Goal: Task Accomplishment & Management: Complete application form

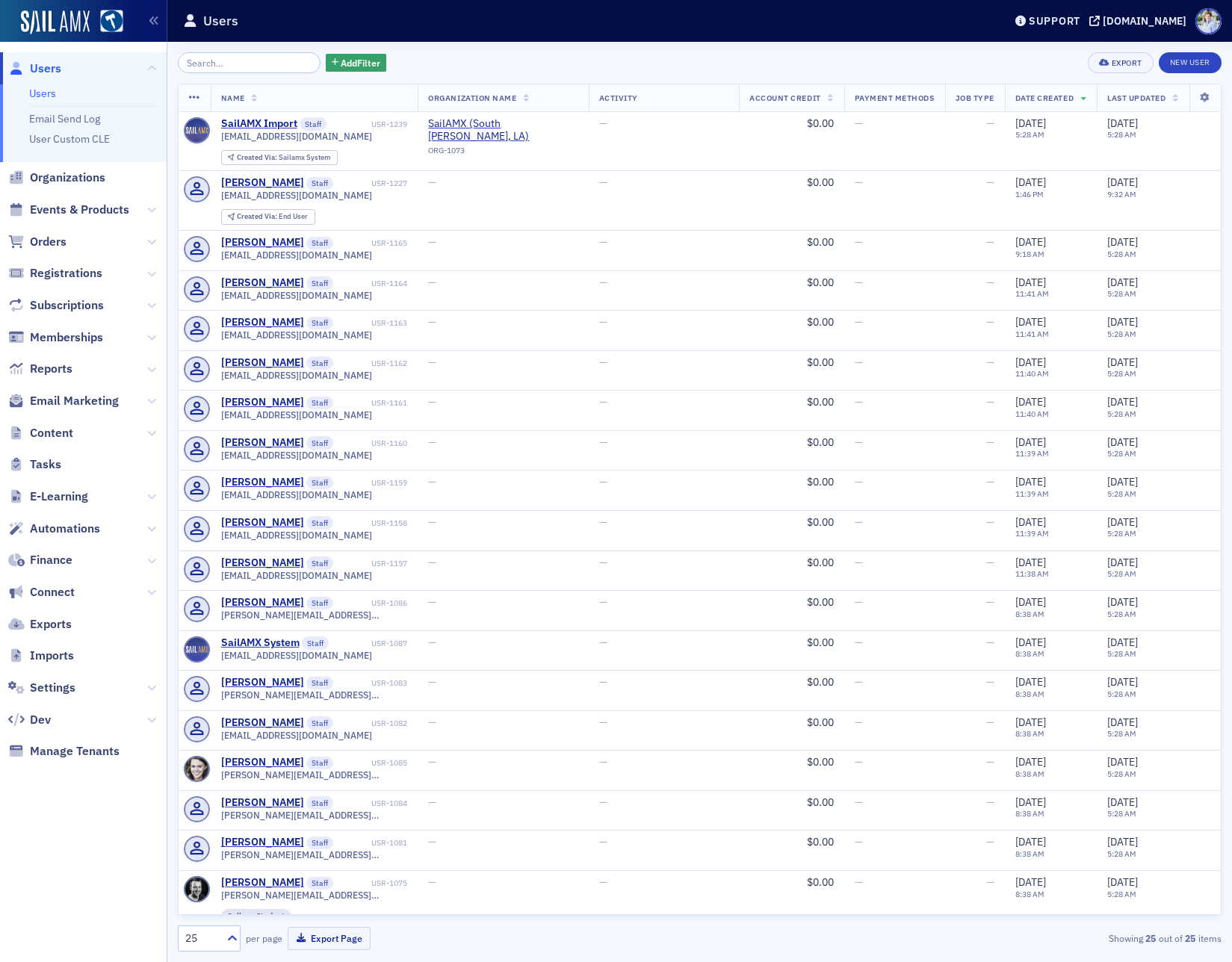
click at [910, 32] on header "Users Support hsba.production.sailamx.com" at bounding box center [698, 21] width 1064 height 41
click at [1102, 22] on div "[DOMAIN_NAME]" at bounding box center [1143, 21] width 84 height 13
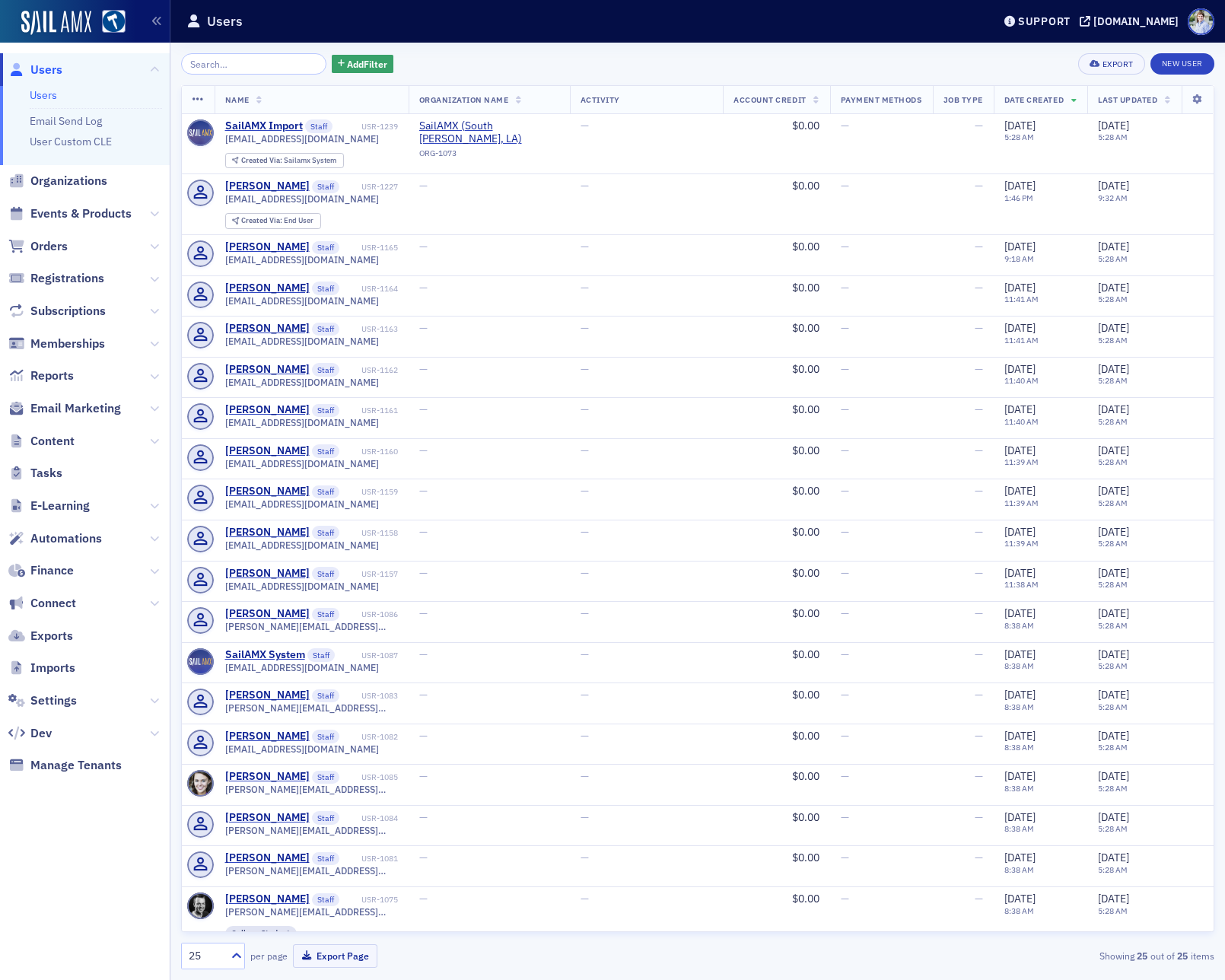
click at [414, 51] on div "Add Filter Export New User Name Organization Name Activity Account Credit Payme…" at bounding box center [698, 511] width 1033 height 937
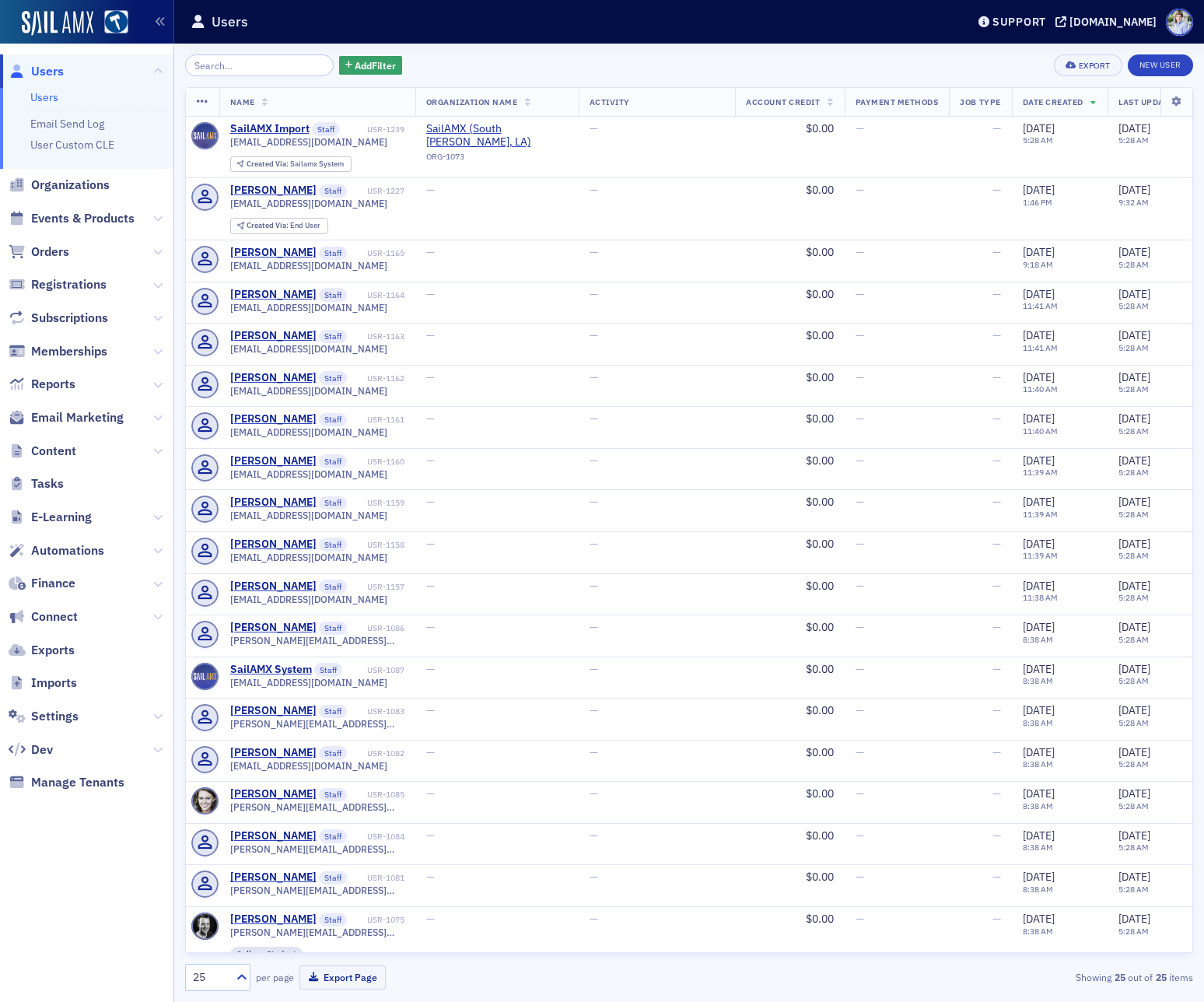
click at [412, 58] on div "Add Filter Export New User" at bounding box center [689, 65] width 1008 height 22
click at [433, 28] on div "Users" at bounding box center [566, 22] width 752 height 29
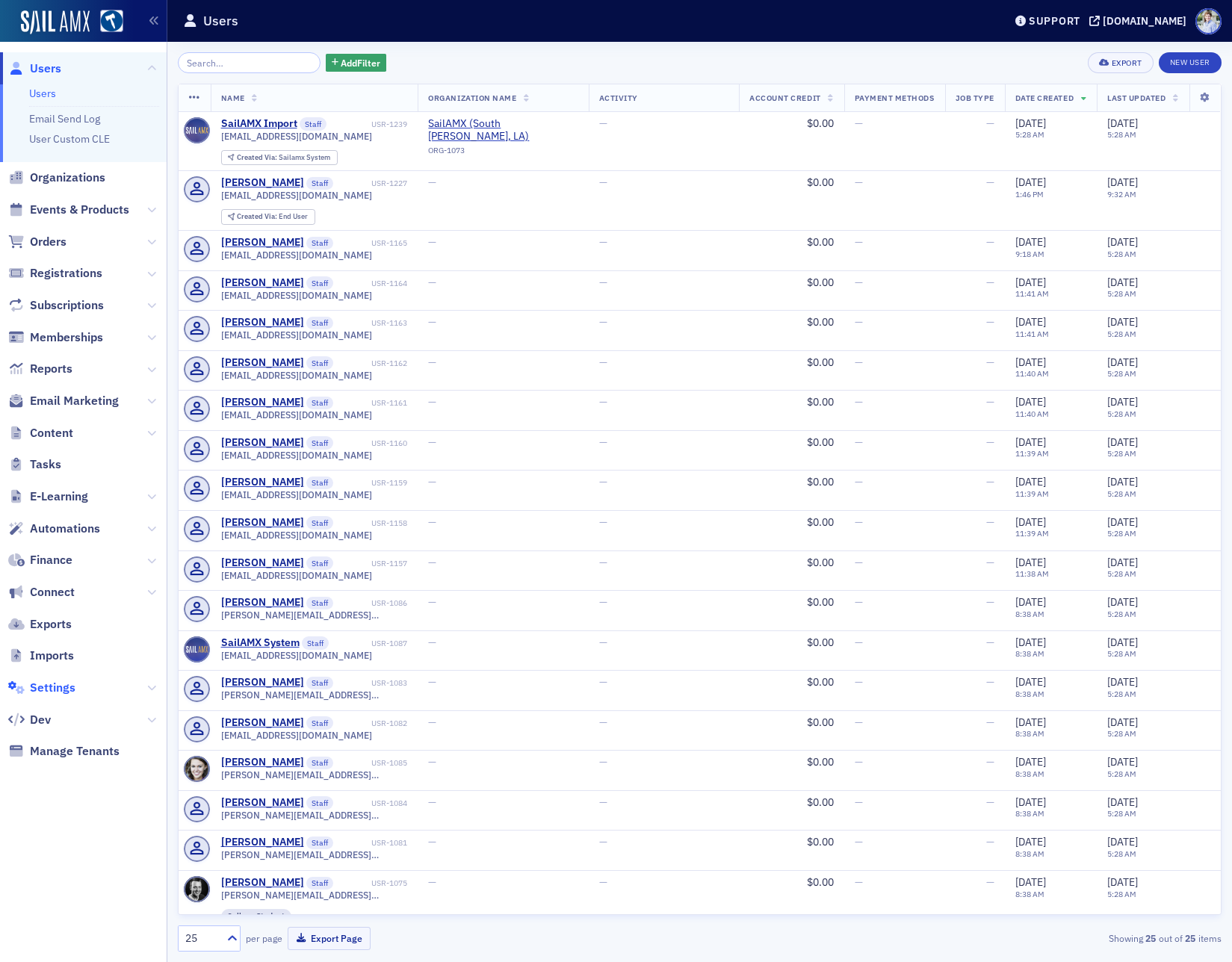
click at [56, 687] on span "Settings" at bounding box center [53, 687] width 45 height 16
select select "US"
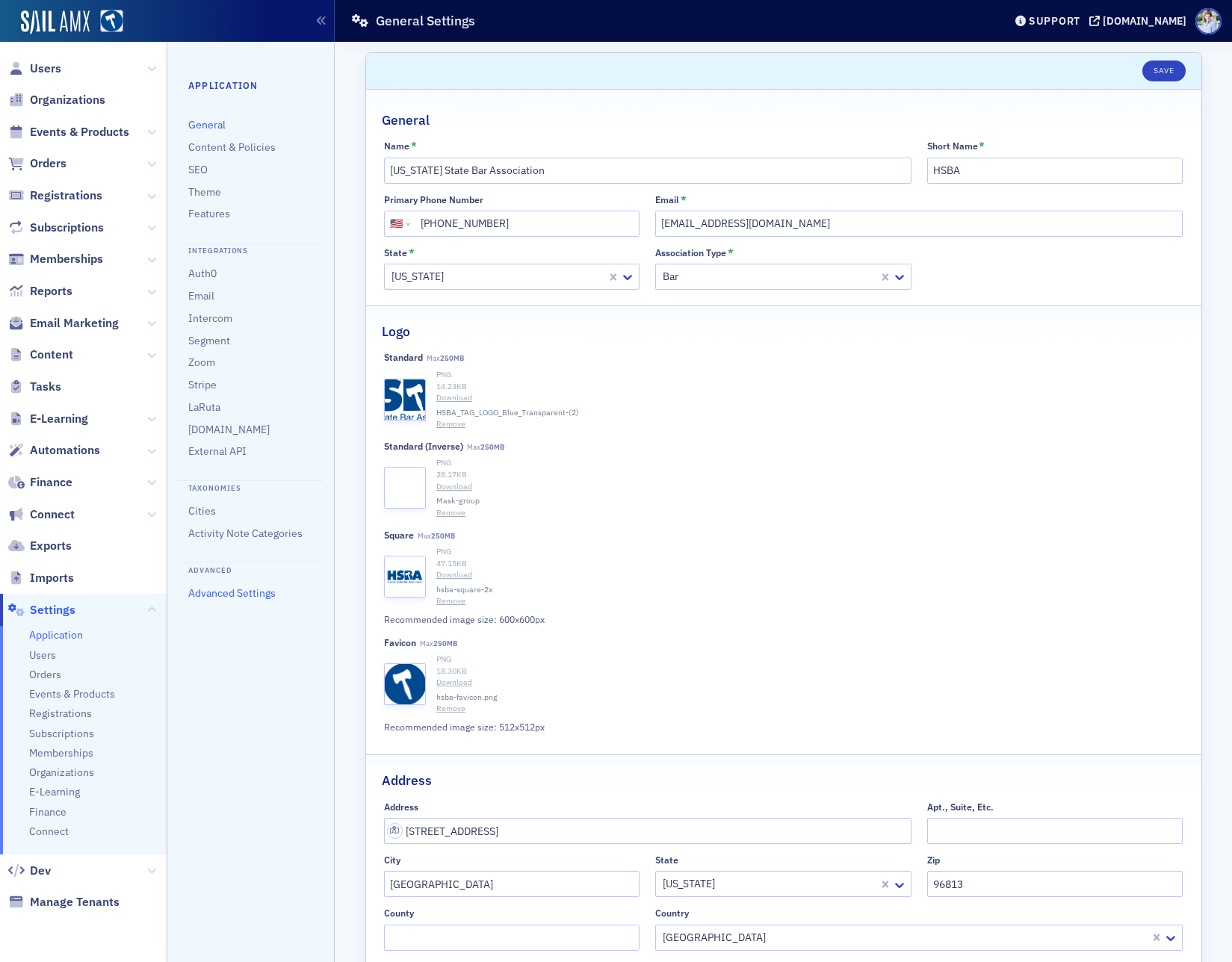
click at [217, 588] on link "Advanced Settings" at bounding box center [232, 593] width 88 height 13
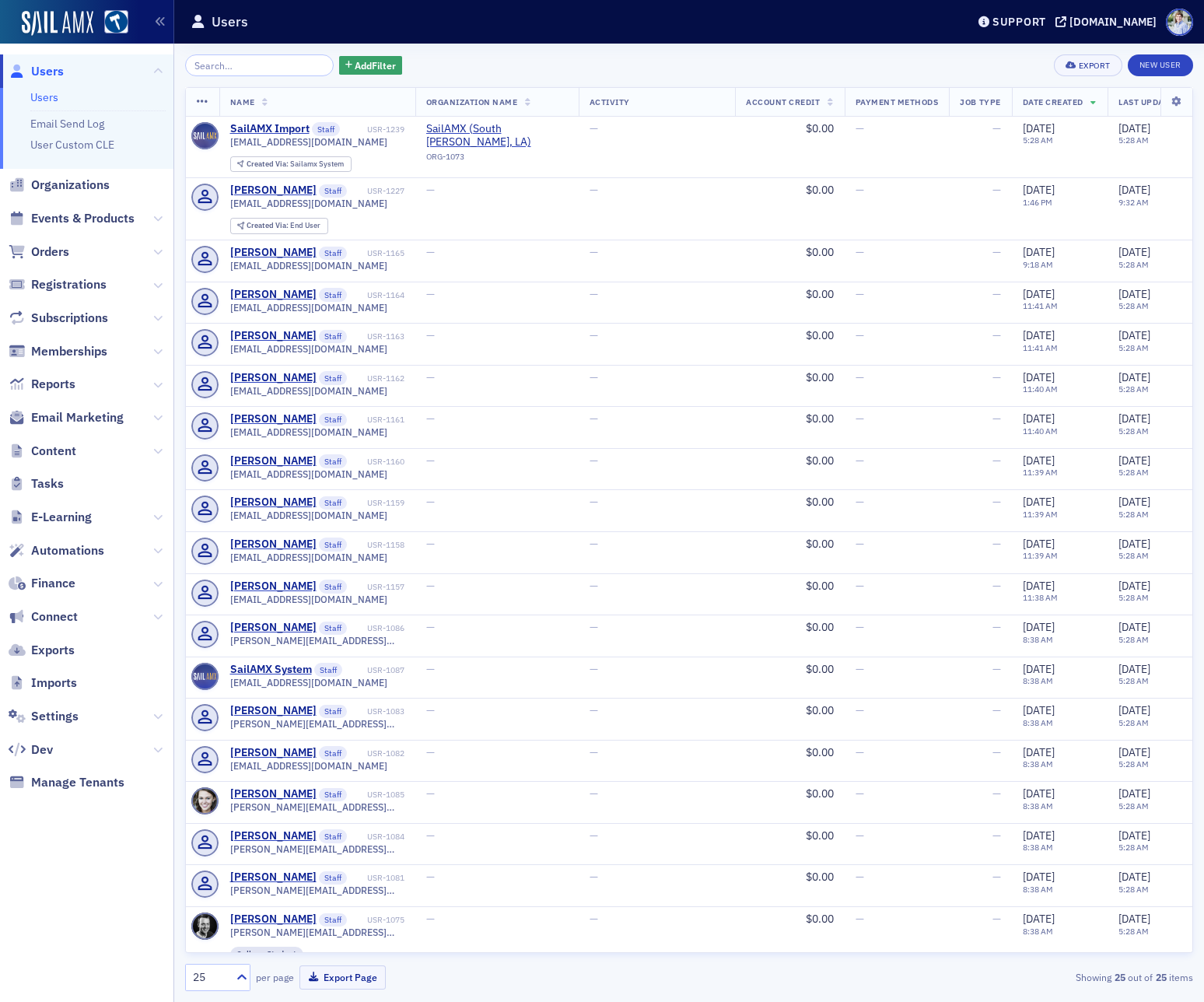
click at [447, 36] on header "Users Support hsba.production.sailamx.com" at bounding box center [688, 22] width 1029 height 43
click at [778, 426] on div "$0.00" at bounding box center [789, 419] width 87 height 14
click at [292, 343] on div "[PERSON_NAME]" at bounding box center [274, 336] width 86 height 14
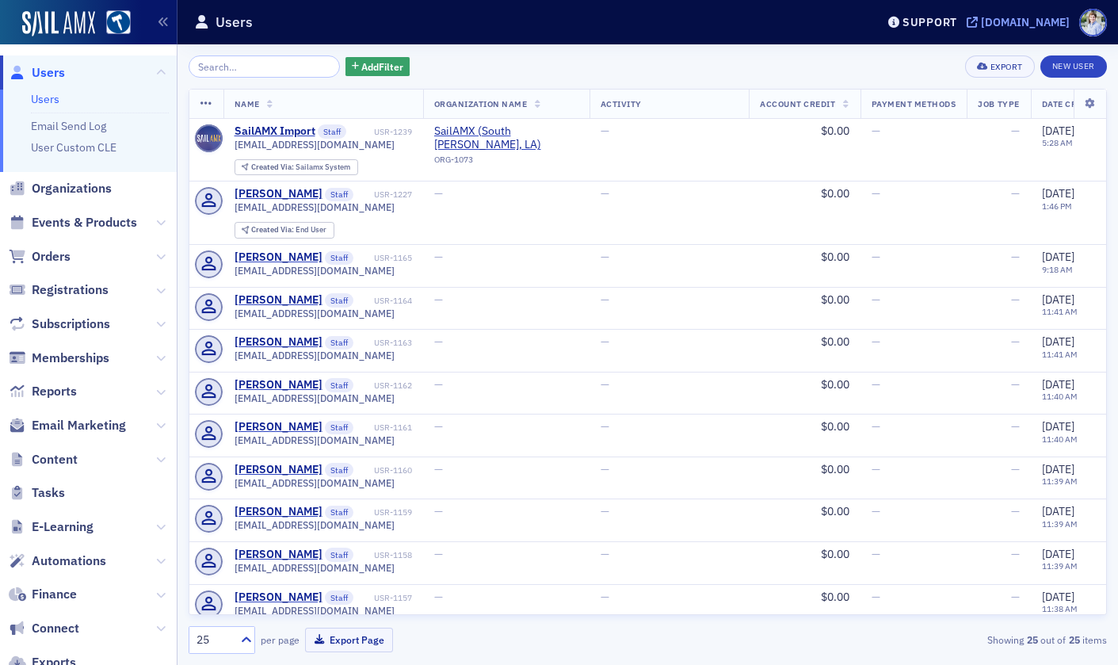
click at [1063, 18] on div "[DOMAIN_NAME]" at bounding box center [1025, 22] width 89 height 14
click at [1105, 664] on html "Prod Users Users Email Send Log User Custom CLE Organizations Events & Products…" at bounding box center [559, 332] width 1118 height 665
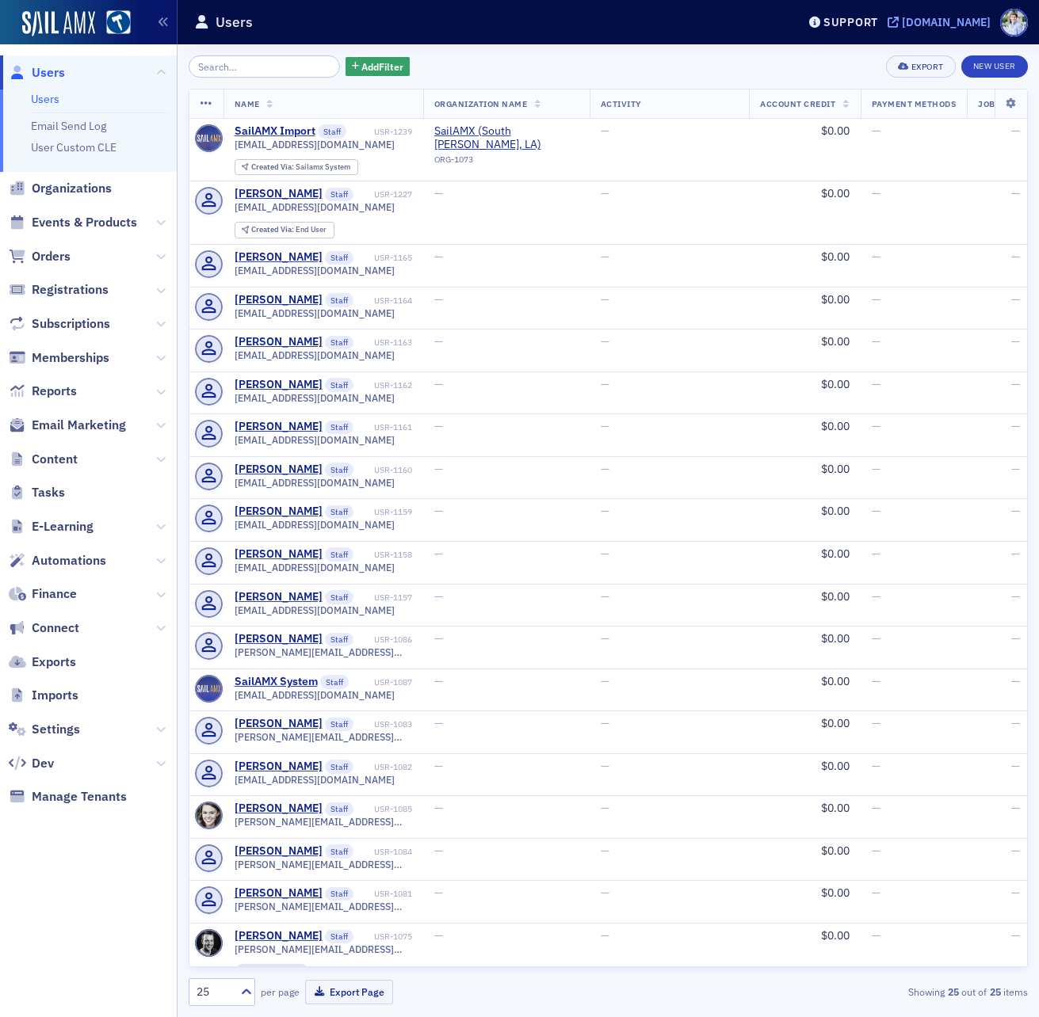
click at [963, 16] on div "[DOMAIN_NAME]" at bounding box center [946, 22] width 89 height 14
click at [259, 63] on input "search" at bounding box center [264, 66] width 151 height 22
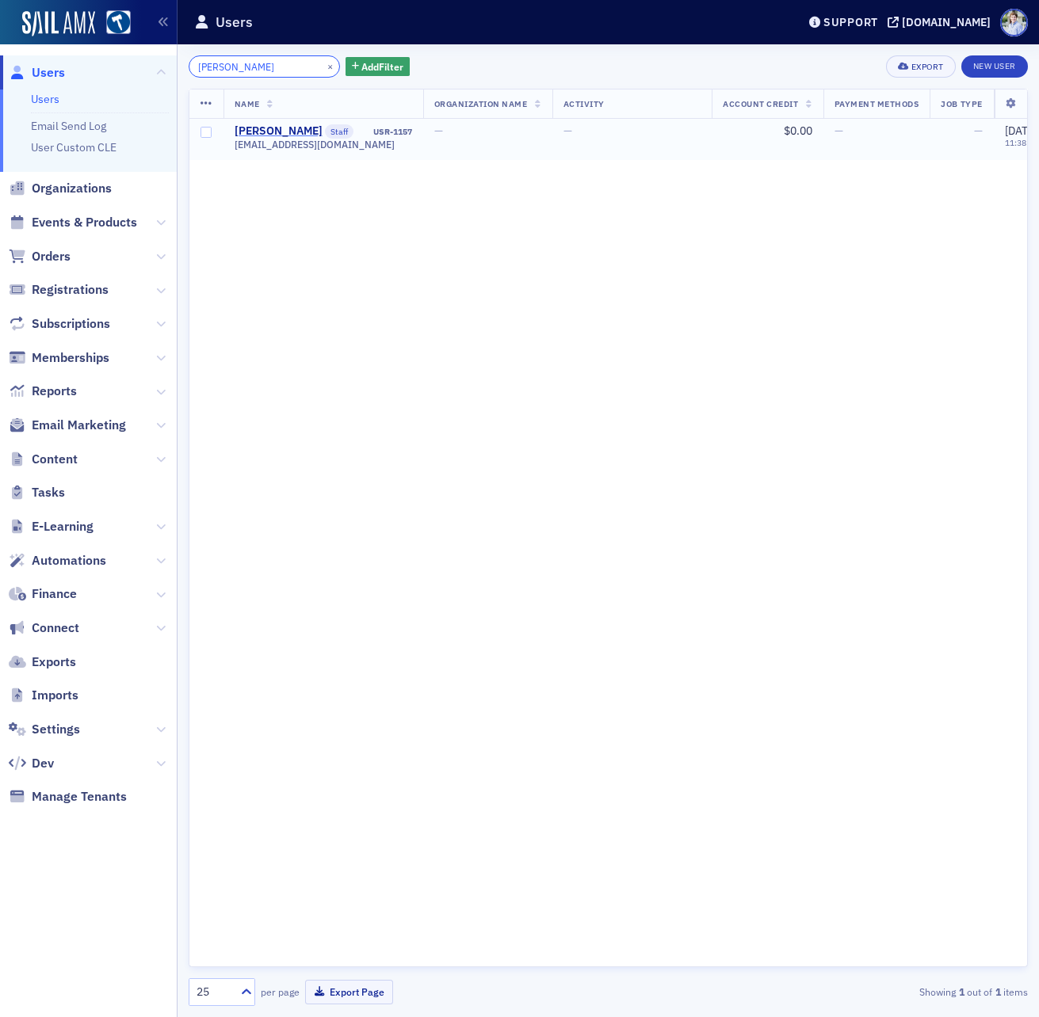
type input "[PERSON_NAME]"
click at [261, 127] on div "[PERSON_NAME]" at bounding box center [279, 131] width 88 height 14
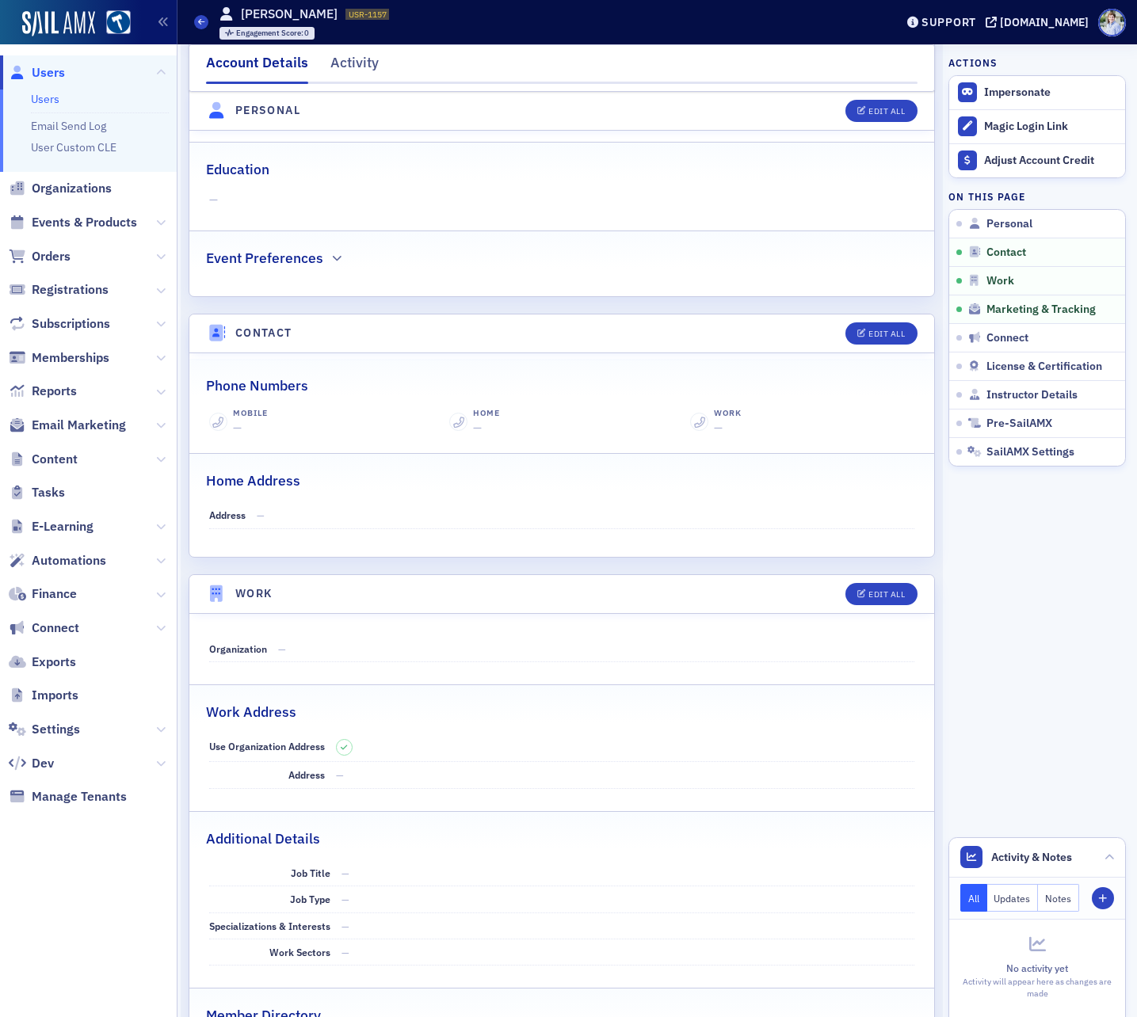
scroll to position [2054, 0]
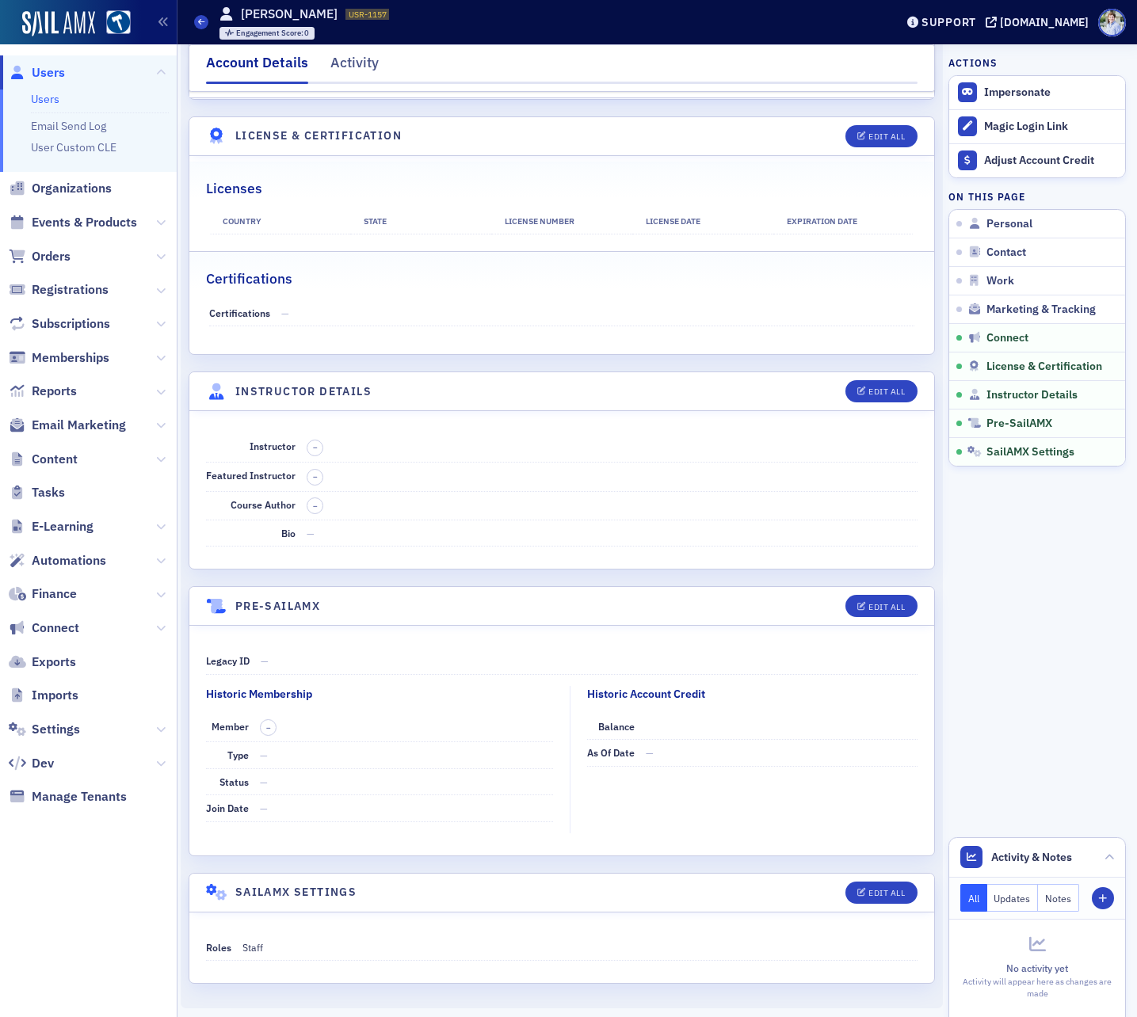
drag, startPoint x: 578, startPoint y: 296, endPoint x: 494, endPoint y: 284, distance: 84.0
click at [569, 296] on fieldset "Certifications Certifications —" at bounding box center [561, 292] width 745 height 82
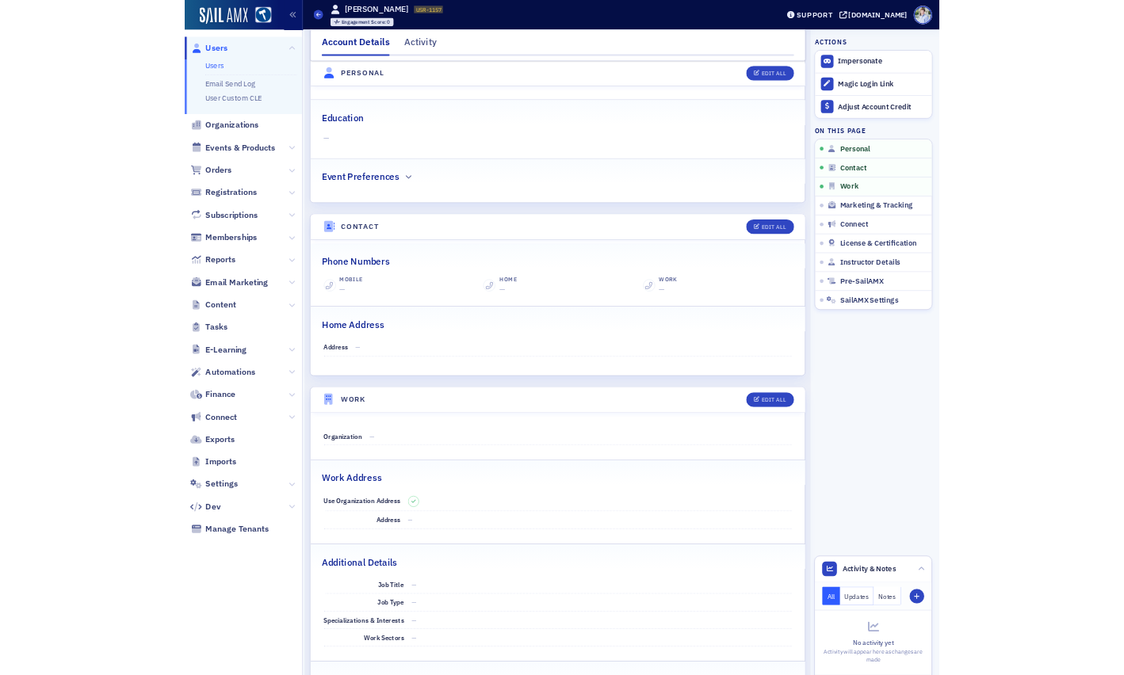
scroll to position [0, 0]
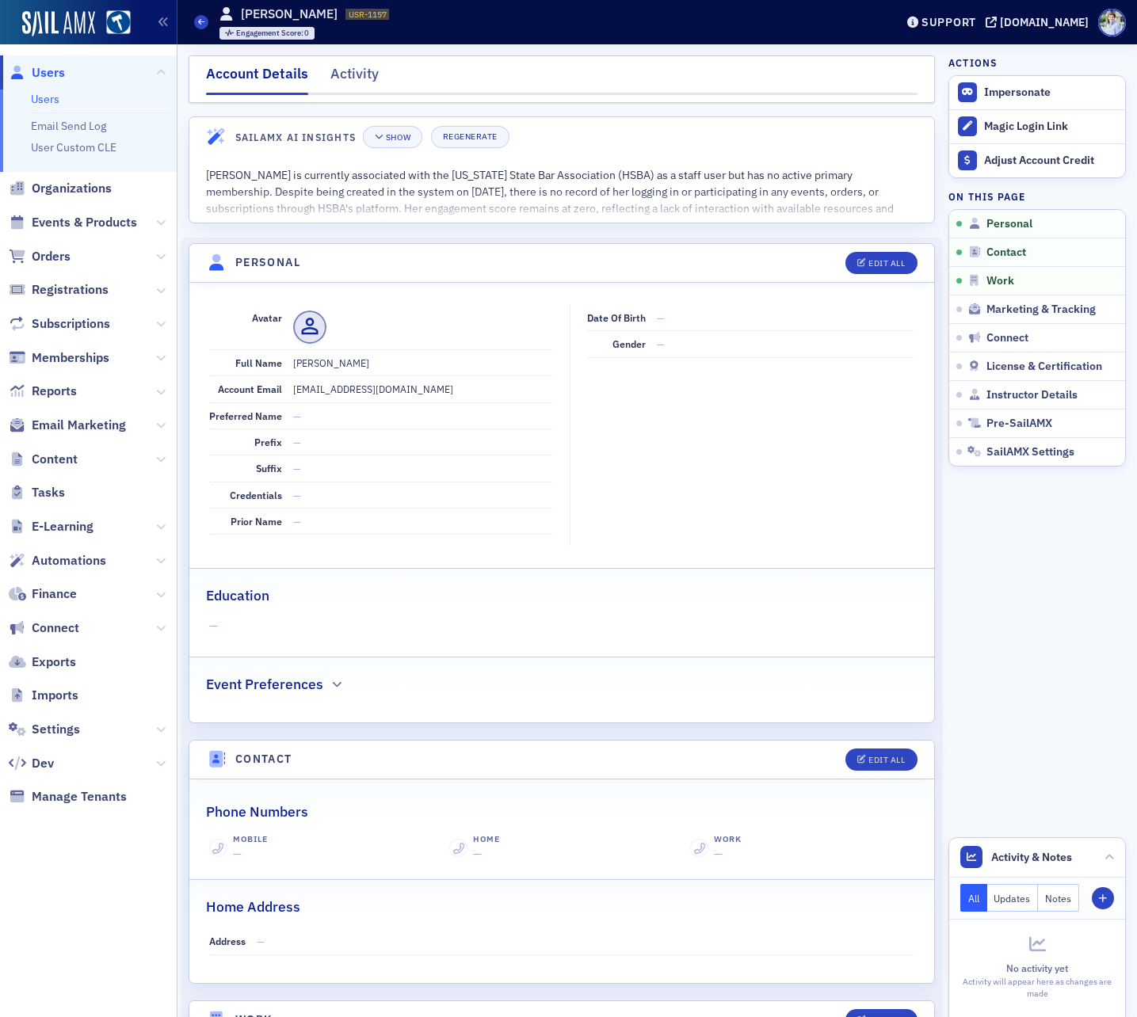
click at [42, 65] on span "Users" at bounding box center [88, 72] width 177 height 34
click at [40, 69] on span "Users" at bounding box center [48, 72] width 33 height 17
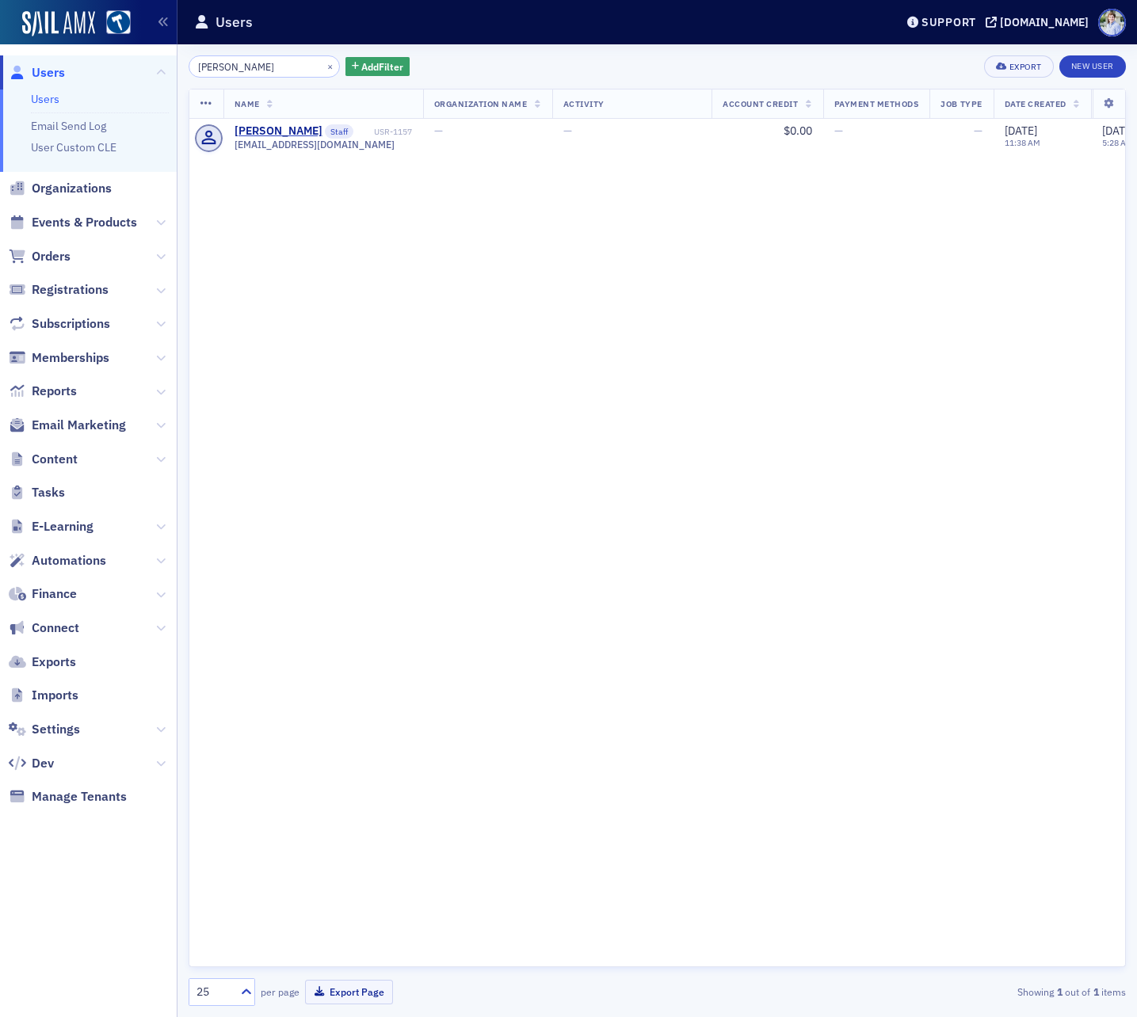
drag, startPoint x: 275, startPoint y: 36, endPoint x: 297, endPoint y: 58, distance: 30.8
click at [275, 36] on div "Users" at bounding box center [532, 22] width 677 height 30
click at [323, 69] on button "×" at bounding box center [330, 66] width 14 height 14
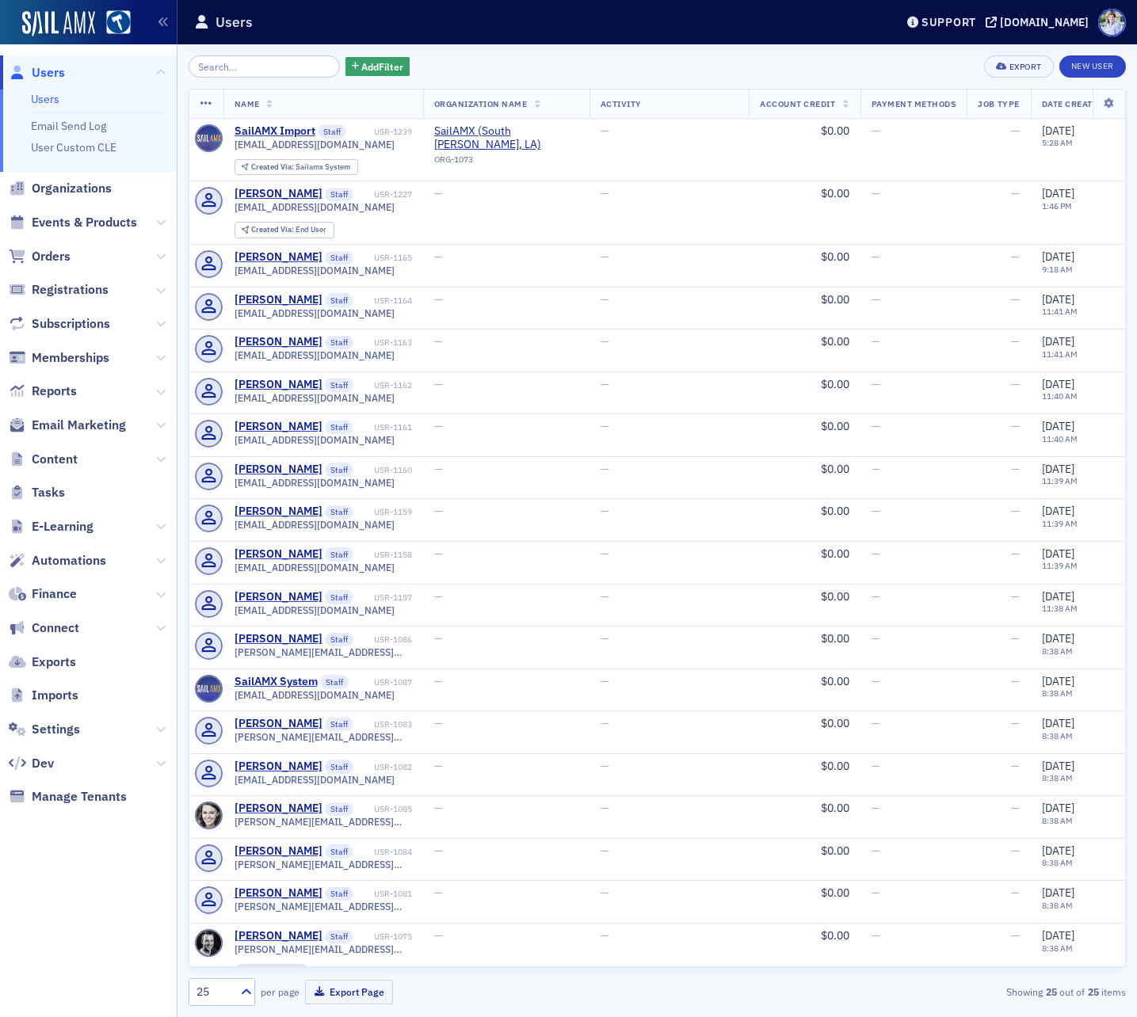
drag, startPoint x: 140, startPoint y: 171, endPoint x: 121, endPoint y: 172, distance: 19.0
click at [139, 171] on ul "Users Users Email Send Log User Custom CLE Organizations Events & Products Orde…" at bounding box center [88, 434] width 177 height 758
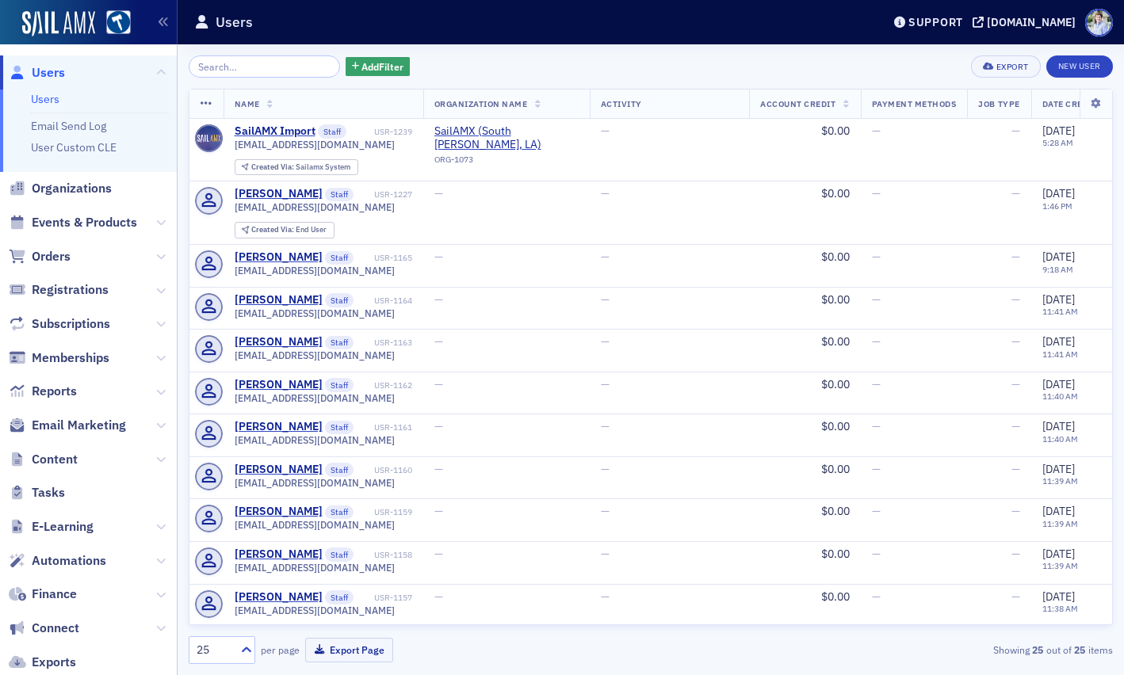
click at [258, 30] on div "Users" at bounding box center [525, 22] width 663 height 30
drag, startPoint x: 390, startPoint y: 28, endPoint x: 261, endPoint y: 25, distance: 129.2
click at [390, 28] on div "Users" at bounding box center [525, 22] width 663 height 30
click at [156, 216] on button at bounding box center [161, 222] width 10 height 17
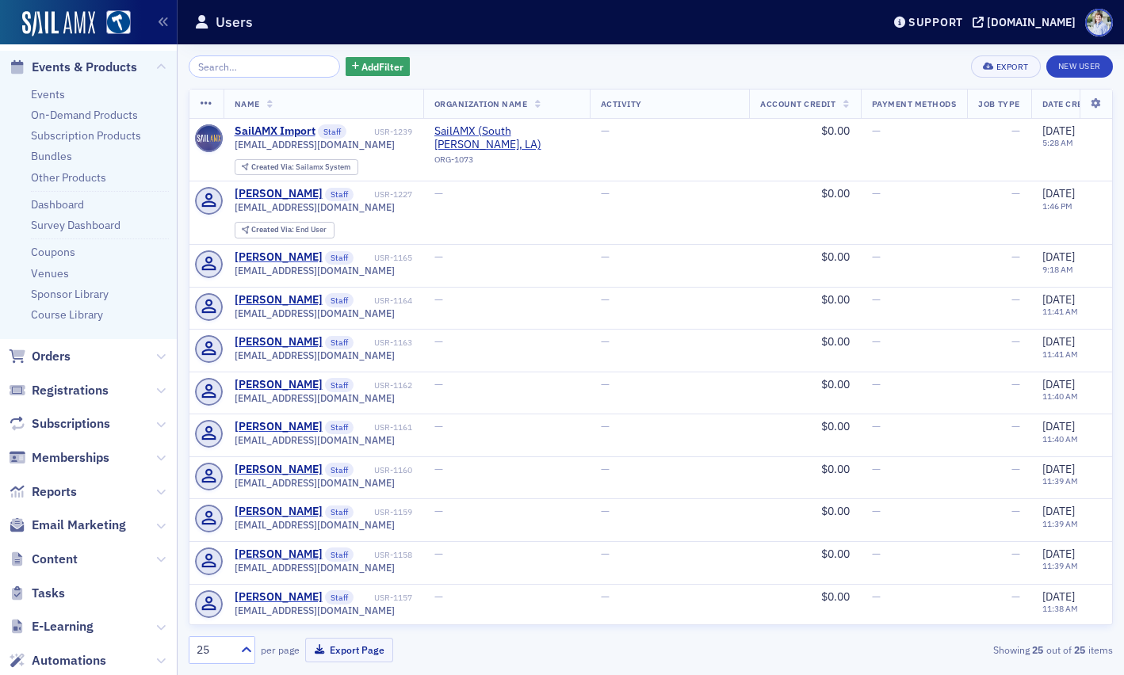
scroll to position [178, 0]
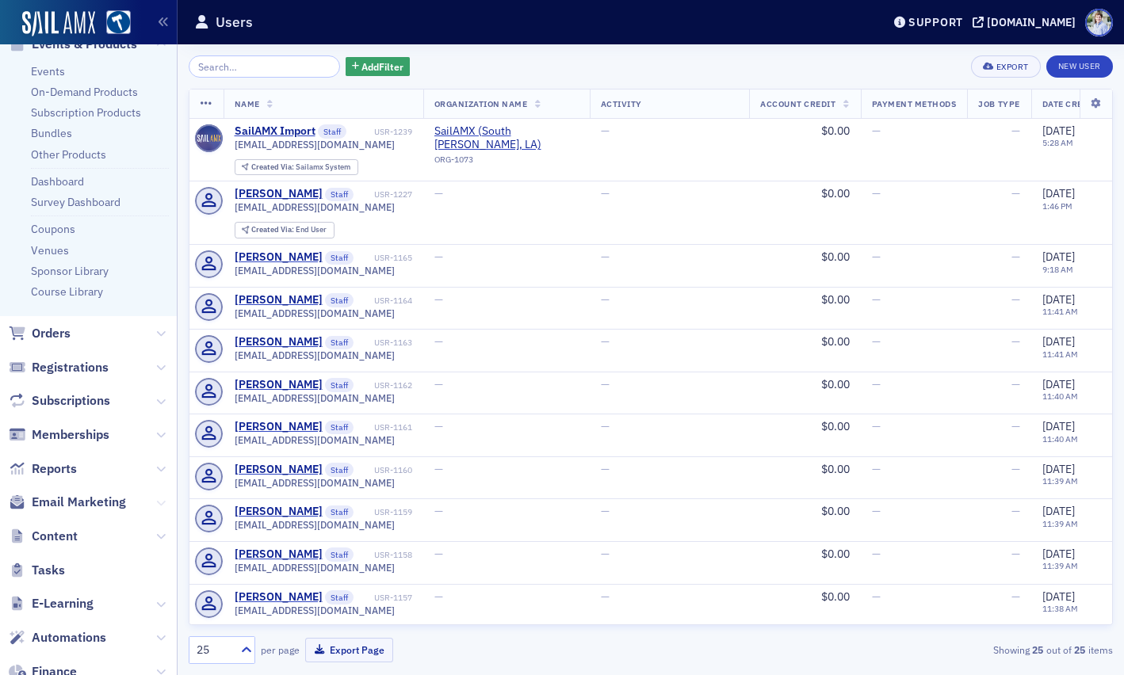
click at [162, 504] on icon at bounding box center [161, 503] width 10 height 10
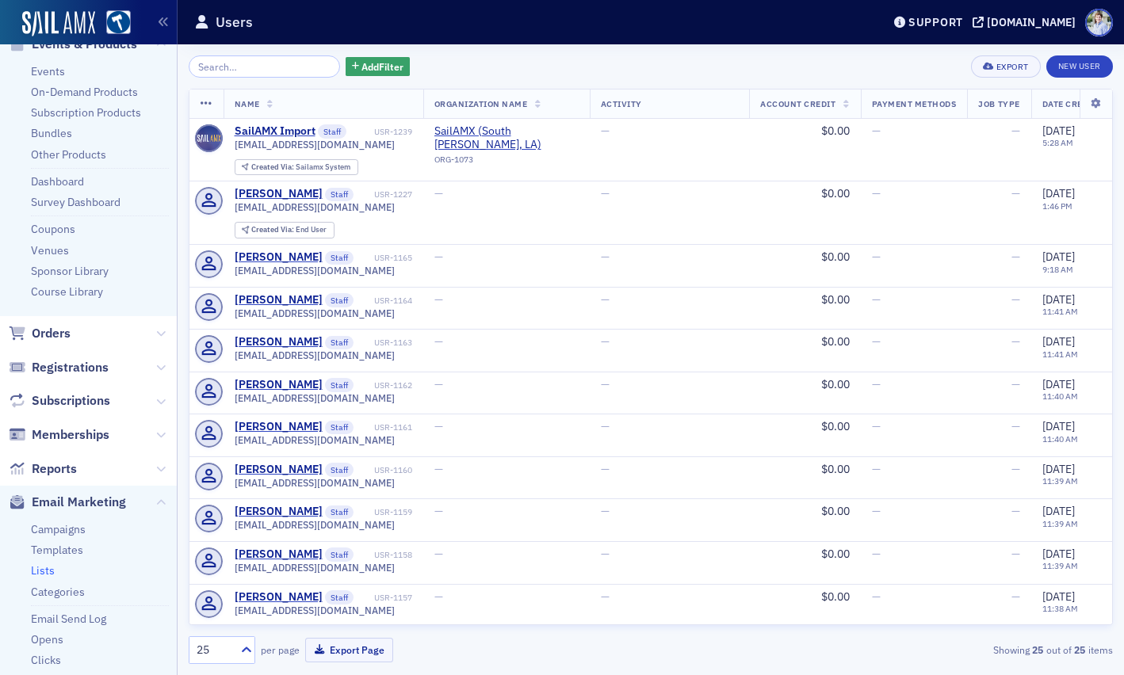
click at [43, 570] on link "Lists" at bounding box center [43, 570] width 24 height 14
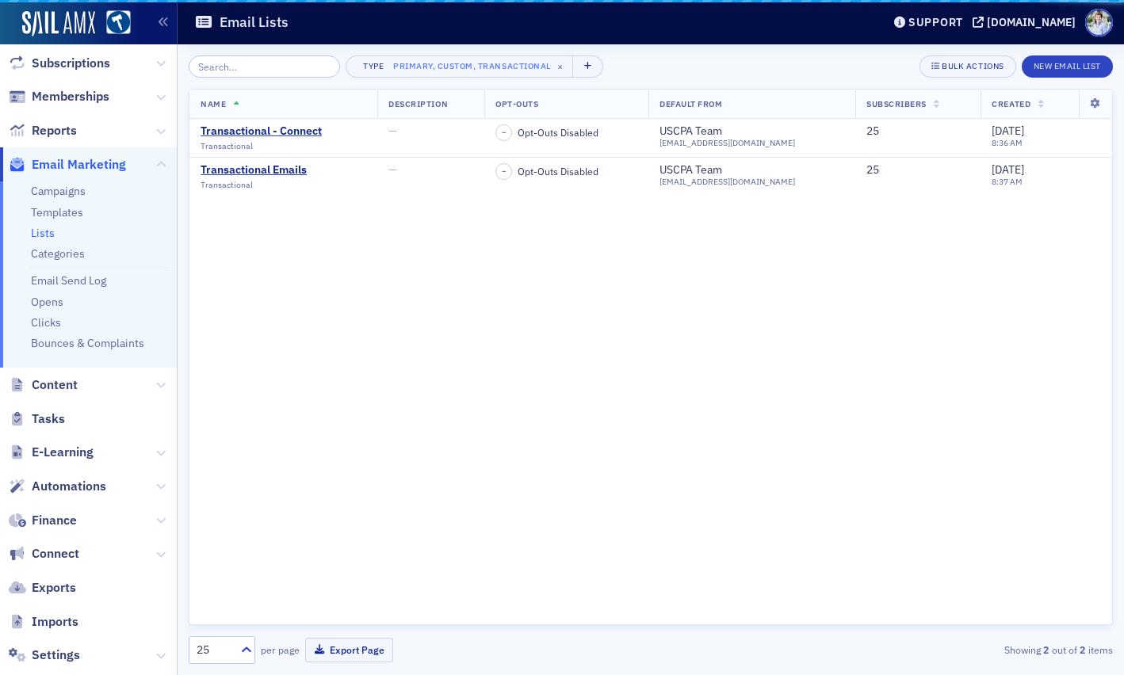
scroll to position [96, 0]
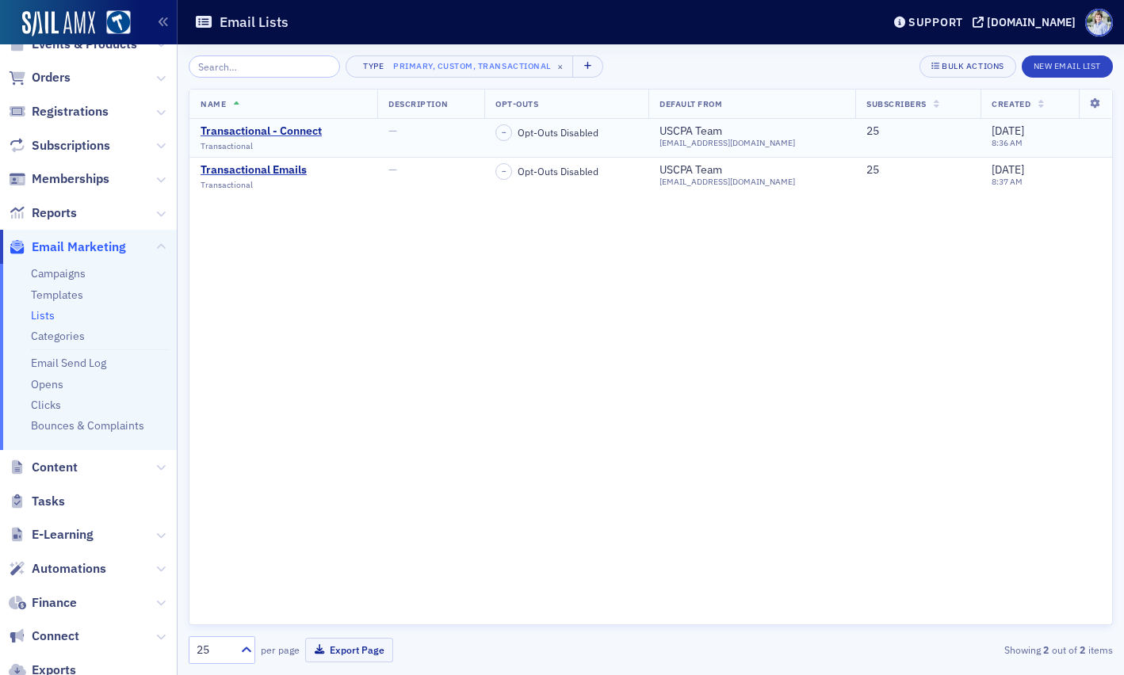
drag, startPoint x: 361, startPoint y: 326, endPoint x: 399, endPoint y: 135, distance: 194.7
click at [360, 319] on div "Name Description Opt-Outs Default From Subscribers Created Transactional - Conn…" at bounding box center [651, 357] width 924 height 536
drag, startPoint x: 461, startPoint y: 41, endPoint x: 338, endPoint y: 59, distance: 124.2
click at [460, 41] on header "Email Lists Support hsba.production.sailamx.com" at bounding box center [650, 22] width 946 height 44
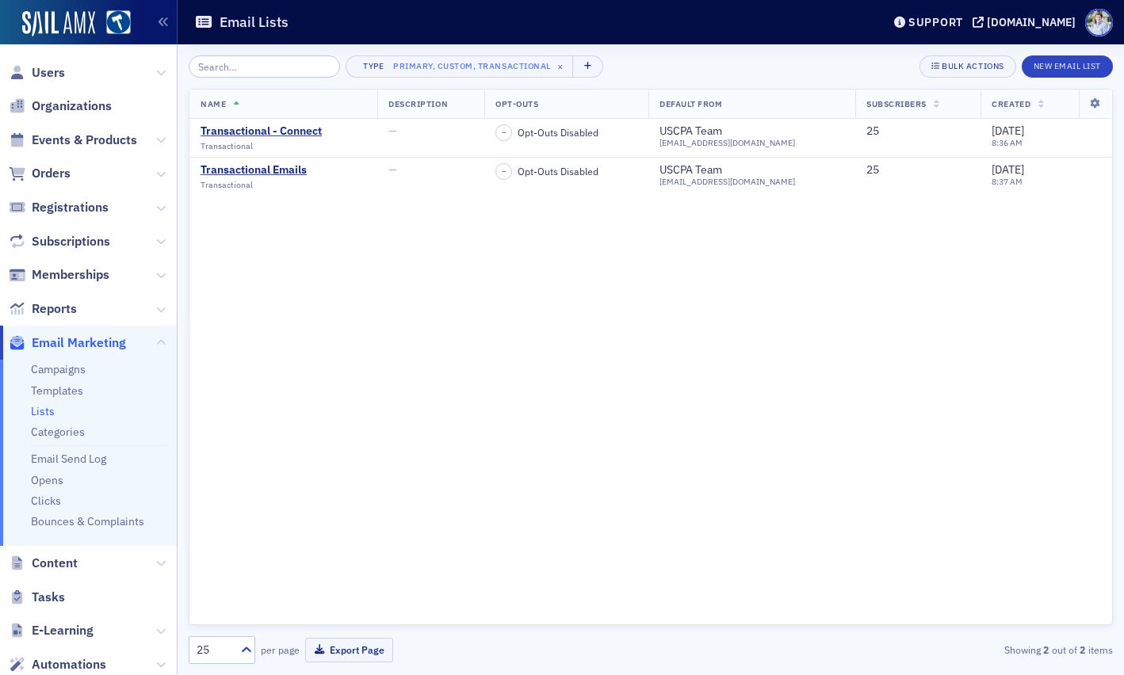
click at [536, 308] on div "Name Description Opt-Outs Default From Subscribers Created Transactional - Conn…" at bounding box center [651, 357] width 924 height 536
click at [158, 136] on icon at bounding box center [161, 140] width 10 height 10
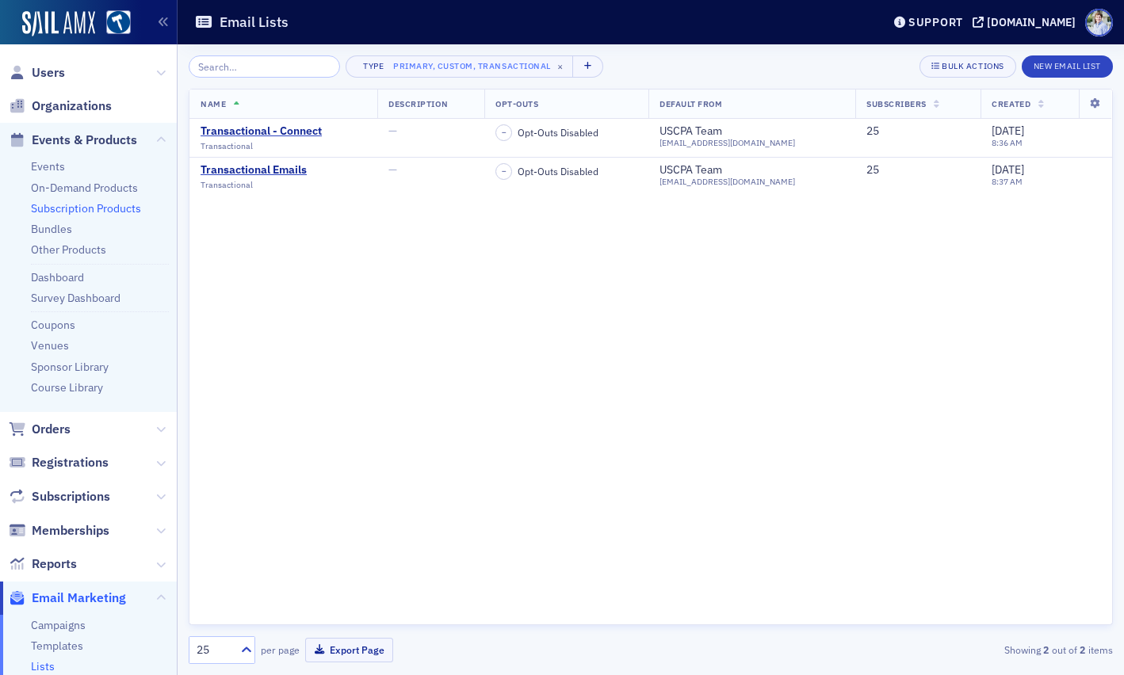
click at [62, 207] on link "Subscription Products" at bounding box center [86, 208] width 110 height 14
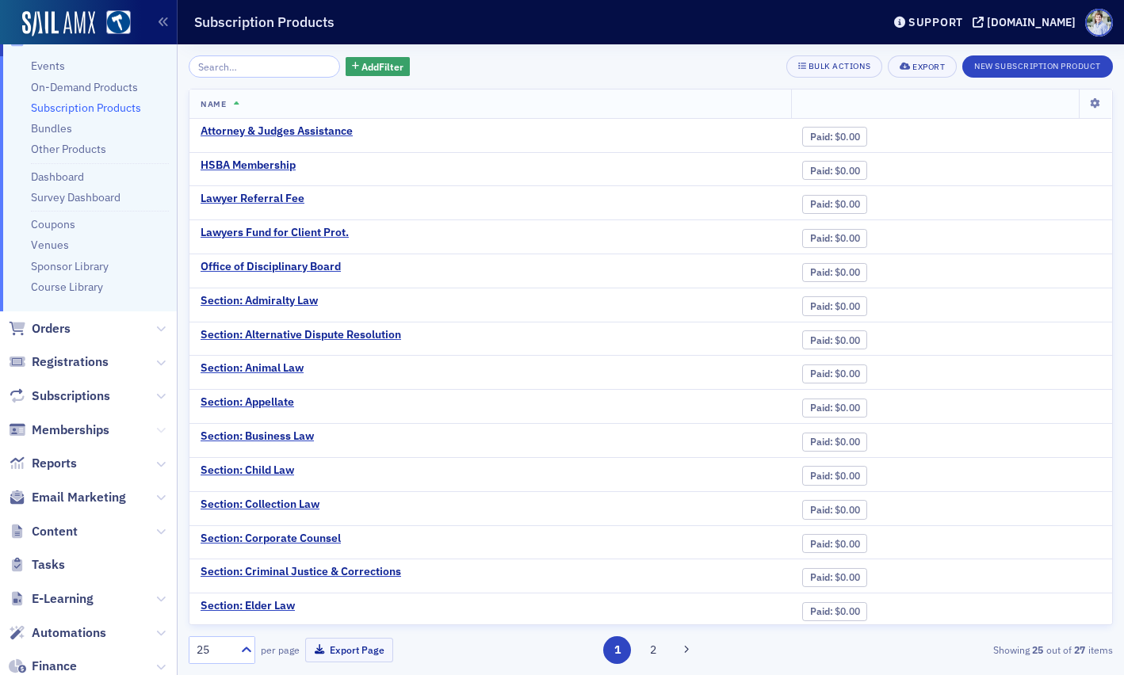
scroll to position [113, 0]
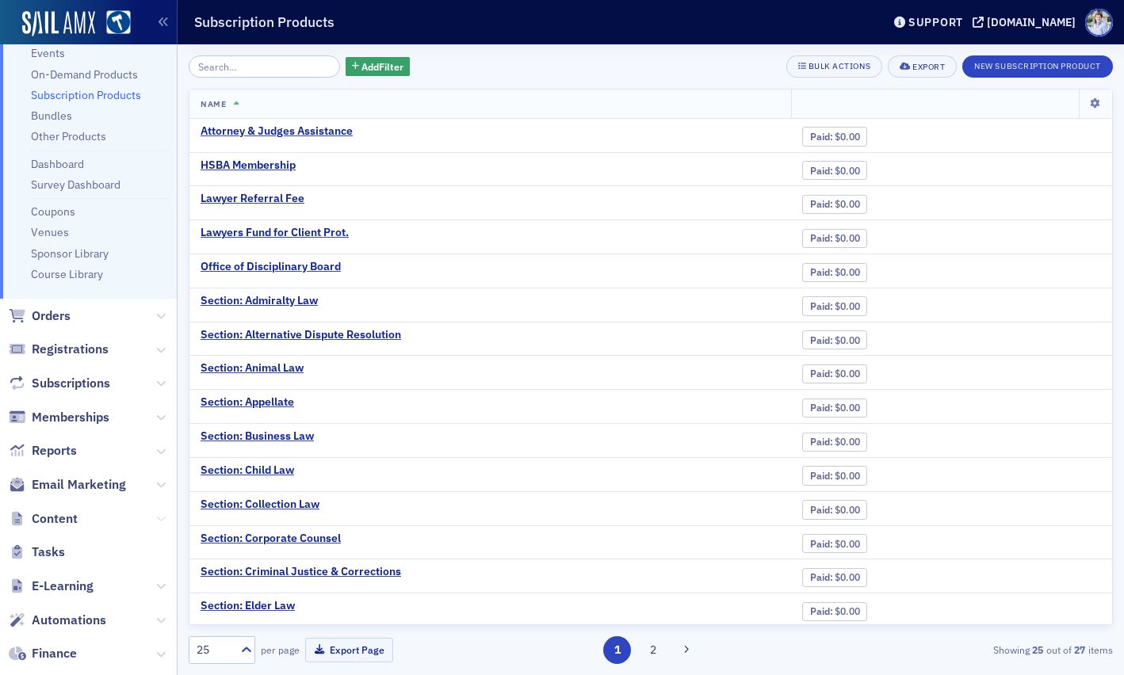
click at [156, 522] on icon at bounding box center [161, 519] width 10 height 10
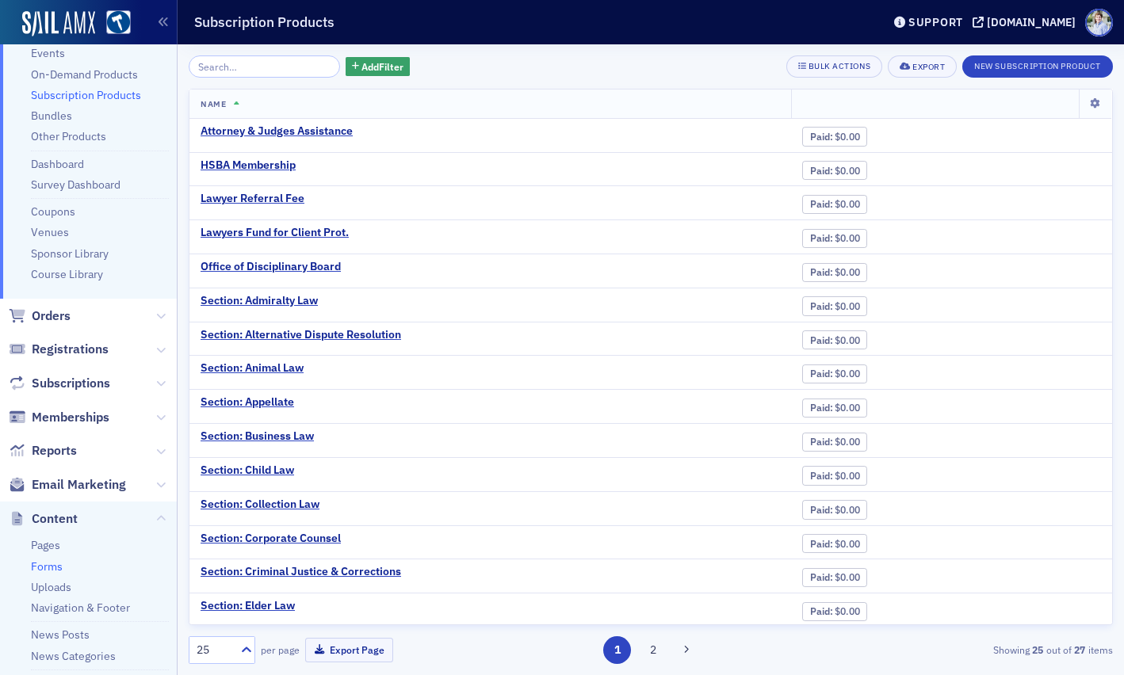
click at [57, 570] on link "Forms" at bounding box center [47, 566] width 32 height 14
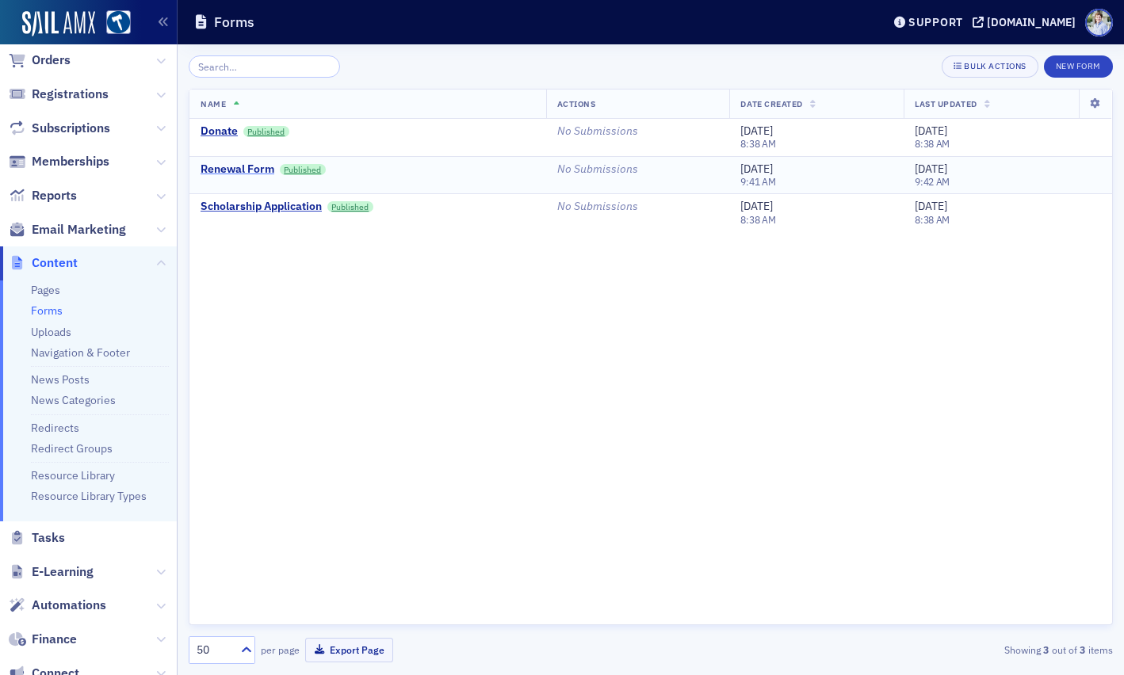
click at [219, 161] on td "Renewal Form Published" at bounding box center [367, 175] width 357 height 38
click at [220, 167] on div "Renewal Form" at bounding box center [237, 169] width 74 height 14
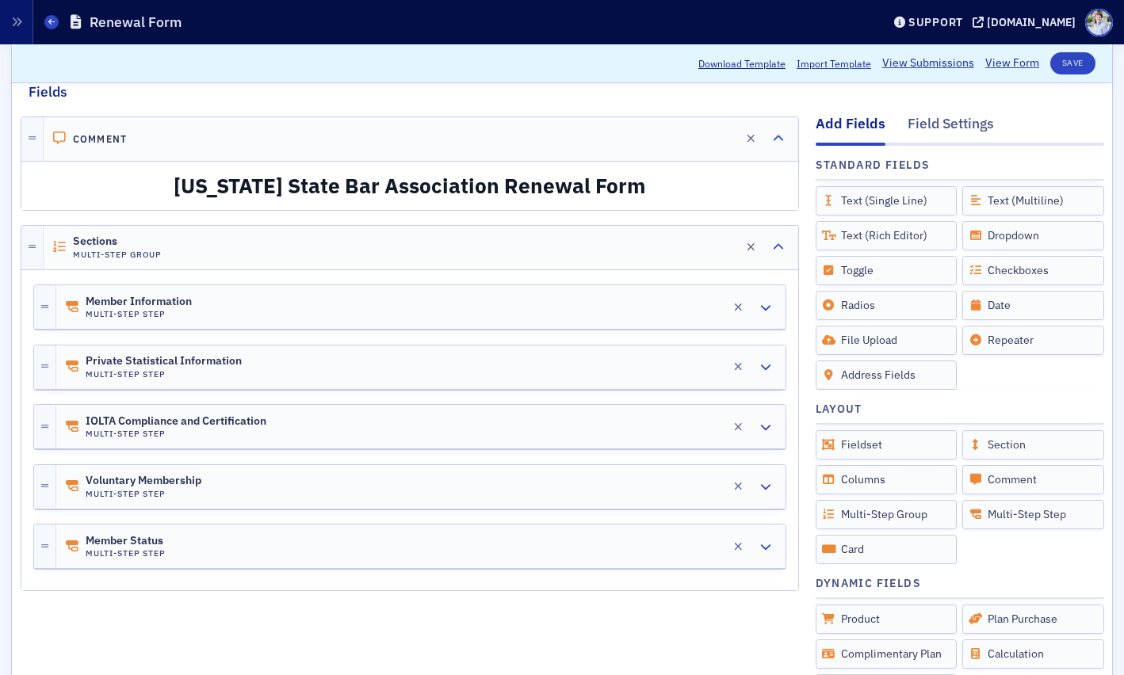
scroll to position [195, 0]
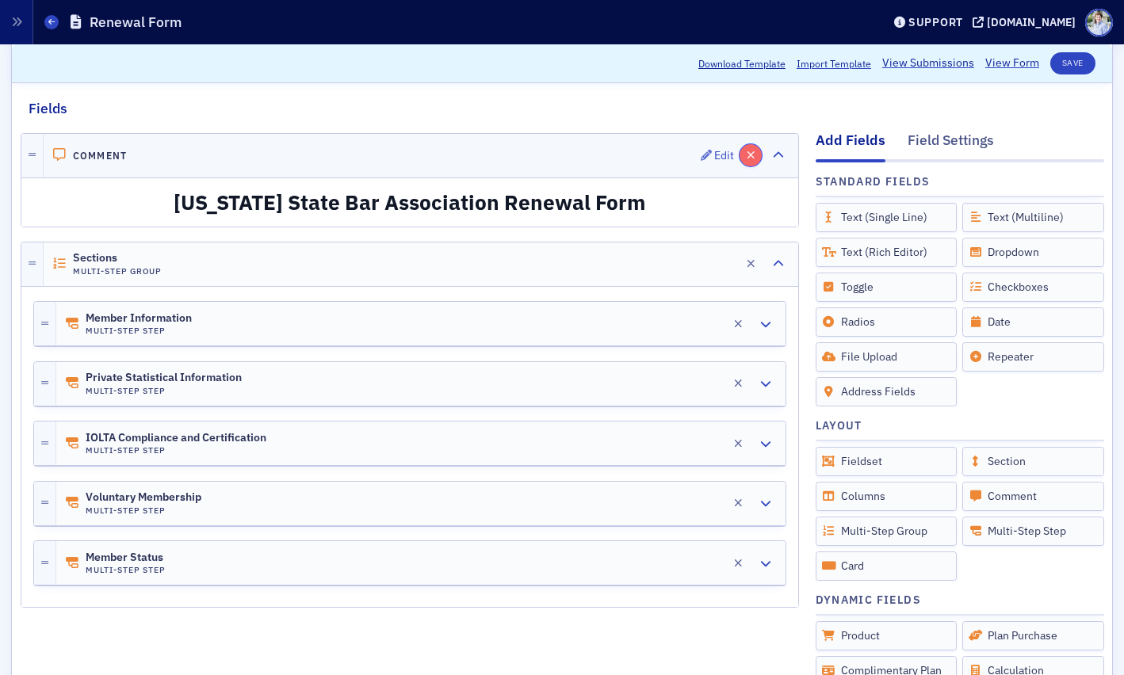
click at [749, 152] on icon "button" at bounding box center [750, 155] width 9 height 11
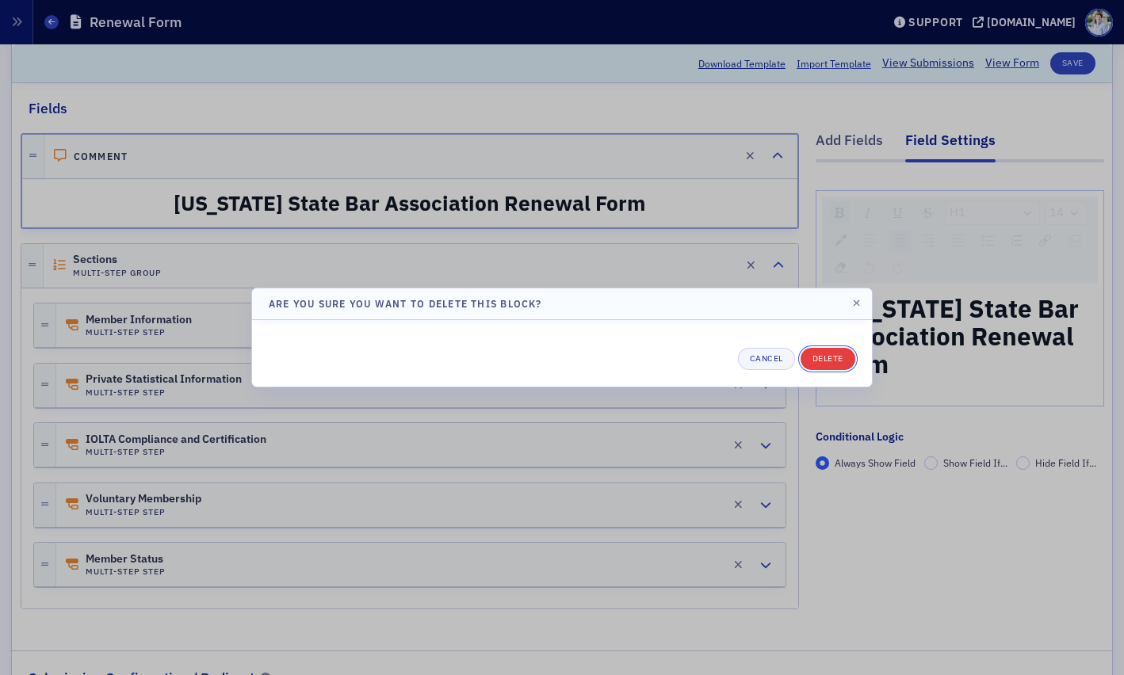
click at [834, 360] on button "Delete" at bounding box center [827, 359] width 55 height 22
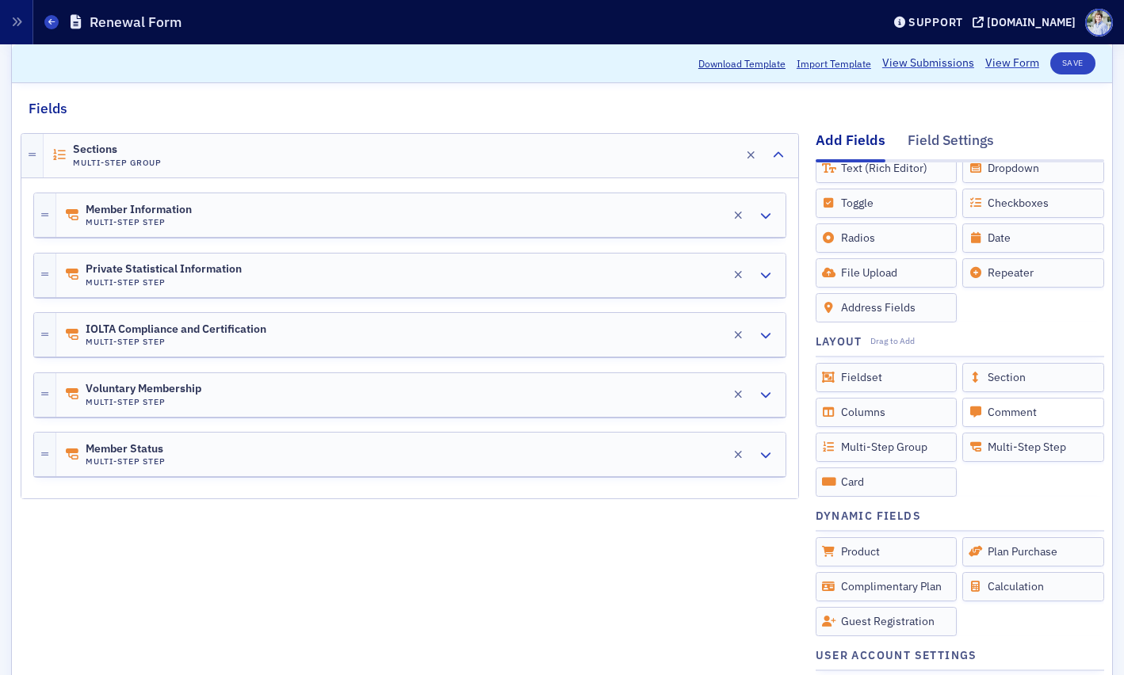
scroll to position [113, 0]
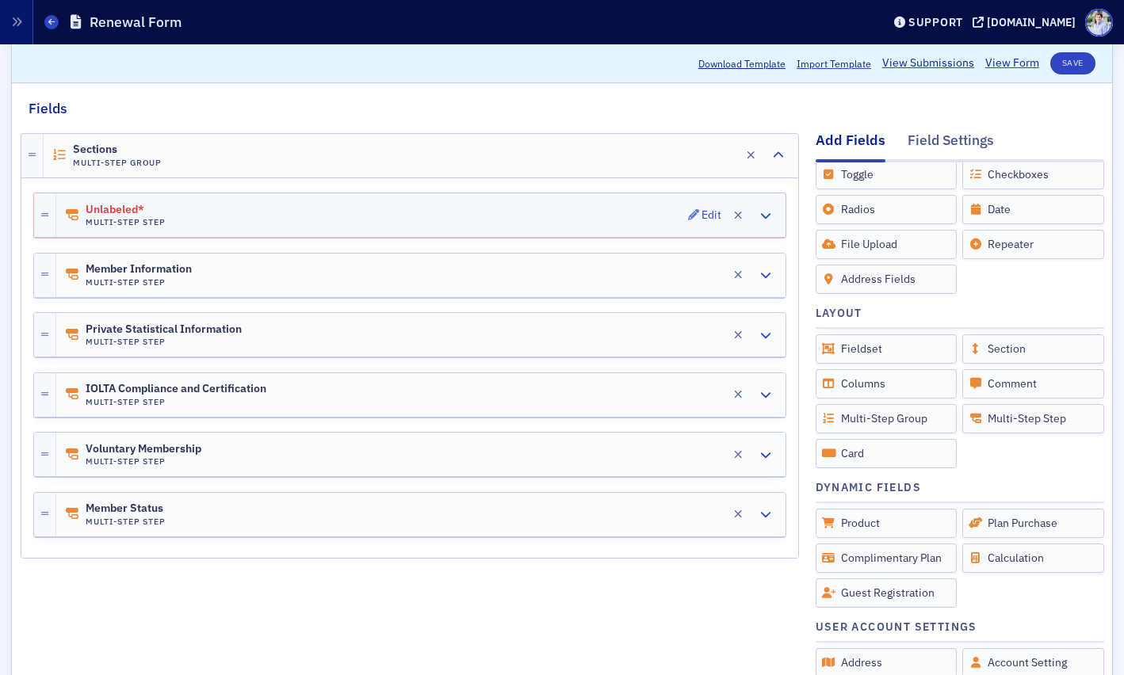
click at [156, 207] on span "Unlabeled*" at bounding box center [130, 210] width 89 height 13
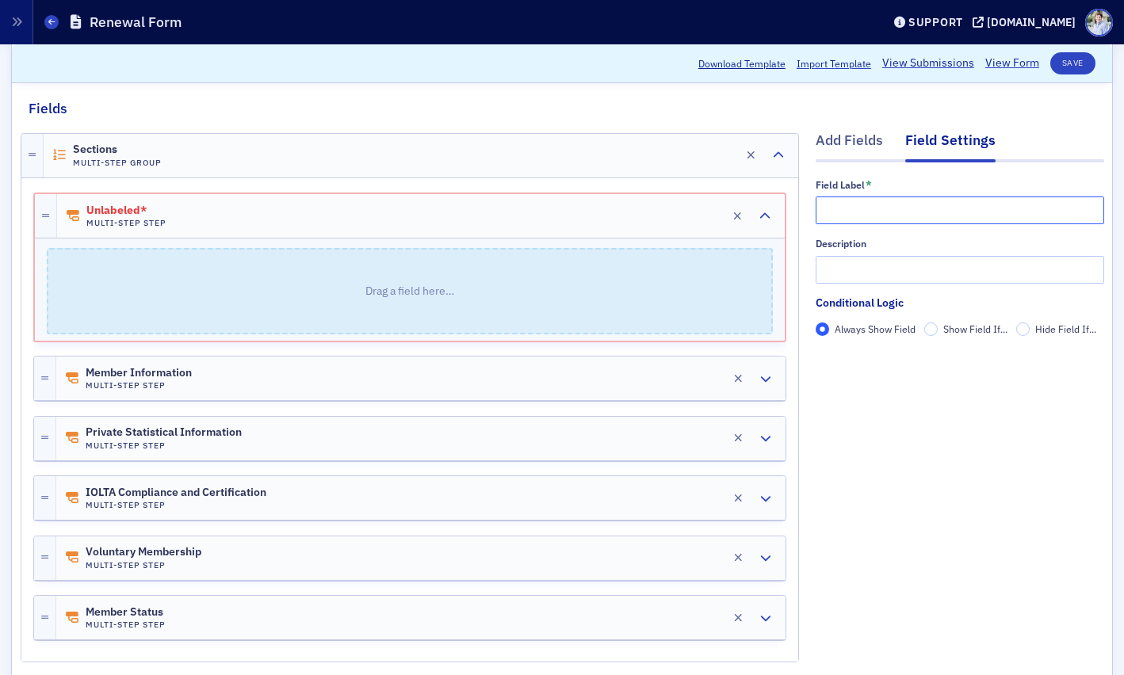
click at [820, 212] on input "text" at bounding box center [959, 210] width 288 height 28
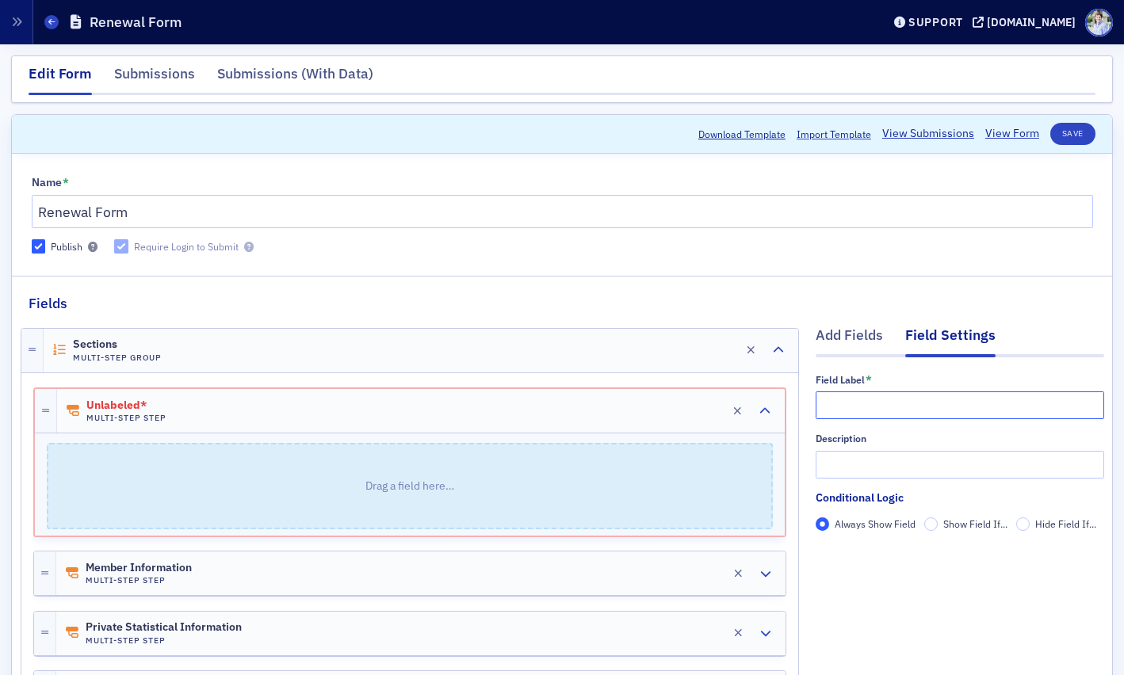
scroll to position [1, 0]
click at [1028, 135] on link "View Form" at bounding box center [1012, 132] width 54 height 17
click at [219, 409] on div "Unlabeled* Multi-Step Step Edit" at bounding box center [420, 410] width 727 height 44
click at [853, 394] on input "text" at bounding box center [959, 405] width 288 height 28
type input "E"
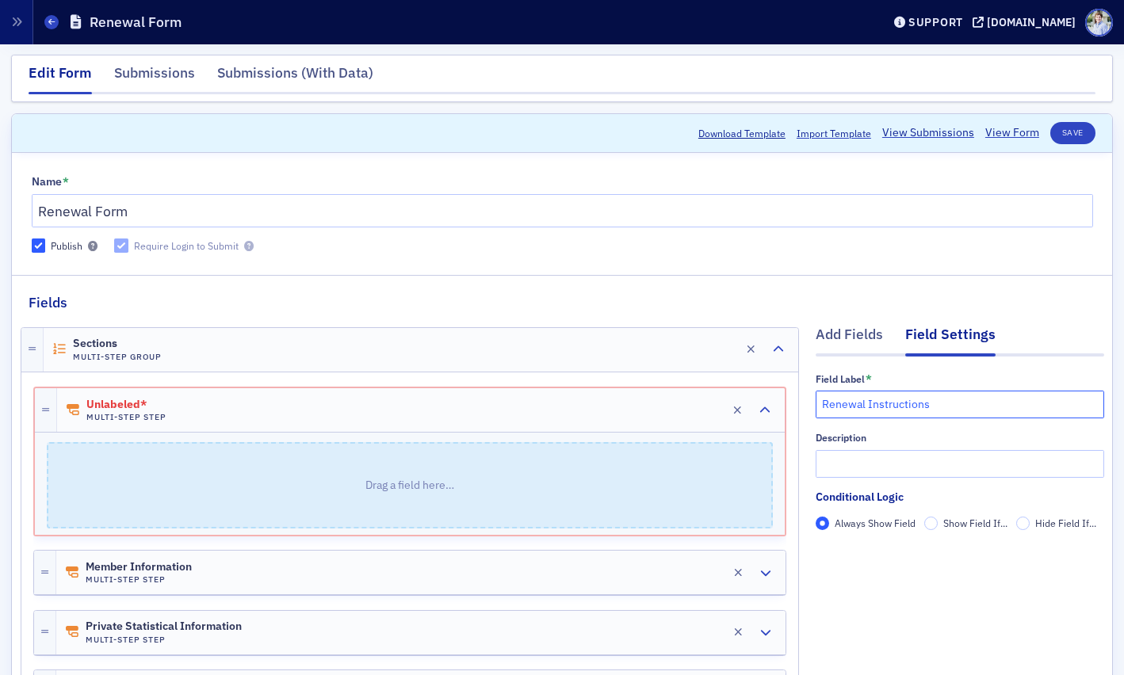
type input "Renewal Instructions"
click at [883, 433] on div "Description" at bounding box center [959, 438] width 288 height 12
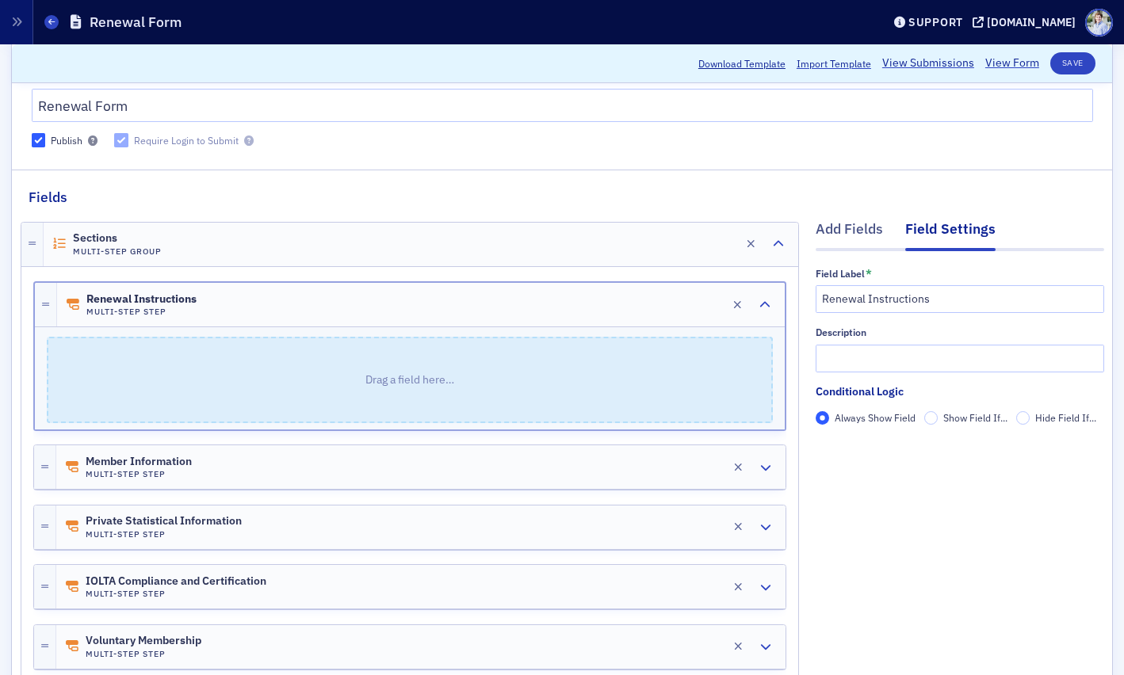
scroll to position [113, 0]
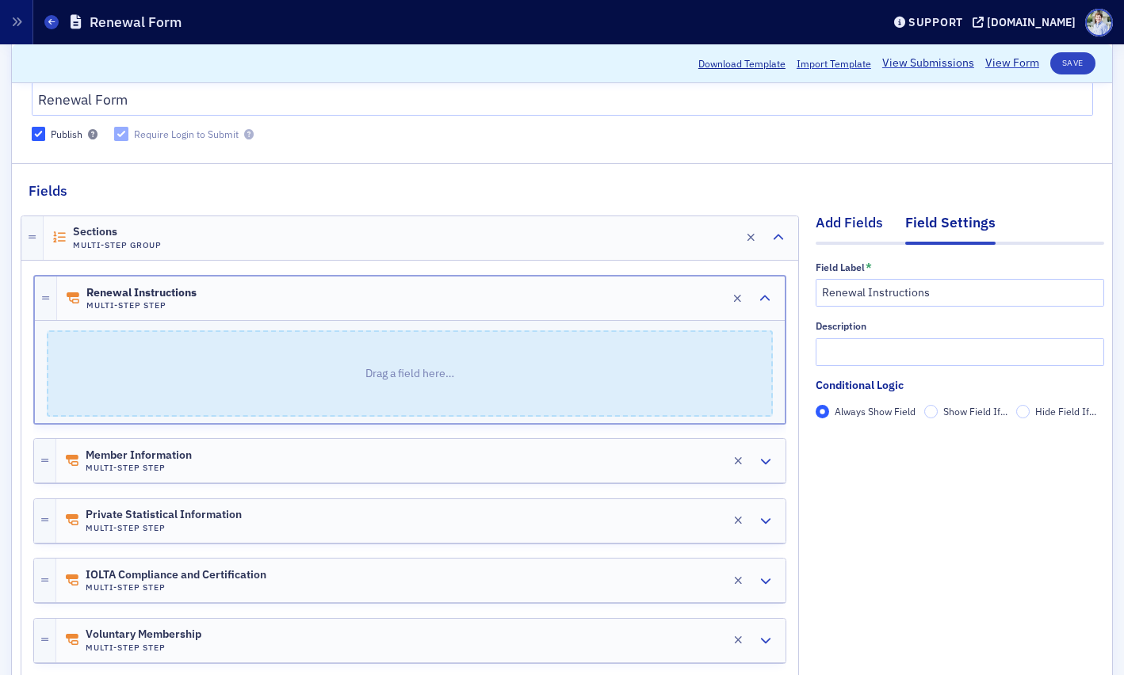
click at [816, 212] on div "Add Fields Field Settings Field Label * Renewal Instructions Description Condit…" at bounding box center [959, 339] width 288 height 277
click at [834, 222] on div "Add Fields" at bounding box center [848, 226] width 67 height 29
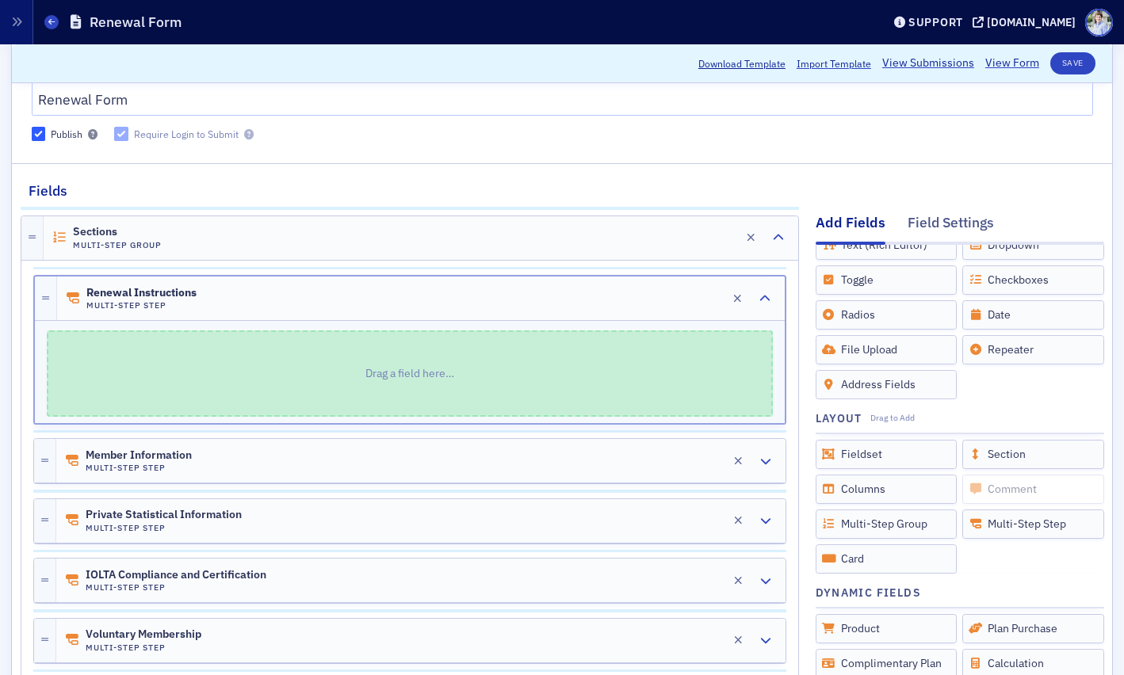
scroll to position [0, 0]
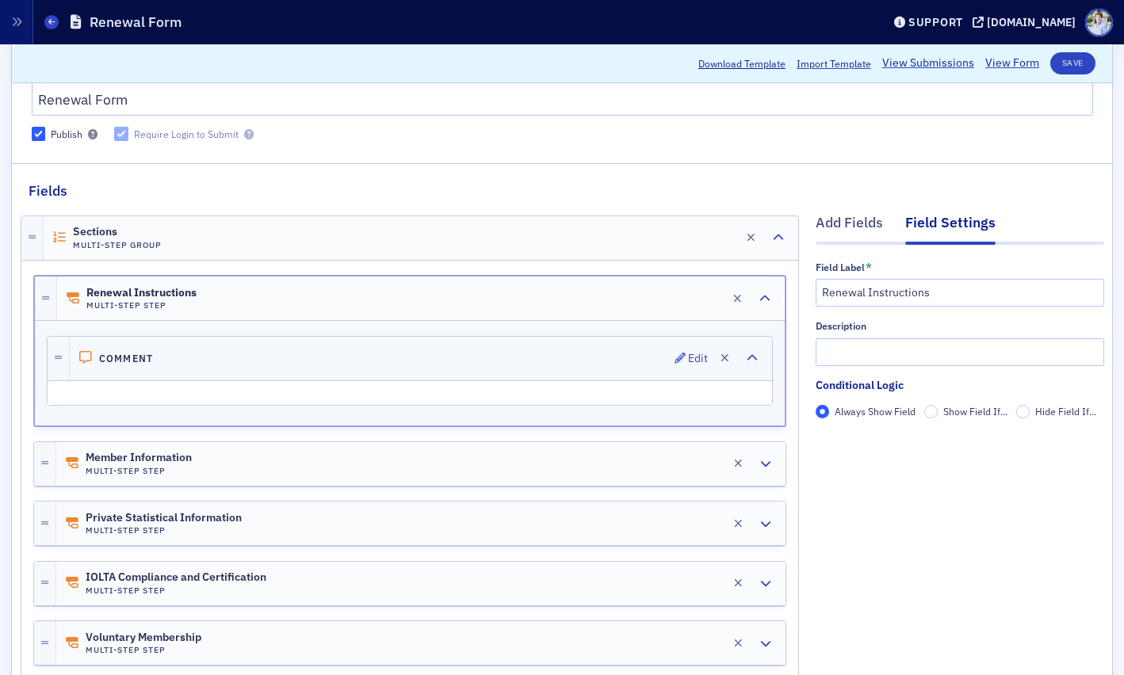
click at [169, 361] on div "Comment Edit" at bounding box center [421, 359] width 702 height 44
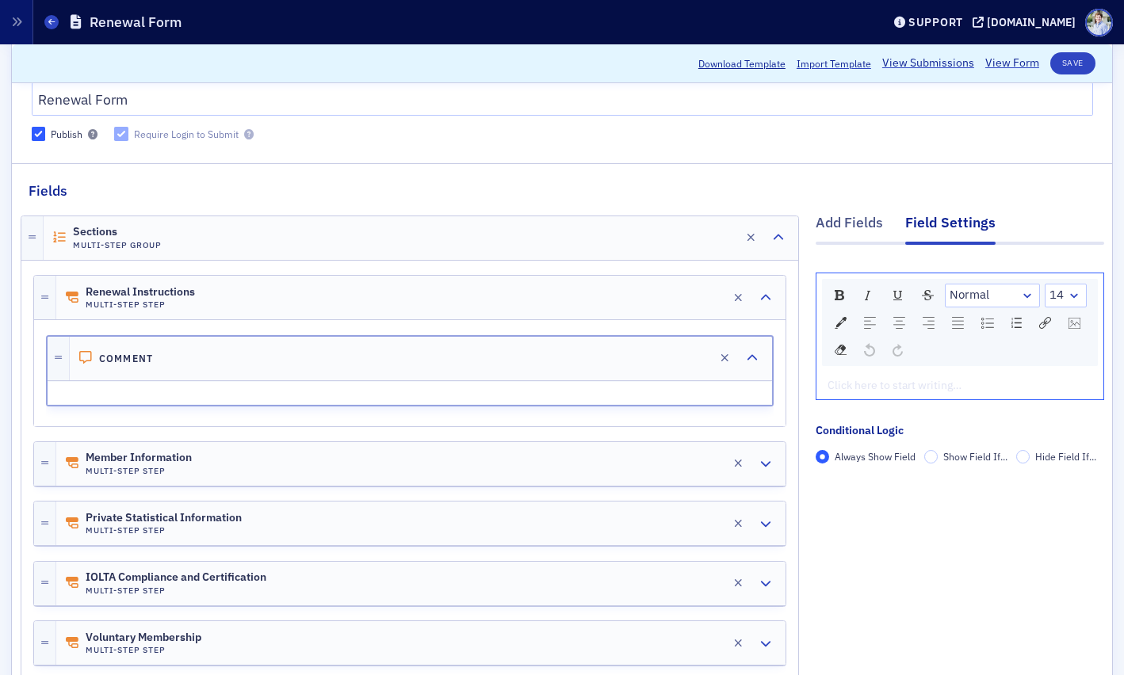
click at [877, 393] on div "rdw-editor" at bounding box center [960, 385] width 264 height 17
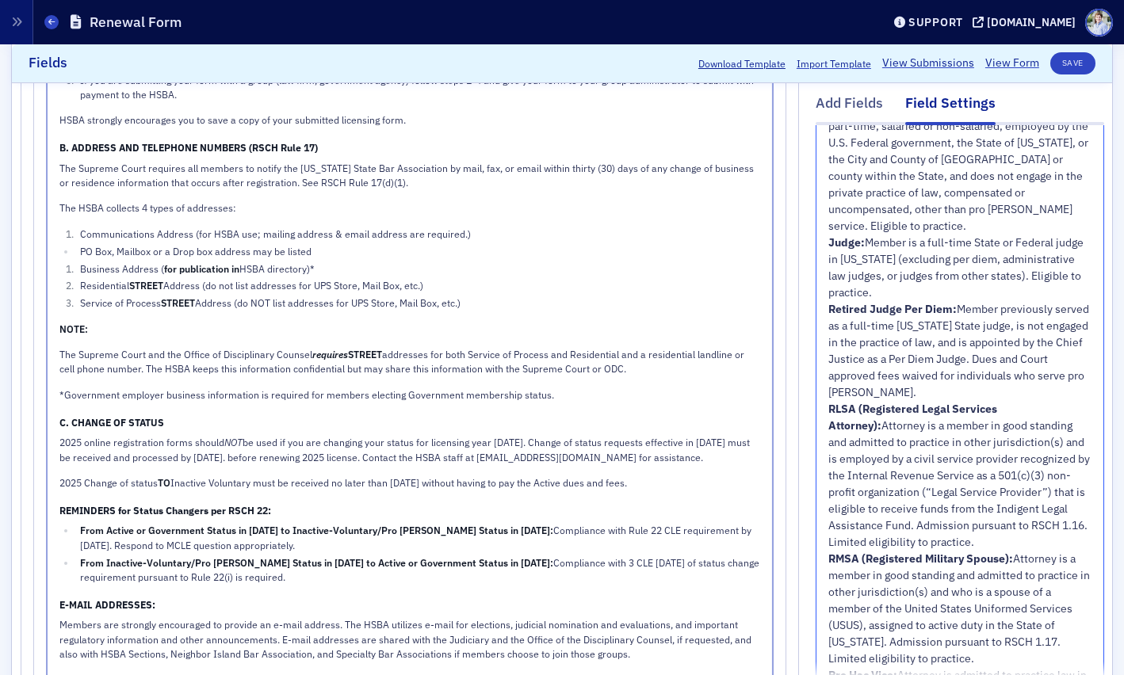
scroll to position [539, 0]
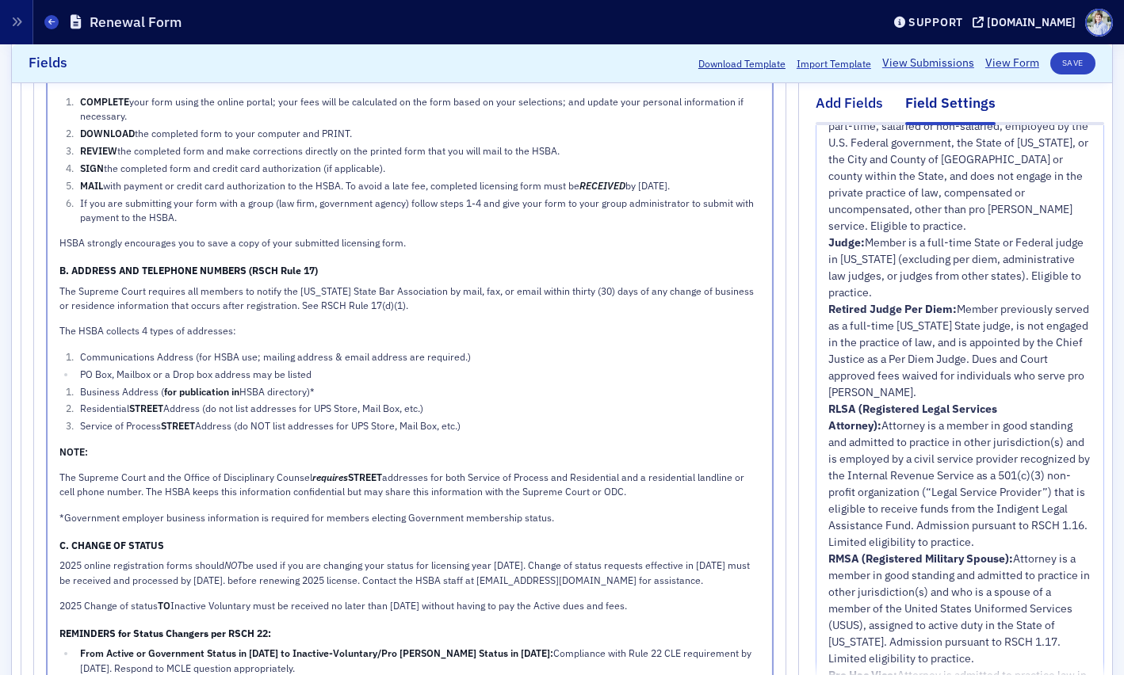
click at [846, 95] on div "Add Fields" at bounding box center [848, 107] width 67 height 29
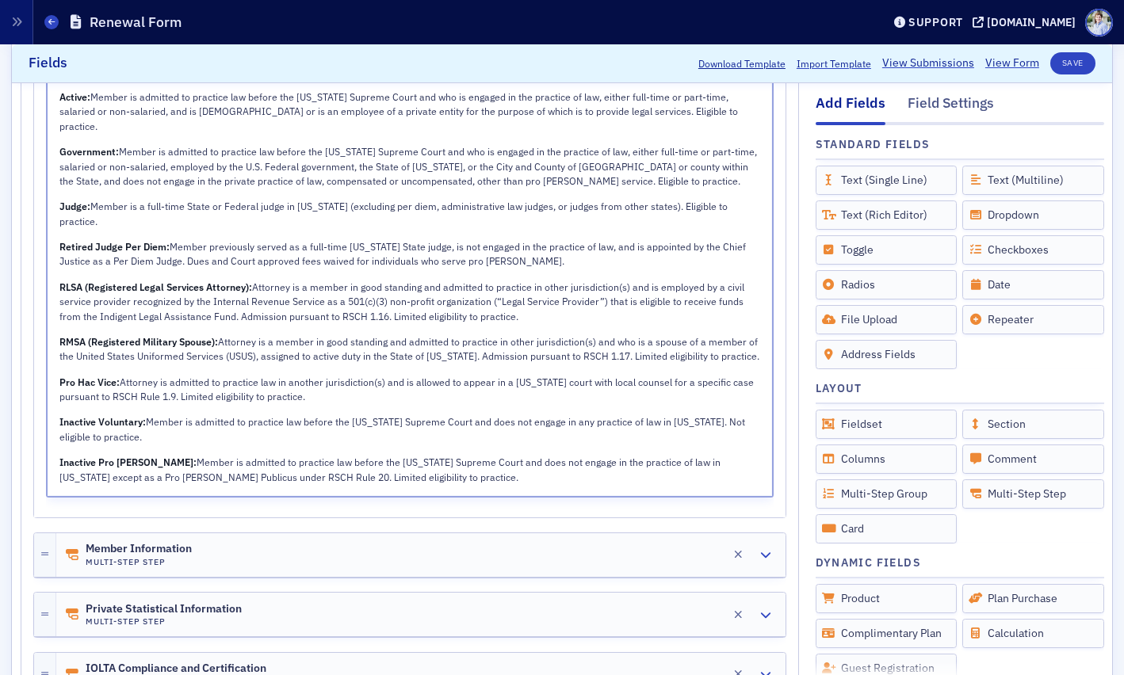
scroll to position [2399, 0]
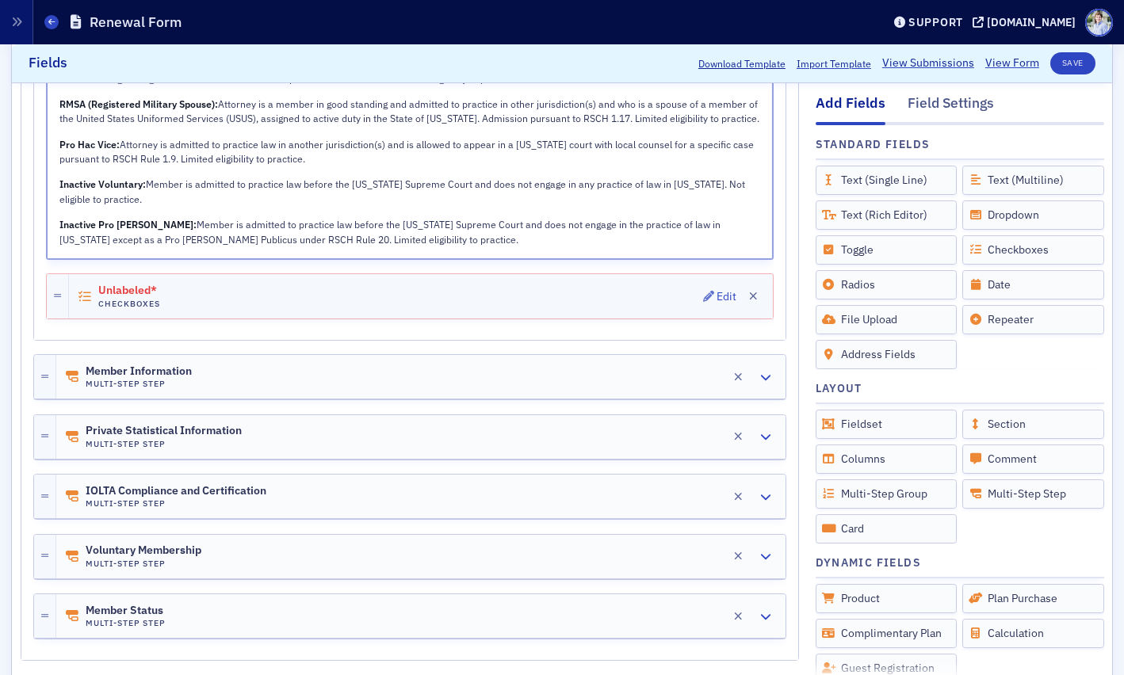
drag, startPoint x: 128, startPoint y: 287, endPoint x: 174, endPoint y: 294, distance: 45.7
click at [128, 287] on span "Unlabeled*" at bounding box center [142, 290] width 89 height 13
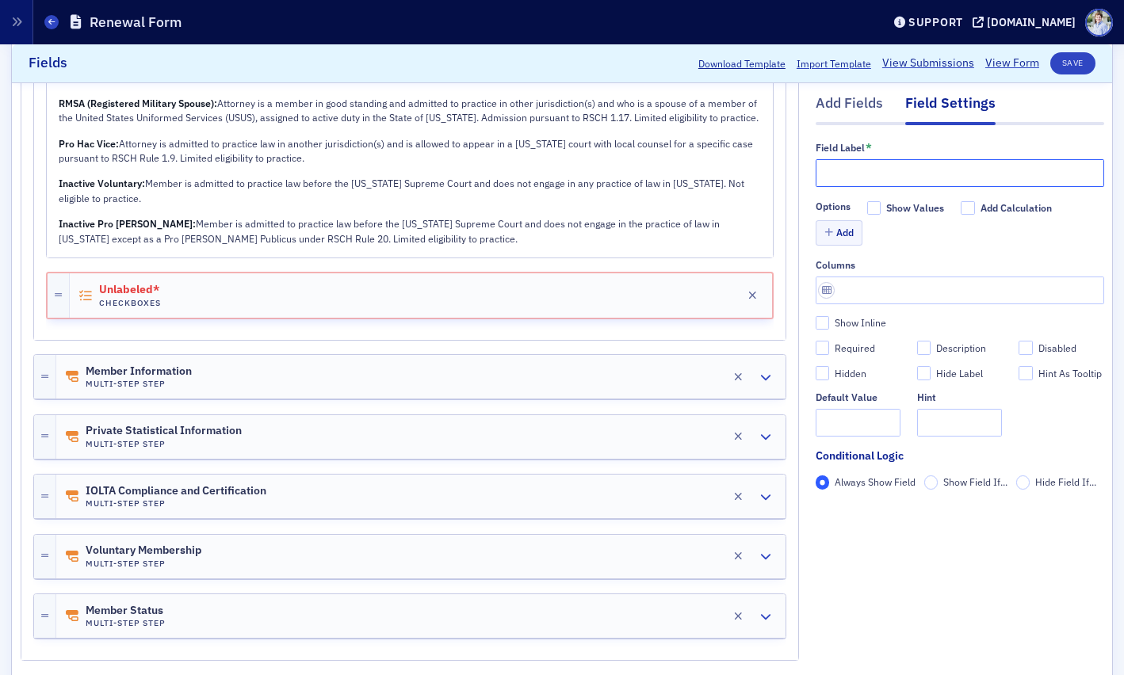
click at [857, 174] on input "text" at bounding box center [959, 173] width 288 height 28
paste input "I have reviewed these instructions and ready to proceed with the renewal."
type input "I have reviewed these instructions and ready to proceed with the renewal."
click at [915, 272] on div "Columns" at bounding box center [959, 281] width 288 height 45
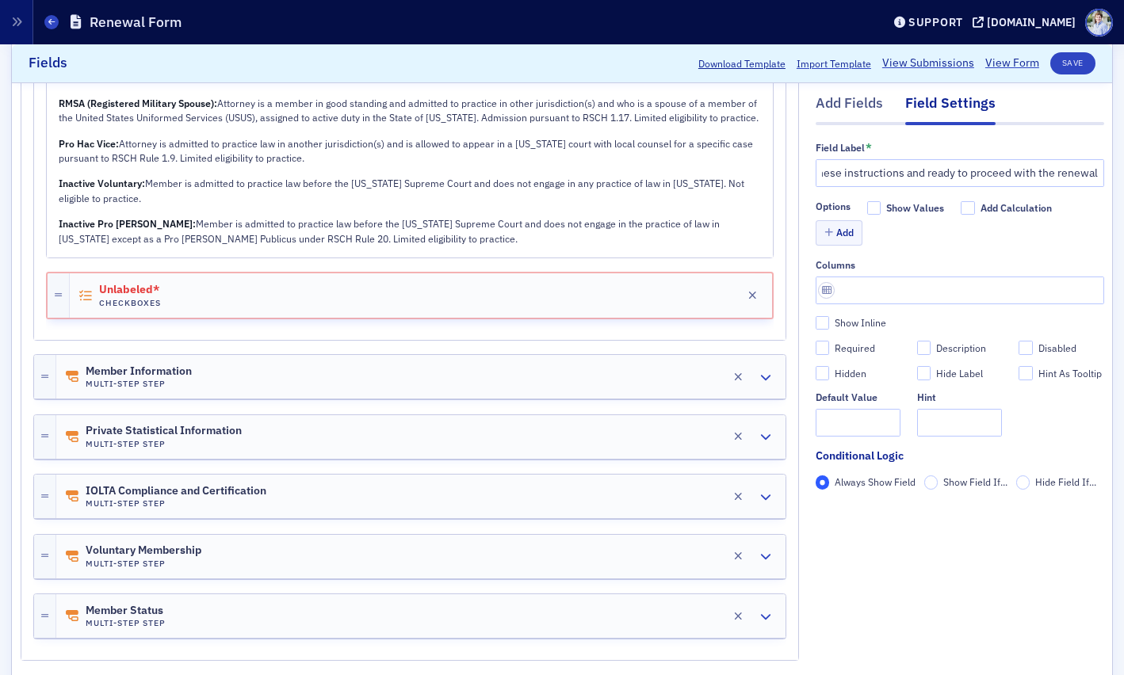
scroll to position [0, 0]
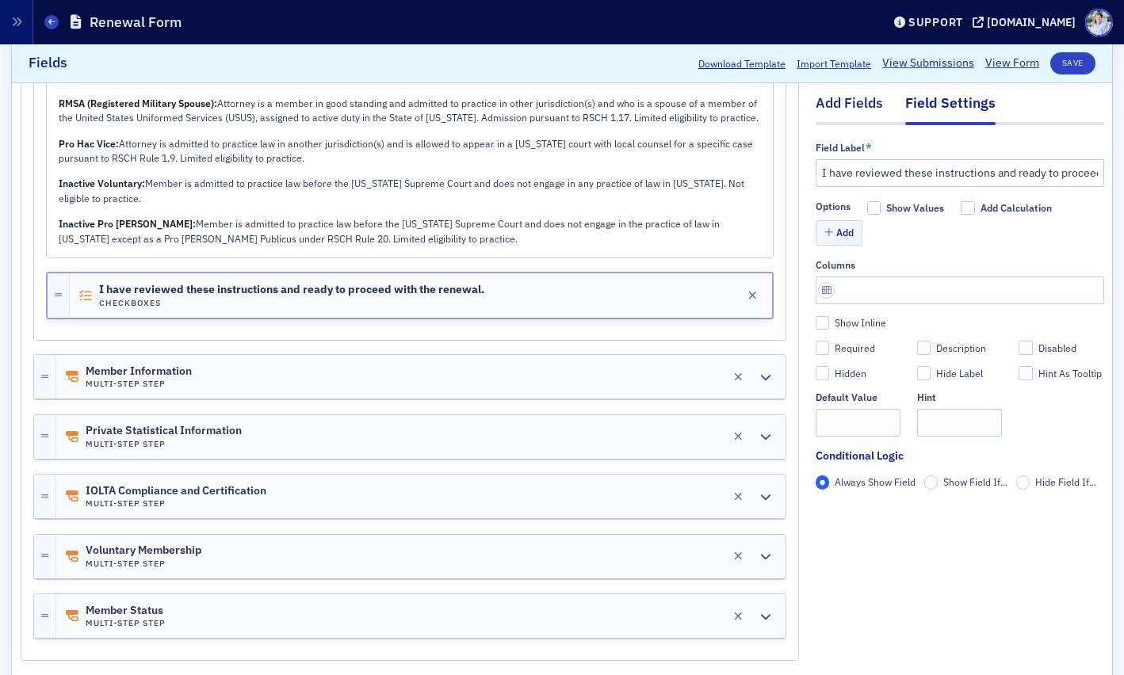
click at [844, 101] on div "Add Fields" at bounding box center [848, 107] width 67 height 29
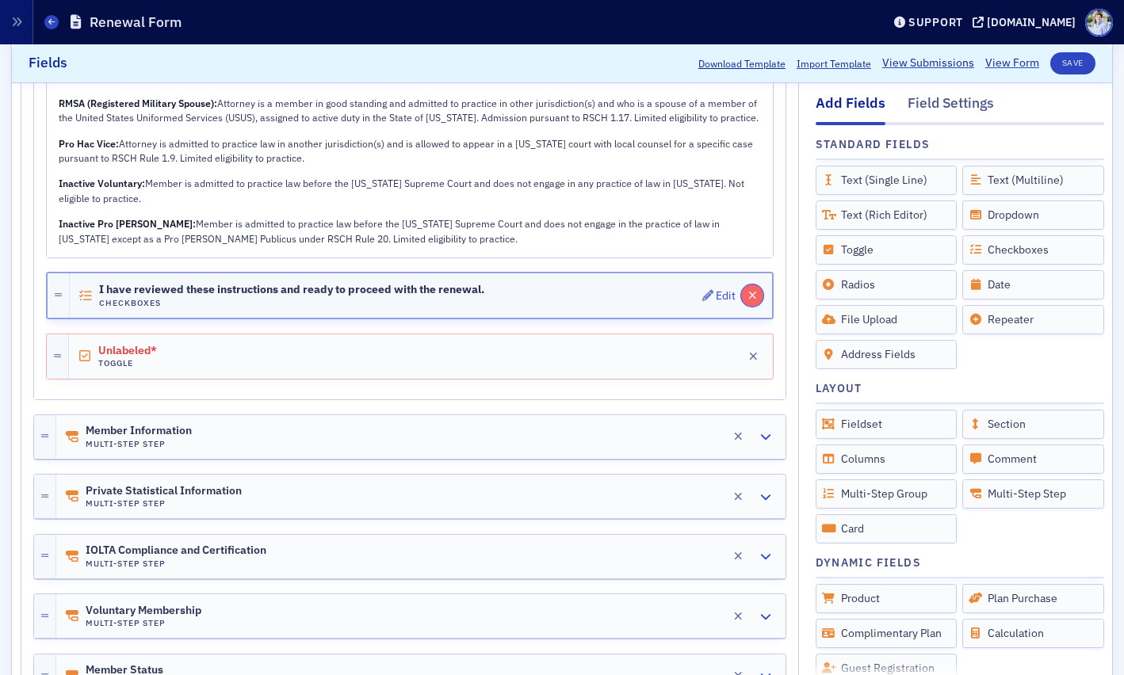
click at [754, 299] on icon "button" at bounding box center [752, 295] width 9 height 11
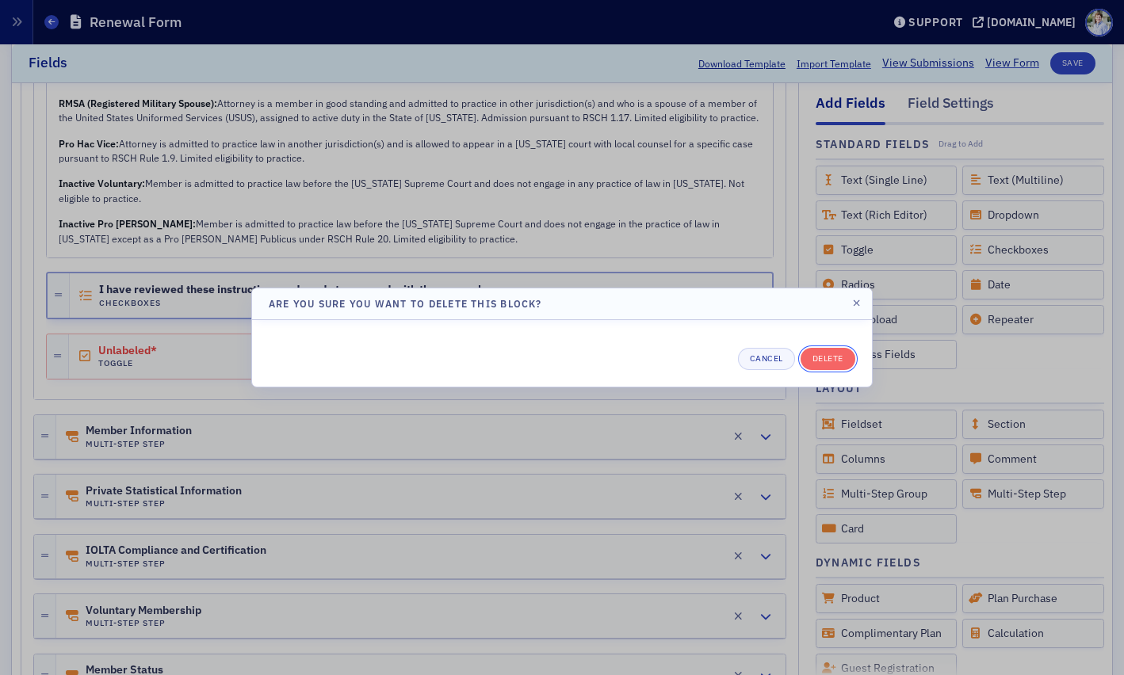
click at [822, 364] on button "Delete" at bounding box center [827, 359] width 55 height 22
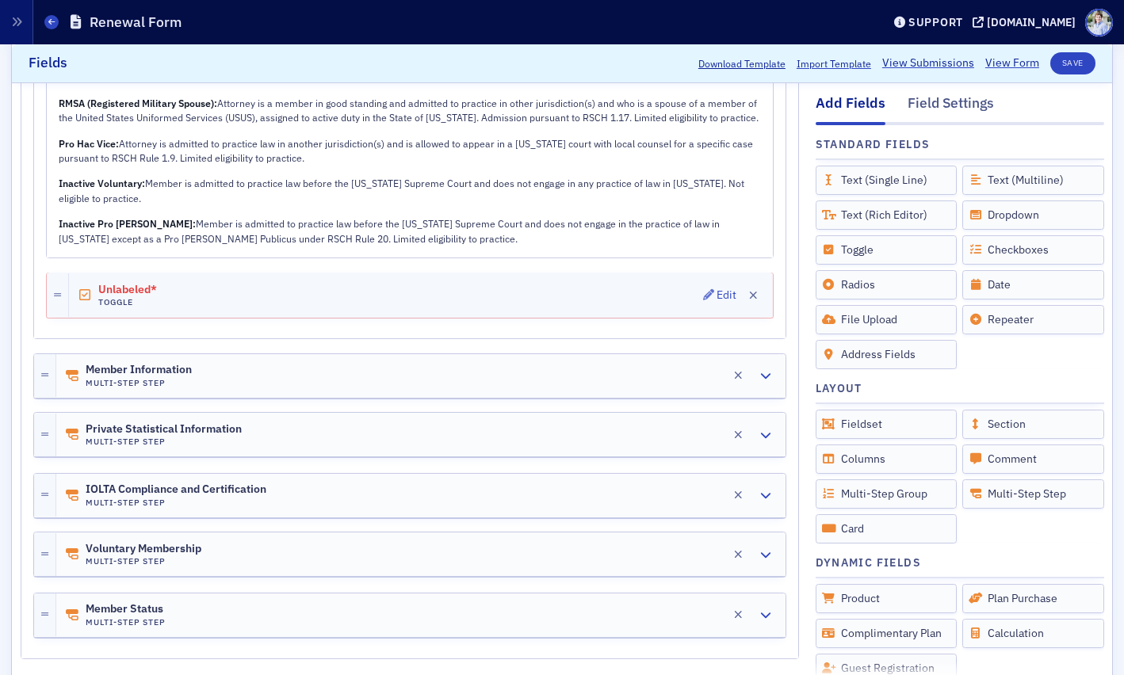
drag, startPoint x: 311, startPoint y: 299, endPoint x: 375, endPoint y: 289, distance: 65.0
click at [311, 299] on div "Unlabeled* Toggle Edit" at bounding box center [421, 295] width 704 height 44
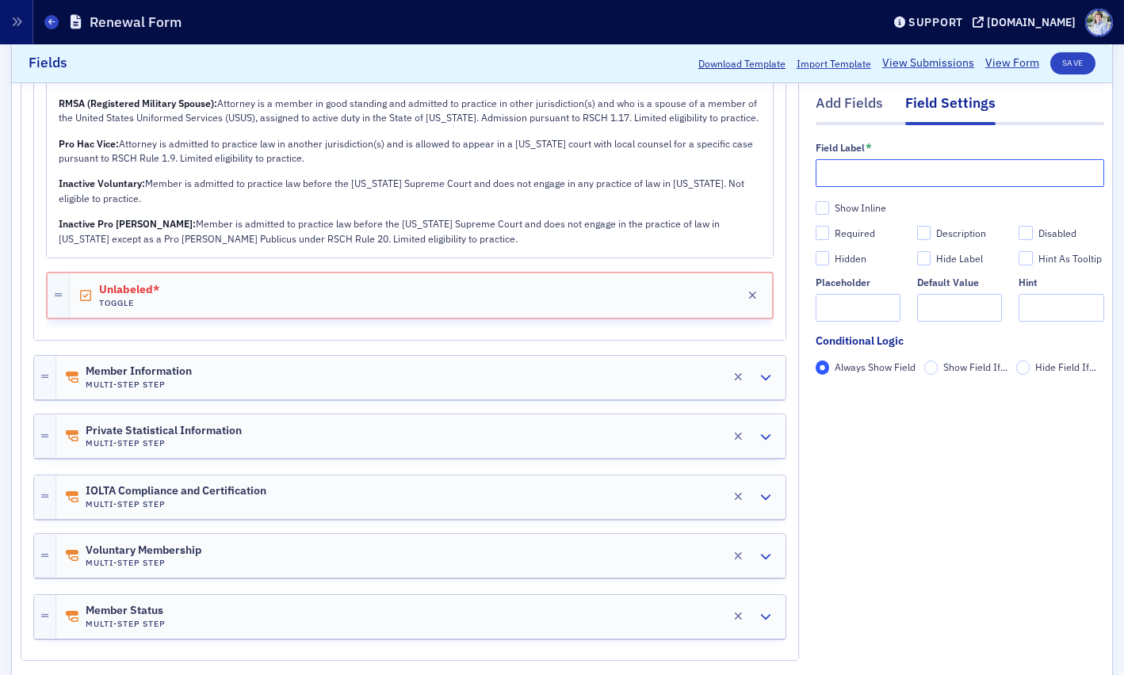
click at [864, 185] on input "text" at bounding box center [959, 173] width 288 height 28
paste input "I have reviewed these instructions and ready to proceed with the renewal."
type input "I have reviewed these instructions and ready to proceed with the renewal."
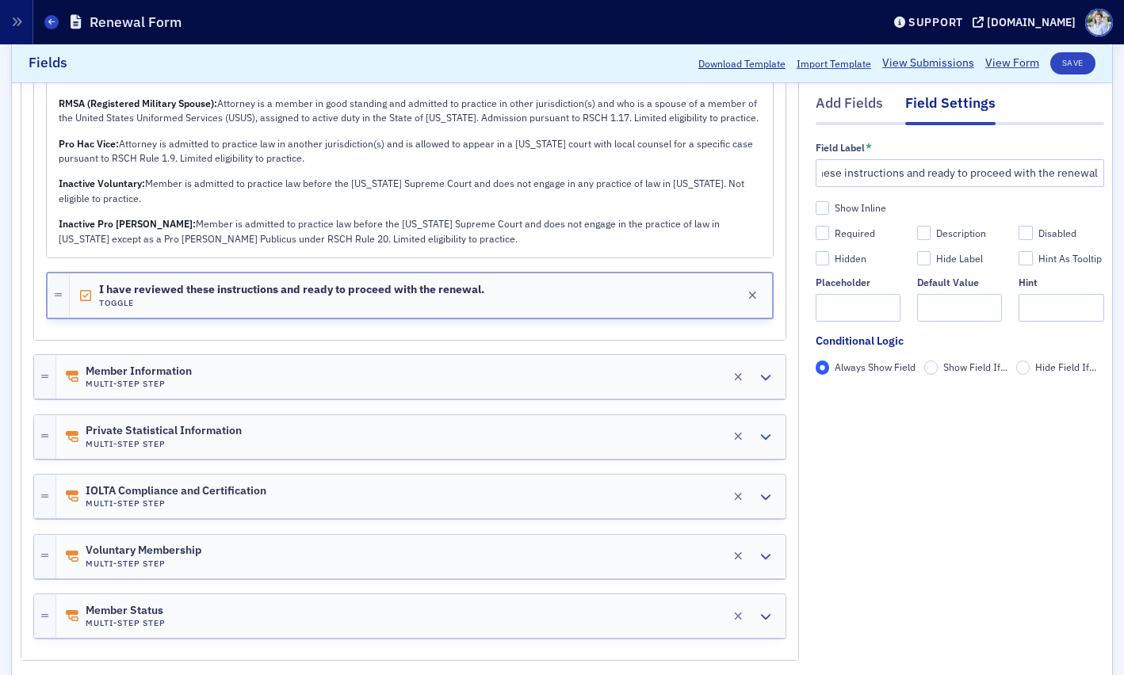
drag, startPoint x: 846, startPoint y: 231, endPoint x: 871, endPoint y: 283, distance: 57.1
click at [845, 231] on div "Required" at bounding box center [854, 233] width 40 height 13
click at [830, 231] on input "Required" at bounding box center [822, 234] width 14 height 14
checkbox input "true"
type input "required"
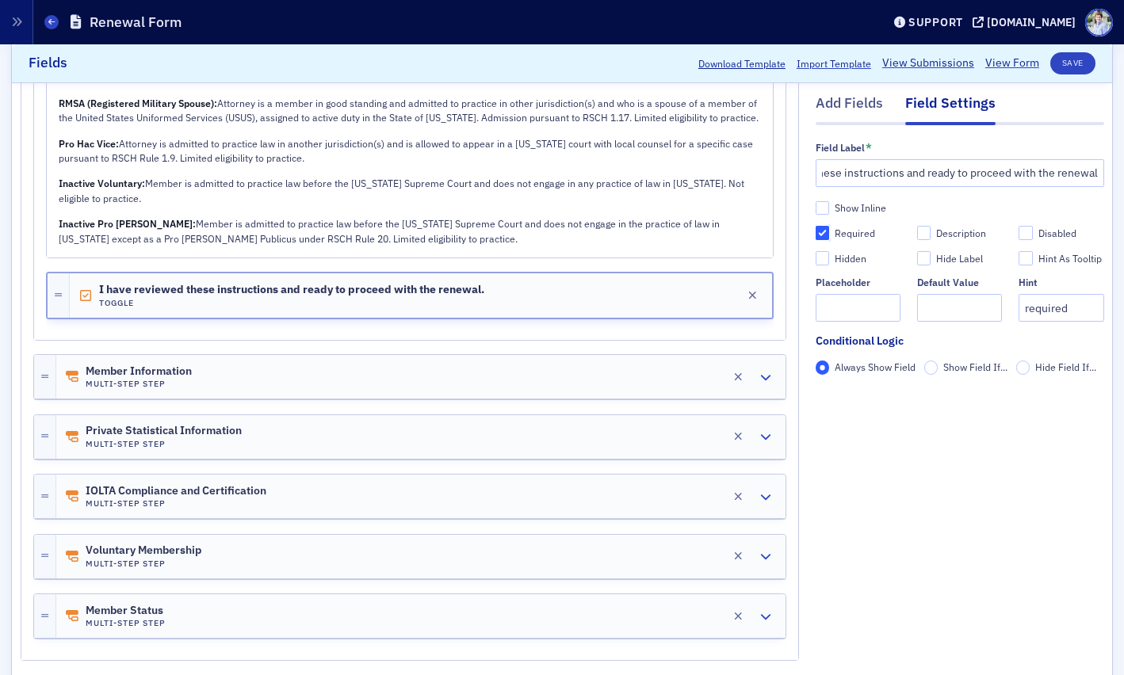
scroll to position [0, 0]
click at [1070, 299] on input "required" at bounding box center [1060, 309] width 85 height 28
click at [1075, 60] on button "Save" at bounding box center [1072, 63] width 45 height 22
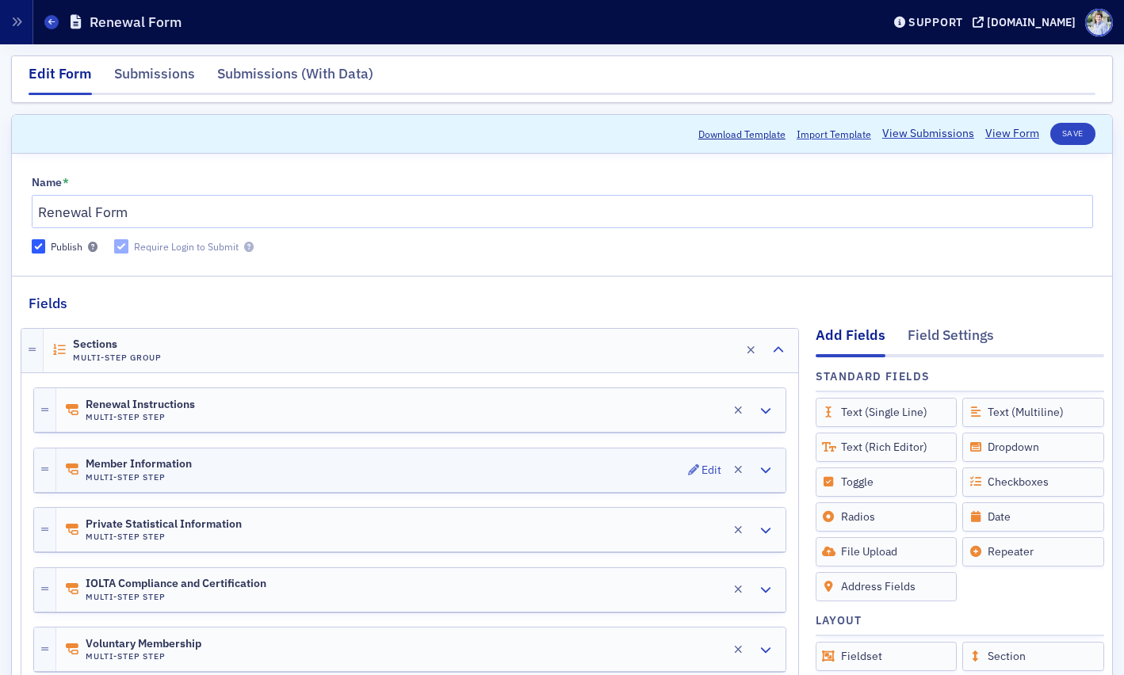
drag, startPoint x: 196, startPoint y: 464, endPoint x: 208, endPoint y: 462, distance: 11.3
click at [196, 464] on div "Member Information Multi-Step Step Edit" at bounding box center [420, 470] width 729 height 44
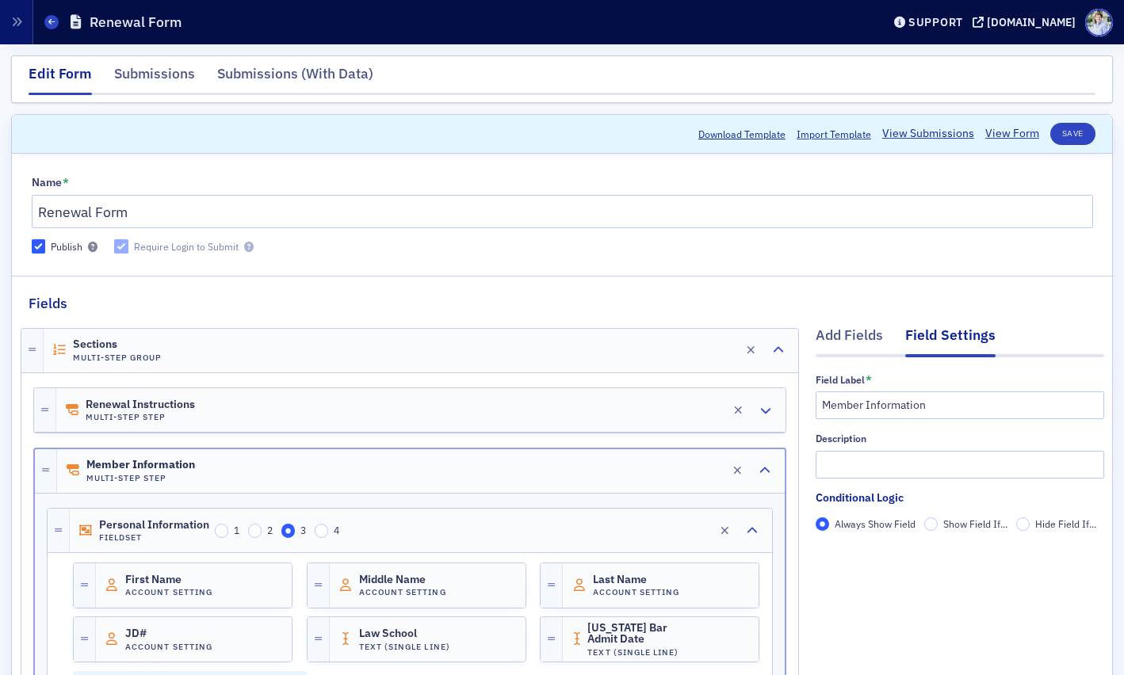
scroll to position [421, 0]
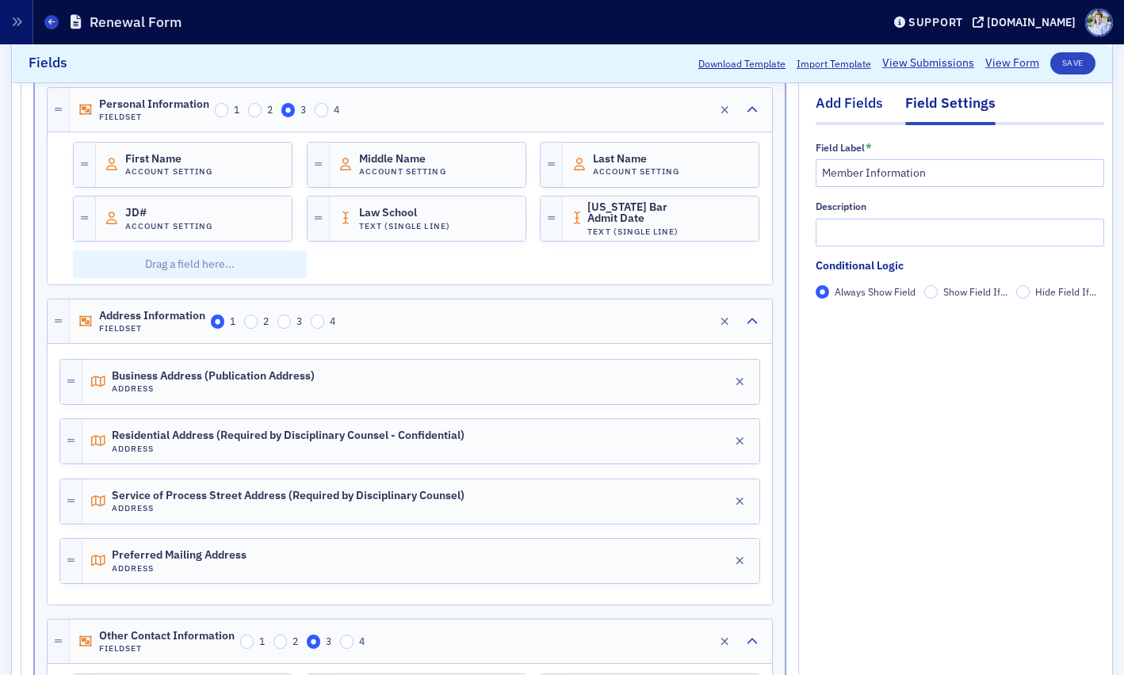
click at [870, 94] on div "Add Fields" at bounding box center [848, 107] width 67 height 29
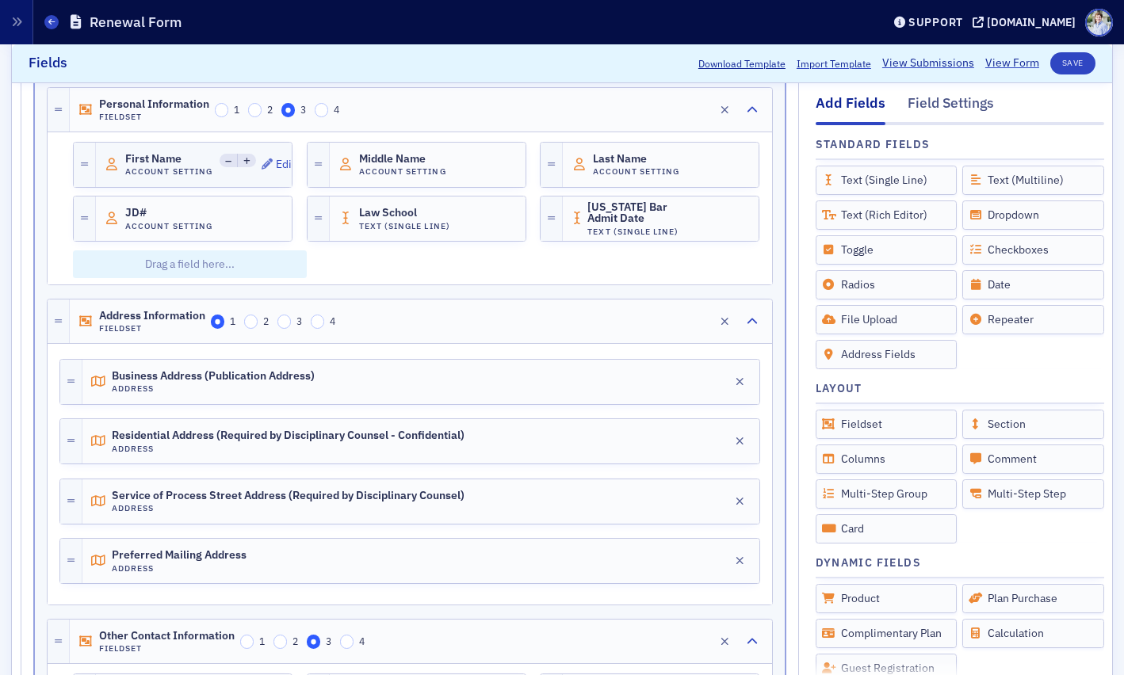
click at [194, 155] on span "First Name" at bounding box center [169, 159] width 89 height 13
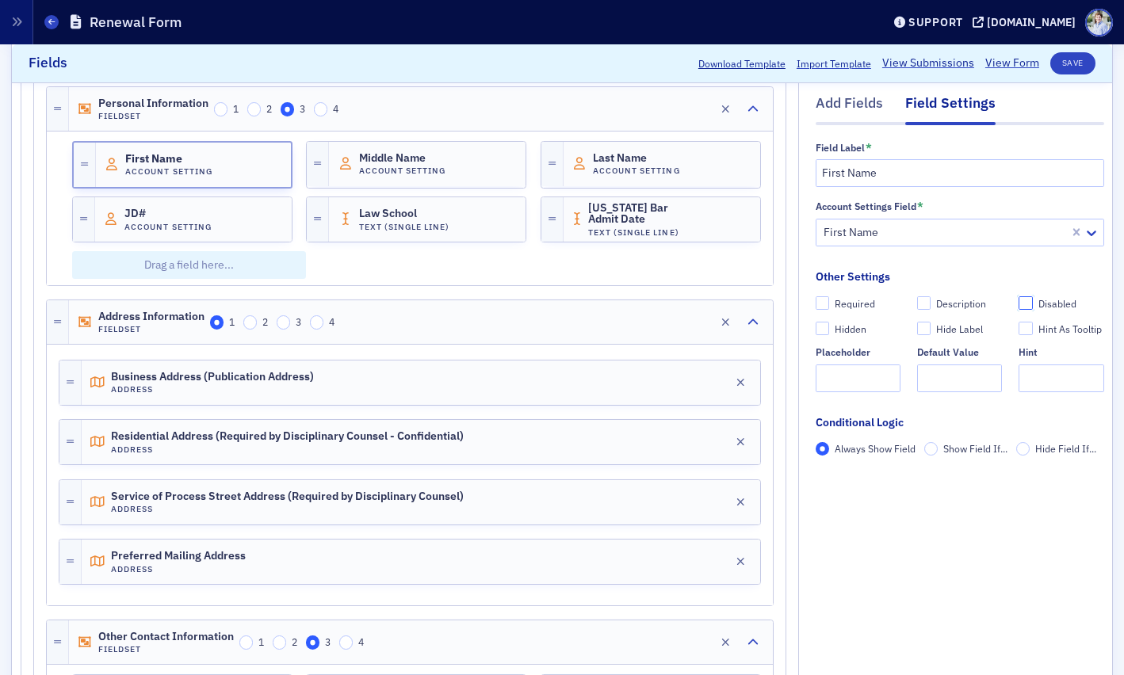
click at [1020, 299] on input "Disabled" at bounding box center [1025, 303] width 14 height 14
checkbox input "true"
click at [403, 153] on span "Middle Name" at bounding box center [403, 158] width 89 height 13
click at [1034, 300] on label "Disabled" at bounding box center [1060, 303] width 85 height 14
click at [692, 192] on div "First Name Account Setting Edit Middle Name Account Setting Edit Last Name Acco…" at bounding box center [410, 205] width 702 height 147
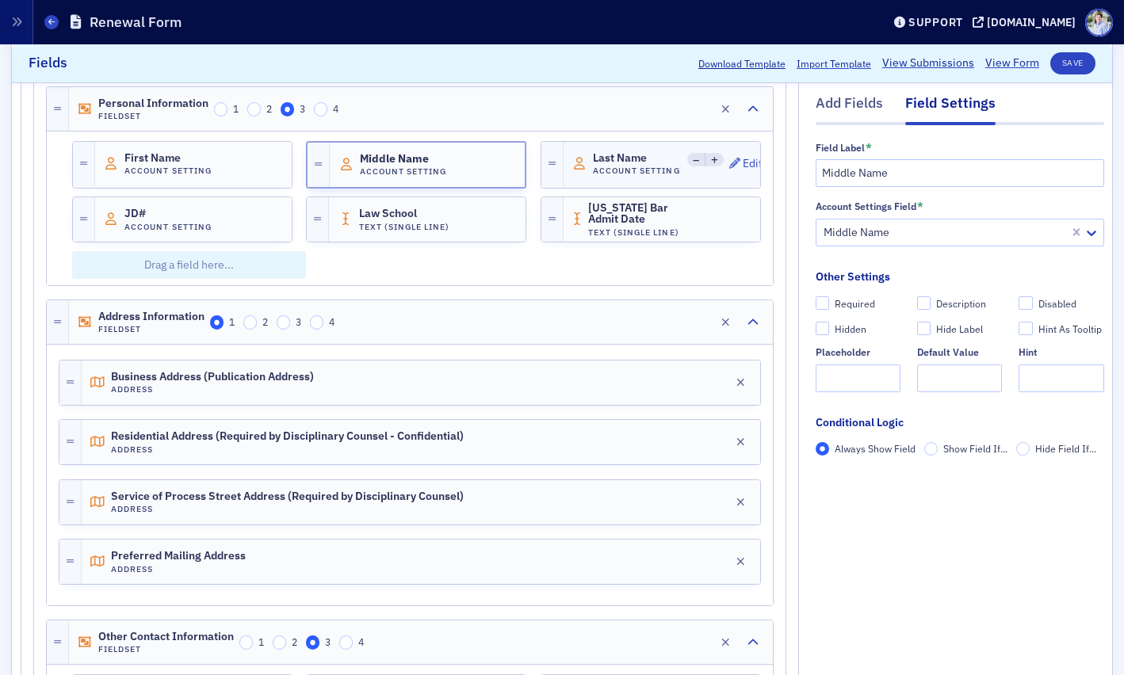
click at [675, 178] on div "Last Name Account Setting Edit" at bounding box center [680, 164] width 235 height 44
drag, startPoint x: 422, startPoint y: 162, endPoint x: 444, endPoint y: 168, distance: 23.6
click at [422, 162] on span "Middle Name" at bounding box center [403, 158] width 89 height 13
click at [1026, 306] on input "Disabled" at bounding box center [1025, 303] width 14 height 14
checkbox input "true"
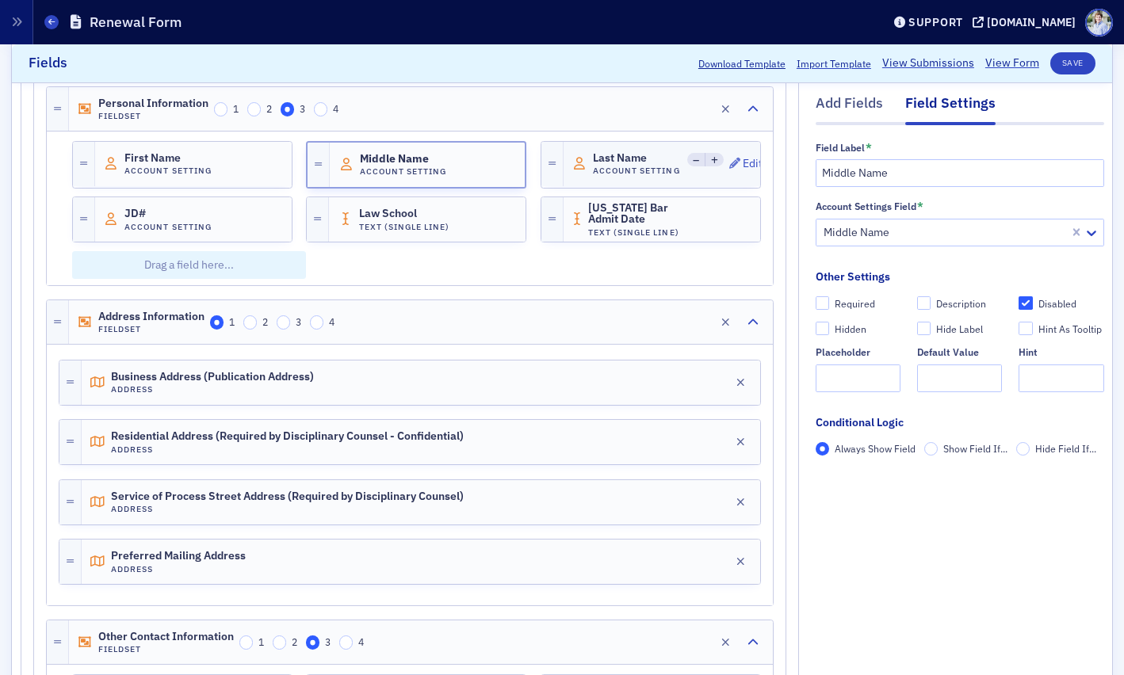
click at [648, 175] on h4 "Account Setting" at bounding box center [637, 171] width 89 height 10
click at [1028, 302] on input "Disabled" at bounding box center [1025, 303] width 14 height 14
checkbox input "true"
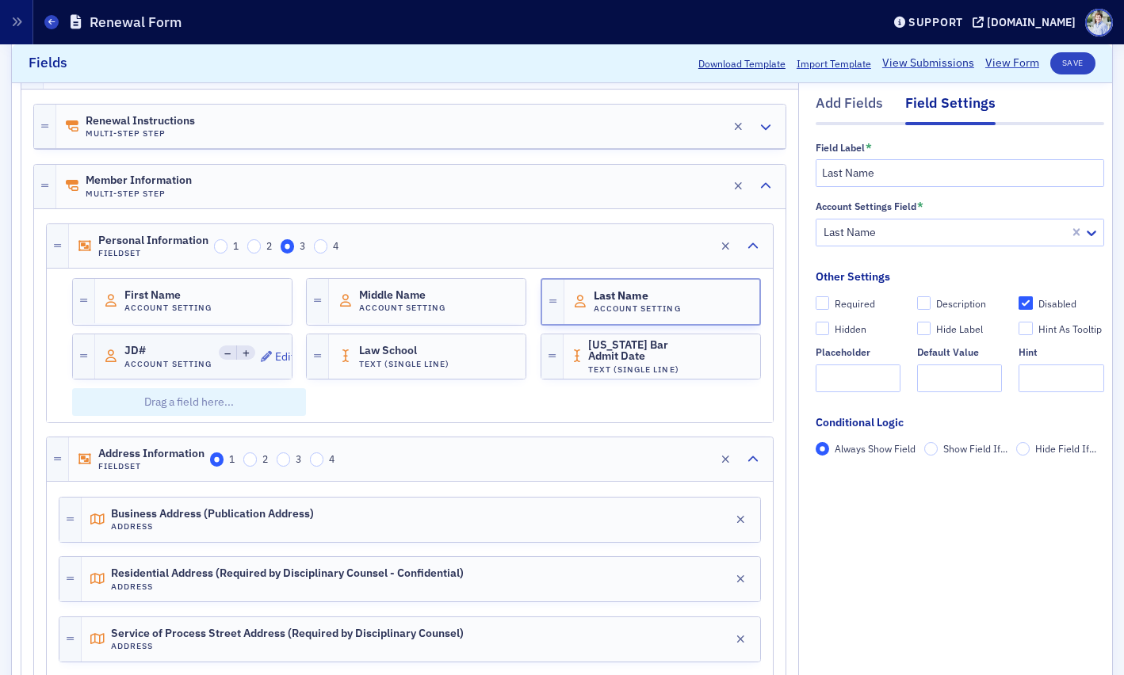
click at [159, 359] on h4 "Account Setting" at bounding box center [168, 364] width 89 height 10
click at [1054, 301] on div "Disabled" at bounding box center [1057, 303] width 38 height 13
click at [1032, 301] on input "Disabled" at bounding box center [1025, 303] width 14 height 14
checkbox input "true"
drag, startPoint x: 387, startPoint y: 357, endPoint x: 541, endPoint y: 347, distance: 154.1
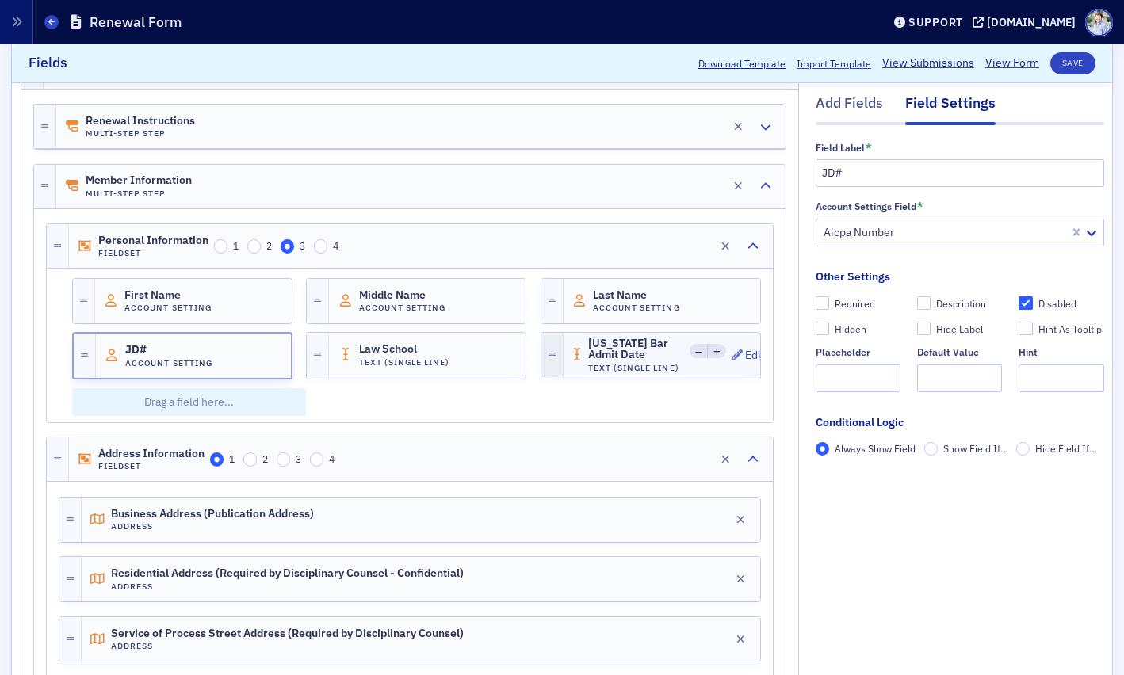
click at [388, 360] on h4 "Text (Single Line)" at bounding box center [404, 362] width 91 height 10
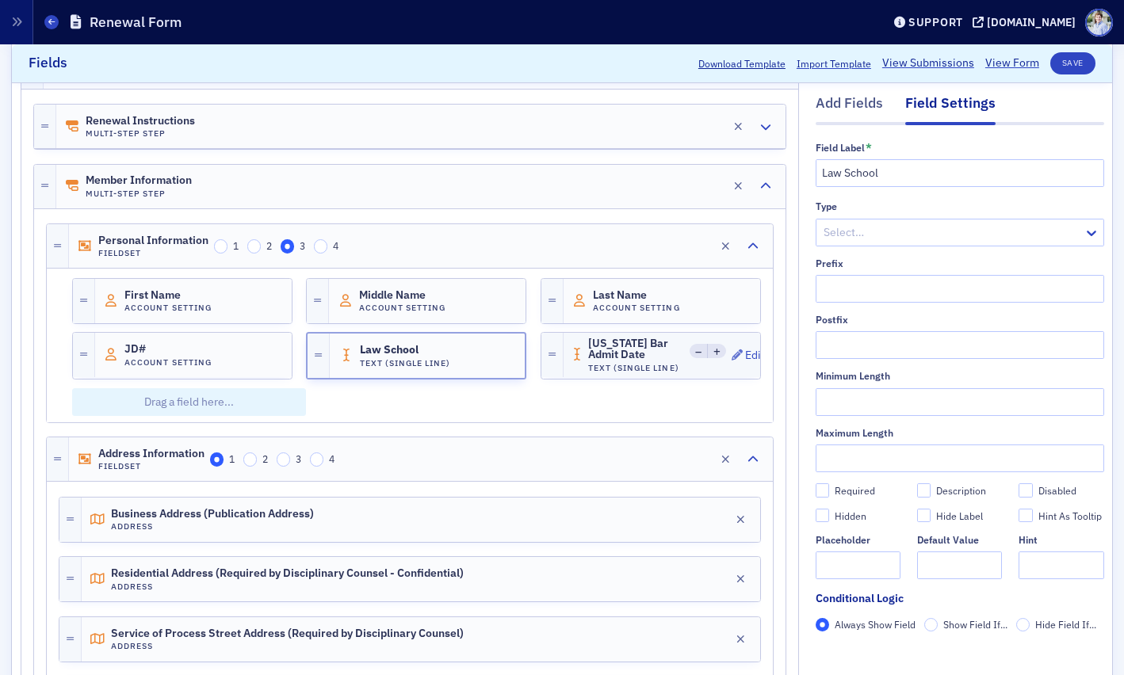
click at [605, 343] on span "Hawaii Bar Admit Date" at bounding box center [636, 350] width 96 height 24
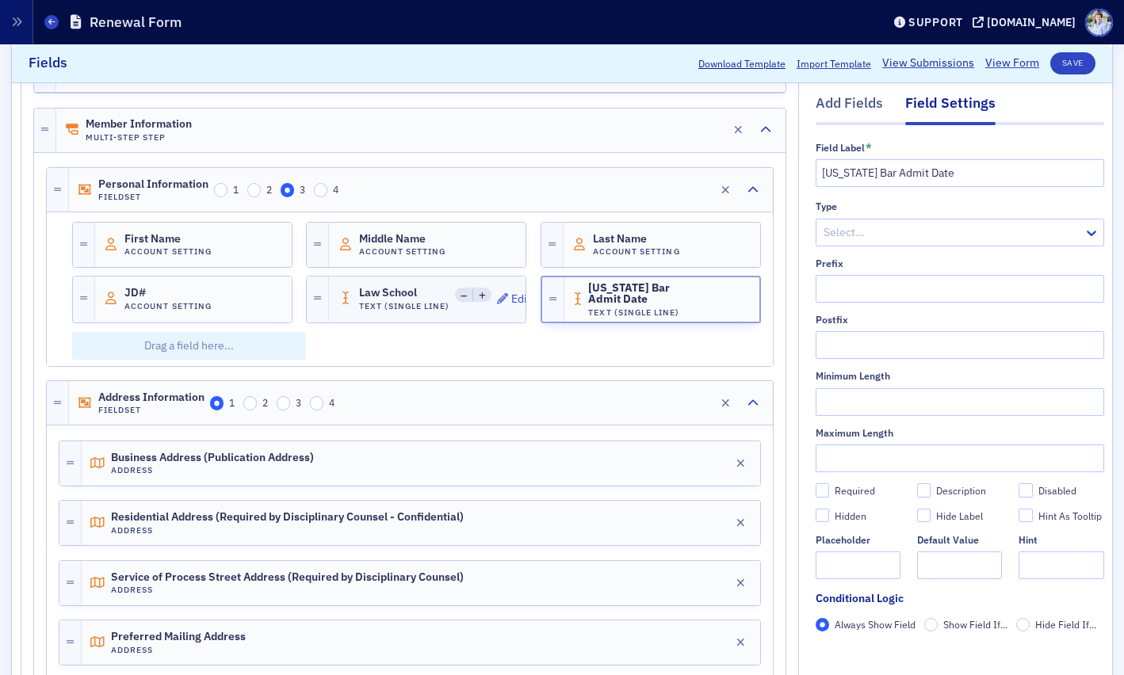
scroll to position [284, 0]
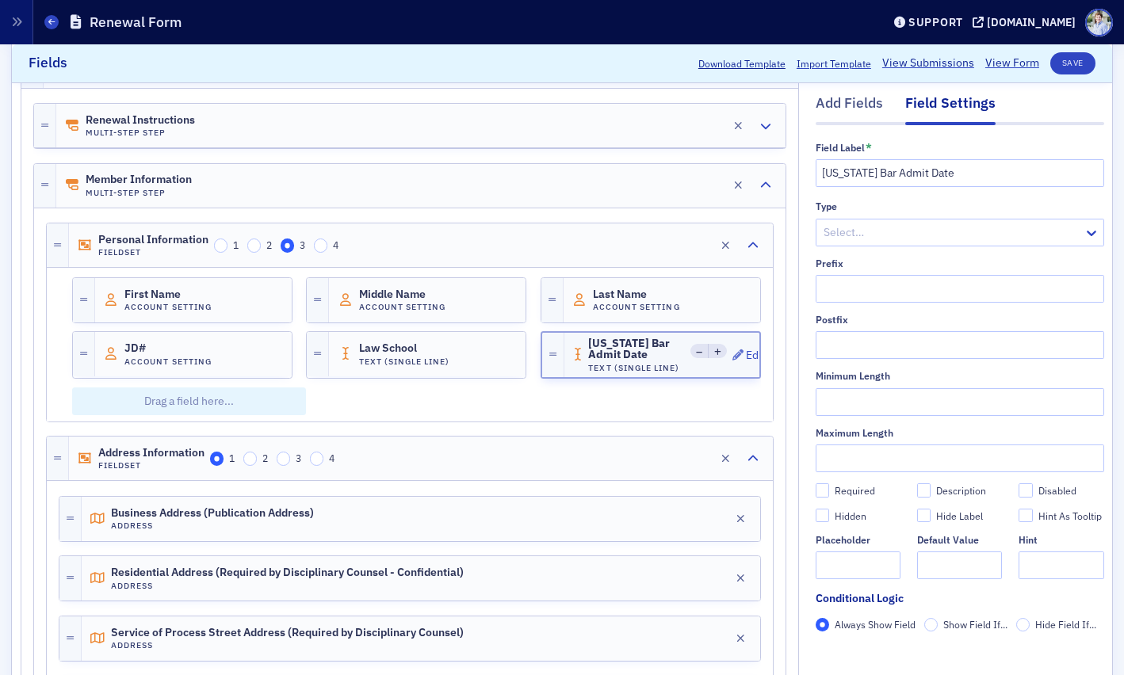
click at [637, 361] on div "Hawaii Bar Admit Date Text (Single Line)" at bounding box center [636, 356] width 96 height 36
click at [134, 353] on span "JD#" at bounding box center [168, 348] width 89 height 13
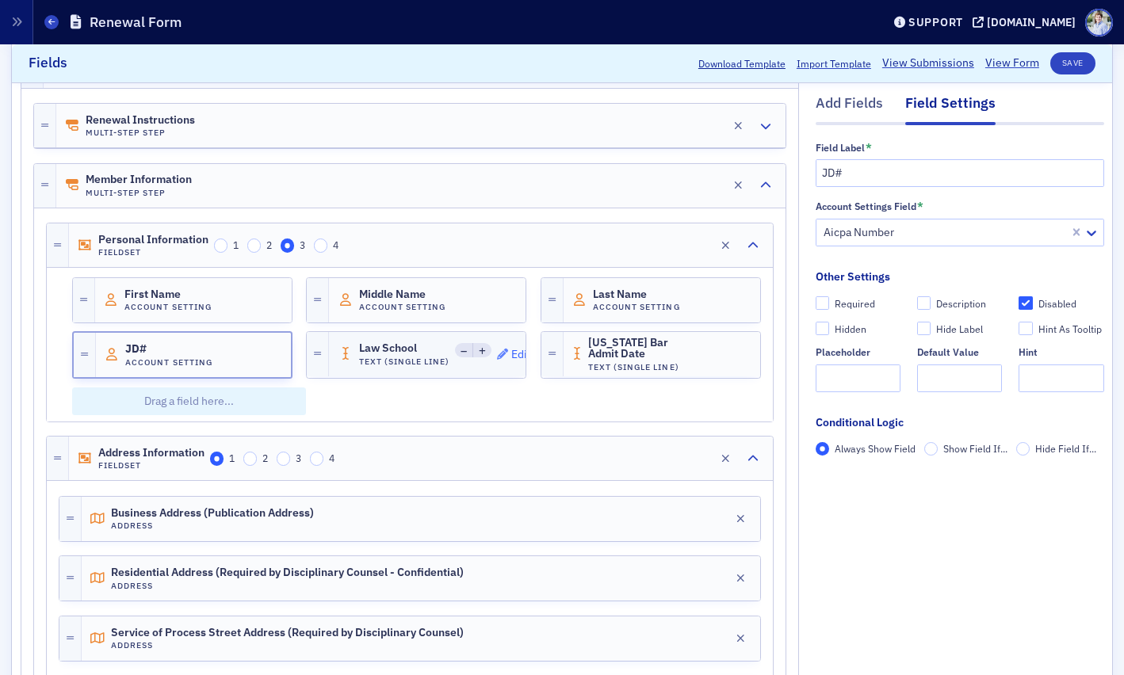
click at [506, 353] on icon "button" at bounding box center [502, 354] width 11 height 11
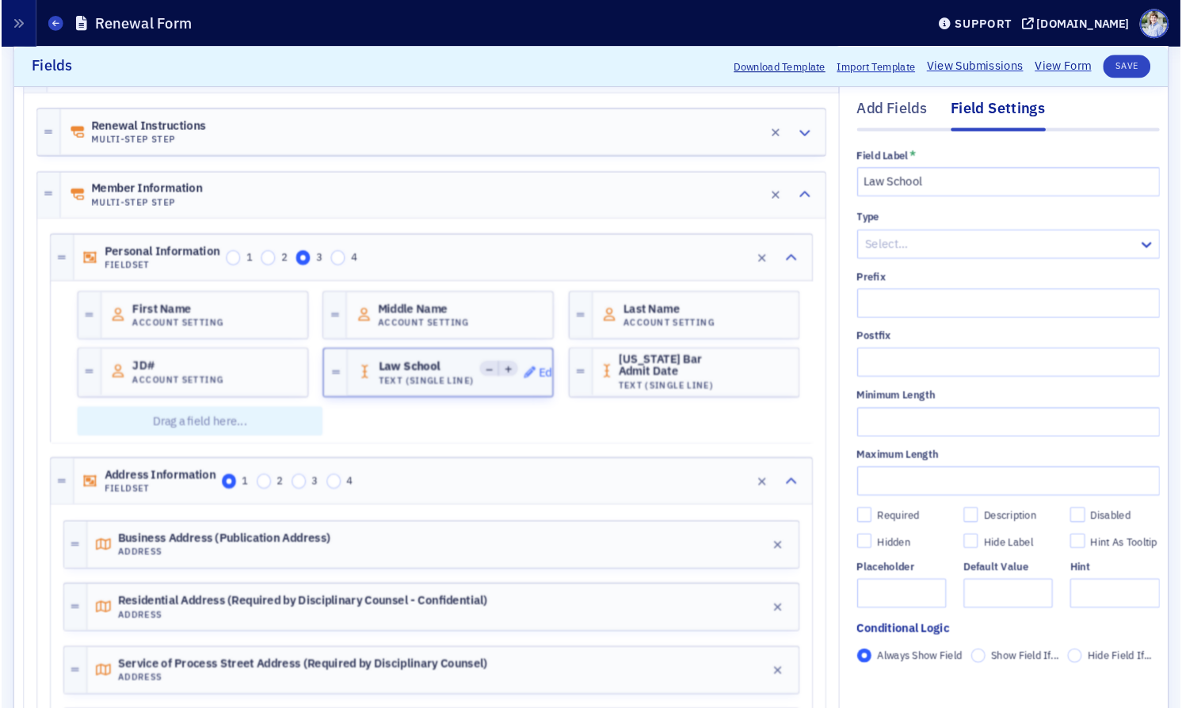
scroll to position [370, 0]
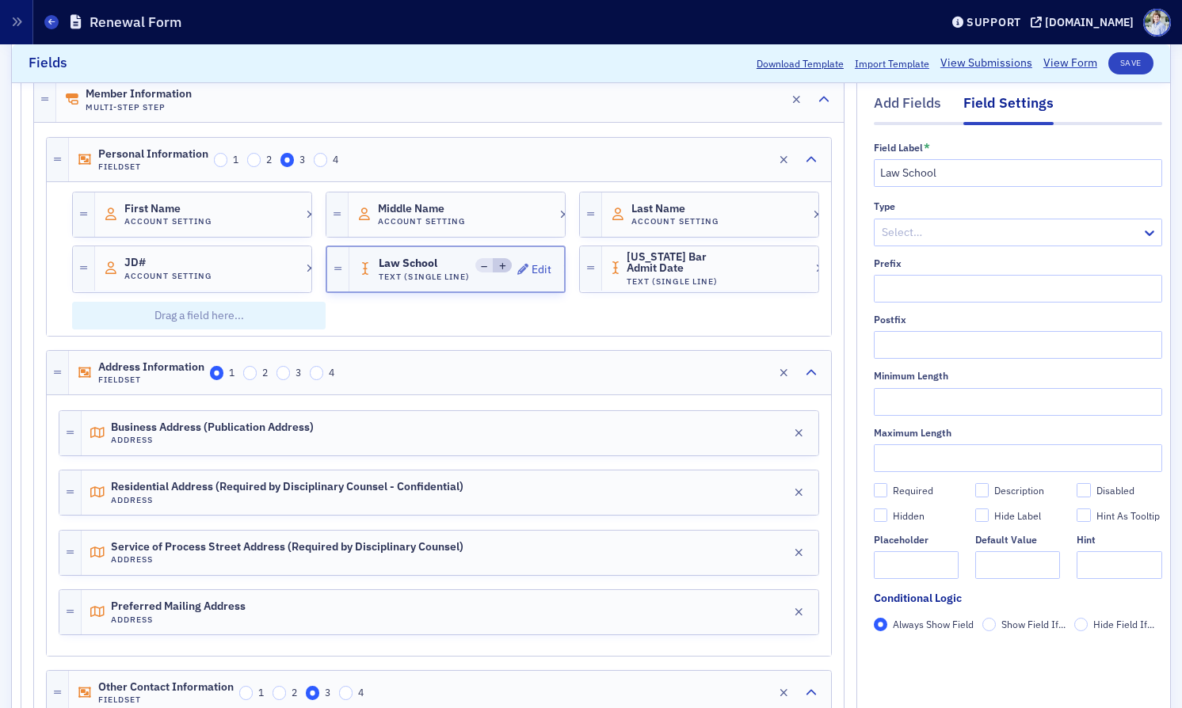
click at [506, 266] on icon at bounding box center [502, 266] width 7 height 7
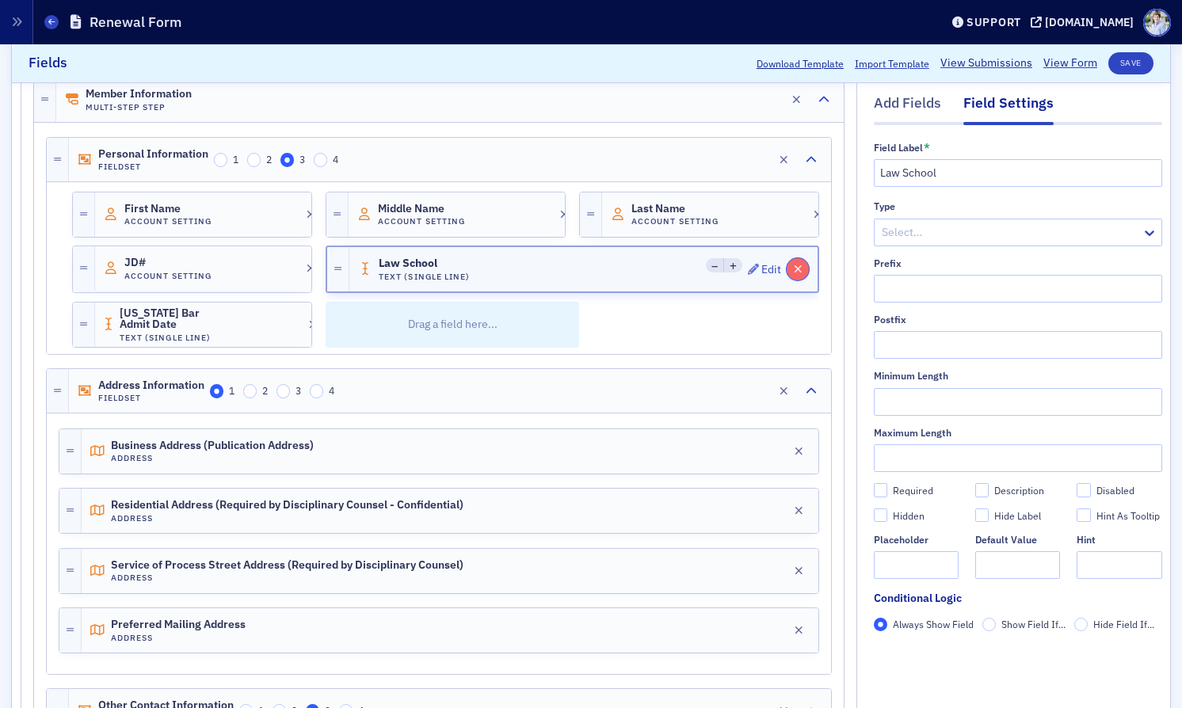
click at [797, 267] on icon "button" at bounding box center [798, 269] width 9 height 11
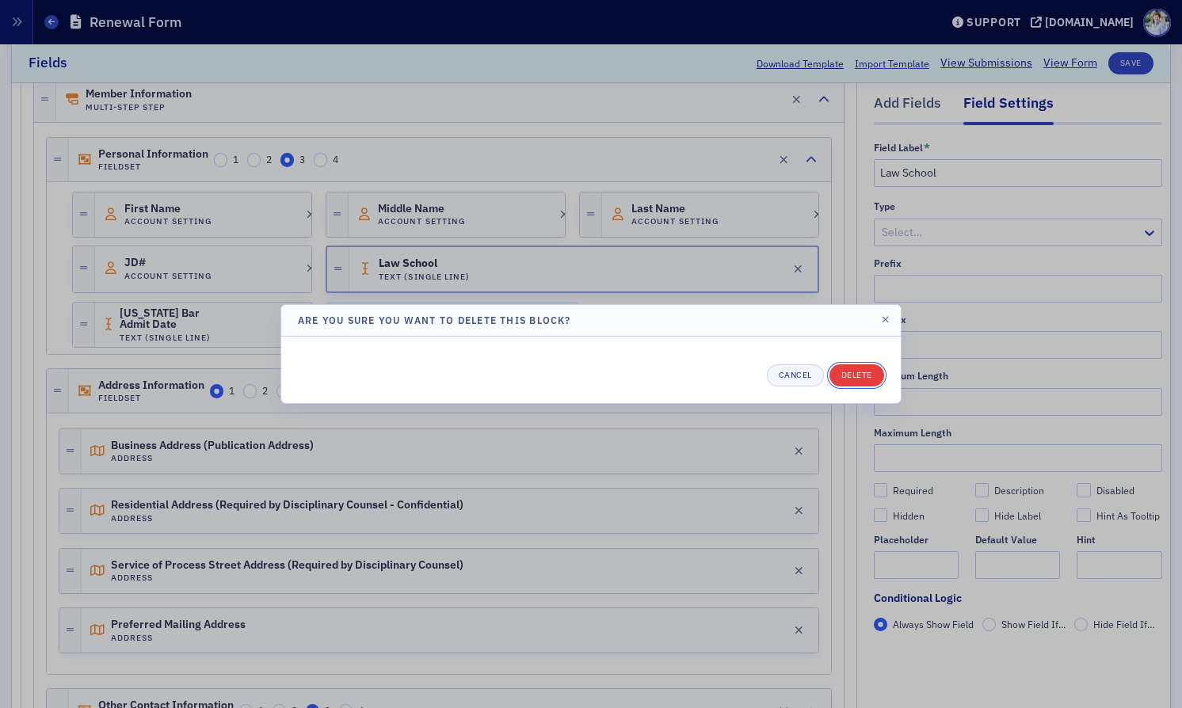
click at [874, 376] on button "Delete" at bounding box center [857, 375] width 55 height 22
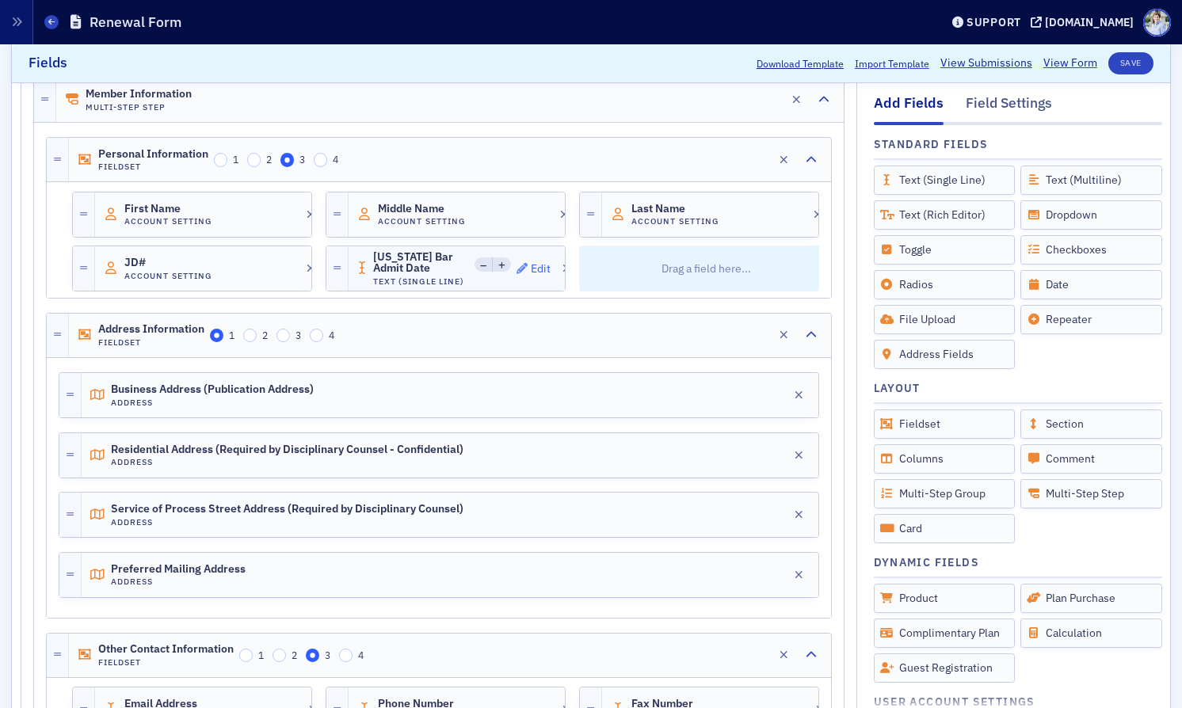
click at [541, 270] on div "Edit" at bounding box center [541, 269] width 20 height 9
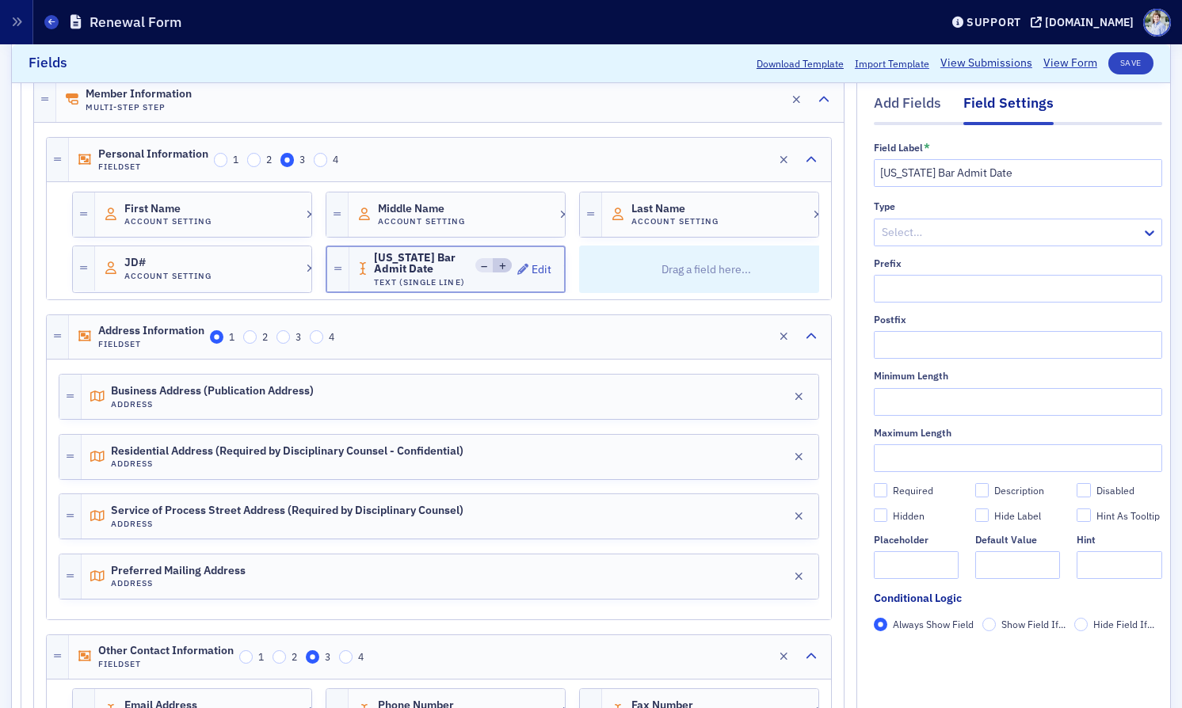
click at [509, 266] on button at bounding box center [502, 266] width 19 height 17
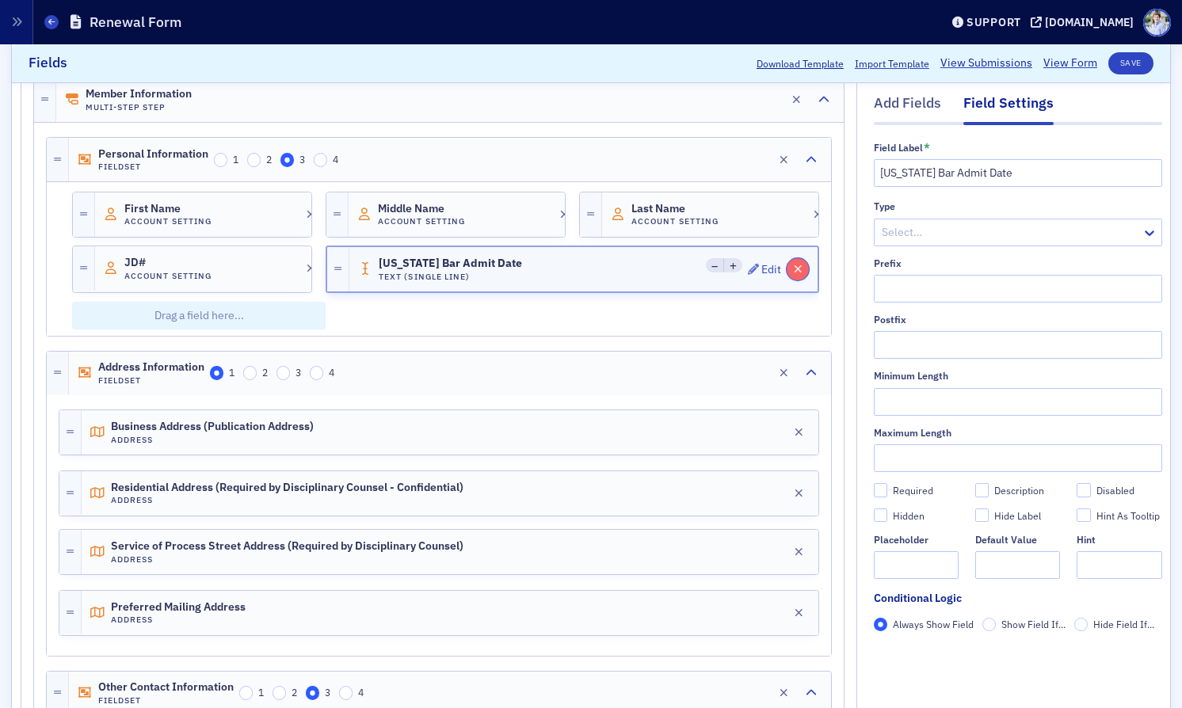
click at [802, 270] on button "button" at bounding box center [798, 269] width 22 height 22
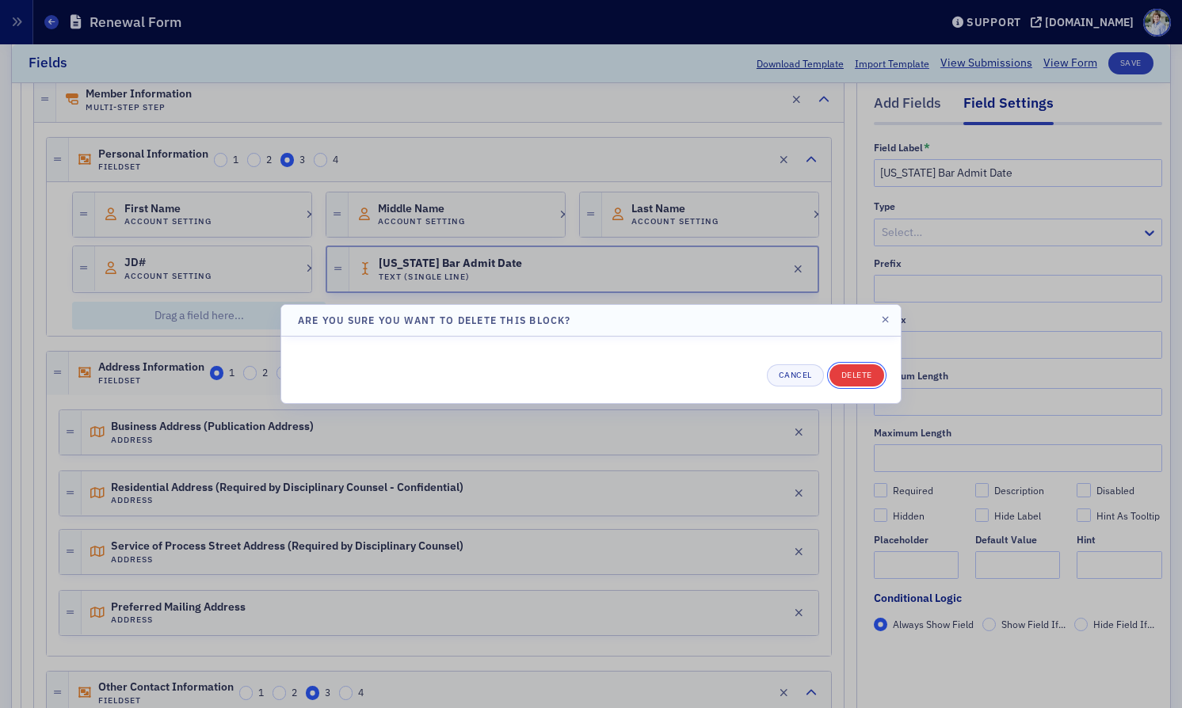
click at [864, 384] on button "Delete" at bounding box center [857, 375] width 55 height 22
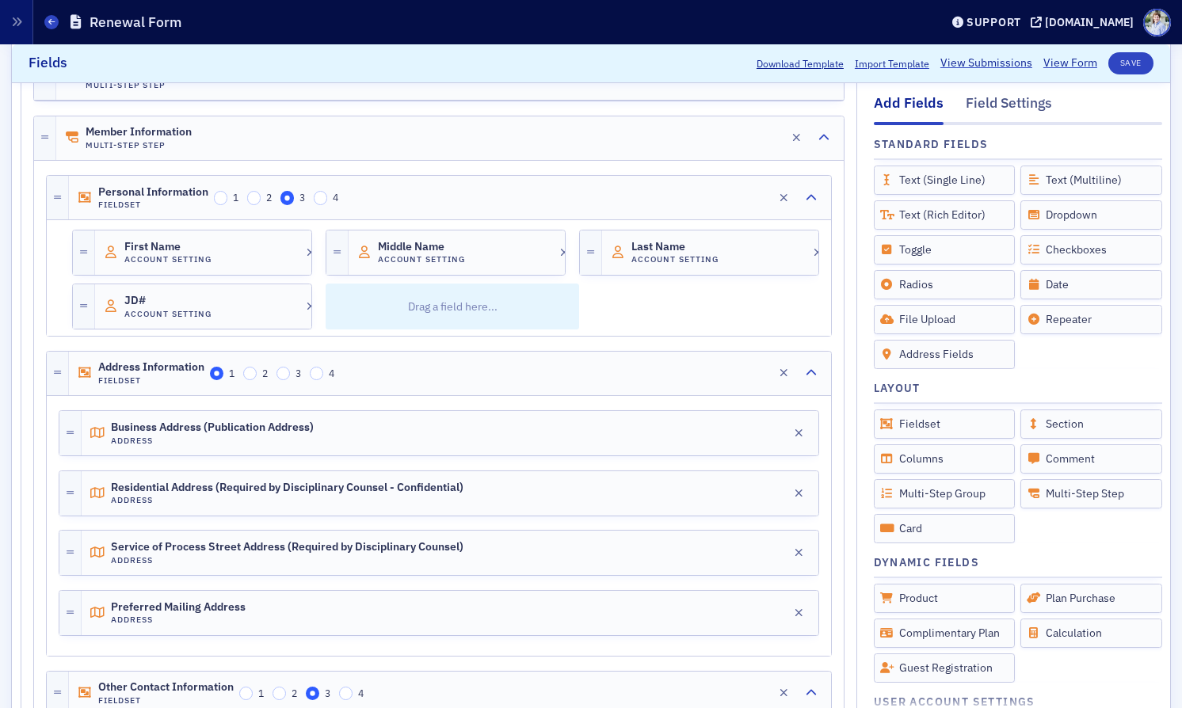
scroll to position [325, 0]
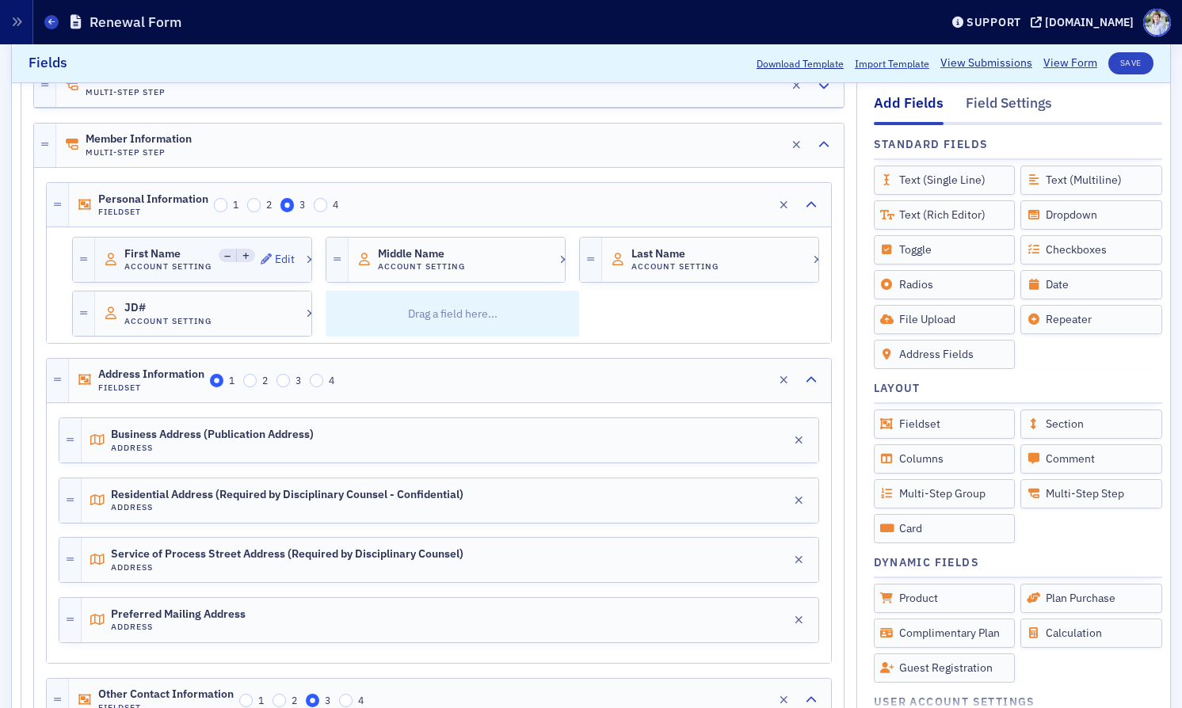
click at [184, 261] on h4 "Account Setting" at bounding box center [168, 266] width 89 height 10
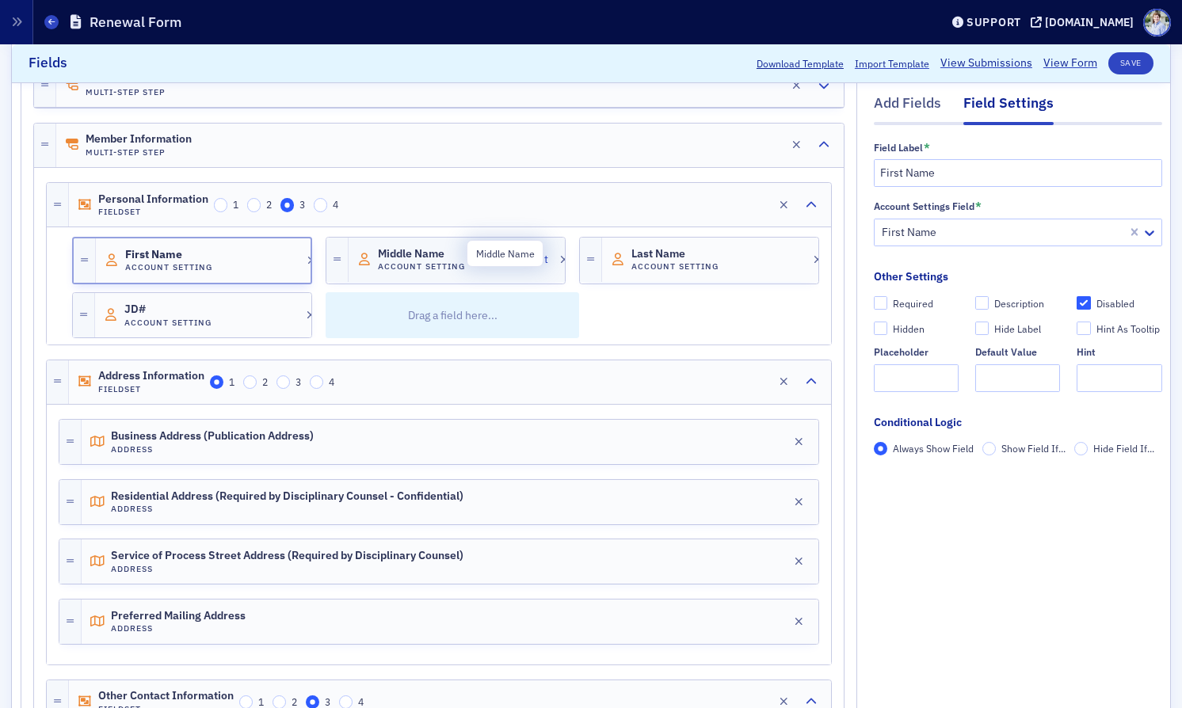
click at [446, 252] on span "Middle Name" at bounding box center [422, 254] width 89 height 13
click at [628, 261] on div "Last Name Account Setting" at bounding box center [666, 260] width 110 height 25
click at [172, 258] on span "First Name" at bounding box center [168, 254] width 89 height 13
click at [379, 304] on p "Drag a field here..." at bounding box center [452, 315] width 242 height 46
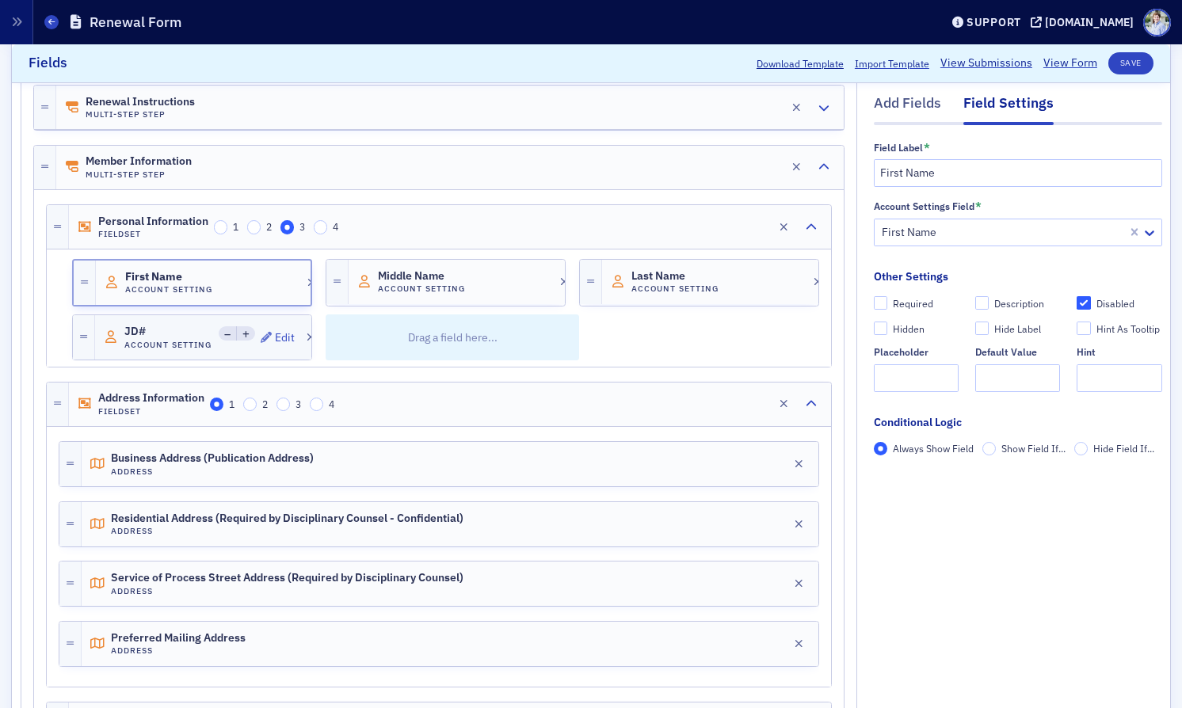
scroll to position [302, 0]
drag, startPoint x: 158, startPoint y: 347, endPoint x: 395, endPoint y: 363, distance: 236.6
click at [158, 346] on h4 "Account Setting" at bounding box center [168, 346] width 89 height 10
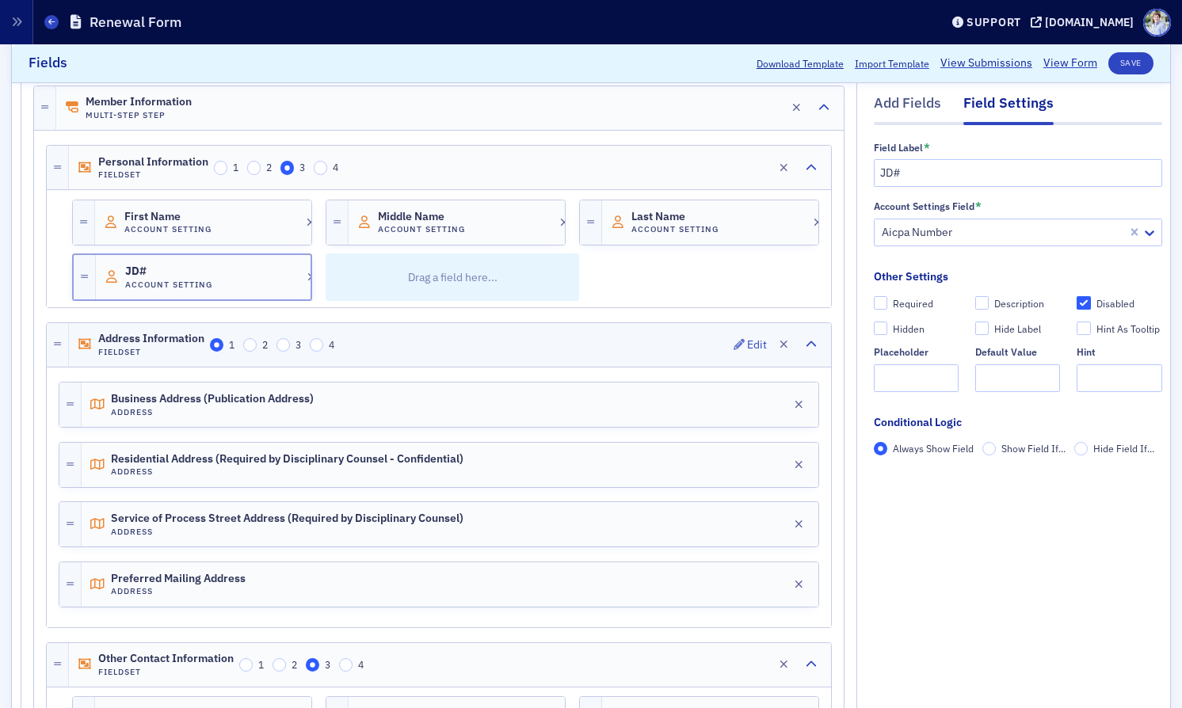
scroll to position [359, 0]
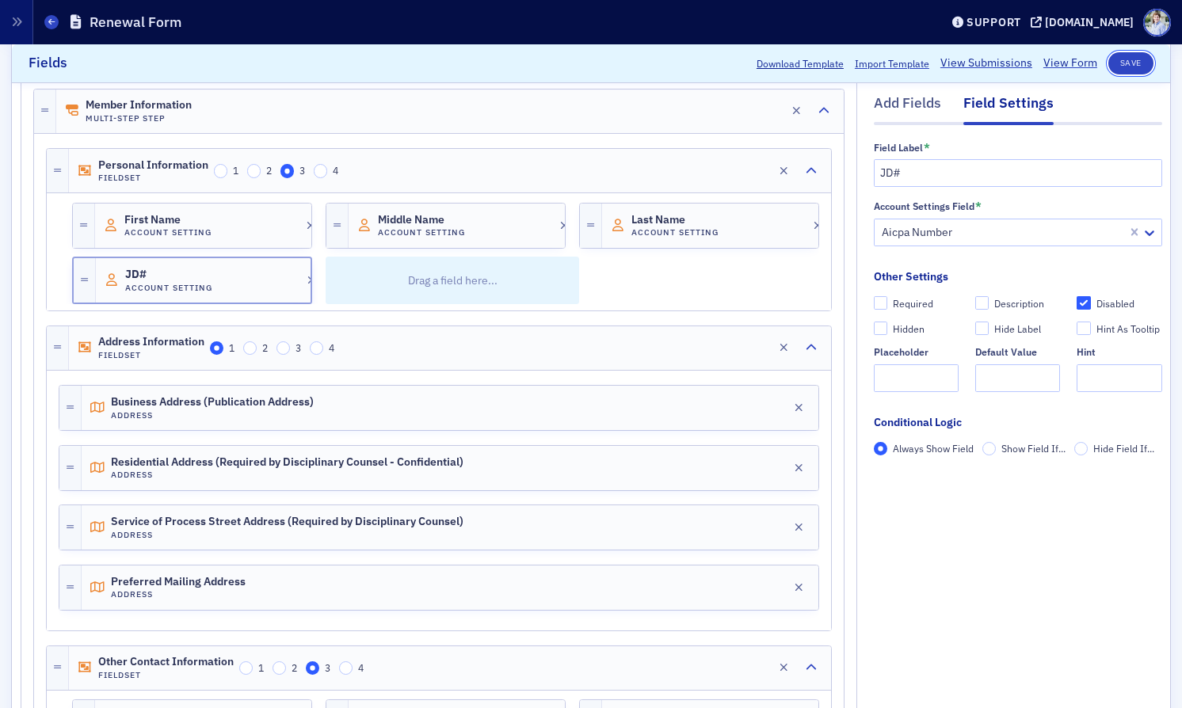
drag, startPoint x: 1124, startPoint y: 63, endPoint x: 1101, endPoint y: 72, distance: 24.9
click at [1117, 63] on button "Save" at bounding box center [1130, 63] width 45 height 22
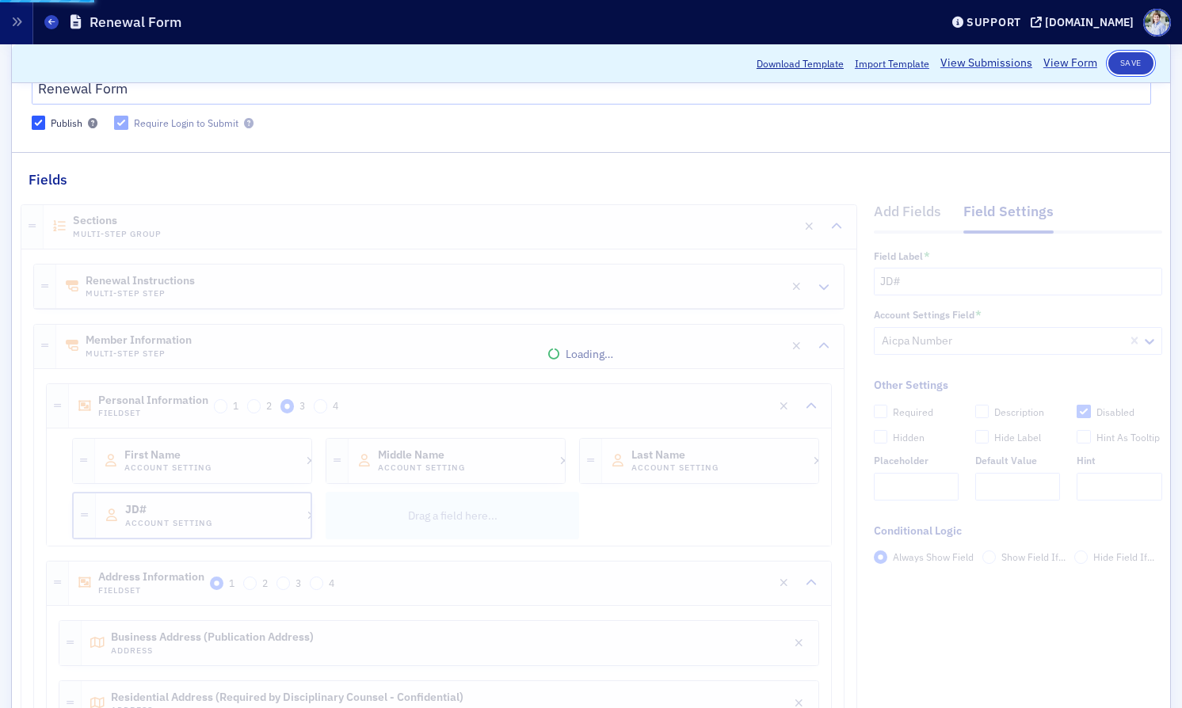
scroll to position [124, 0]
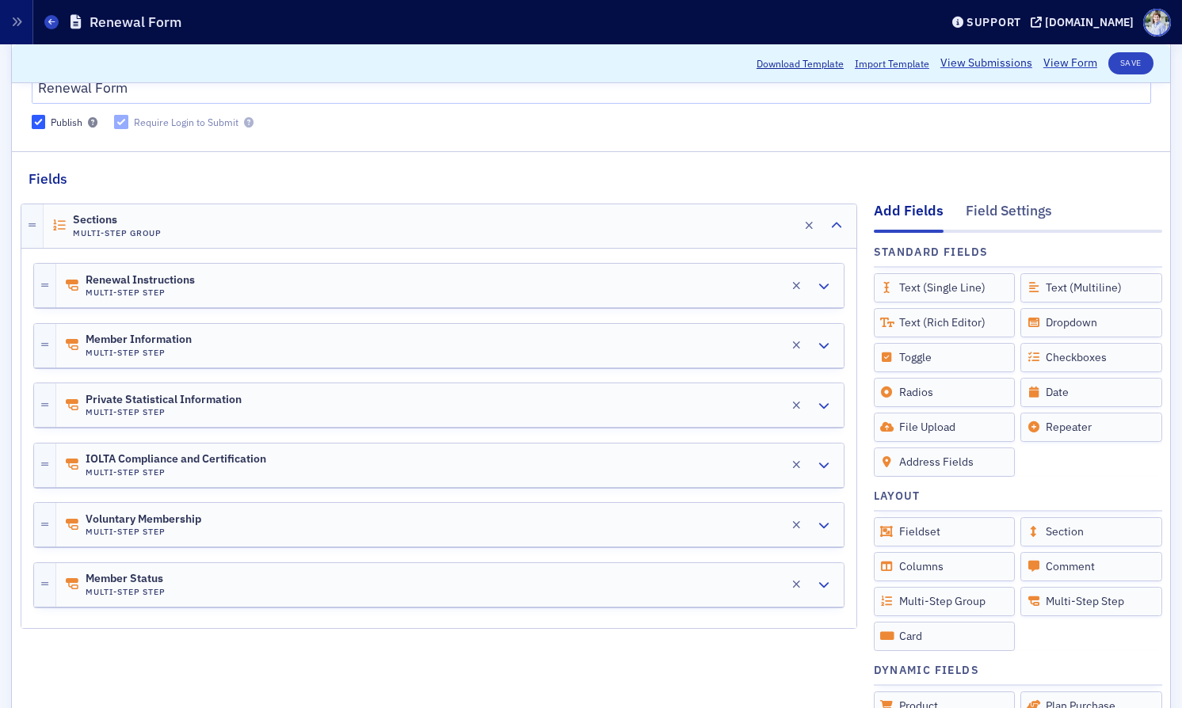
drag, startPoint x: 156, startPoint y: 288, endPoint x: 162, endPoint y: 323, distance: 35.3
click at [155, 288] on h4 "Multi-Step Step" at bounding box center [140, 293] width 109 height 10
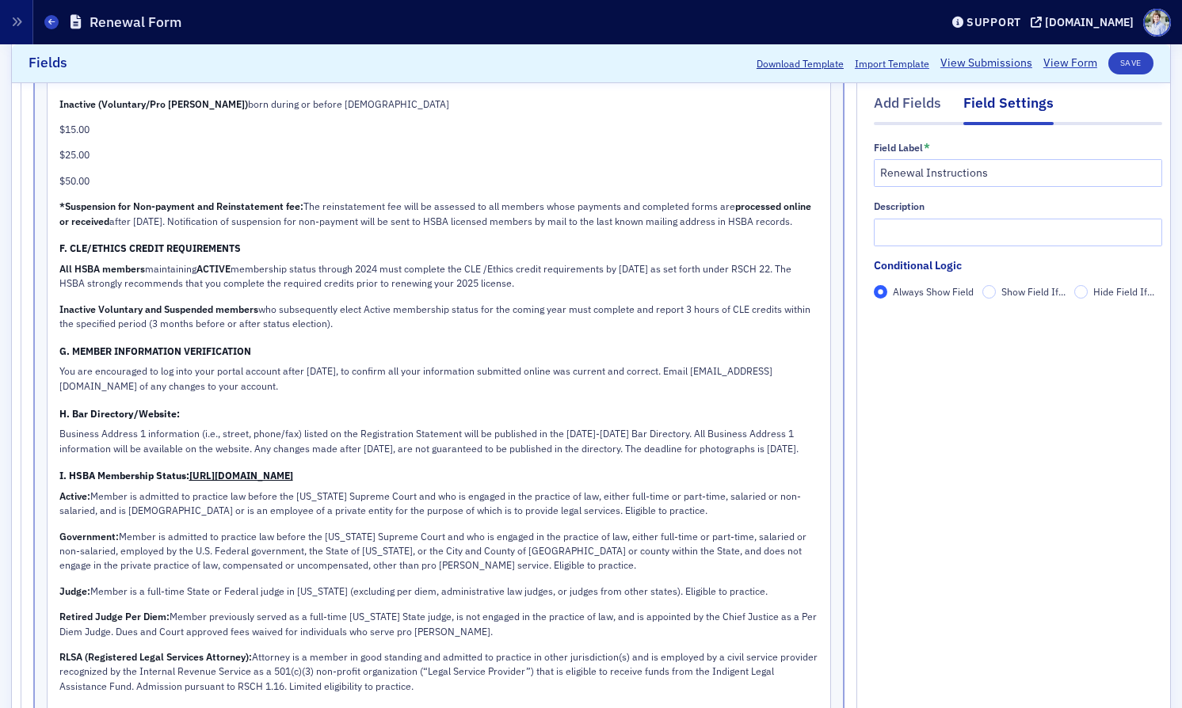
scroll to position [2332, 0]
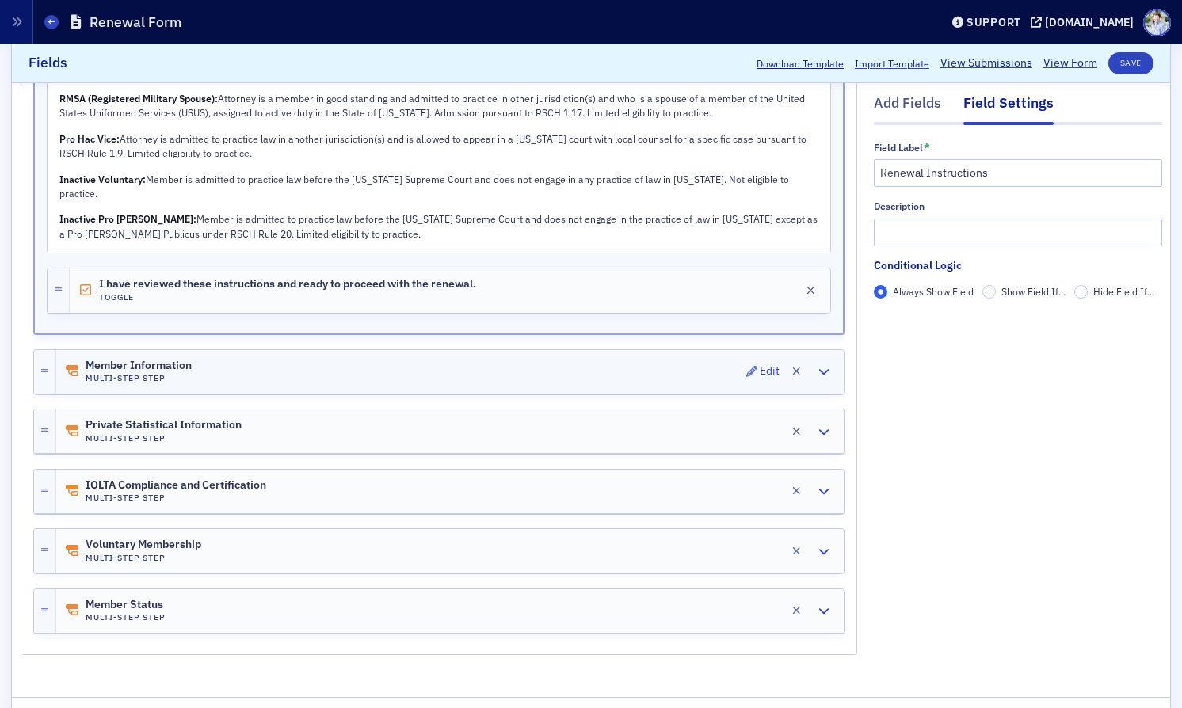
click at [141, 372] on span "Member Information" at bounding box center [139, 366] width 106 height 13
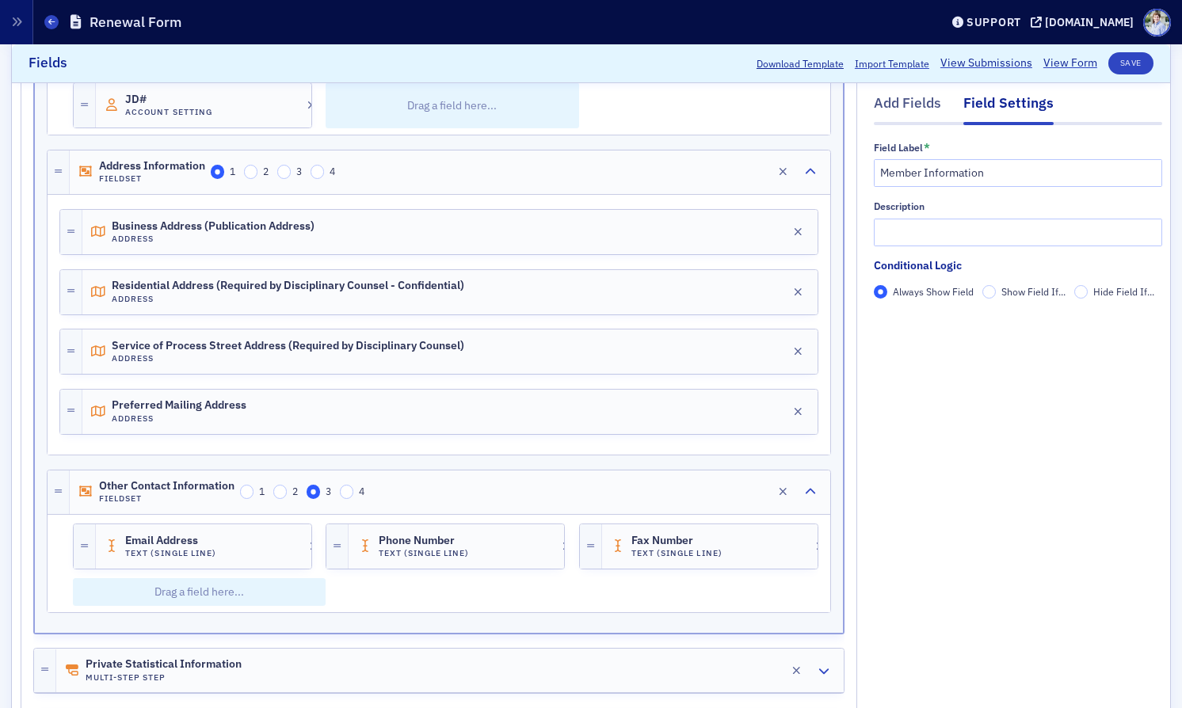
scroll to position [2771, 0]
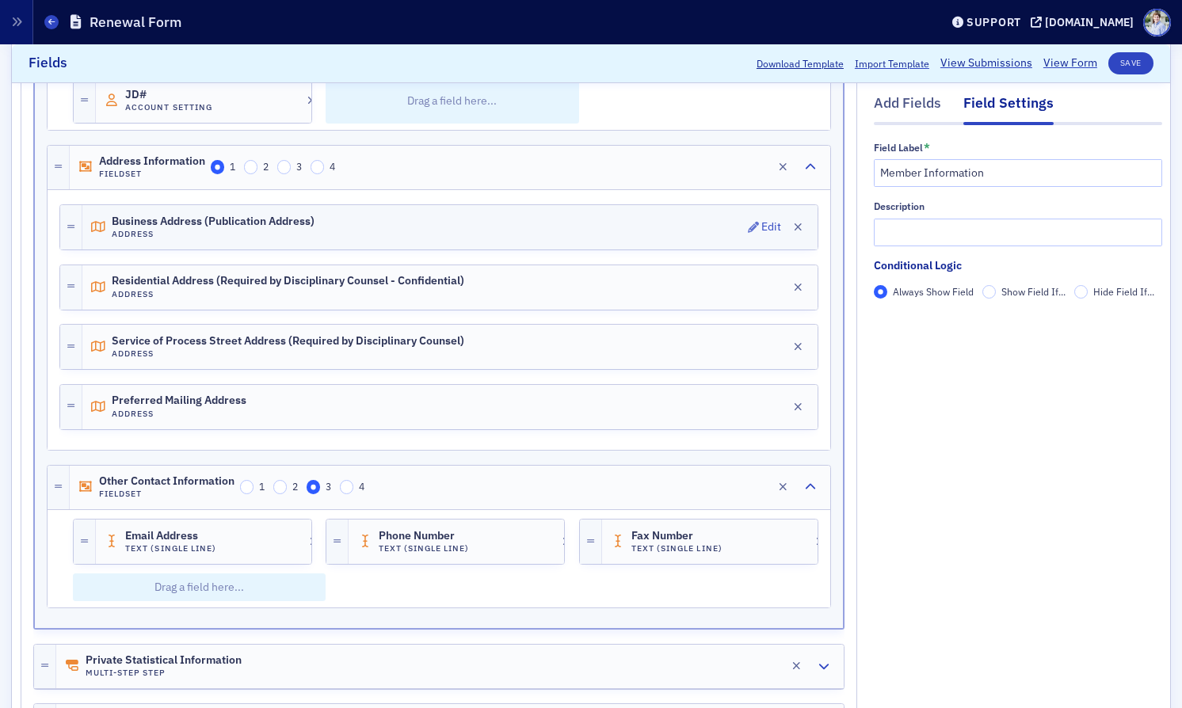
drag, startPoint x: 631, startPoint y: 246, endPoint x: 668, endPoint y: 251, distance: 36.9
click at [633, 246] on div "Business Address (Publication Address) Address Edit" at bounding box center [449, 227] width 735 height 44
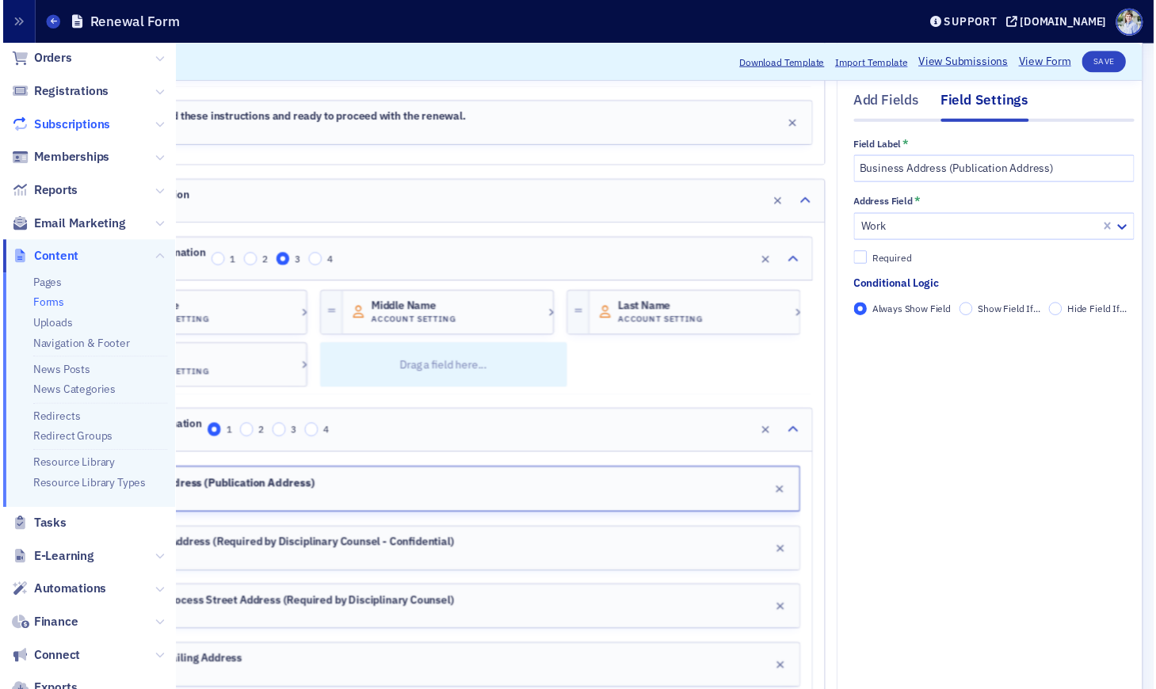
scroll to position [0, 0]
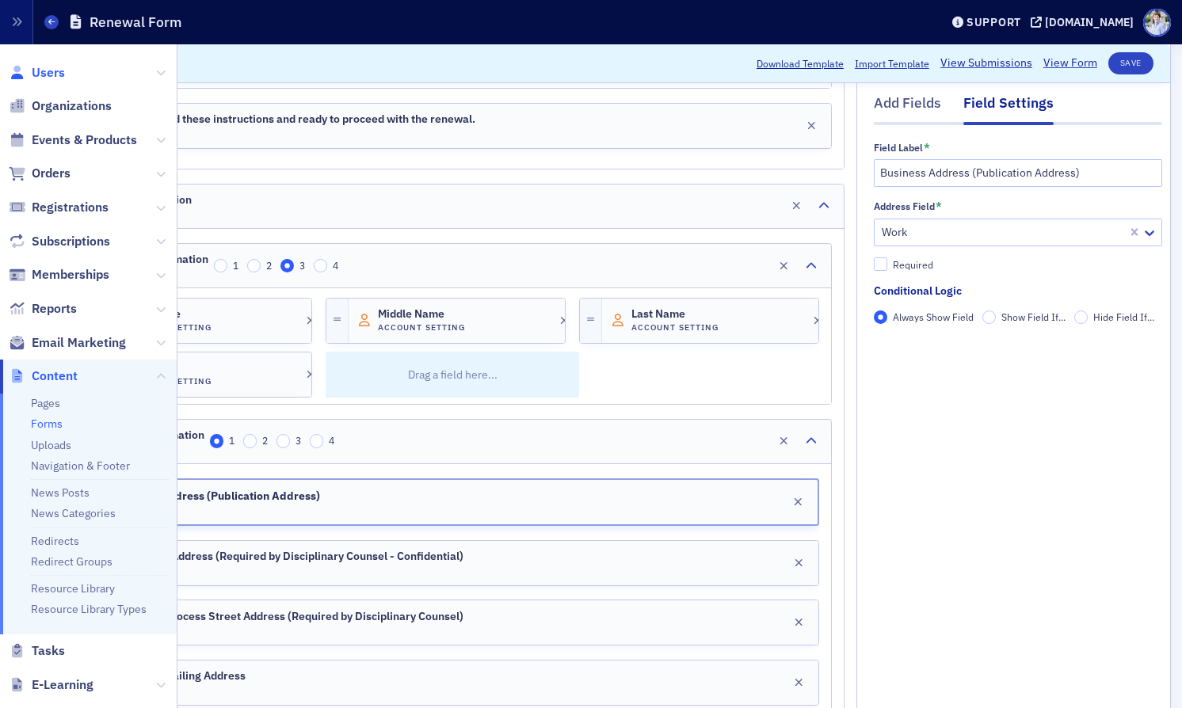
click at [45, 68] on span "Users" at bounding box center [48, 72] width 33 height 17
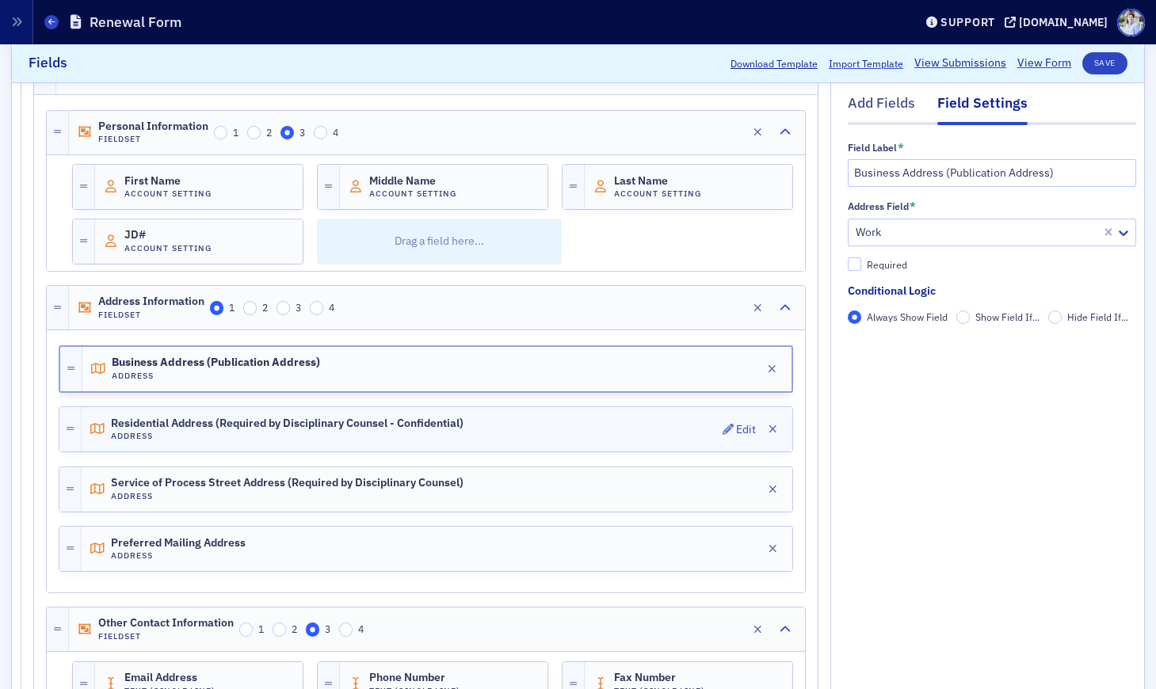
scroll to position [2732, 0]
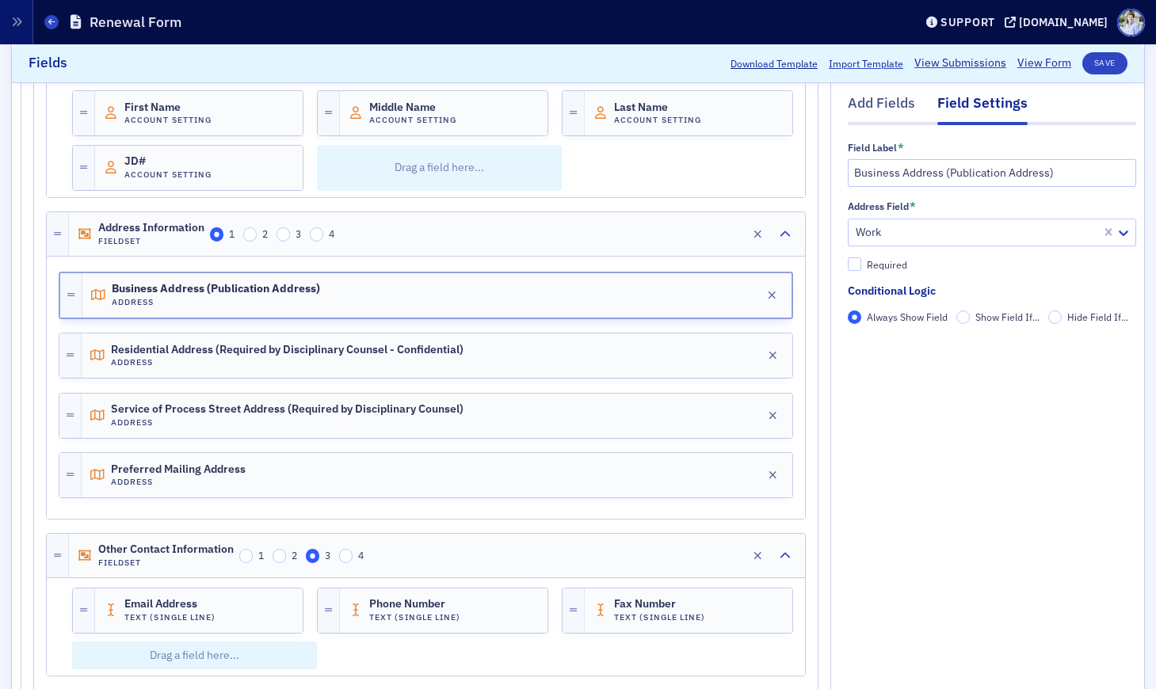
click at [189, 260] on div at bounding box center [426, 265] width 734 height 14
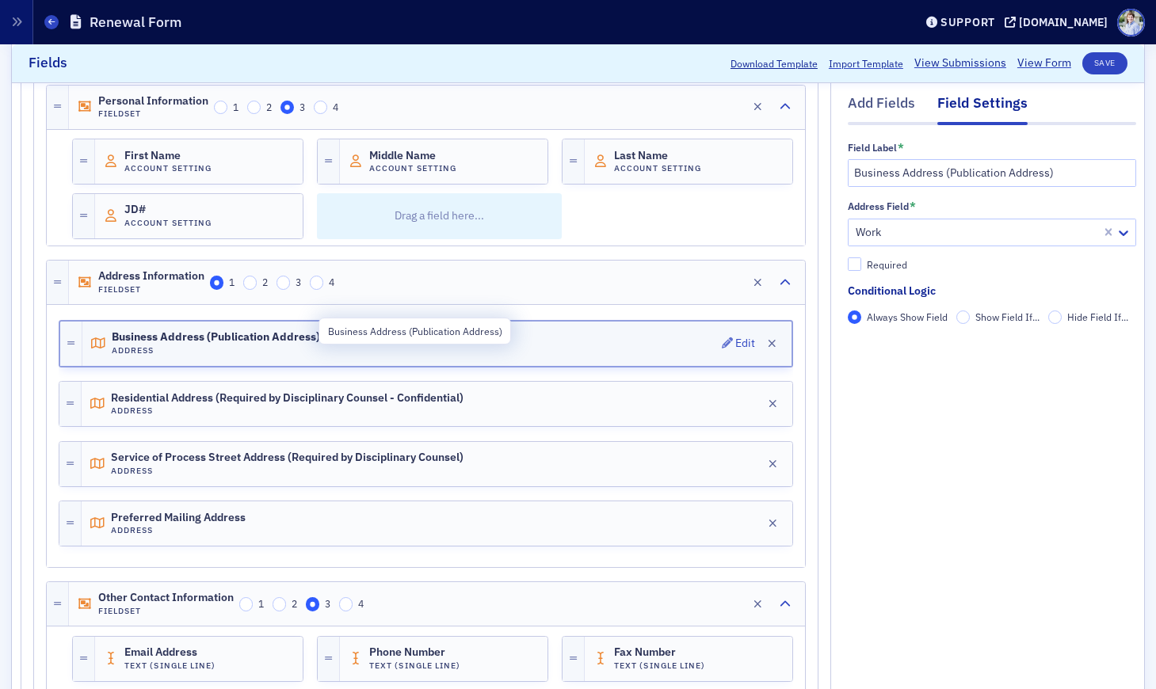
scroll to position [2679, 0]
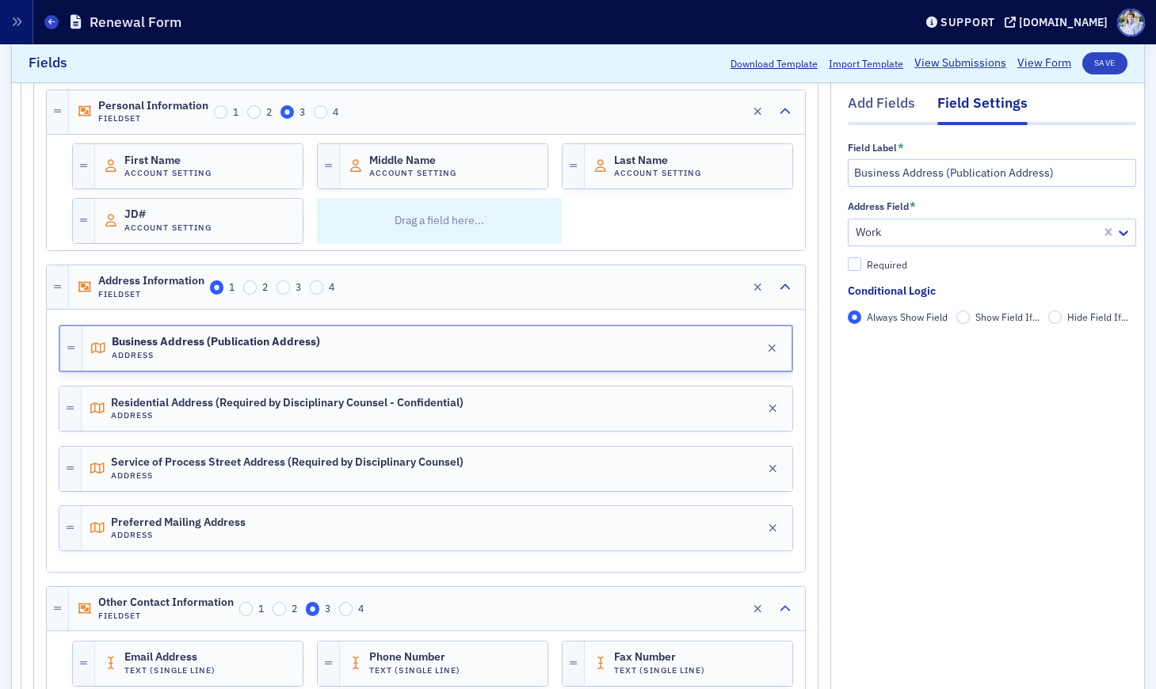
click at [215, 319] on div at bounding box center [426, 318] width 734 height 14
drag, startPoint x: 940, startPoint y: 177, endPoint x: 1138, endPoint y: 175, distance: 197.3
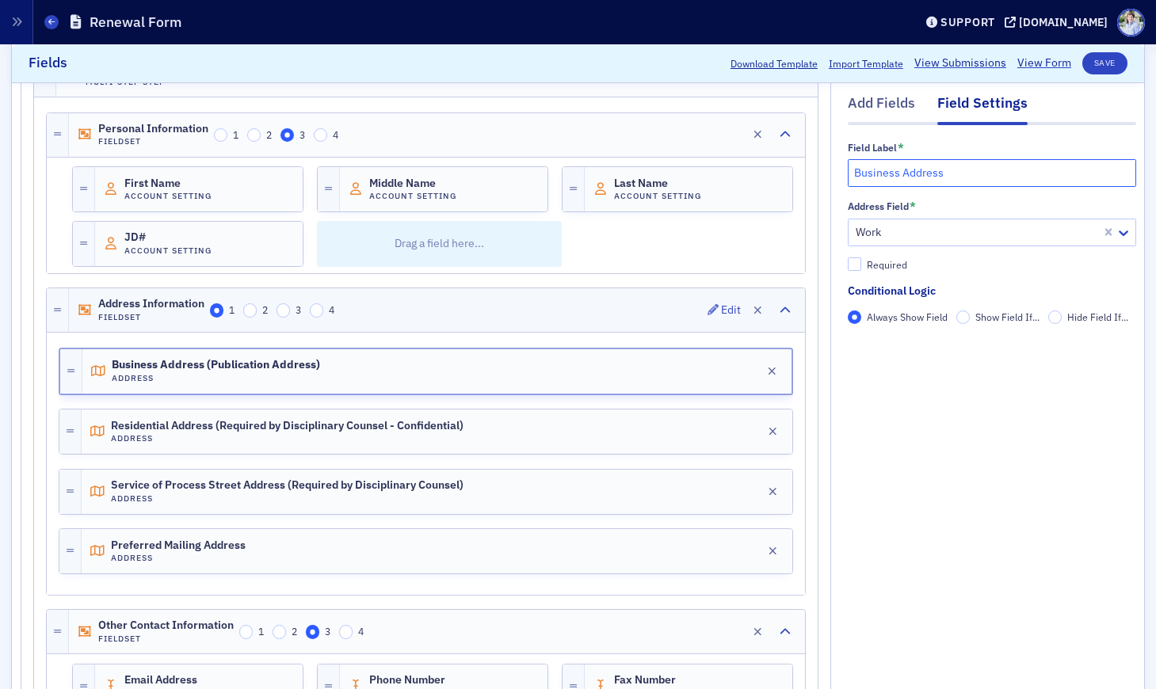
scroll to position [2653, 0]
type input "Business Address"
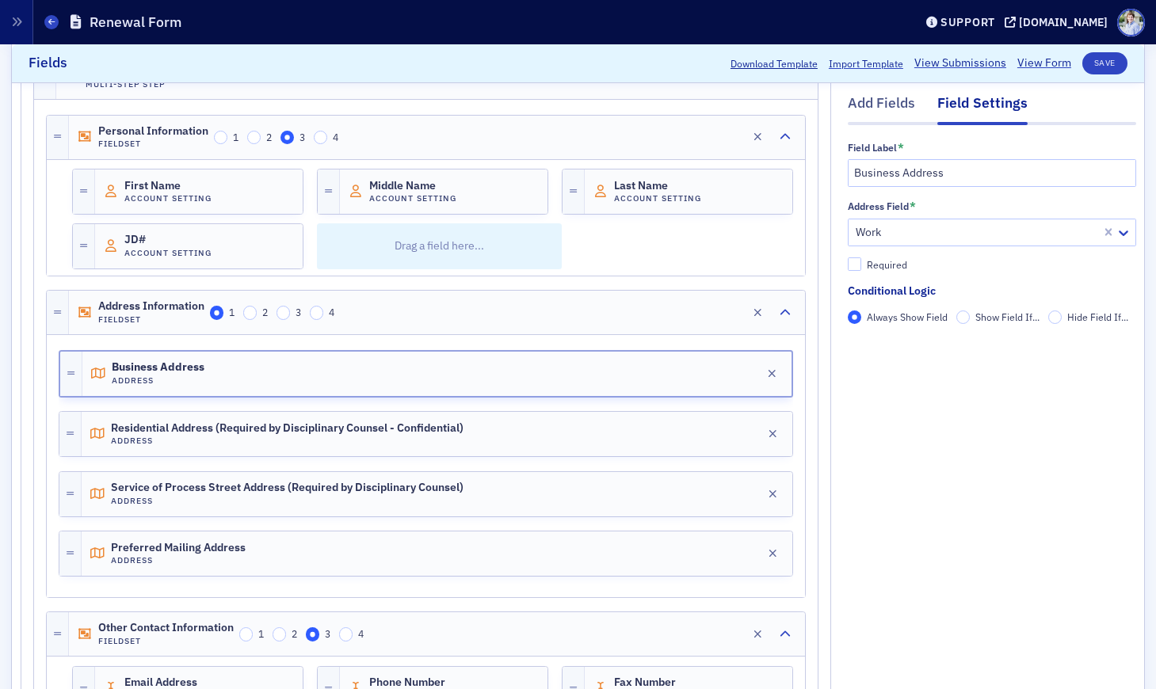
click at [206, 404] on div at bounding box center [426, 405] width 734 height 14
click at [231, 378] on div "Business Address Address Edit" at bounding box center [436, 374] width 709 height 44
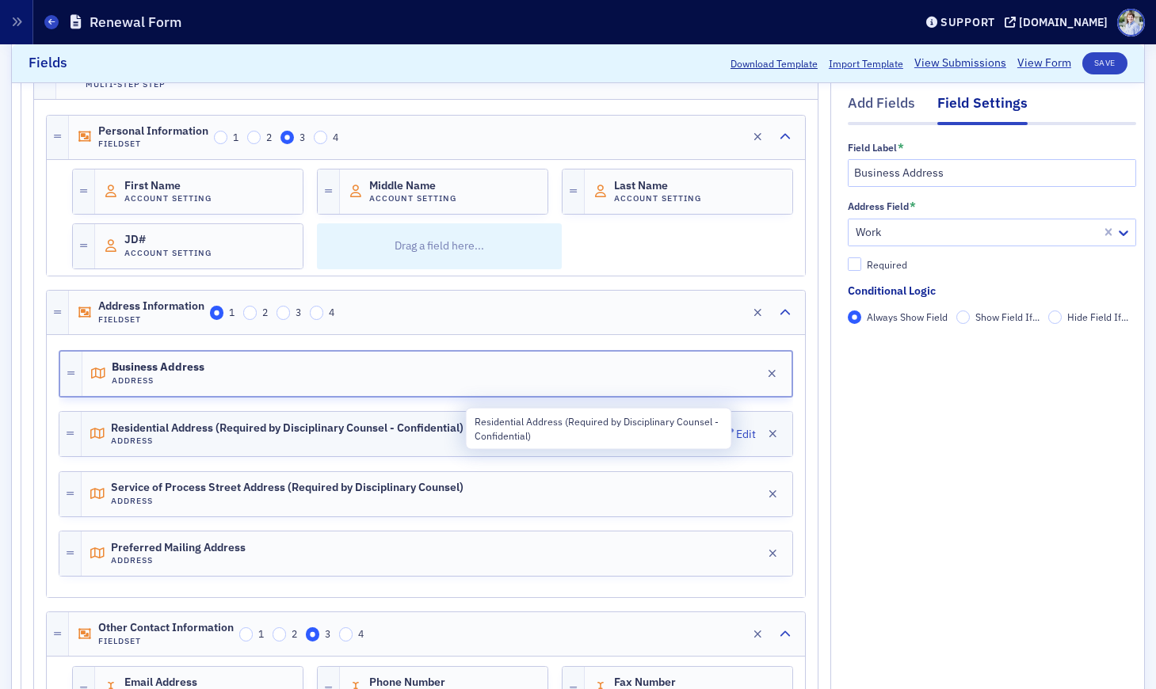
click at [167, 441] on h4 "Address" at bounding box center [287, 441] width 353 height 10
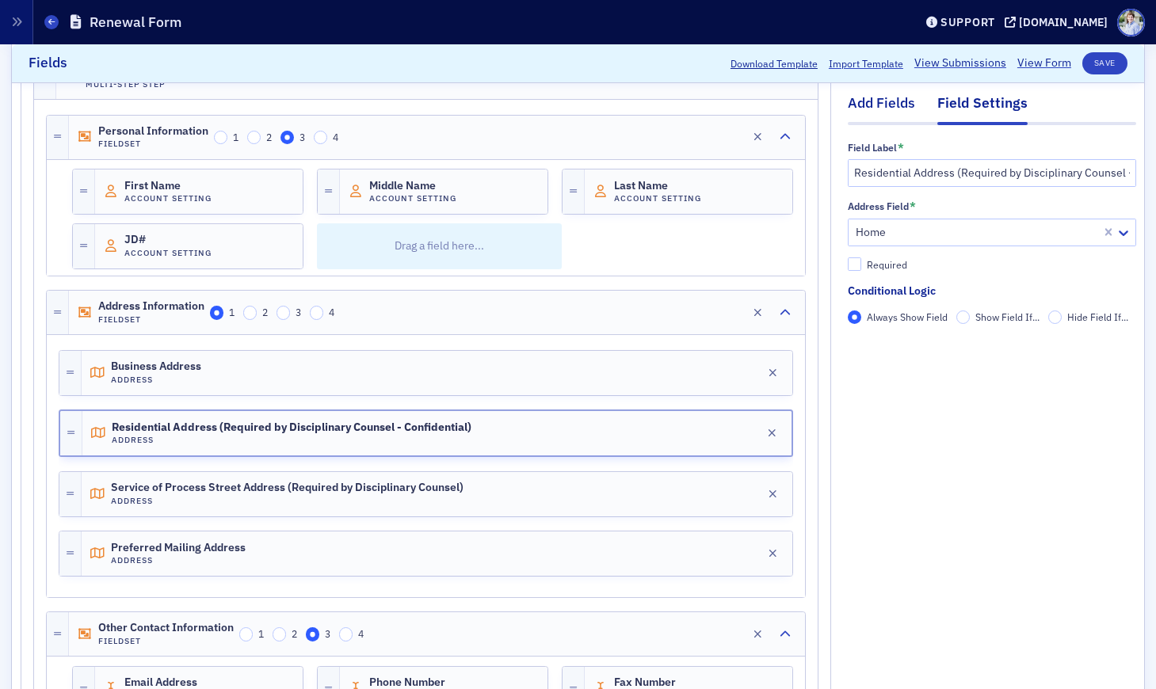
click at [853, 97] on div "Add Fields" at bounding box center [881, 107] width 67 height 29
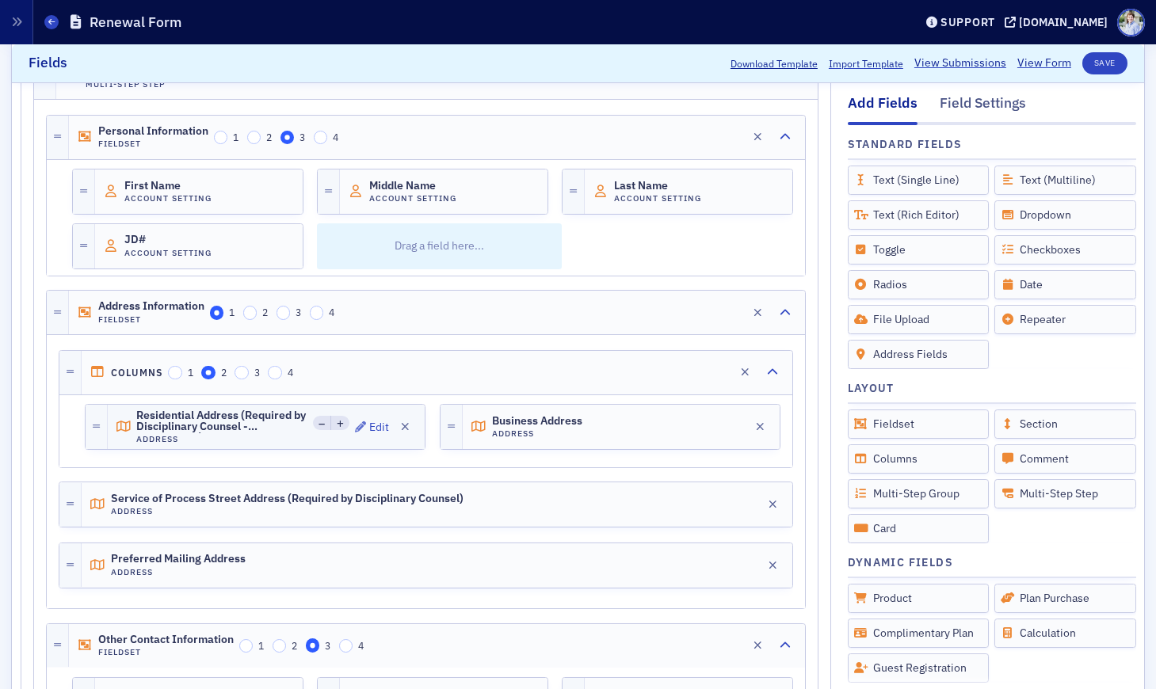
click at [246, 423] on span "Residential Address (Required by Disciplinary Counsel - Confidential)" at bounding box center [222, 422] width 172 height 24
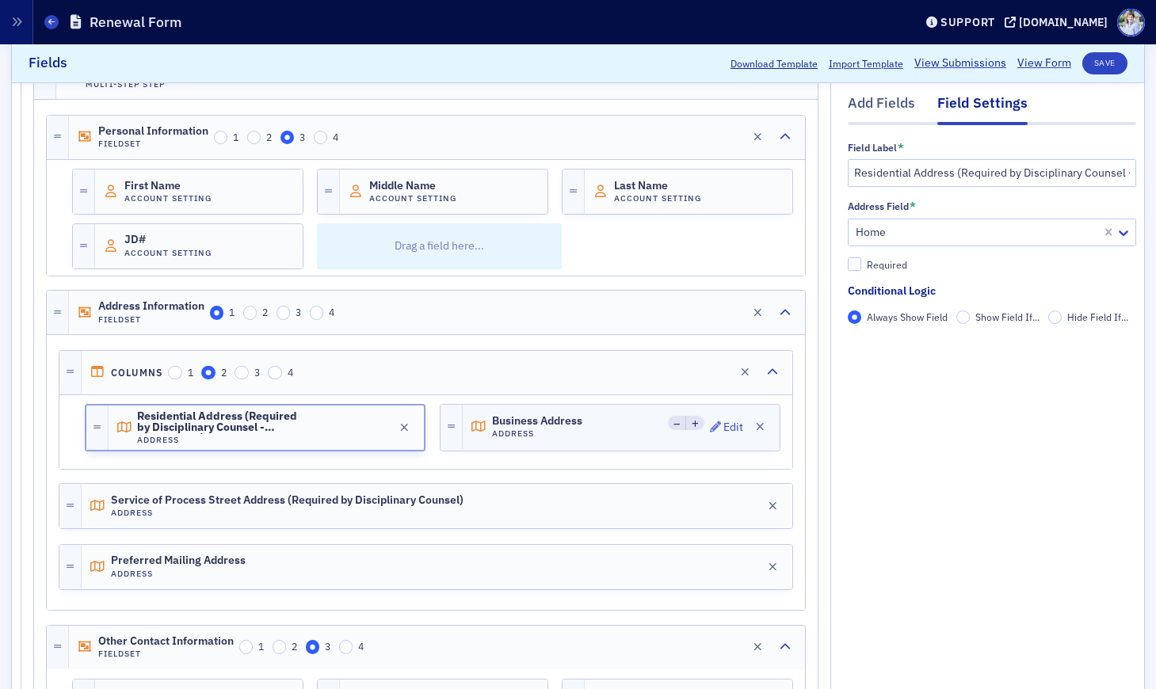
click at [560, 410] on div "Business Address Address Edit" at bounding box center [621, 427] width 317 height 44
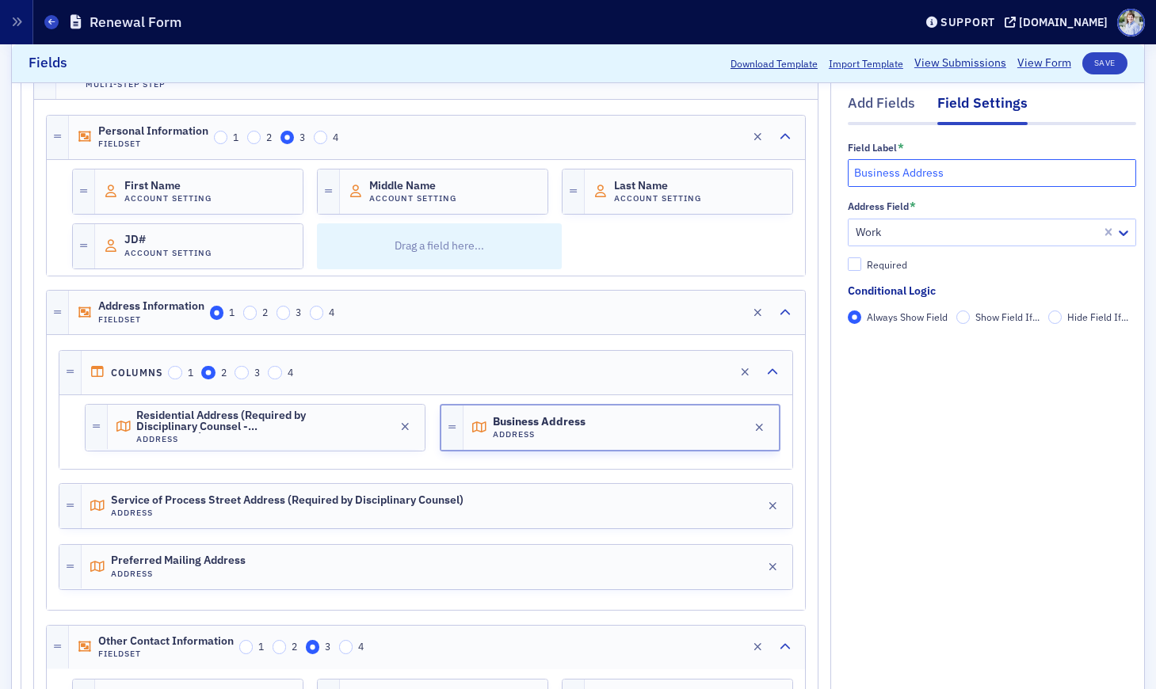
click at [883, 170] on input "Business Address" at bounding box center [992, 173] width 288 height 28
type input "Work Address"
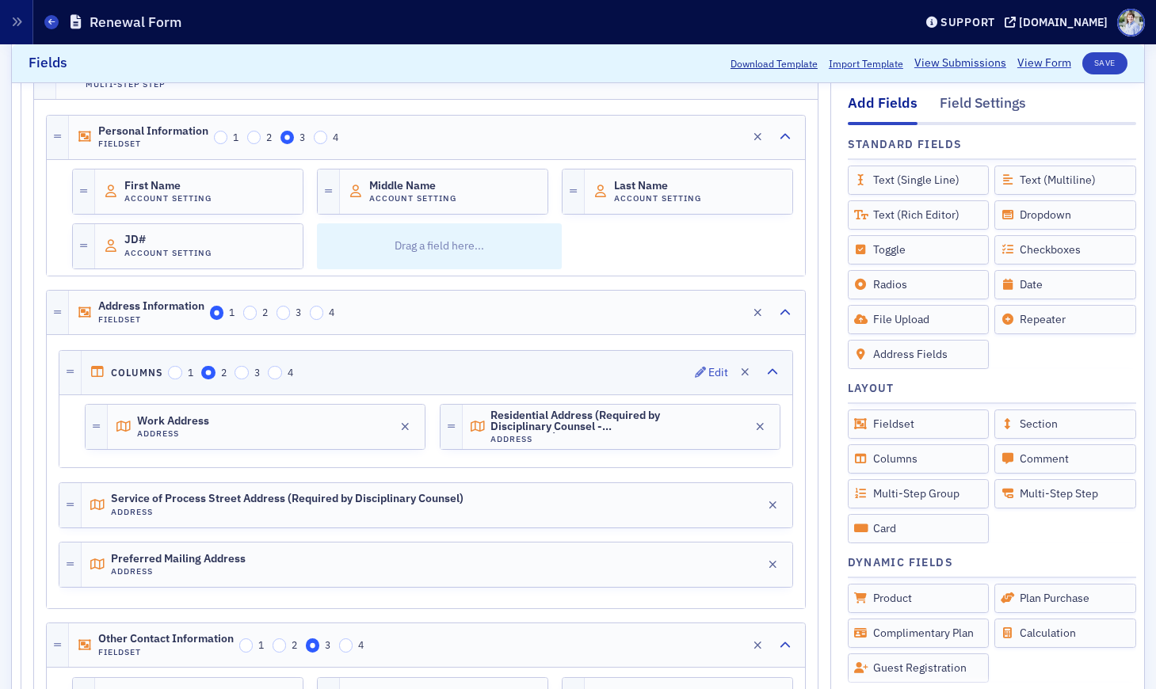
drag, startPoint x: 489, startPoint y: 424, endPoint x: 589, endPoint y: 380, distance: 109.2
click at [489, 426] on div "Residential Address (Required by Disciplinary Counsel - Confidential) Address" at bounding box center [567, 428] width 192 height 36
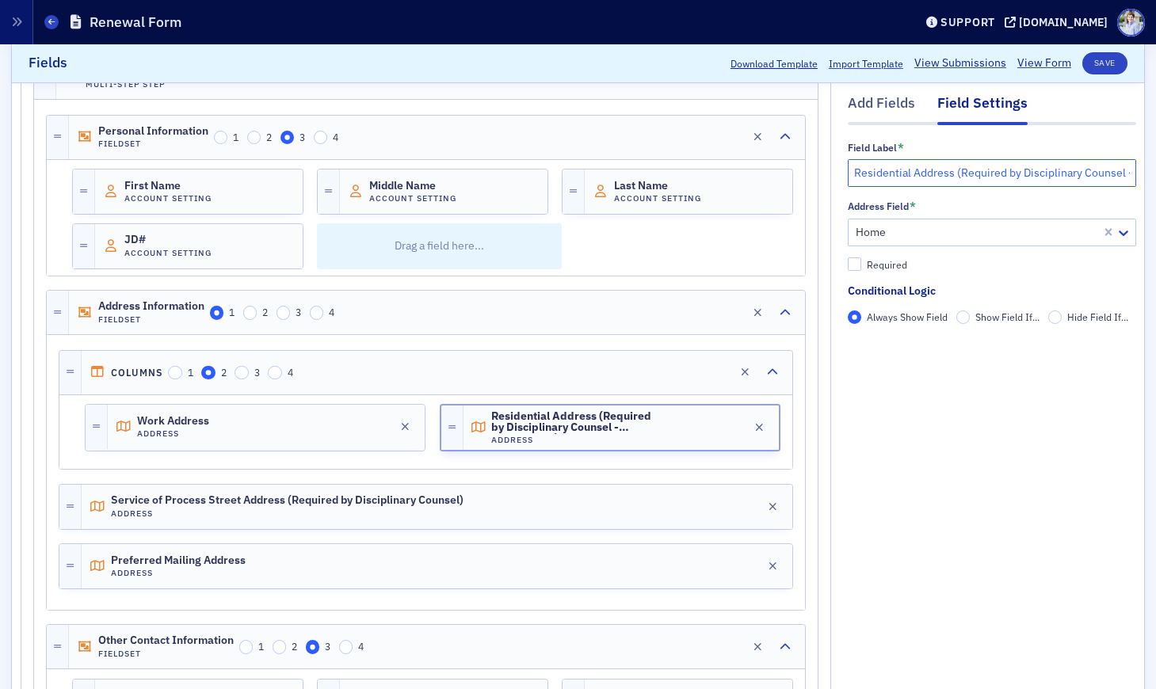
click at [968, 177] on input "Residential Address (Required by Disciplinary Counsel - Confidential)" at bounding box center [992, 173] width 288 height 28
drag, startPoint x: 1026, startPoint y: 175, endPoint x: 1226, endPoint y: 172, distance: 199.7
click at [1117, 172] on html "Prod Users Organizations Events & Products Orders Registrations Subscriptions M…" at bounding box center [578, 344] width 1156 height 689
click at [894, 170] on input "Residential Address (Required by Disciplinary Counsel - Confidential)" at bounding box center [992, 173] width 288 height 28
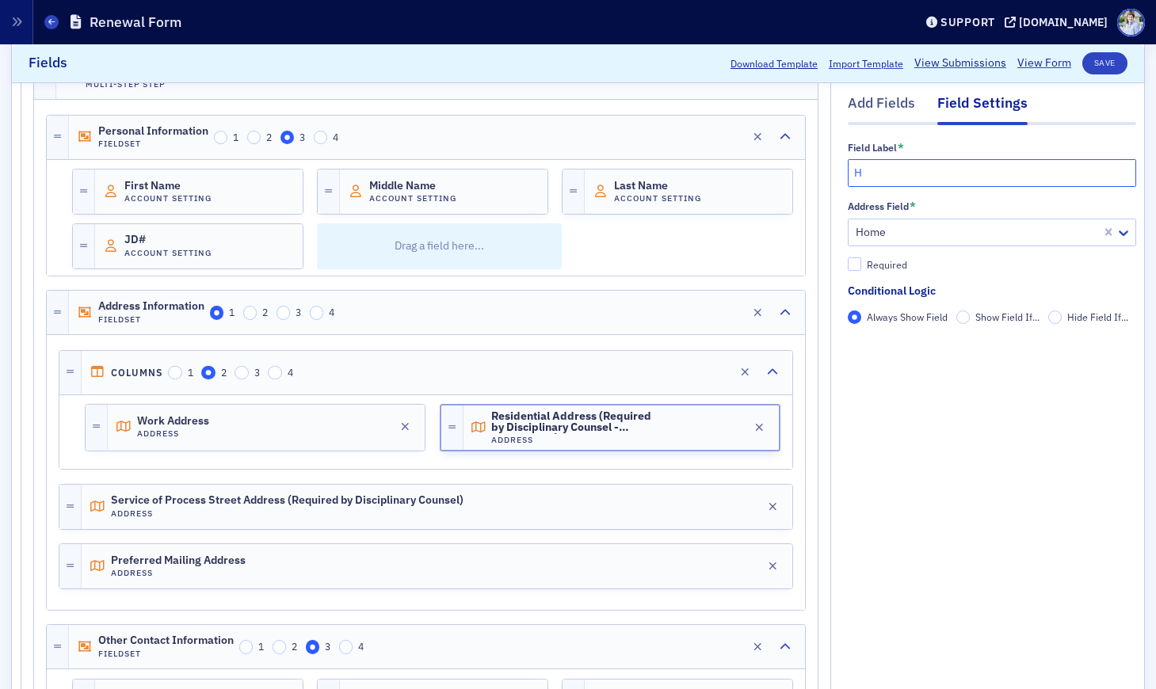
scroll to position [0, 0]
type input "Home Address"
drag, startPoint x: 968, startPoint y: 399, endPoint x: 963, endPoint y: 387, distance: 13.8
click at [251, 433] on div "Work Address Address Edit" at bounding box center [266, 427] width 317 height 44
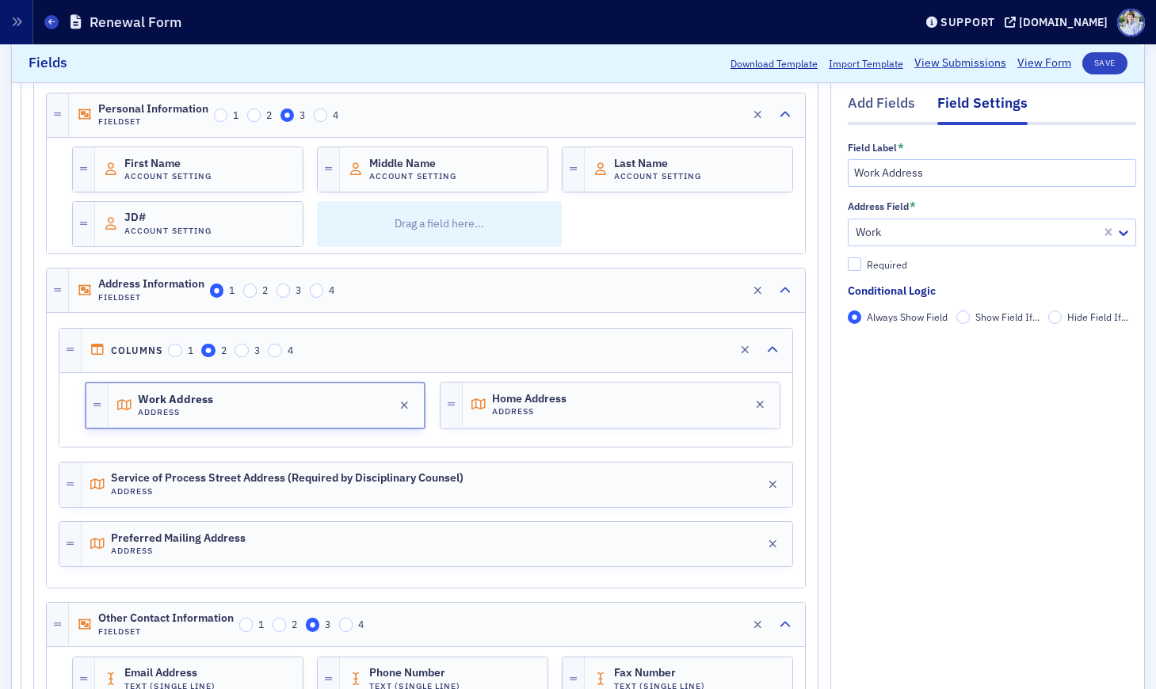
scroll to position [2684, 0]
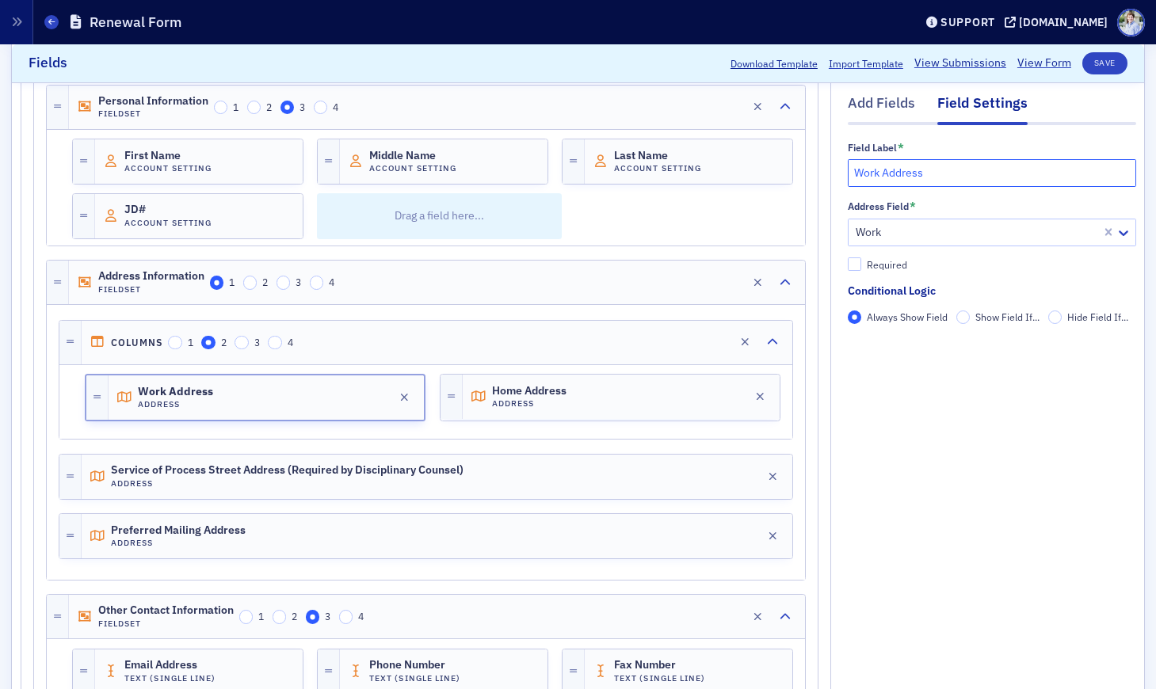
click at [861, 170] on input "Work Address" at bounding box center [992, 173] width 288 height 28
type input "Business Address"
click at [879, 265] on div "Required" at bounding box center [887, 264] width 40 height 13
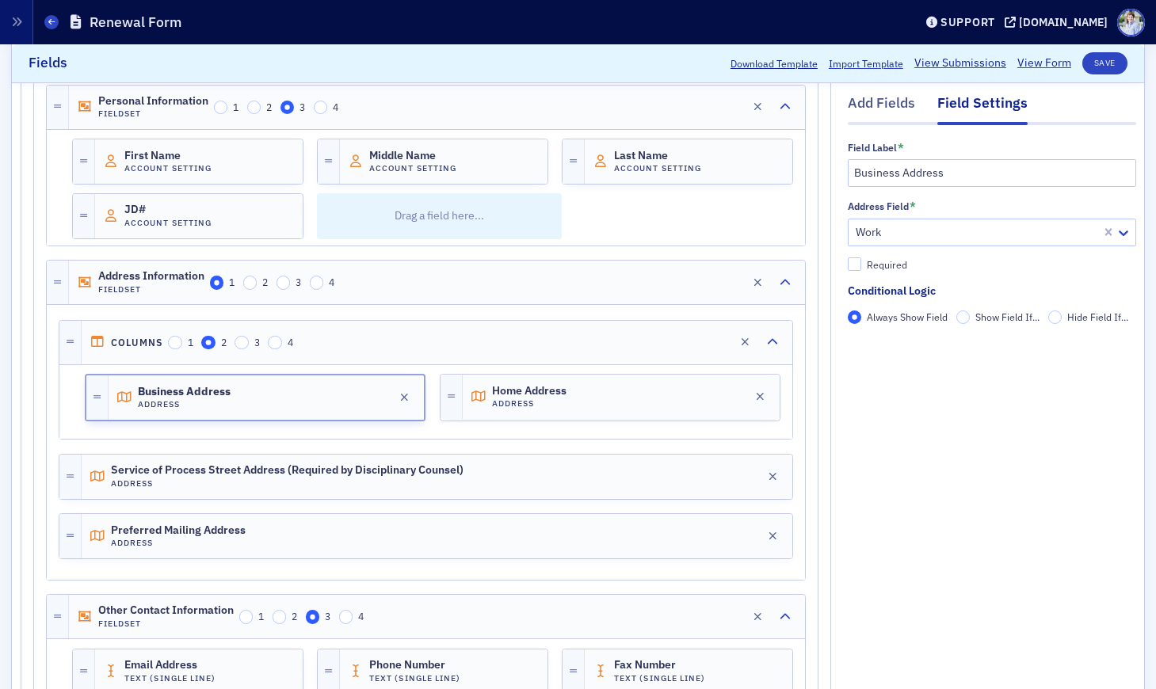
click at [862, 265] on input "Required" at bounding box center [855, 265] width 14 height 14
checkbox input "true"
click at [580, 389] on span "Home Address" at bounding box center [536, 391] width 89 height 13
click at [859, 262] on input "Required" at bounding box center [855, 265] width 14 height 14
drag, startPoint x: 887, startPoint y: 261, endPoint x: 877, endPoint y: 265, distance: 10.0
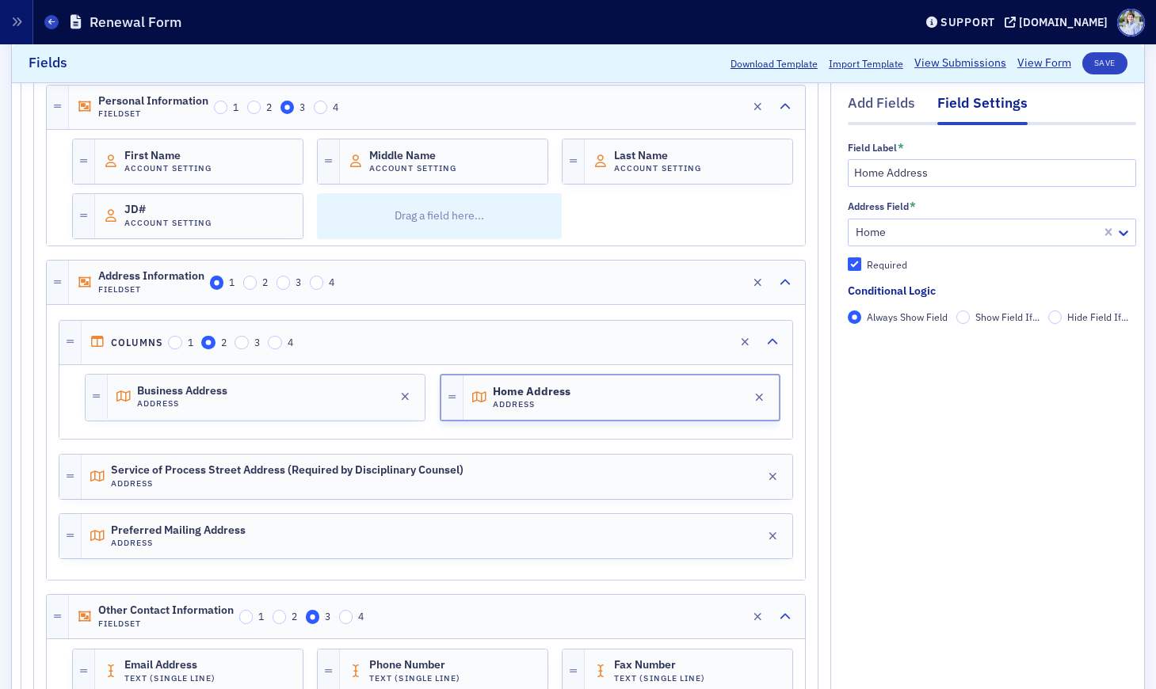
click at [887, 261] on div "Required" at bounding box center [887, 264] width 40 height 13
click at [862, 261] on input "Required" at bounding box center [855, 265] width 14 height 14
checkbox input "false"
click at [182, 422] on div "Business Address Address Edit" at bounding box center [255, 398] width 341 height 48
click at [202, 392] on span "Business Address" at bounding box center [182, 391] width 90 height 13
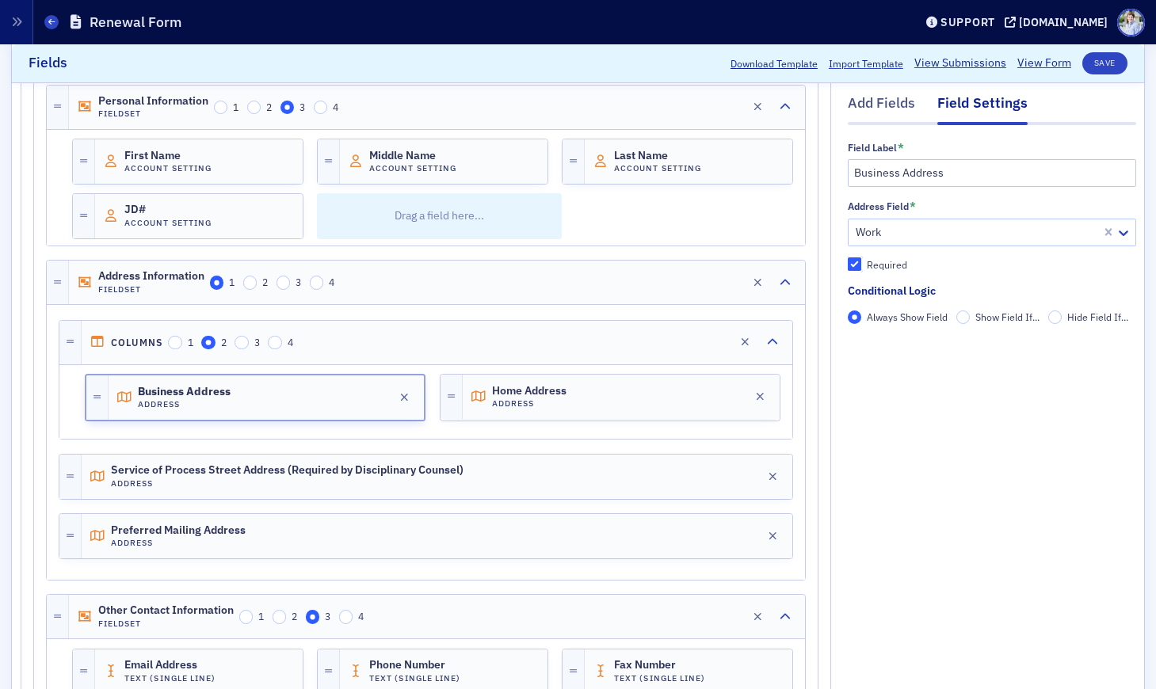
click at [848, 261] on input "Required" at bounding box center [855, 265] width 14 height 14
checkbox input "false"
drag, startPoint x: 578, startPoint y: 388, endPoint x: 662, endPoint y: 348, distance: 93.2
click at [578, 388] on span "Home Address" at bounding box center [536, 391] width 89 height 13
click at [869, 250] on div "Address Field * Home Required" at bounding box center [992, 236] width 288 height 71
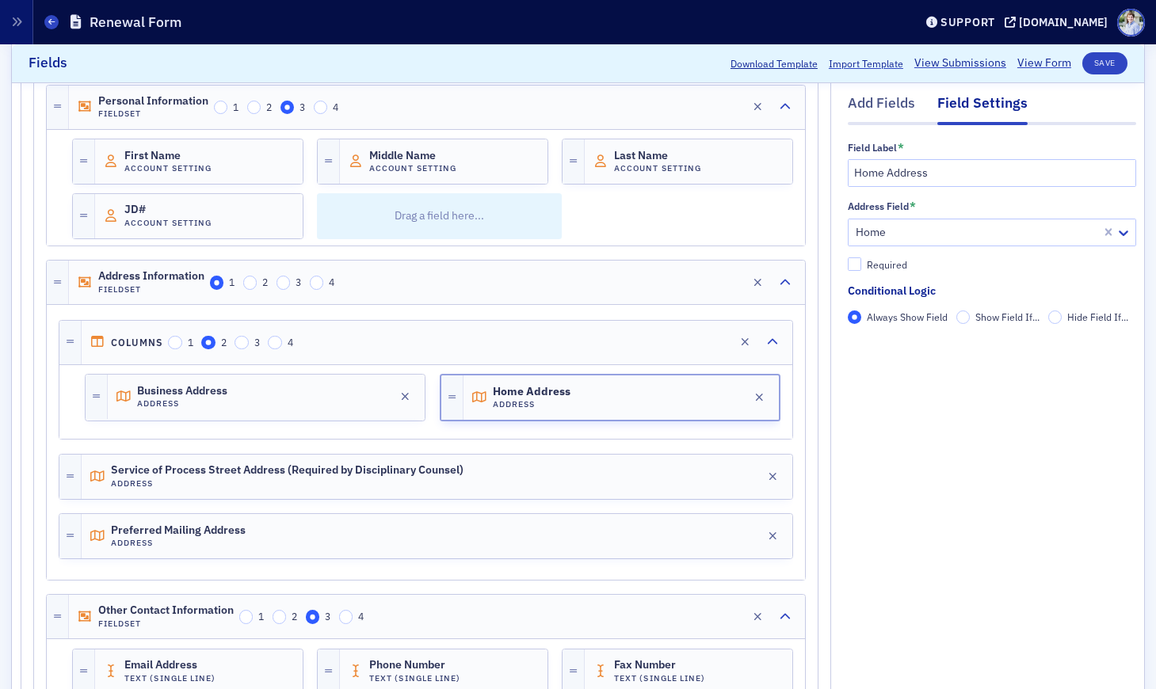
click at [869, 261] on div "Required" at bounding box center [887, 264] width 40 height 13
click at [862, 261] on input "Required" at bounding box center [855, 265] width 14 height 14
checkbox input "true"
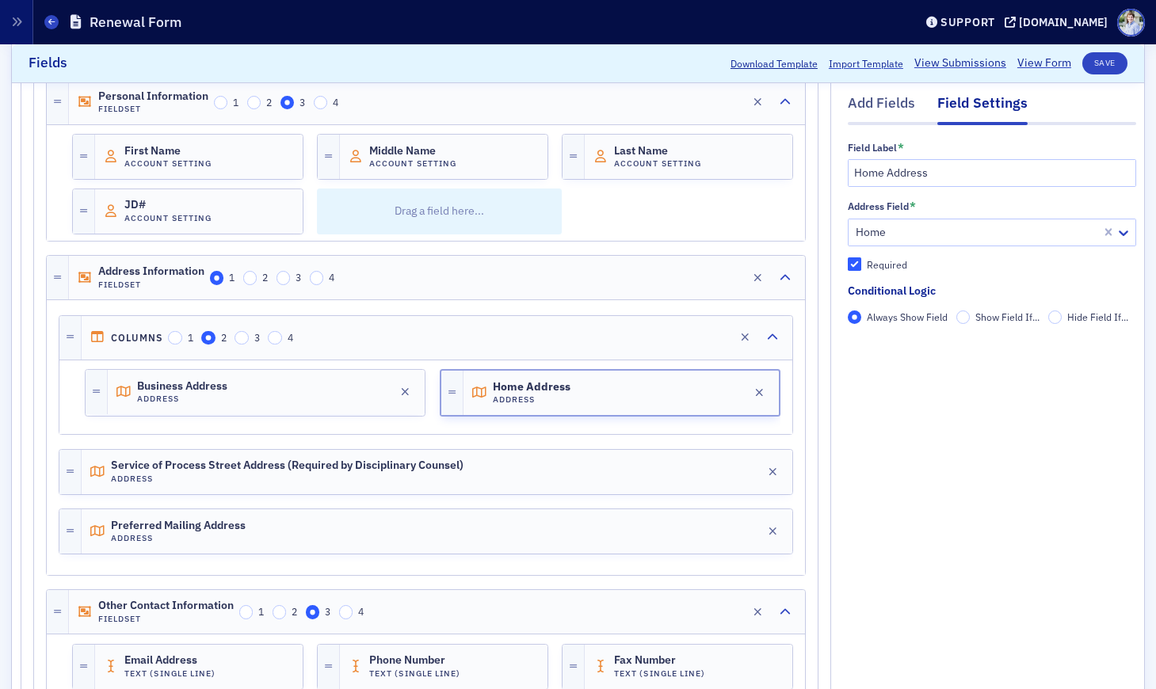
click at [898, 353] on div "Field Label * Home Address Address Field * Home Required Conditional Logic Alwa…" at bounding box center [992, 254] width 288 height 259
drag, startPoint x: 215, startPoint y: 381, endPoint x: 180, endPoint y: 402, distance: 40.5
click at [215, 381] on span "Business Address" at bounding box center [182, 386] width 90 height 13
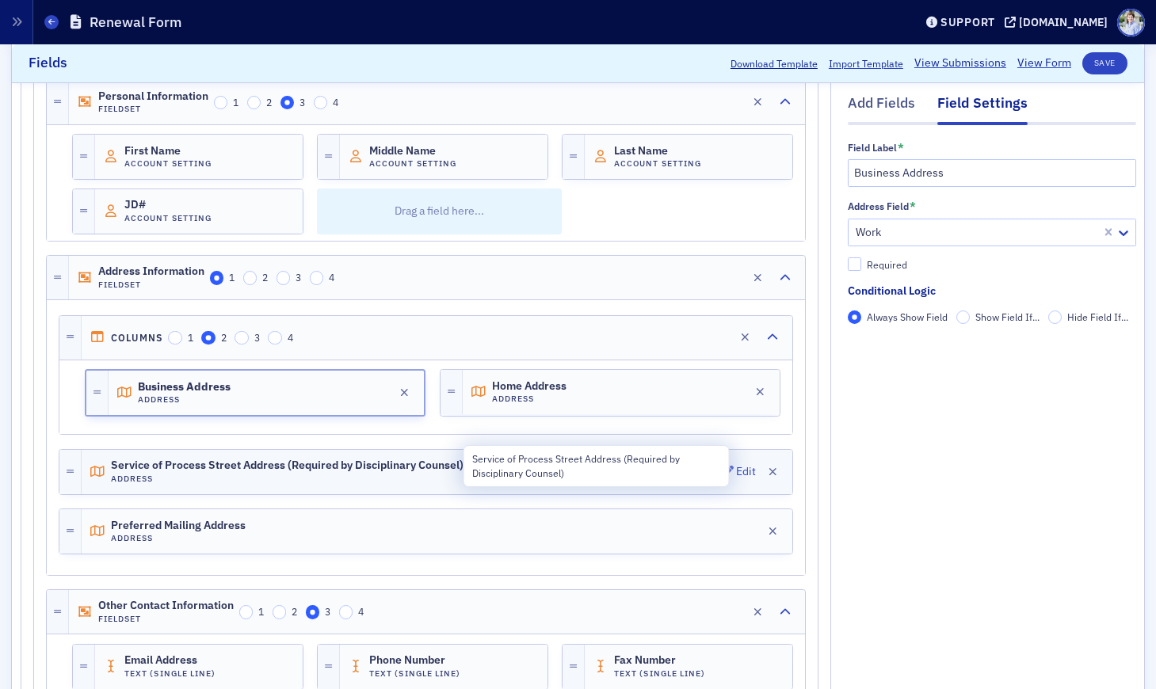
click at [176, 467] on span "Service of Process Street Address (Required by Disciplinary Counsel)" at bounding box center [287, 466] width 353 height 13
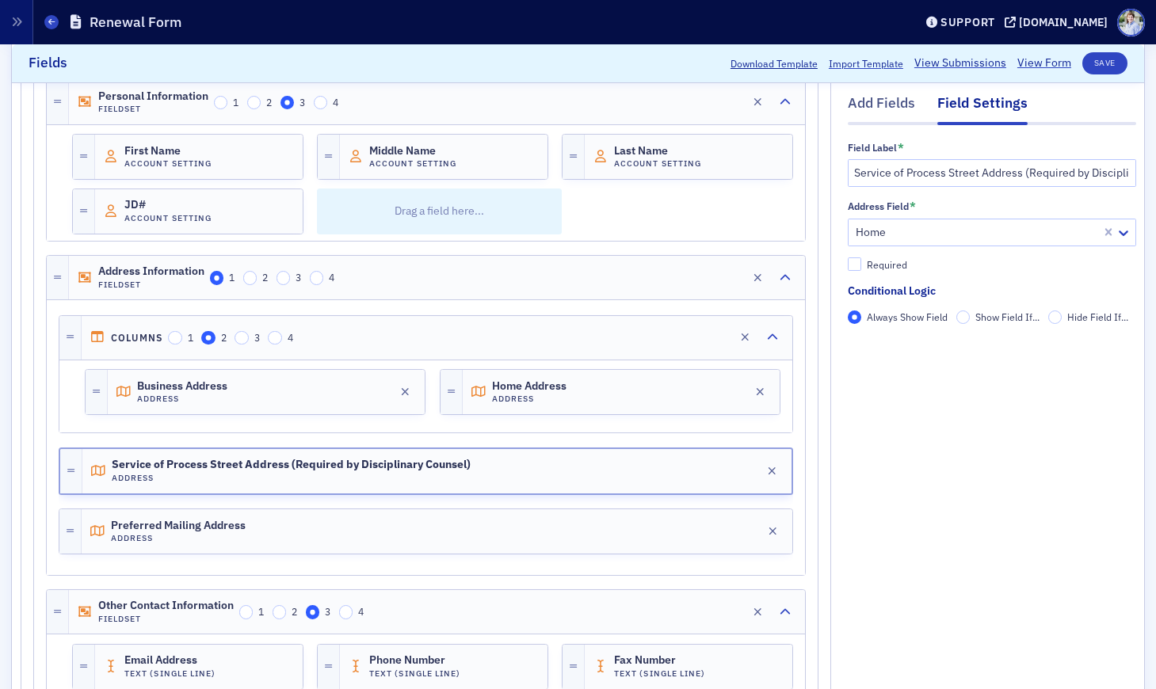
click at [887, 272] on div "Field Label * Service of Process Street Address (Required by Disciplinary Couns…" at bounding box center [992, 238] width 288 height 193
click at [858, 258] on div "Address Field * Home Required" at bounding box center [992, 236] width 288 height 71
click at [859, 265] on input "Required" at bounding box center [855, 265] width 14 height 14
checkbox input "true"
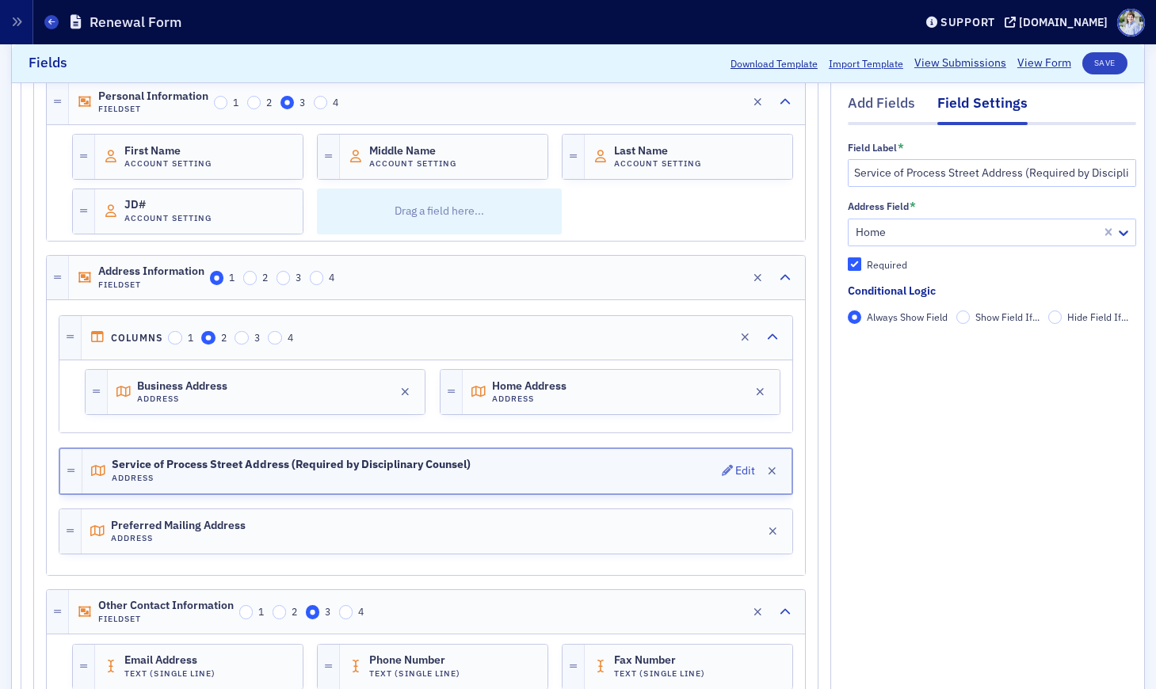
drag, startPoint x: 918, startPoint y: 449, endPoint x: 586, endPoint y: 487, distance: 334.2
click at [174, 525] on span "Preferred Mailing Address" at bounding box center [178, 526] width 135 height 13
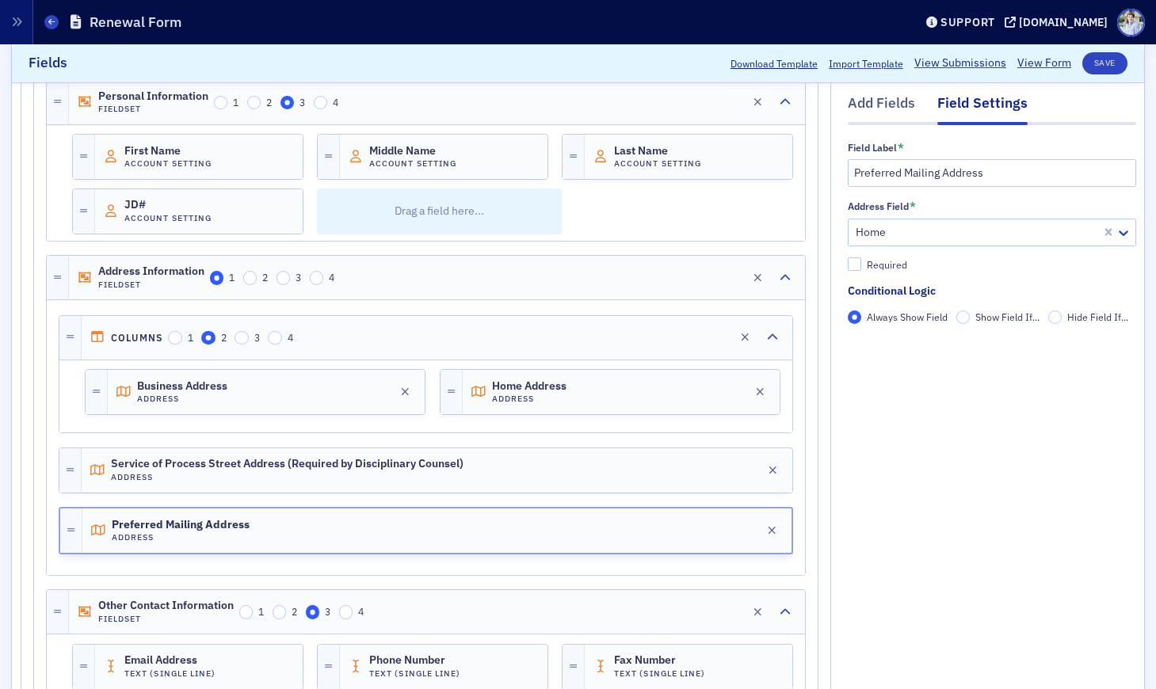
click at [214, 429] on div "Business Address Address Edit Home Address Address Edit" at bounding box center [425, 397] width 733 height 73
click at [197, 407] on div "Business Address Address Edit" at bounding box center [266, 392] width 317 height 44
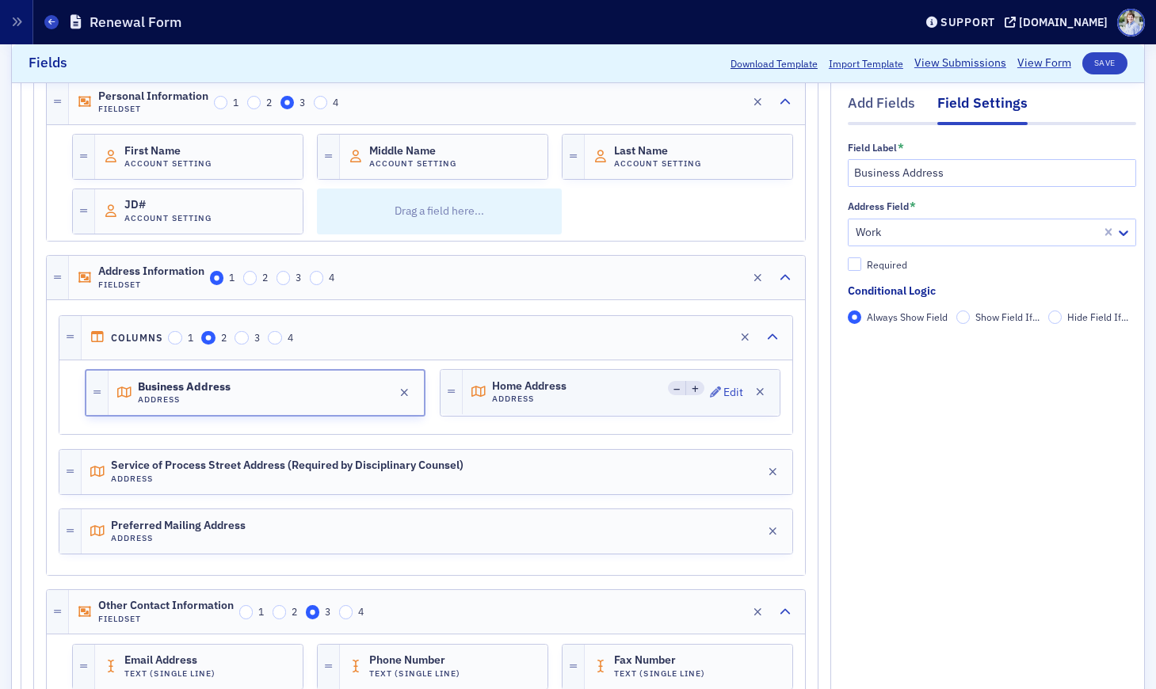
click at [523, 412] on div "Home Address Address Edit" at bounding box center [621, 392] width 317 height 44
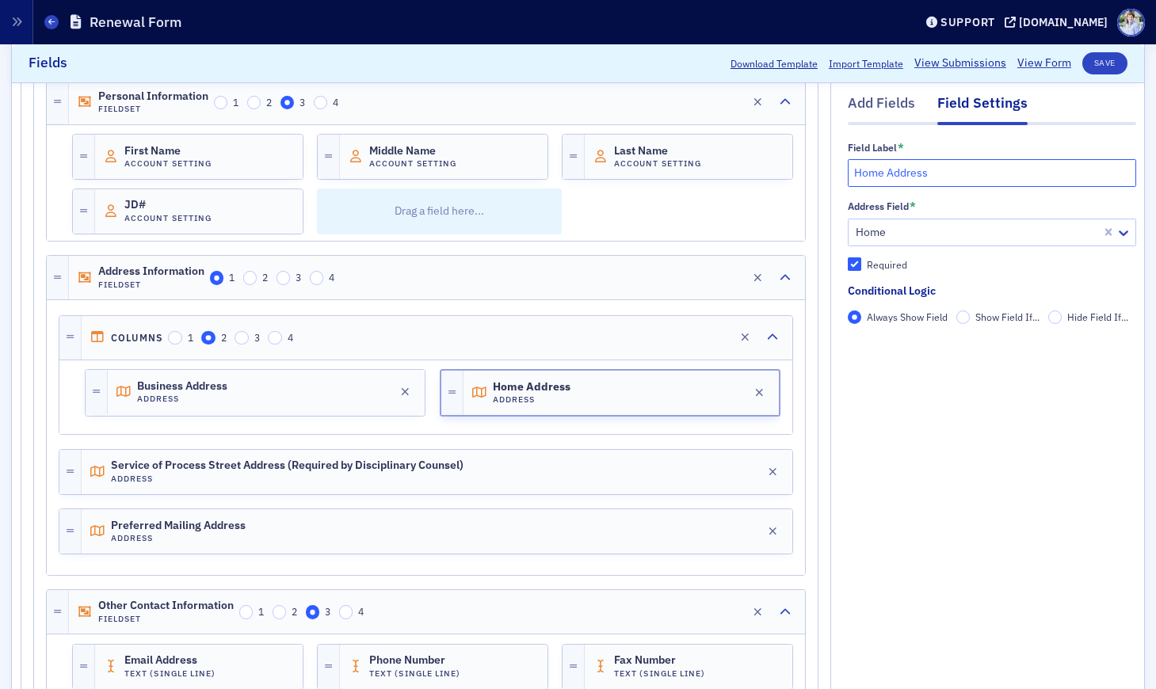
click at [883, 173] on input "Home Address" at bounding box center [992, 173] width 288 height 28
click at [1099, 58] on button "Save" at bounding box center [1104, 63] width 45 height 22
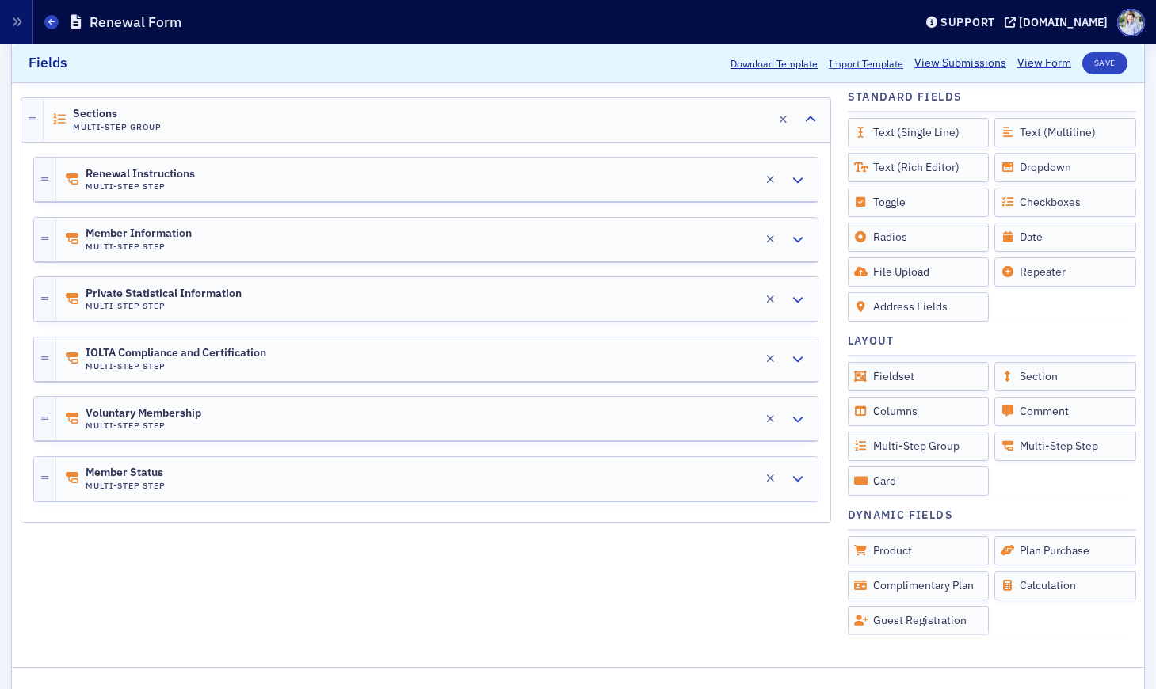
scroll to position [255, 0]
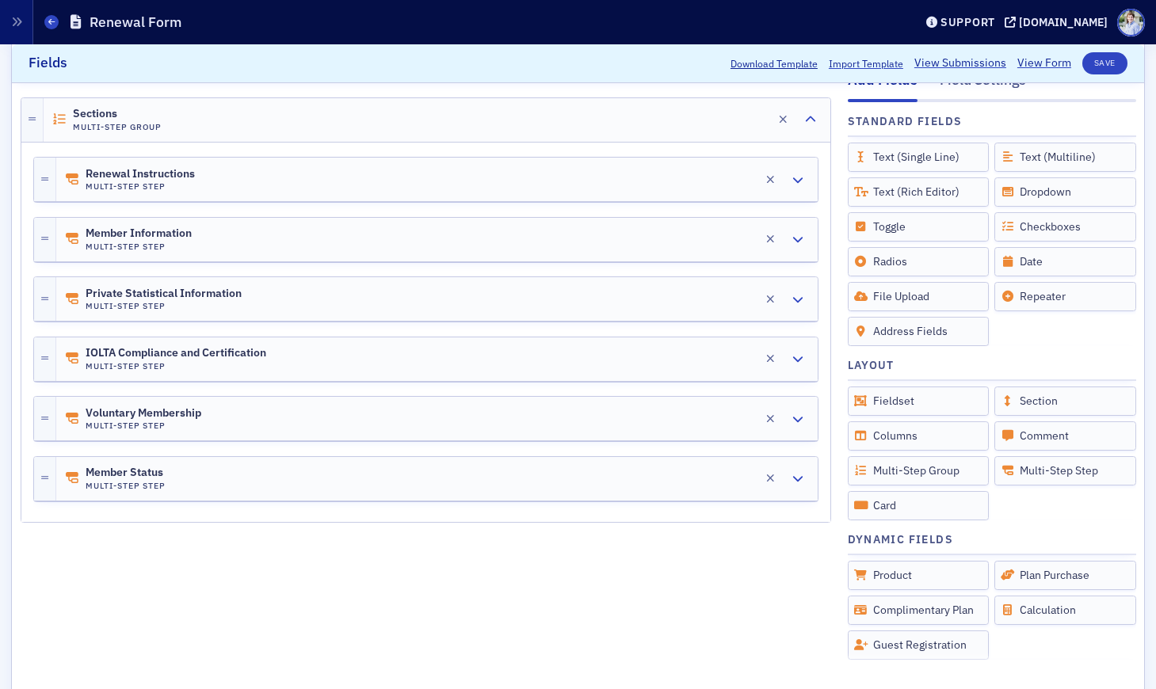
click at [248, 196] on div "Renewal Instructions Multi-Step Step Edit" at bounding box center [436, 180] width 761 height 44
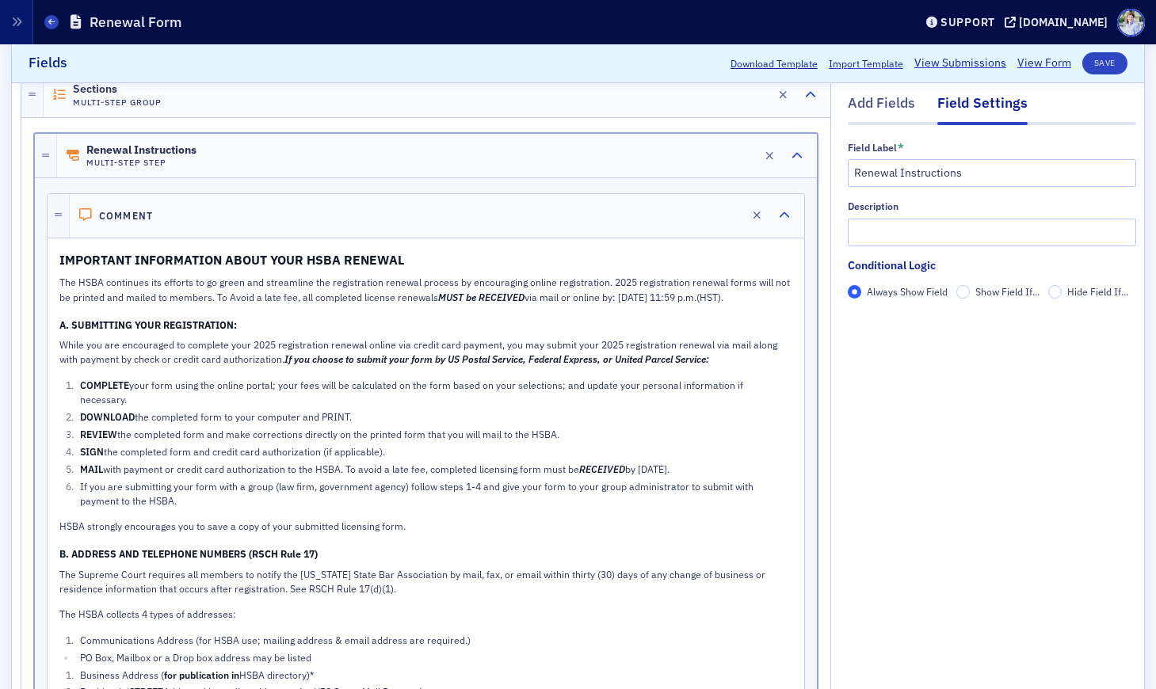
click at [254, 185] on div at bounding box center [426, 186] width 758 height 14
drag, startPoint x: 250, startPoint y: 163, endPoint x: 232, endPoint y: 167, distance: 17.9
click at [250, 163] on div "Renewal Instructions Multi-Step Step Edit" at bounding box center [437, 156] width 760 height 44
drag, startPoint x: 797, startPoint y: 158, endPoint x: 724, endPoint y: 180, distance: 76.0
click at [797, 158] on icon "button" at bounding box center [797, 156] width 11 height 11
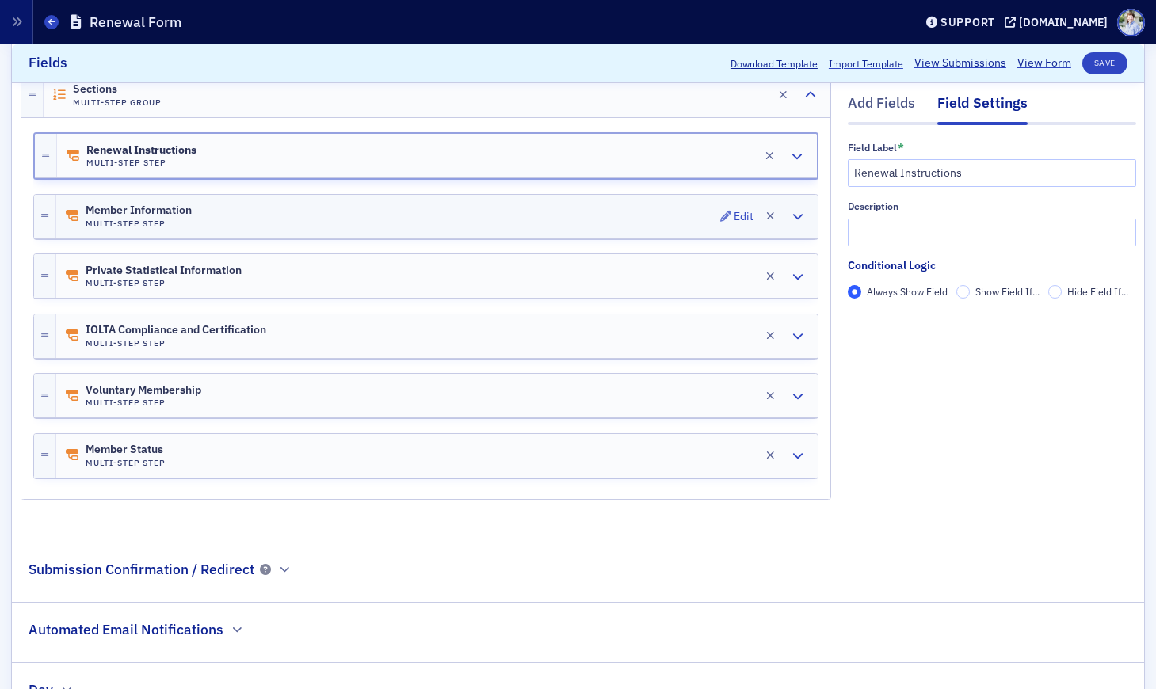
click at [295, 209] on div "Member Information Multi-Step Step Edit" at bounding box center [436, 217] width 761 height 44
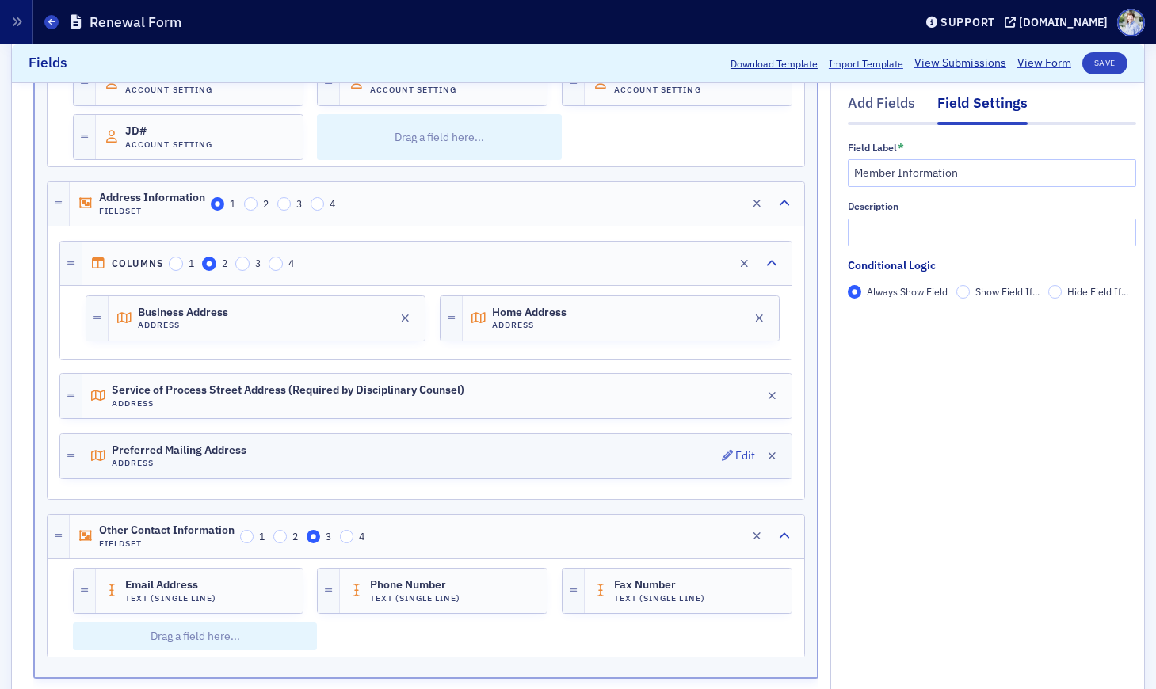
scroll to position [513, 0]
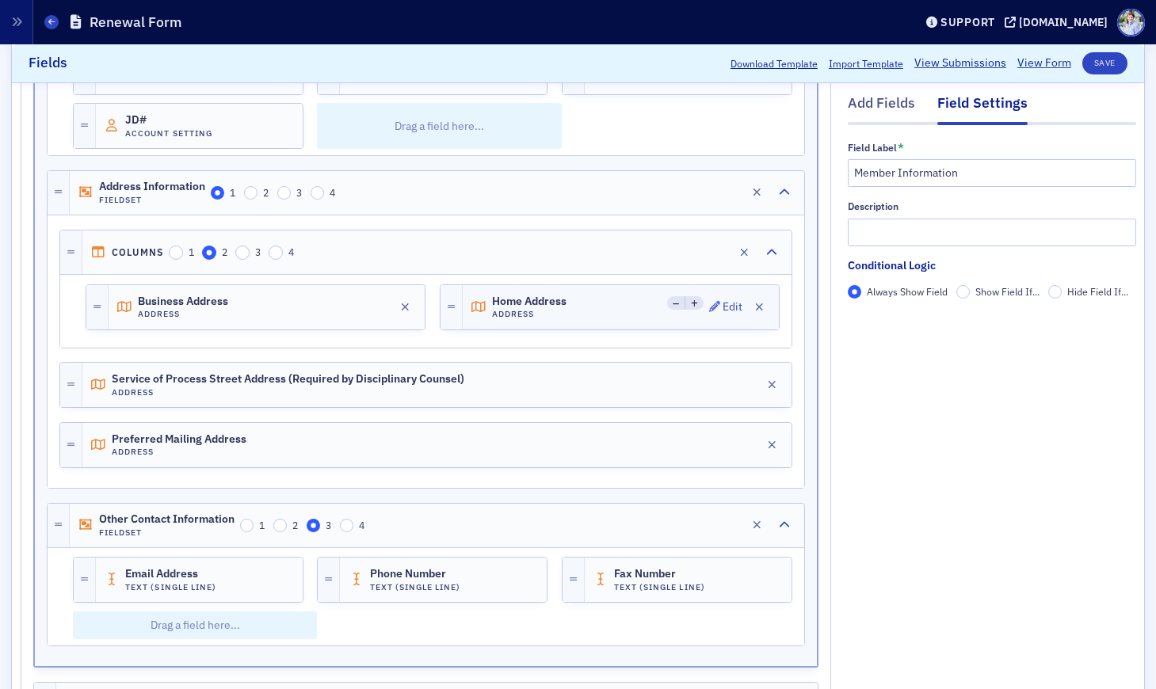
click at [543, 299] on span "Home Address" at bounding box center [536, 302] width 89 height 13
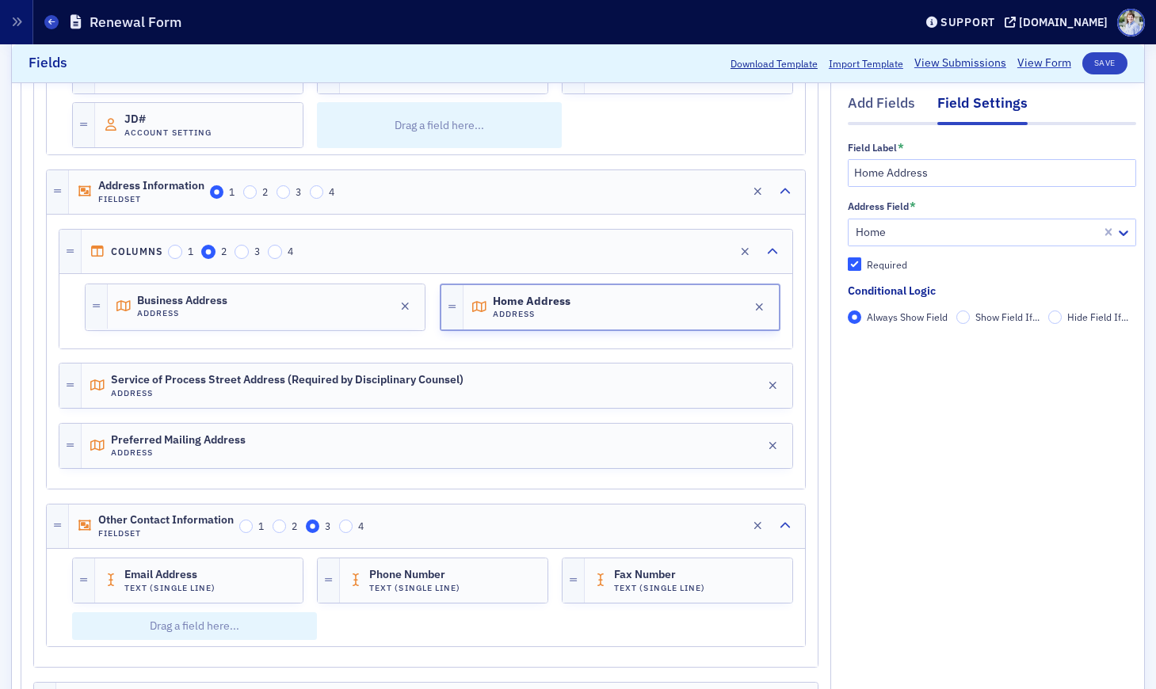
click at [528, 281] on div "Business Address Address Edit Home Address Address Edit" at bounding box center [425, 308] width 709 height 67
click at [527, 296] on span "Home Address" at bounding box center [537, 302] width 89 height 13
click at [888, 172] on input "Home Address" at bounding box center [992, 173] width 288 height 28
click at [989, 174] on input "Home Residential Street SAddress" at bounding box center [992, 173] width 288 height 28
type input "Home Residential Street Address"
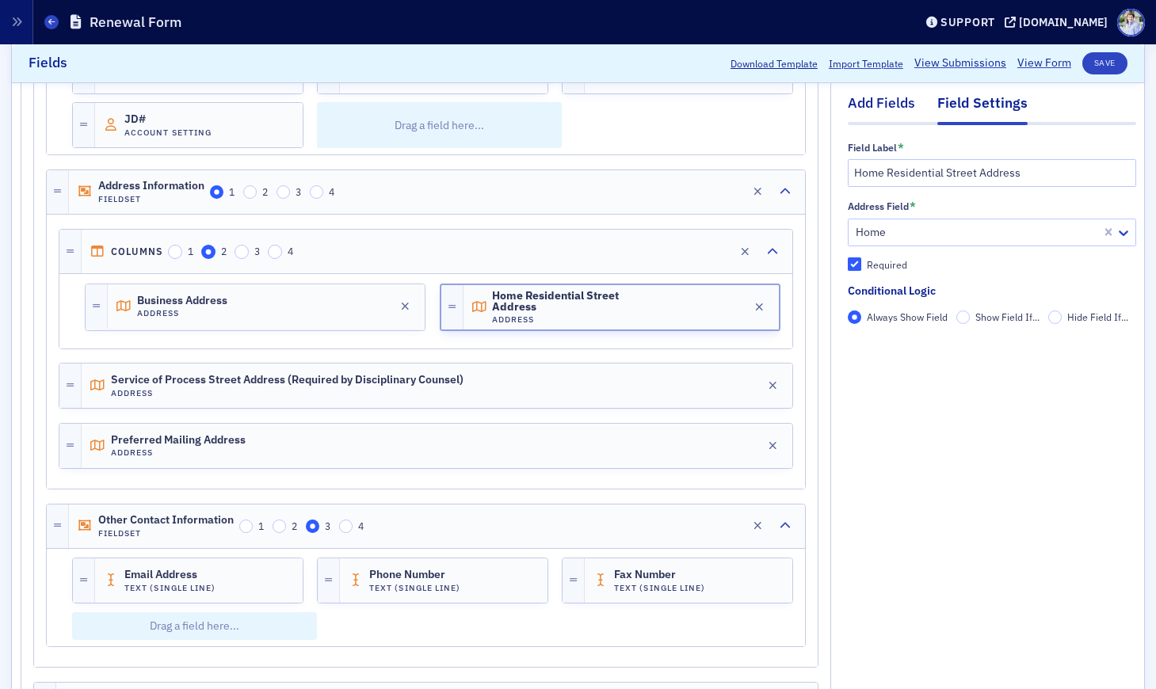
click at [854, 113] on div "Add Fields" at bounding box center [881, 107] width 67 height 29
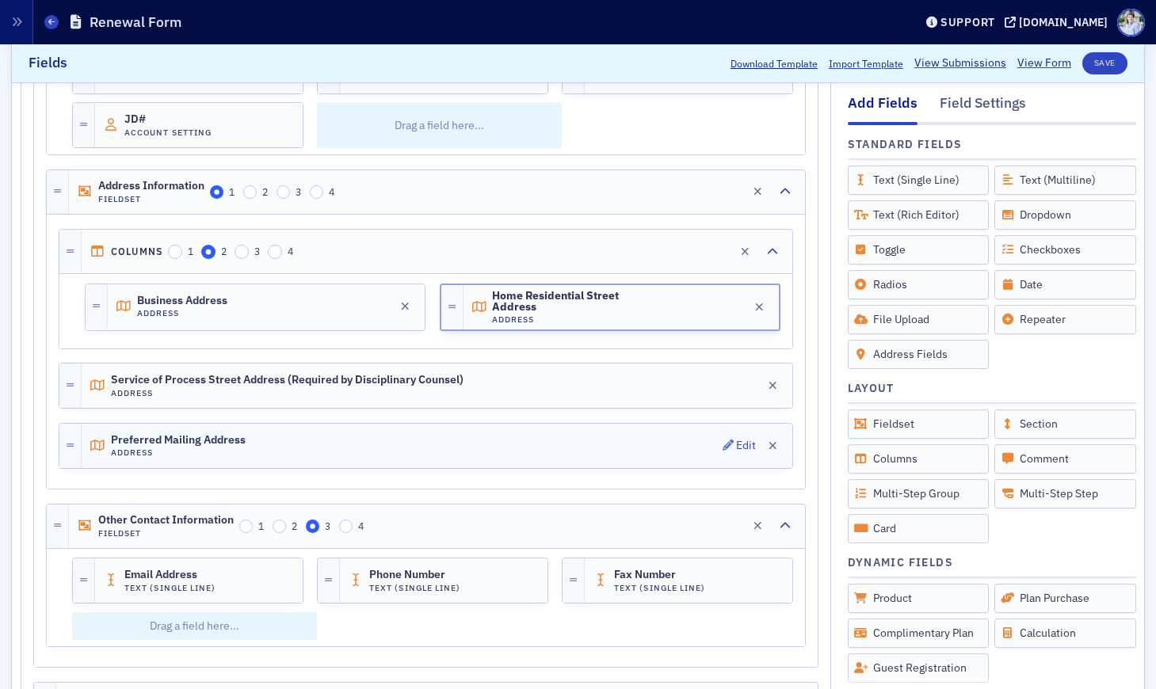
click at [331, 441] on div "Preferred Mailing Address Address Edit" at bounding box center [437, 446] width 711 height 44
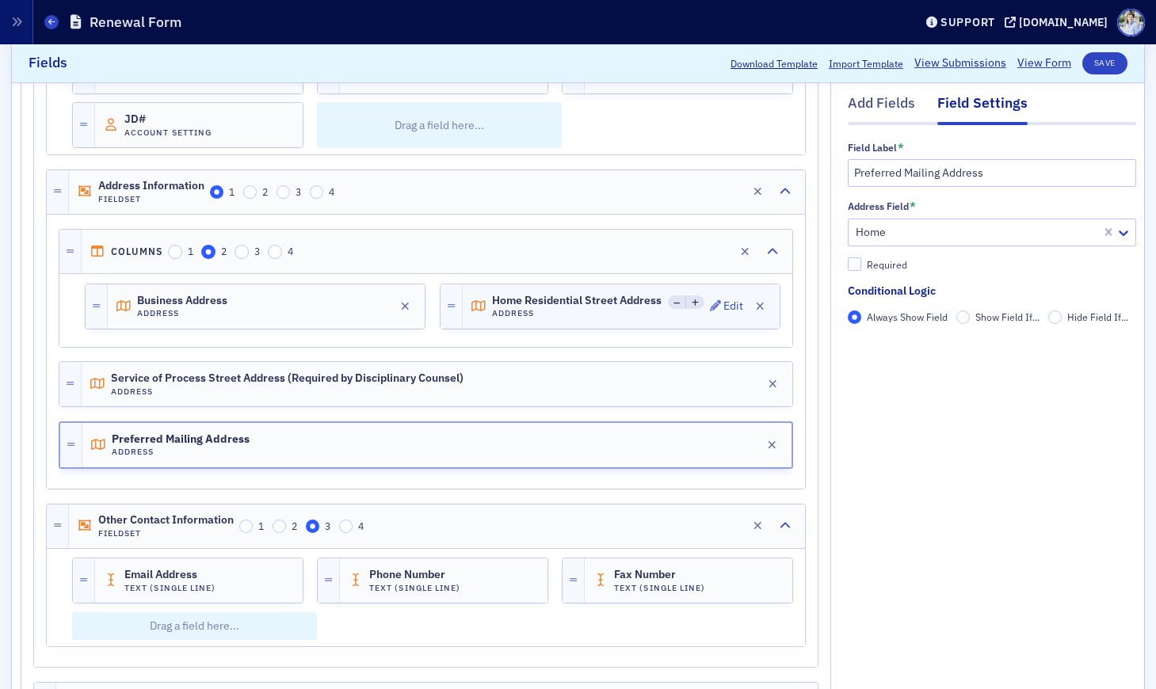
click at [577, 299] on span "Home Residential Street Address" at bounding box center [577, 301] width 170 height 13
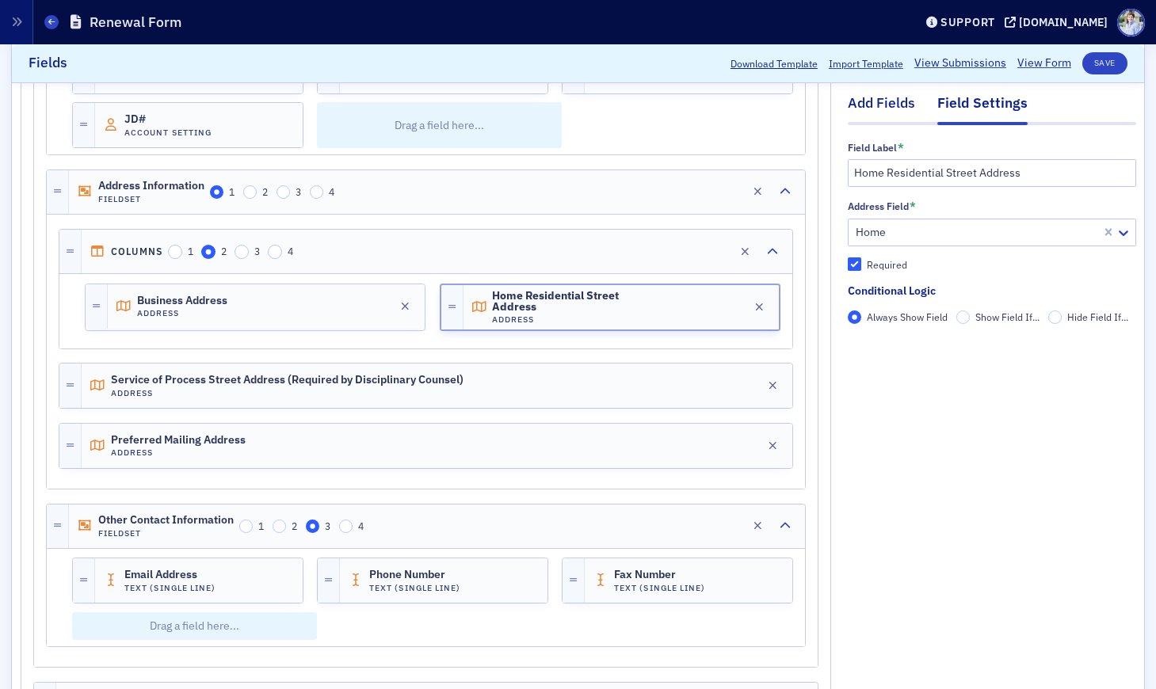
click at [905, 101] on div "Add Fields" at bounding box center [881, 107] width 67 height 29
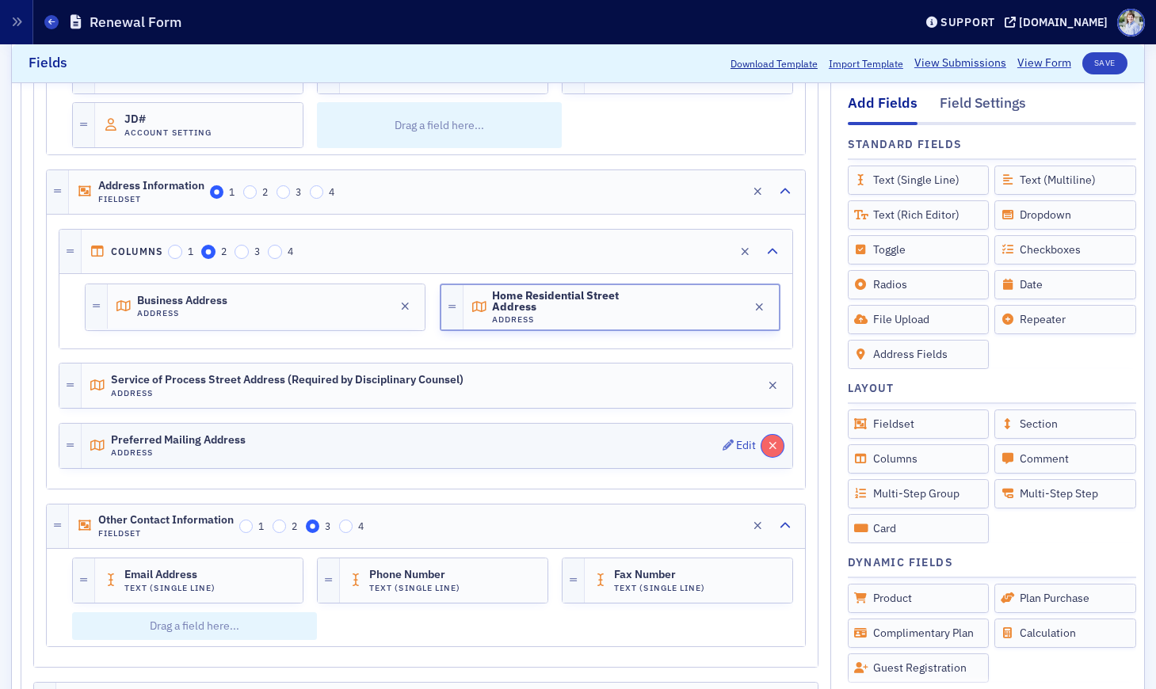
click at [767, 442] on button "button" at bounding box center [772, 446] width 22 height 22
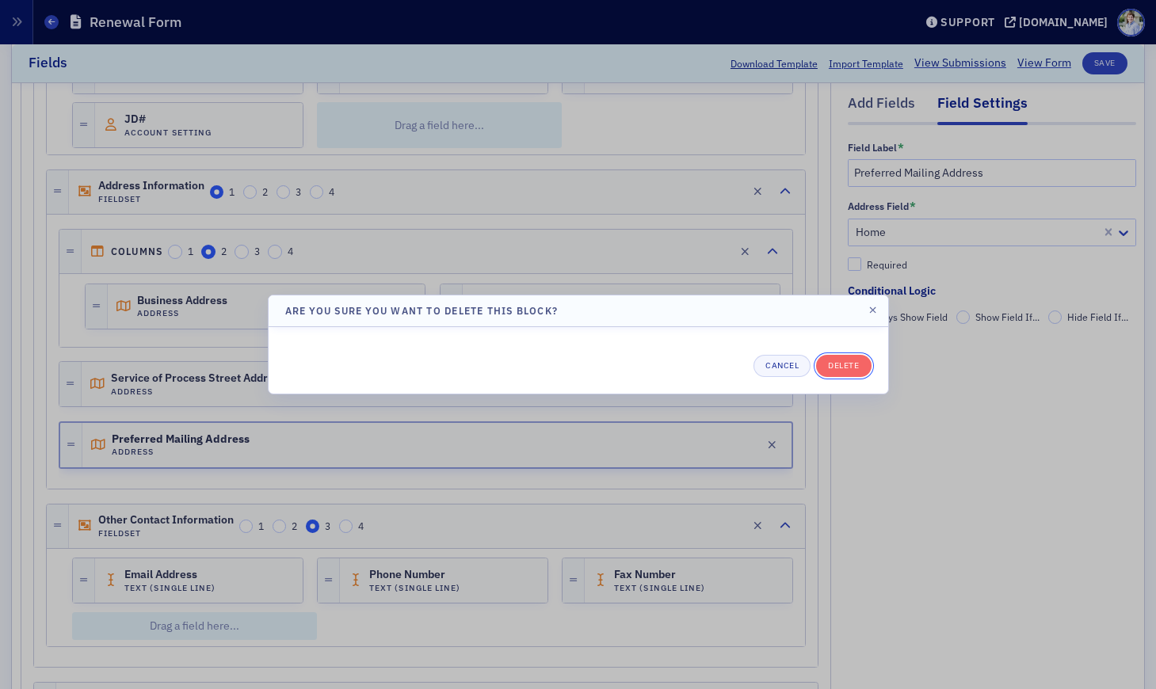
click at [835, 361] on button "Delete" at bounding box center [843, 366] width 55 height 22
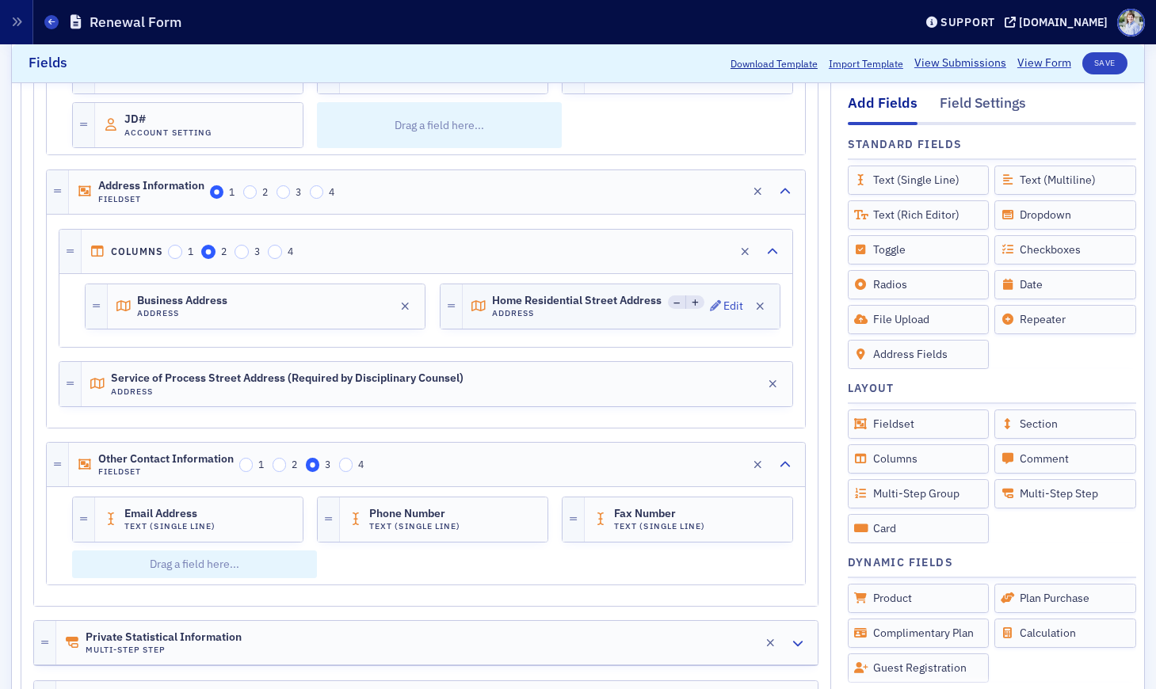
click at [604, 292] on div "Home Residential Street Address Address Edit" at bounding box center [621, 306] width 317 height 44
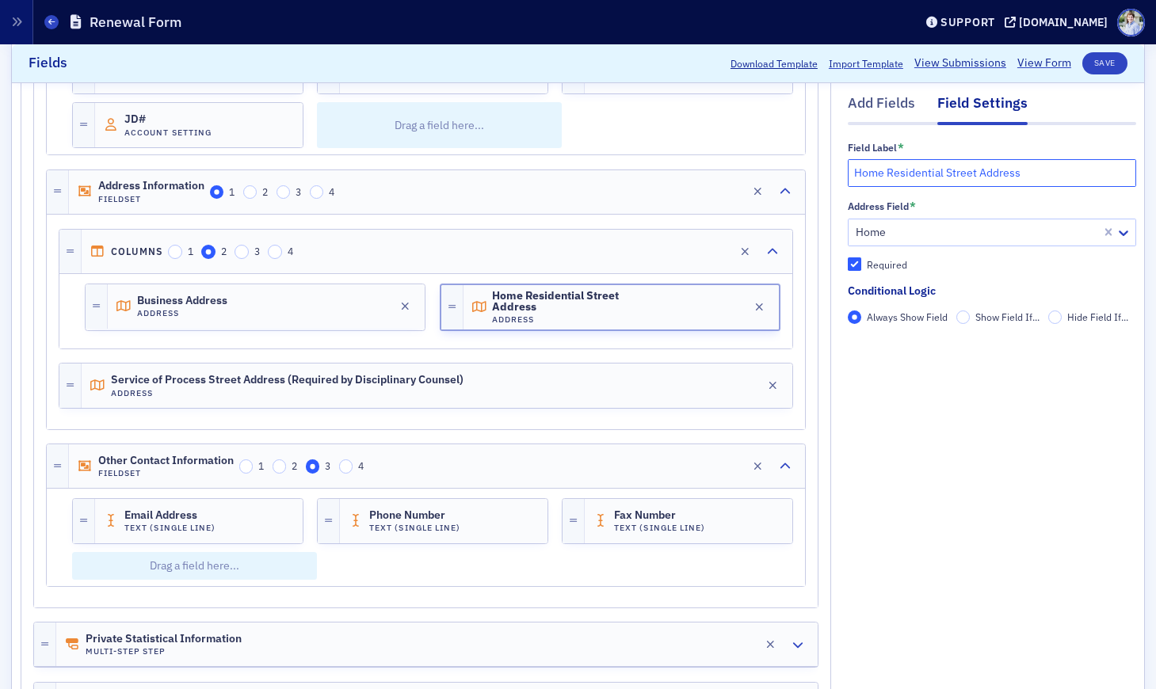
drag, startPoint x: 1032, startPoint y: 166, endPoint x: 860, endPoint y: 171, distance: 171.2
click at [814, 167] on div "Add Fields Field Settings Field Label * Home Residential Street Address Address…" at bounding box center [579, 344] width 1116 height 1088
click at [948, 172] on input "Home Residential Street Address" at bounding box center [992, 173] width 288 height 28
click at [907, 118] on div "Add Fields" at bounding box center [881, 107] width 67 height 29
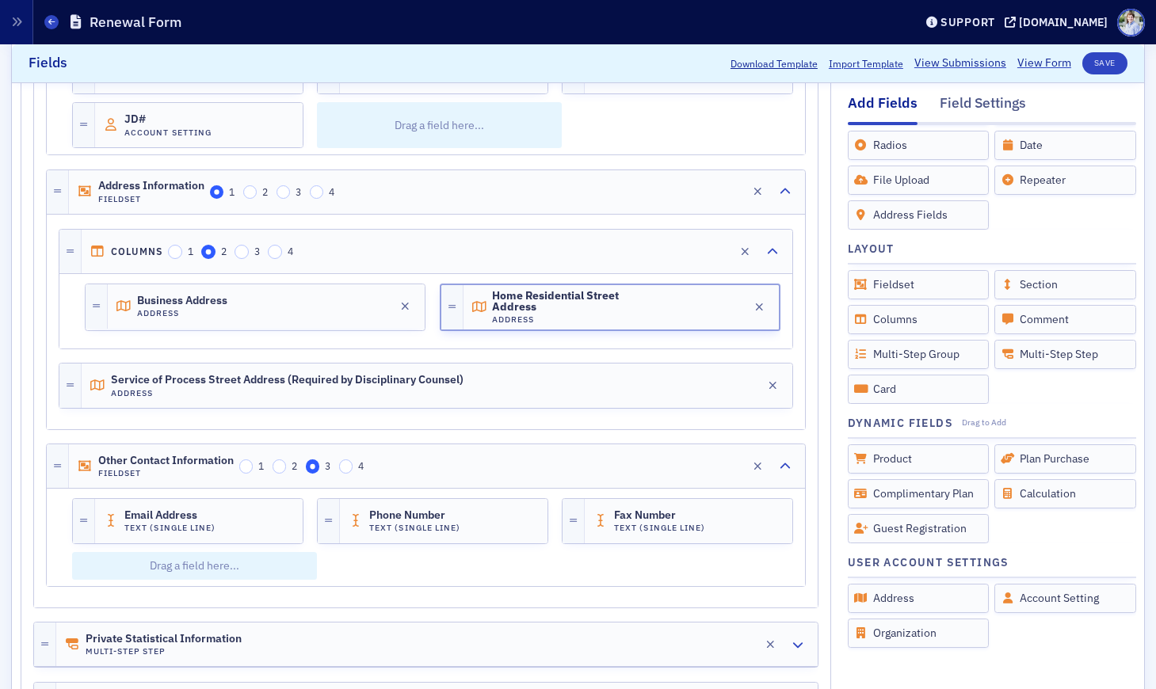
scroll to position [138, 0]
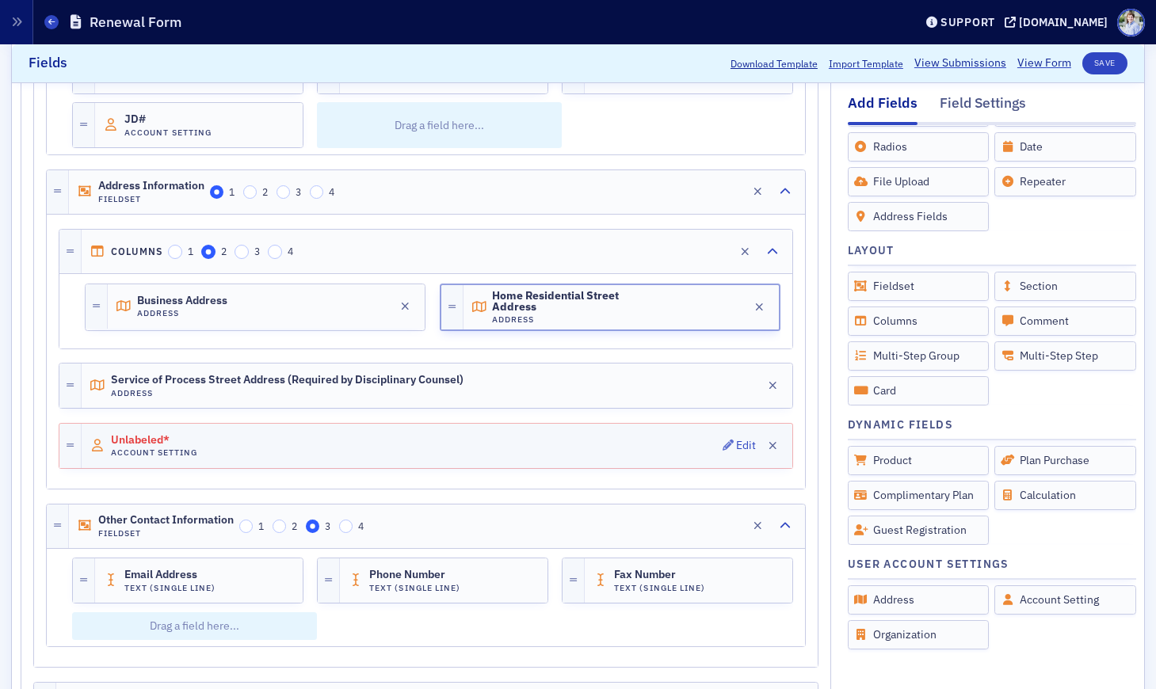
click at [263, 435] on div "Unlabeled* Account Setting Edit" at bounding box center [437, 446] width 711 height 44
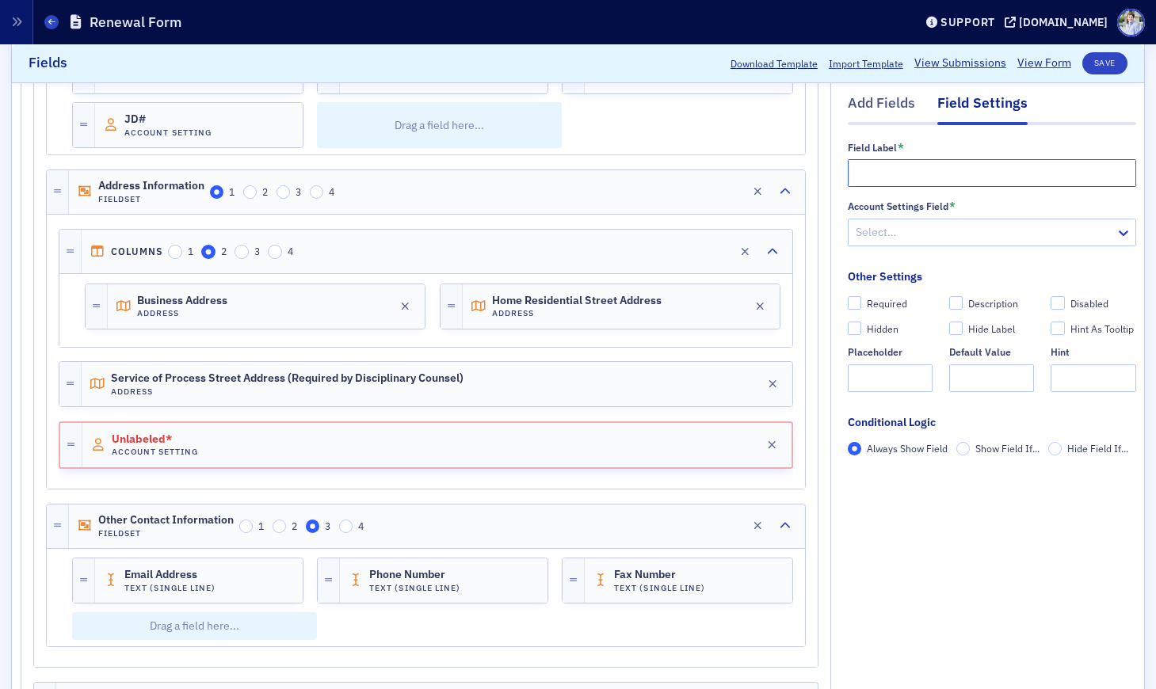
click at [933, 182] on input "text" at bounding box center [992, 173] width 288 height 28
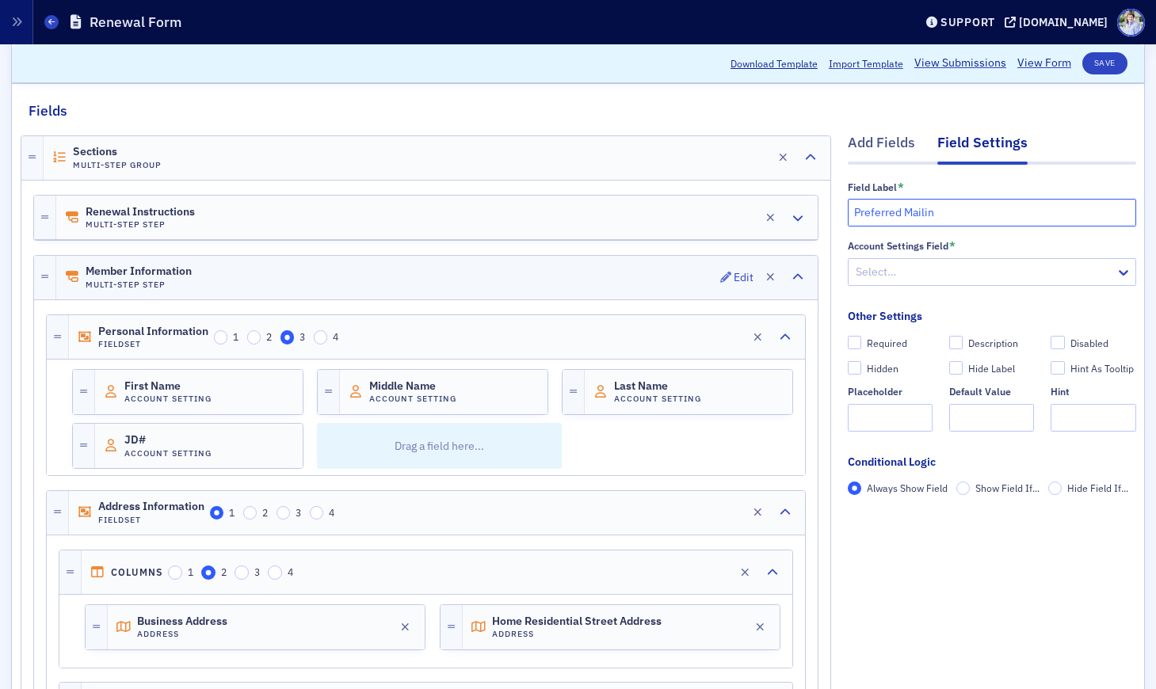
scroll to position [191, 0]
type input "Preferred Mailin"
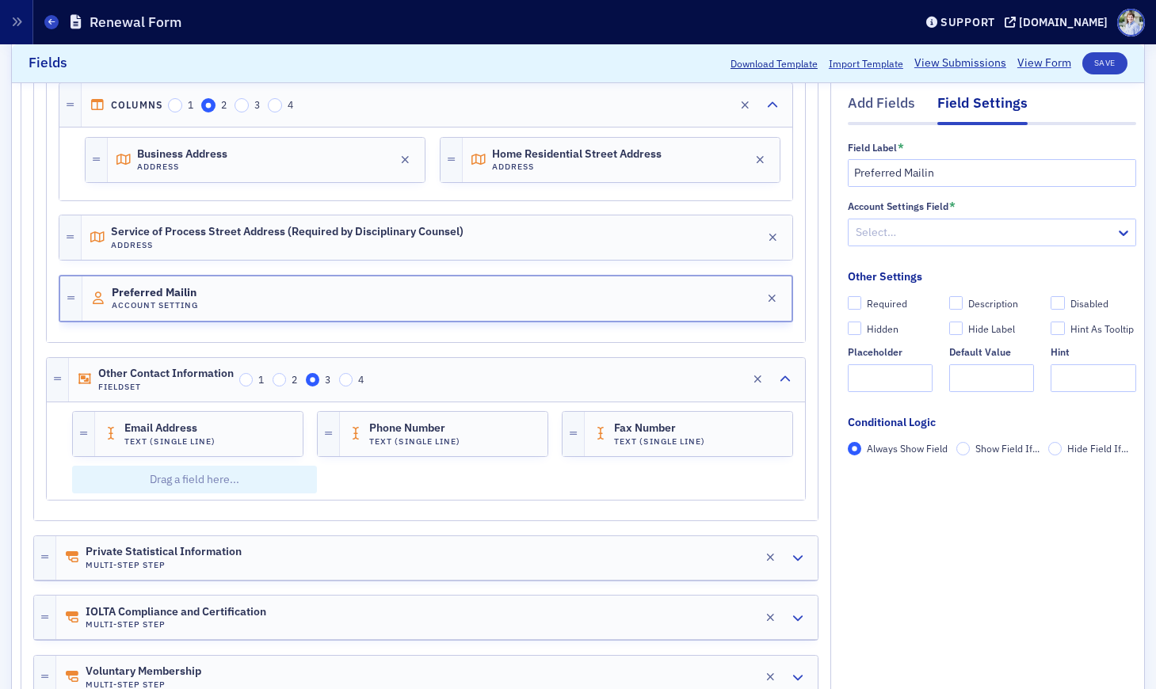
click at [320, 321] on div "Preferred Mailin Account Setting Edit" at bounding box center [426, 299] width 734 height 48
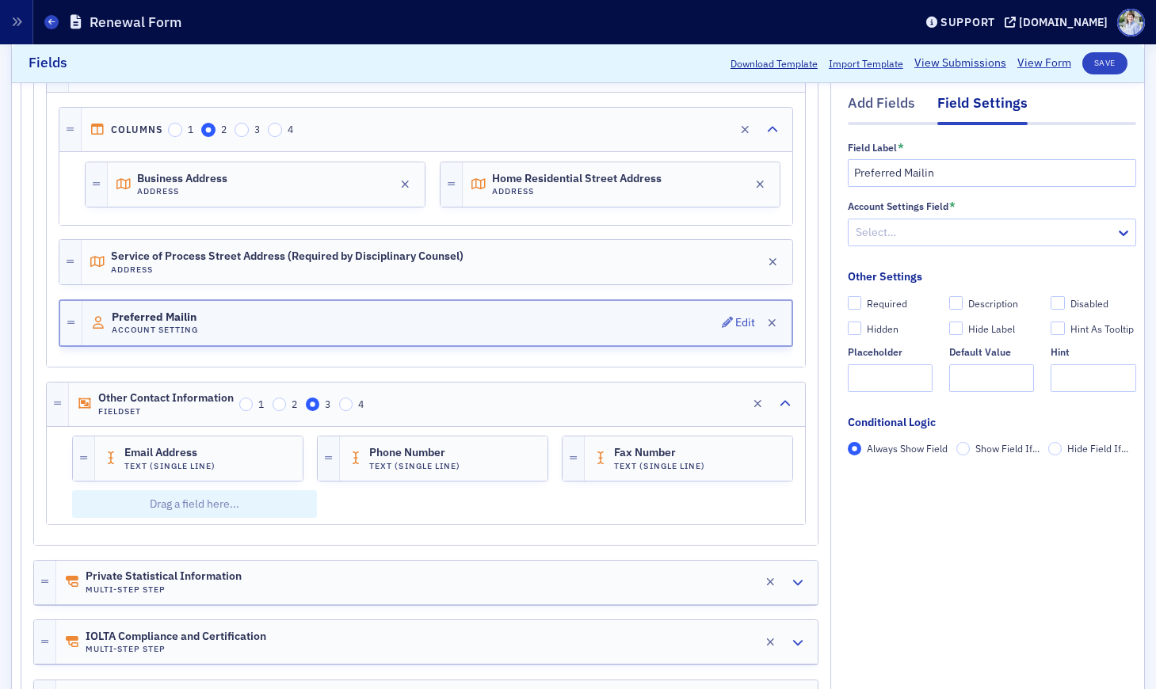
scroll to position [610, 0]
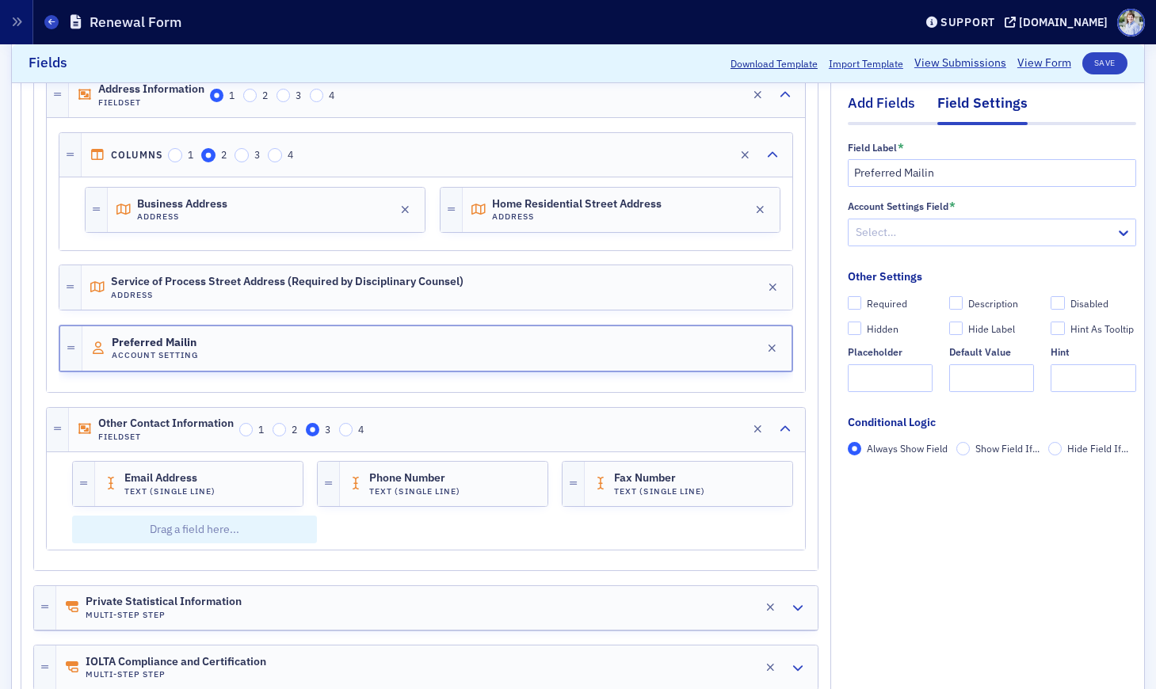
click at [863, 101] on div "Add Fields" at bounding box center [881, 107] width 67 height 29
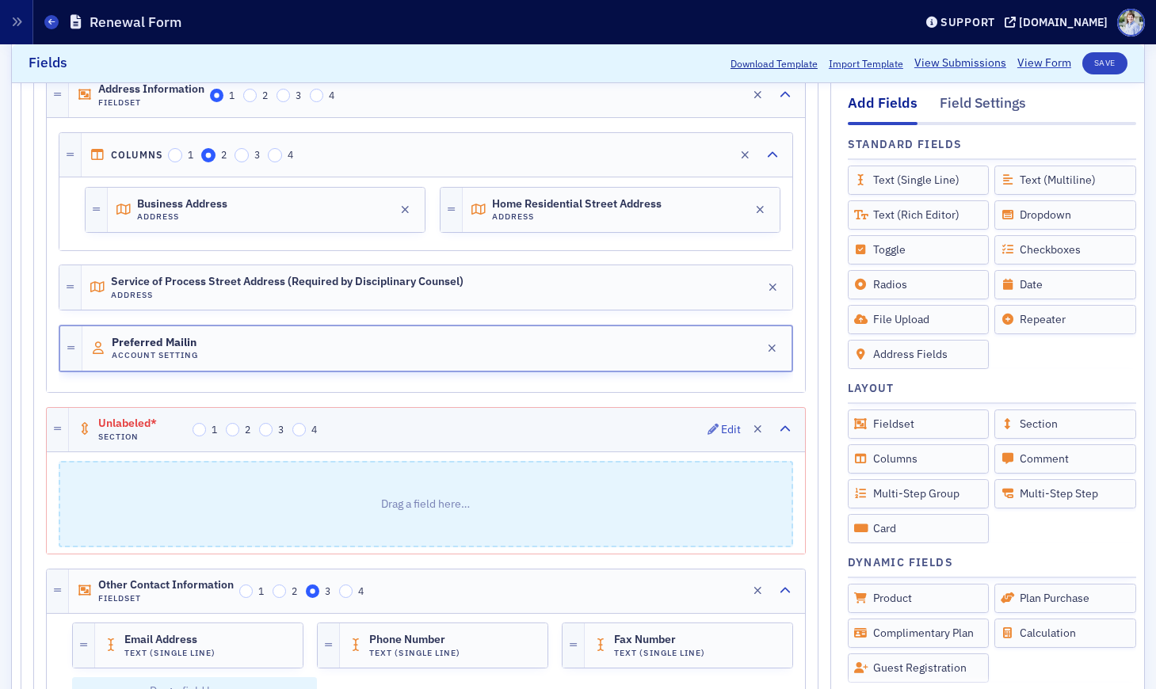
click at [117, 418] on span "Unlabeled*" at bounding box center [142, 424] width 89 height 13
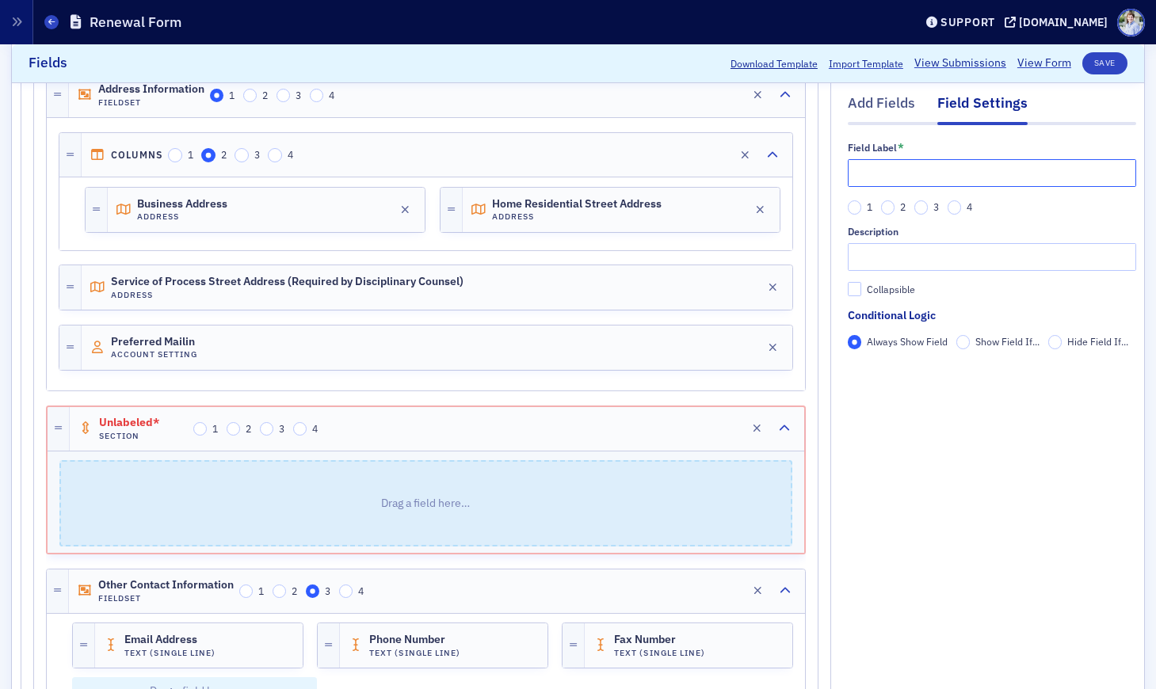
click at [873, 176] on input "text" at bounding box center [992, 173] width 288 height 28
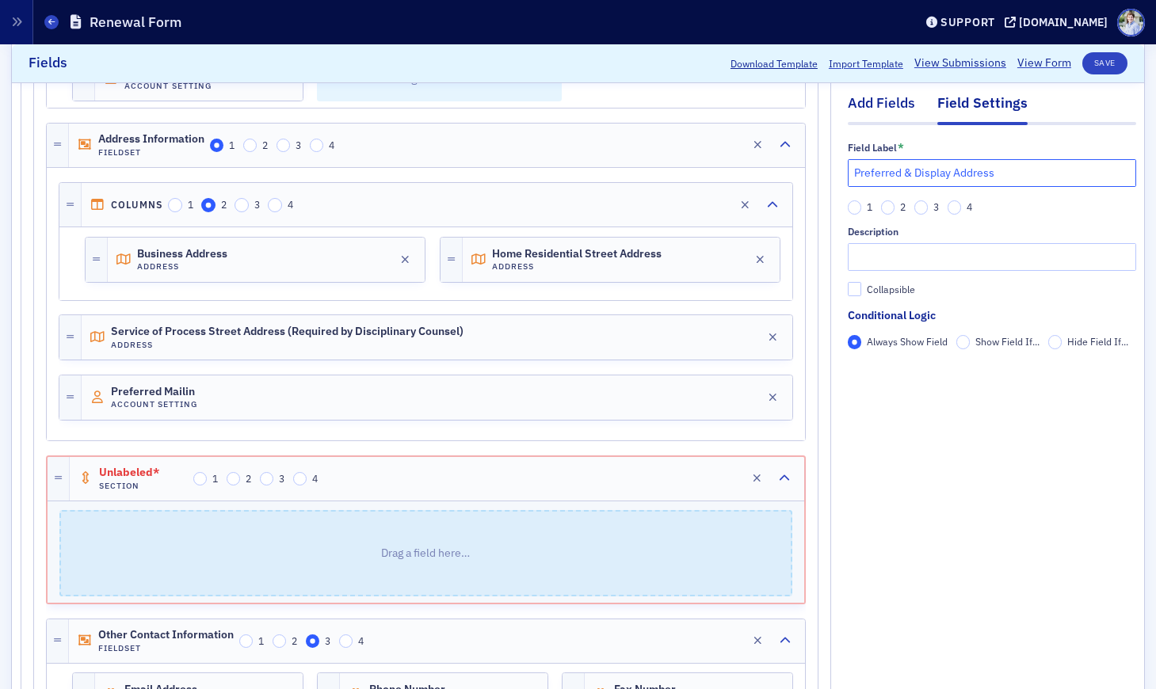
type input "Preferred & Display Address"
drag, startPoint x: 886, startPoint y: 97, endPoint x: 612, endPoint y: 231, distance: 305.1
click at [886, 97] on div "Add Fields" at bounding box center [881, 107] width 67 height 29
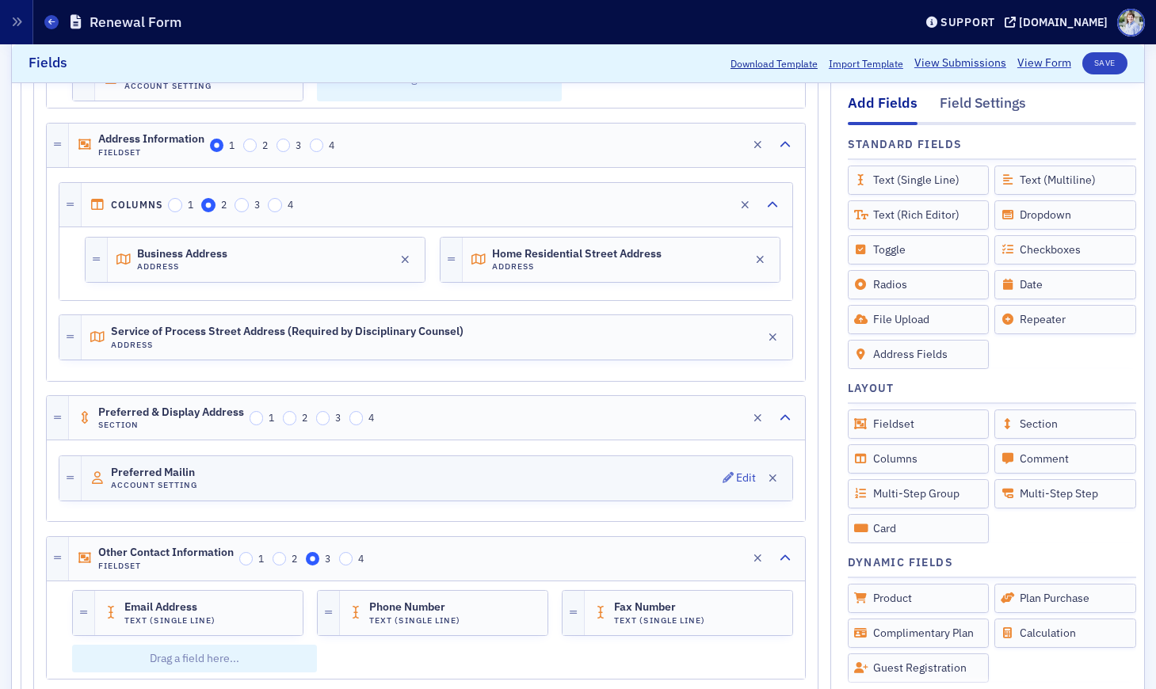
click at [256, 487] on div "Preferred Mailin Account Setting Edit" at bounding box center [437, 478] width 711 height 44
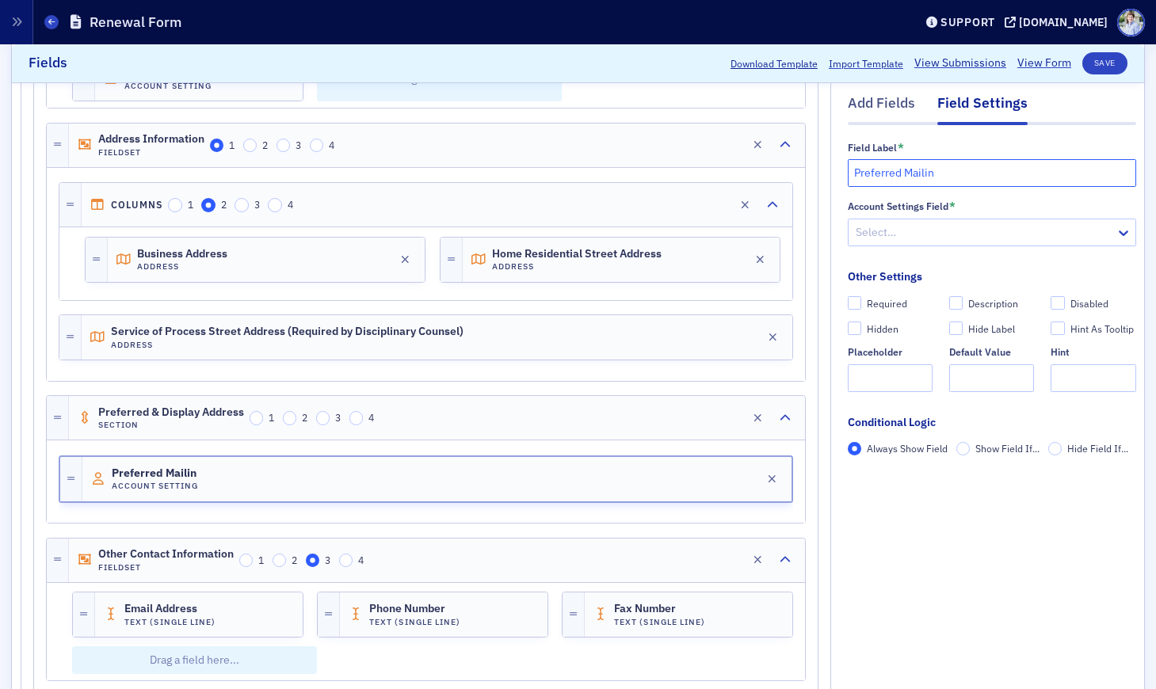
click at [960, 183] on input "Preferred Mailin" at bounding box center [992, 173] width 288 height 28
type input "Preferred Mailing Address"
drag, startPoint x: 934, startPoint y: 204, endPoint x: 933, endPoint y: 223, distance: 18.2
click at [934, 207] on div "Account Settings Field" at bounding box center [898, 207] width 101 height 12
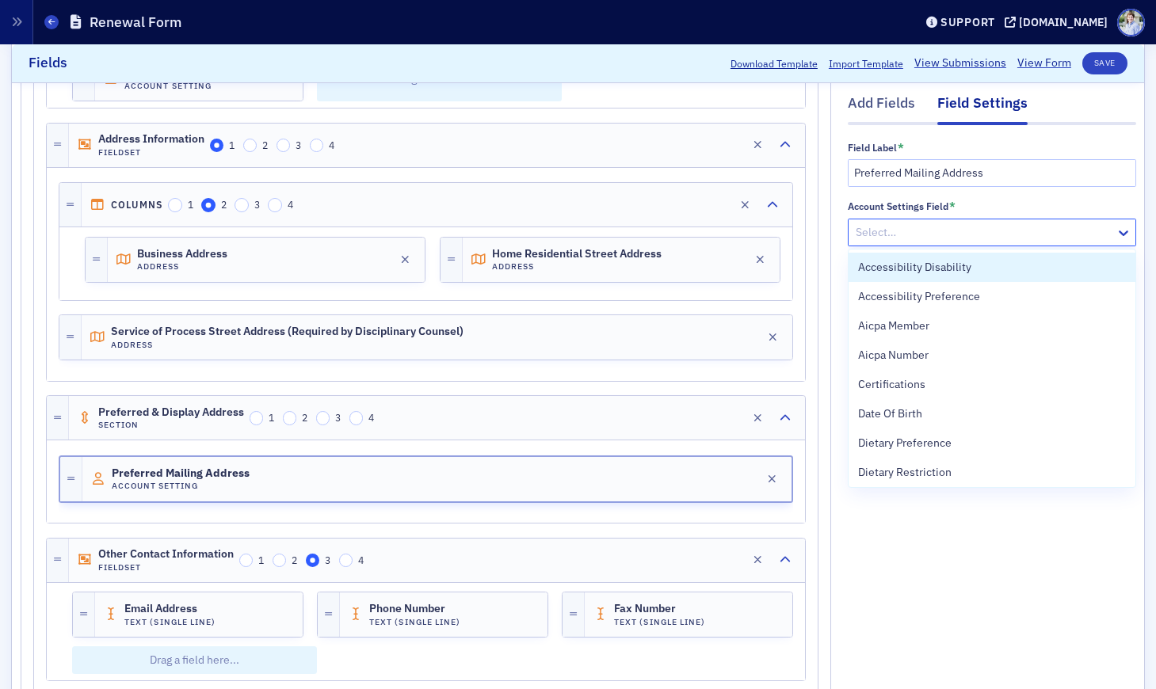
click at [933, 224] on div at bounding box center [984, 233] width 260 height 20
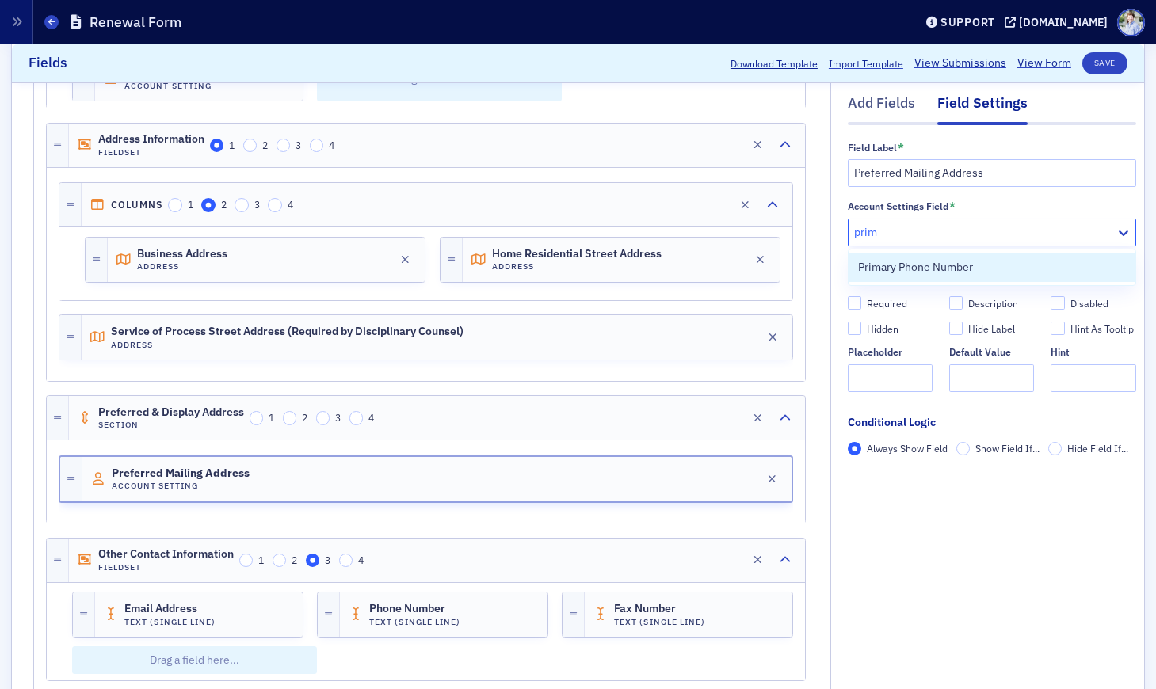
type input "pri"
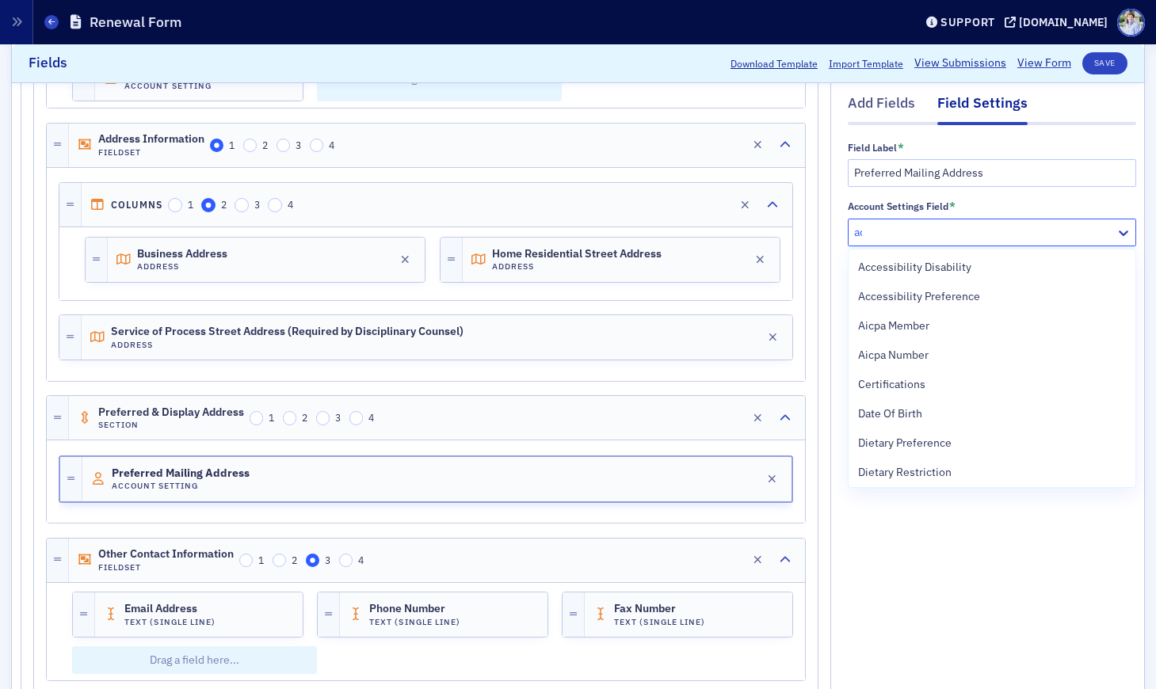
type input "add"
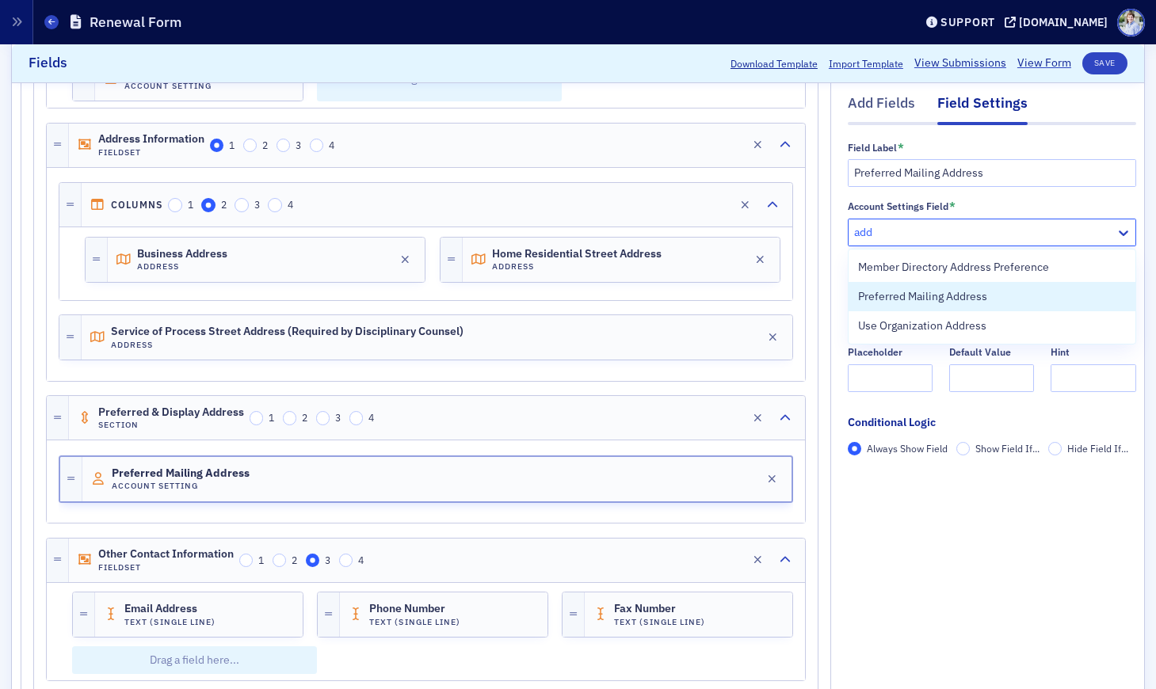
click at [959, 296] on span "Preferred Mailing Address" at bounding box center [922, 296] width 129 height 17
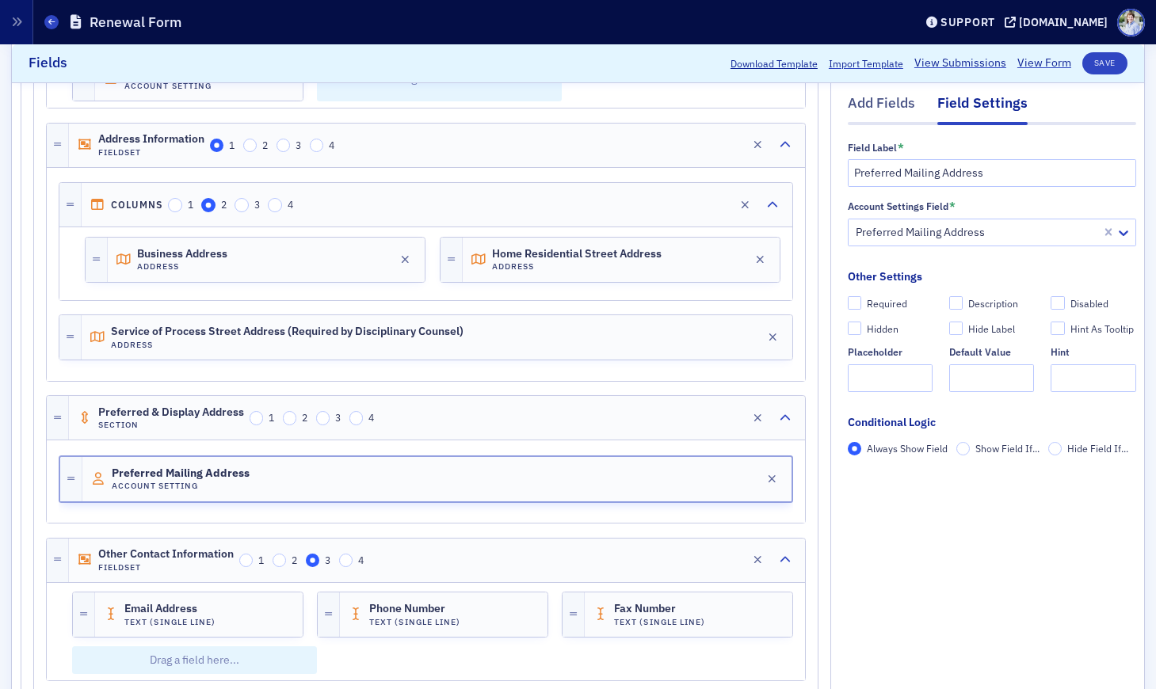
drag, startPoint x: 876, startPoint y: 302, endPoint x: 873, endPoint y: 312, distance: 10.6
click at [876, 302] on div "Required" at bounding box center [887, 303] width 40 height 13
click at [862, 302] on input "Required" at bounding box center [855, 303] width 14 height 14
checkbox input "true"
type input "required"
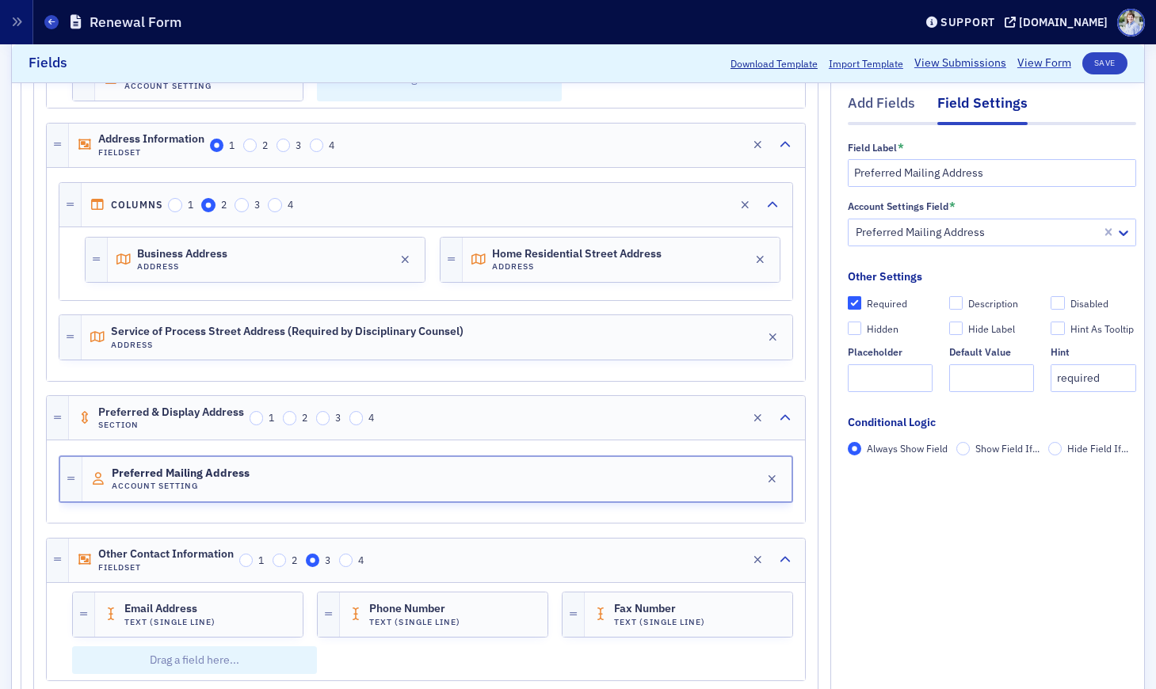
drag, startPoint x: 1084, startPoint y: 570, endPoint x: 1096, endPoint y: 532, distance: 40.6
click at [1084, 570] on div "Add Fields Field Settings Field Label * Preferred Mailing Address Account Setti…" at bounding box center [992, 368] width 288 height 1228
click at [887, 111] on div "Add Fields" at bounding box center [881, 107] width 67 height 29
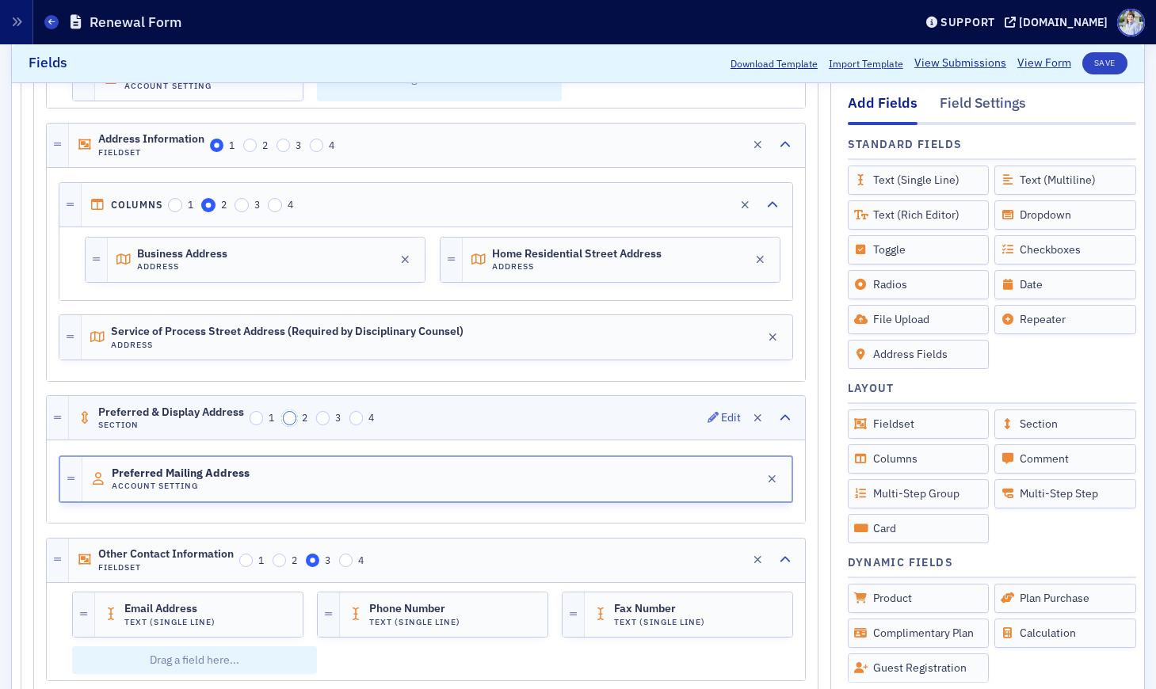
click at [289, 418] on input "2" at bounding box center [290, 418] width 14 height 14
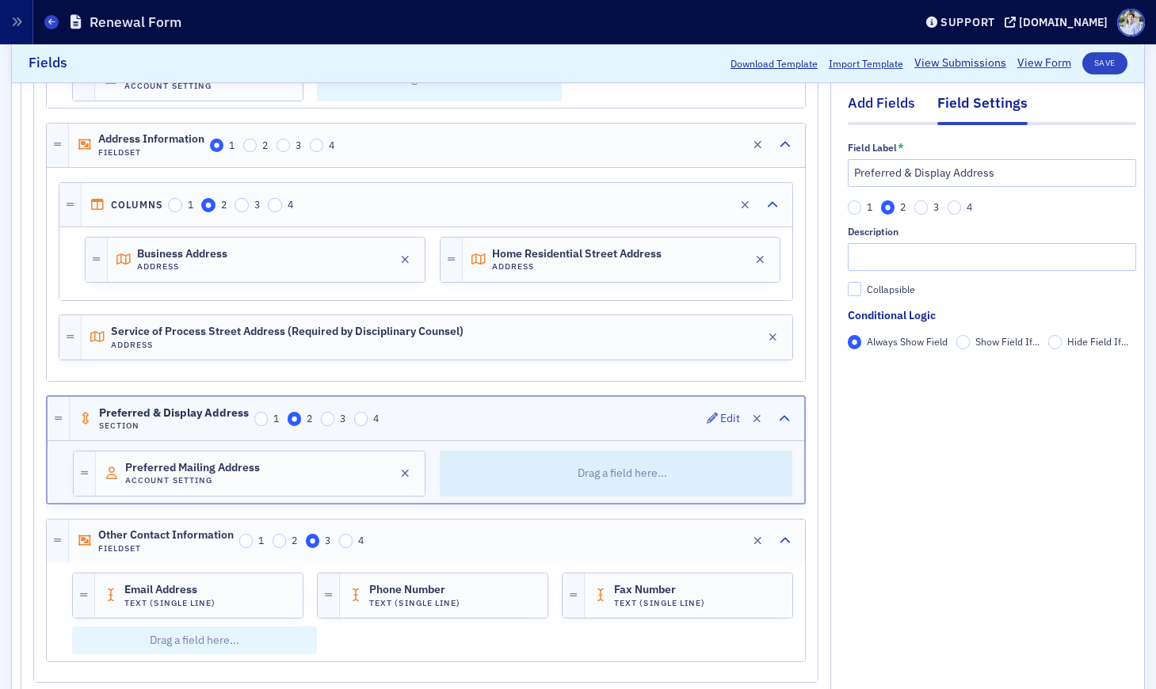
click at [899, 107] on div "Add Fields" at bounding box center [881, 107] width 67 height 29
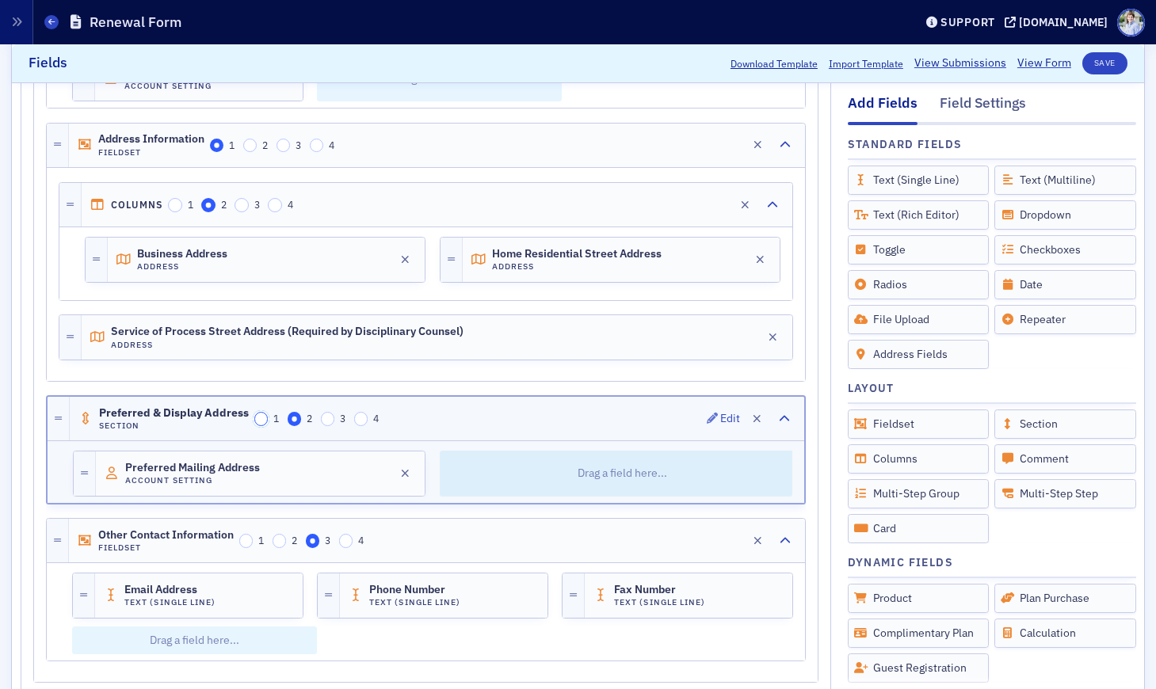
click at [263, 416] on input "1" at bounding box center [261, 419] width 14 height 14
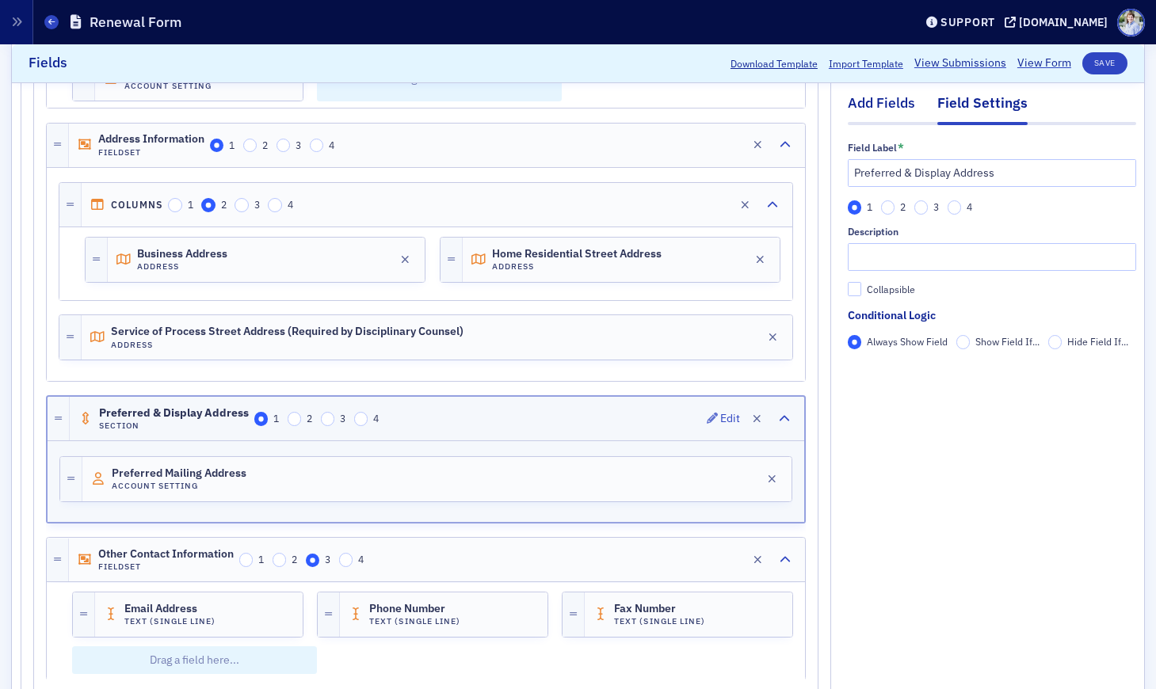
click at [896, 113] on div "Add Fields" at bounding box center [881, 107] width 67 height 29
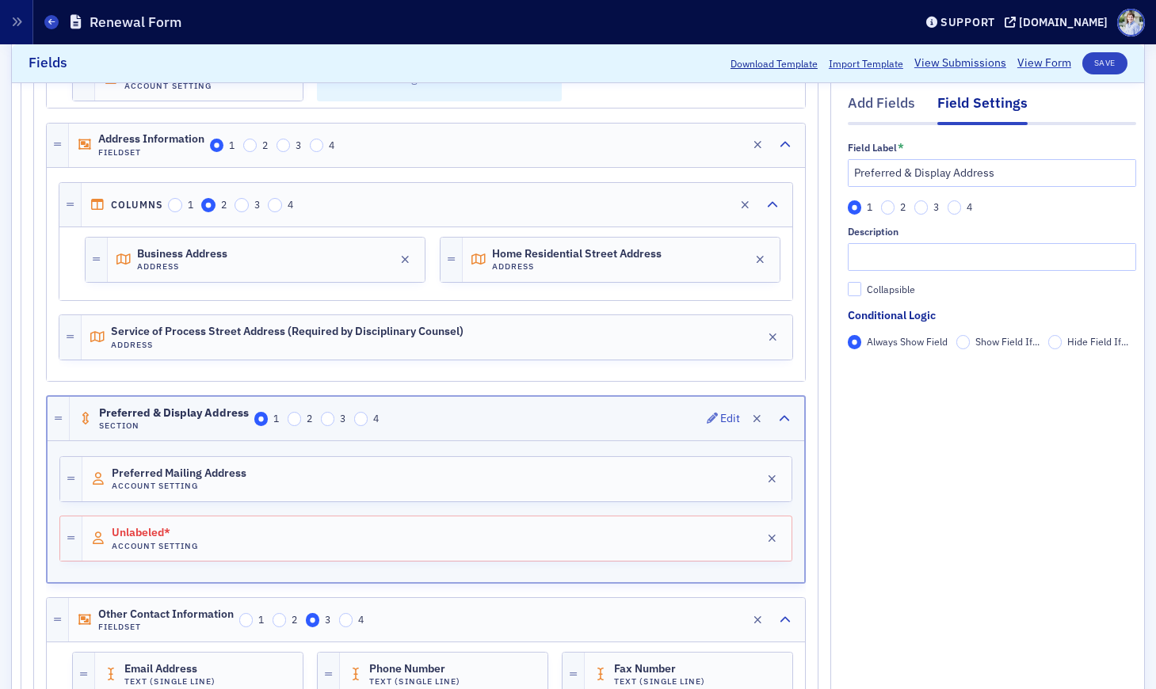
scroll to position [0, 0]
click at [169, 535] on span "Unlabeled*" at bounding box center [156, 533] width 89 height 13
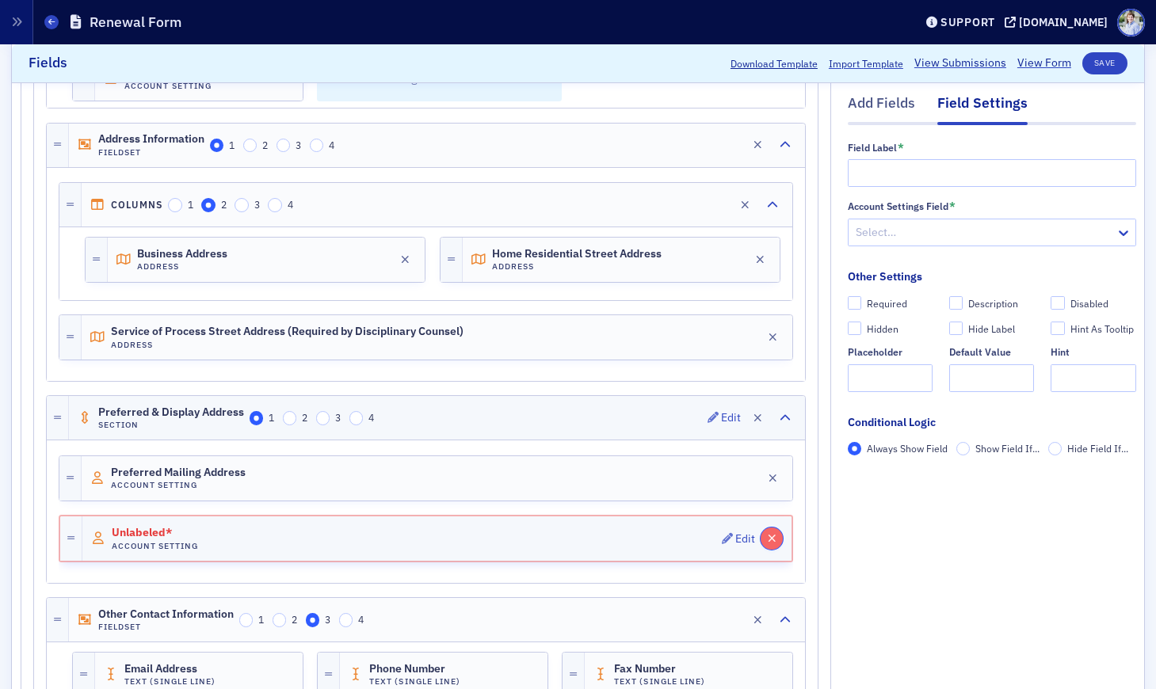
click at [778, 532] on button "button" at bounding box center [772, 539] width 22 height 22
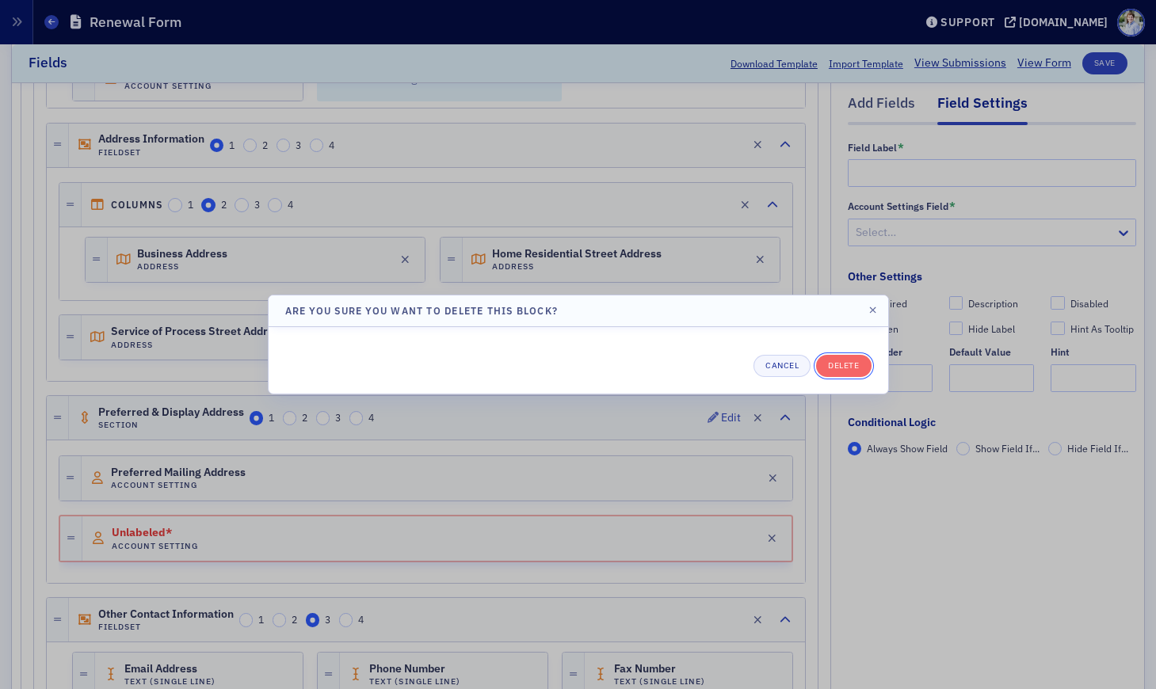
click at [846, 373] on button "Delete" at bounding box center [843, 366] width 55 height 22
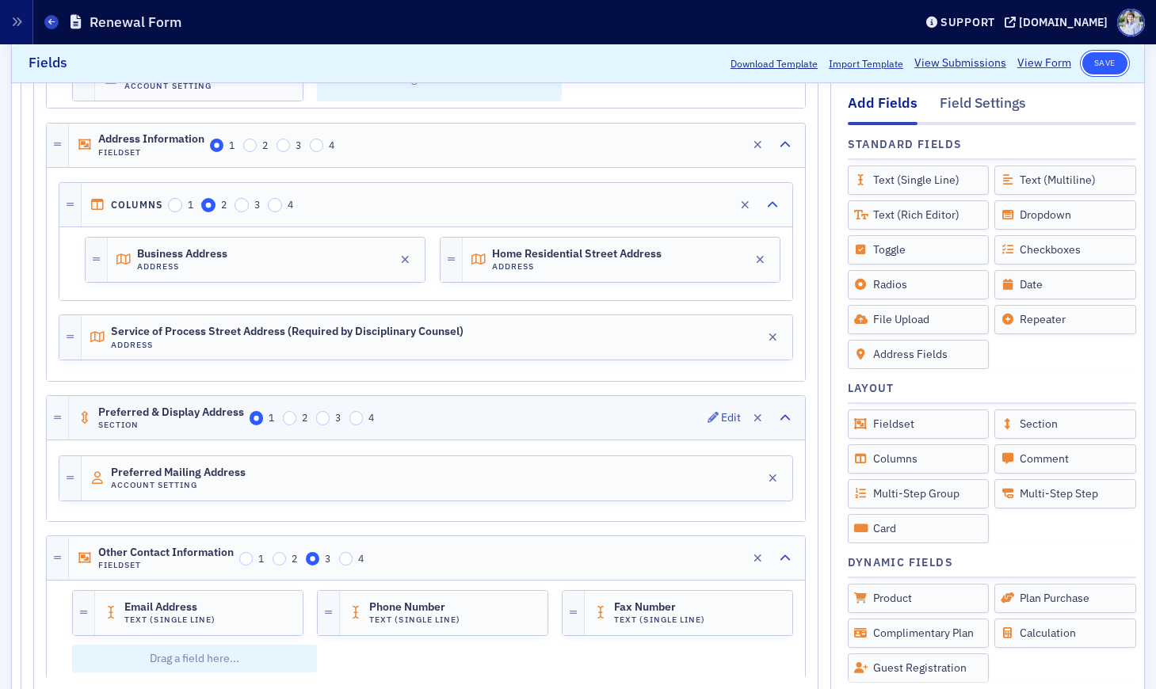
click at [1094, 71] on button "Save" at bounding box center [1104, 63] width 45 height 22
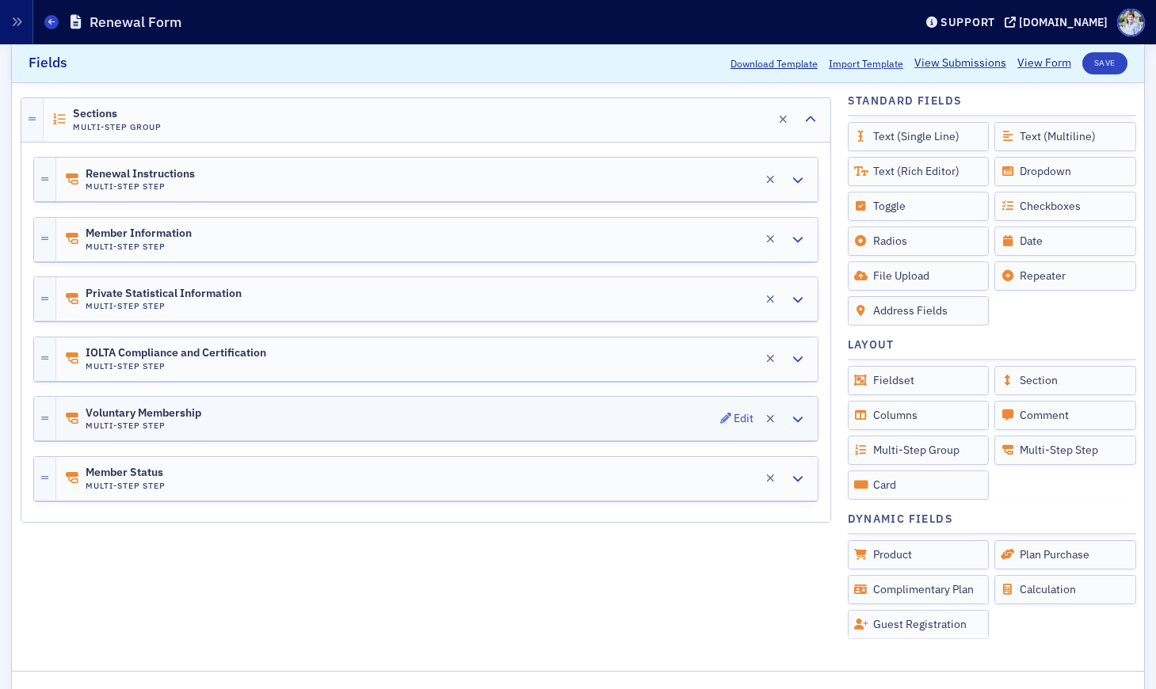
scroll to position [240, 0]
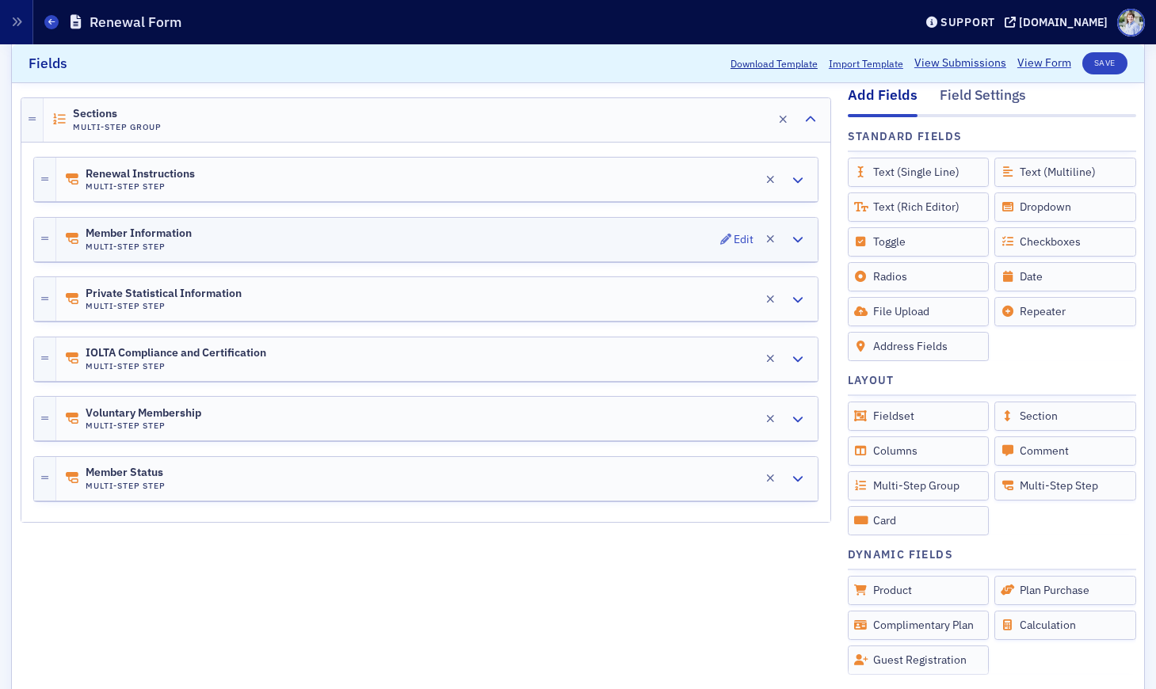
click at [199, 234] on div "Member Information Multi-Step Step Edit" at bounding box center [436, 240] width 761 height 44
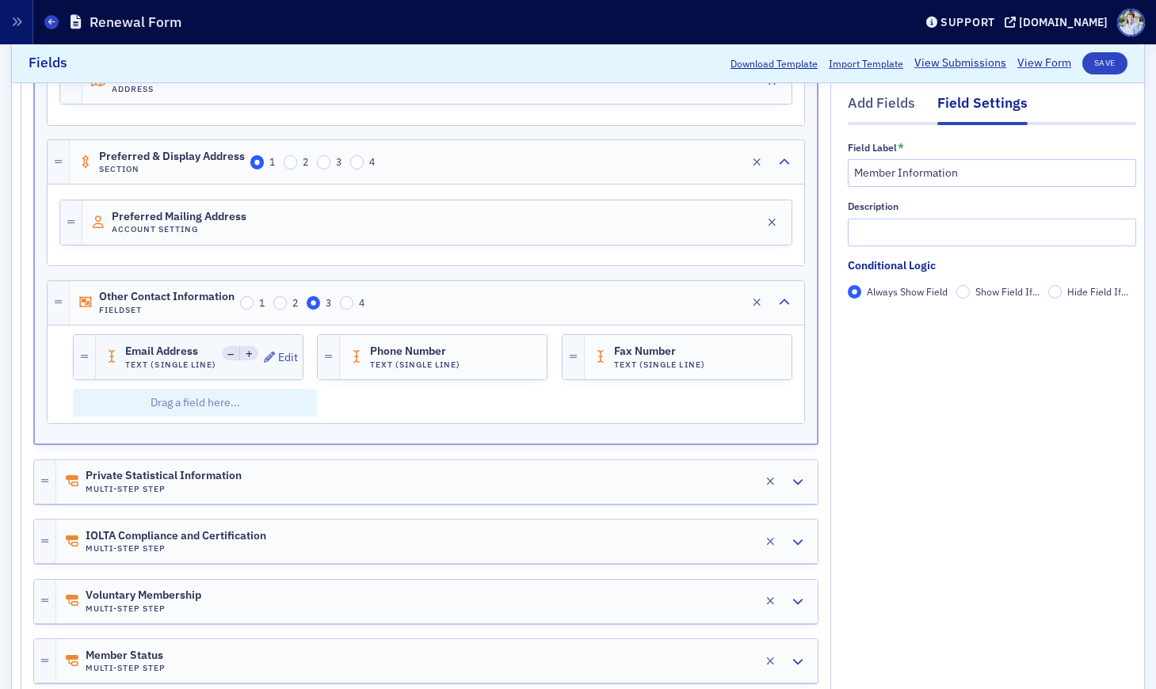
scroll to position [812, 0]
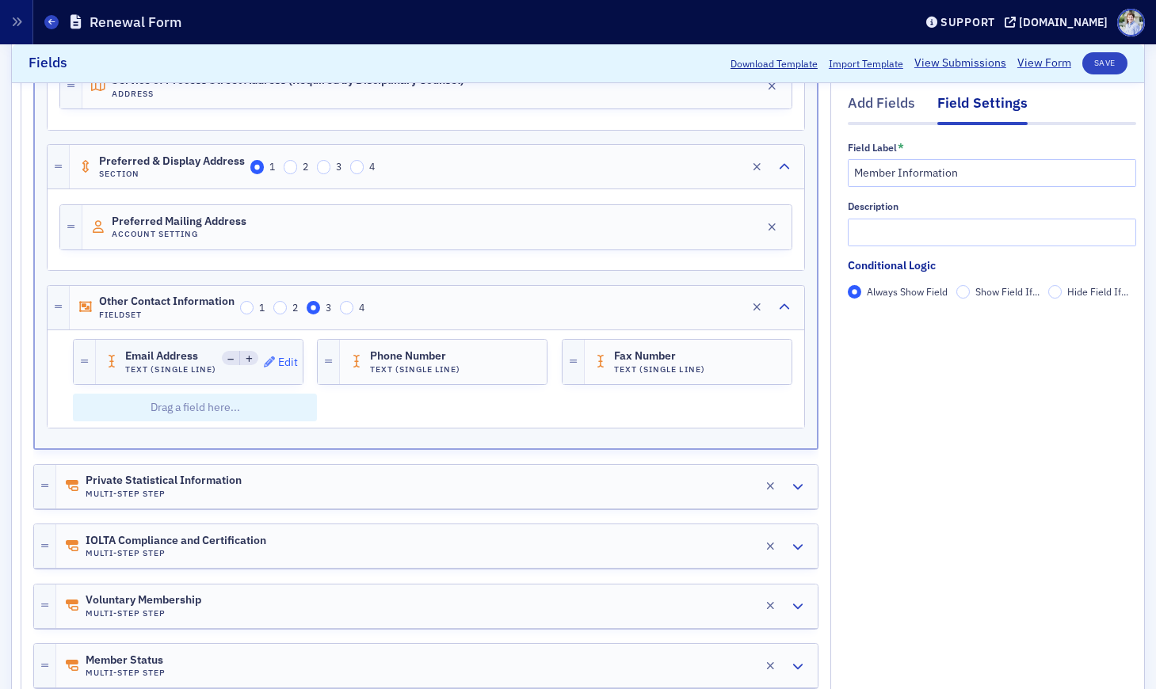
click at [288, 363] on div "Edit" at bounding box center [288, 362] width 20 height 9
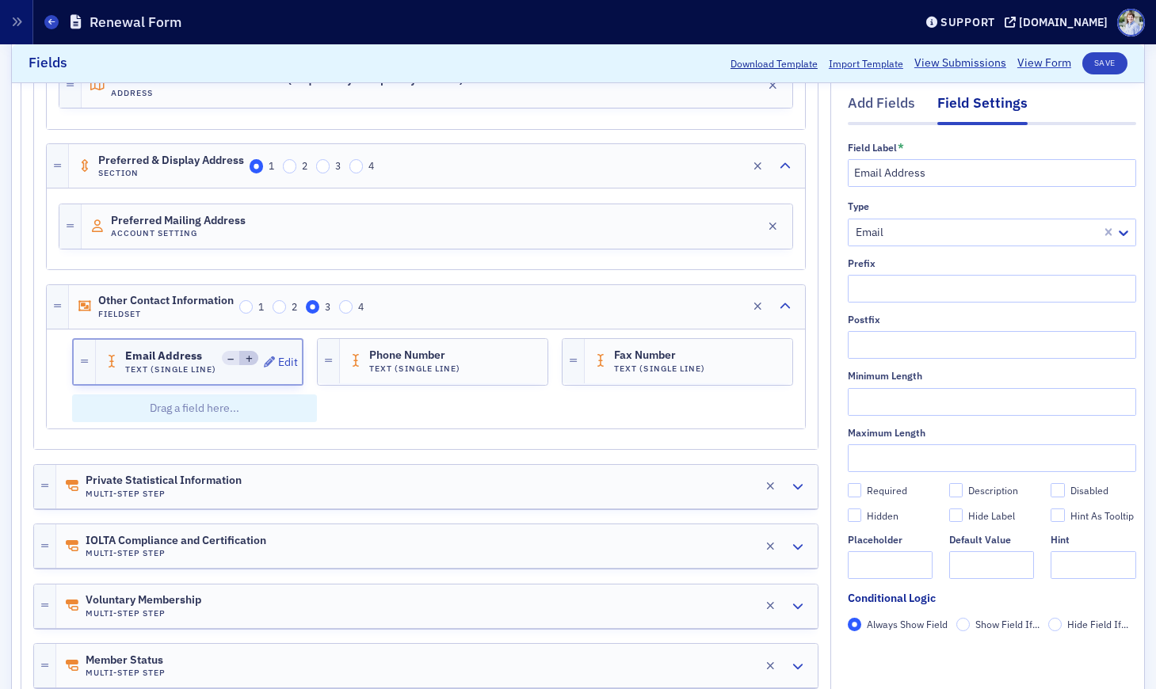
click at [253, 358] on icon at bounding box center [249, 359] width 7 height 7
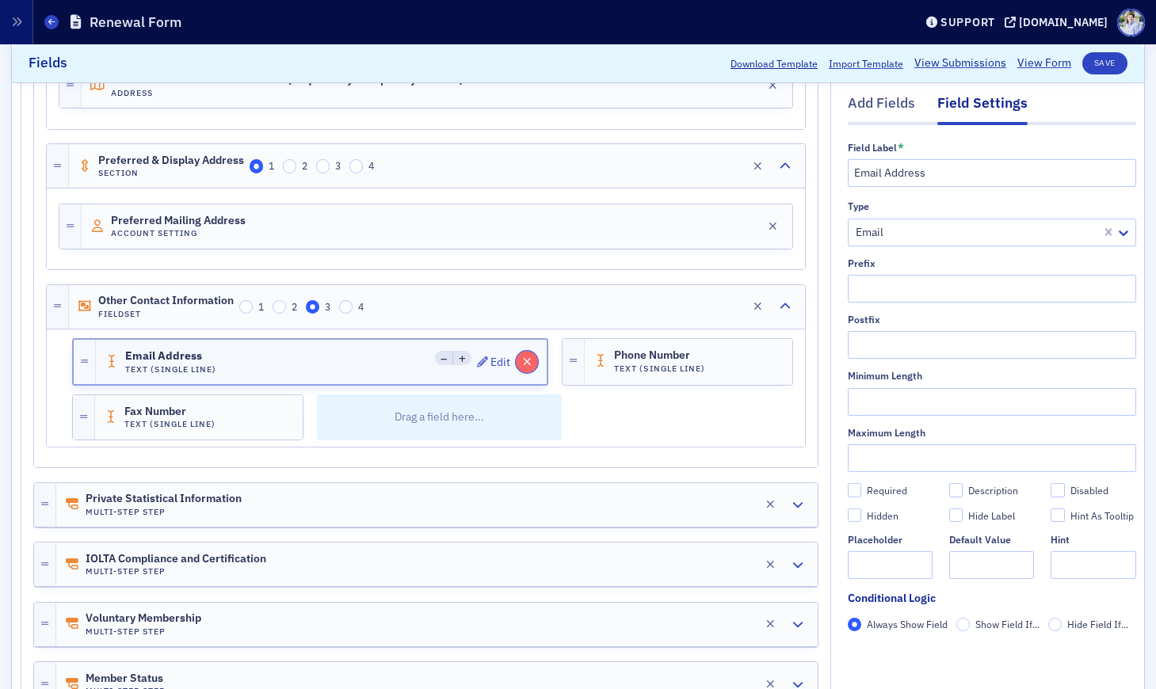
click at [521, 360] on button "button" at bounding box center [527, 362] width 22 height 22
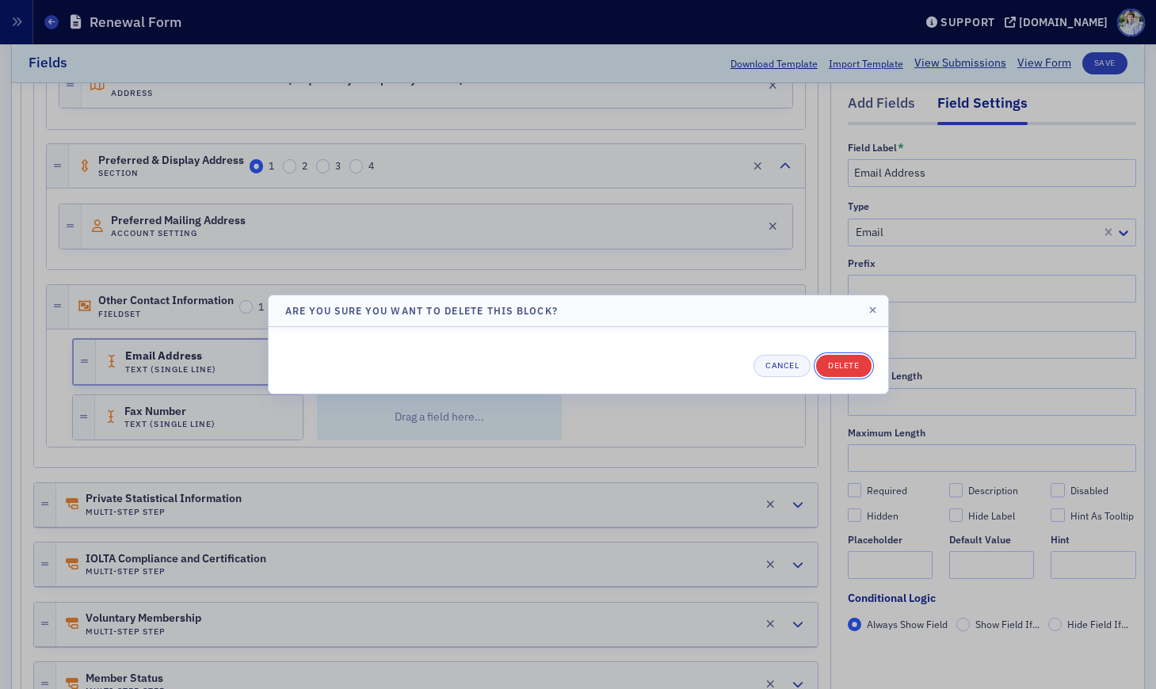
click at [856, 361] on button "Delete" at bounding box center [843, 366] width 55 height 22
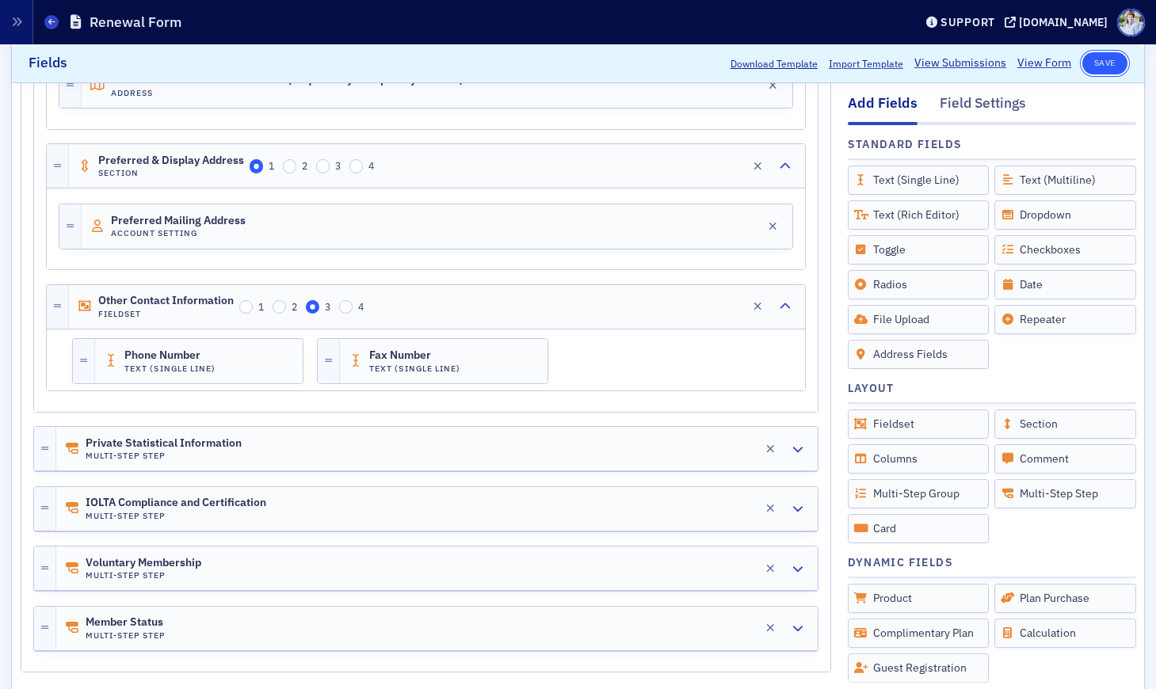
click at [1113, 60] on button "Save" at bounding box center [1104, 63] width 45 height 22
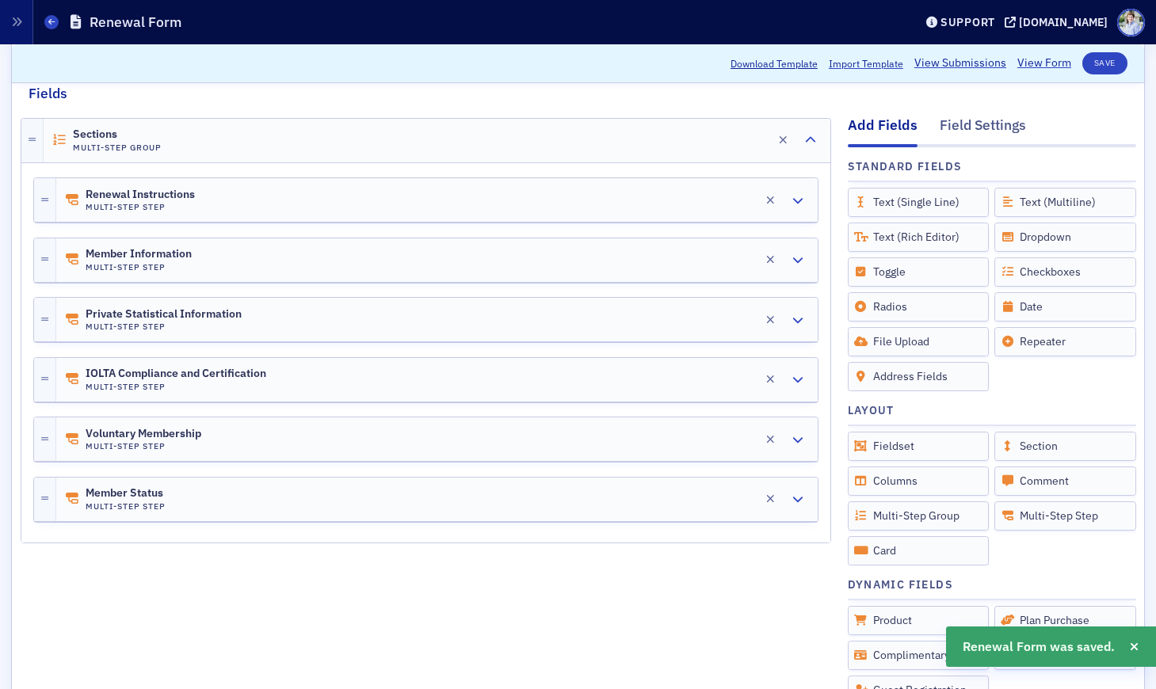
scroll to position [209, 0]
click at [222, 258] on div "Member Information Multi-Step Step Edit" at bounding box center [436, 261] width 761 height 44
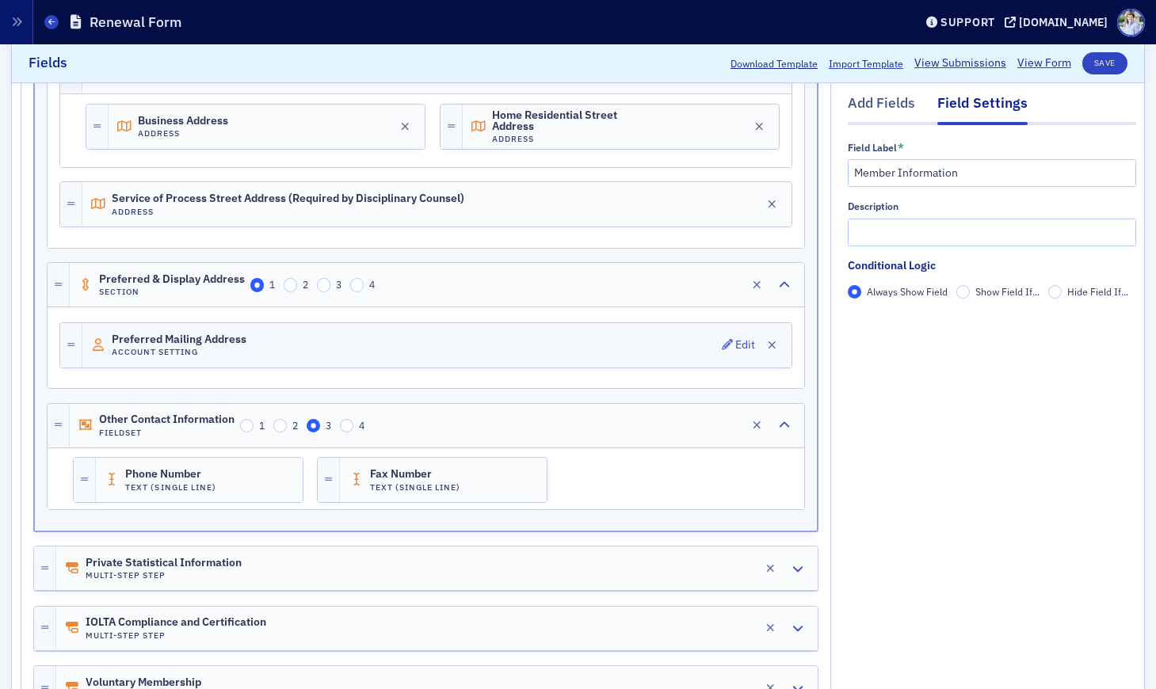
scroll to position [605, 0]
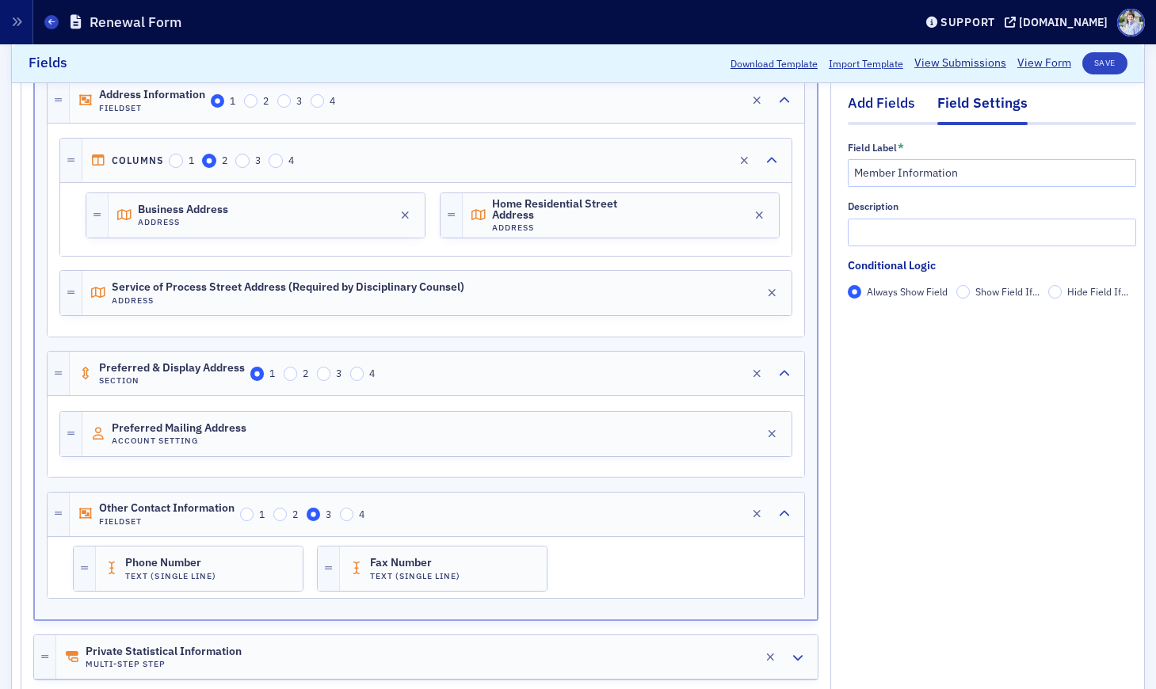
click at [877, 95] on div "Add Fields" at bounding box center [881, 107] width 67 height 29
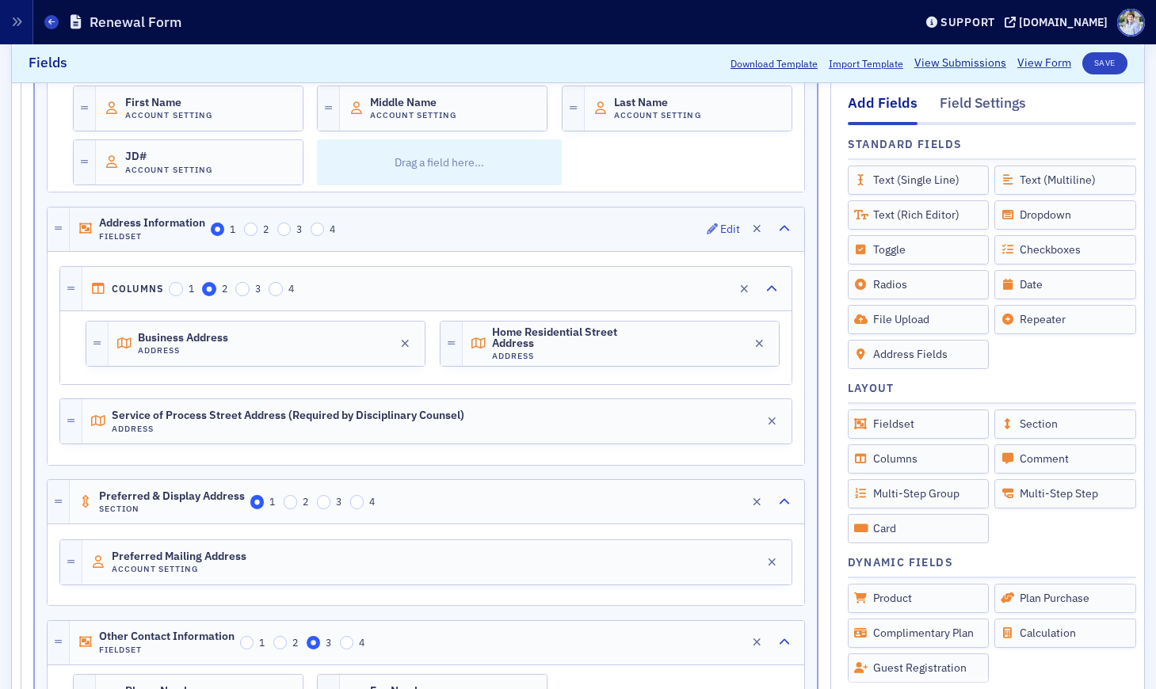
scroll to position [546, 0]
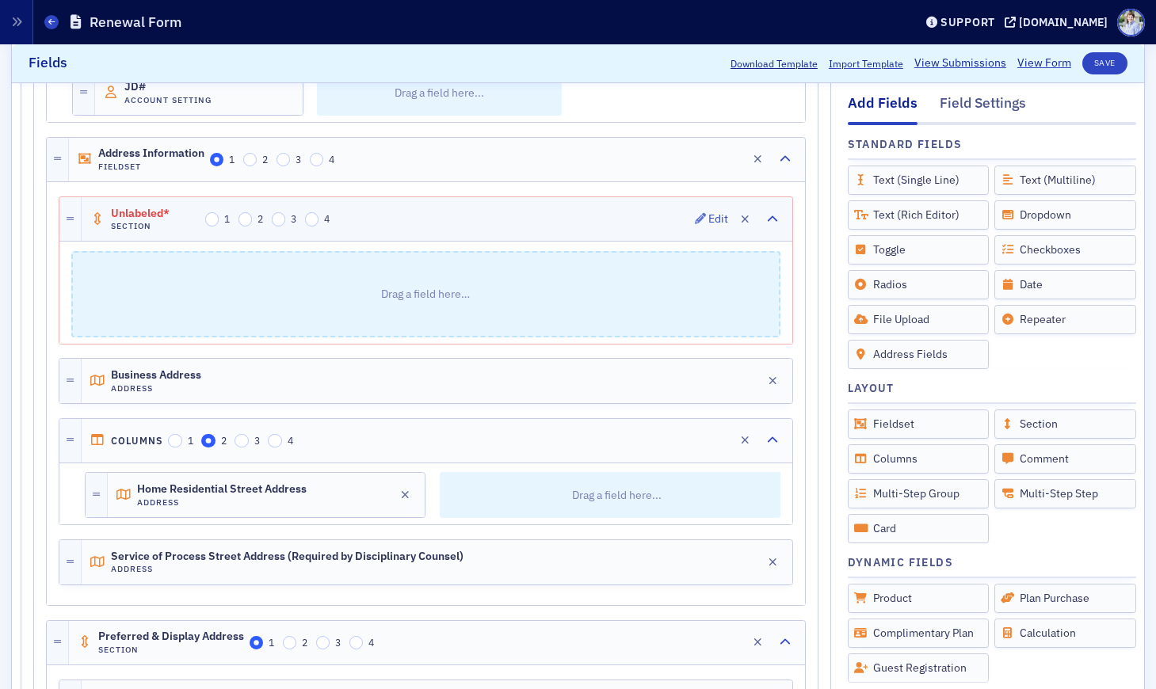
drag, startPoint x: 141, startPoint y: 212, endPoint x: 158, endPoint y: 239, distance: 32.1
click at [141, 212] on span "Unlabeled*" at bounding box center [155, 214] width 89 height 13
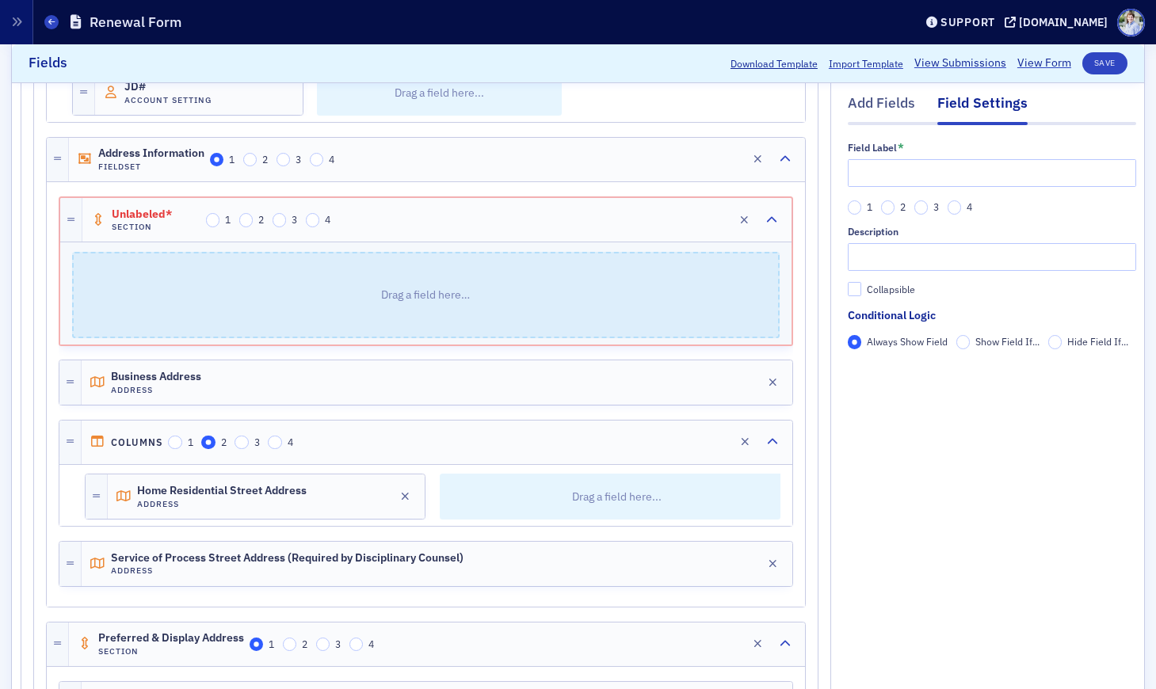
drag, startPoint x: 196, startPoint y: 371, endPoint x: 250, endPoint y: 351, distance: 57.4
click at [196, 371] on span "Business Address" at bounding box center [156, 377] width 90 height 13
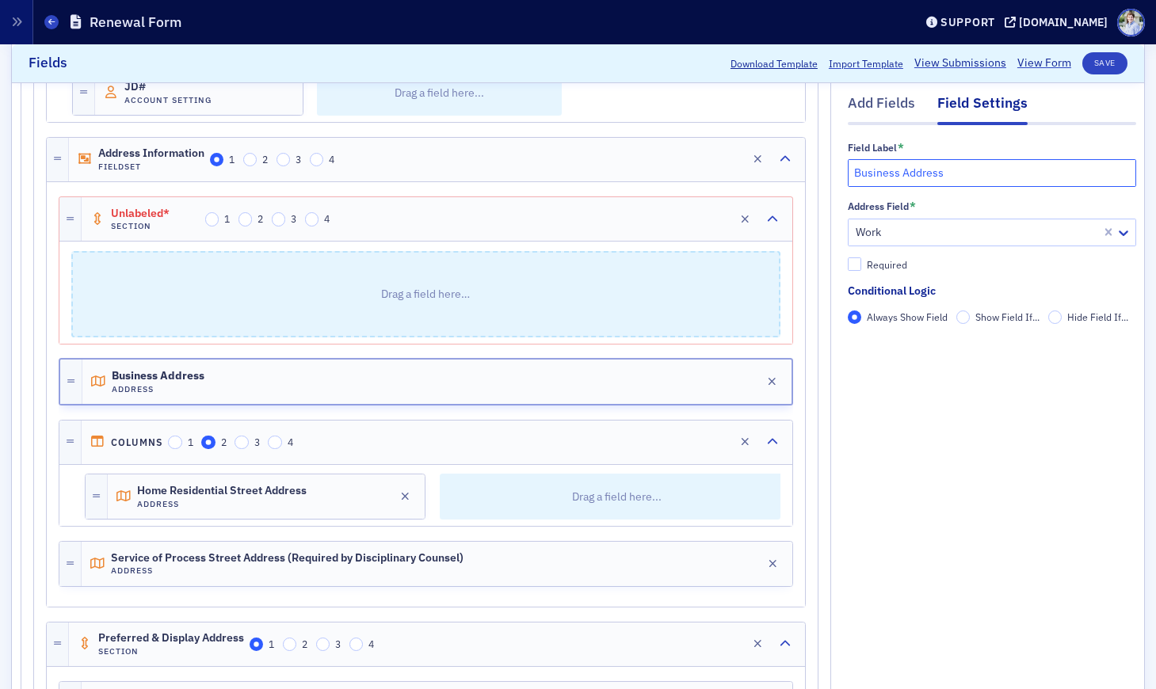
click at [952, 162] on input "Business Address" at bounding box center [992, 173] width 288 height 28
drag, startPoint x: 131, startPoint y: 154, endPoint x: 135, endPoint y: 179, distance: 25.8
click at [131, 154] on span "Address Information" at bounding box center [151, 153] width 106 height 13
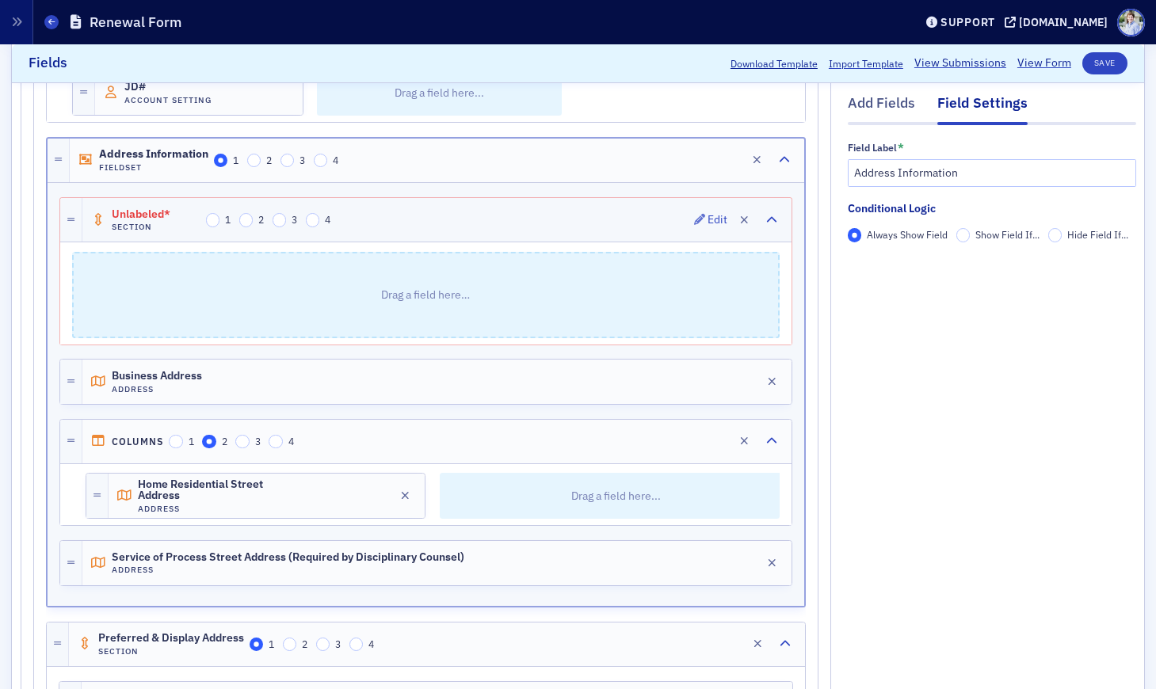
drag, startPoint x: 139, startPoint y: 225, endPoint x: 149, endPoint y: 225, distance: 10.3
click at [139, 225] on h4 "Section" at bounding box center [156, 227] width 89 height 10
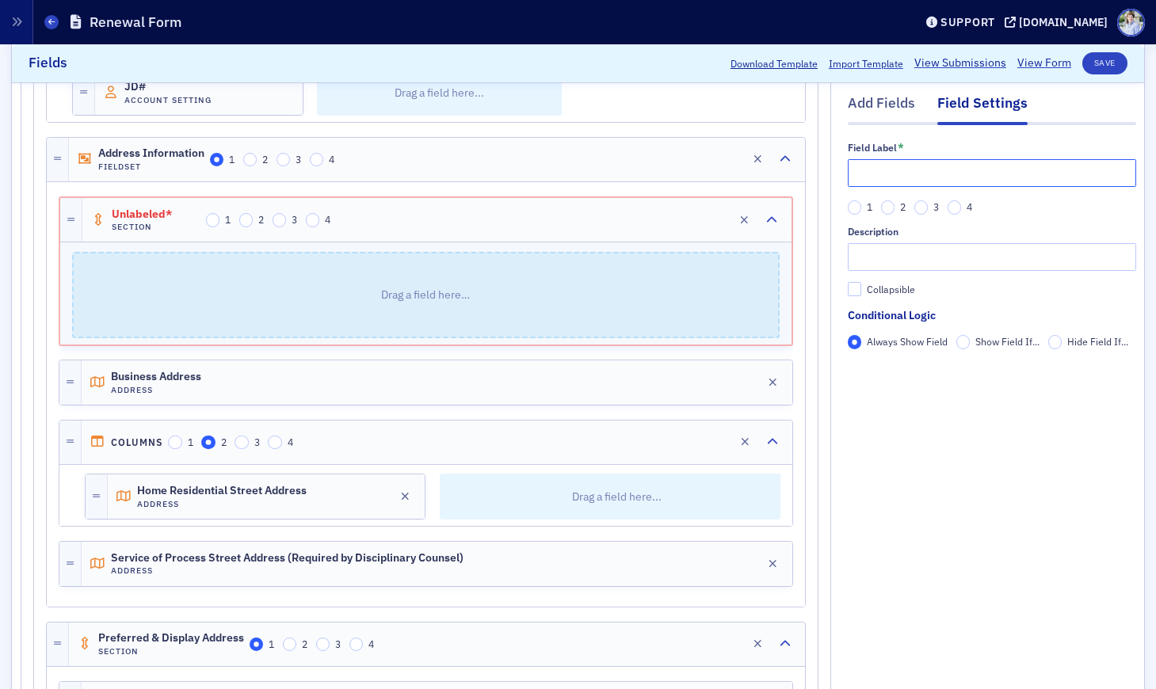
click at [957, 172] on input "text" at bounding box center [992, 173] width 288 height 28
paste input "Business Address"
type input "Business Address"
drag, startPoint x: 395, startPoint y: 257, endPoint x: 272, endPoint y: 231, distance: 126.2
click at [366, 249] on div "Drag a field here…" at bounding box center [425, 293] width 731 height 102
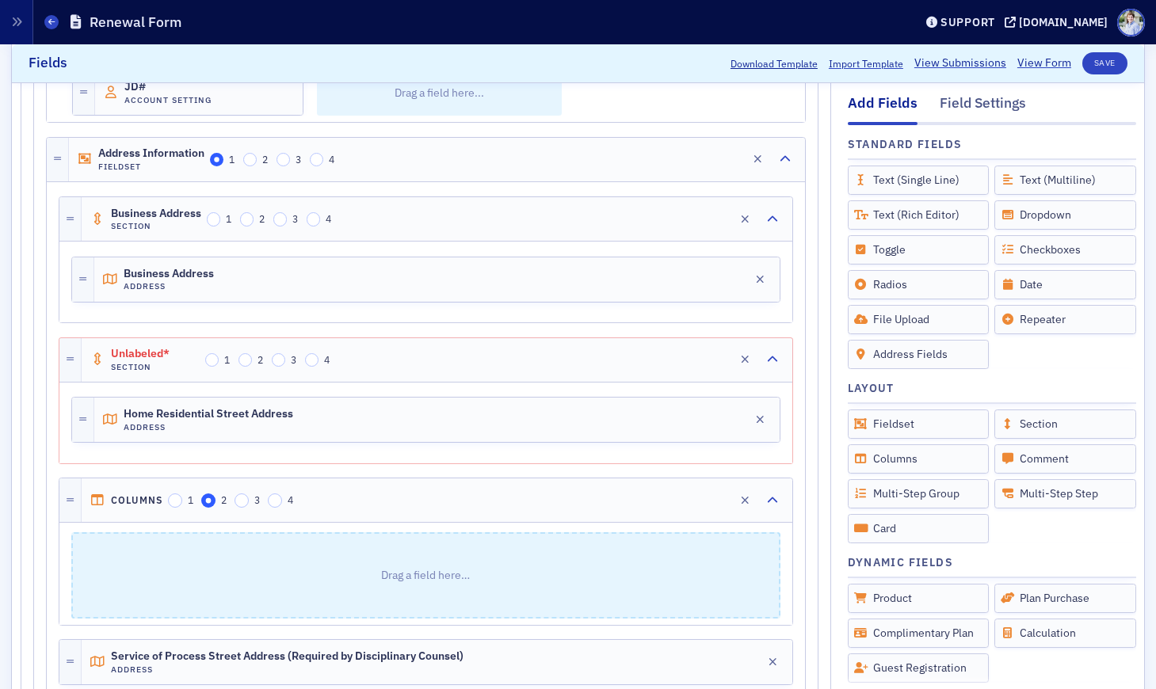
drag, startPoint x: 155, startPoint y: 428, endPoint x: 677, endPoint y: 322, distance: 532.7
click at [156, 428] on h4 "Address" at bounding box center [209, 427] width 170 height 10
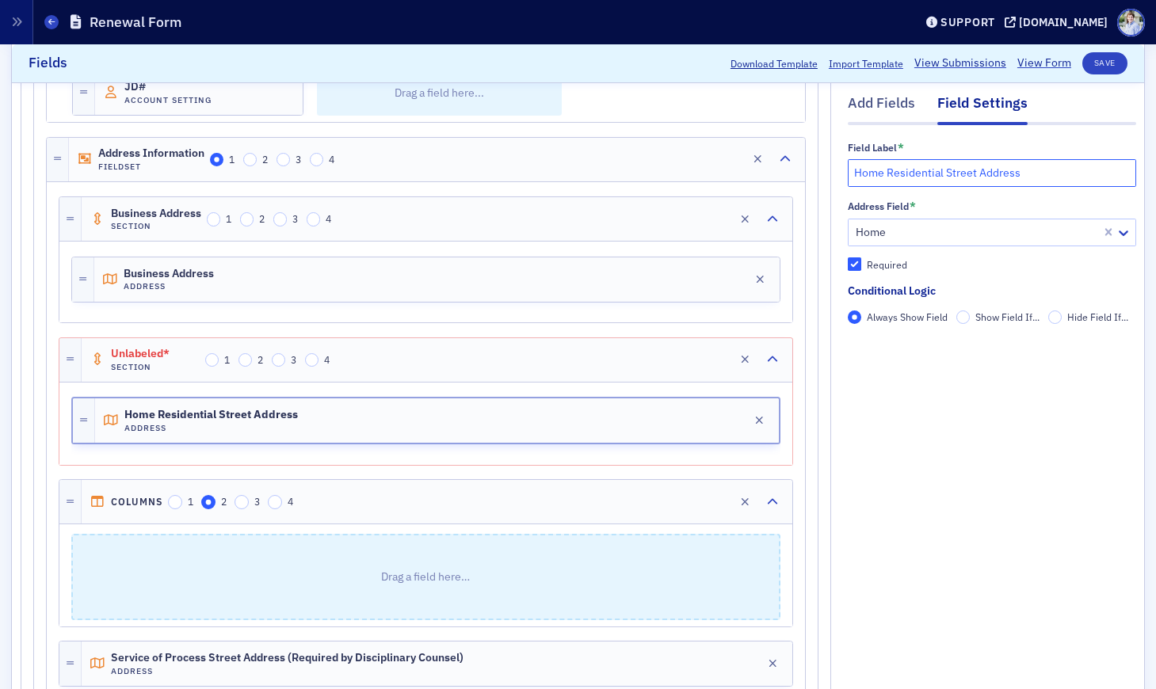
click at [873, 159] on input "Home Residential Street Address" at bounding box center [992, 173] width 288 height 28
drag, startPoint x: 137, startPoint y: 366, endPoint x: 154, endPoint y: 367, distance: 16.7
click at [137, 366] on h4 "Section" at bounding box center [155, 367] width 89 height 10
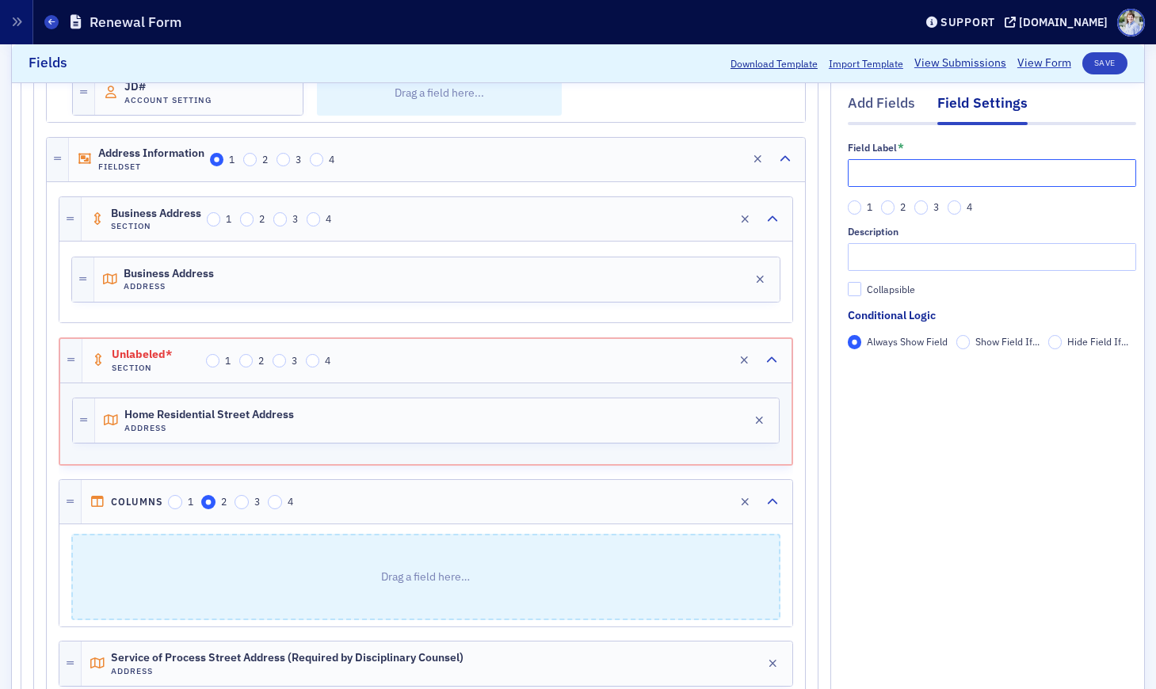
click at [895, 182] on input "text" at bounding box center [992, 173] width 288 height 28
paste input "Home Residential Street Address"
type input "Home Residential Street Address"
drag, startPoint x: 886, startPoint y: 465, endPoint x: 889, endPoint y: 421, distance: 44.5
click at [886, 462] on div "Add Fields Field Settings Field Label * Home Residential Street Address 1 2 3 4…" at bounding box center [992, 519] width 288 height 1503
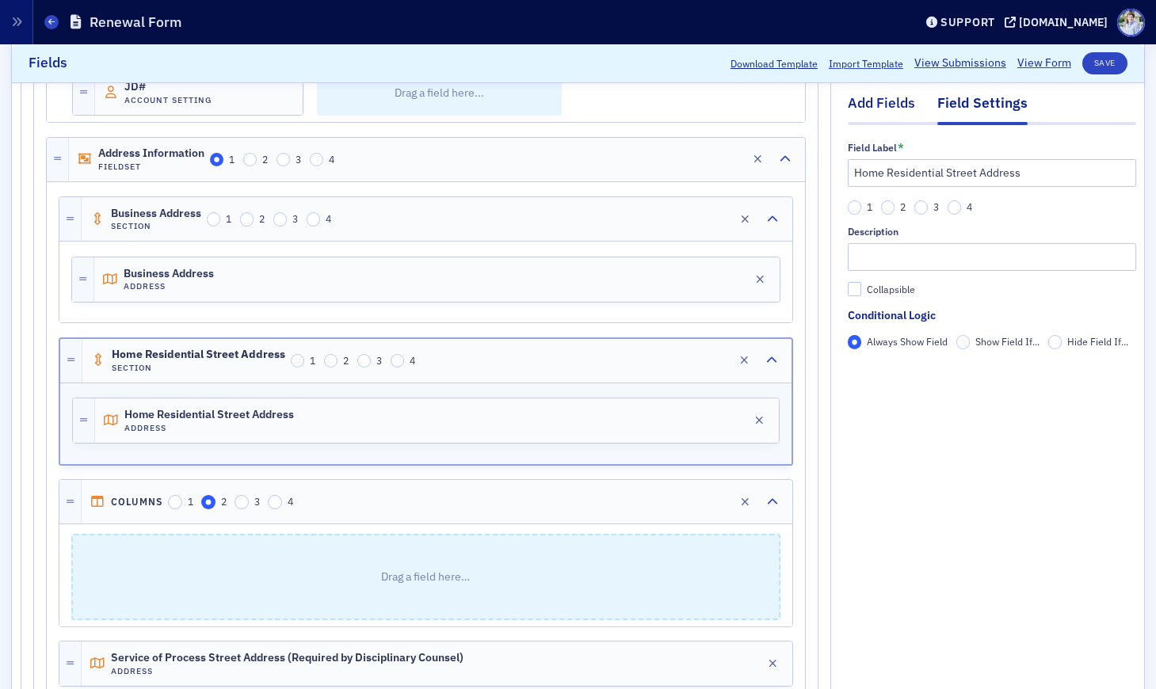
click at [898, 113] on div "Add Fields" at bounding box center [881, 107] width 67 height 29
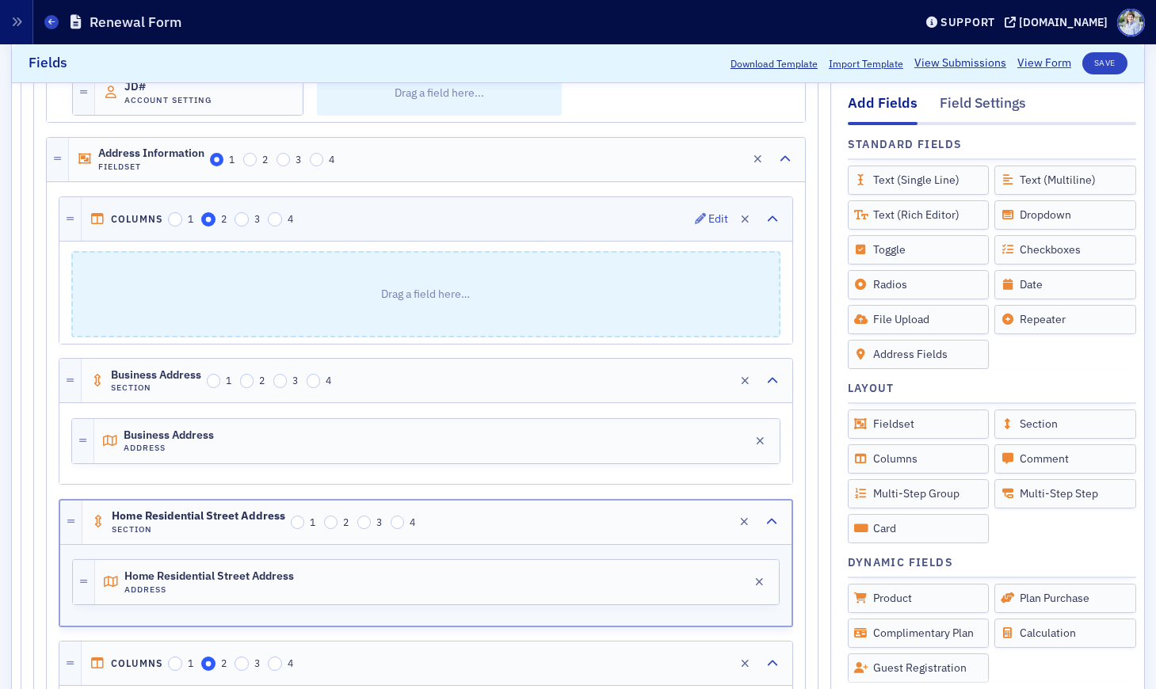
click at [145, 206] on div "Columns 1 2 3 4 Edit" at bounding box center [437, 219] width 711 height 44
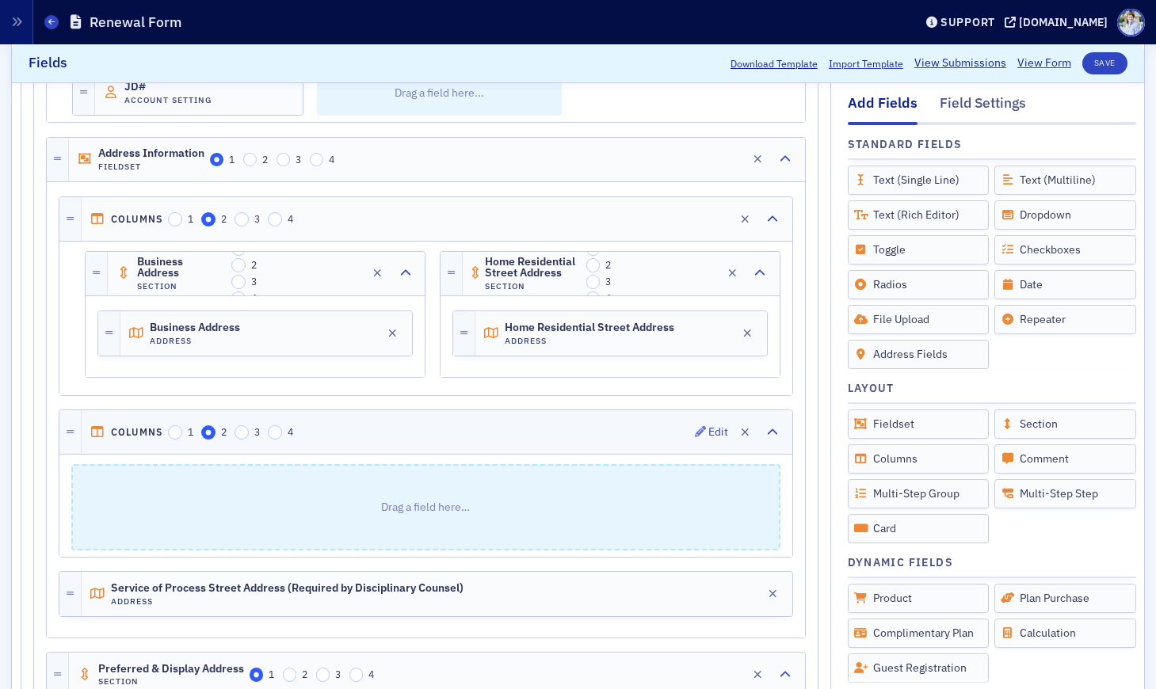
scroll to position [549, 0]
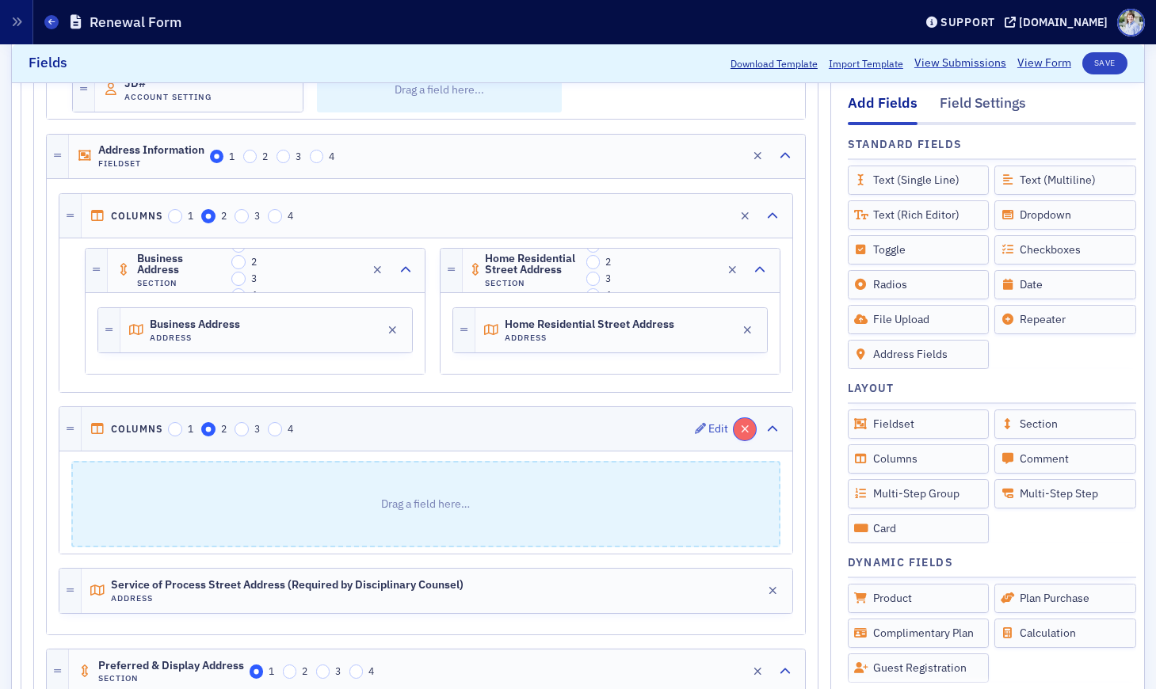
click at [741, 425] on icon "button" at bounding box center [745, 429] width 9 height 11
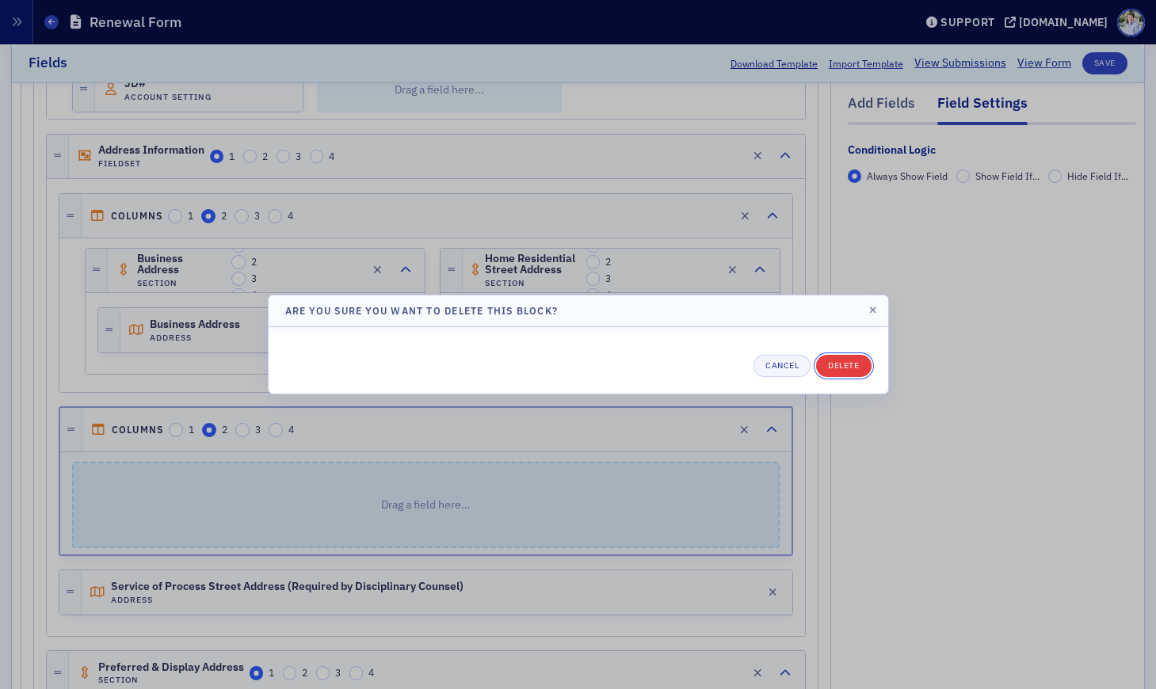
click at [819, 367] on button "Delete" at bounding box center [843, 366] width 55 height 22
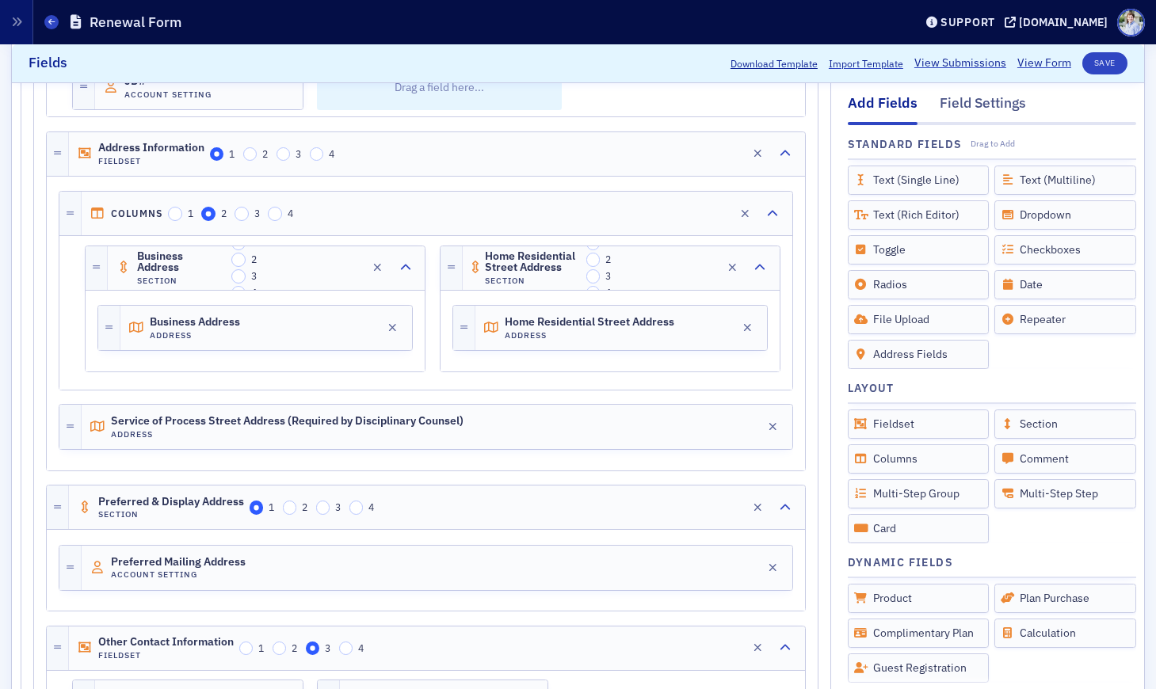
scroll to position [1, 0]
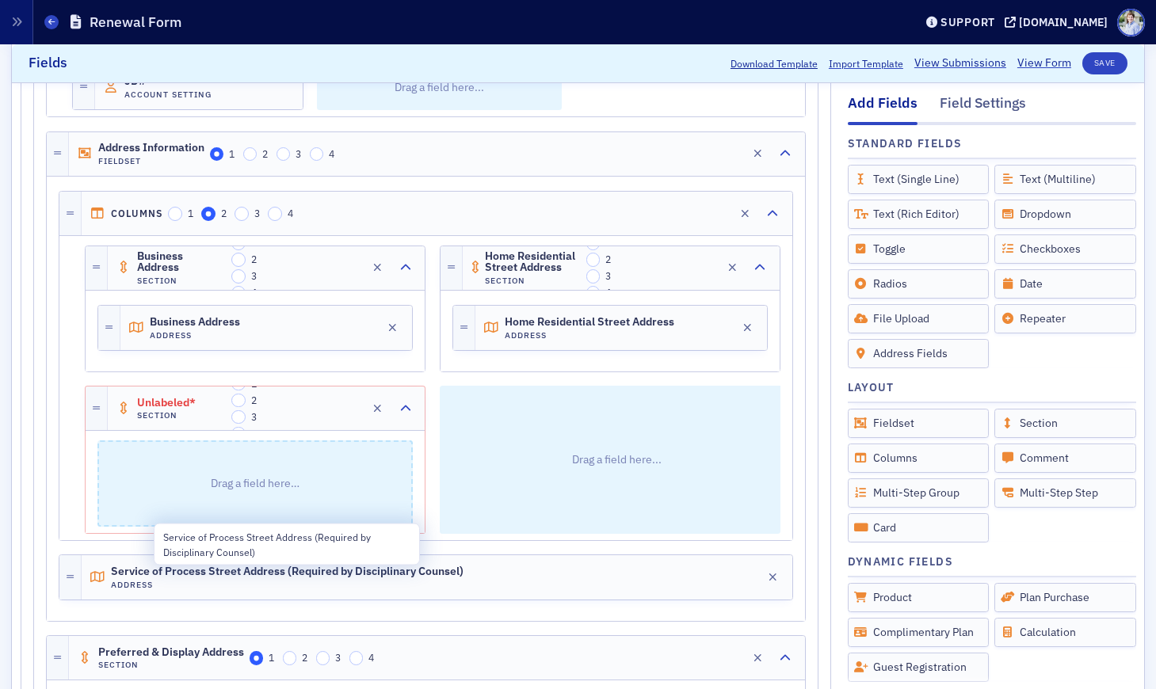
drag, startPoint x: 131, startPoint y: 575, endPoint x: 196, endPoint y: 545, distance: 71.6
click at [131, 575] on span "Service of Process Street Address (Required by Disciplinary Counsel)" at bounding box center [287, 572] width 353 height 13
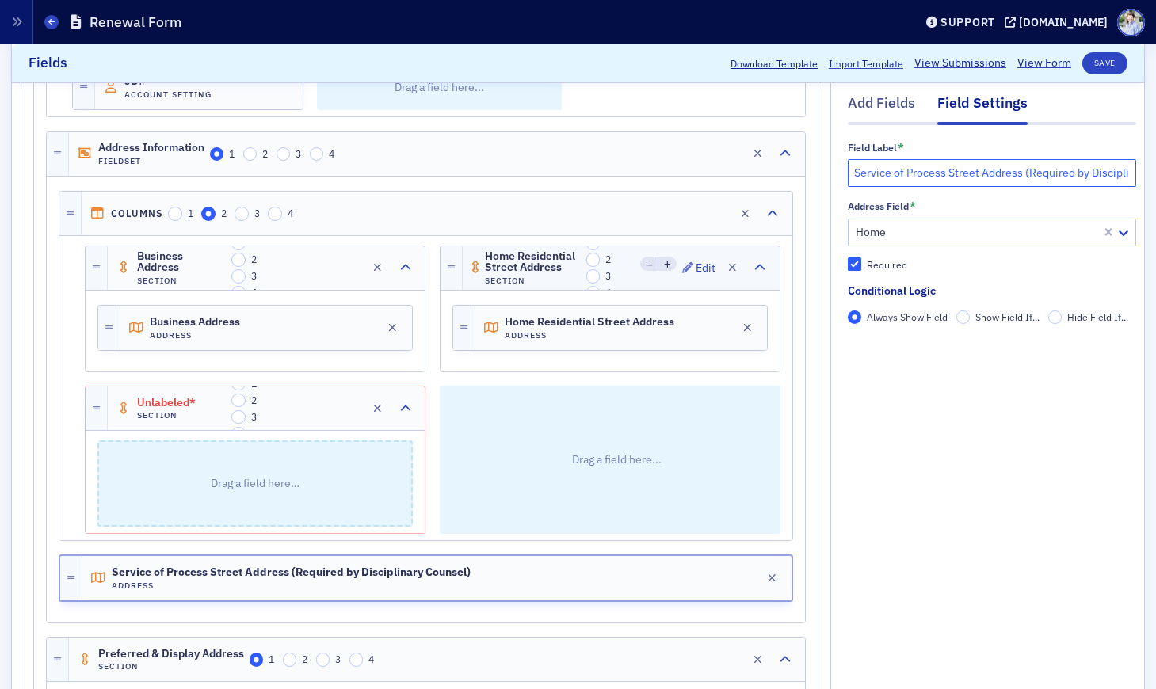
drag, startPoint x: 952, startPoint y: 174, endPoint x: 754, endPoint y: 281, distance: 225.5
click at [952, 174] on input "Service of Process Street Address (Required by Disciplinary Counsel)" at bounding box center [992, 173] width 288 height 28
drag, startPoint x: 201, startPoint y: 411, endPoint x: 227, endPoint y: 412, distance: 25.4
click at [201, 411] on h4 "Section" at bounding box center [181, 415] width 89 height 10
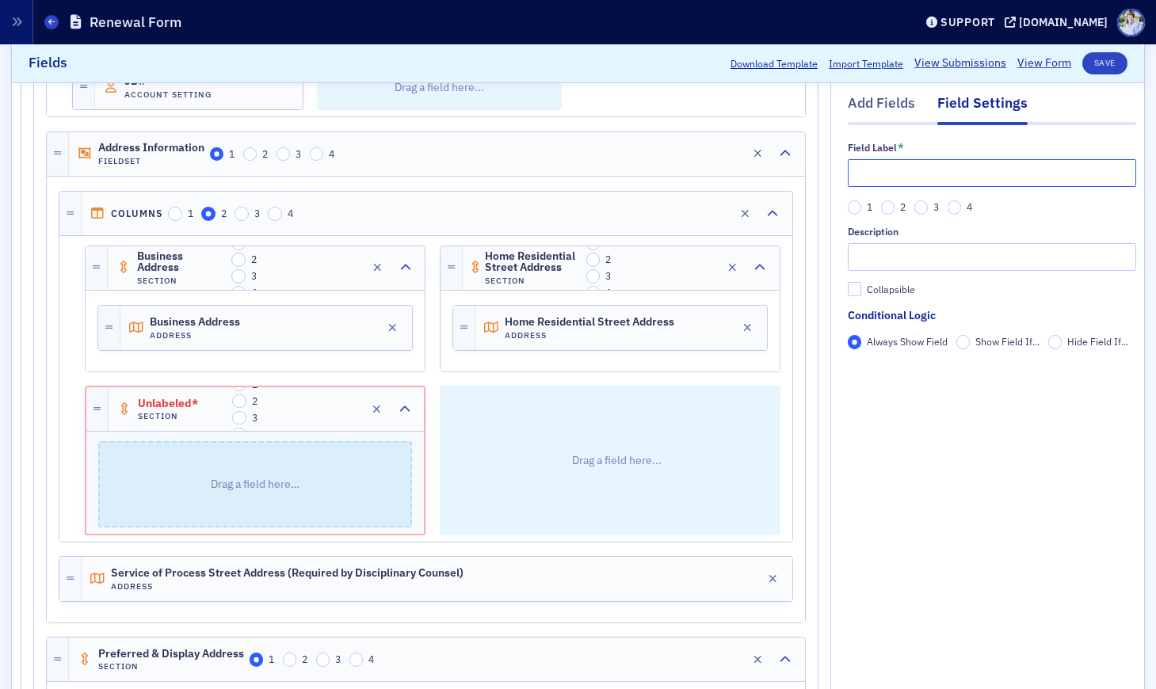
drag, startPoint x: 963, startPoint y: 174, endPoint x: 911, endPoint y: 216, distance: 67.1
click at [963, 176] on input "text" at bounding box center [992, 173] width 288 height 28
paste input "Service of Process Street Address (Required by Disciplinary Counsel)"
type input "Service of Process Street Address (Required by Disciplinary Counsel)"
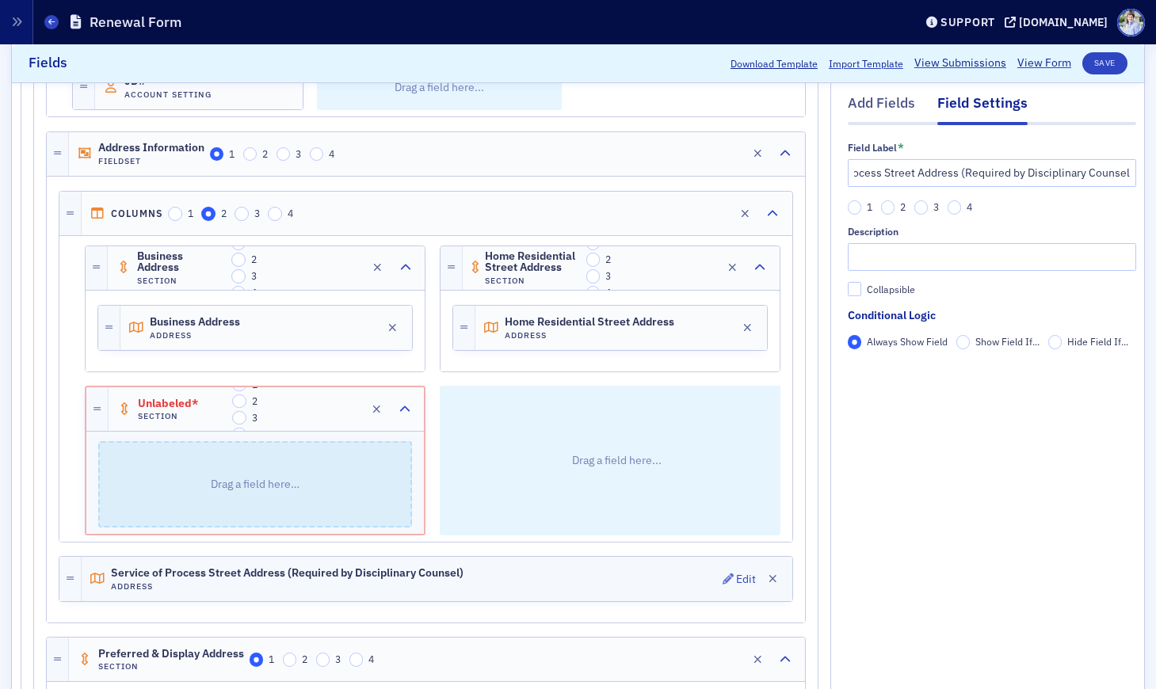
click at [183, 589] on h4 "Address" at bounding box center [287, 587] width 353 height 10
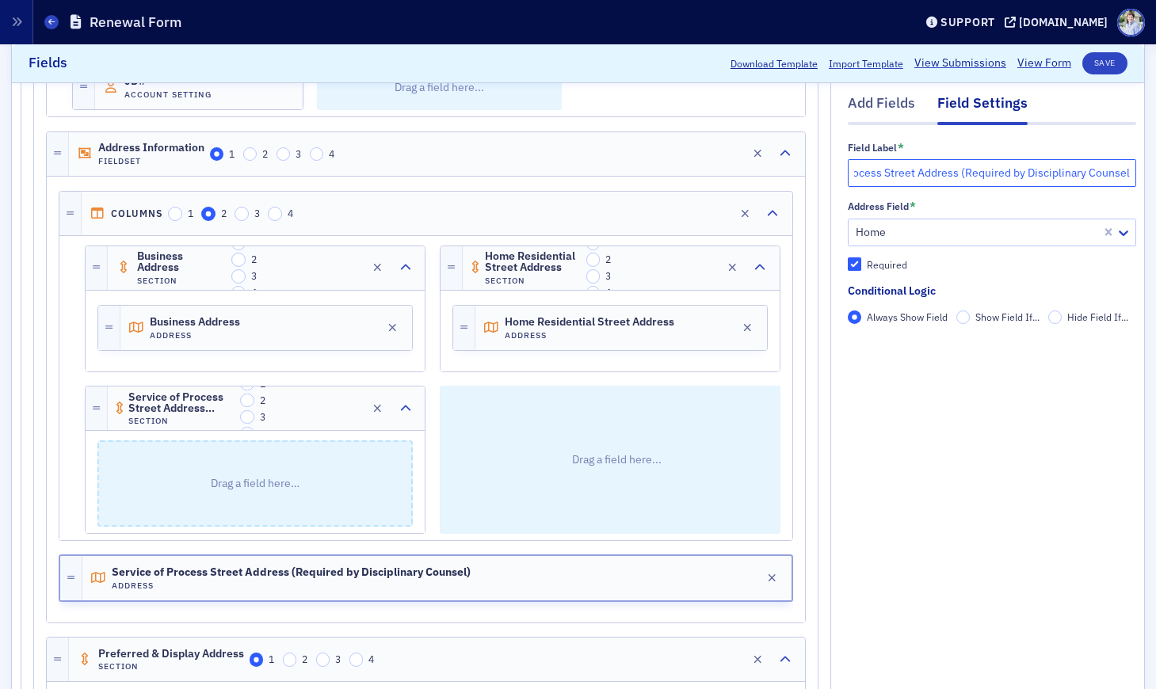
drag, startPoint x: 1028, startPoint y: 174, endPoint x: 1127, endPoint y: 176, distance: 99.8
click at [1117, 176] on input "Service of Process Street Address (Required by Disciplinary Counsel)" at bounding box center [992, 173] width 288 height 28
type input "Service of Process Street Address"
drag, startPoint x: 319, startPoint y: 464, endPoint x: 273, endPoint y: 435, distance: 55.2
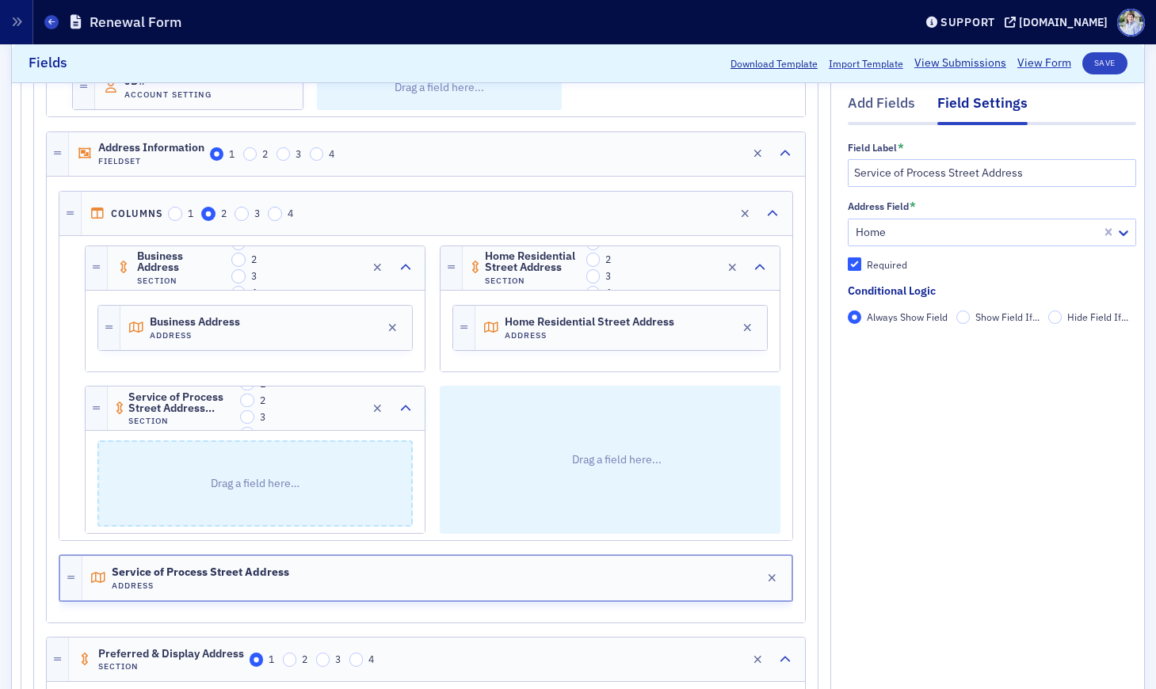
click at [319, 464] on p "Drag a field here…" at bounding box center [255, 483] width 312 height 83
click at [222, 412] on span "Service of Process Street Address (Required by Disciplinary Counsel)" at bounding box center [181, 403] width 107 height 24
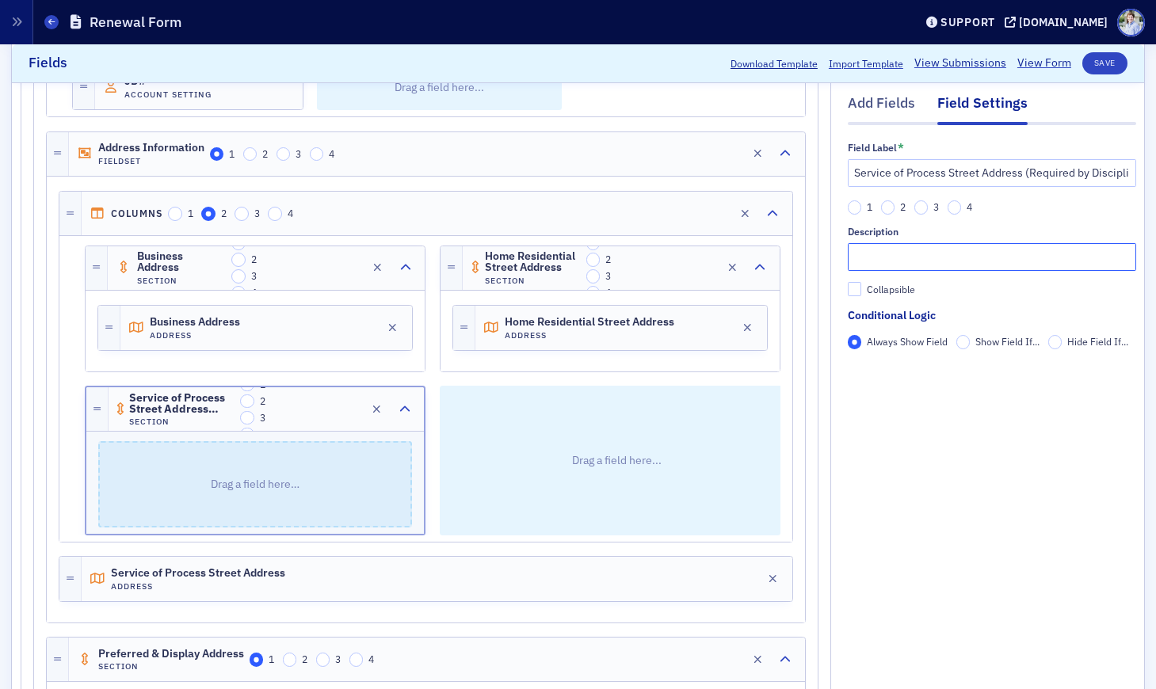
drag, startPoint x: 963, startPoint y: 254, endPoint x: 935, endPoint y: 517, distance: 264.6
click at [963, 255] on input "text" at bounding box center [992, 257] width 288 height 28
paste input "Required by Disciplinary Counsel"
type input "Required by Disciplinary Counsel"
drag, startPoint x: 935, startPoint y: 525, endPoint x: 815, endPoint y: 557, distance: 124.0
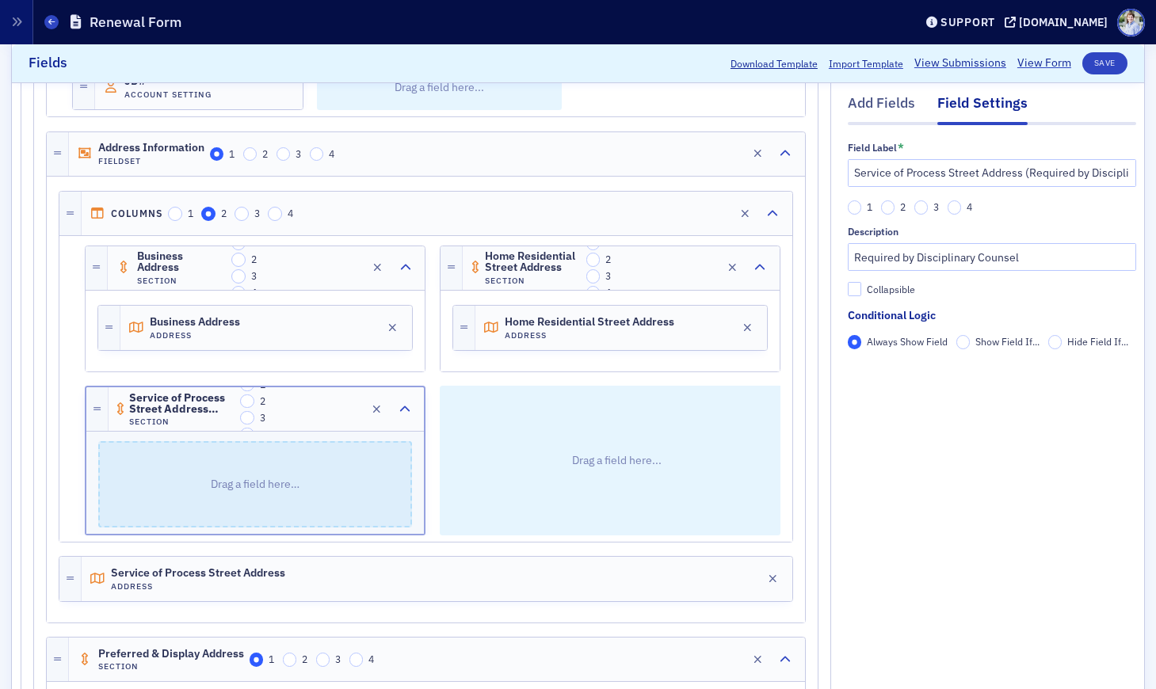
click at [935, 525] on div "Add Fields Field Settings Field Label * Service of Process Street Address (Requ…" at bounding box center [992, 474] width 288 height 1424
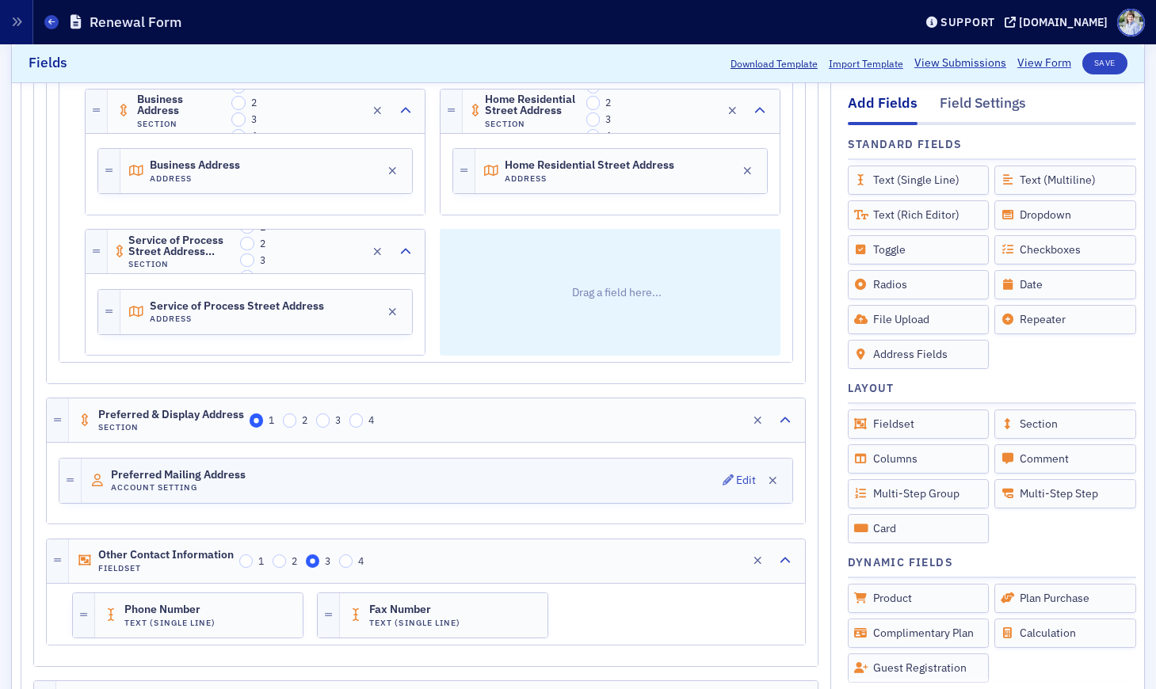
scroll to position [710, 0]
drag, startPoint x: 1088, startPoint y: 59, endPoint x: 991, endPoint y: 39, distance: 98.8
click at [1089, 60] on button "Save" at bounding box center [1104, 63] width 45 height 22
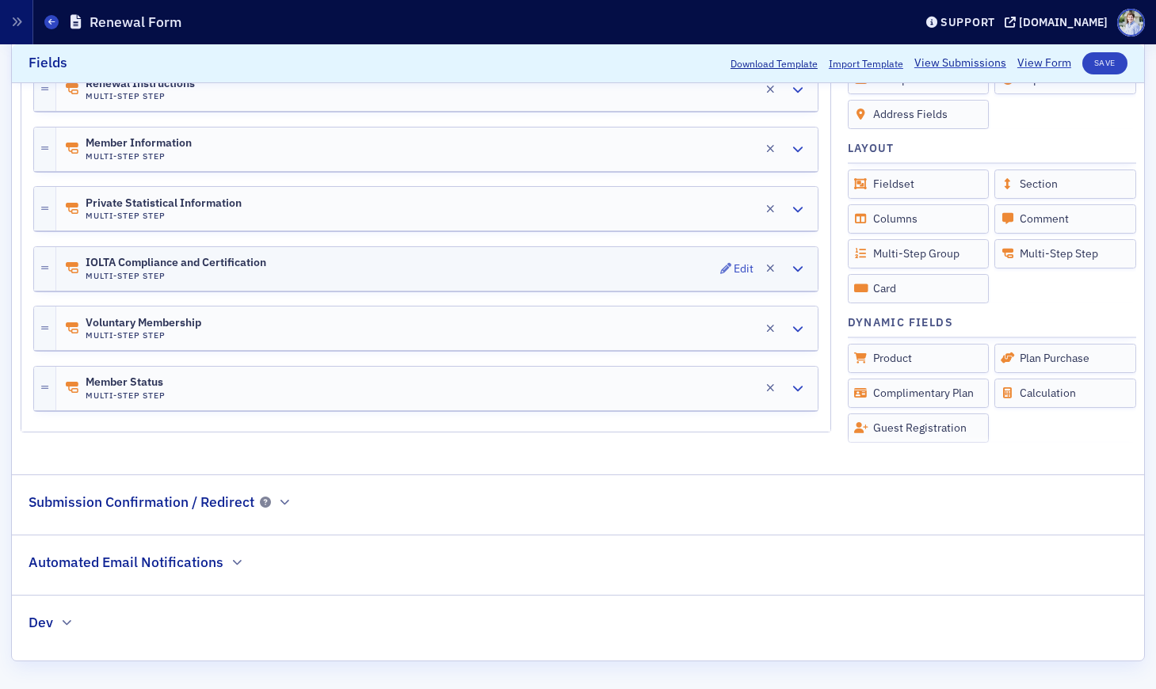
scroll to position [328, 0]
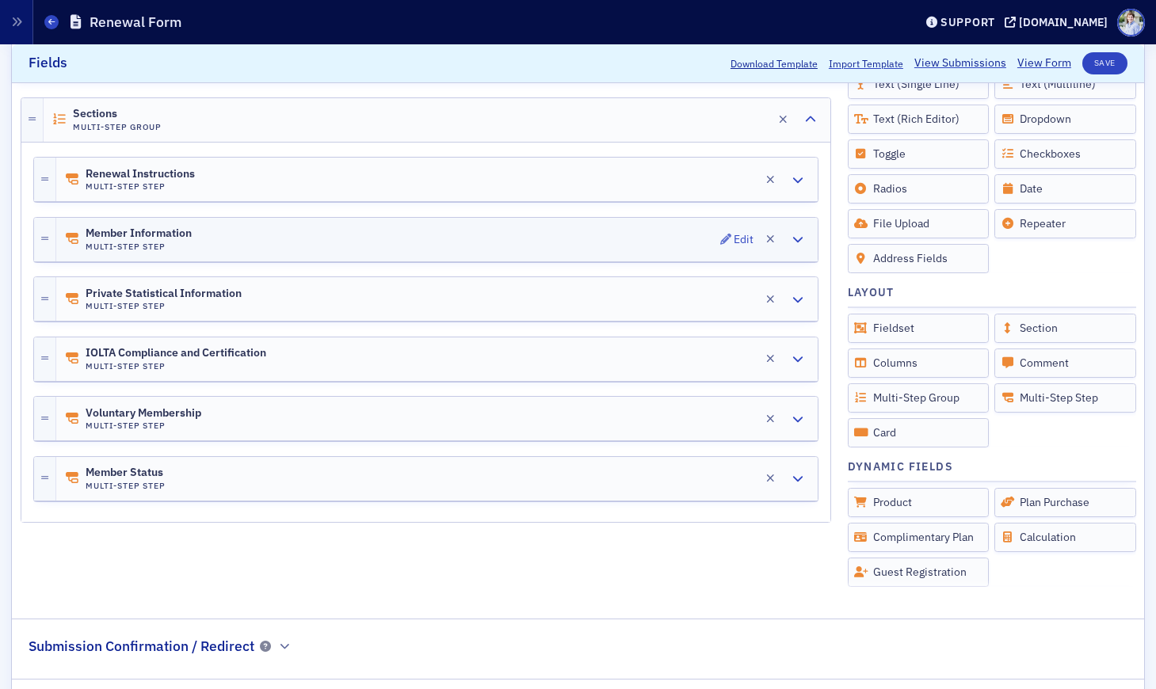
click at [177, 230] on span "Member Information" at bounding box center [139, 233] width 106 height 13
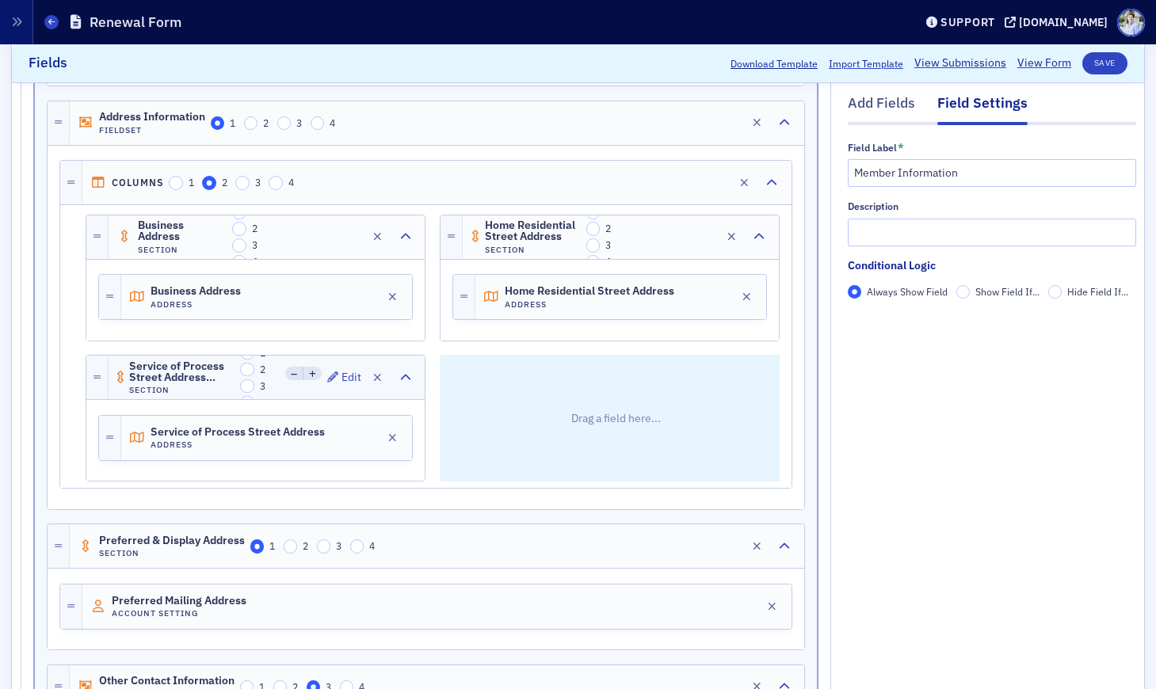
scroll to position [582, 0]
click at [166, 381] on span "Service of Process Street Address (Required by Disciplinary Counsel)" at bounding box center [182, 374] width 106 height 24
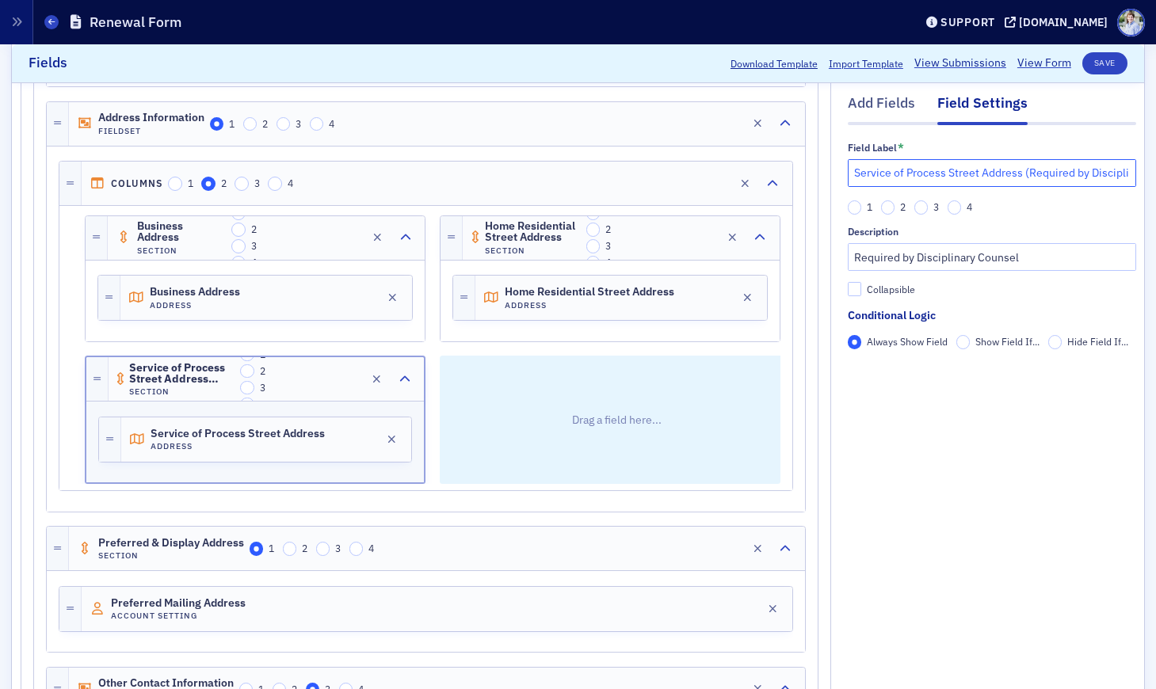
scroll to position [0, 64]
drag, startPoint x: 1024, startPoint y: 174, endPoint x: 1212, endPoint y: 309, distance: 231.7
click at [1117, 309] on html "Prod Users Organizations Events & Products Orders Registrations Subscriptions M…" at bounding box center [578, 344] width 1156 height 689
type input "Service of Process Street Address"
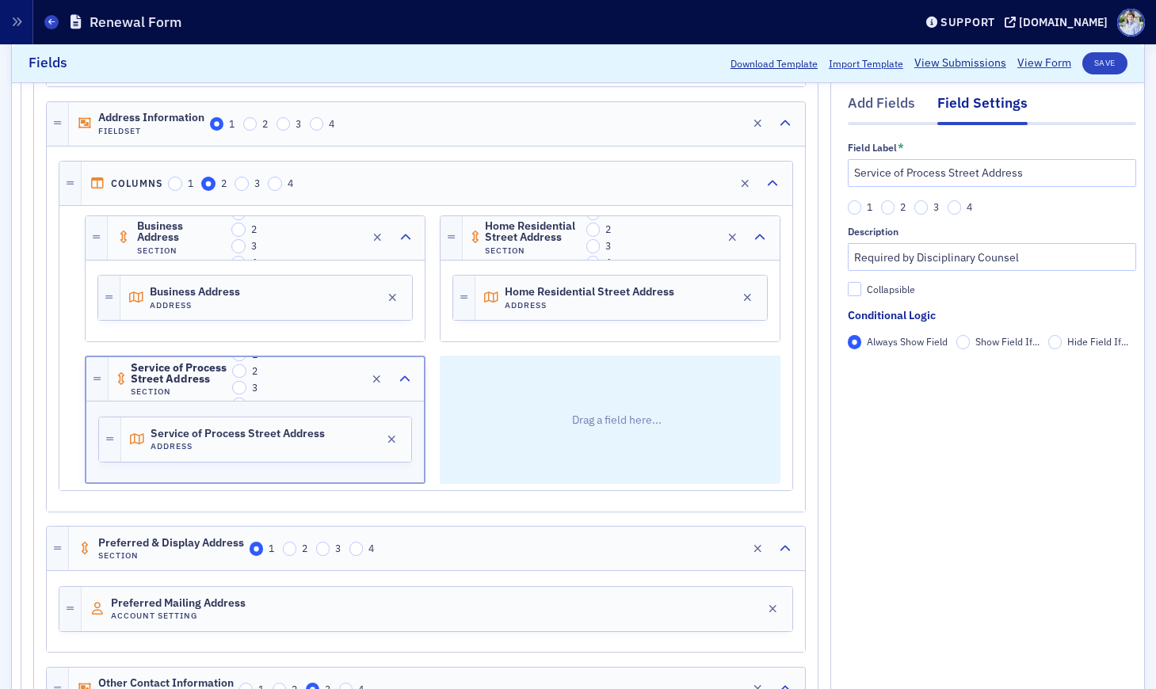
drag, startPoint x: 1013, startPoint y: 527, endPoint x: 1131, endPoint y: 238, distance: 311.3
click at [1015, 525] on div "Add Fields Field Settings Field Label * Service of Process Street Address 1 2 3…" at bounding box center [992, 403] width 288 height 1343
click at [1108, 66] on button "Save" at bounding box center [1104, 63] width 45 height 22
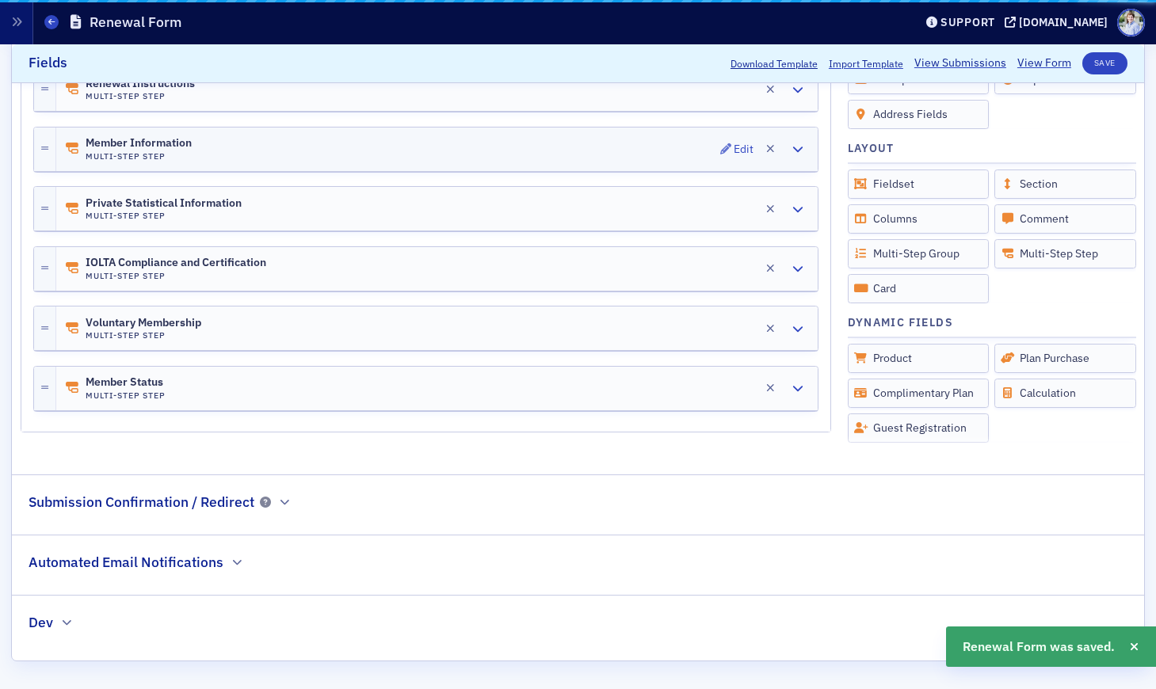
scroll to position [472, 0]
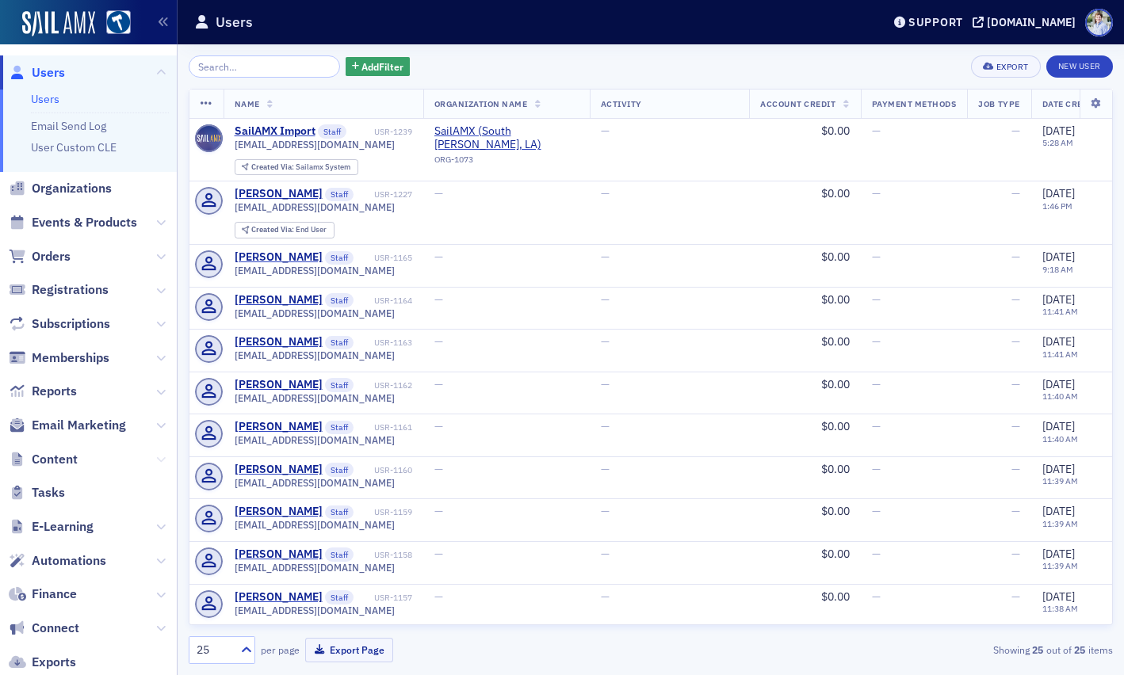
drag, startPoint x: 161, startPoint y: 456, endPoint x: 153, endPoint y: 462, distance: 9.7
click at [161, 456] on icon at bounding box center [161, 460] width 10 height 10
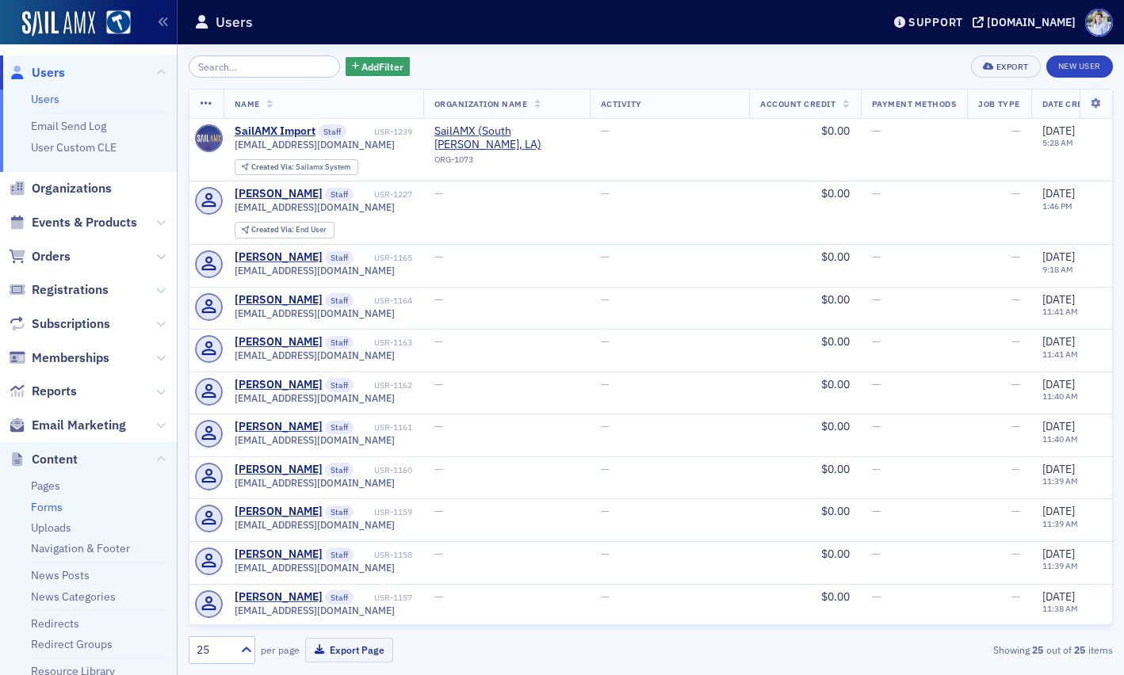
click at [58, 506] on link "Forms" at bounding box center [47, 507] width 32 height 14
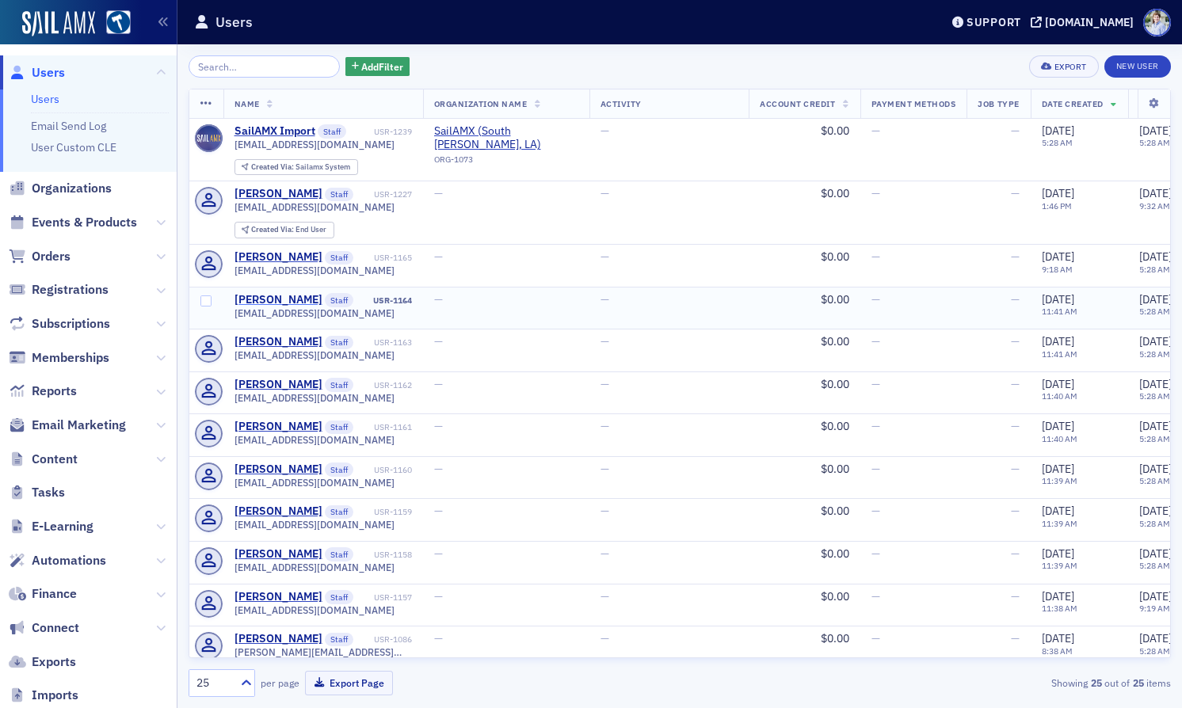
click at [268, 305] on div "[PERSON_NAME]" at bounding box center [279, 300] width 88 height 14
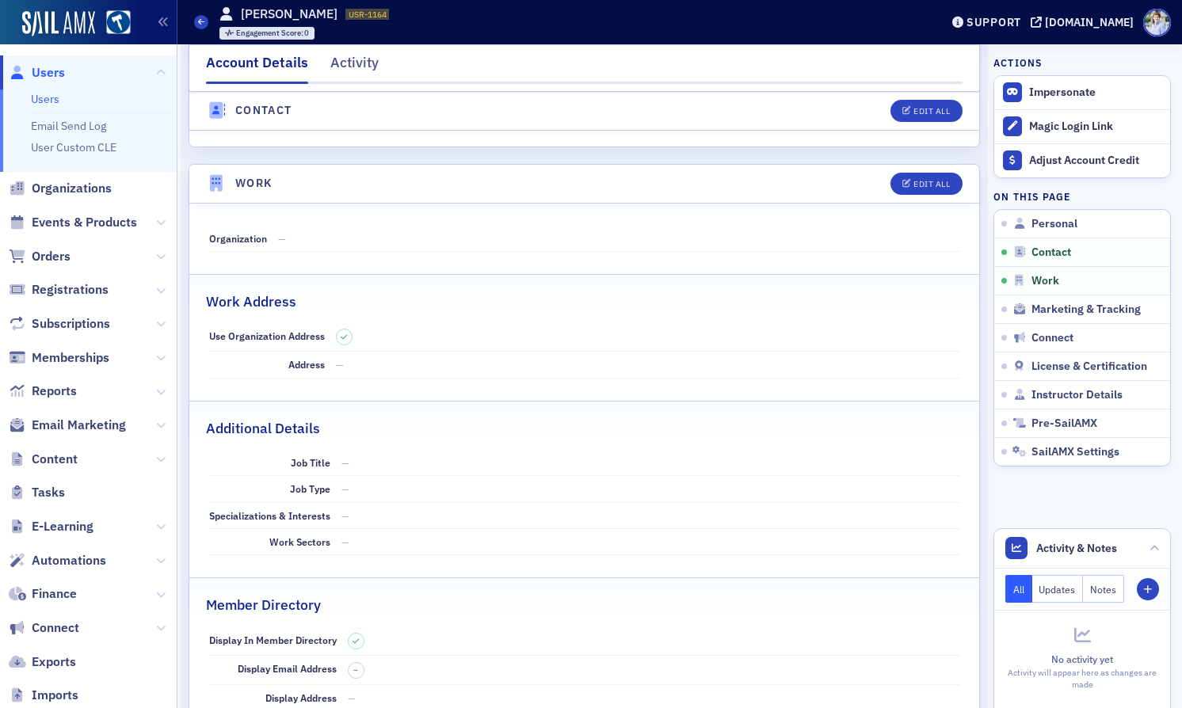
scroll to position [883, 0]
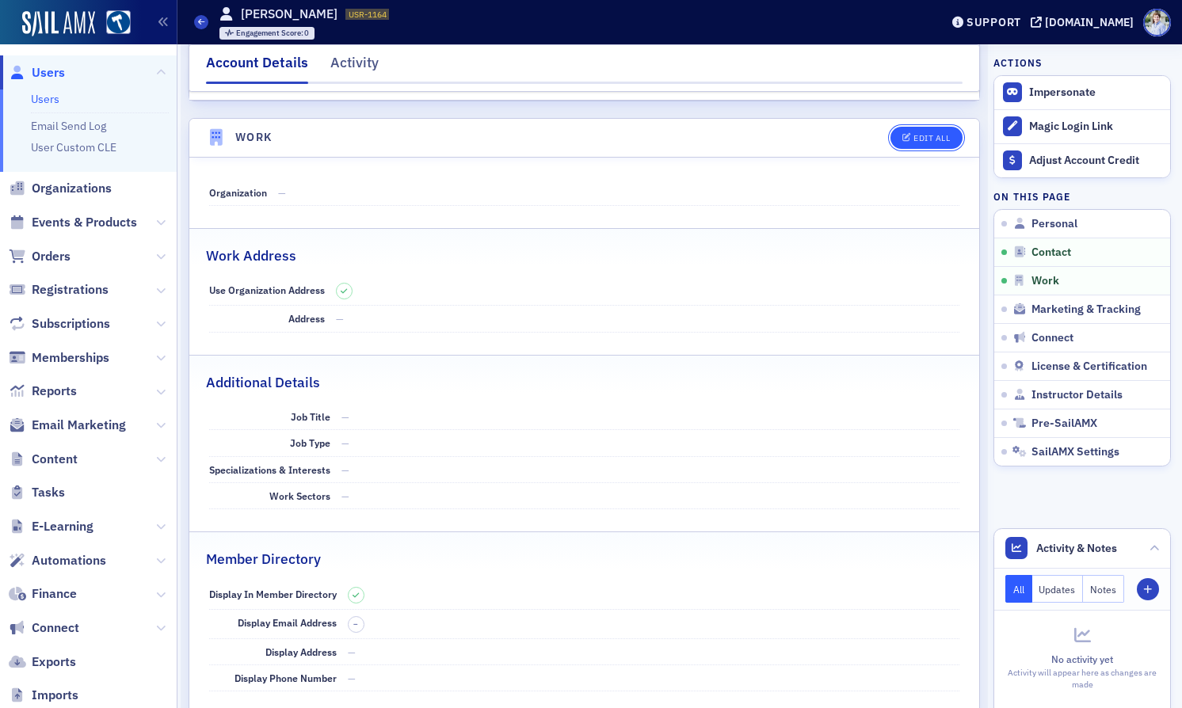
click at [906, 143] on button "Edit All" at bounding box center [926, 138] width 71 height 22
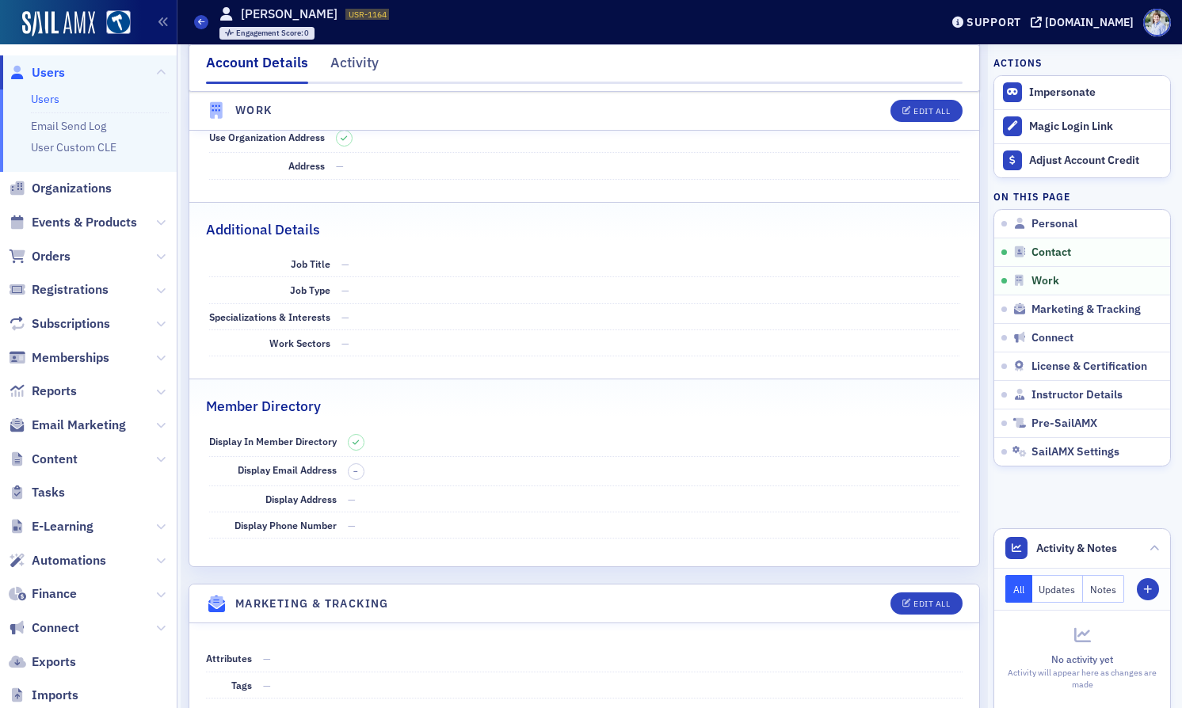
select select "US"
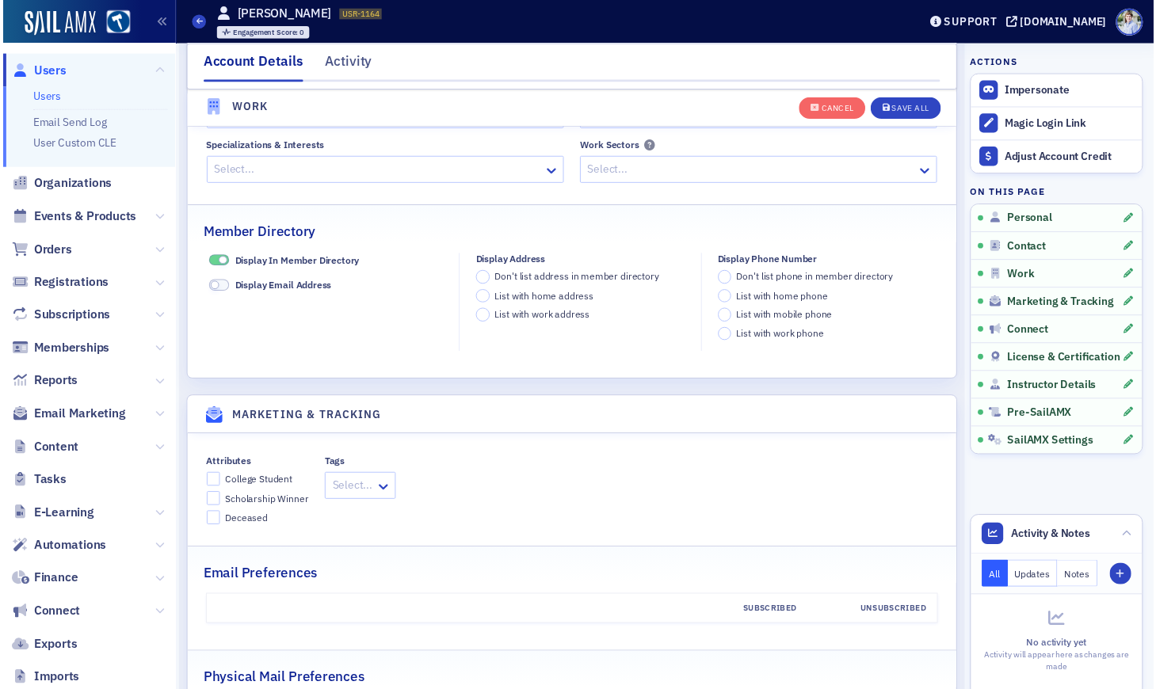
scroll to position [1543, 0]
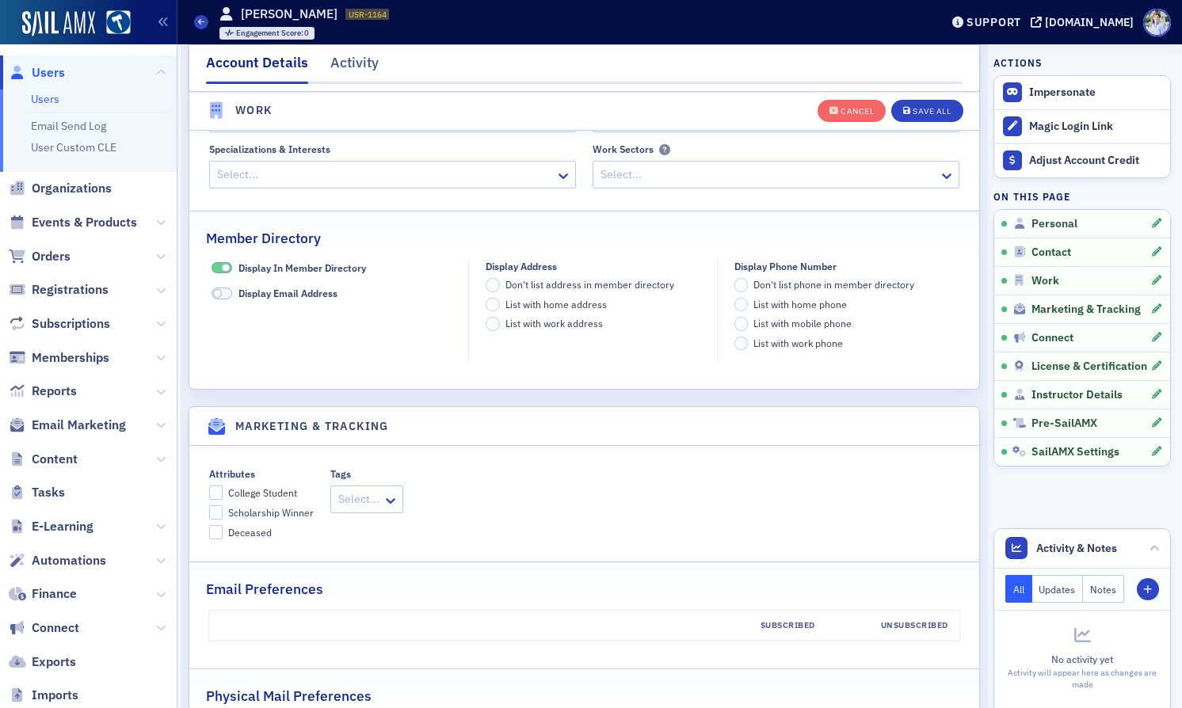
click at [555, 287] on span "Don't list address in member directory" at bounding box center [590, 284] width 169 height 13
click at [500, 287] on input "Don't list address in member directory" at bounding box center [493, 285] width 14 height 14
click at [615, 292] on div "Don't list address in member directory List with home address List with work ad…" at bounding box center [593, 304] width 215 height 53
click at [590, 301] on span "List with home address" at bounding box center [556, 304] width 101 height 13
click at [500, 301] on input "List with home address" at bounding box center [493, 305] width 14 height 14
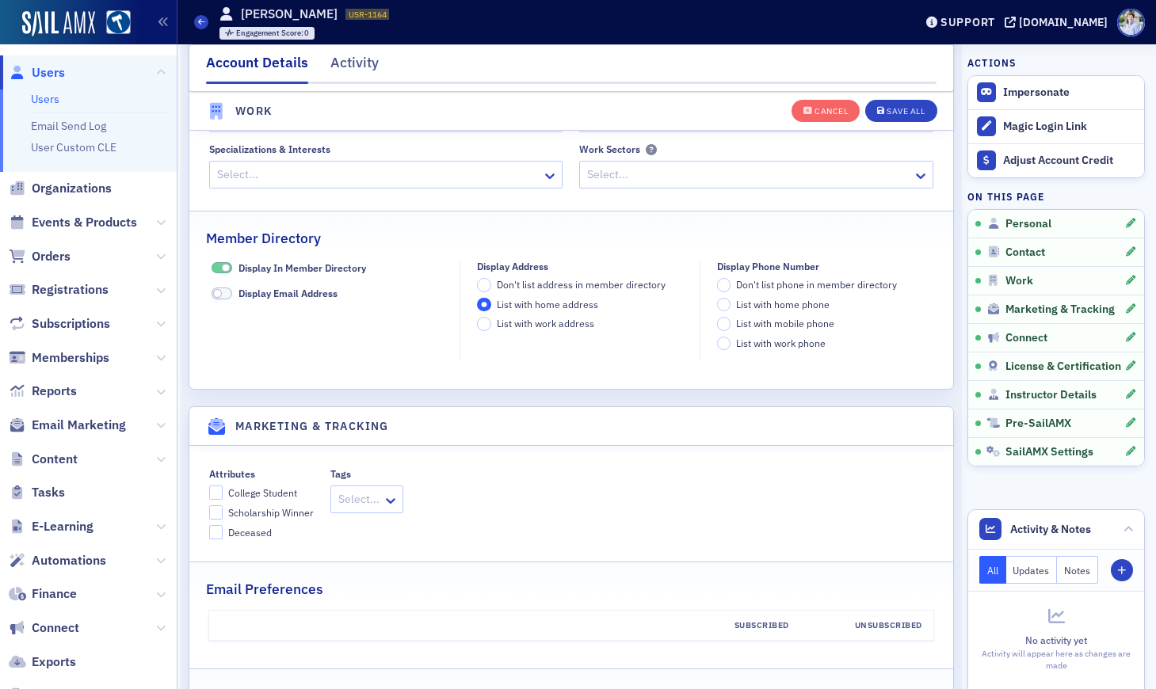
click at [255, 17] on h1 "Liberty Castillo" at bounding box center [289, 14] width 97 height 17
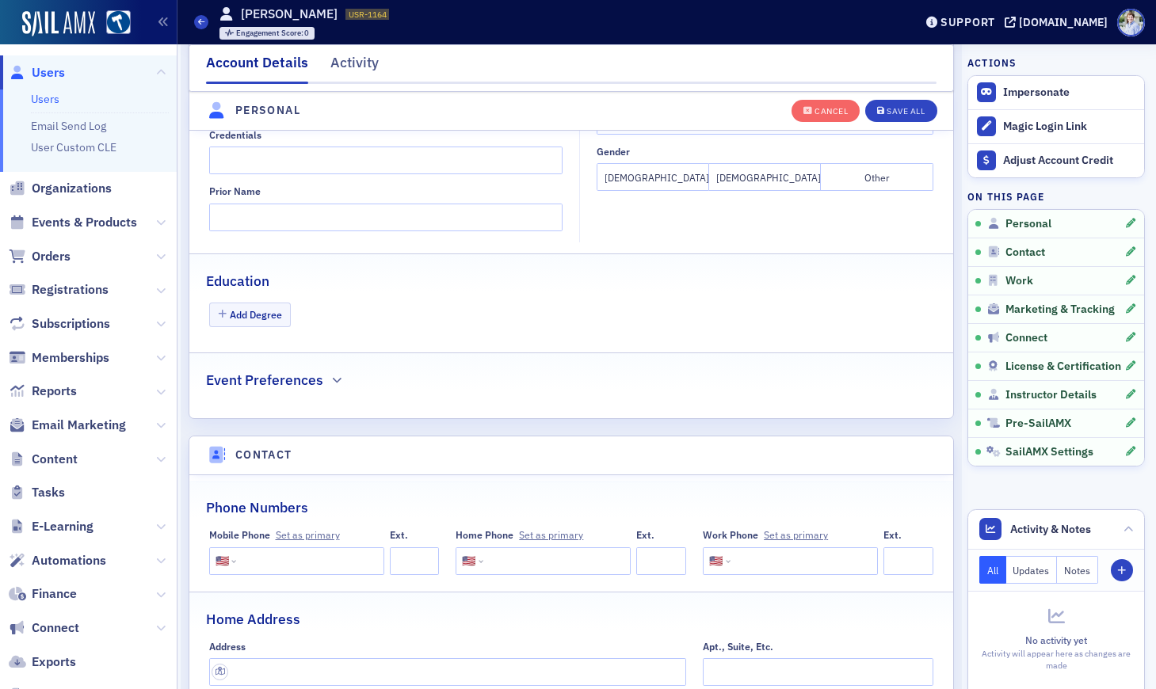
scroll to position [1175, 0]
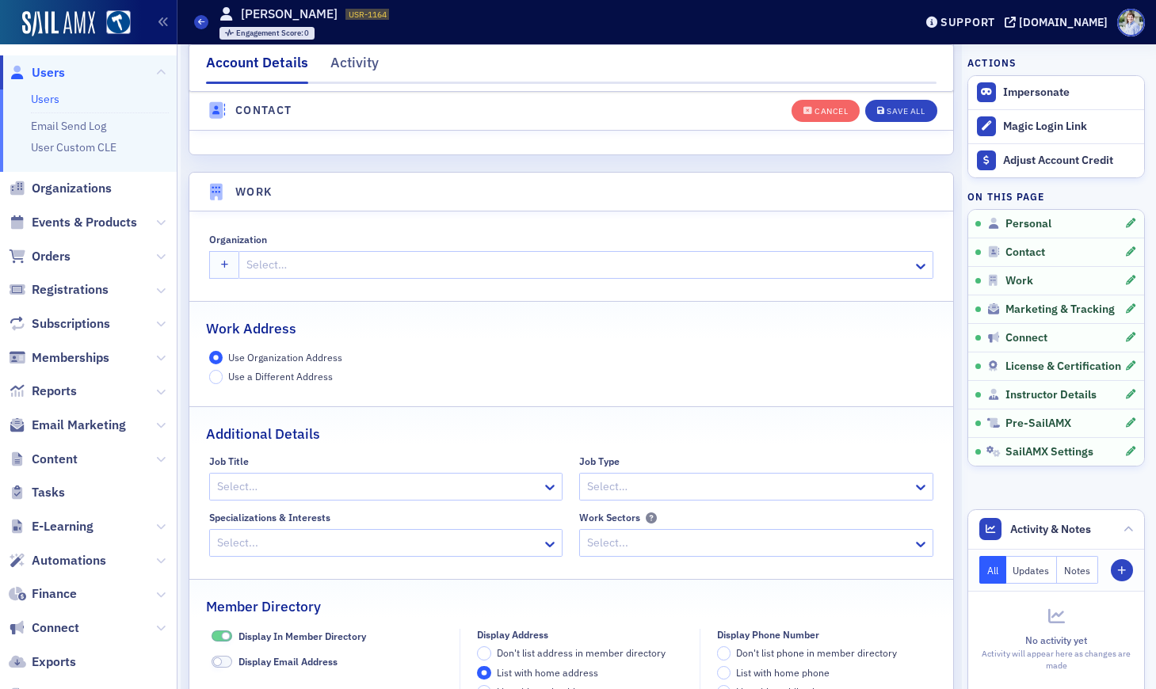
click at [332, 376] on div "Use Organization Address Use a Different Address" at bounding box center [571, 367] width 725 height 33
click at [334, 376] on div "Use Organization Address Use a Different Address" at bounding box center [571, 367] width 725 height 33
click at [326, 377] on span "Use a Different Address" at bounding box center [280, 376] width 105 height 13
click at [223, 377] on input "Use a Different Address" at bounding box center [216, 377] width 14 height 14
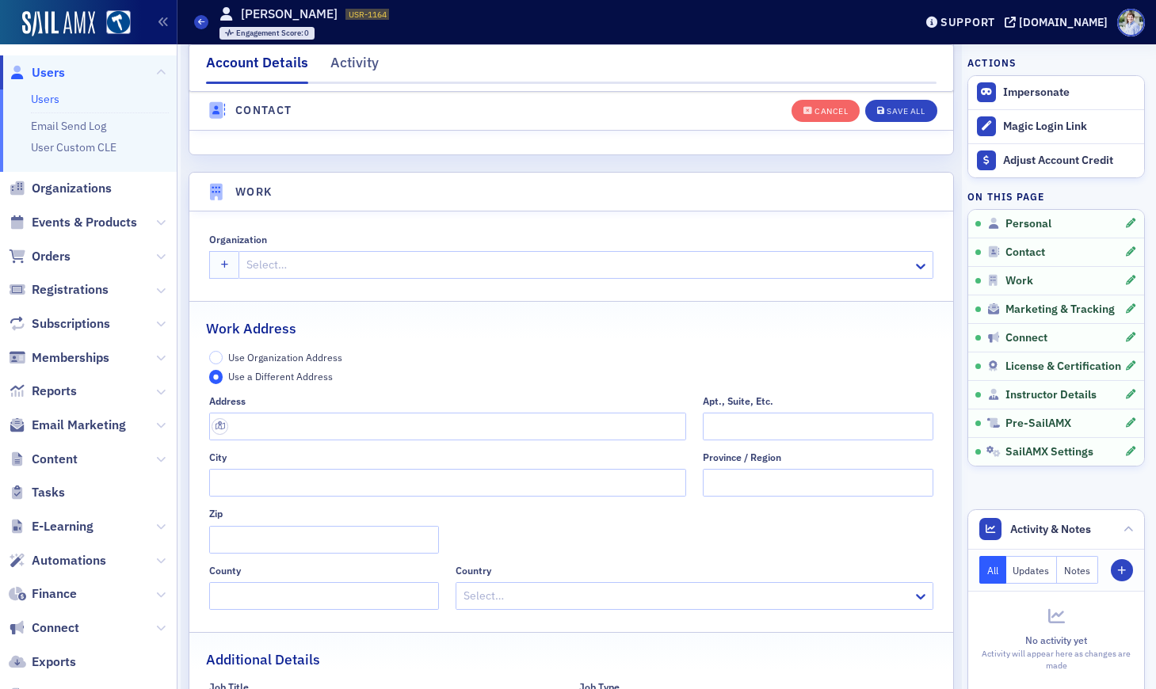
scroll to position [1200, 0]
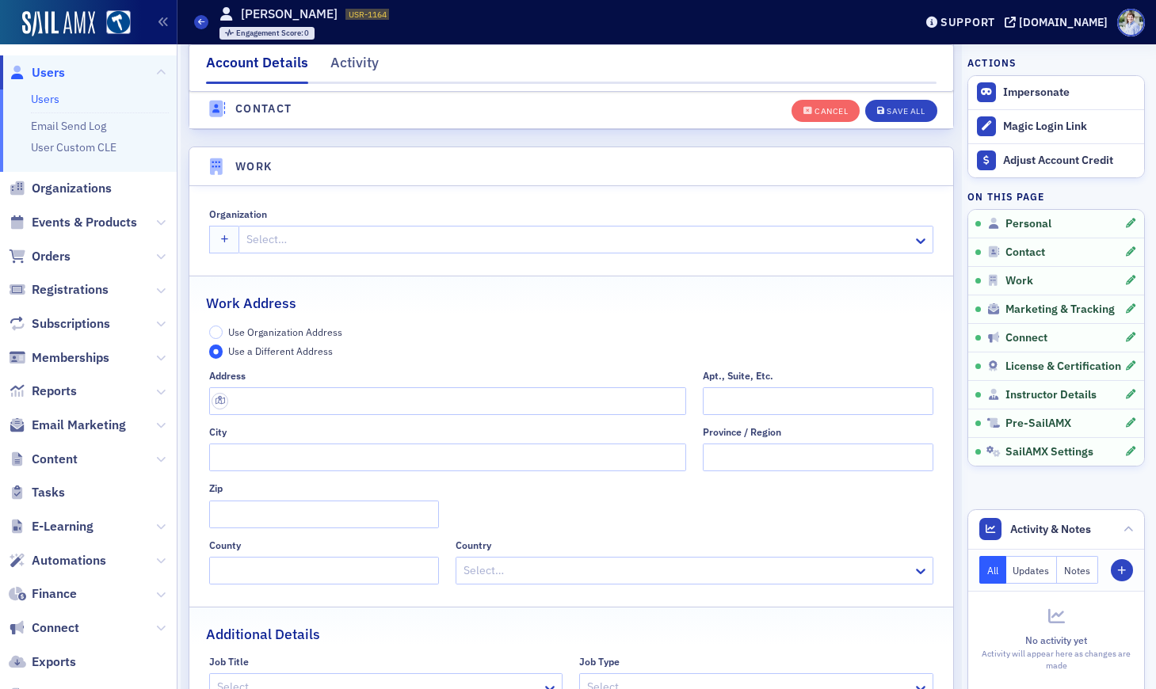
click at [265, 376] on div "Address" at bounding box center [448, 376] width 478 height 12
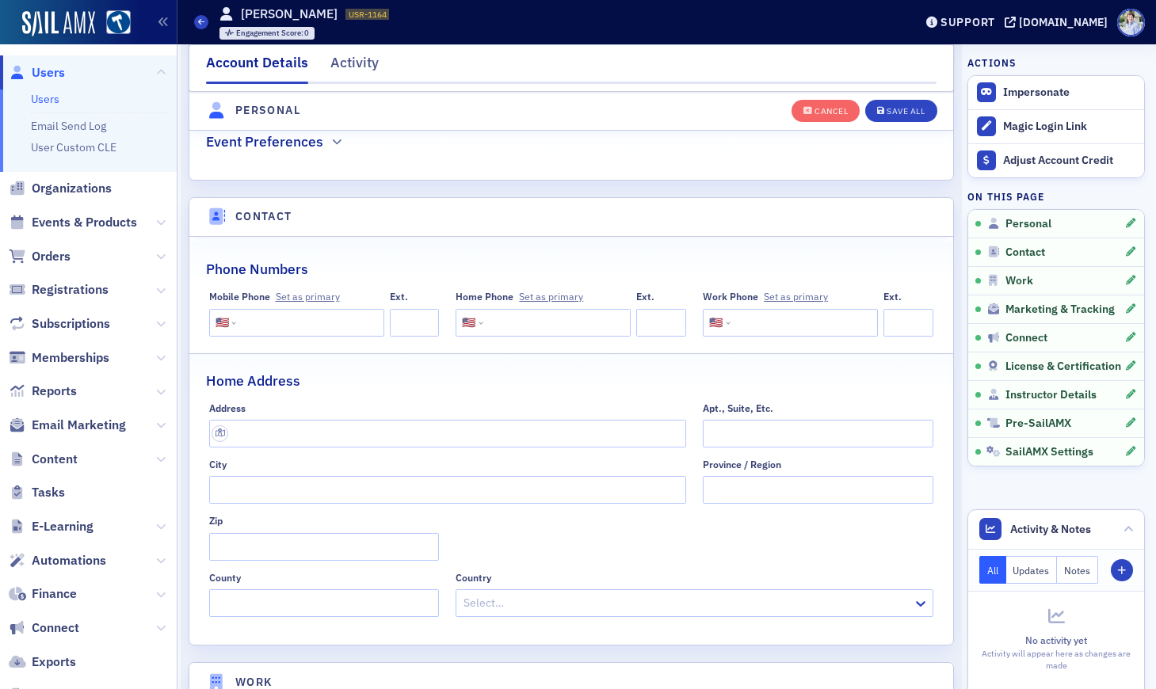
scroll to position [674, 0]
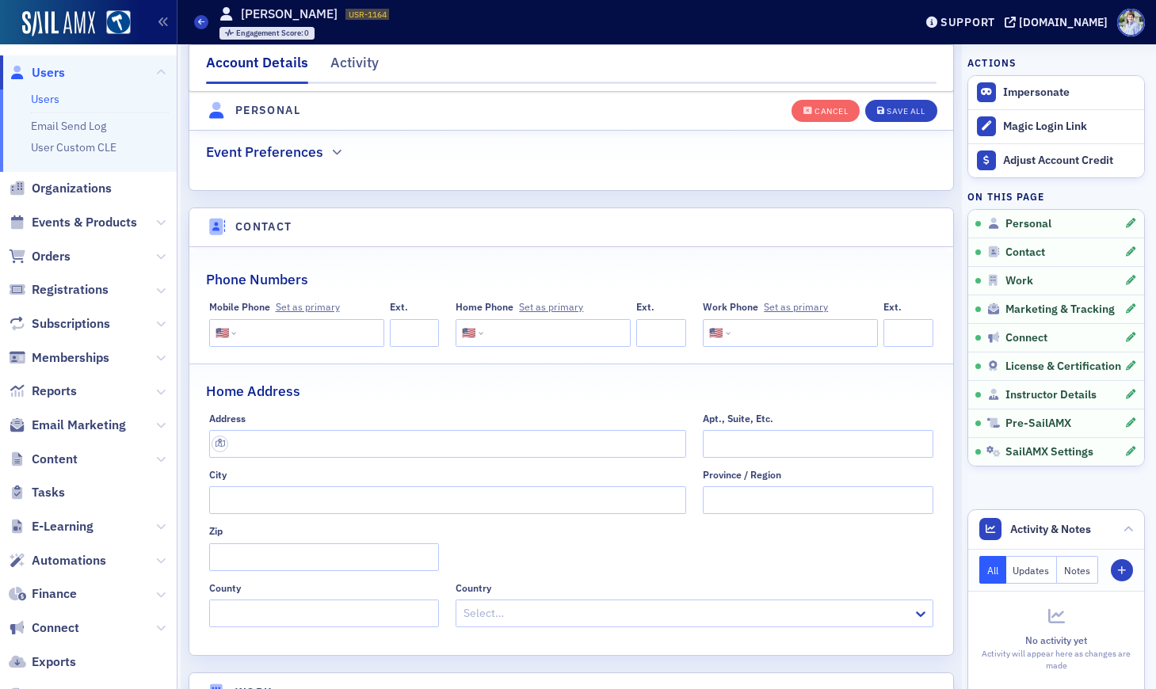
click at [750, 327] on input "tel" at bounding box center [803, 333] width 138 height 28
click at [307, 330] on input "tel" at bounding box center [308, 333] width 138 height 28
drag, startPoint x: 251, startPoint y: 326, endPoint x: 588, endPoint y: 326, distance: 336.7
click at [253, 326] on input "tel" at bounding box center [308, 333] width 138 height 28
click at [591, 326] on input "tel" at bounding box center [555, 333] width 138 height 28
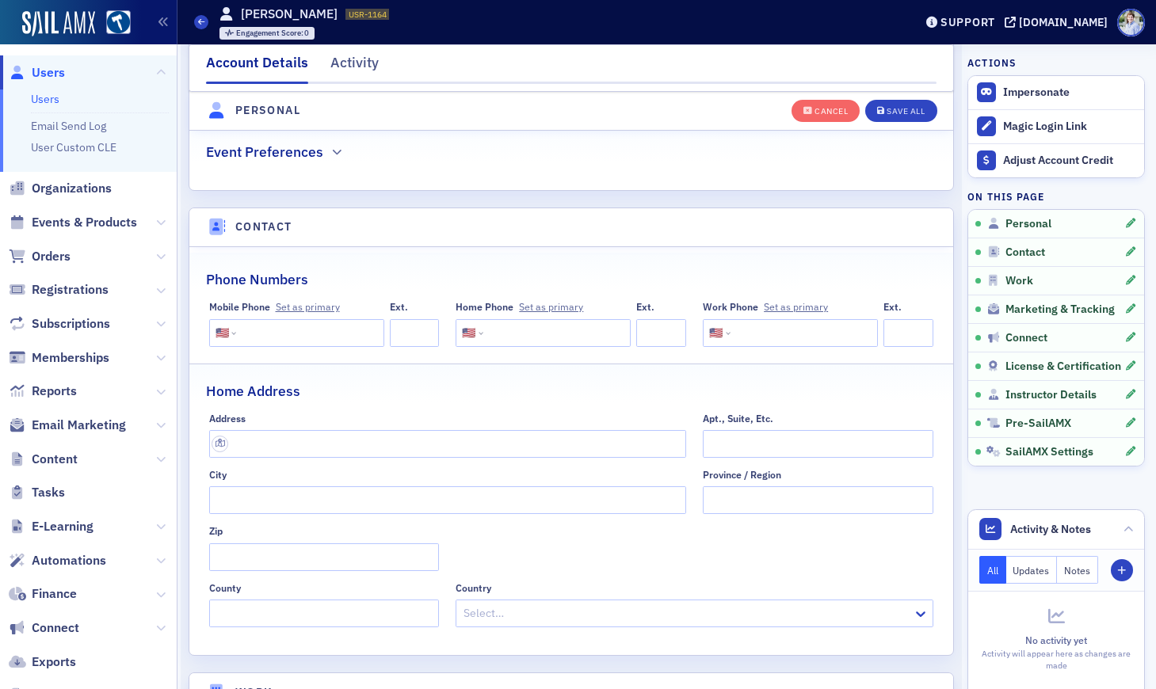
click at [758, 330] on input "tel" at bounding box center [803, 333] width 138 height 28
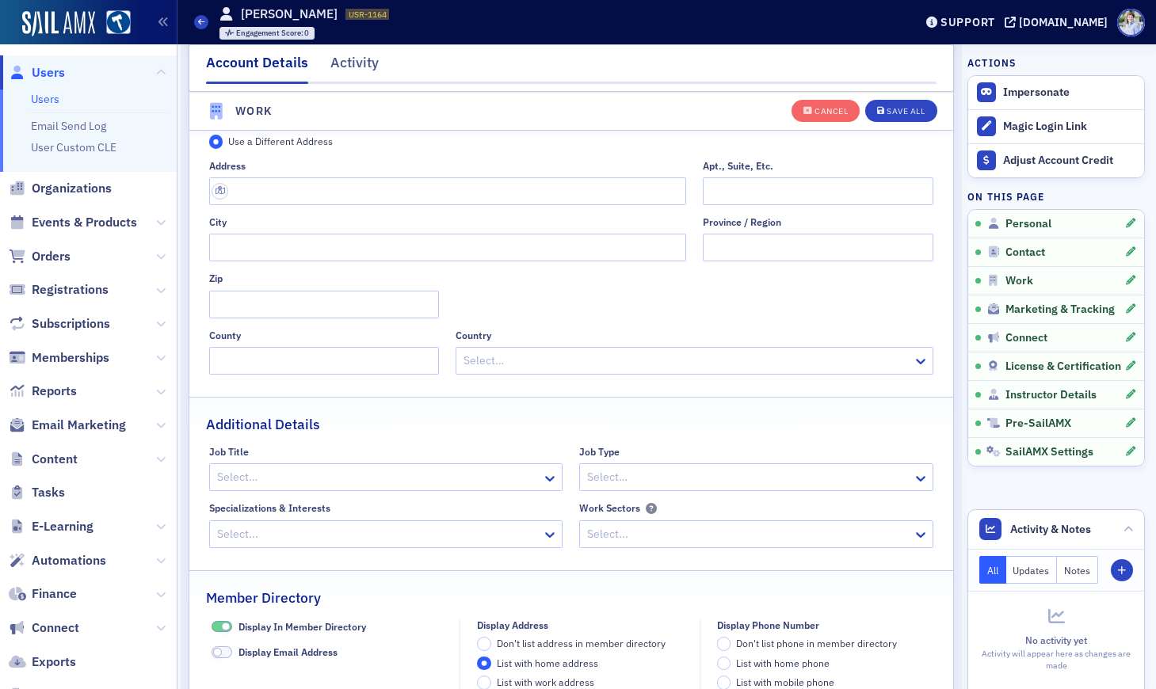
scroll to position [1517, 0]
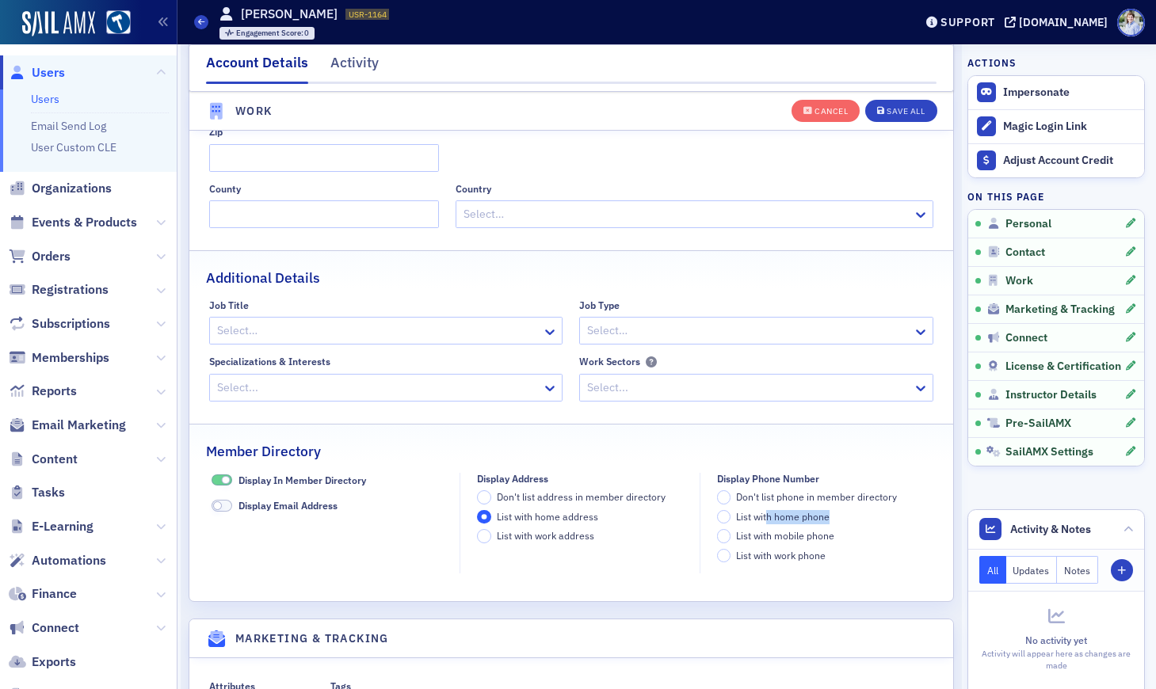
click at [768, 523] on div "Don't list phone in member directory List with home phone List with mobile phon…" at bounding box center [824, 526] width 214 height 72
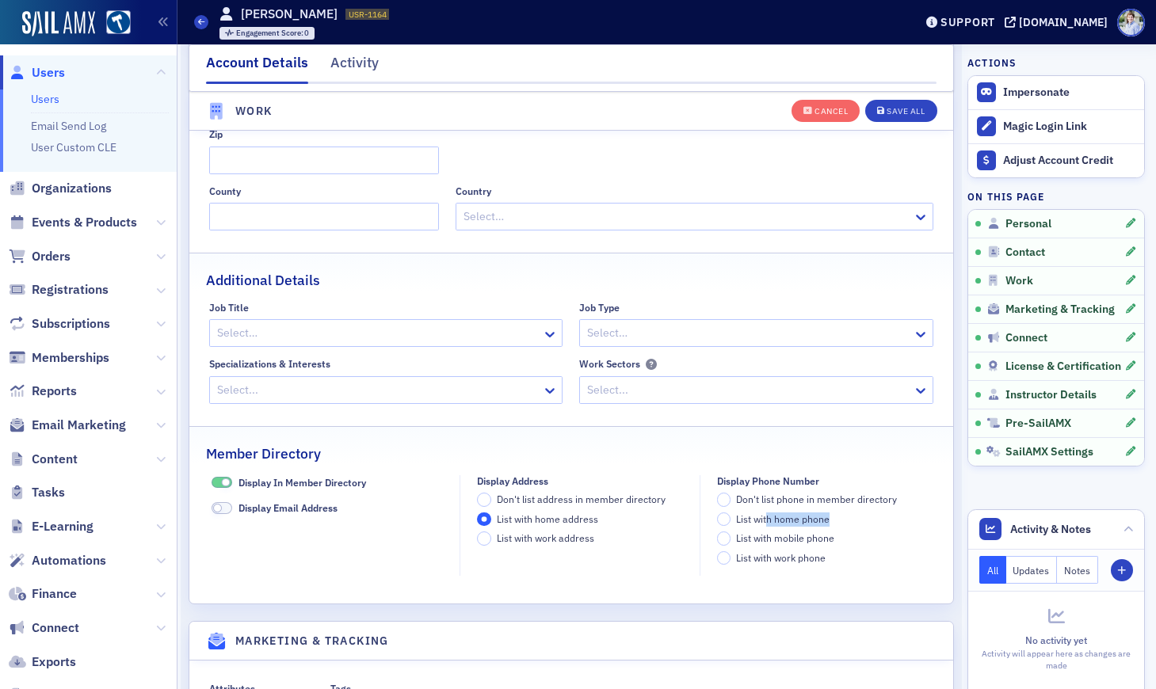
click at [773, 520] on span "List with home phone" at bounding box center [782, 519] width 93 height 13
click at [731, 520] on input "List with home phone" at bounding box center [724, 520] width 14 height 14
click at [776, 537] on span "List with mobile phone" at bounding box center [785, 538] width 98 height 13
click at [731, 537] on input "List with mobile phone" at bounding box center [724, 539] width 14 height 14
click at [774, 555] on span "List with work phone" at bounding box center [781, 557] width 90 height 13
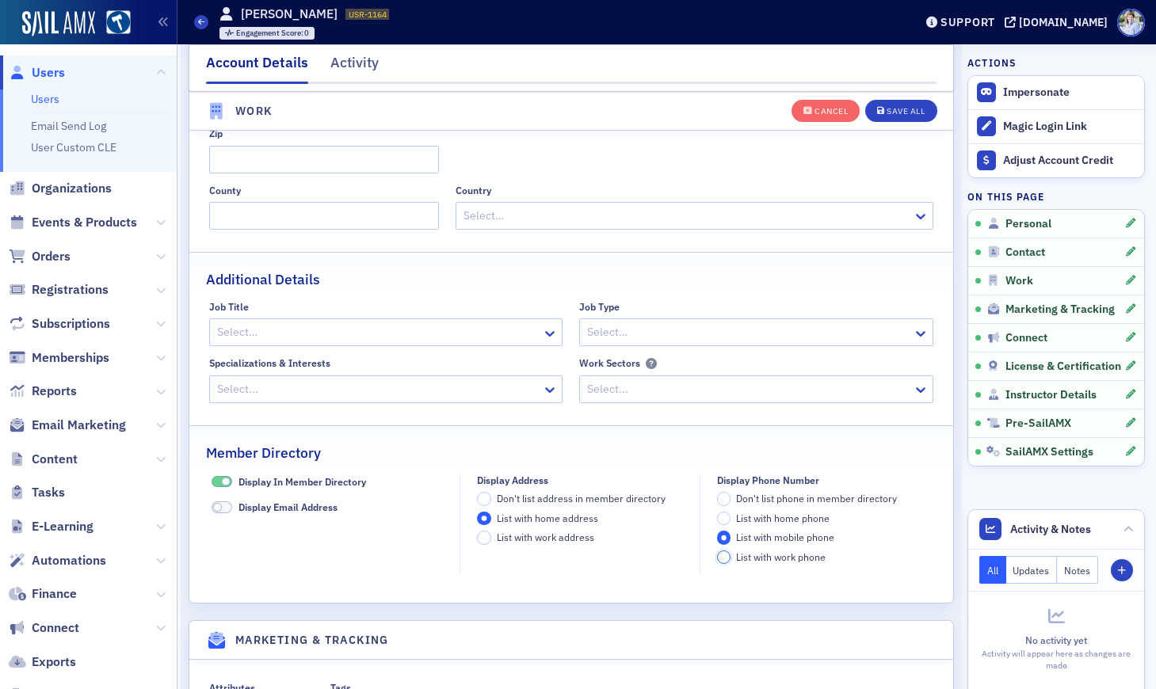
click at [731, 555] on input "List with work phone" at bounding box center [724, 558] width 14 height 14
click at [774, 524] on div "Don't list phone in member directory List with home phone List with mobile phon…" at bounding box center [824, 526] width 214 height 72
click at [772, 529] on span "List with mobile phone" at bounding box center [785, 534] width 98 height 13
click at [731, 529] on input "List with mobile phone" at bounding box center [724, 535] width 14 height 14
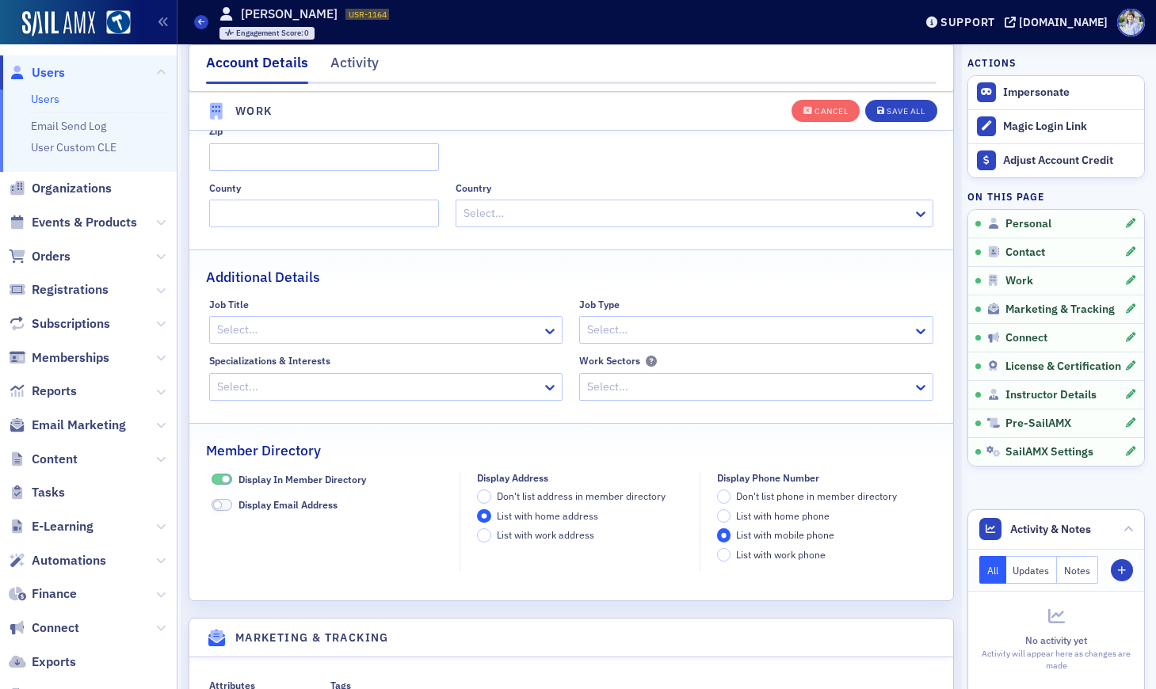
click at [775, 517] on span "List with home phone" at bounding box center [782, 515] width 93 height 13
click at [731, 517] on input "List with home phone" at bounding box center [724, 516] width 14 height 14
drag, startPoint x: 777, startPoint y: 528, endPoint x: 777, endPoint y: 545, distance: 17.4
click at [777, 528] on span "List with mobile phone" at bounding box center [785, 535] width 98 height 14
click at [777, 549] on span "List with work phone" at bounding box center [781, 554] width 90 height 13
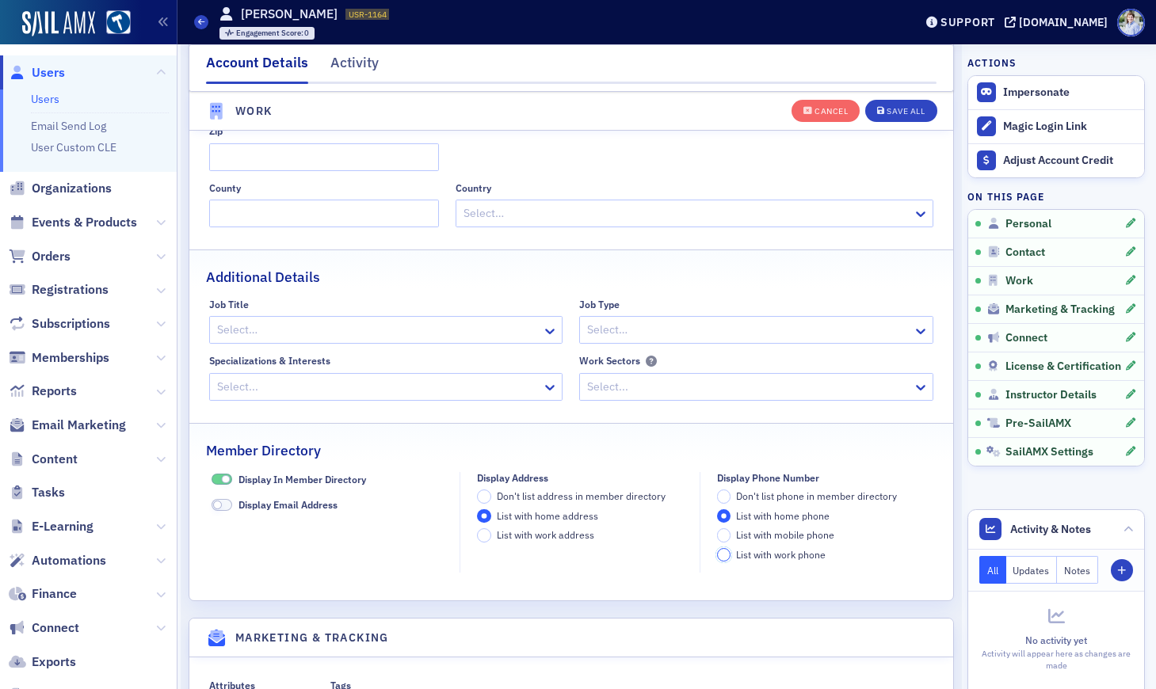
click at [731, 549] on input "List with work phone" at bounding box center [724, 555] width 14 height 14
click at [776, 539] on span "List with mobile phone" at bounding box center [785, 534] width 98 height 13
click at [731, 539] on input "List with mobile phone" at bounding box center [724, 535] width 14 height 14
click at [773, 520] on span "List with home phone" at bounding box center [782, 515] width 93 height 13
click at [731, 520] on input "List with home phone" at bounding box center [724, 516] width 14 height 14
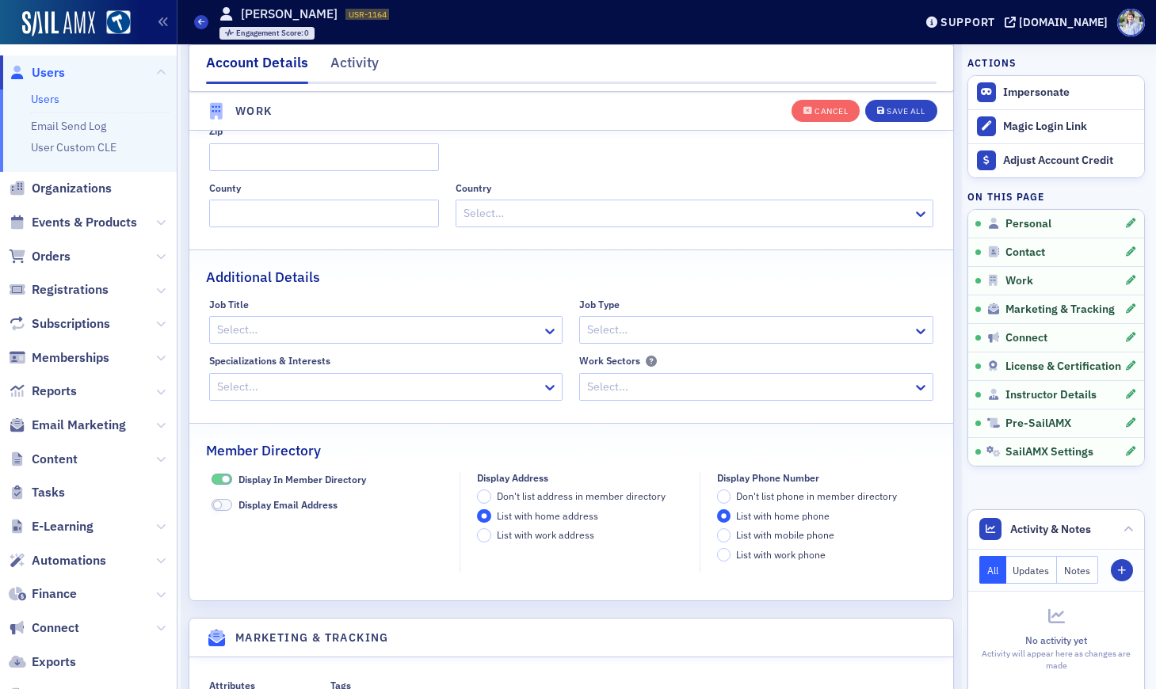
click at [773, 532] on span "List with mobile phone" at bounding box center [785, 534] width 98 height 13
click at [731, 532] on input "List with mobile phone" at bounding box center [724, 535] width 14 height 14
drag, startPoint x: 773, startPoint y: 544, endPoint x: 773, endPoint y: 552, distance: 8.7
click at [773, 544] on div "Don't list phone in member directory List with home phone List with mobile phon…" at bounding box center [824, 526] width 214 height 72
click at [773, 554] on span "List with work phone" at bounding box center [781, 554] width 90 height 13
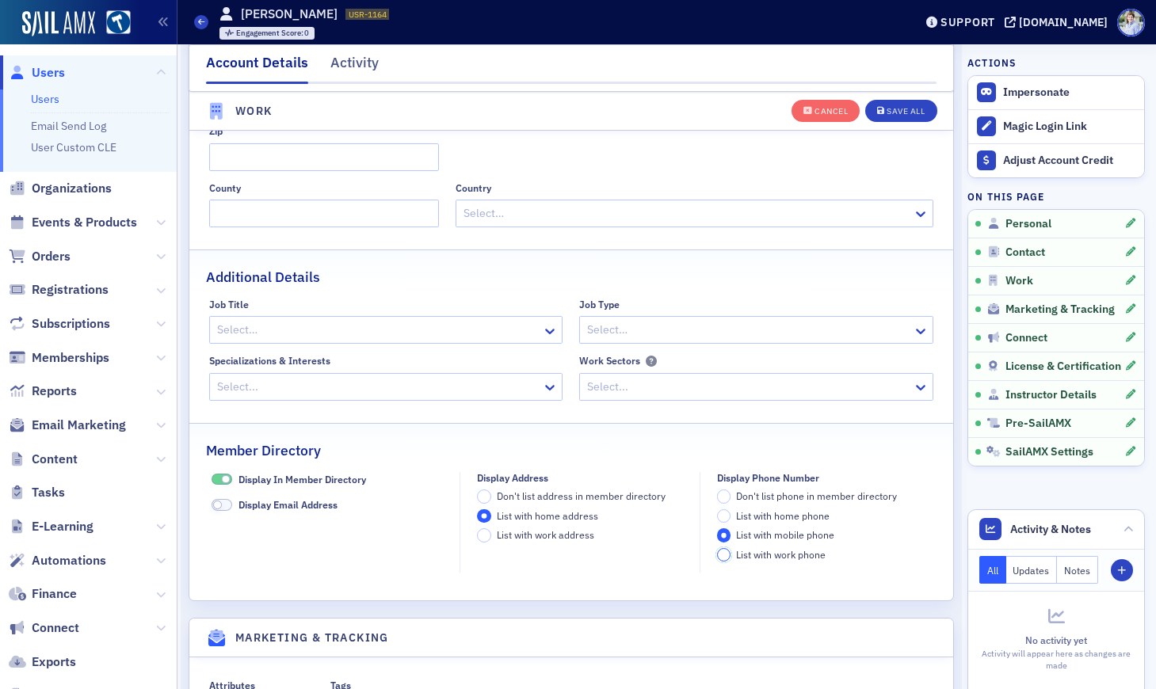
click at [731, 554] on input "List with work phone" at bounding box center [724, 555] width 14 height 14
click at [776, 502] on span "Don't list phone in member directory" at bounding box center [816, 496] width 161 height 13
click at [731, 503] on input "Don't list phone in member directory" at bounding box center [724, 497] width 14 height 14
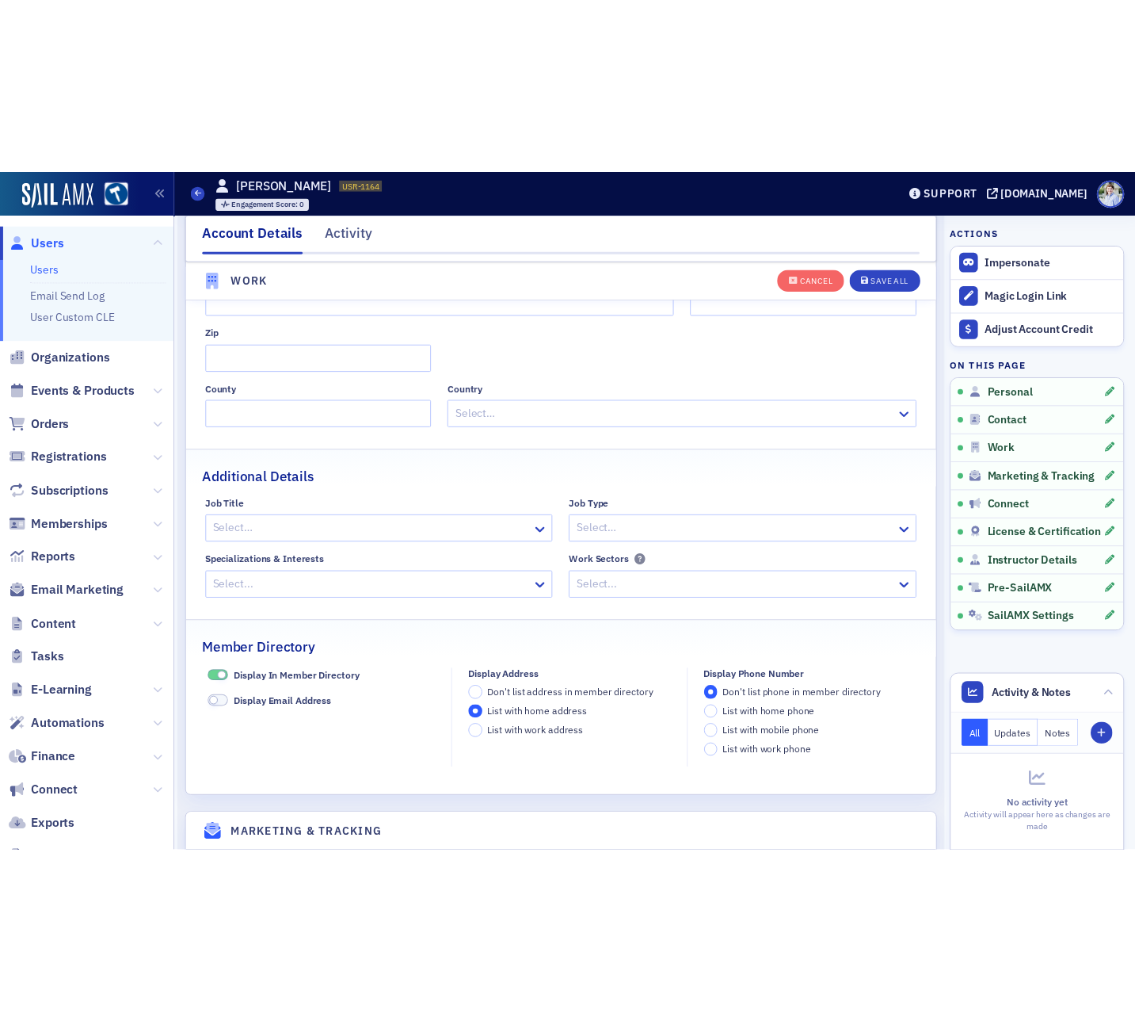
scroll to position [1528, 0]
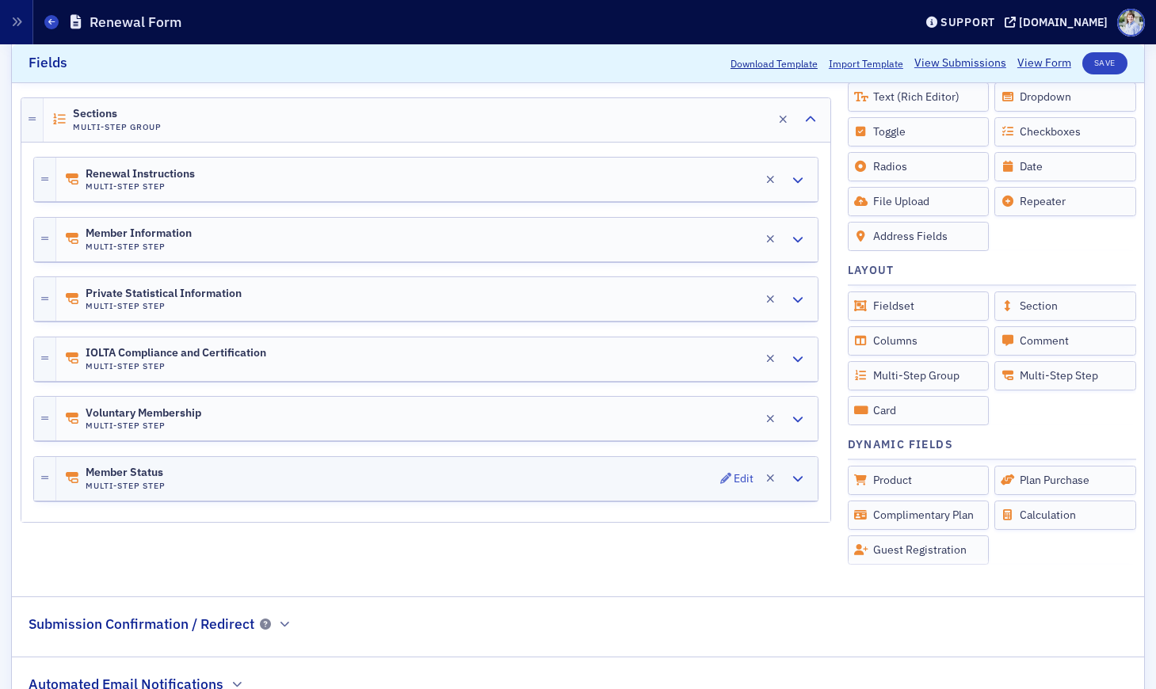
scroll to position [310, 0]
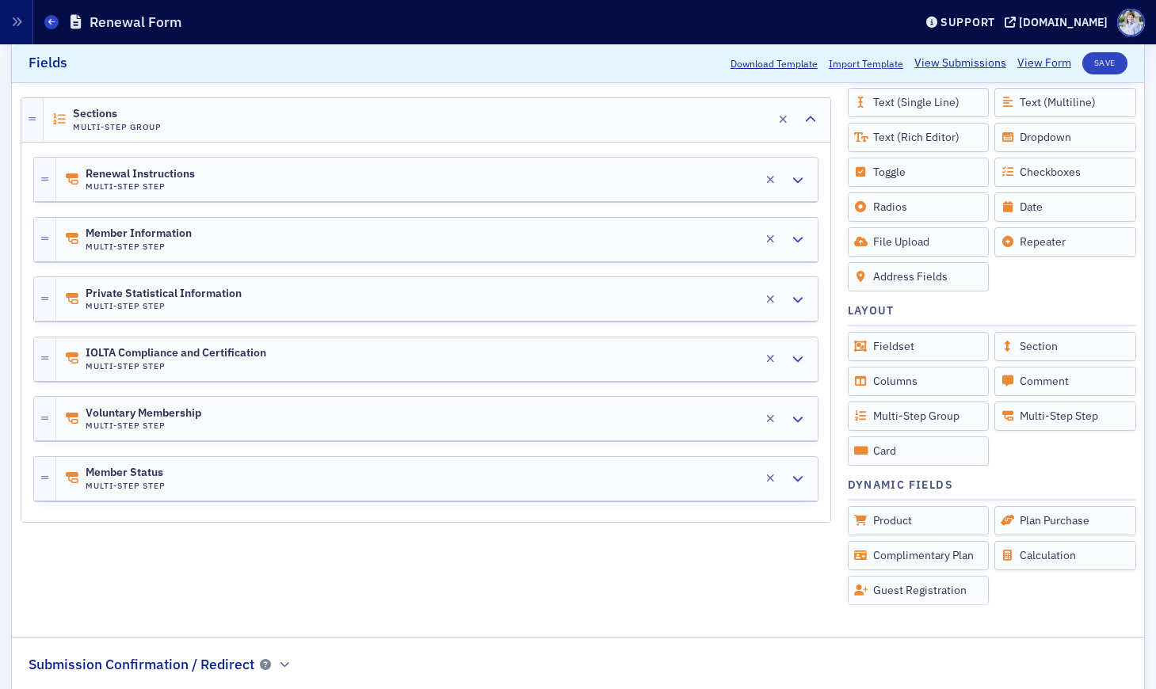
click at [158, 238] on span "Member Information" at bounding box center [139, 233] width 106 height 13
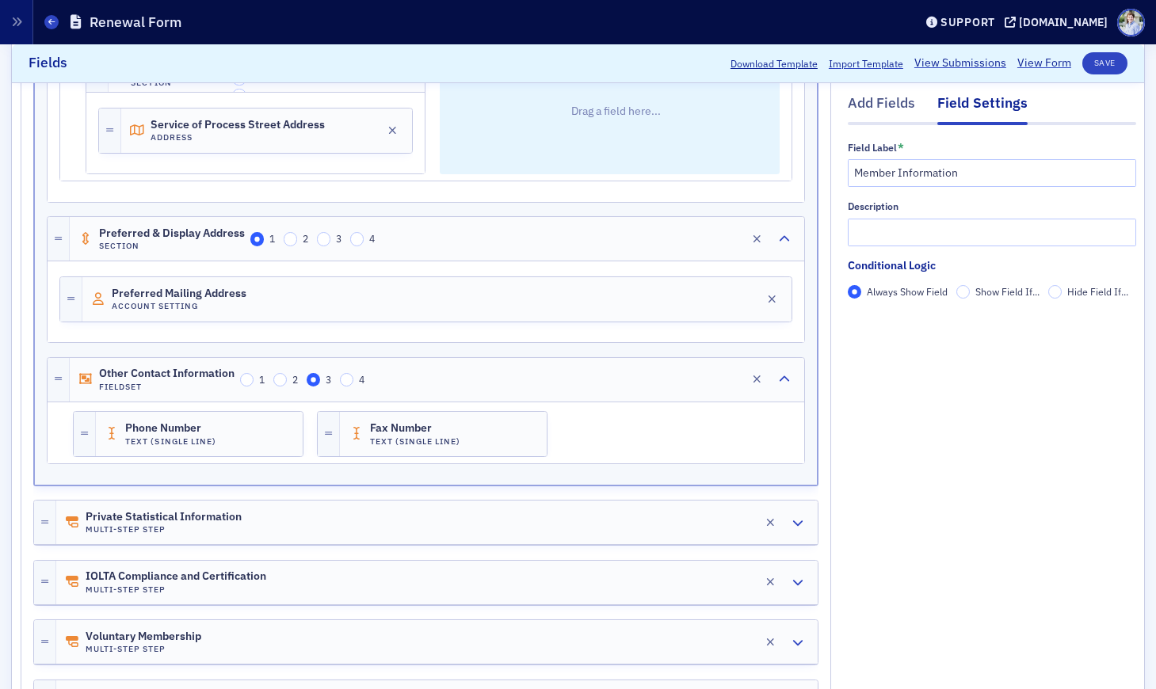
scroll to position [878, 0]
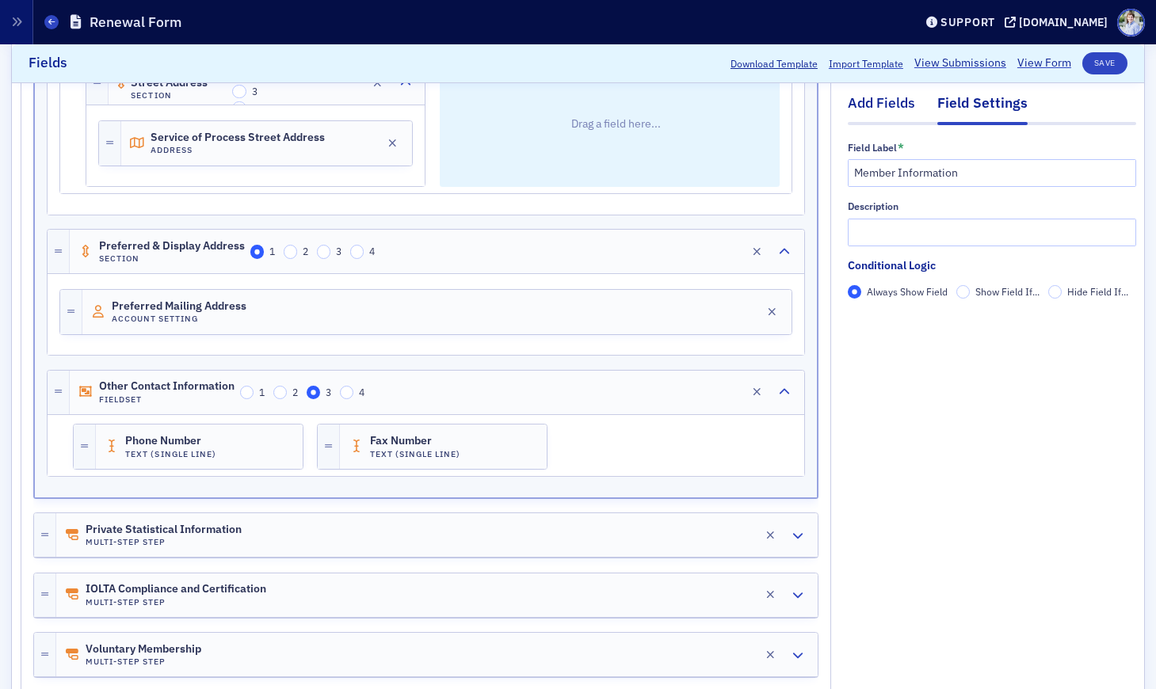
click at [899, 117] on div "Add Fields" at bounding box center [881, 107] width 67 height 29
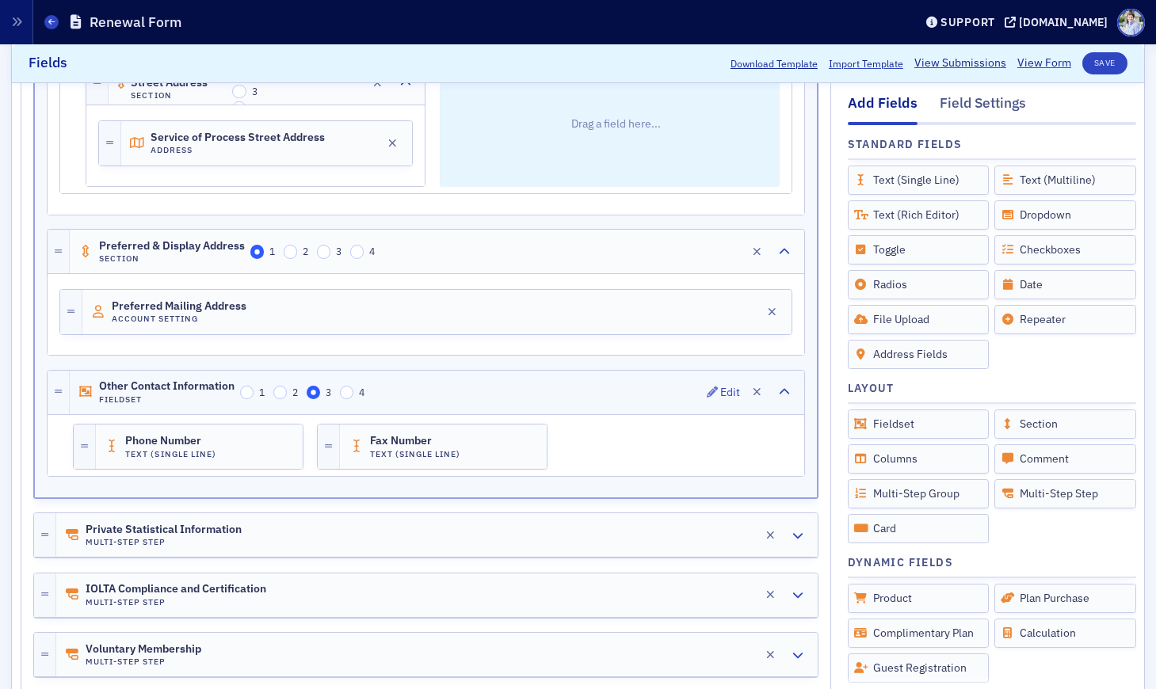
drag, startPoint x: 131, startPoint y: 395, endPoint x: 163, endPoint y: 395, distance: 32.5
click at [131, 396] on h4 "Fieldset" at bounding box center [166, 400] width 135 height 10
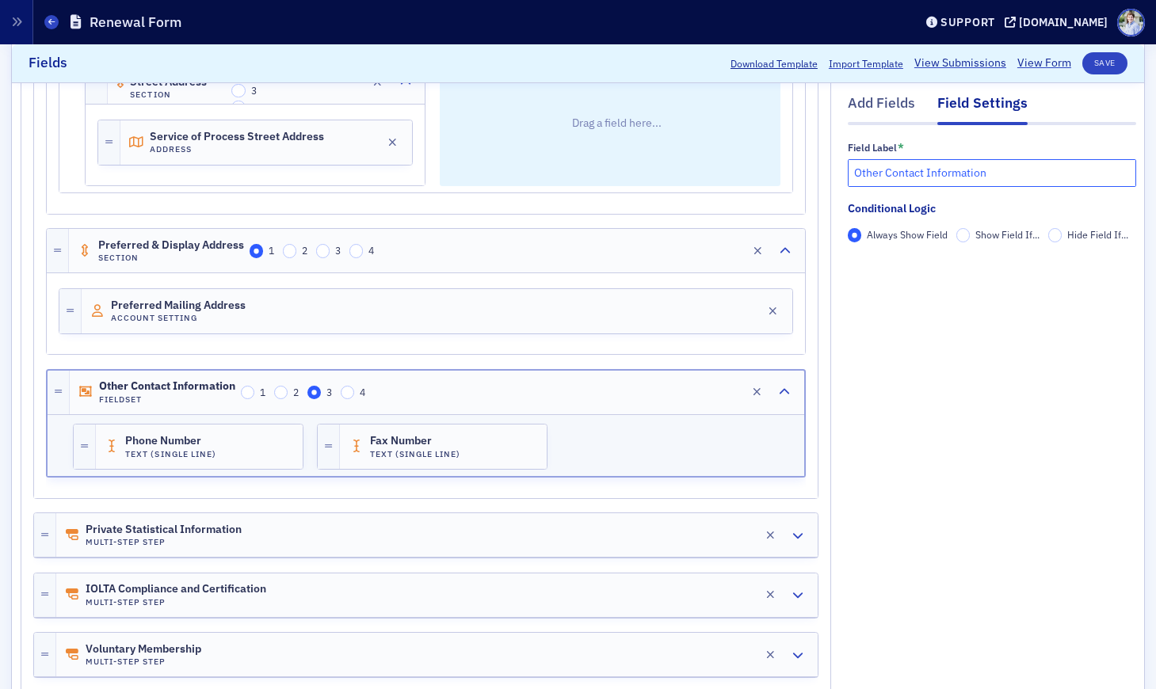
click at [879, 172] on input "Other Contact Information" at bounding box center [992, 173] width 288 height 28
click at [151, 471] on div "Phone Number Text (Single Line) Edit Fax Number Text (Single Line) Edit" at bounding box center [426, 446] width 757 height 62
click at [864, 101] on div "Add Fields" at bounding box center [881, 107] width 67 height 29
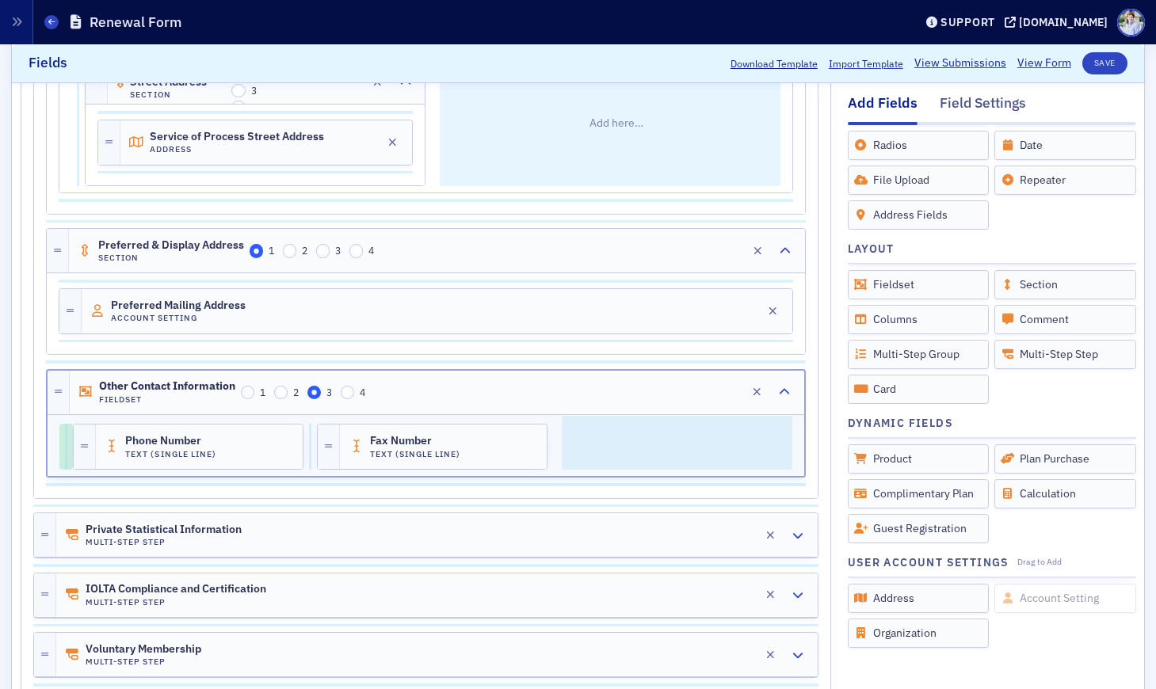
scroll to position [0, 0]
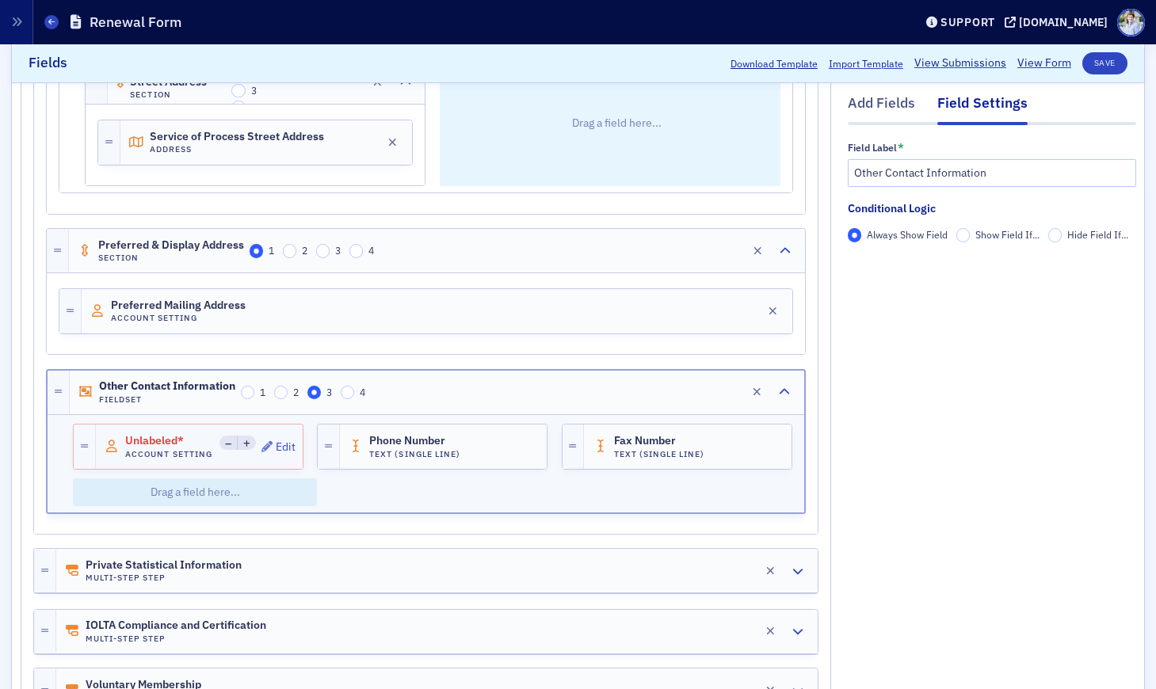
click at [155, 458] on h4 "Account Setting" at bounding box center [169, 454] width 89 height 10
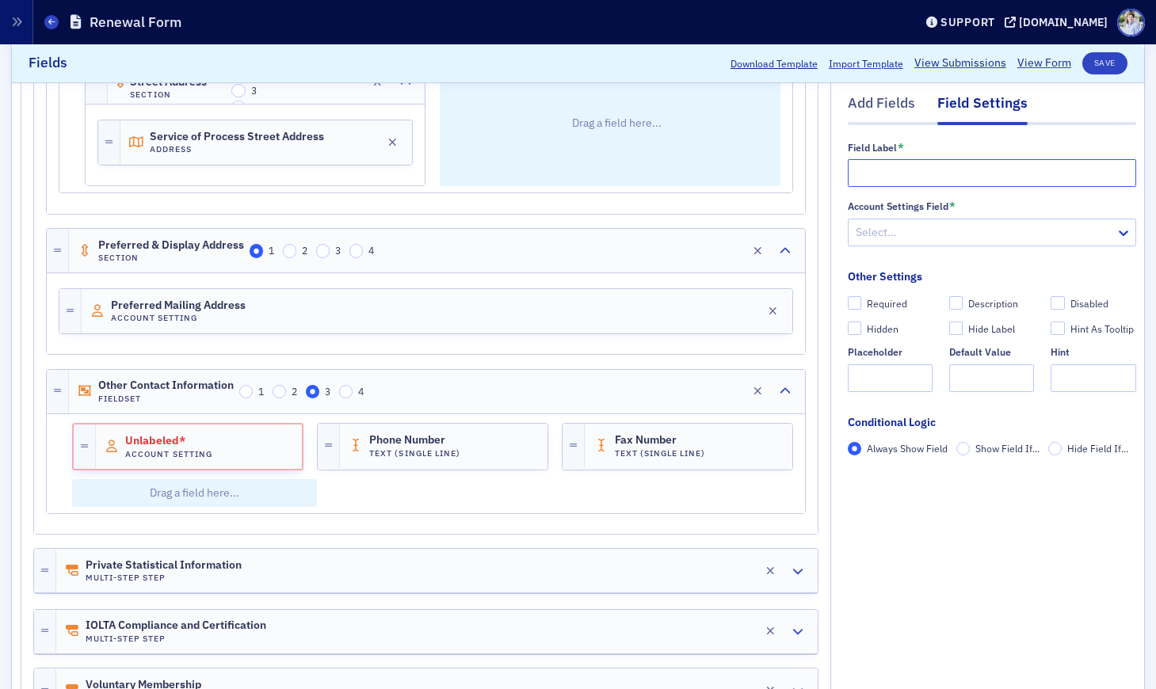
click at [925, 173] on input "text" at bounding box center [992, 173] width 288 height 28
click at [131, 439] on span "Unlabeled*" at bounding box center [169, 441] width 89 height 13
click at [887, 180] on input "text" at bounding box center [992, 173] width 288 height 28
type input "Mobile Phone"
click at [853, 234] on div "Select…" at bounding box center [982, 232] width 267 height 23
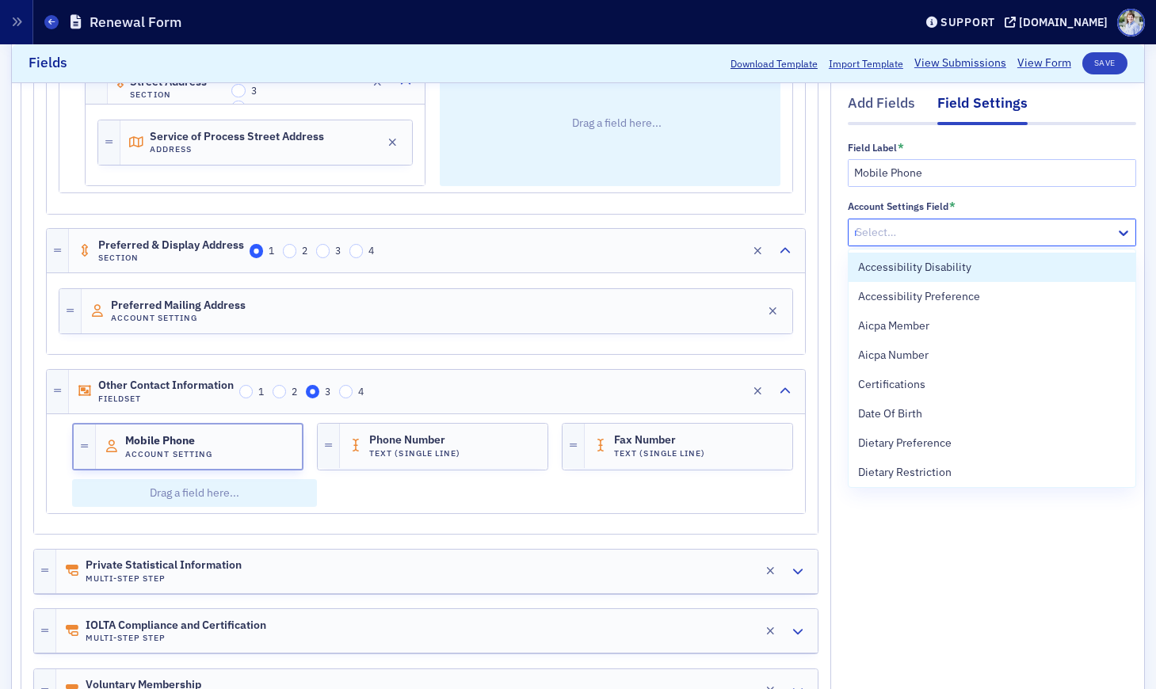
type input "mo"
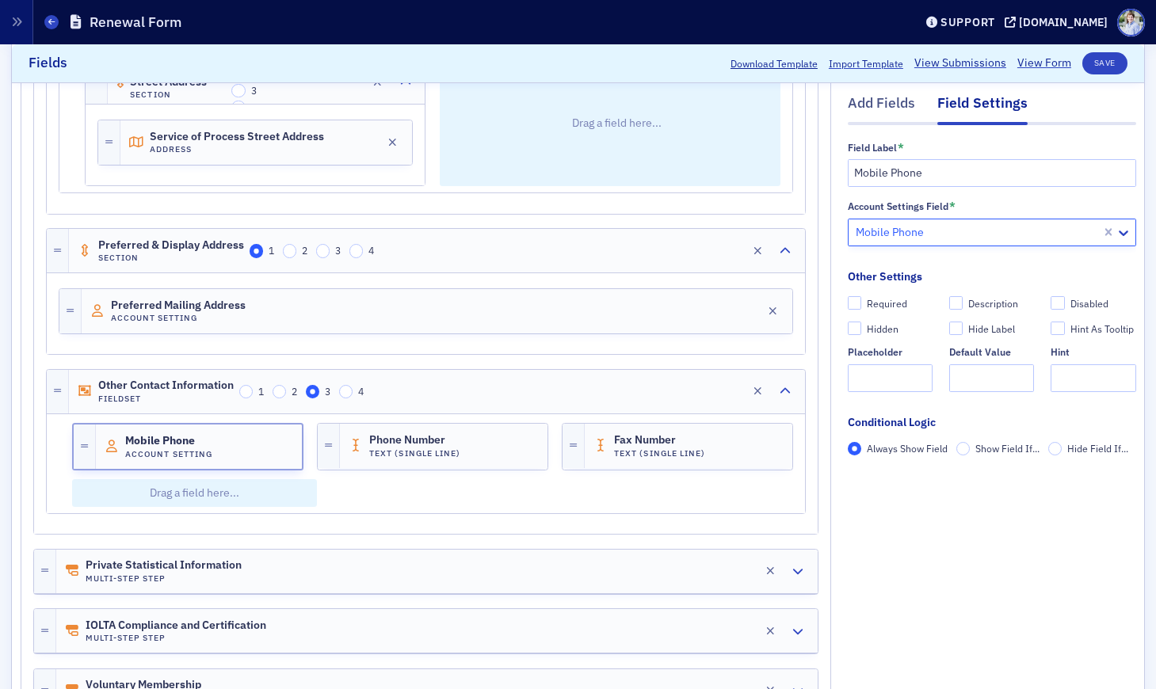
drag, startPoint x: 878, startPoint y: 264, endPoint x: 874, endPoint y: 309, distance: 45.3
click at [879, 271] on div "Account Settings Field * option Mobile Phone, selected. Mobile Phone Other Sett…" at bounding box center [992, 302] width 288 height 202
click at [944, 276] on fieldset "Other Settings Required Description Disabled Hidden Hide Label Hint As Tooltip …" at bounding box center [992, 336] width 288 height 135
click at [430, 443] on span "Phone Number" at bounding box center [413, 440] width 89 height 13
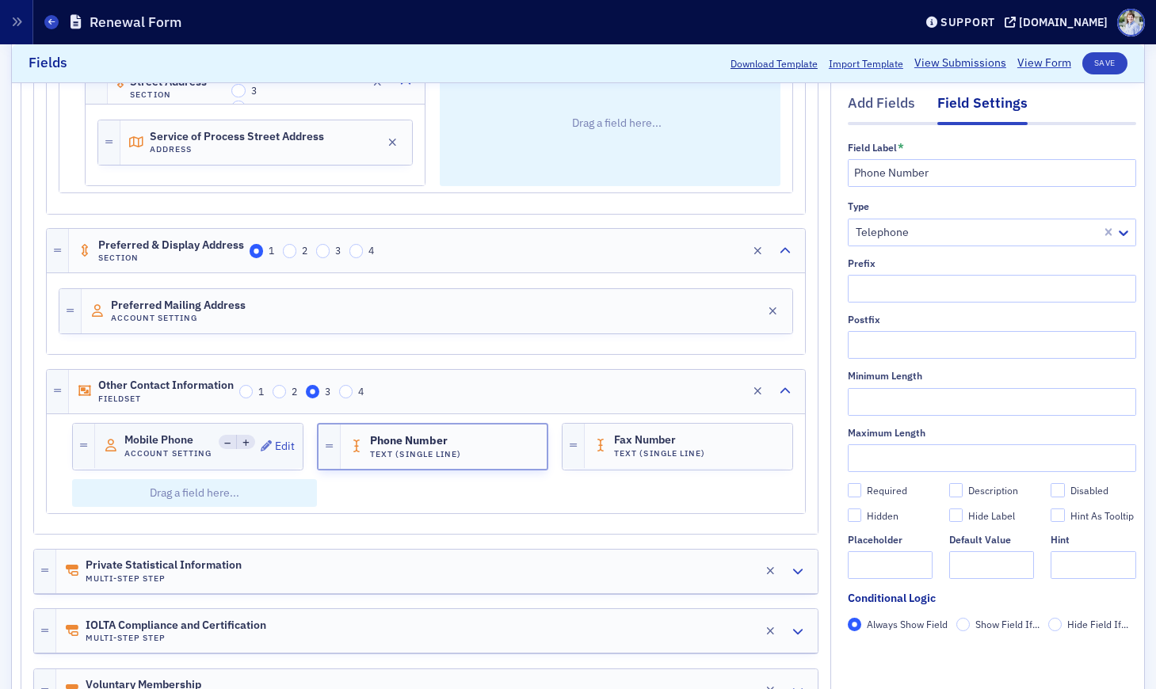
click at [170, 428] on div "Mobile Phone Account Setting Edit" at bounding box center [212, 446] width 235 height 44
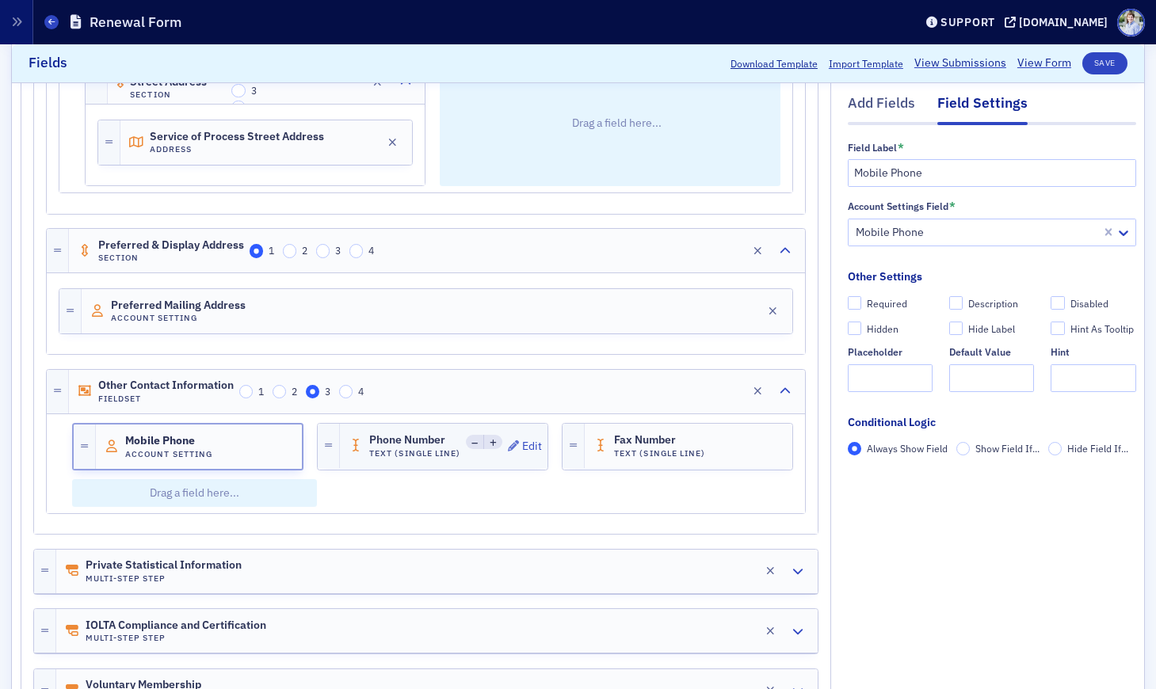
click at [382, 452] on h4 "Text (Single Line)" at bounding box center [414, 453] width 91 height 10
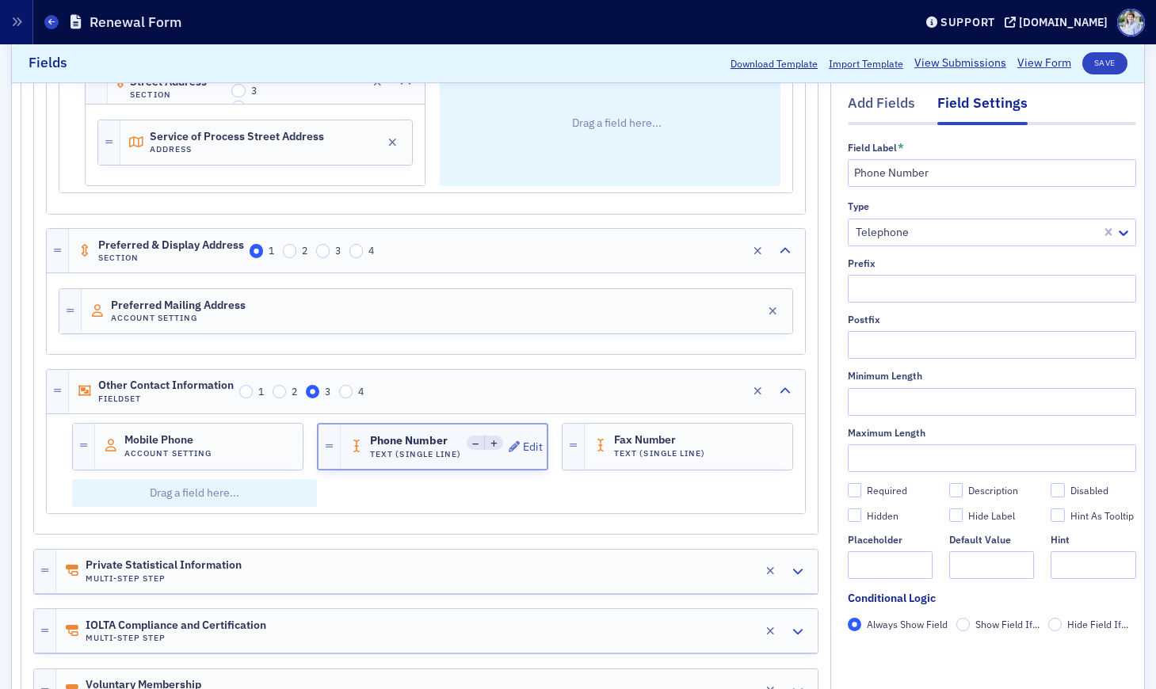
click at [492, 441] on icon at bounding box center [493, 444] width 7 height 7
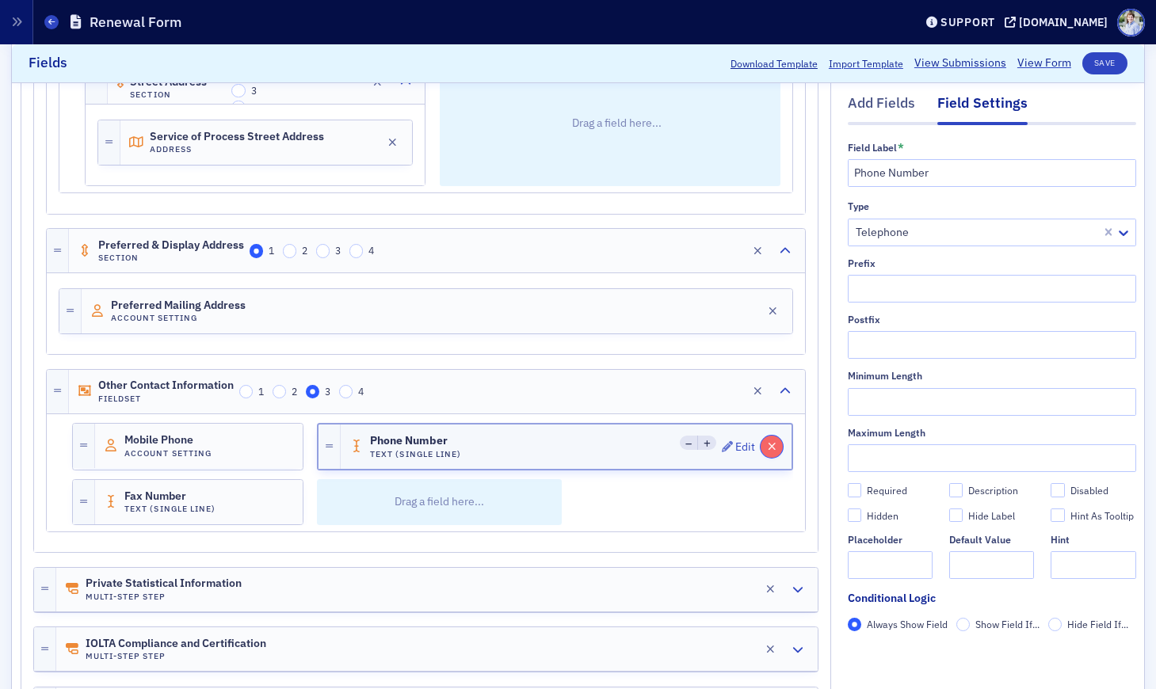
click at [763, 445] on button "button" at bounding box center [772, 447] width 22 height 22
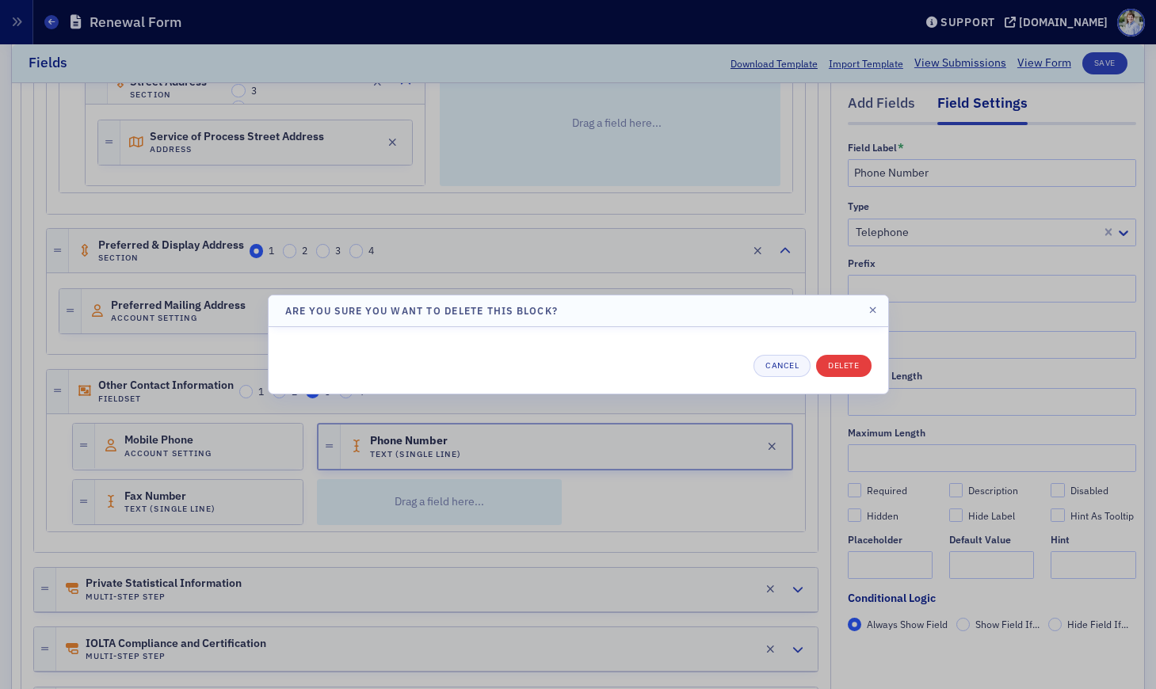
click at [846, 356] on div "Cancel Delete" at bounding box center [578, 360] width 586 height 33
click at [846, 361] on button "Delete" at bounding box center [843, 366] width 55 height 22
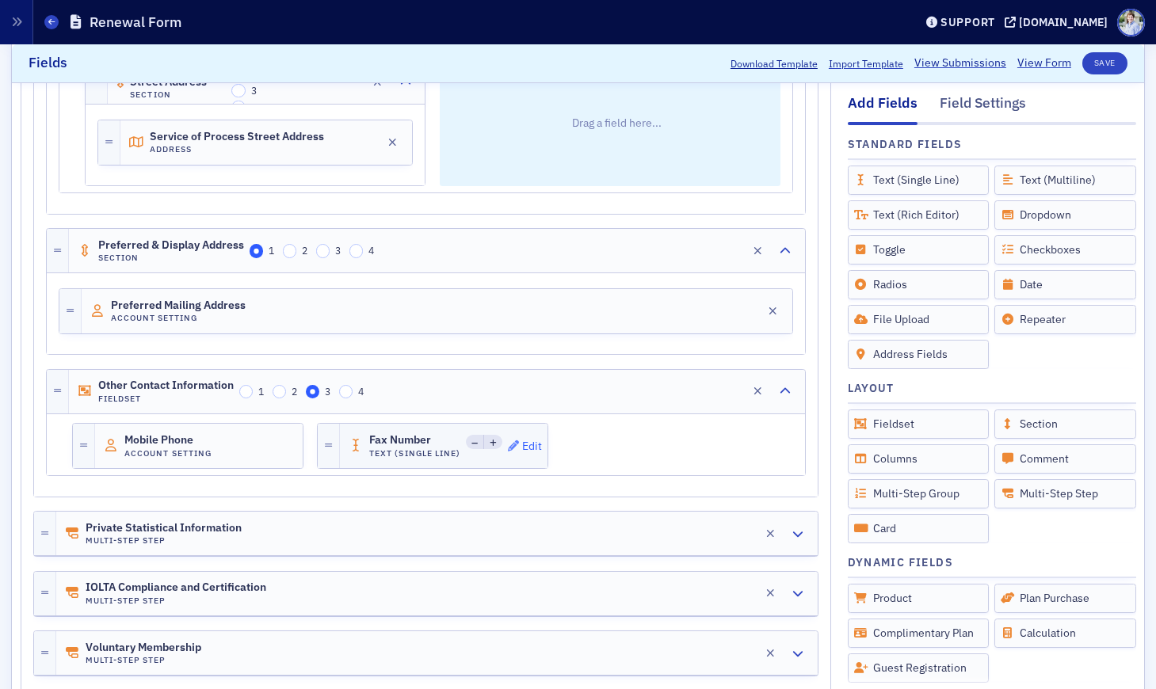
drag, startPoint x: 528, startPoint y: 448, endPoint x: 515, endPoint y: 447, distance: 12.7
click at [528, 448] on div "Edit" at bounding box center [532, 446] width 20 height 9
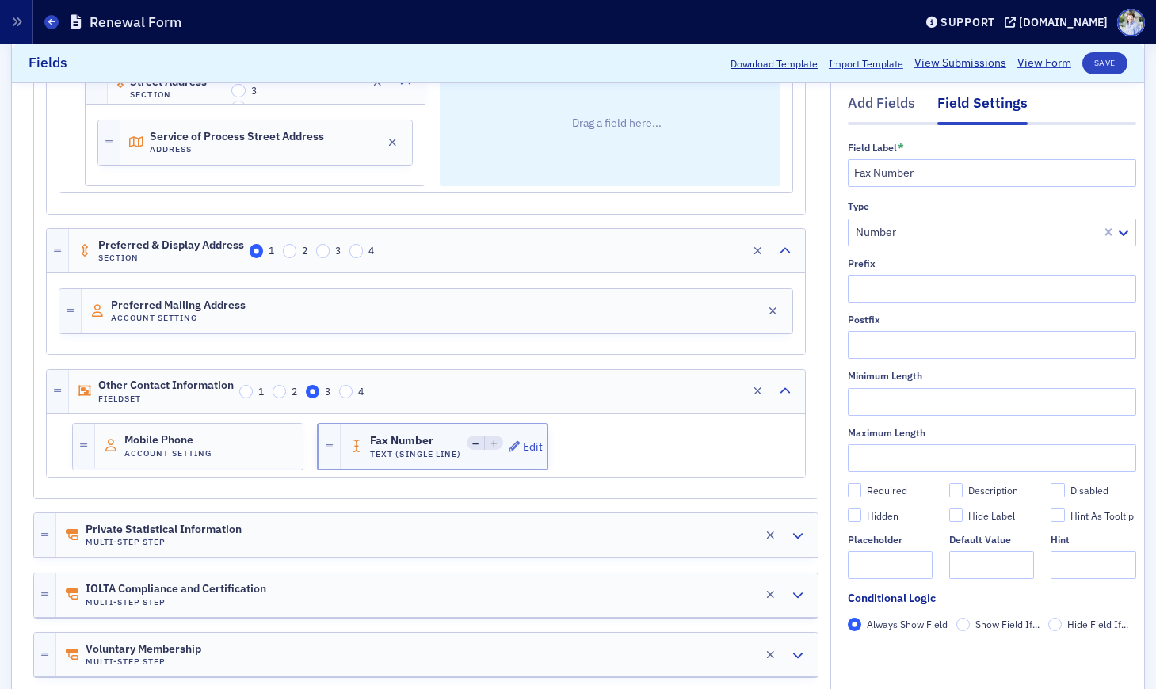
drag, startPoint x: 497, startPoint y: 445, endPoint x: 527, endPoint y: 447, distance: 30.2
click at [497, 445] on icon at bounding box center [493, 444] width 7 height 7
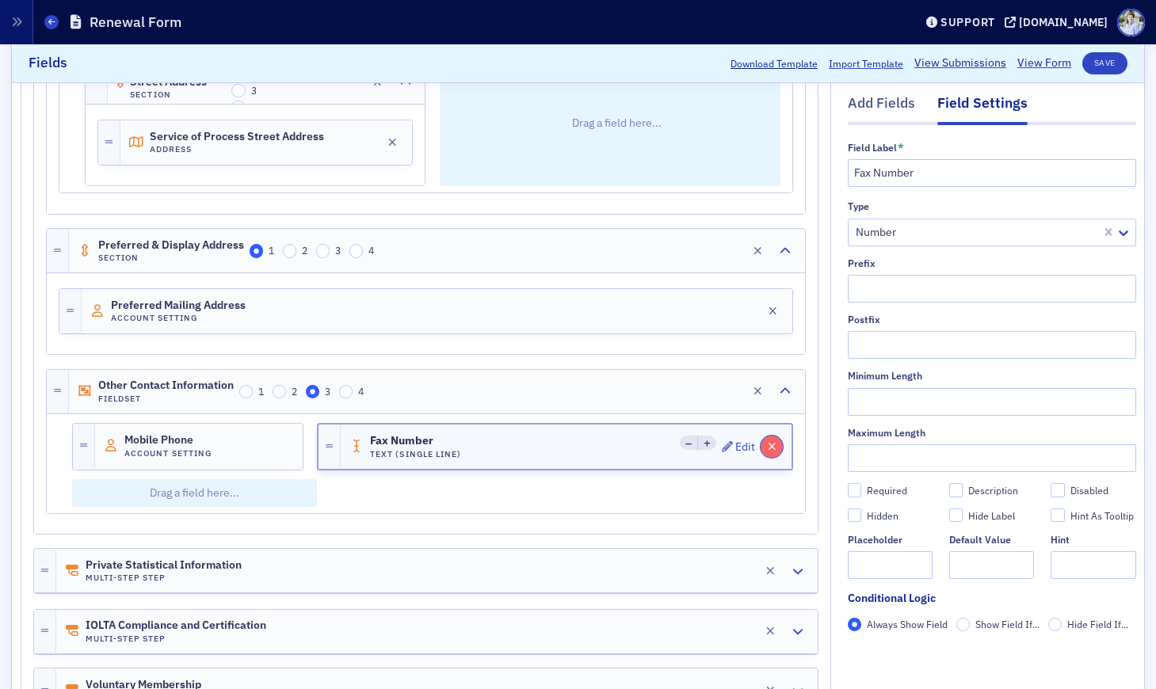
click at [774, 447] on icon "button" at bounding box center [772, 446] width 9 height 11
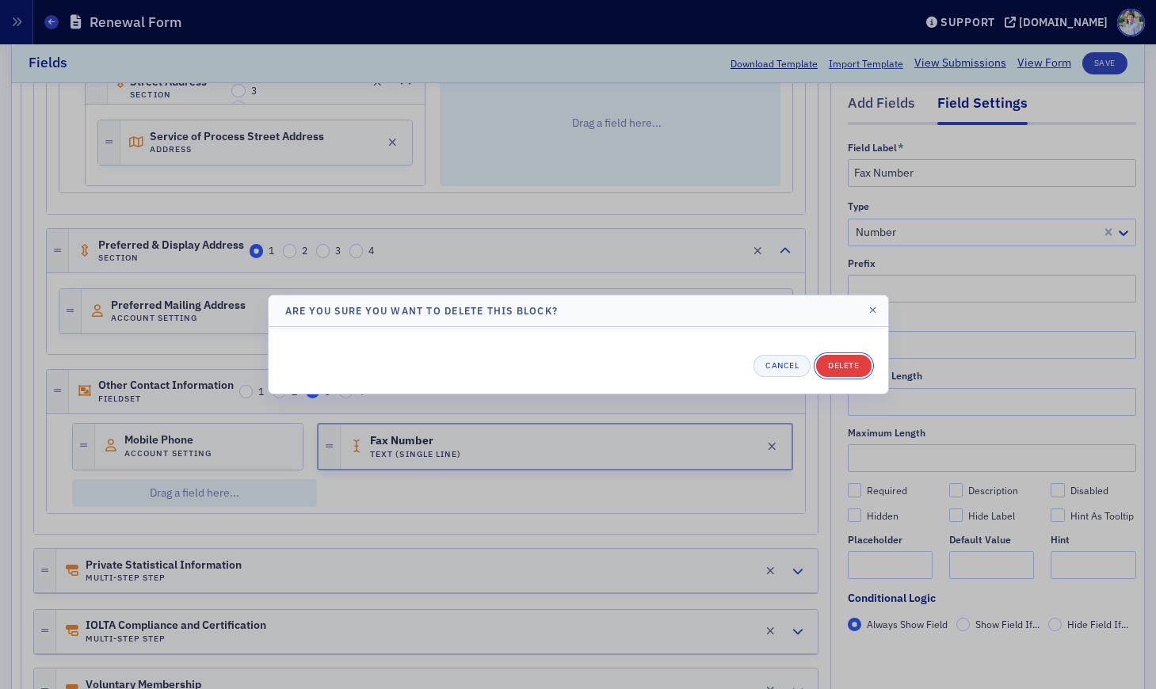
click at [854, 360] on button "Delete" at bounding box center [843, 366] width 55 height 22
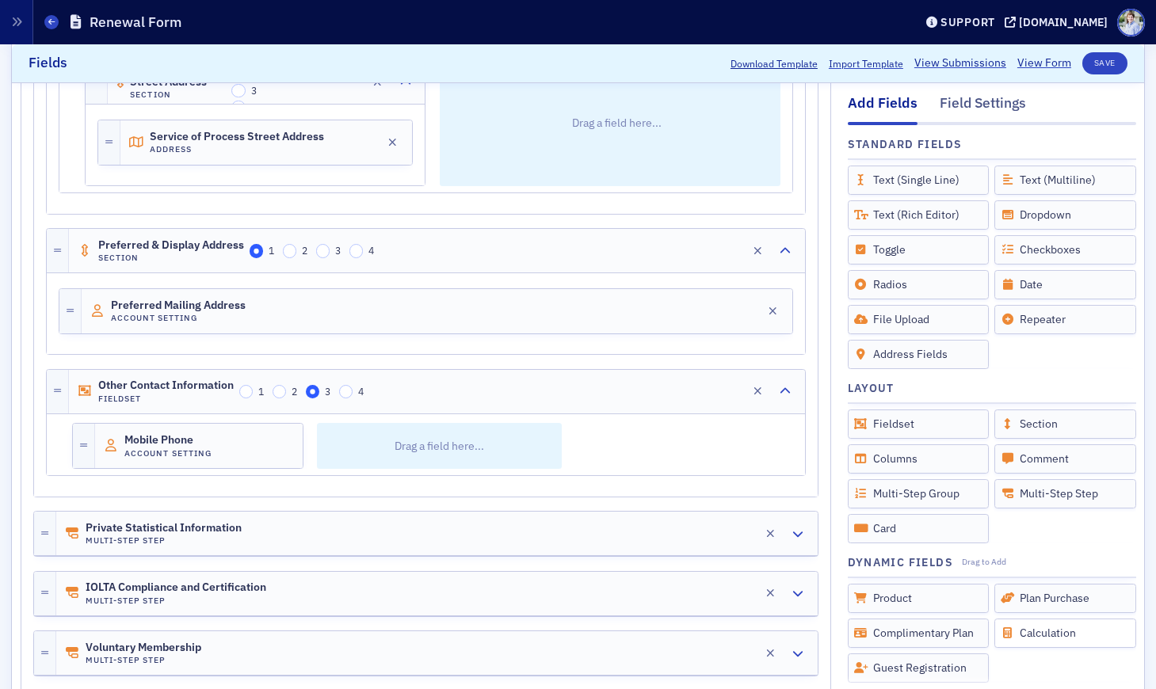
scroll to position [139, 0]
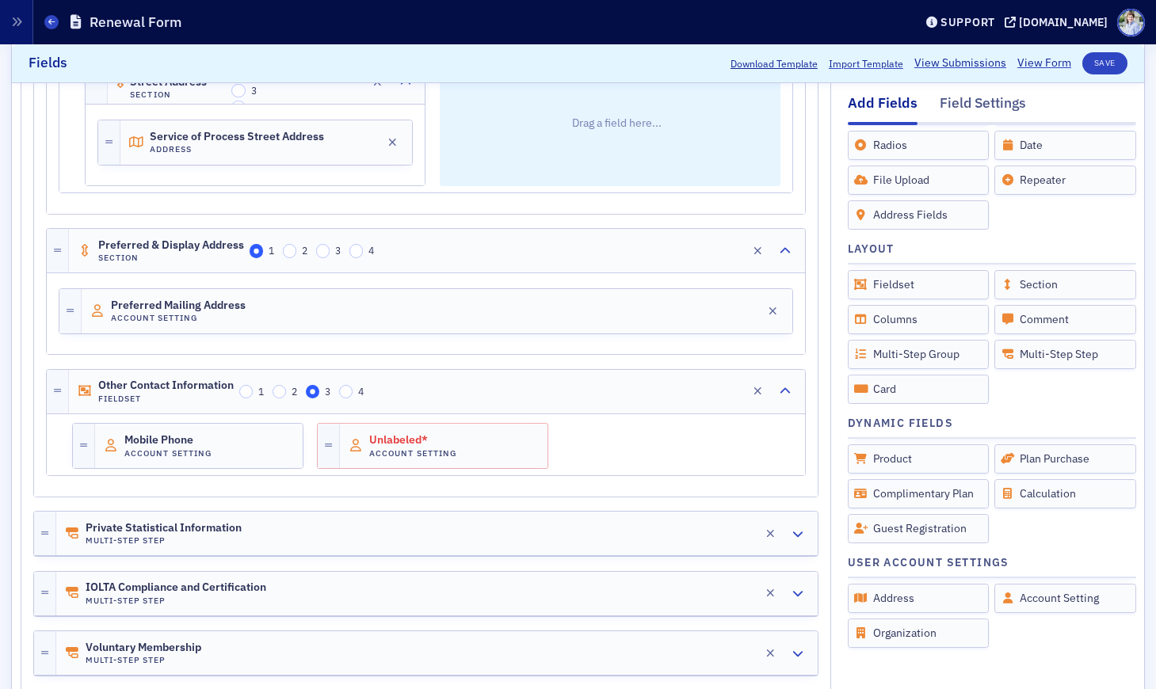
drag, startPoint x: 414, startPoint y: 447, endPoint x: 562, endPoint y: 366, distance: 168.8
click at [414, 448] on h4 "Account Setting" at bounding box center [413, 453] width 89 height 10
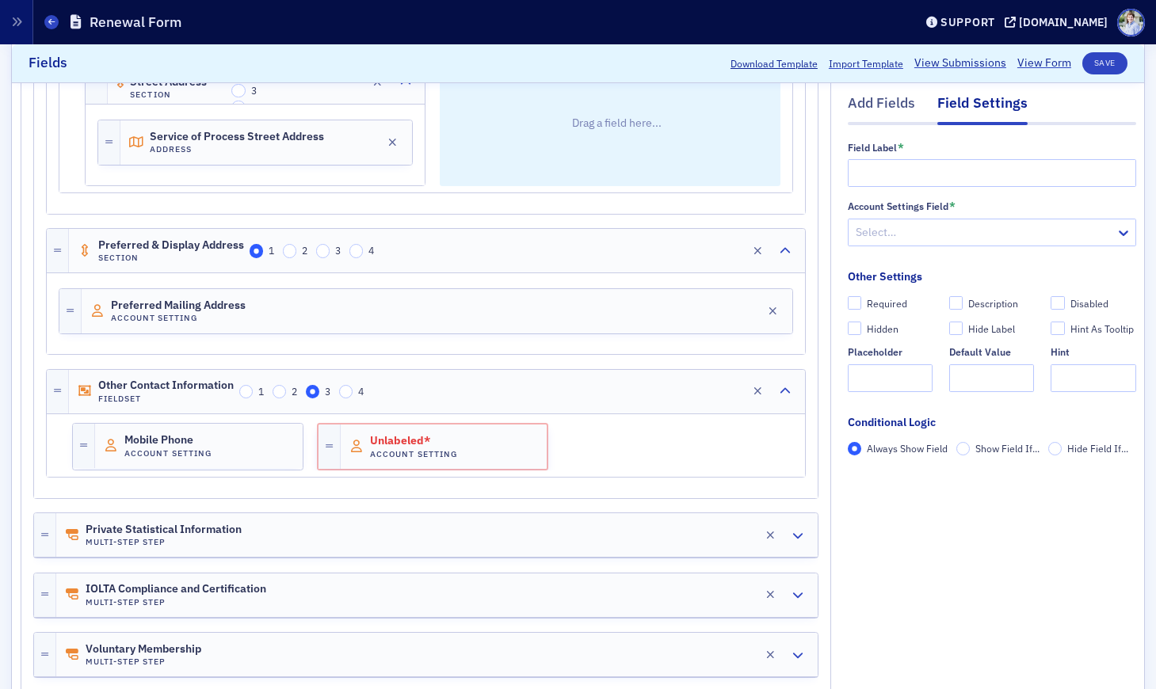
scroll to position [0, 0]
click at [934, 159] on input "text" at bounding box center [992, 173] width 288 height 28
type input "Work Phone"
drag, startPoint x: 913, startPoint y: 196, endPoint x: 905, endPoint y: 220, distance: 25.1
click at [913, 196] on div "Field Label * Work Phone Account Settings Field * option , selected. Select is …" at bounding box center [992, 305] width 288 height 326
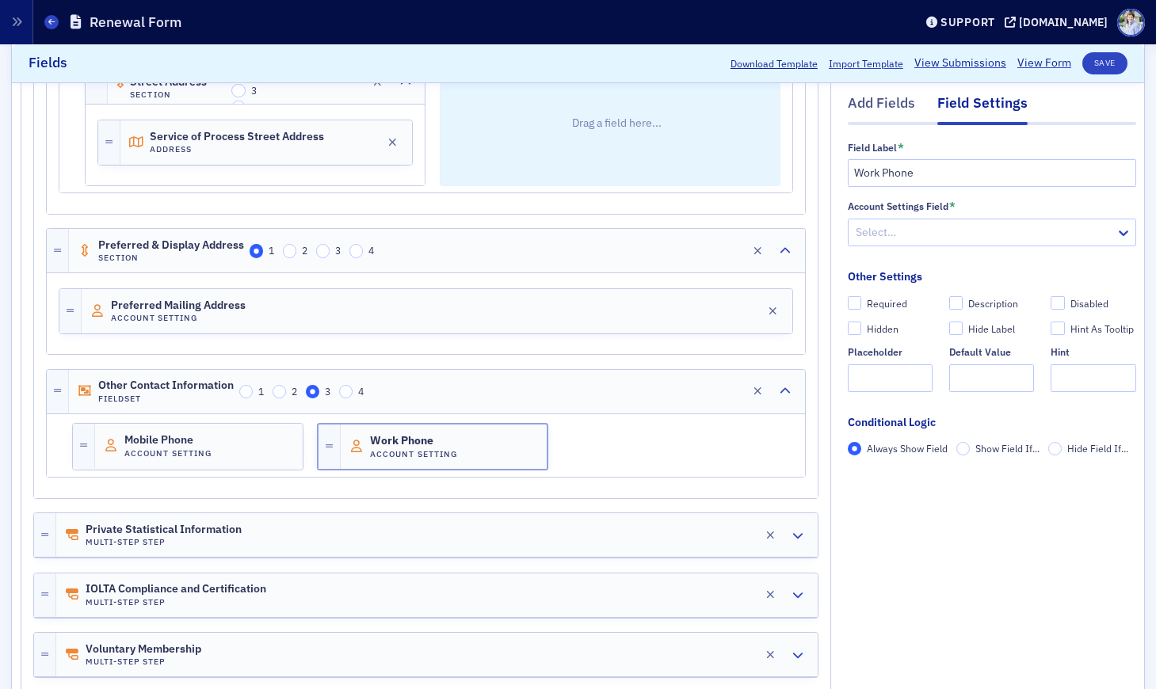
click at [905, 221] on div "Select…" at bounding box center [982, 232] width 267 height 23
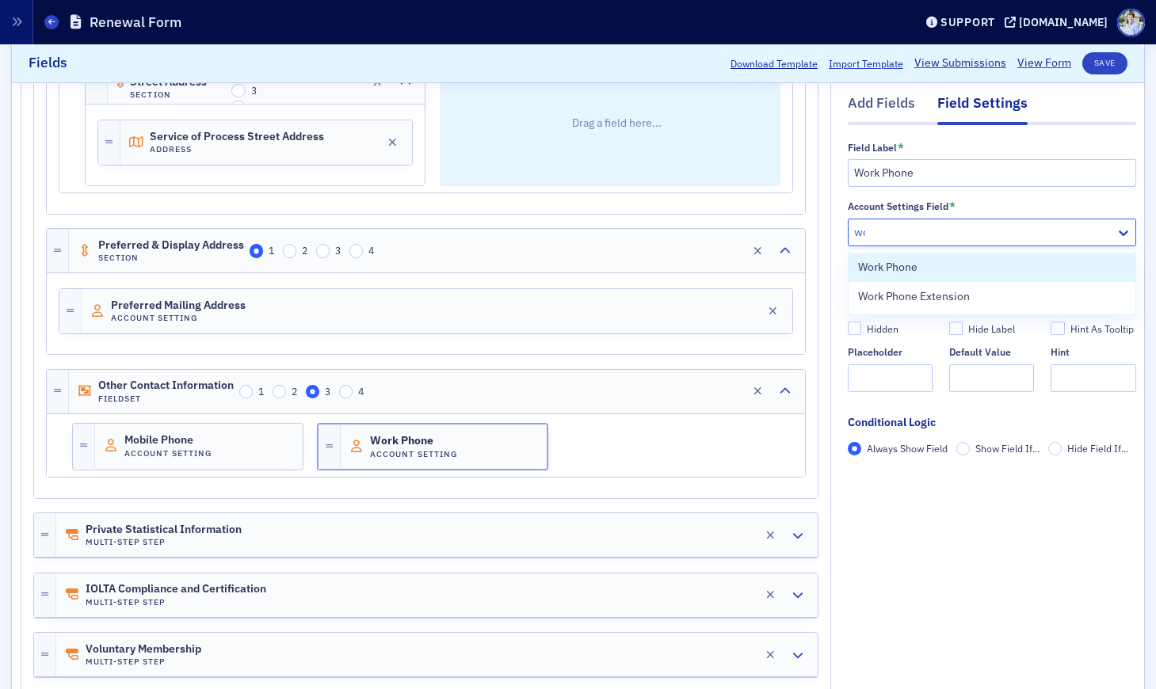
type input "work"
click at [894, 267] on span "Work Phone" at bounding box center [887, 267] width 59 height 17
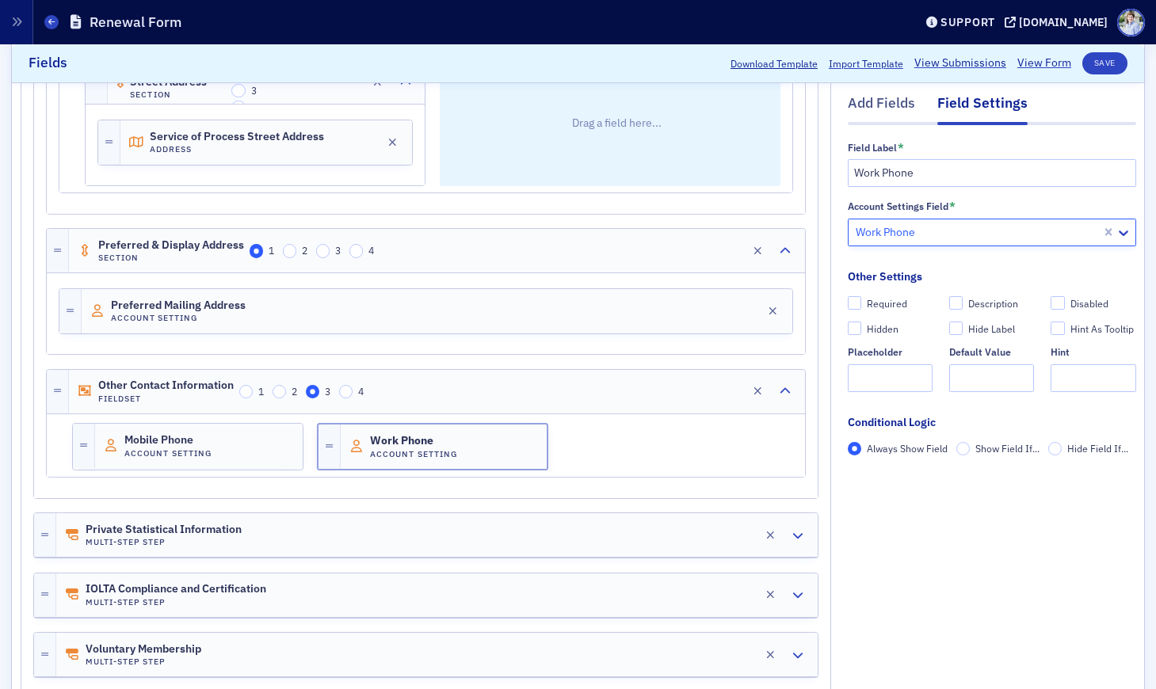
click at [868, 303] on div "Required" at bounding box center [887, 303] width 40 height 13
click at [862, 303] on input "Required" at bounding box center [855, 303] width 14 height 14
checkbox input "true"
type input "required"
click at [880, 299] on div "Required" at bounding box center [887, 303] width 40 height 13
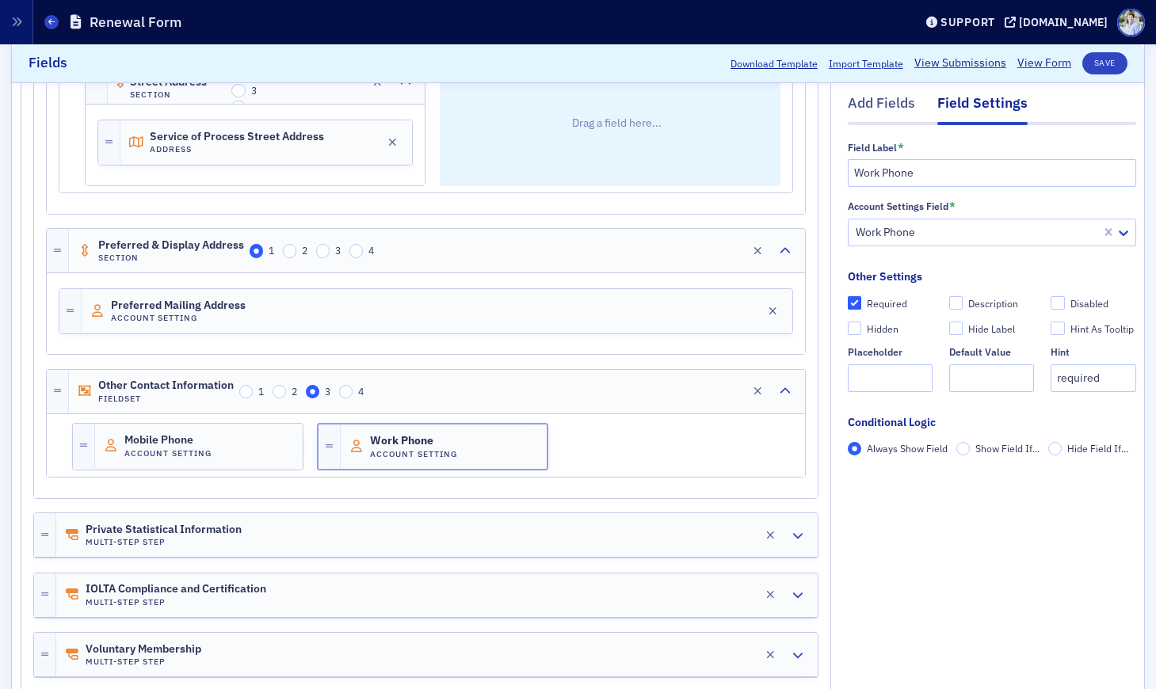
click at [862, 299] on input "Required" at bounding box center [855, 303] width 14 height 14
checkbox input "false"
drag, startPoint x: 995, startPoint y: 508, endPoint x: 982, endPoint y: 504, distance: 14.0
click at [995, 508] on div "Field Label * Work Phone Account Settings Field * Work Phone Other Settings Req…" at bounding box center [992, 320] width 288 height 391
click at [690, 456] on div at bounding box center [676, 443] width 228 height 56
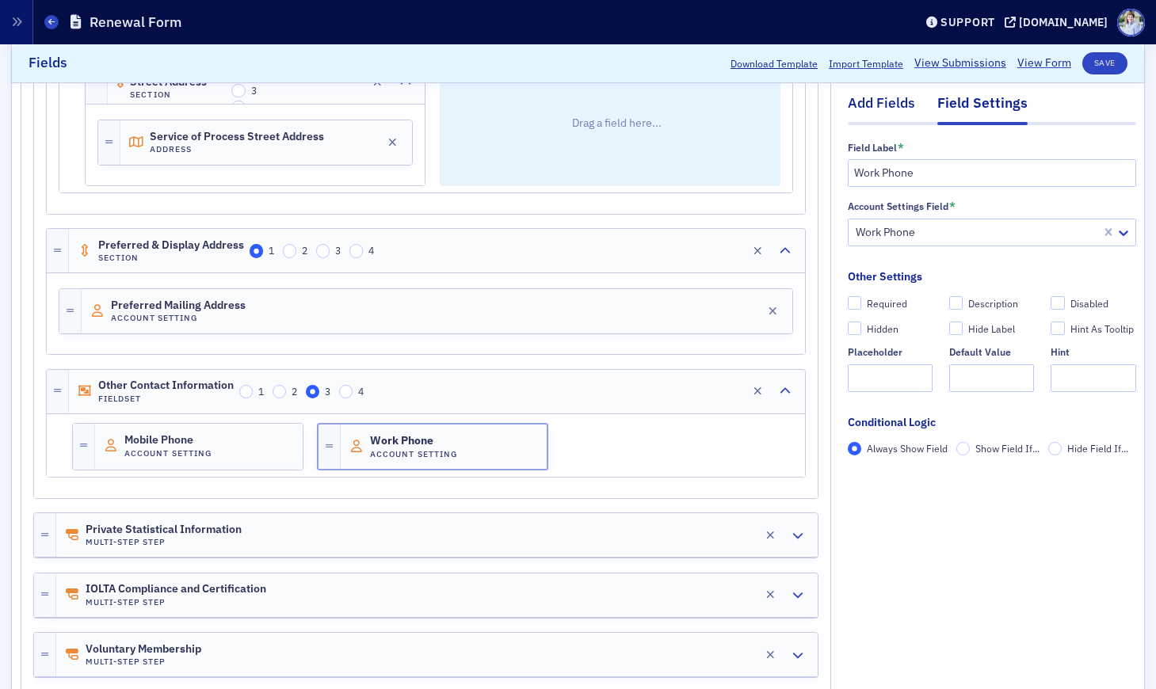
click at [876, 104] on div "Add Fields" at bounding box center [881, 107] width 67 height 29
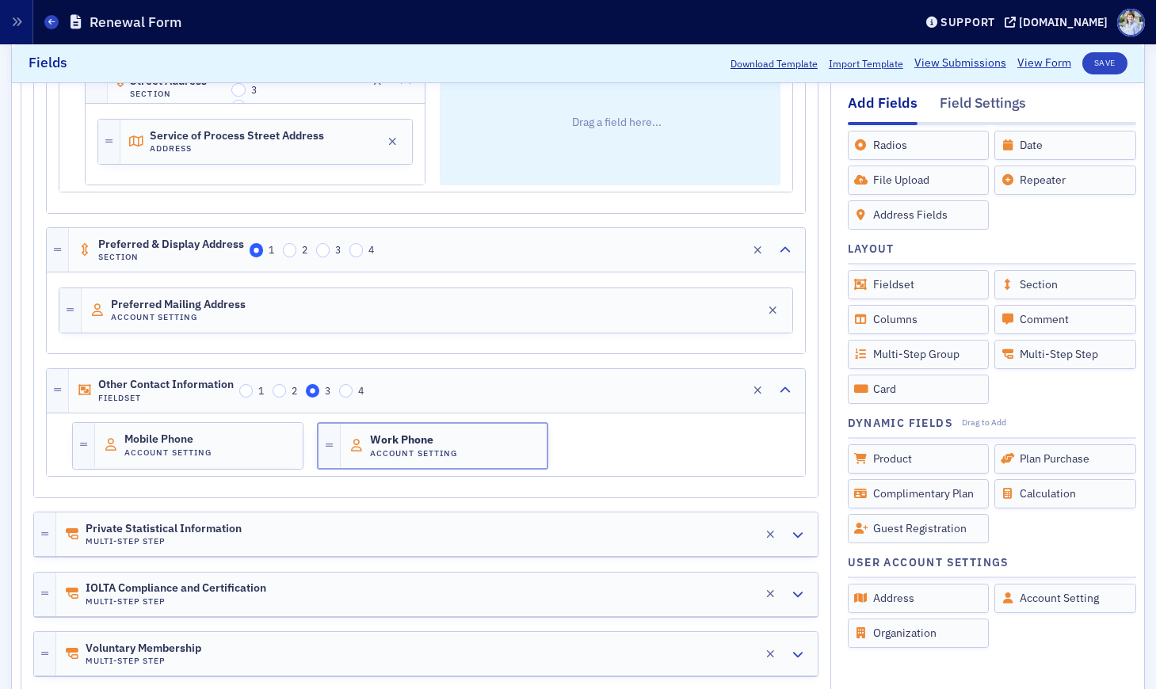
scroll to position [137, 0]
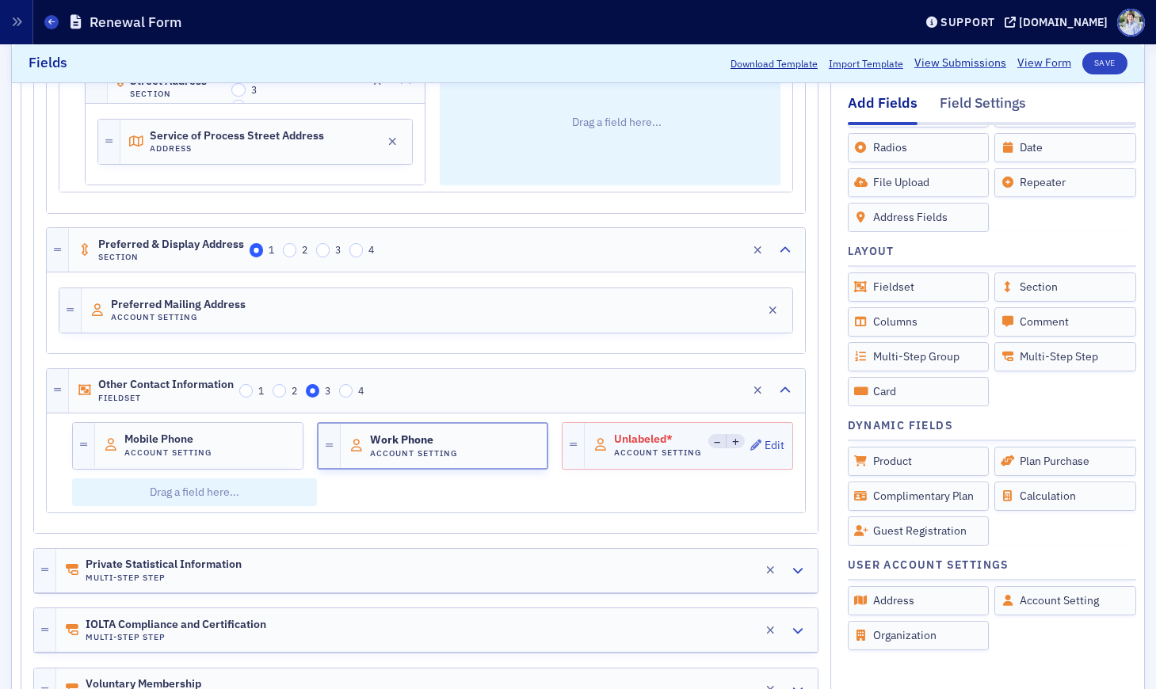
click at [620, 448] on h4 "Account Setting" at bounding box center [658, 453] width 89 height 10
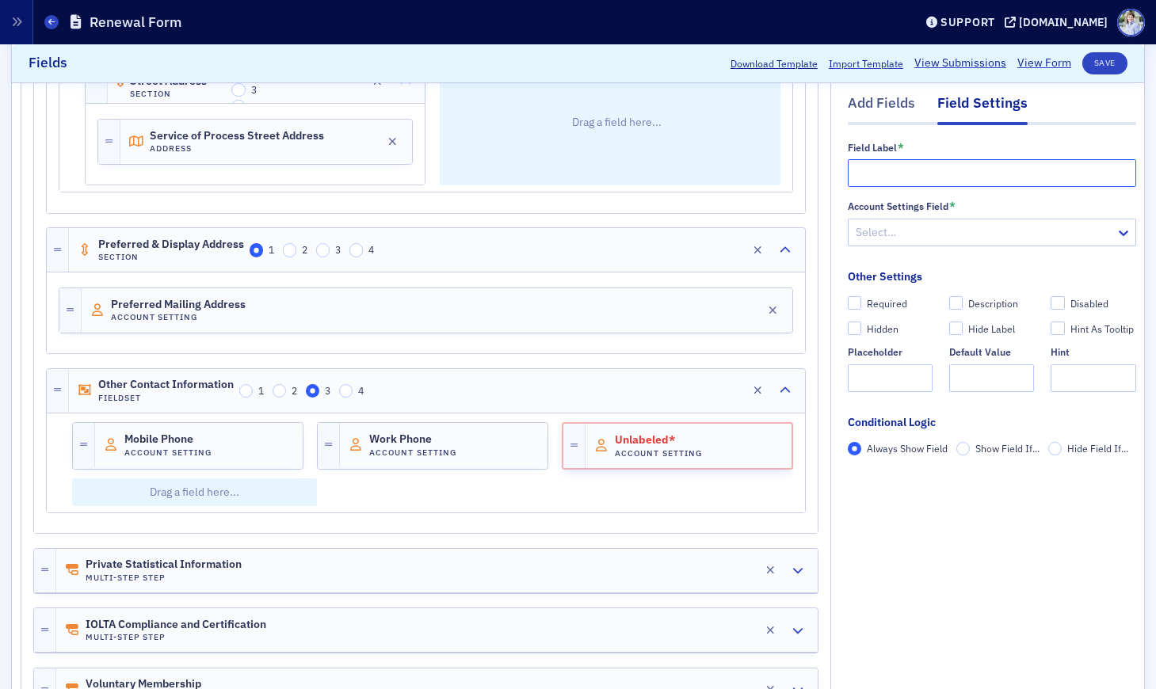
click at [946, 177] on input "text" at bounding box center [992, 173] width 288 height 28
type input "Home Phone"
drag, startPoint x: 978, startPoint y: 197, endPoint x: 972, endPoint y: 207, distance: 11.0
click at [979, 199] on div "Field Label * Home Phone Account Settings Field * Select… Other Settings Requir…" at bounding box center [992, 305] width 288 height 326
click at [961, 222] on div "Select…" at bounding box center [982, 232] width 267 height 23
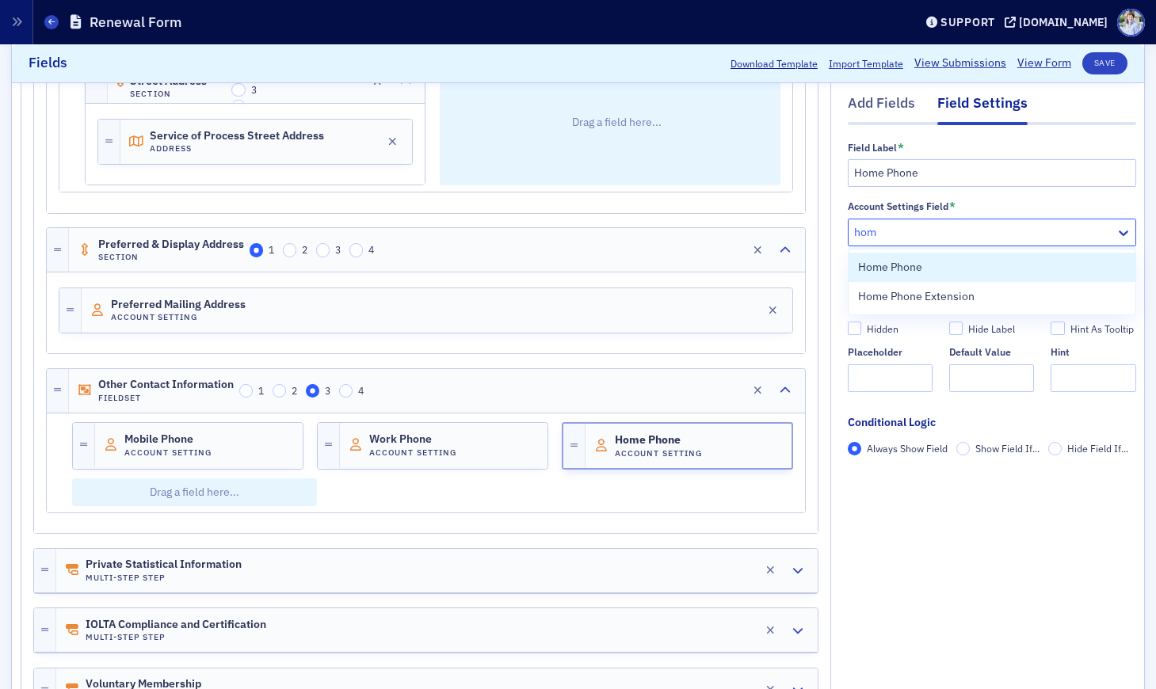
type input "home"
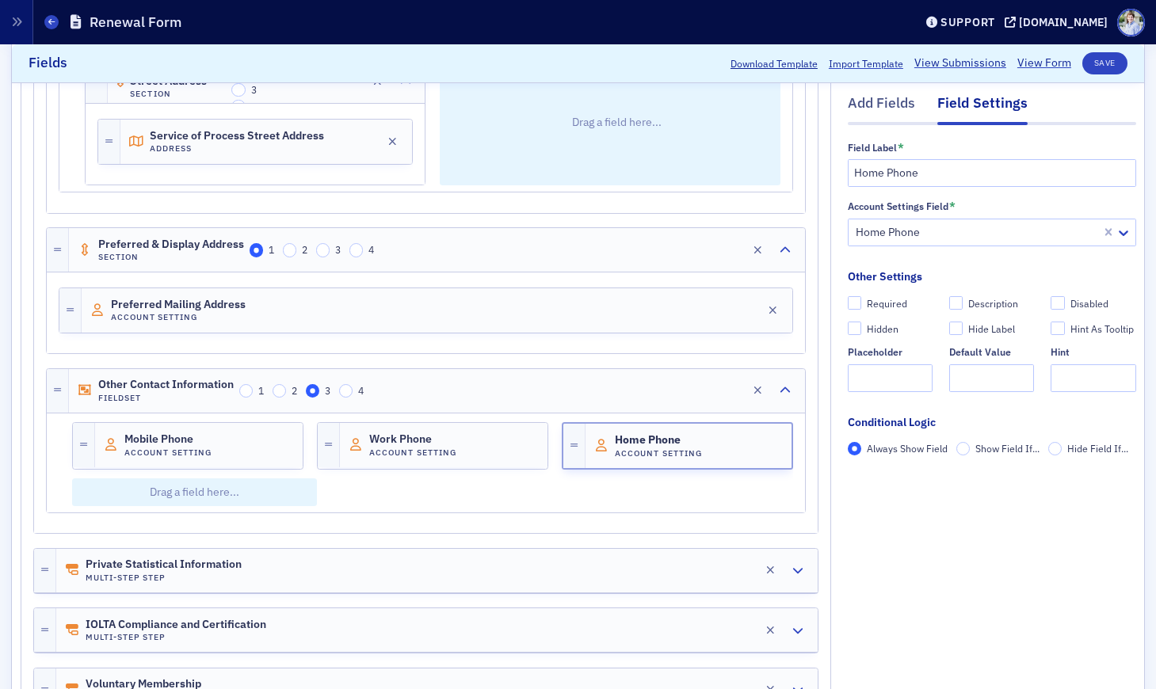
click at [963, 282] on fieldset "Other Settings Required Description Disabled Hidden Hide Label Hint As Tooltip …" at bounding box center [992, 336] width 288 height 135
click at [146, 436] on span "Mobile Phone" at bounding box center [168, 439] width 89 height 13
drag, startPoint x: 625, startPoint y: 442, endPoint x: 675, endPoint y: 420, distance: 54.6
click at [625, 441] on span "Home Phone" at bounding box center [658, 439] width 89 height 13
click at [888, 86] on div "Add Fields Field Settings Field Label * Home Phone Account Settings Field * Hom…" at bounding box center [992, 298] width 288 height 433
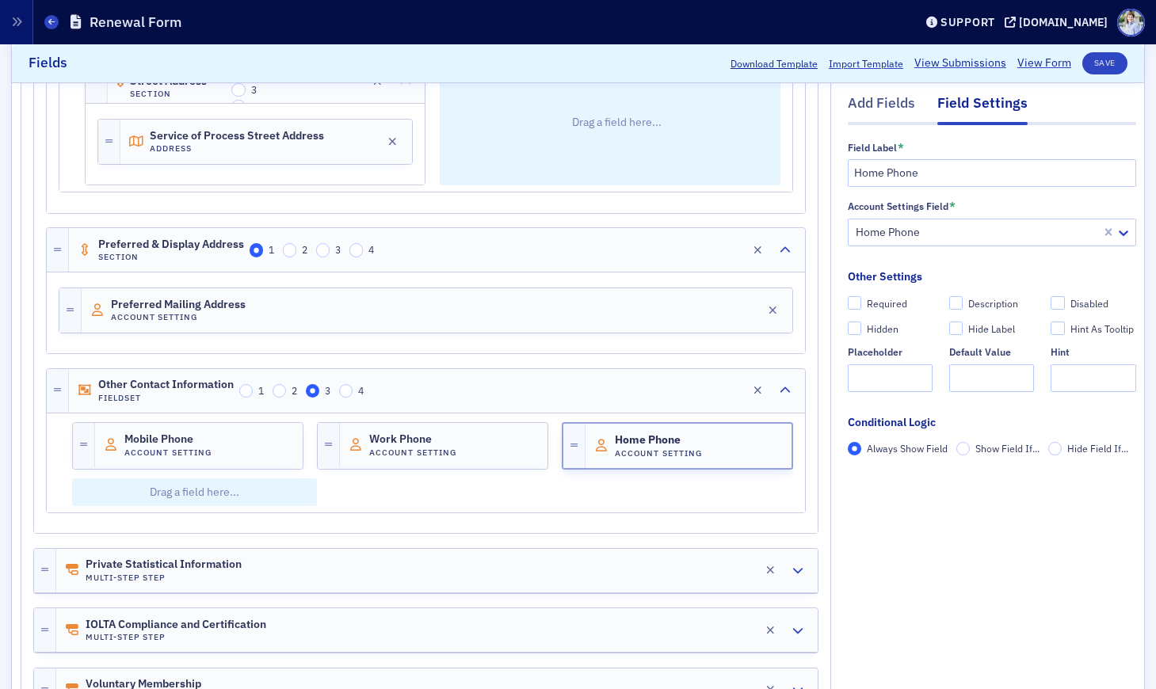
click at [888, 91] on div "Add Fields Field Settings Field Label * Home Phone Account Settings Field * Hom…" at bounding box center [992, 298] width 288 height 433
click at [889, 99] on div "Add Fields" at bounding box center [881, 107] width 67 height 29
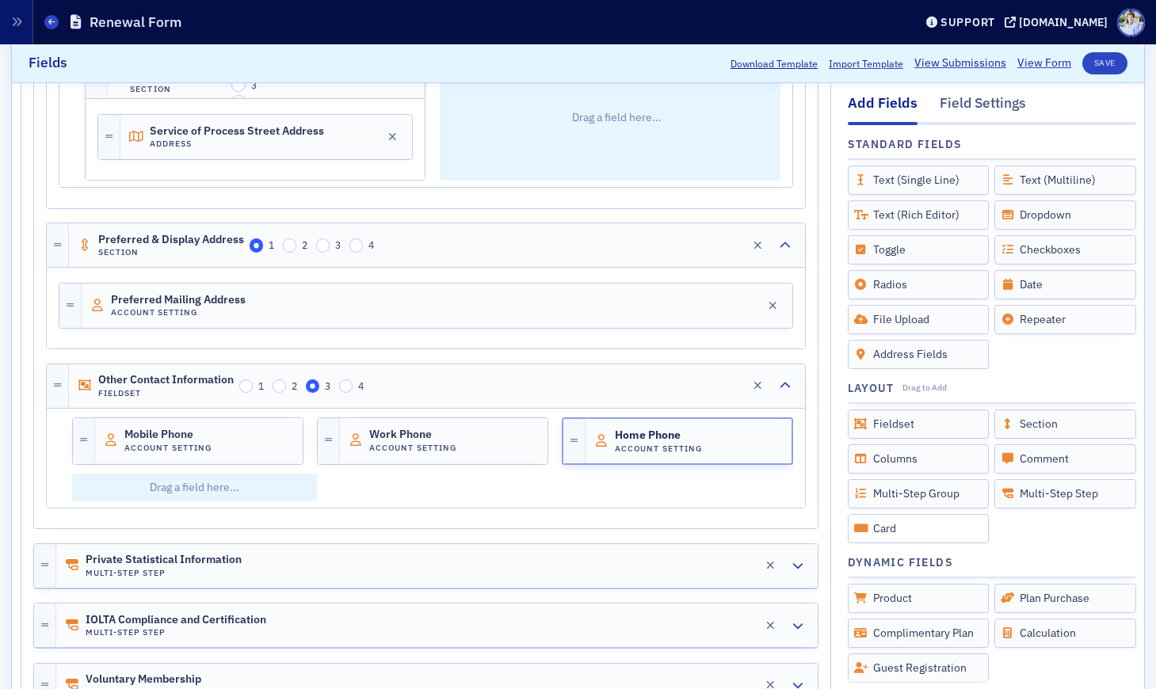
scroll to position [139, 0]
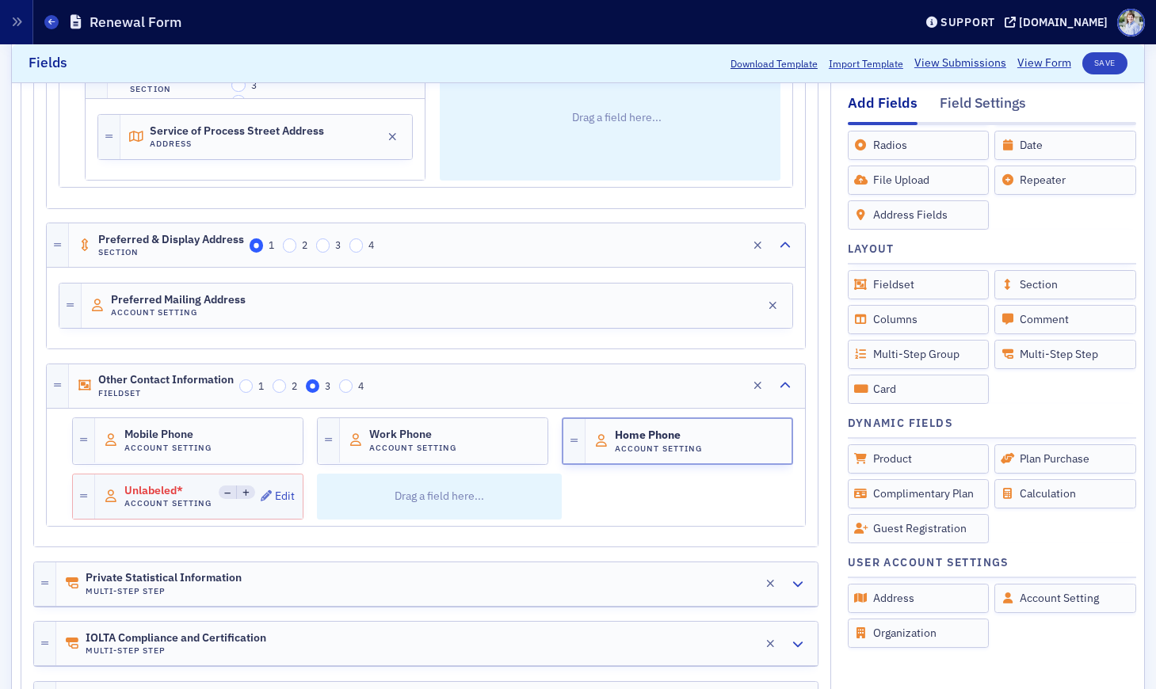
click at [218, 488] on div "Unlabeled* Account Setting Edit" at bounding box center [212, 497] width 235 height 44
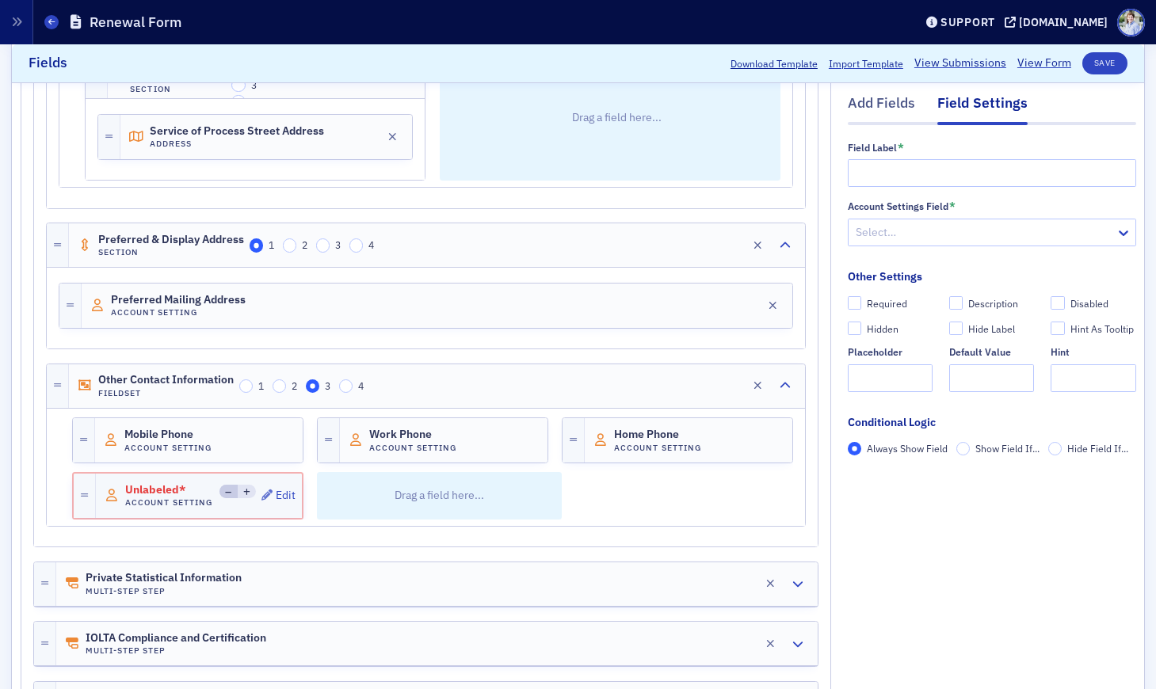
scroll to position [0, 0]
click at [1018, 166] on input "text" at bounding box center [992, 173] width 288 height 28
type input "D"
type input "Directory Display Phone Number"
click at [143, 382] on span "Other Contact Information" at bounding box center [165, 380] width 135 height 13
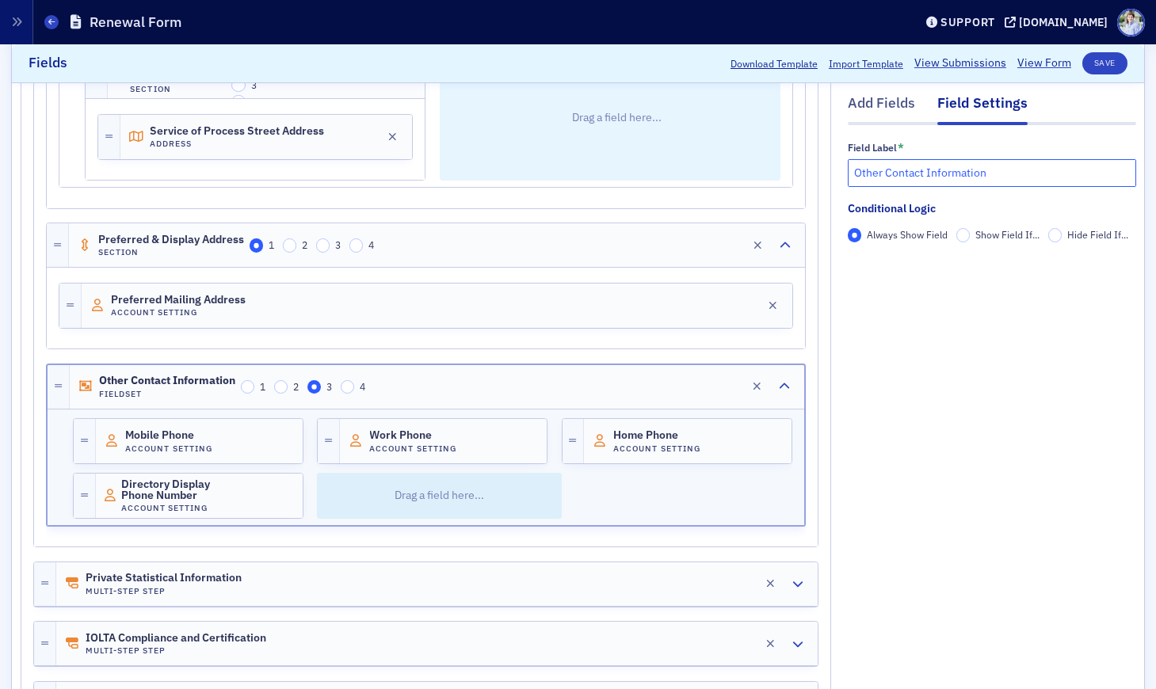
click at [885, 174] on input "Other Contact Information" at bounding box center [992, 173] width 288 height 28
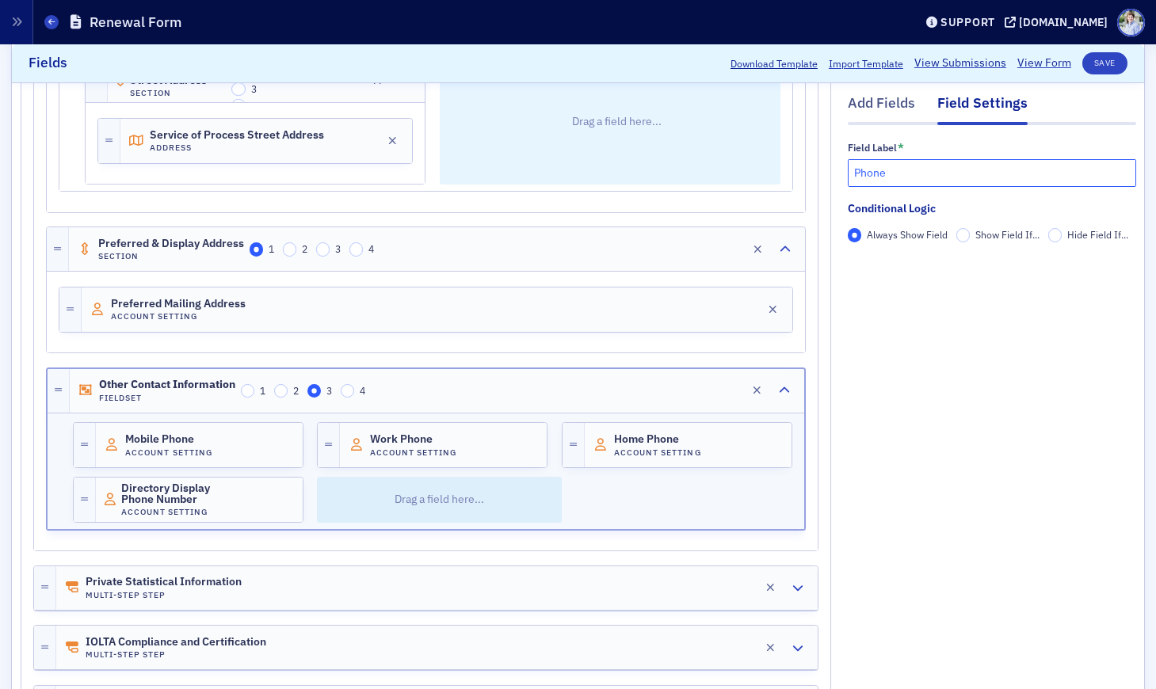
scroll to position [877, 0]
type input "Phone Numbers"
drag, startPoint x: 892, startPoint y: 98, endPoint x: 892, endPoint y: 109, distance: 10.3
click at [892, 98] on div "Add Fields" at bounding box center [881, 107] width 67 height 29
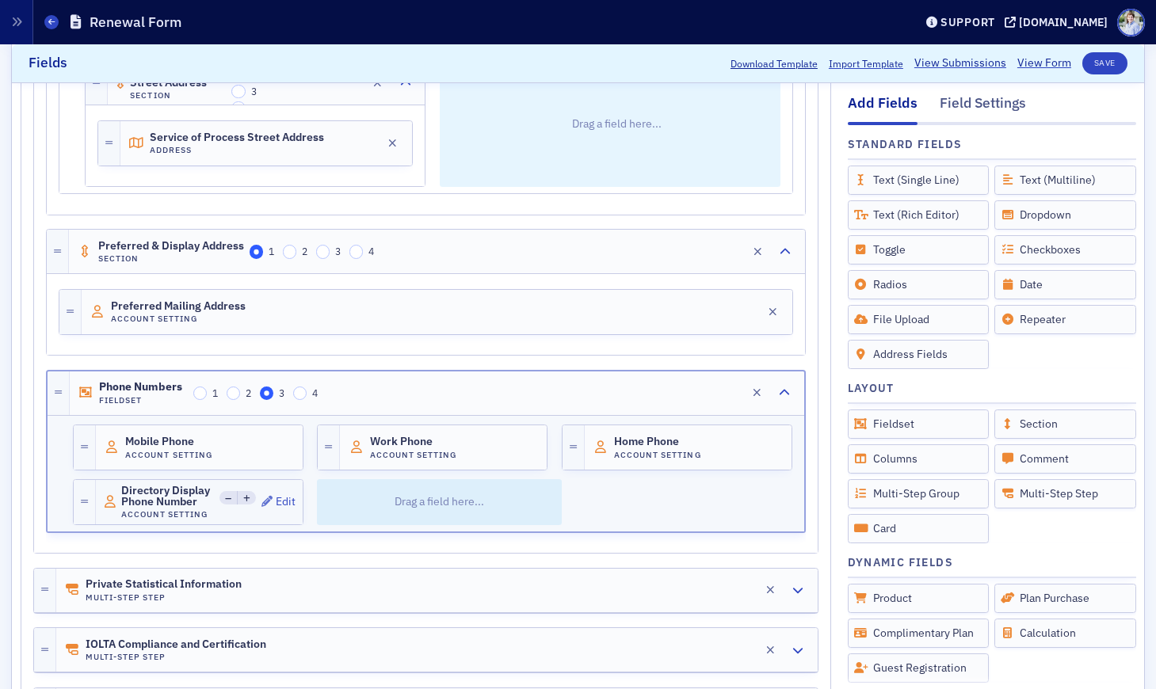
click at [204, 498] on span "Directory Display Phone Number" at bounding box center [167, 497] width 93 height 24
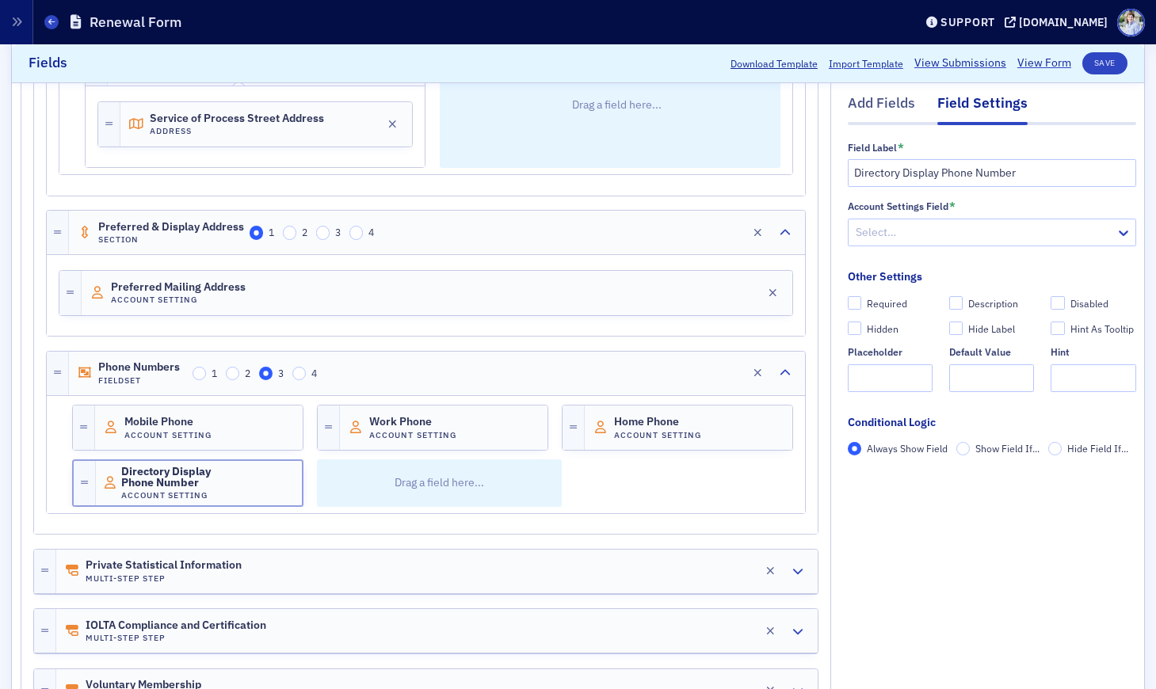
scroll to position [914, 0]
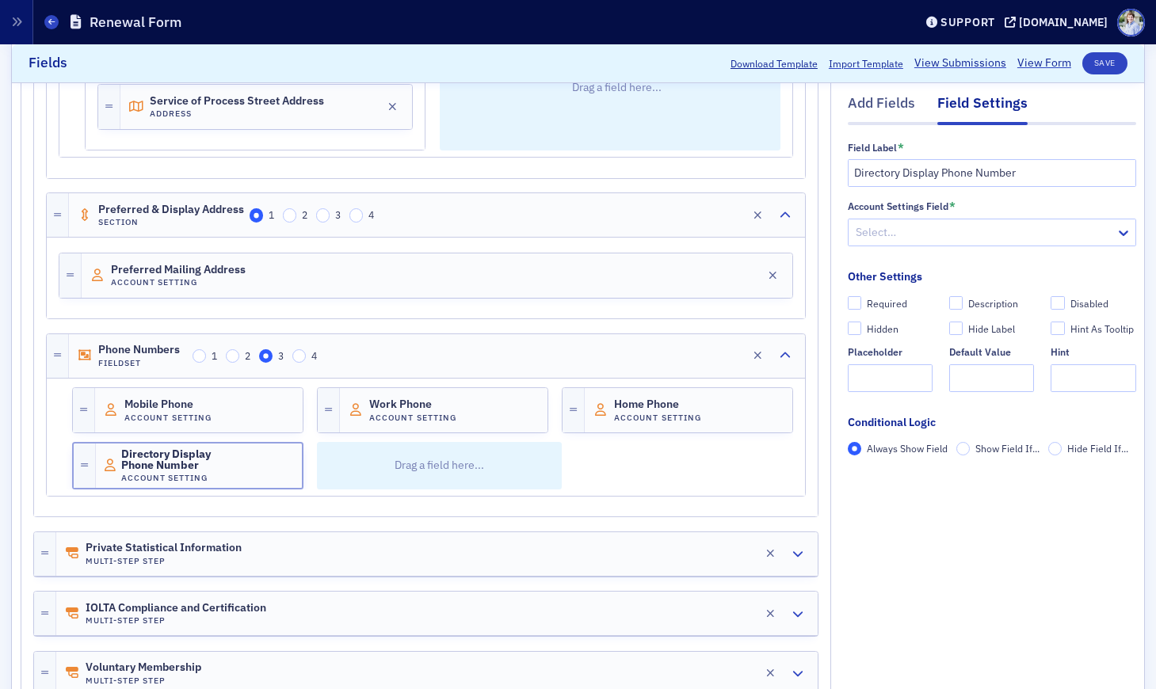
click at [913, 230] on div at bounding box center [984, 233] width 260 height 20
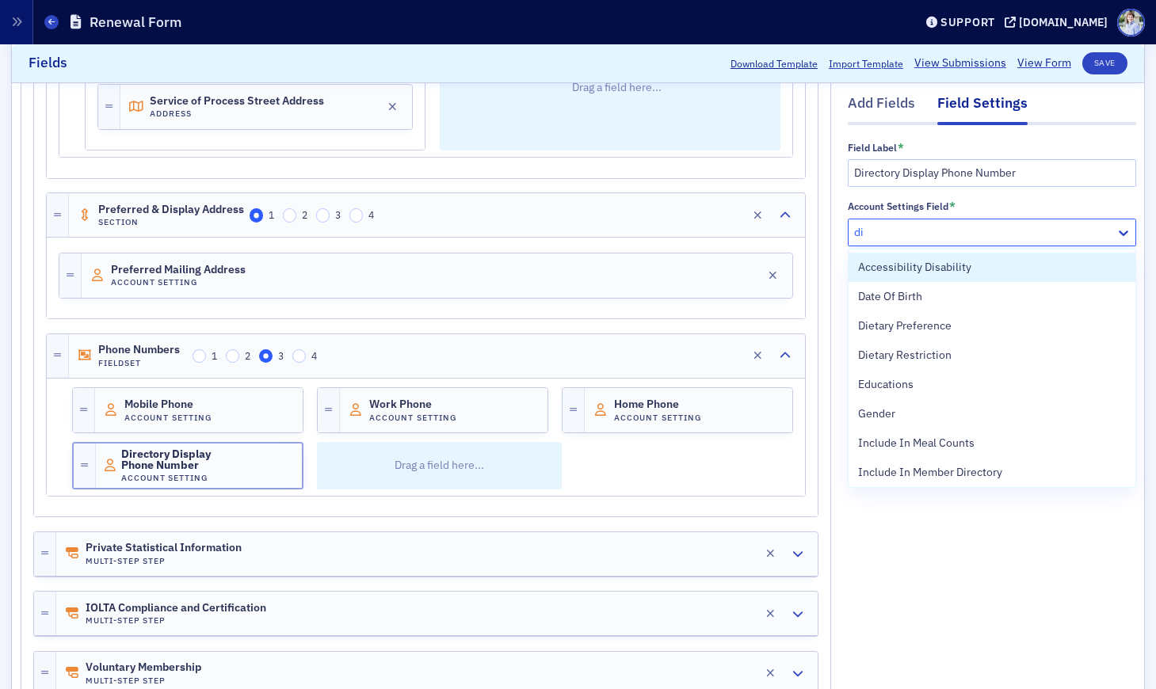
type input "dis"
type input "phon"
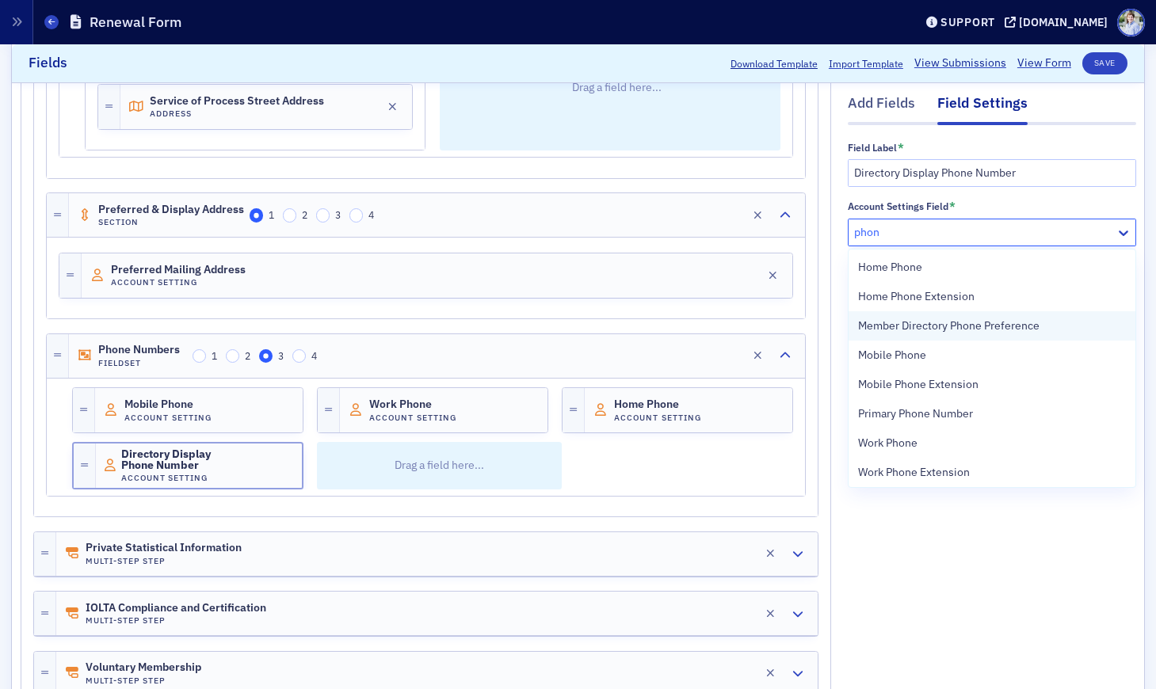
click at [941, 330] on span "Member Directory Phone Preference" at bounding box center [948, 326] width 181 height 17
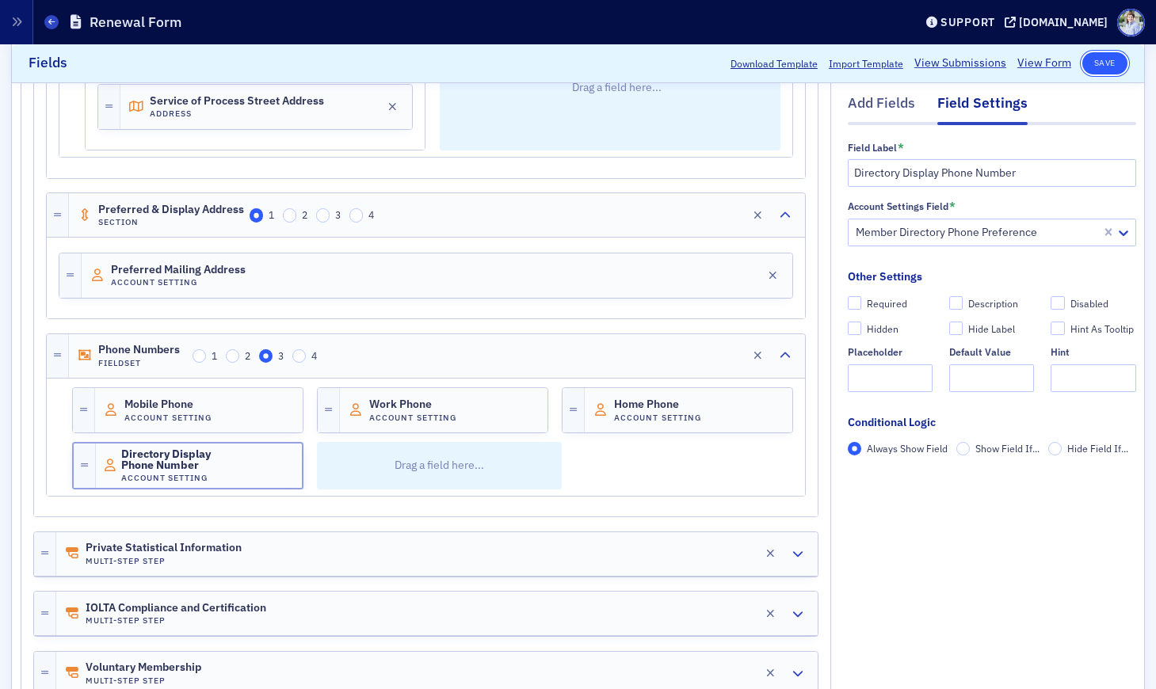
click at [1108, 67] on button "Save" at bounding box center [1104, 63] width 45 height 22
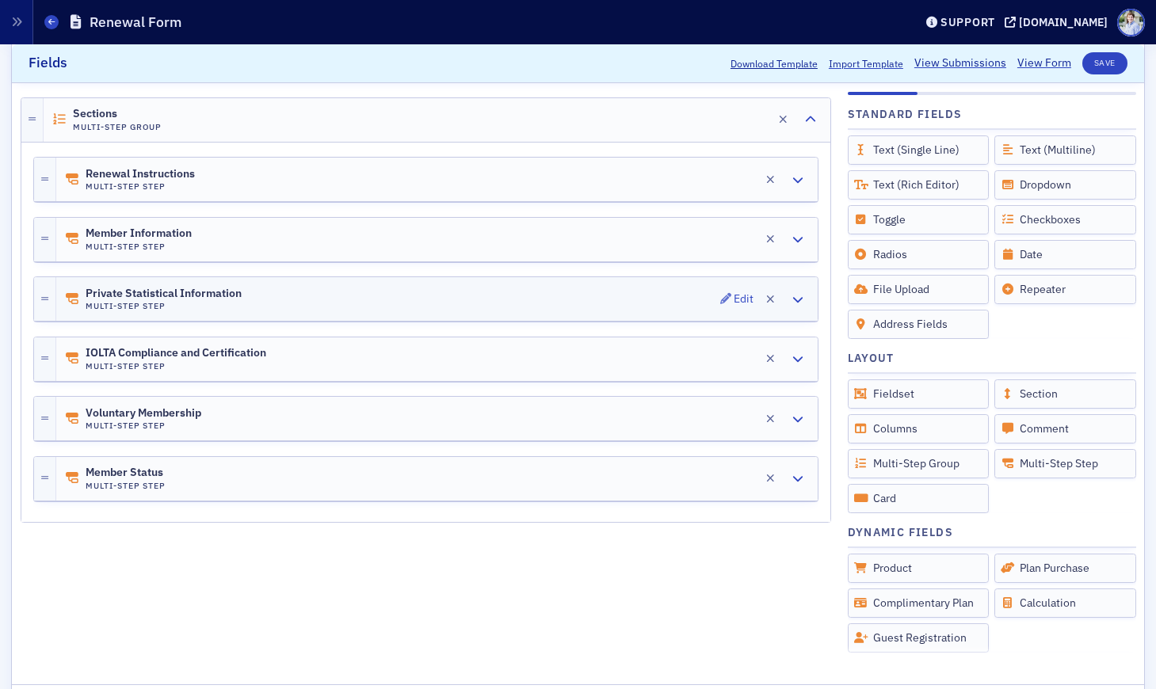
scroll to position [243, 0]
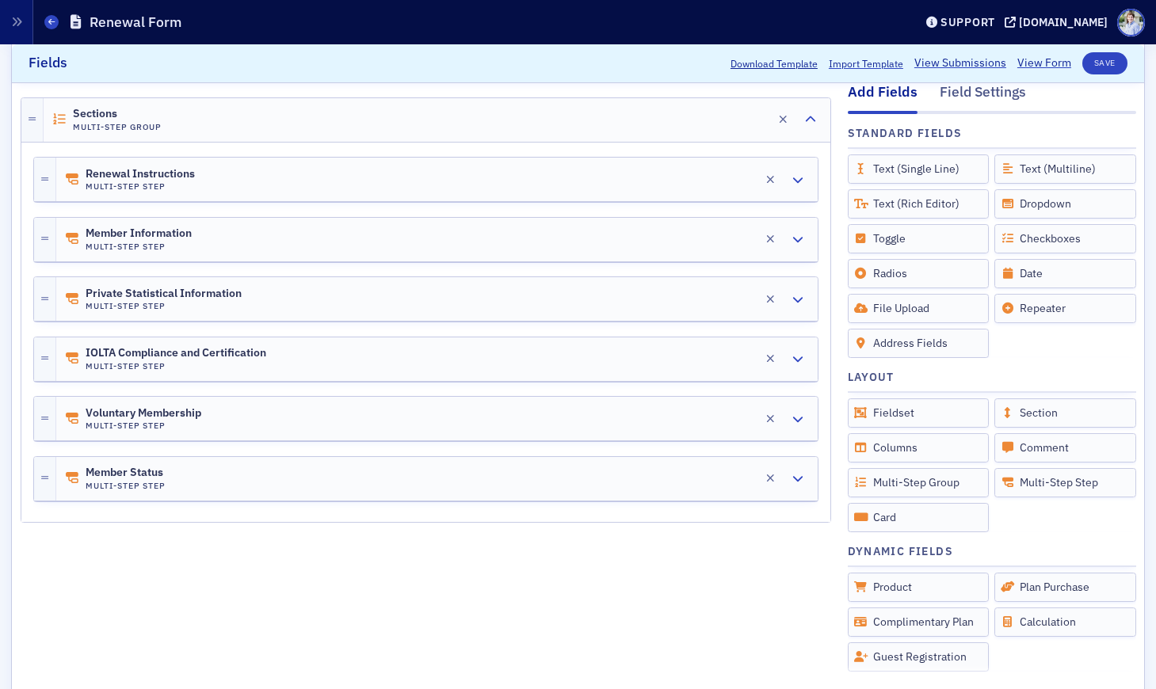
drag, startPoint x: 181, startPoint y: 235, endPoint x: 184, endPoint y: 266, distance: 31.1
click at [181, 235] on span "Member Information" at bounding box center [139, 233] width 106 height 13
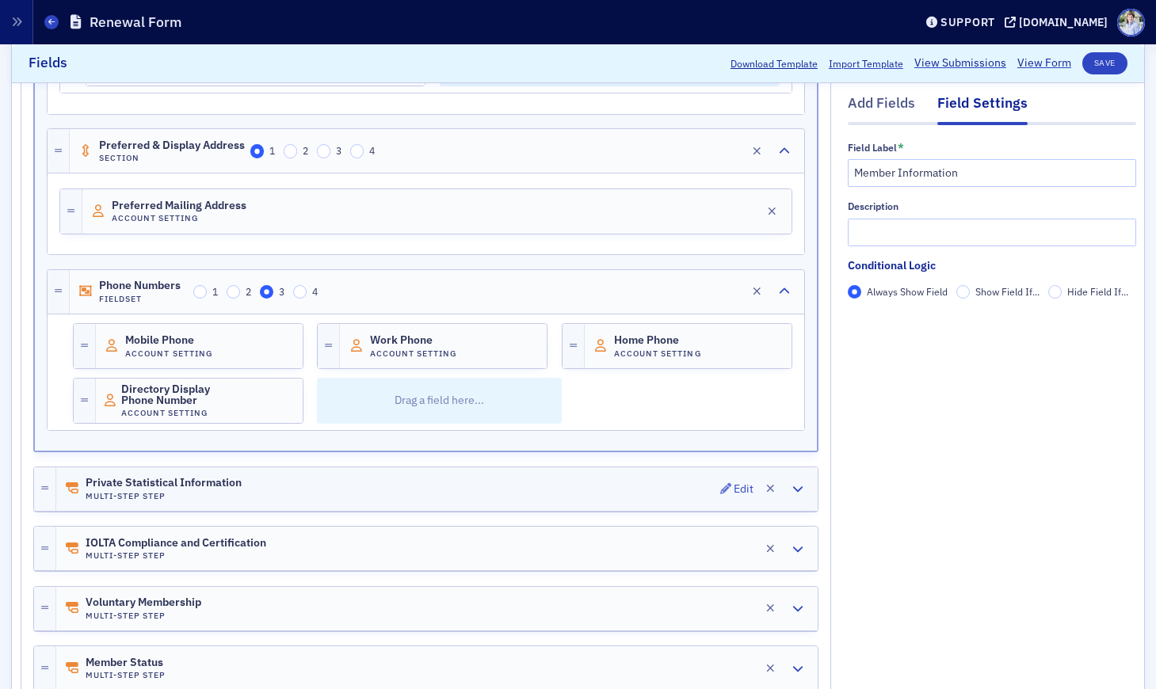
scroll to position [1026, 0]
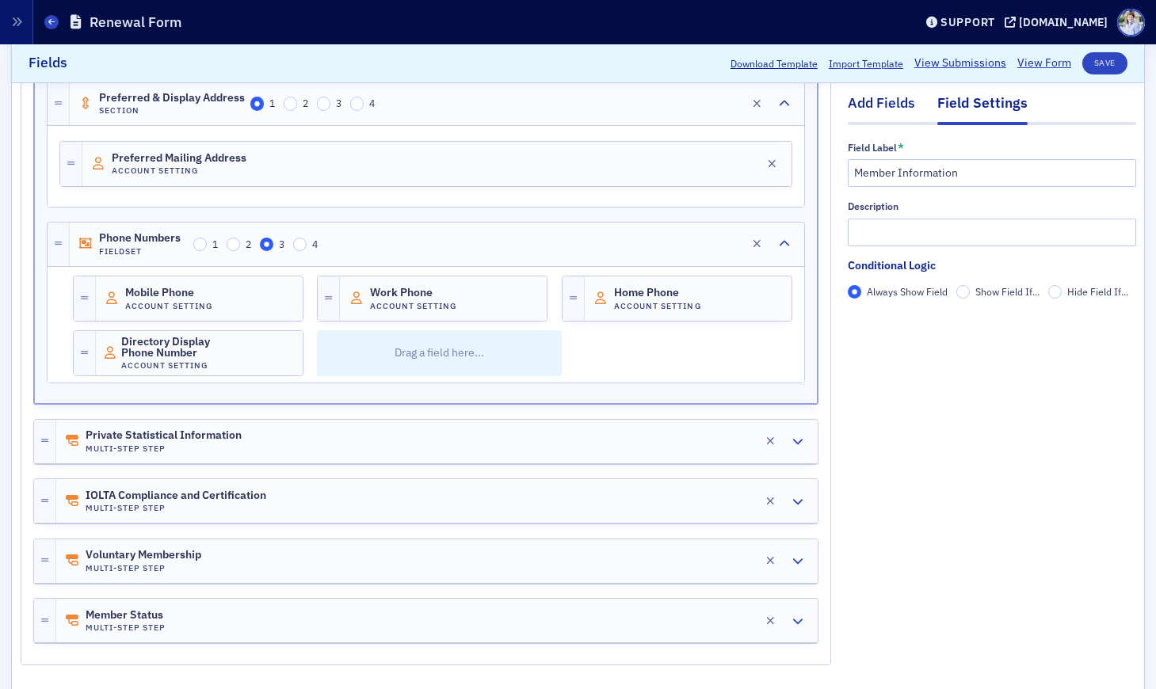
click at [866, 95] on div "Add Fields" at bounding box center [881, 107] width 67 height 29
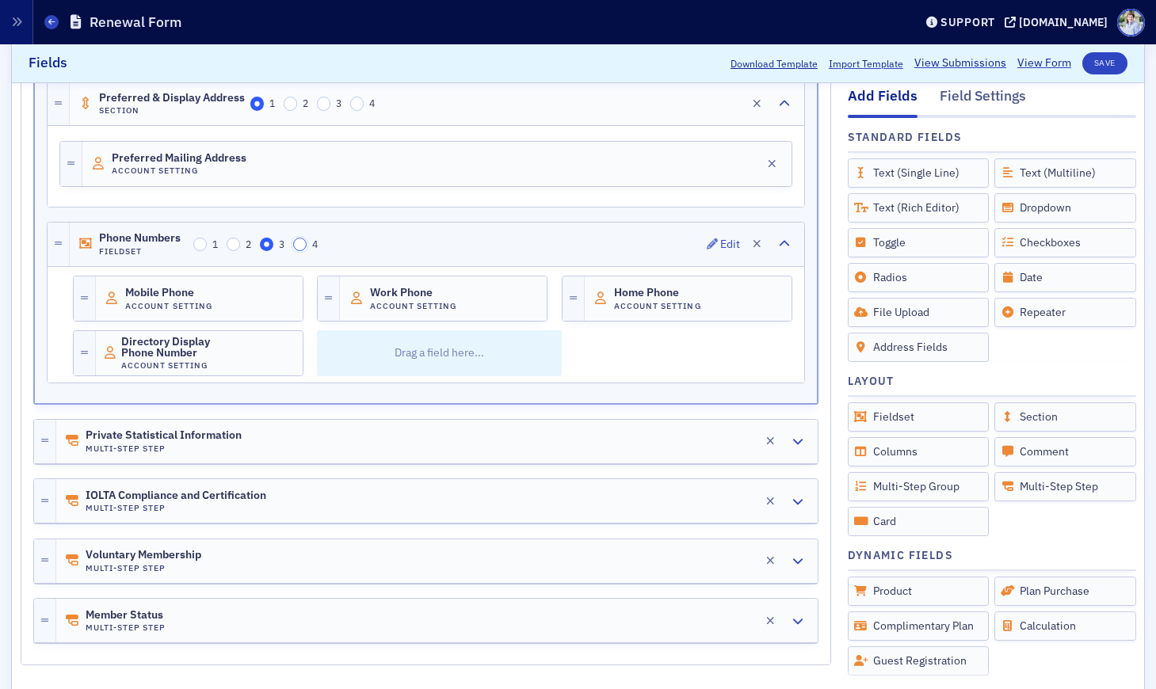
drag, startPoint x: 296, startPoint y: 242, endPoint x: 475, endPoint y: 246, distance: 179.1
click at [296, 242] on input "4" at bounding box center [300, 245] width 14 height 14
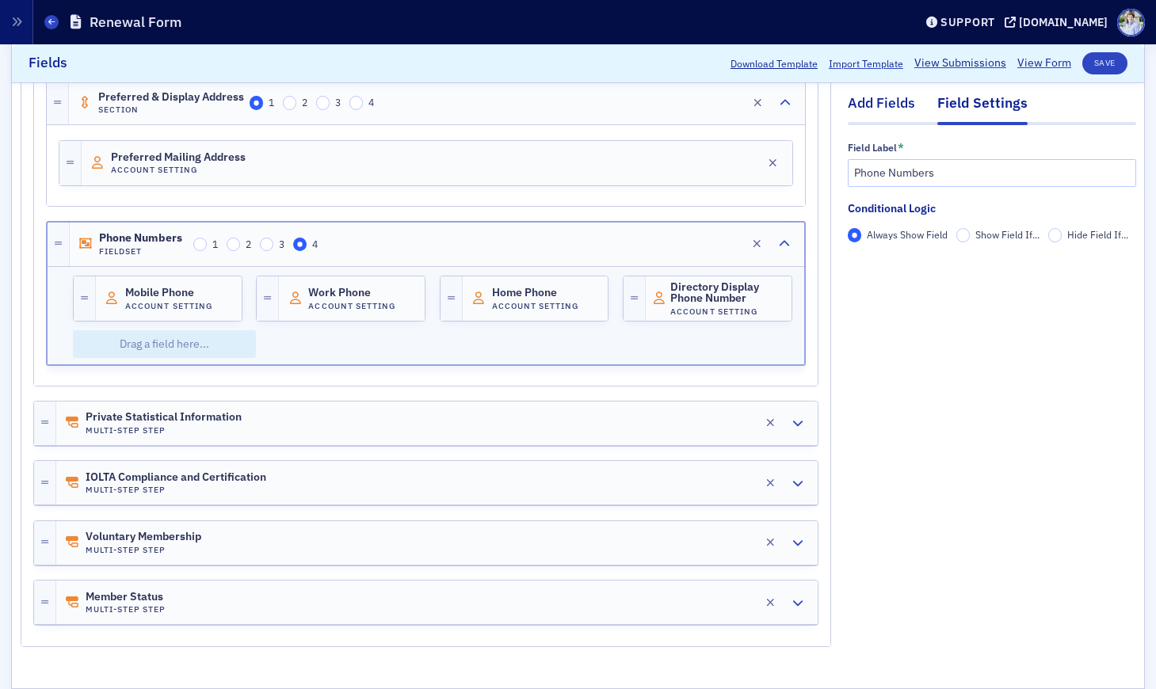
click at [887, 97] on div "Add Fields" at bounding box center [881, 107] width 67 height 29
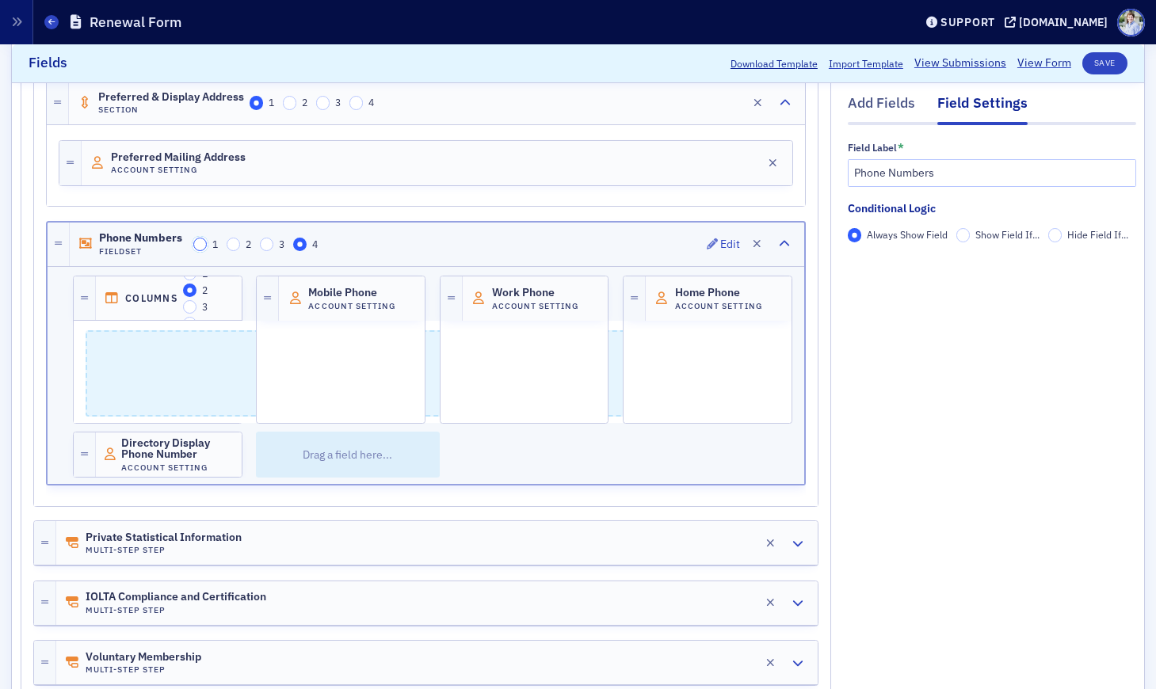
click at [199, 242] on input "1" at bounding box center [200, 245] width 14 height 14
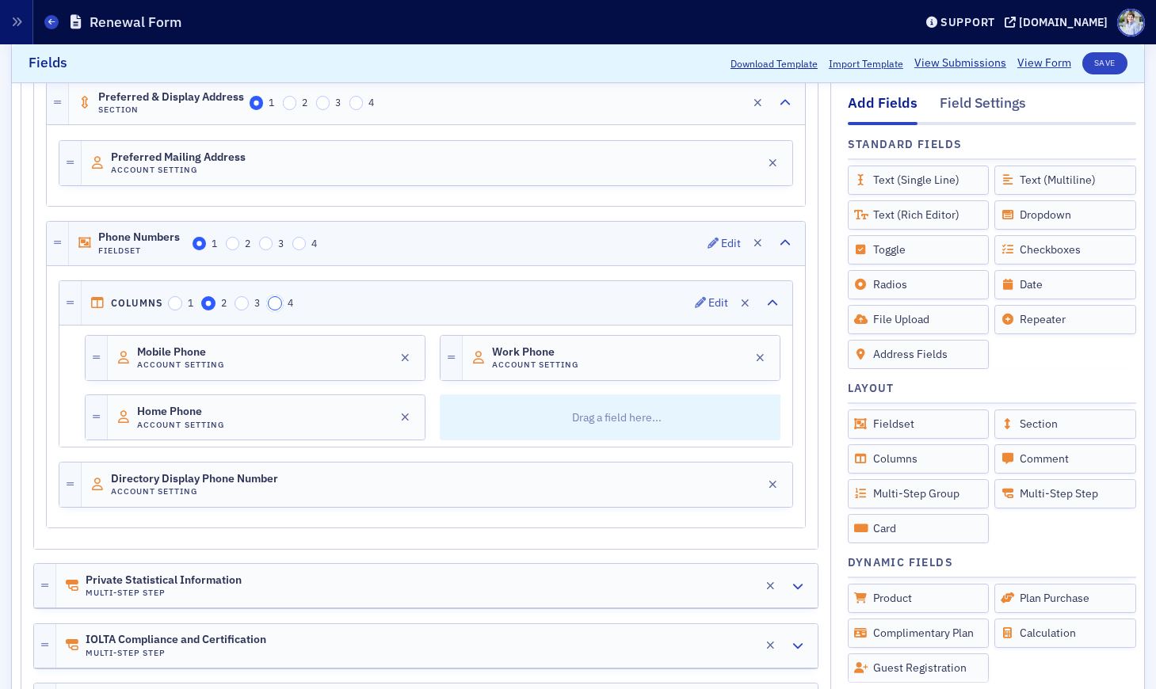
click at [273, 303] on input "4" at bounding box center [275, 303] width 14 height 14
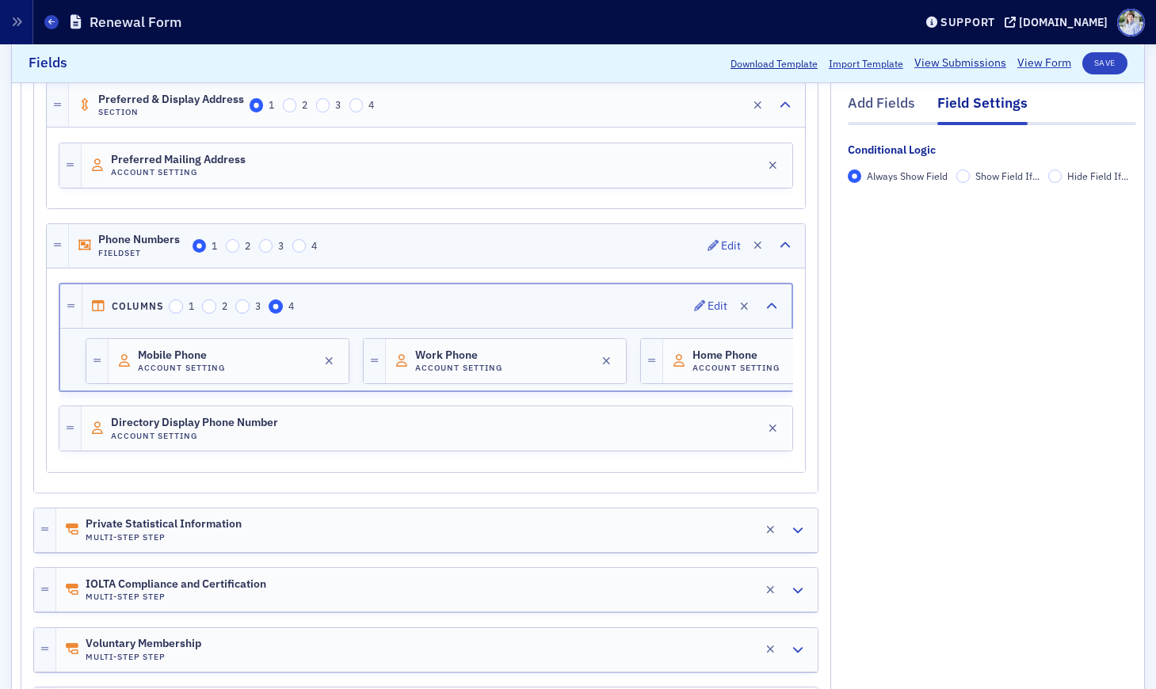
scroll to position [1025, 0]
drag, startPoint x: 1102, startPoint y: 61, endPoint x: 1056, endPoint y: 52, distance: 46.8
click at [1102, 61] on button "Save" at bounding box center [1104, 63] width 45 height 22
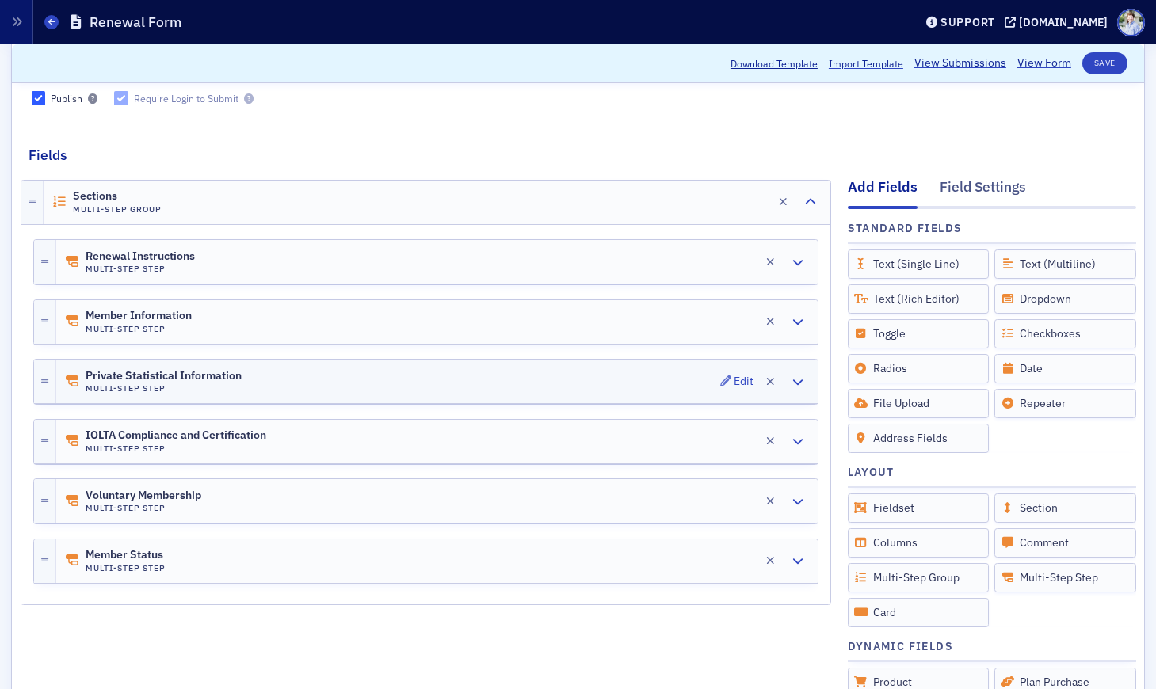
scroll to position [147, 0]
click at [200, 380] on span "Private Statistical Information" at bounding box center [164, 378] width 156 height 13
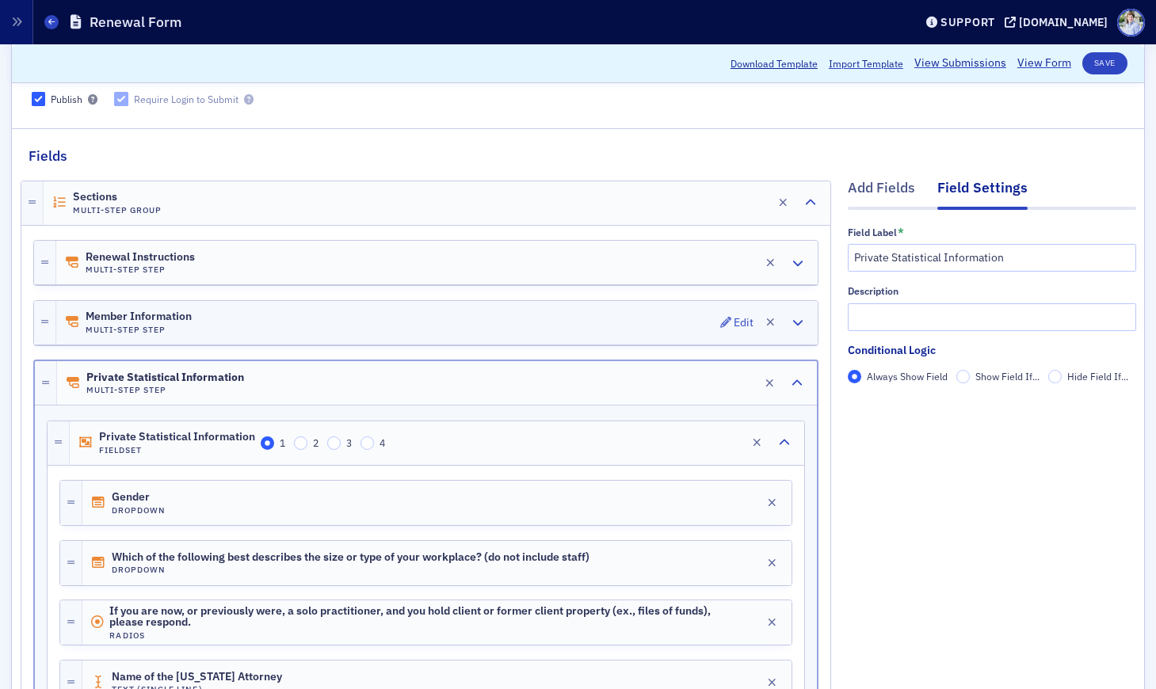
click at [149, 309] on div "Member Information Multi-Step Step Edit" at bounding box center [436, 323] width 761 height 44
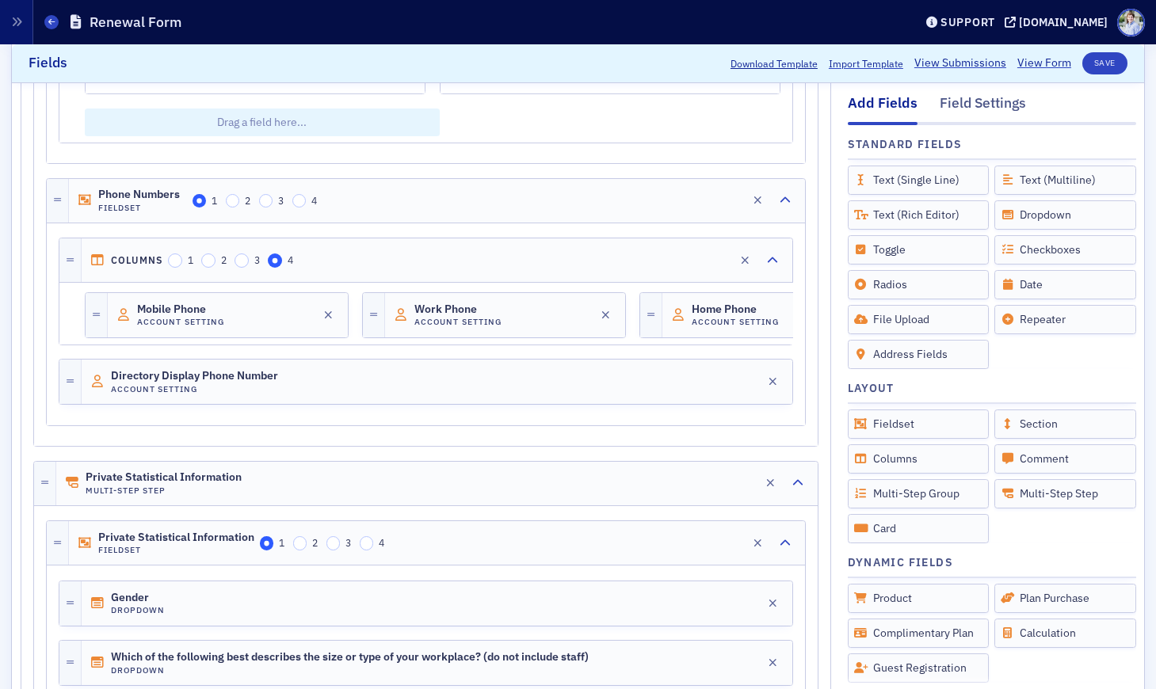
scroll to position [1055, 0]
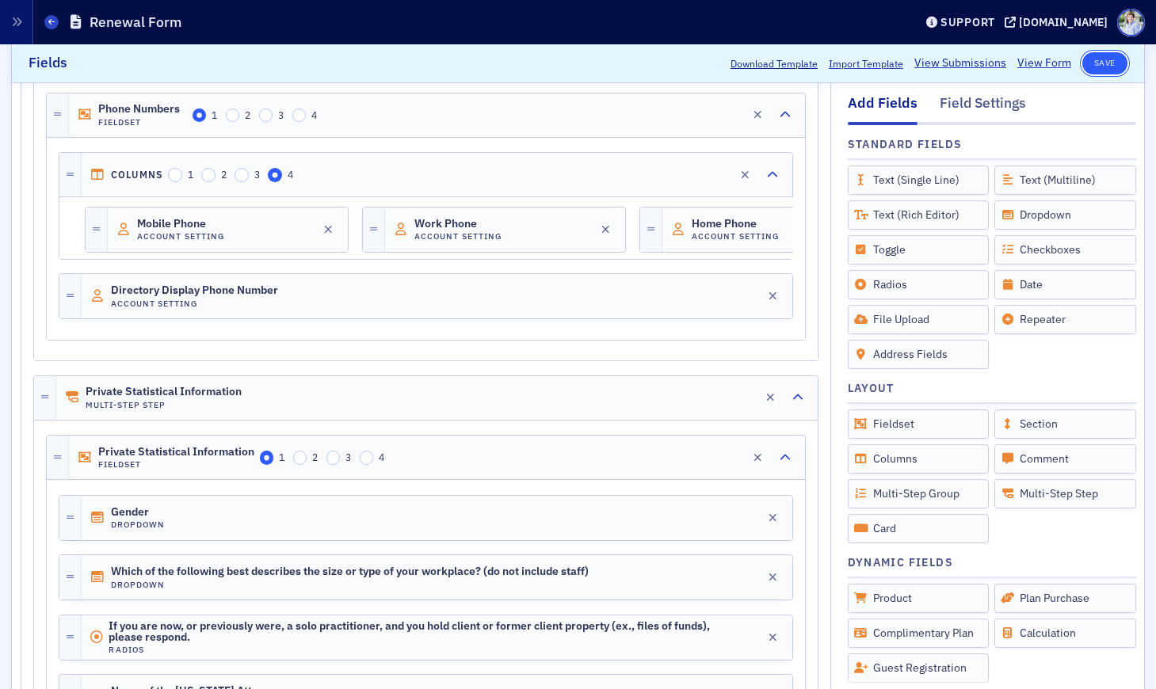
click at [1097, 67] on button "Save" at bounding box center [1104, 63] width 45 height 22
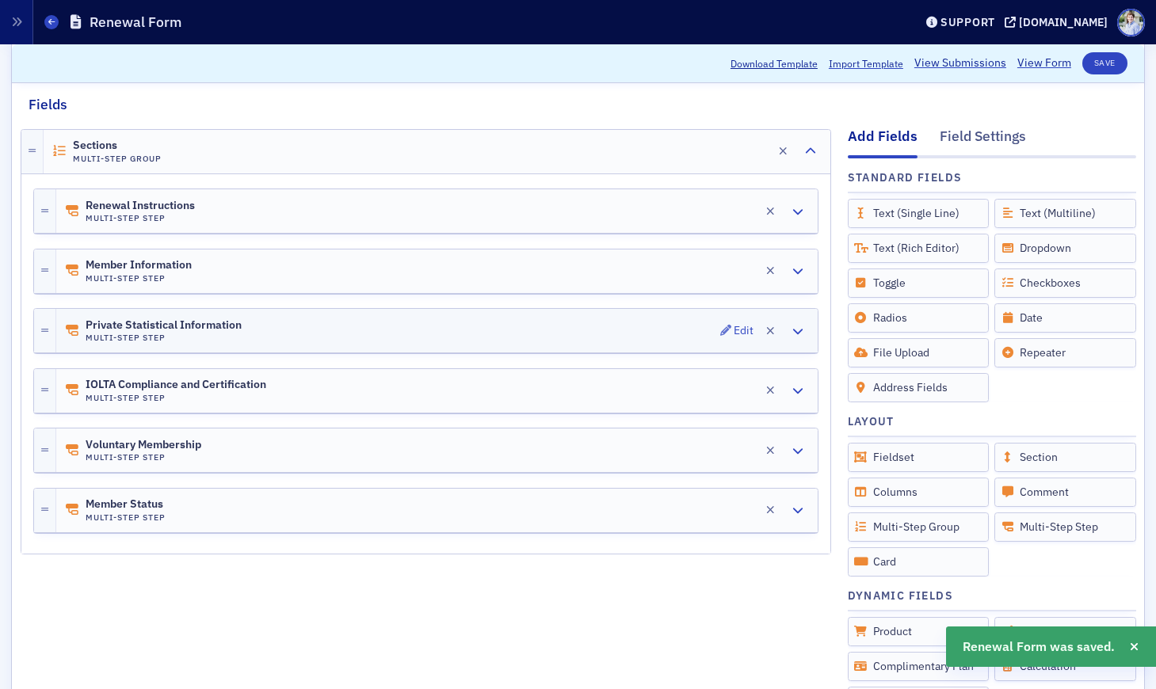
scroll to position [197, 0]
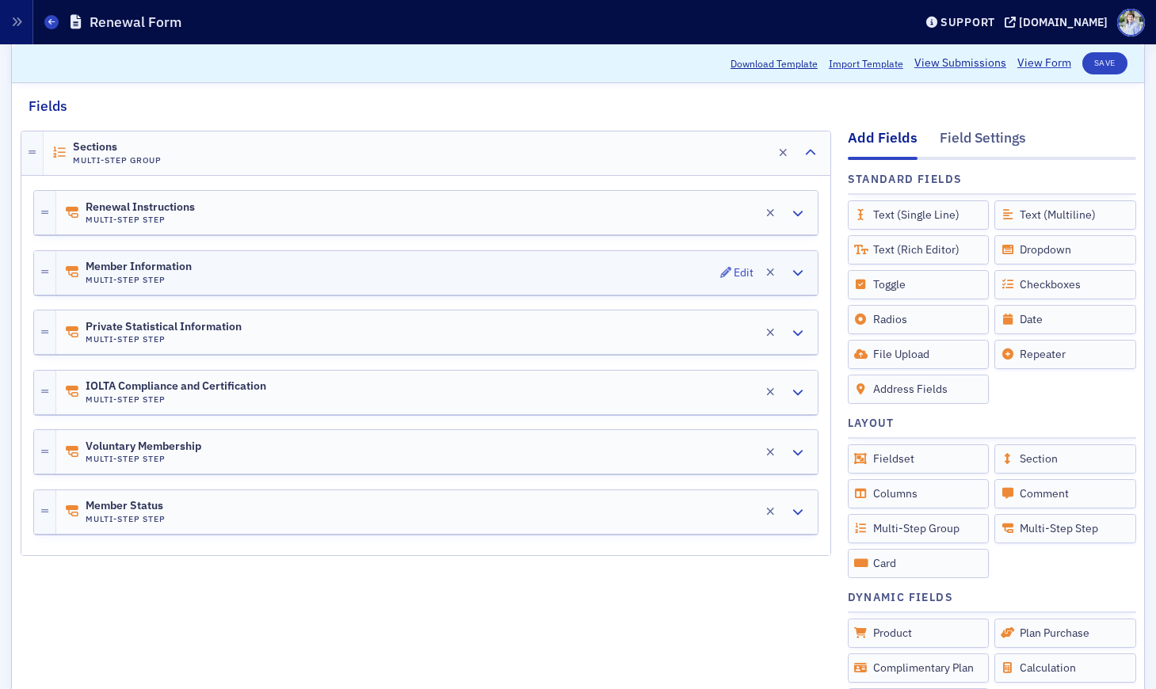
click at [242, 280] on div "Member Information Multi-Step Step Edit" at bounding box center [436, 273] width 761 height 44
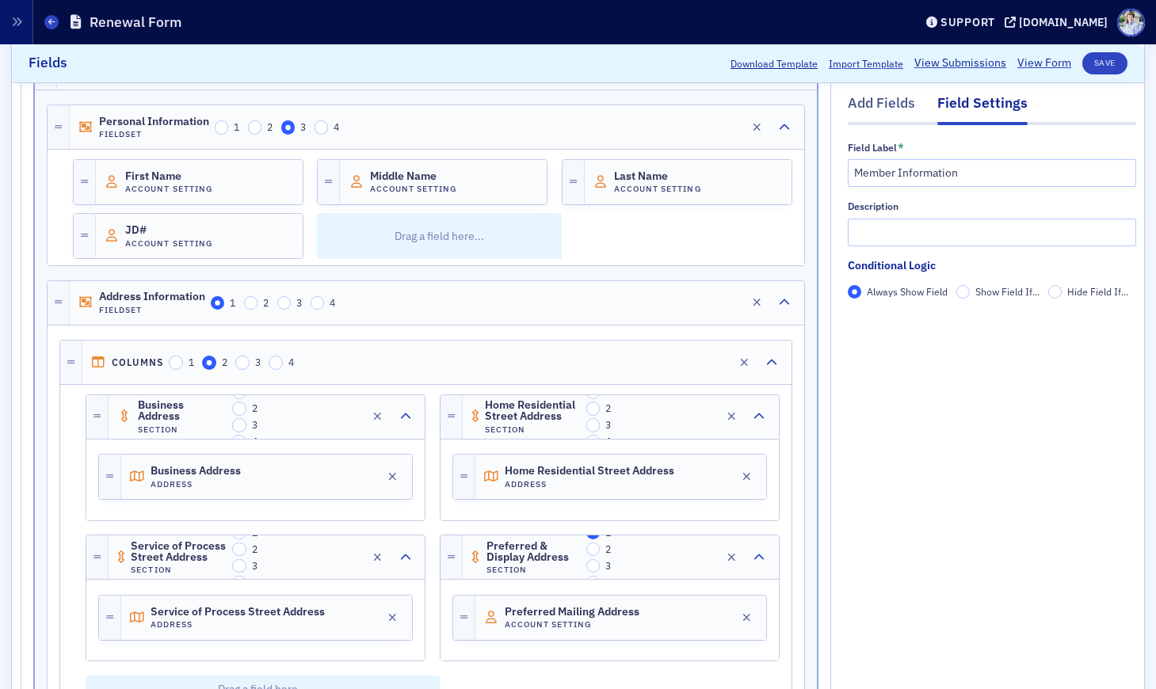
scroll to position [1246, 0]
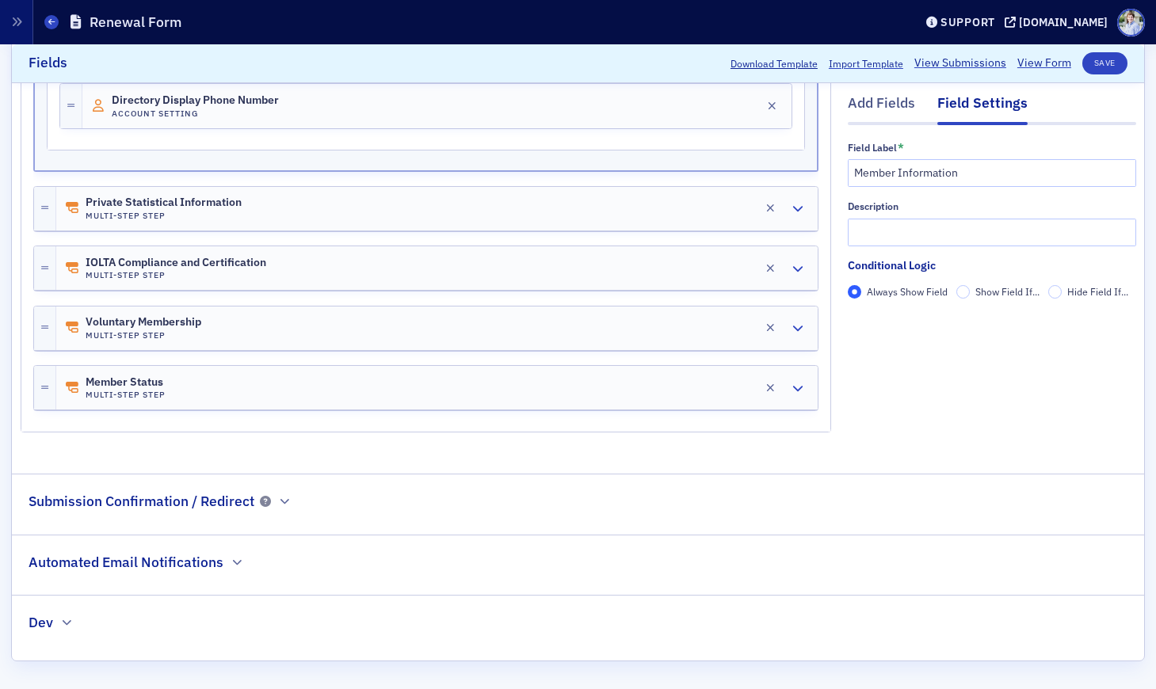
drag, startPoint x: 250, startPoint y: 205, endPoint x: 329, endPoint y: 281, distance: 109.8
click at [250, 205] on div "Private Statistical Information Multi-Step Step Edit" at bounding box center [436, 209] width 761 height 44
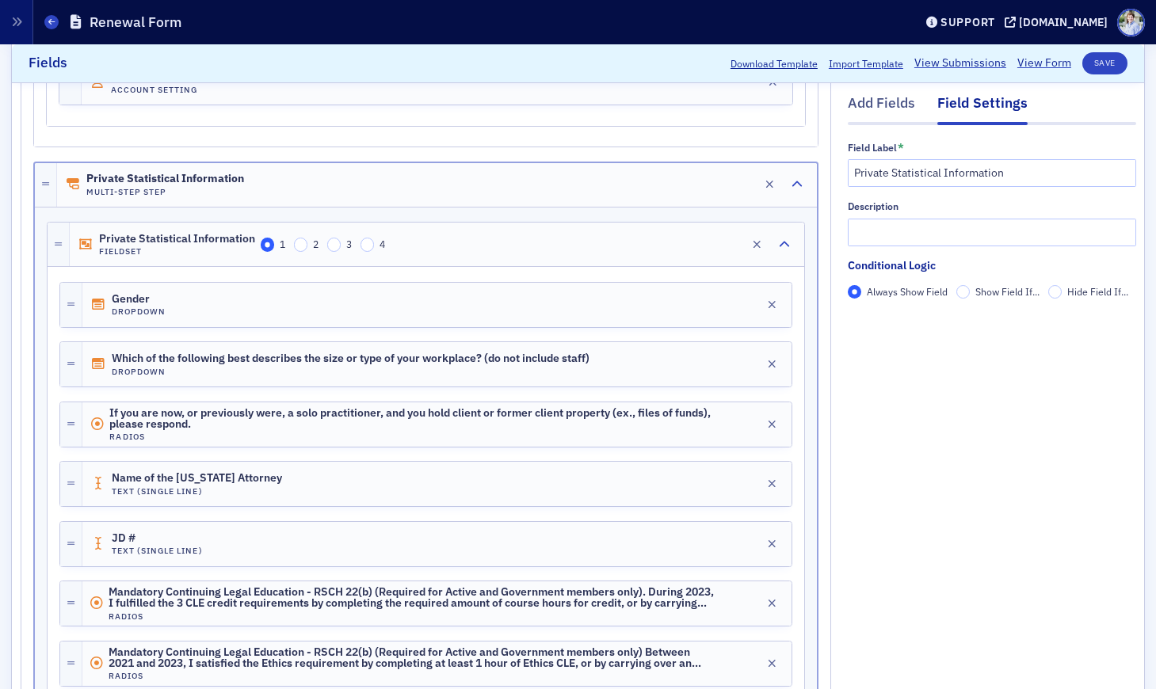
scroll to position [1266, 0]
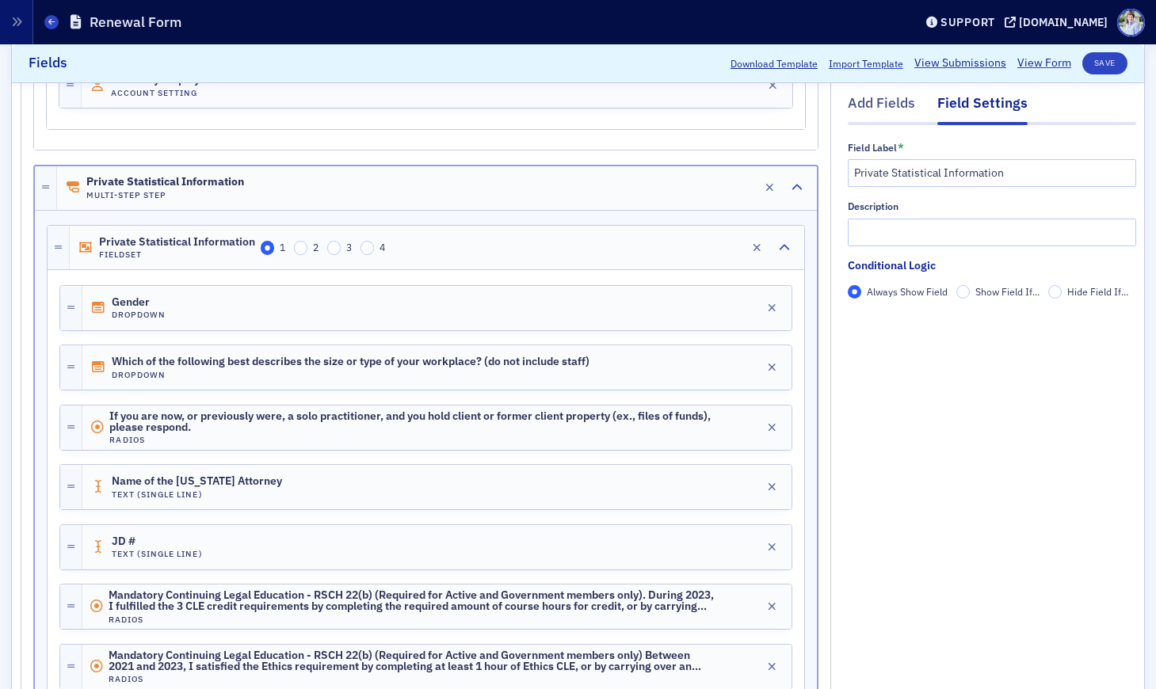
click at [862, 123] on div at bounding box center [992, 123] width 288 height 3
click at [868, 105] on div "Add Fields" at bounding box center [881, 107] width 67 height 29
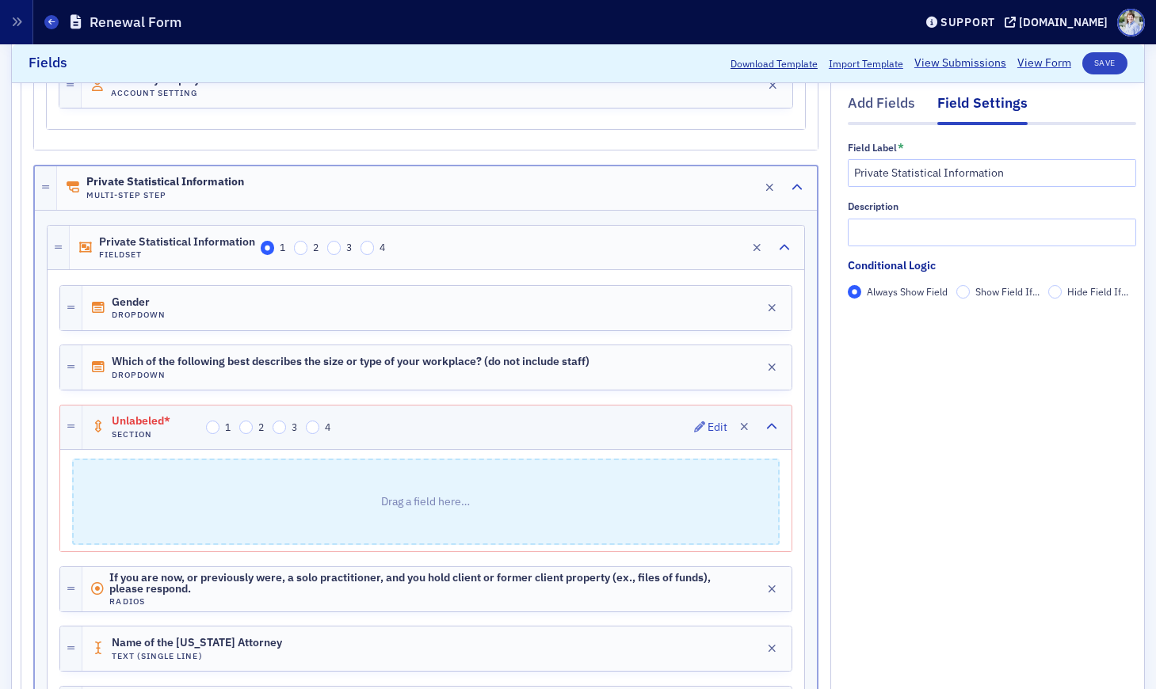
scroll to position [0, 0]
click at [123, 423] on span "Unlabeled*" at bounding box center [156, 421] width 89 height 13
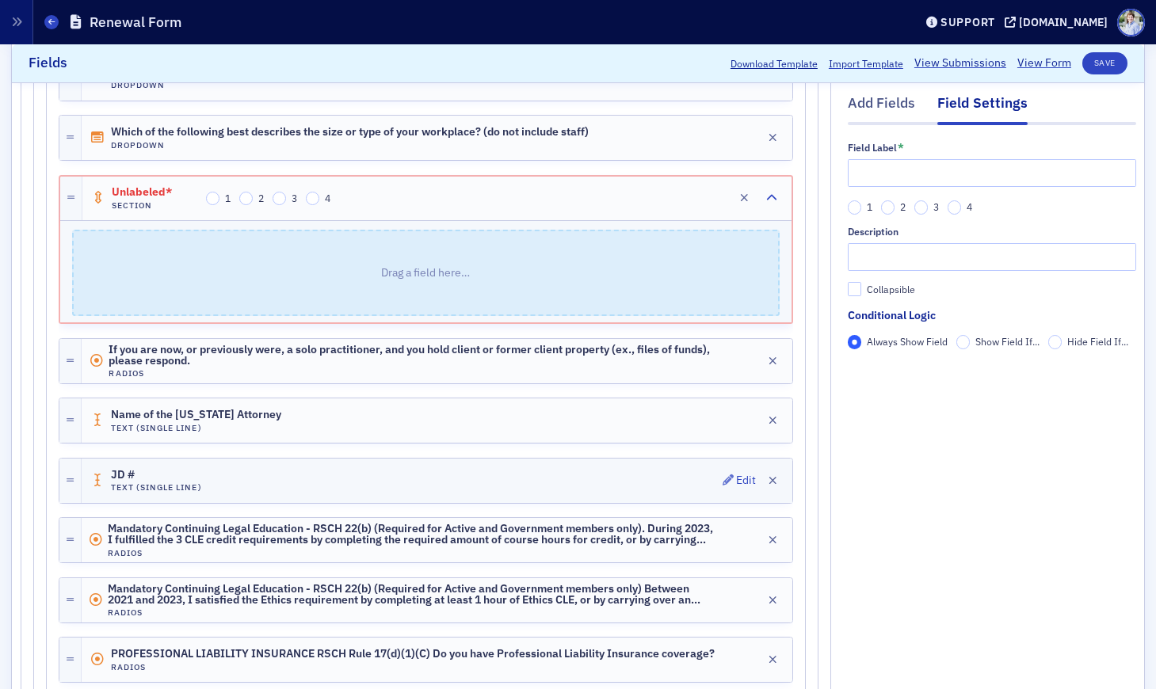
scroll to position [1532, 0]
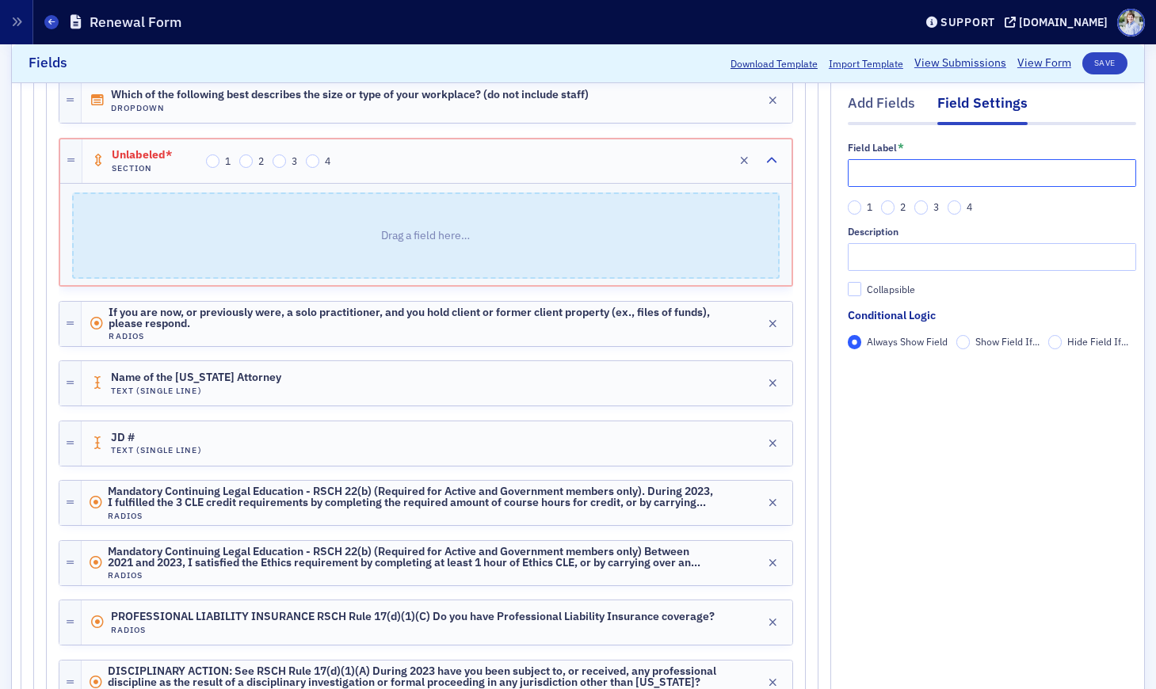
click at [880, 165] on input "text" at bounding box center [992, 173] width 288 height 28
paste input "HRPC Rule 1.17 for a licensed [US_STATE] Attorney"
drag, startPoint x: 845, startPoint y: 164, endPoint x: 853, endPoint y: 169, distance: 9.9
click at [845, 164] on div "Add Fields Field Settings Field Label * HRPC Rule 1.17 for a licensed [US_STATE…" at bounding box center [579, 184] width 1116 height 2806
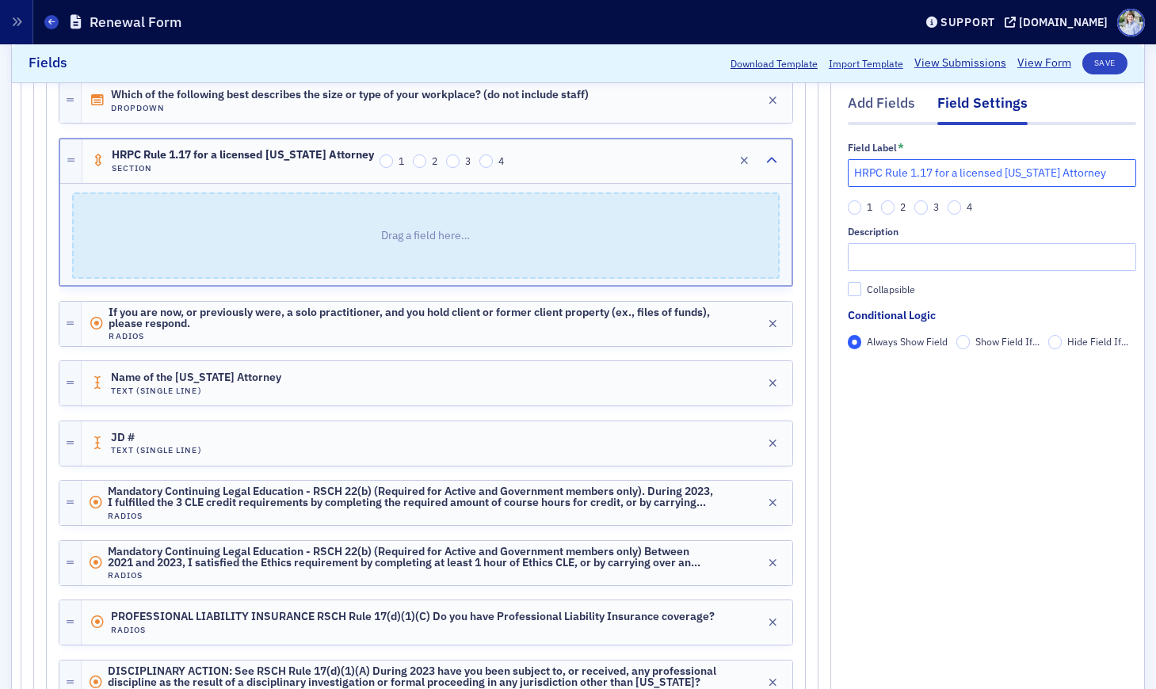
click at [851, 159] on input "HRPC Rule 1.17 for a licensed [US_STATE] Attorney" at bounding box center [992, 173] width 288 height 28
click at [859, 172] on input "HRPC Rule 1.17 for a licensed [US_STATE] Attorney" at bounding box center [992, 173] width 288 height 28
drag, startPoint x: 858, startPoint y: 175, endPoint x: 845, endPoint y: 167, distance: 15.6
click at [845, 167] on div "Add Fields Field Settings Field Label * HRPC Rule 1.17 for a licensed [US_STATE…" at bounding box center [579, 184] width 1116 height 2806
click at [580, 223] on p "Drag a field here…" at bounding box center [426, 235] width 704 height 83
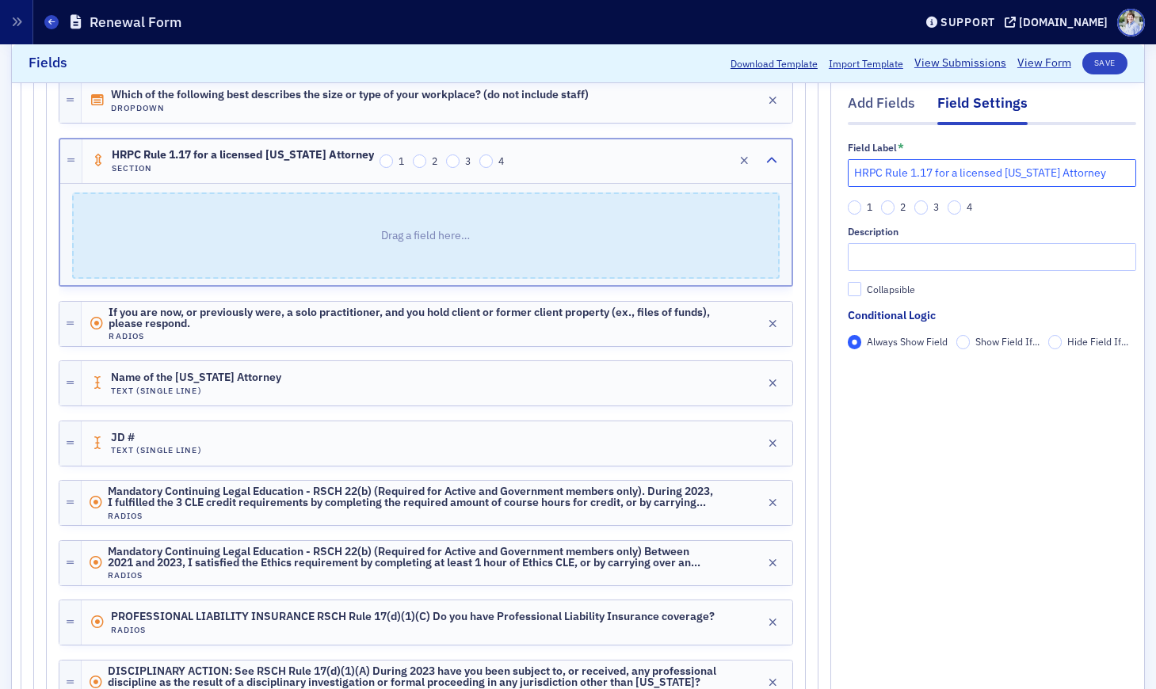
drag, startPoint x: 952, startPoint y: 176, endPoint x: 937, endPoint y: 181, distance: 15.3
click at [952, 176] on input "HRPC Rule 1.17 for a licensed [US_STATE] Attorney" at bounding box center [992, 173] width 288 height 28
paste input "text"
paste input "RSCH Rule 2.20"
type input "HRPC Rule 1.17 & RSCH Rule 2.20"
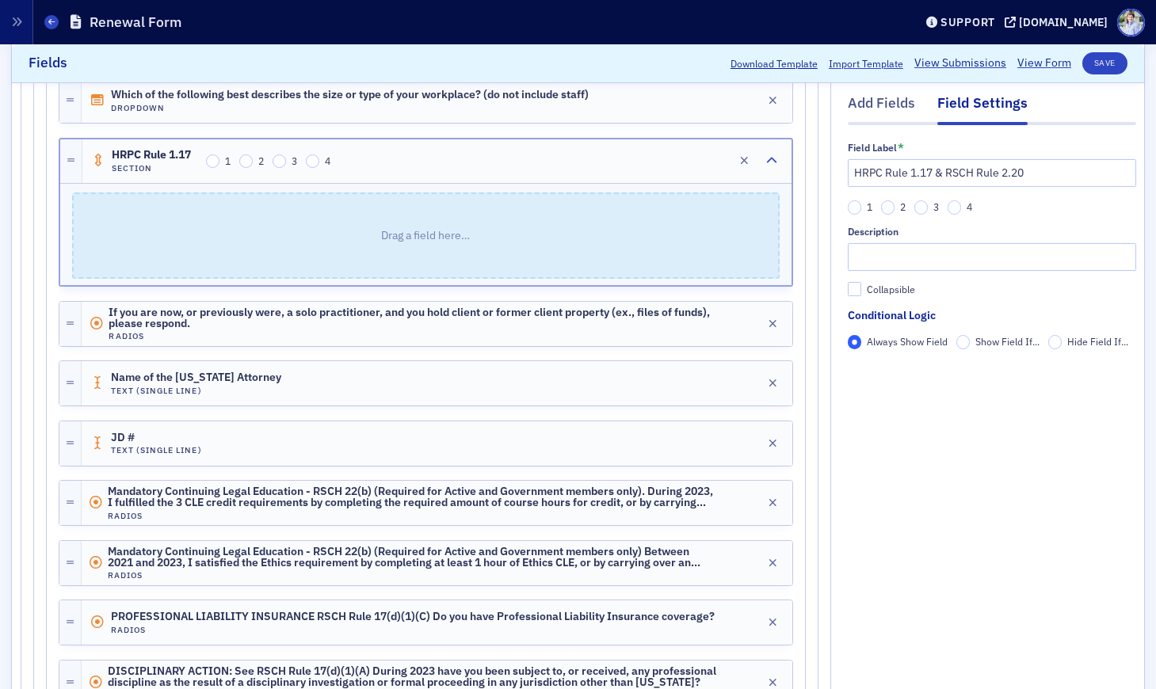
click at [439, 241] on p "Drag a field here…" at bounding box center [426, 235] width 704 height 83
drag, startPoint x: 884, startPoint y: 207, endPoint x: 879, endPoint y: 154, distance: 53.3
click at [884, 207] on input "2" at bounding box center [888, 208] width 14 height 14
click at [873, 122] on div at bounding box center [992, 123] width 288 height 3
click at [876, 107] on div "Add Fields" at bounding box center [881, 107] width 67 height 29
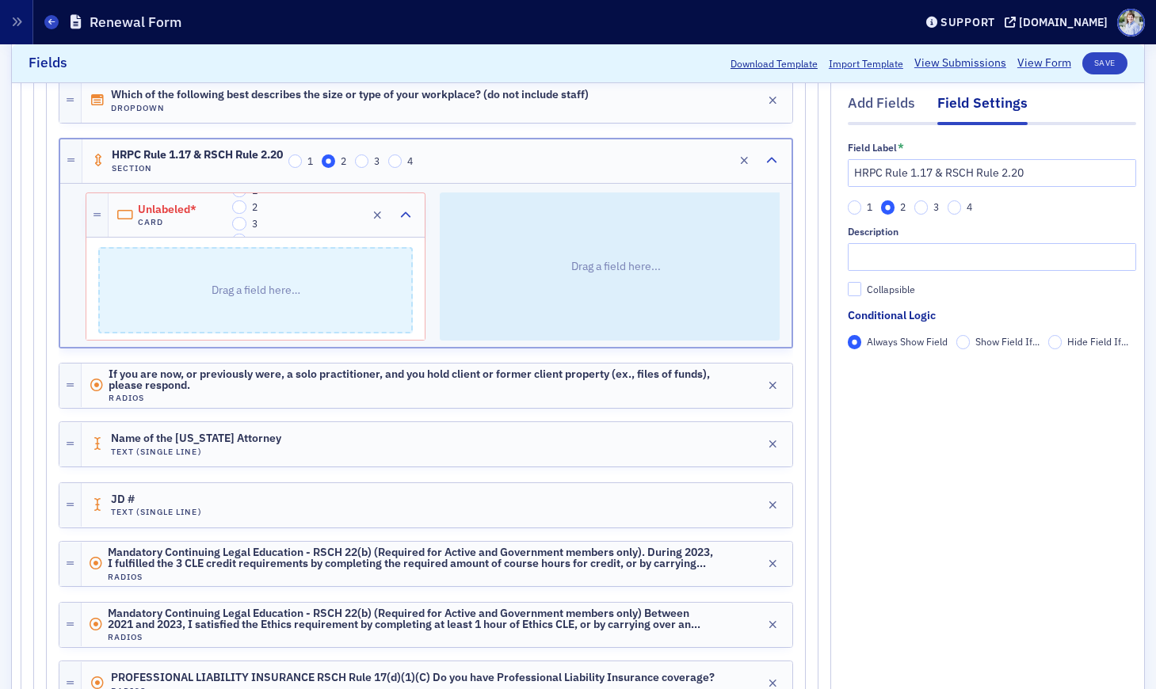
click at [586, 222] on p "Drag a field here..." at bounding box center [616, 267] width 343 height 148
click at [238, 219] on input "3" at bounding box center [239, 224] width 14 height 14
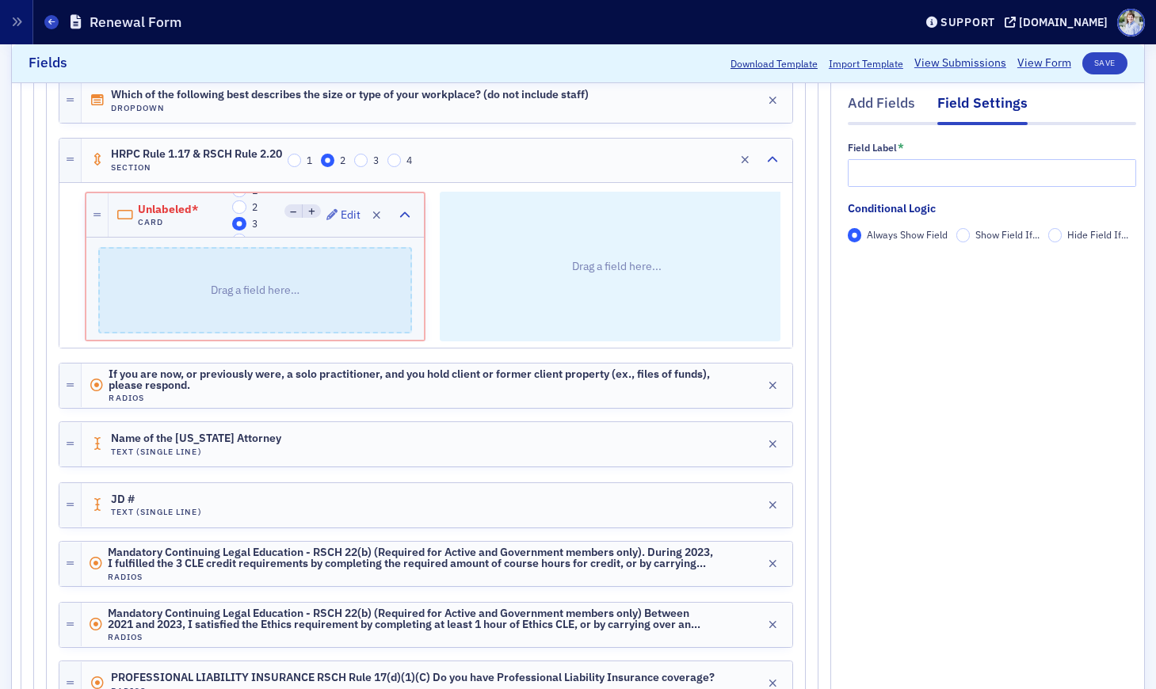
click at [200, 220] on h4 "Card" at bounding box center [182, 222] width 89 height 10
click at [377, 216] on icon "button" at bounding box center [376, 215] width 9 height 11
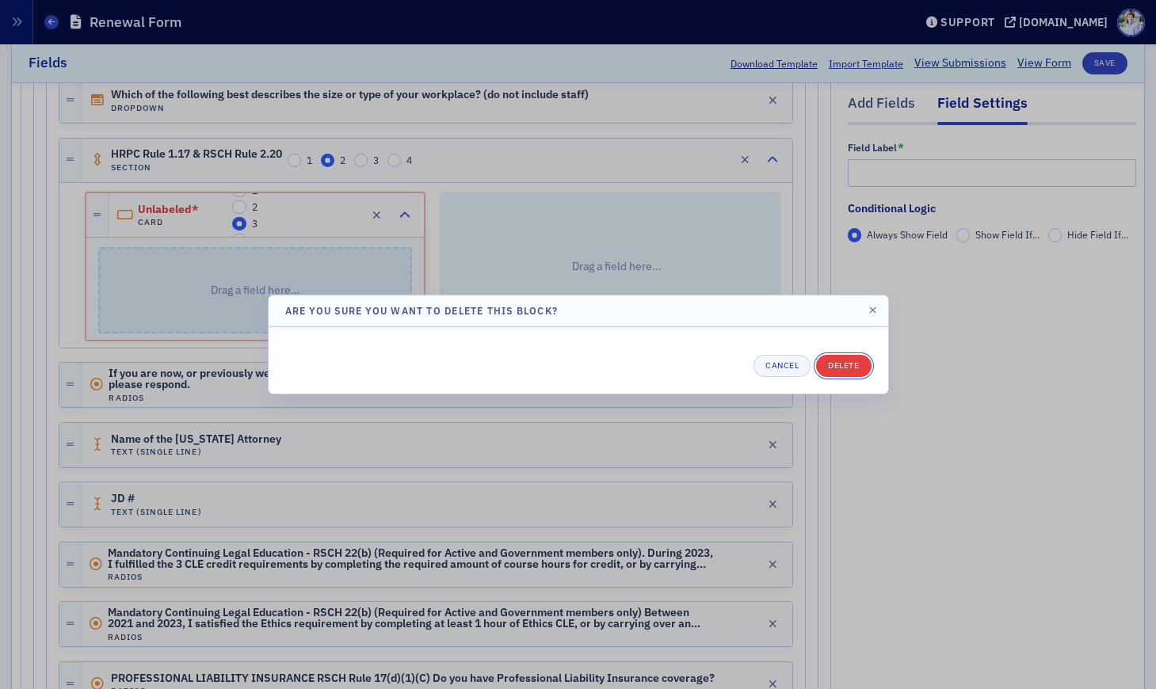
click at [854, 370] on button "Delete" at bounding box center [843, 366] width 55 height 22
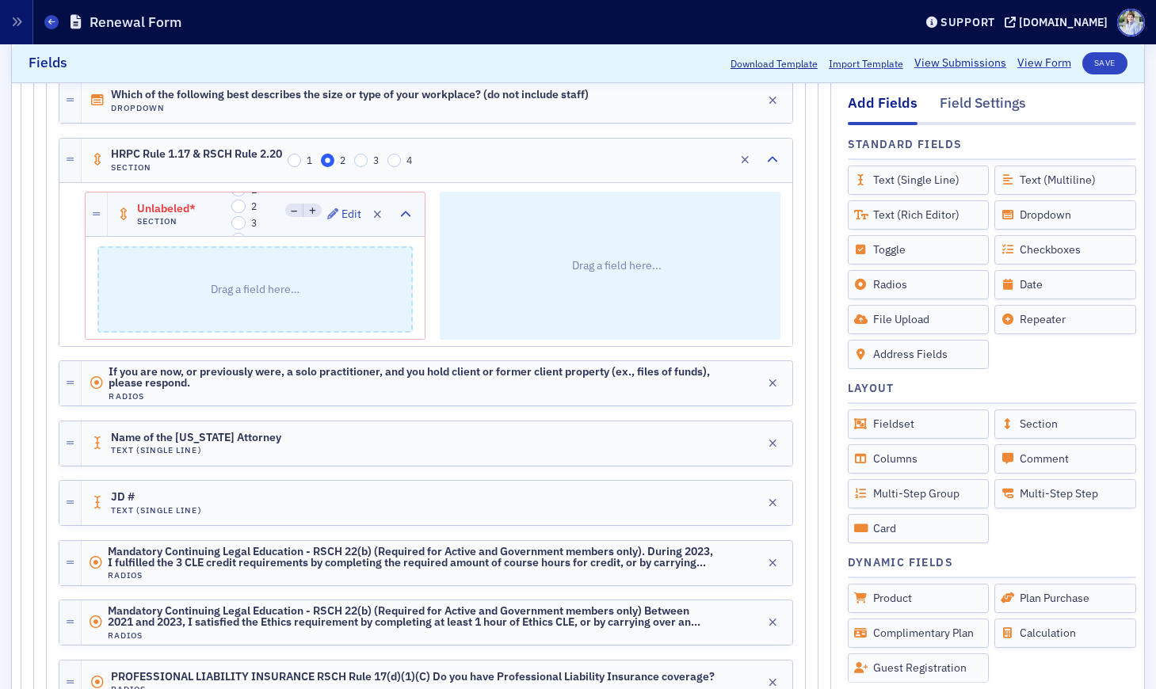
click at [189, 221] on h4 "Section" at bounding box center [181, 221] width 89 height 10
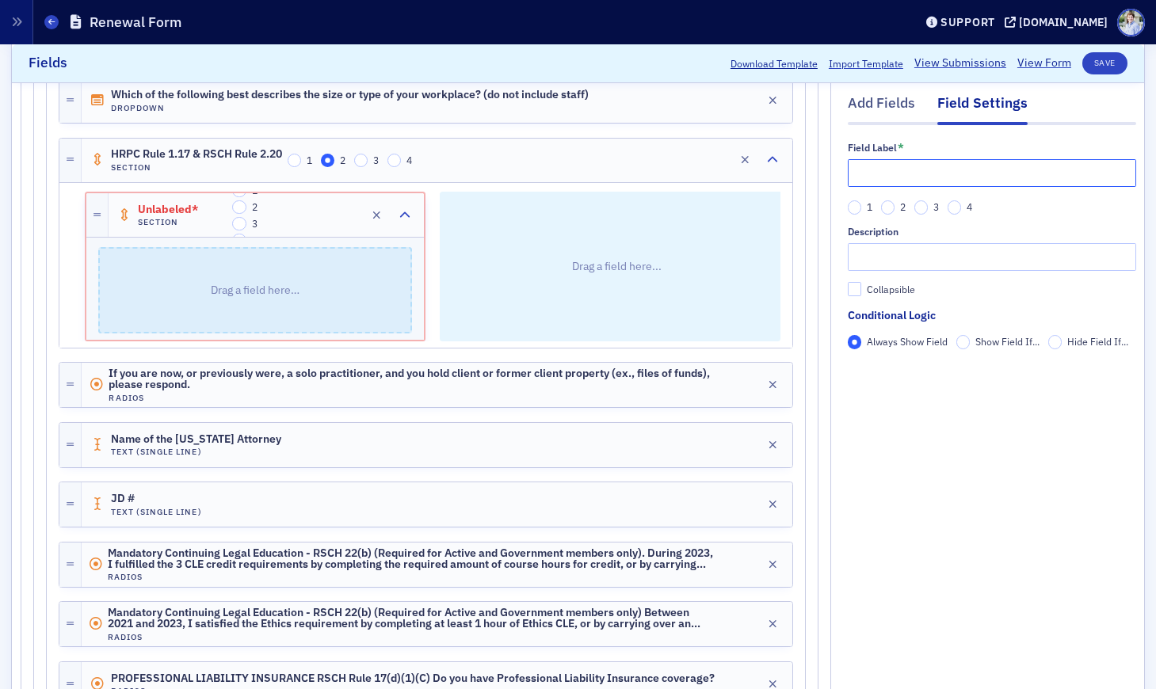
click at [954, 179] on input "text" at bounding box center [992, 173] width 288 height 28
paste input "HRPC Rule 1.17 for a licensed [US_STATE] Attorney"
type input "HRPC Rule 1.17 for a licensed [US_STATE] Attorney"
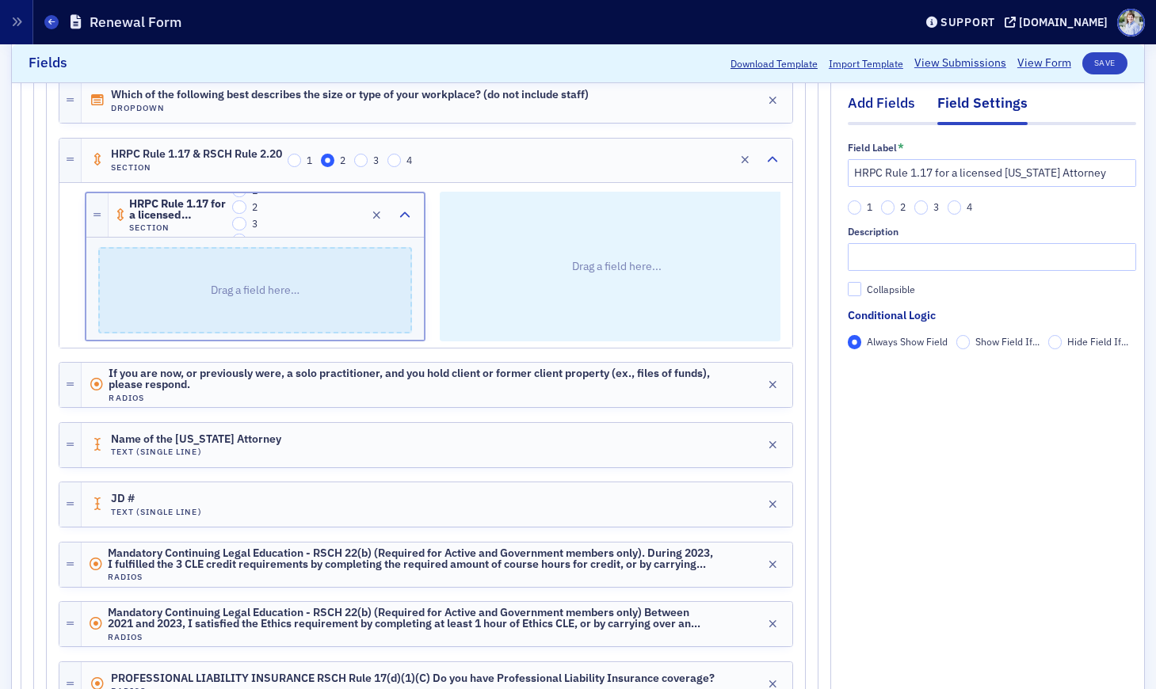
click at [879, 102] on div "Add Fields" at bounding box center [881, 107] width 67 height 29
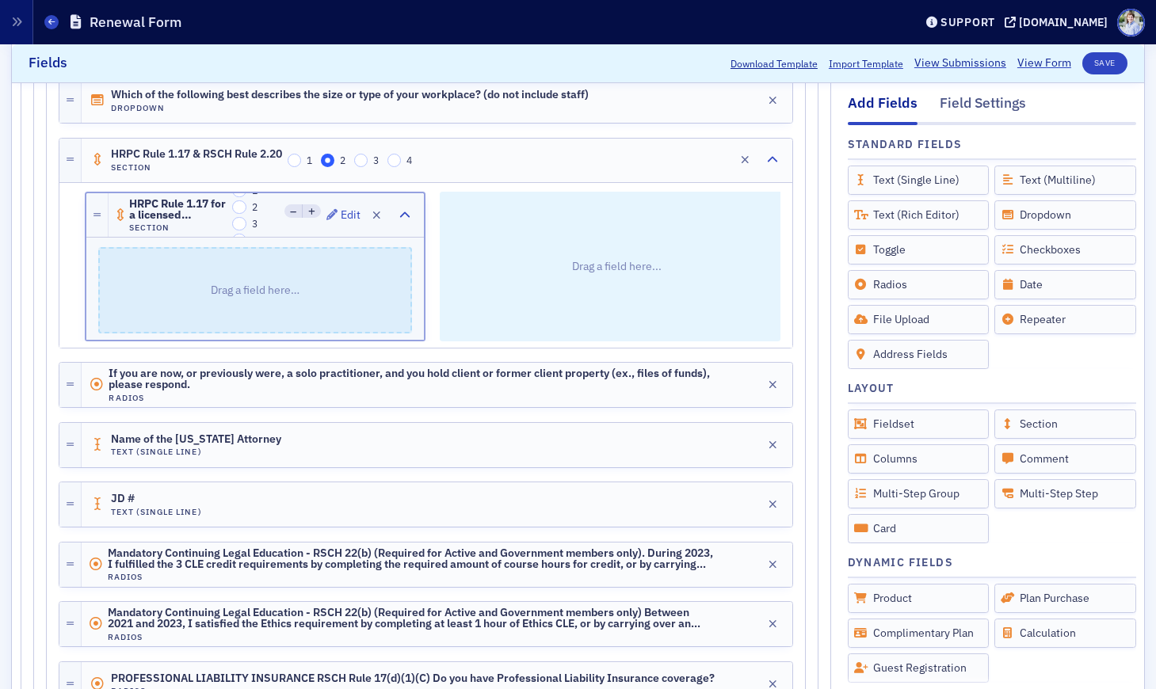
click at [193, 208] on span "HRPC Rule 1.17 for a licensed [US_STATE] Attorney" at bounding box center [178, 210] width 98 height 24
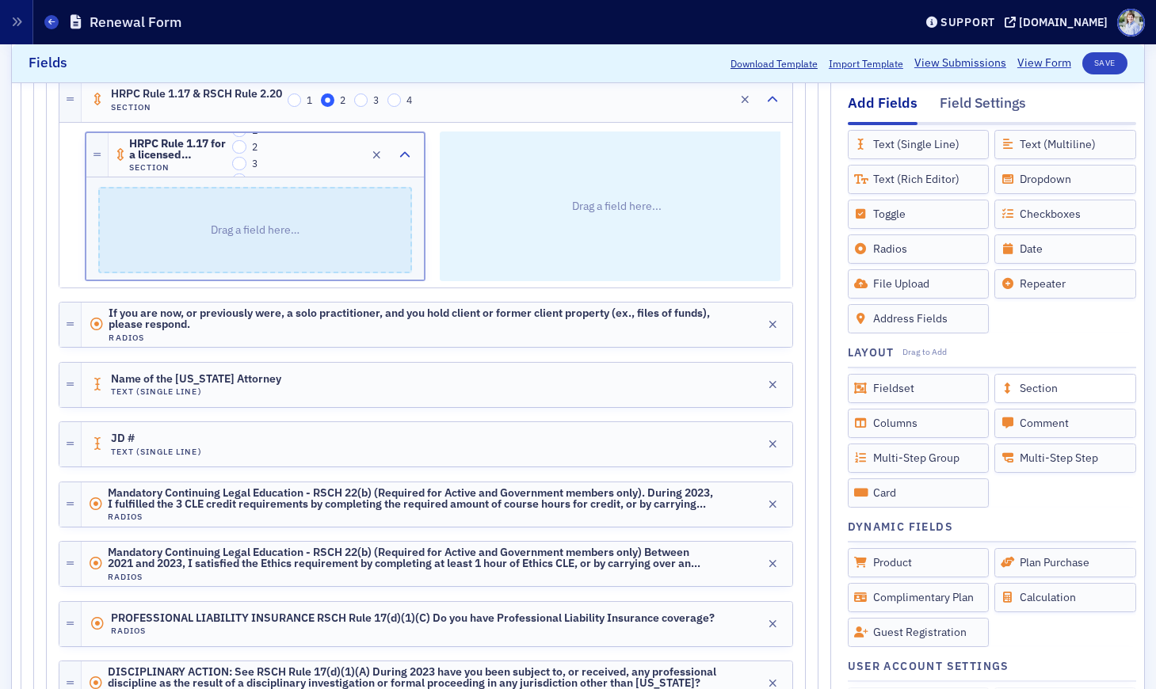
scroll to position [0, 0]
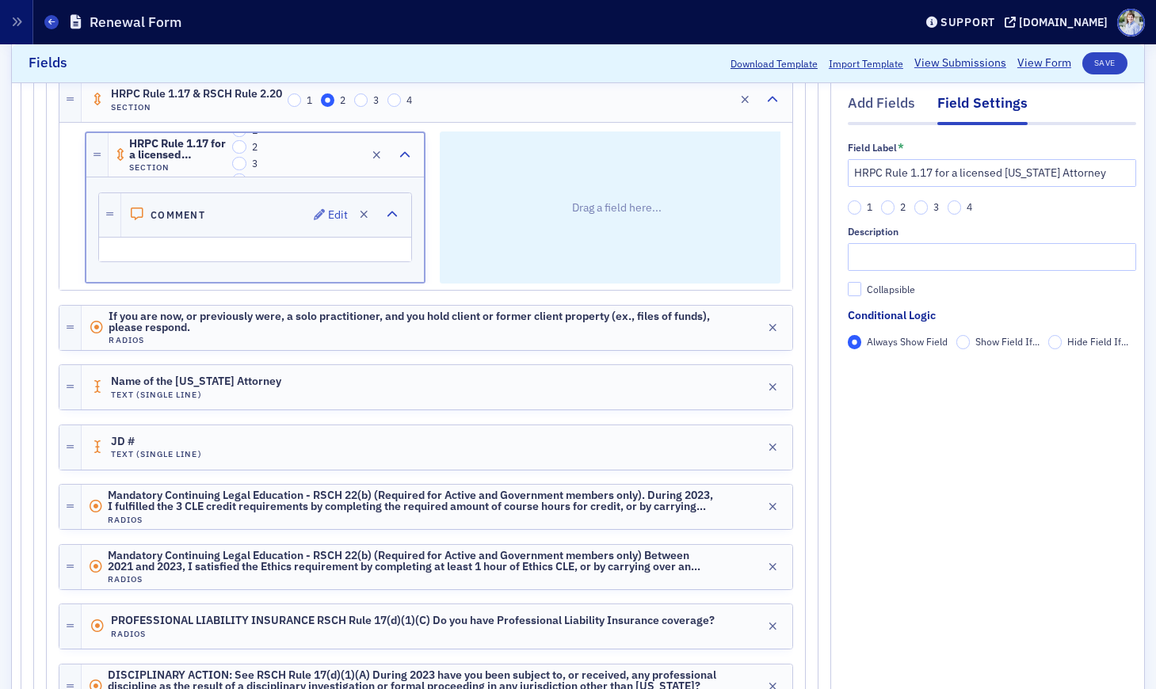
click at [230, 211] on div "Comment Edit" at bounding box center [266, 215] width 290 height 44
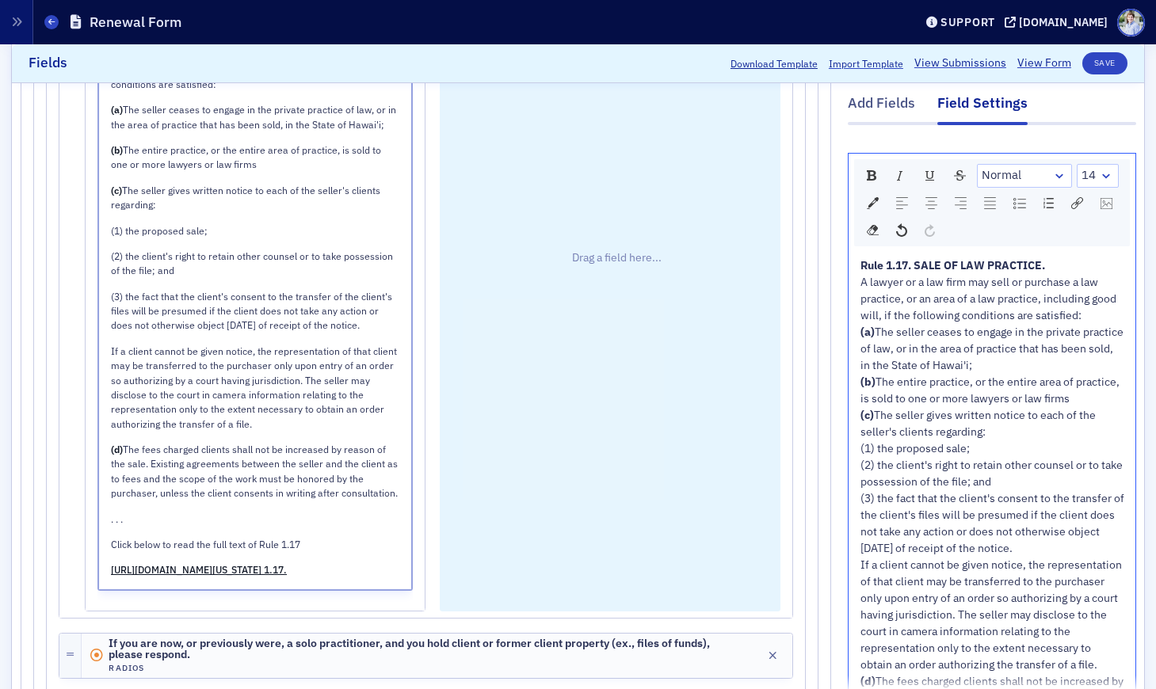
click at [463, 311] on p "Drag a field here..." at bounding box center [617, 258] width 344 height 708
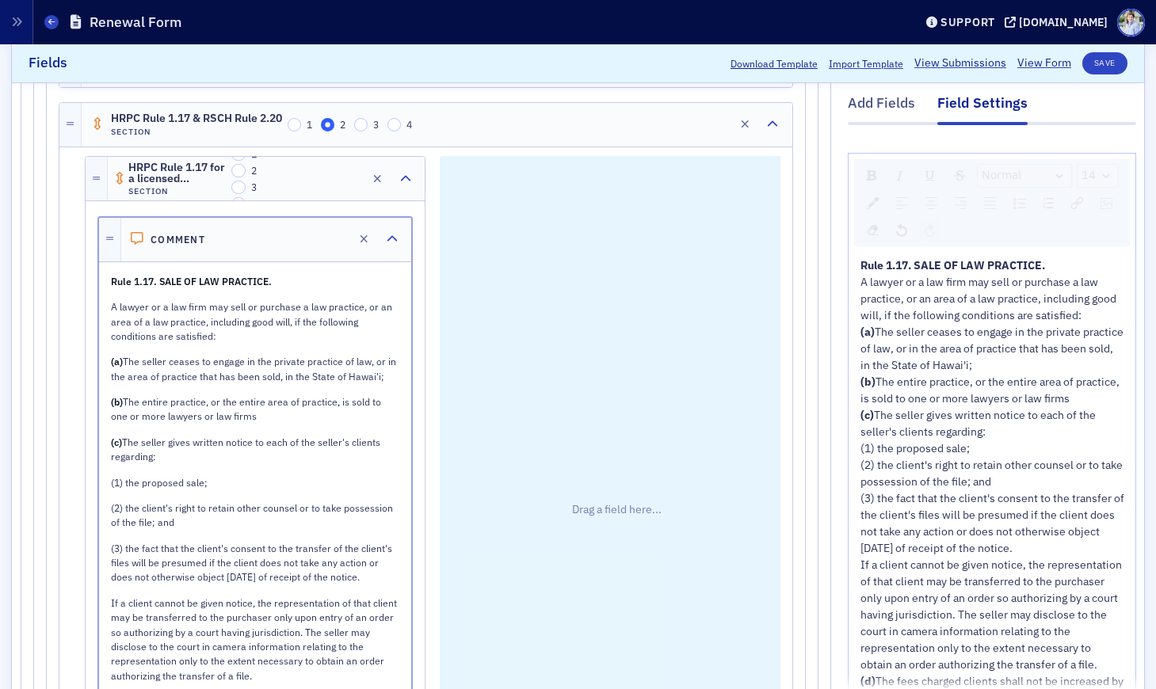
scroll to position [1539, 0]
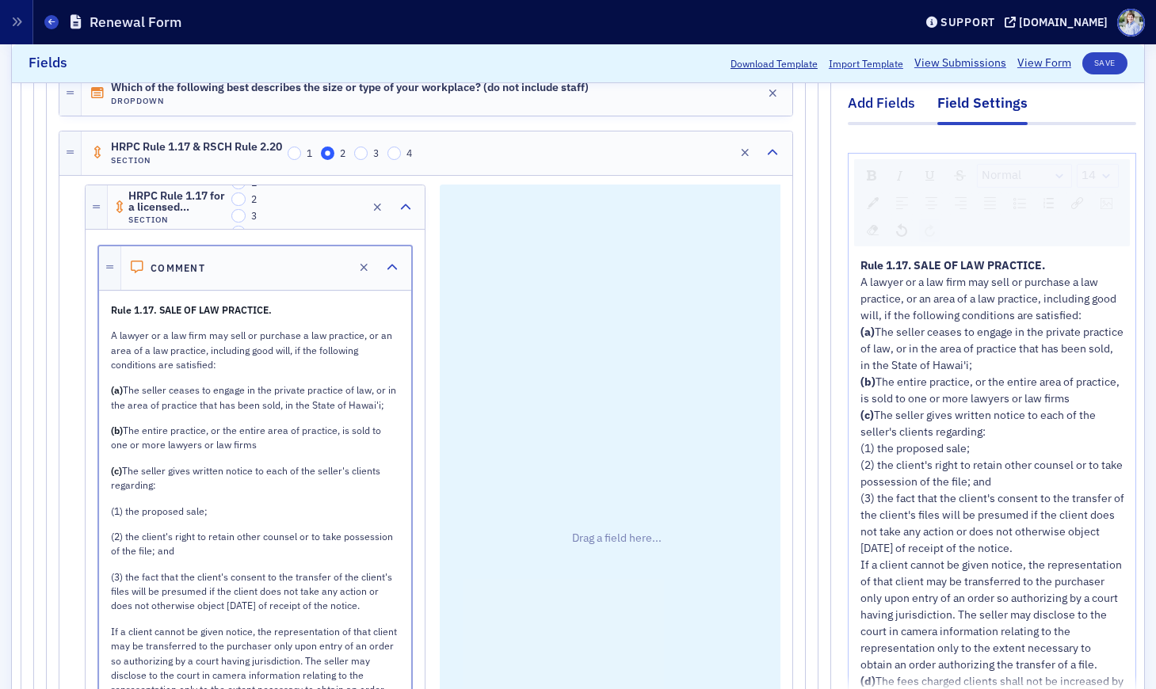
click at [898, 115] on div "Add Fields" at bounding box center [881, 107] width 67 height 29
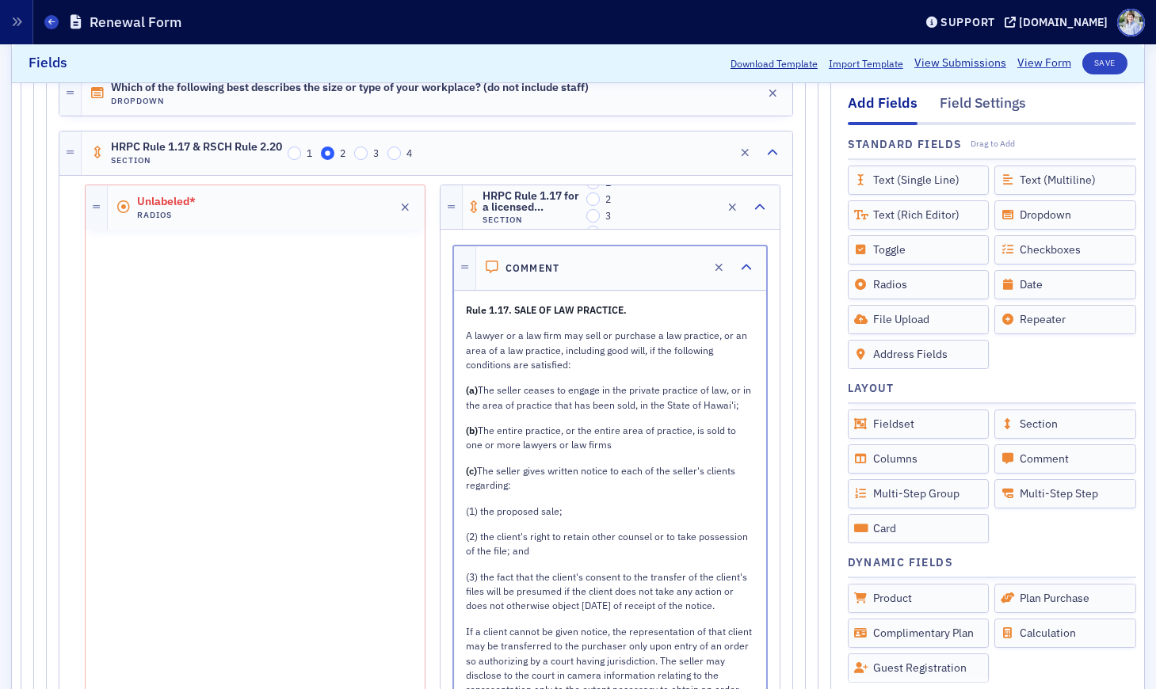
click at [879, 129] on header "Standard Fields Drag to Add" at bounding box center [992, 142] width 288 height 35
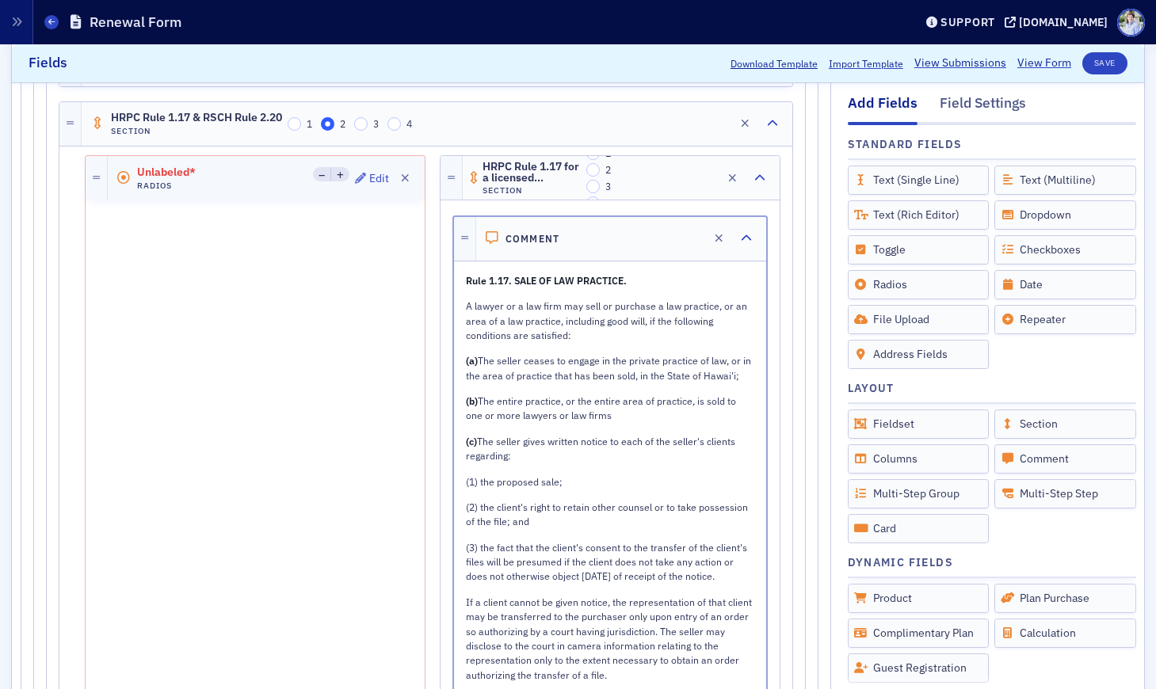
click at [200, 165] on div "Unlabeled* Radios Edit" at bounding box center [266, 178] width 317 height 44
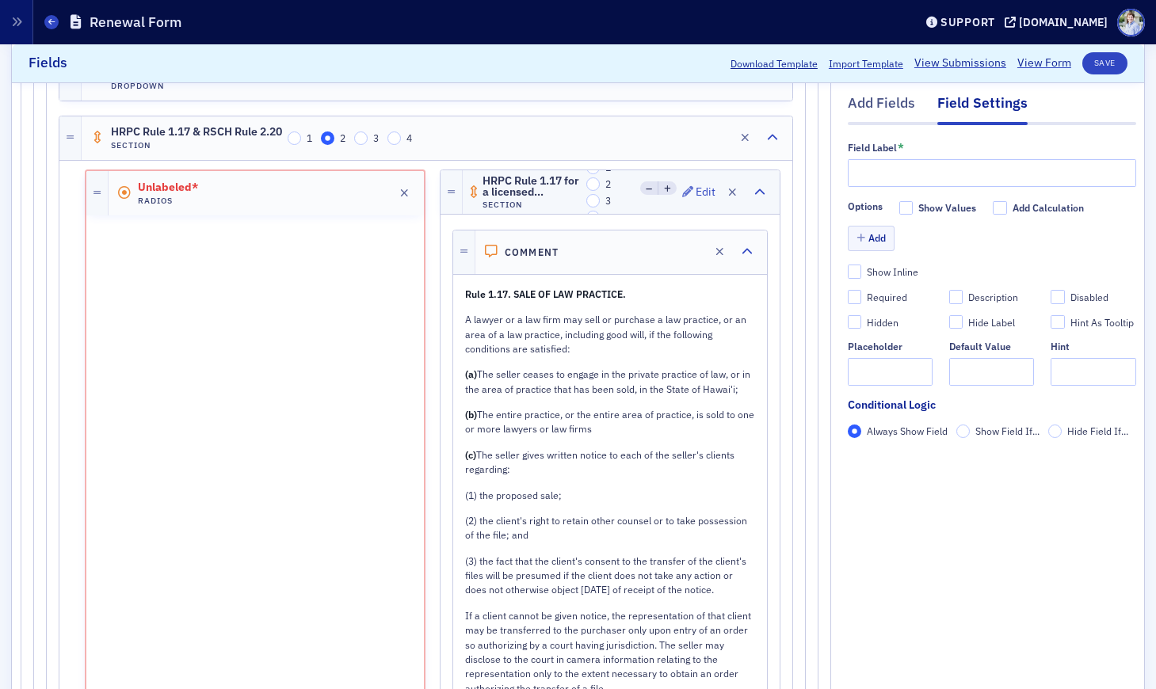
scroll to position [1554, 0]
click at [877, 180] on input "text" at bounding box center [992, 173] width 288 height 28
paste input "If you are now, or previously were, a solo practitioner, and you hold client or…"
type input "If you are now, or previously were, a solo practitioner, and you hold client or…"
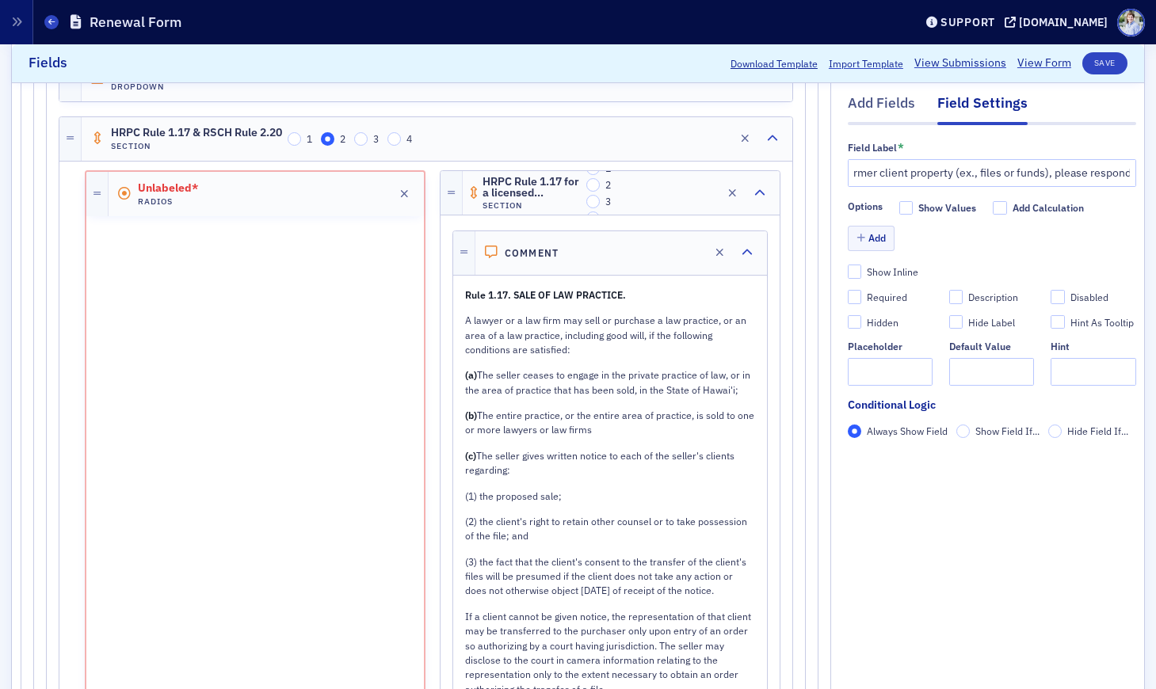
click at [898, 241] on div "Add" at bounding box center [992, 241] width 288 height 28
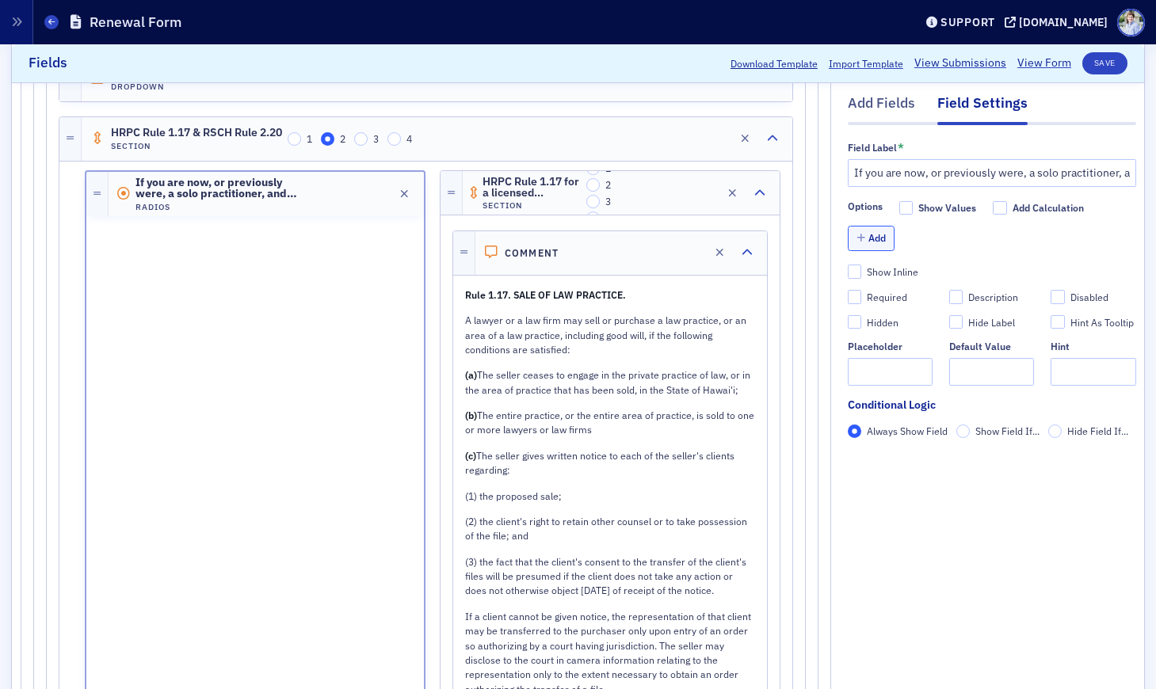
drag, startPoint x: 884, startPoint y: 240, endPoint x: 842, endPoint y: 108, distance: 138.8
click at [884, 240] on button "Add" at bounding box center [872, 239] width 48 height 25
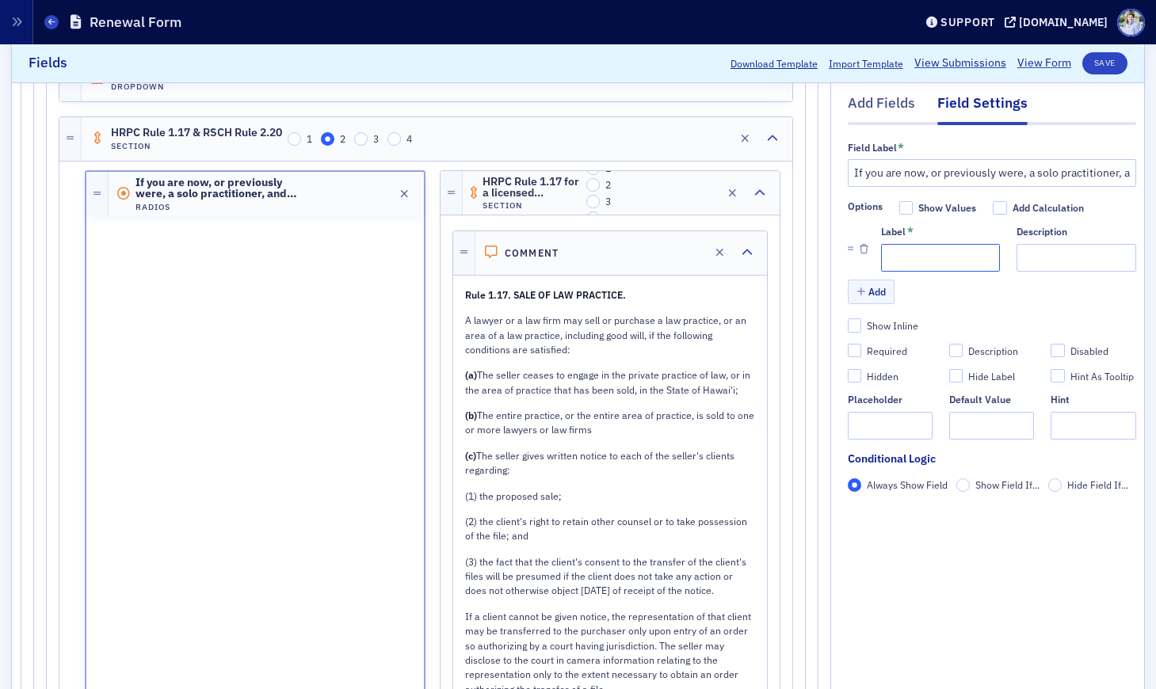
drag, startPoint x: 929, startPoint y: 261, endPoint x: 929, endPoint y: 270, distance: 8.7
click at [929, 261] on input "Label *" at bounding box center [940, 258] width 119 height 28
paste input "Yes, I have an agreement with a Hawai'i attorney to take over my practice per H…"
type input "Yes, I have an agreement with a Hawai'i attorney to take over my practice per H…"
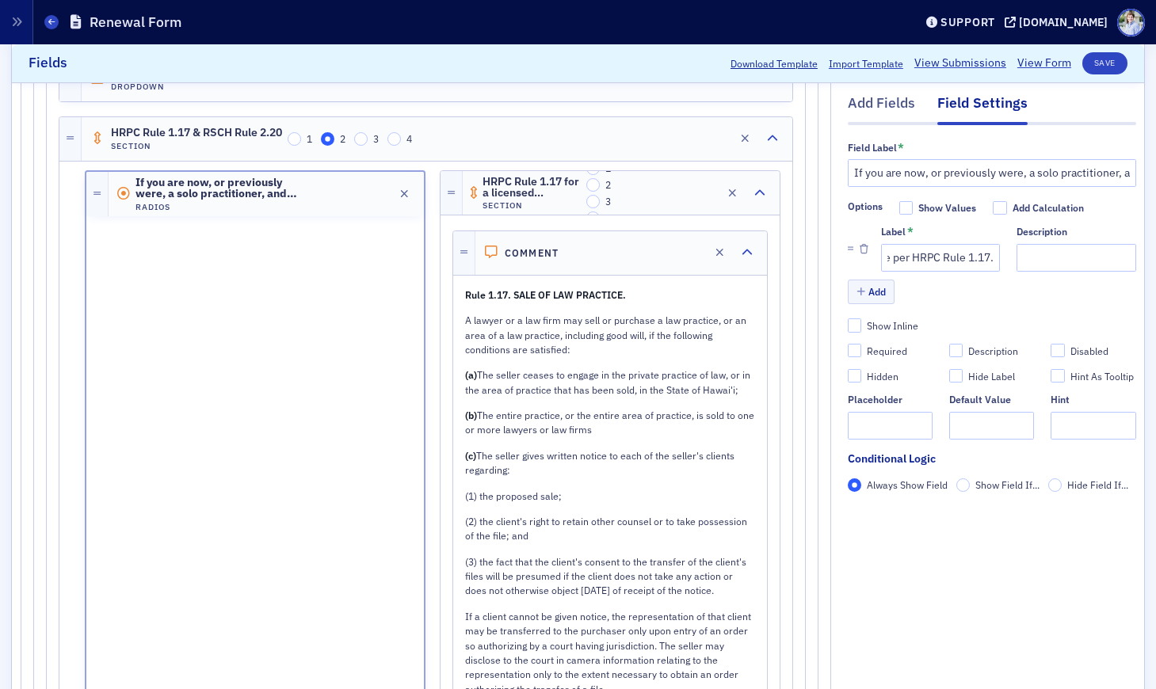
click at [1065, 281] on div "Add" at bounding box center [992, 294] width 288 height 28
click at [872, 293] on button "Add" at bounding box center [872, 292] width 48 height 25
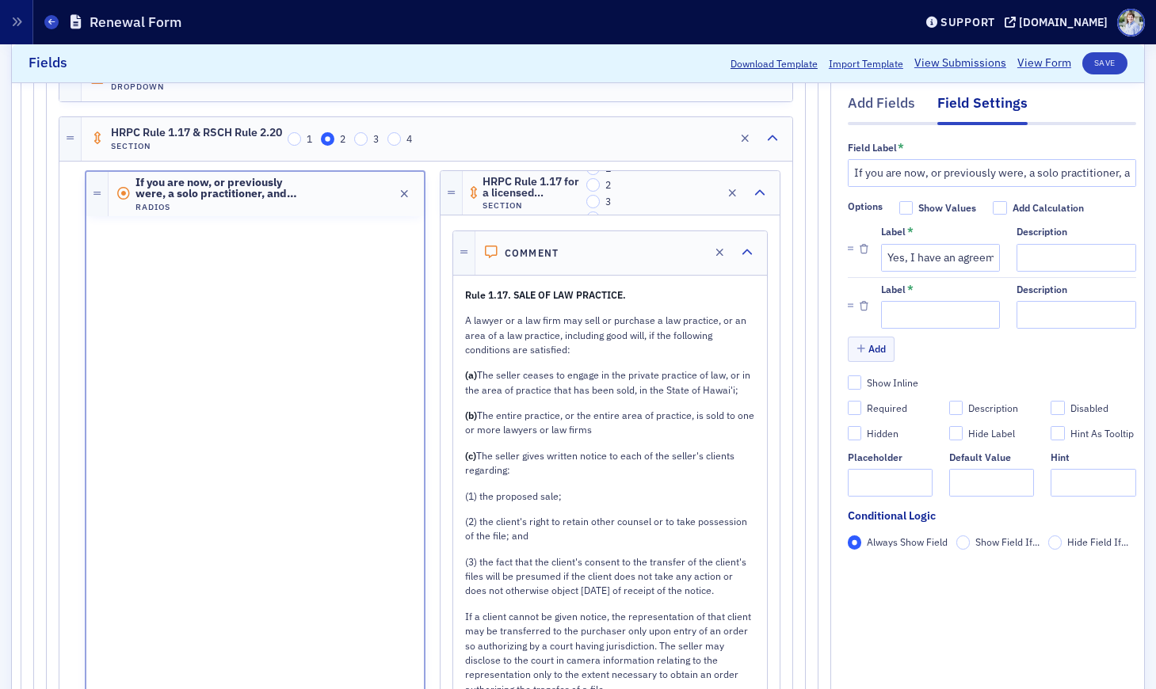
drag, startPoint x: 917, startPoint y: 294, endPoint x: 917, endPoint y: 318, distance: 23.8
click at [917, 294] on div "Label *" at bounding box center [940, 290] width 119 height 12
click at [917, 318] on input "Label *" at bounding box center [940, 315] width 119 height 28
paste input "No"
type input "No"
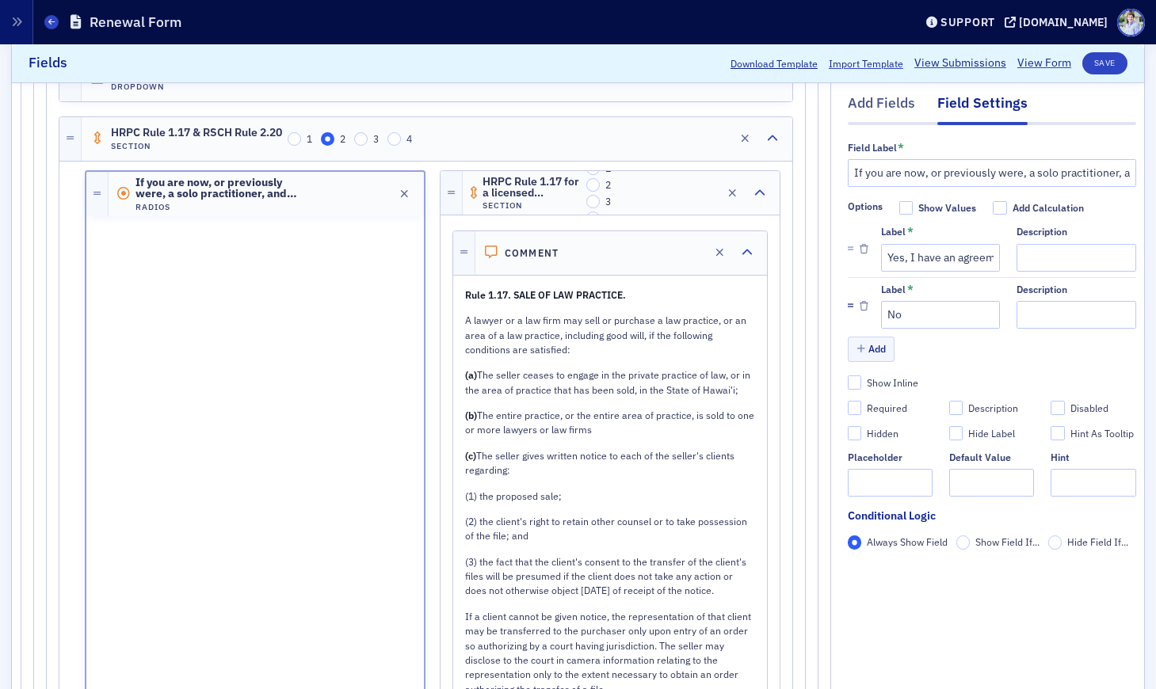
click at [852, 289] on div at bounding box center [865, 306] width 34 height 45
drag, startPoint x: 851, startPoint y: 304, endPoint x: 858, endPoint y: 255, distance: 49.6
click at [858, 255] on div "Label * Yes, I have an agreement with a Hawai'i attorney to take over my practi…" at bounding box center [992, 278] width 288 height 114
click at [357, 563] on div "If you are now, or previously were, a solo practitioner, and you hold client or…" at bounding box center [255, 523] width 341 height 706
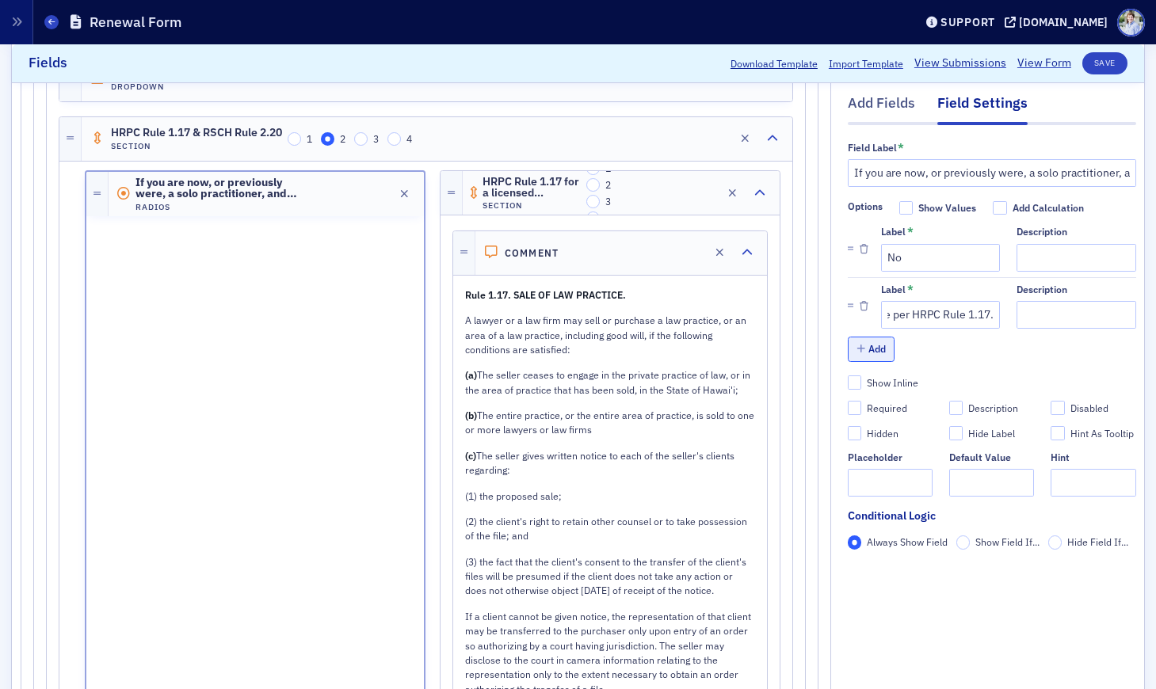
click at [875, 346] on button "Add" at bounding box center [872, 350] width 48 height 25
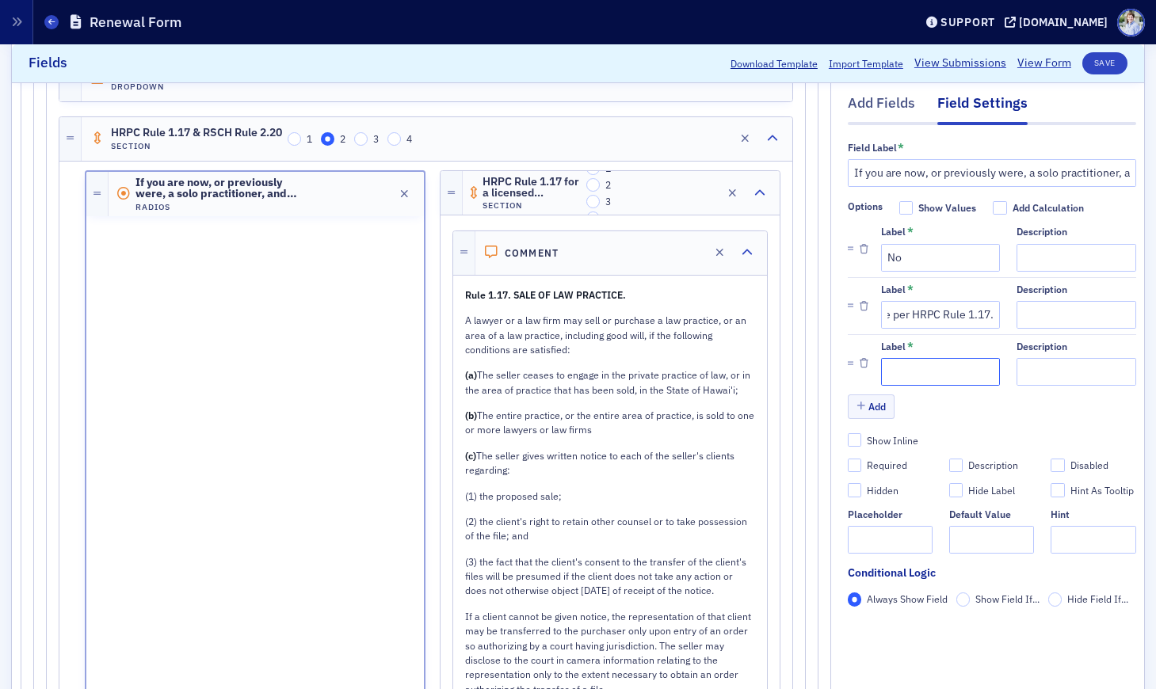
drag, startPoint x: 929, startPoint y: 366, endPoint x: 940, endPoint y: 380, distance: 17.6
click at [929, 366] on input "Label *" at bounding box center [940, 372] width 119 height 28
paste input "Yes, I have an agreement with a Hawai'i attorney to inventory/return client pro…"
type input "Yes, I have an agreement with a Hawai'i attorney to inventory/return client pro…"
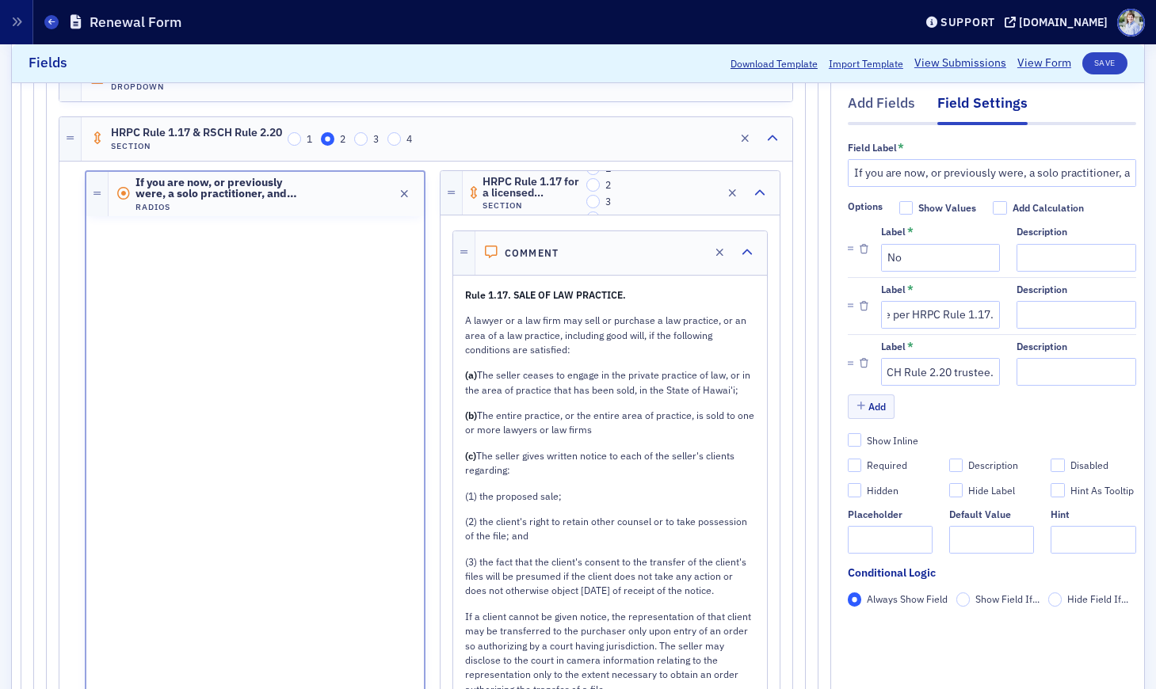
scroll to position [0, 0]
drag, startPoint x: 1006, startPoint y: 398, endPoint x: 988, endPoint y: 407, distance: 20.6
click at [1005, 399] on div "Add" at bounding box center [992, 409] width 288 height 28
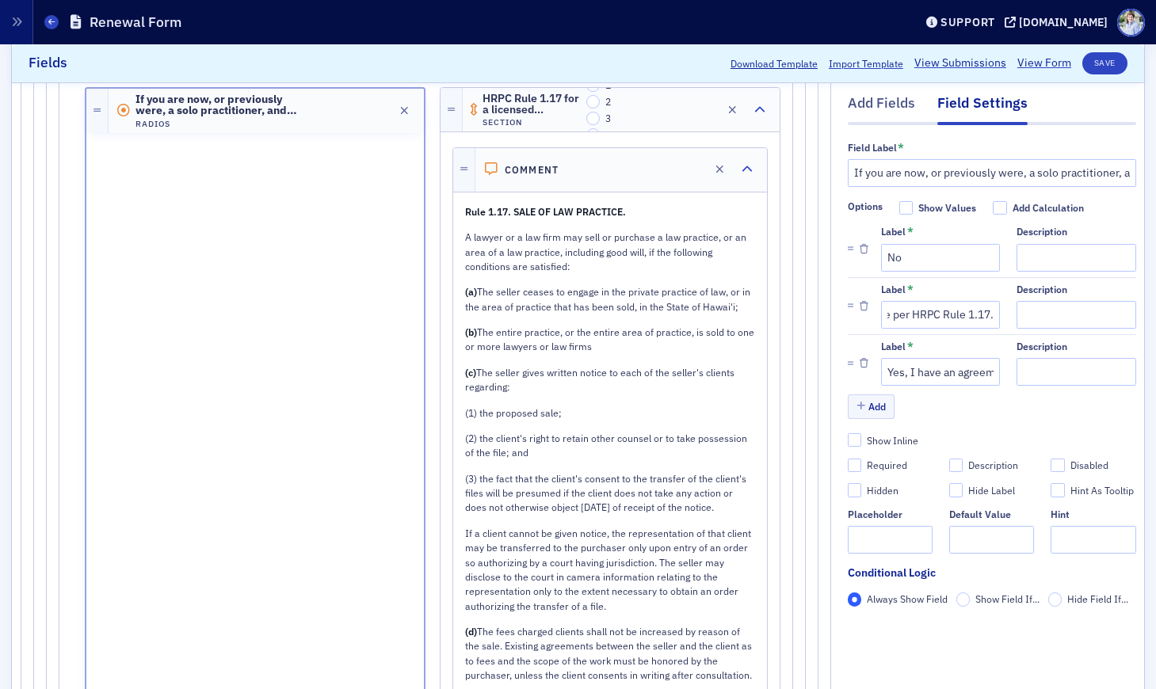
scroll to position [1627, 0]
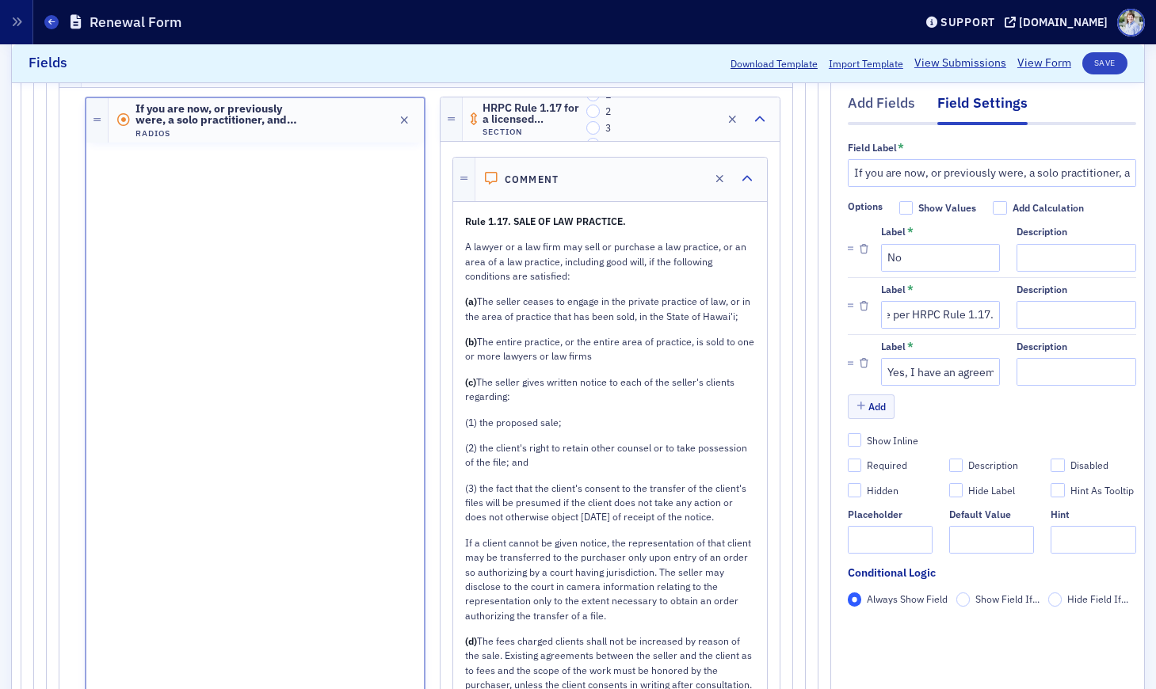
drag, startPoint x: 882, startPoint y: 470, endPoint x: 940, endPoint y: 490, distance: 61.9
click at [883, 471] on div "Required" at bounding box center [887, 466] width 40 height 13
click at [862, 471] on input "Required" at bounding box center [855, 466] width 14 height 14
checkbox input "true"
type input "required"
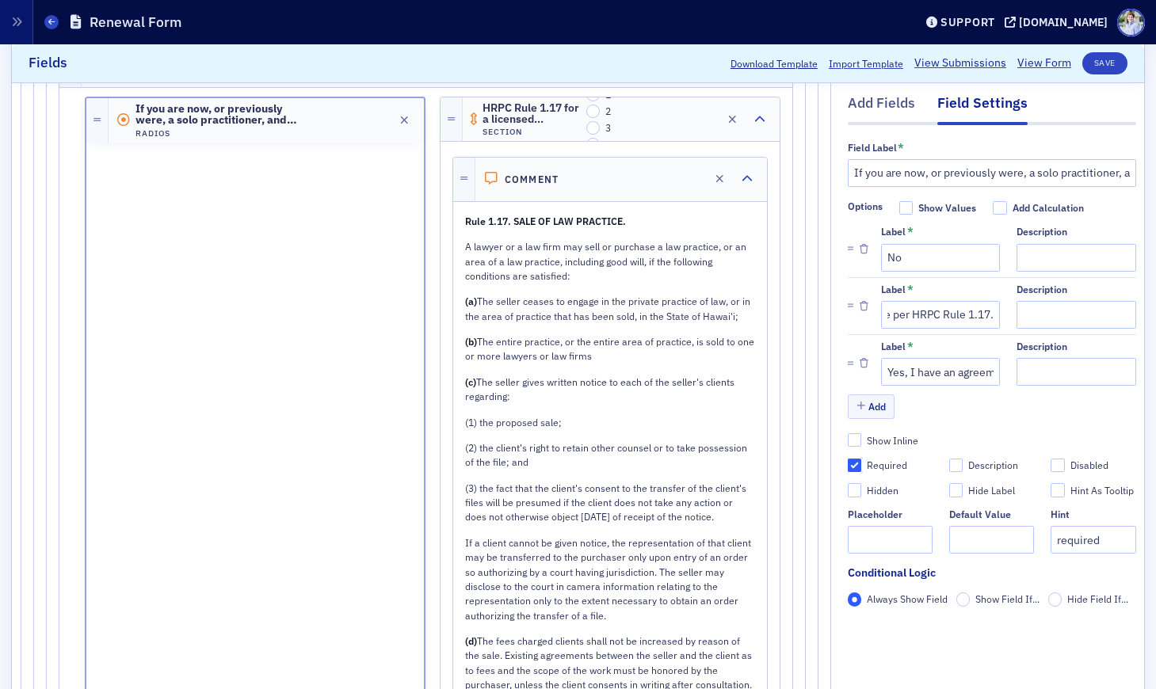
scroll to position [1484, 0]
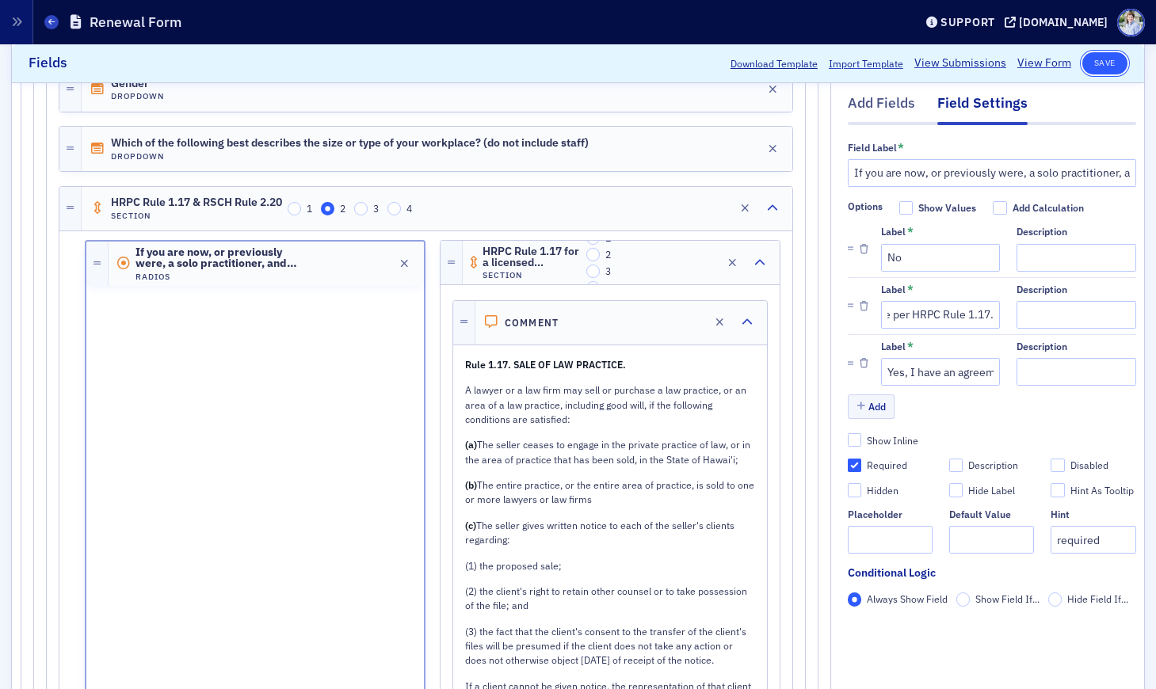
click at [1101, 74] on button "Save" at bounding box center [1104, 63] width 45 height 22
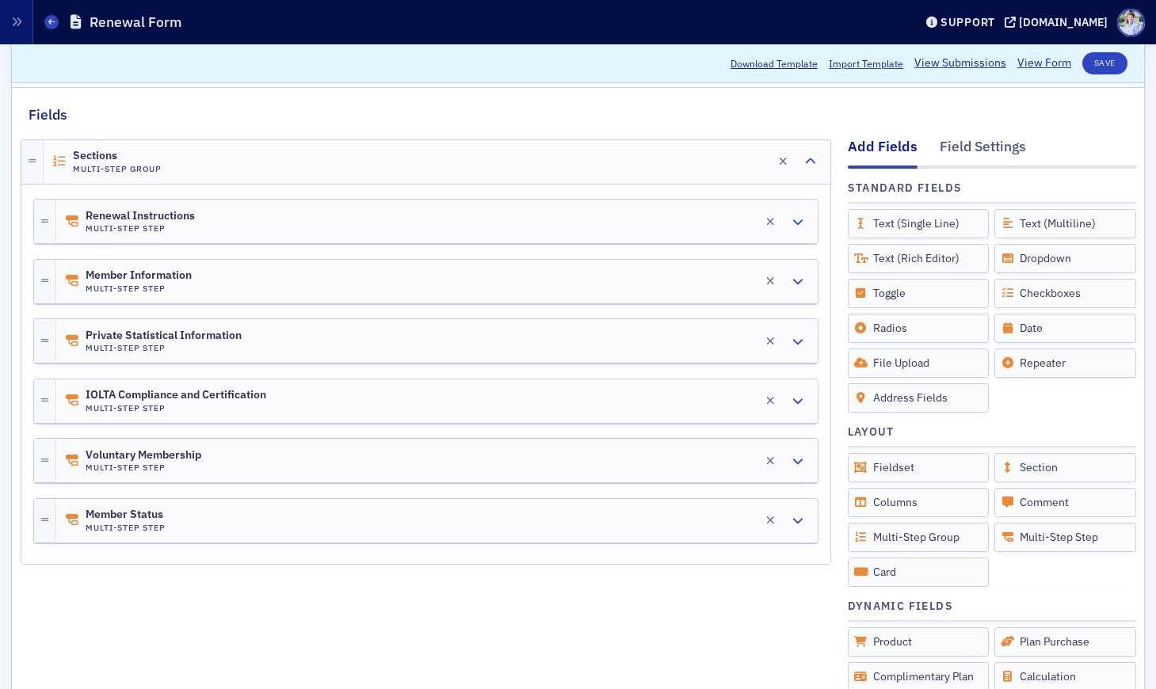
scroll to position [189, 0]
drag, startPoint x: 193, startPoint y: 213, endPoint x: 192, endPoint y: 277, distance: 64.2
click at [193, 213] on span "Renewal Instructions" at bounding box center [140, 216] width 109 height 13
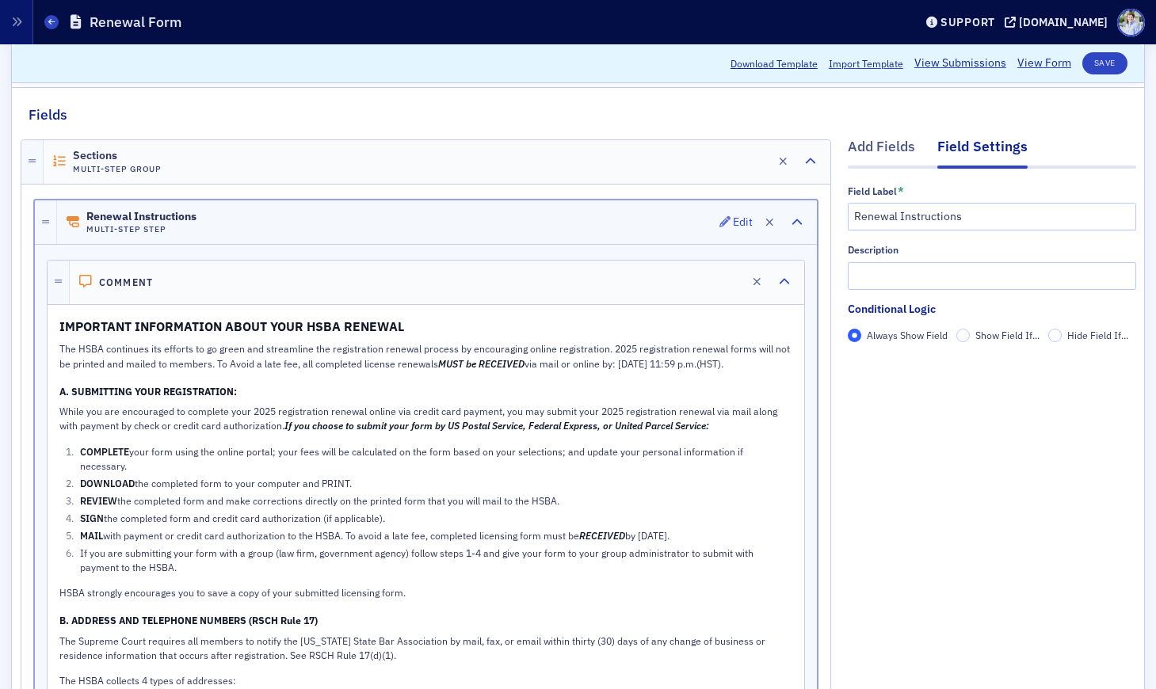
click at [229, 224] on div "Renewal Instructions Multi-Step Step Edit" at bounding box center [437, 222] width 760 height 44
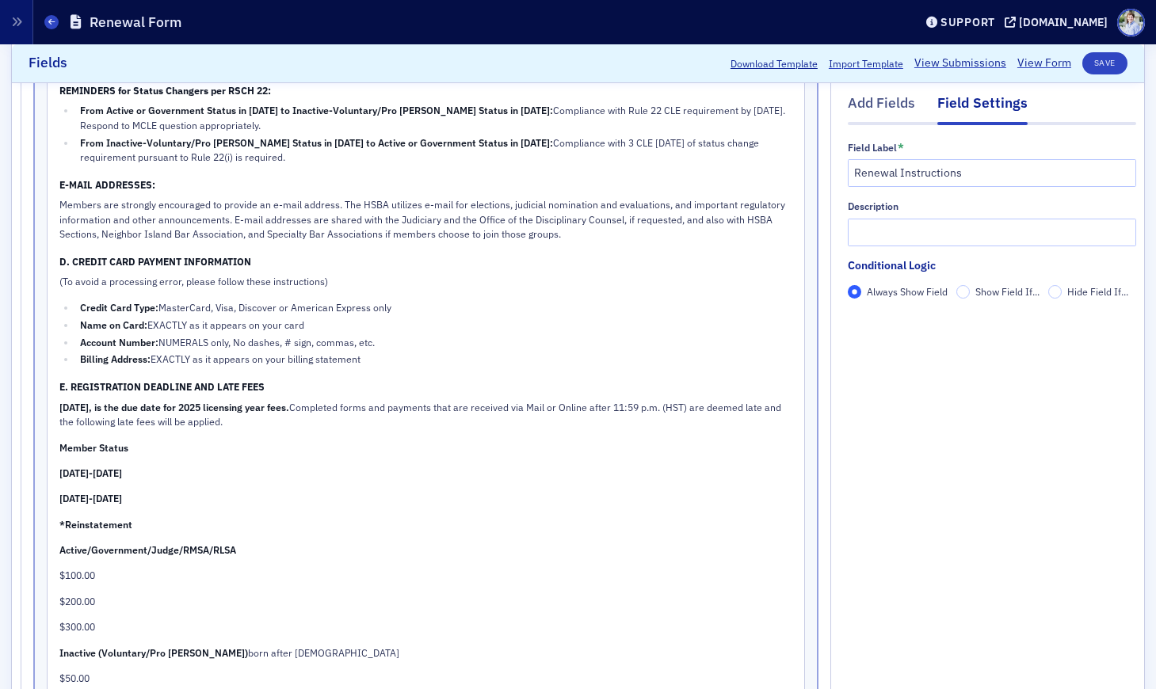
scroll to position [2329, 0]
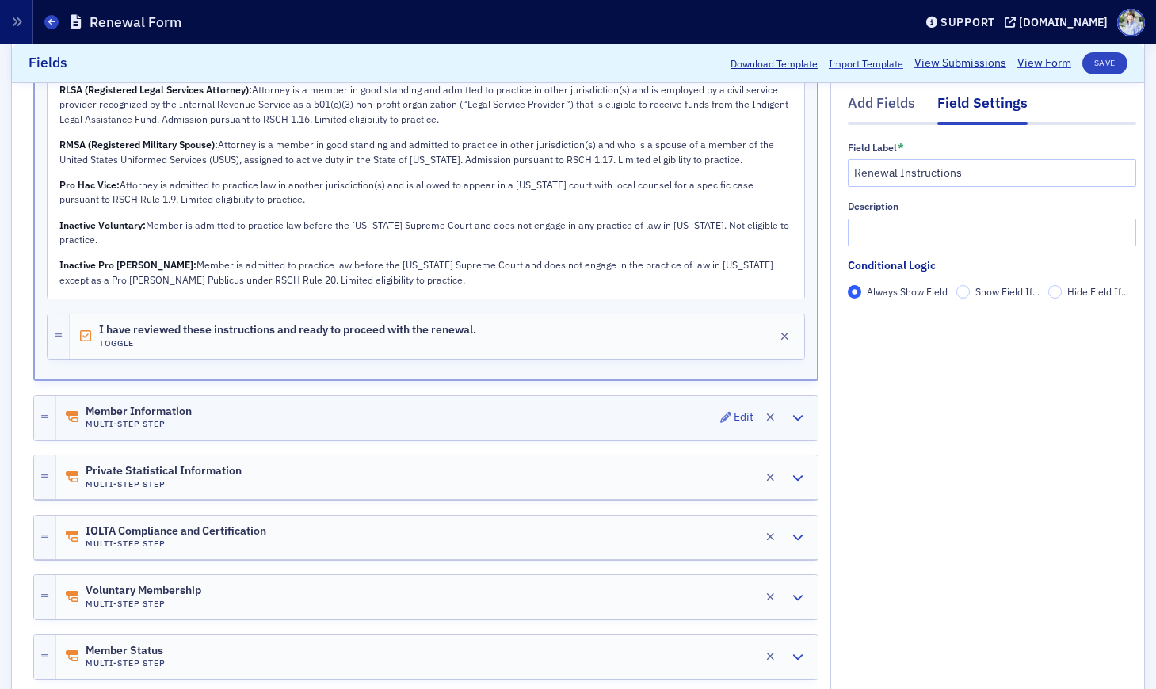
click at [191, 406] on span "Member Information" at bounding box center [139, 412] width 106 height 13
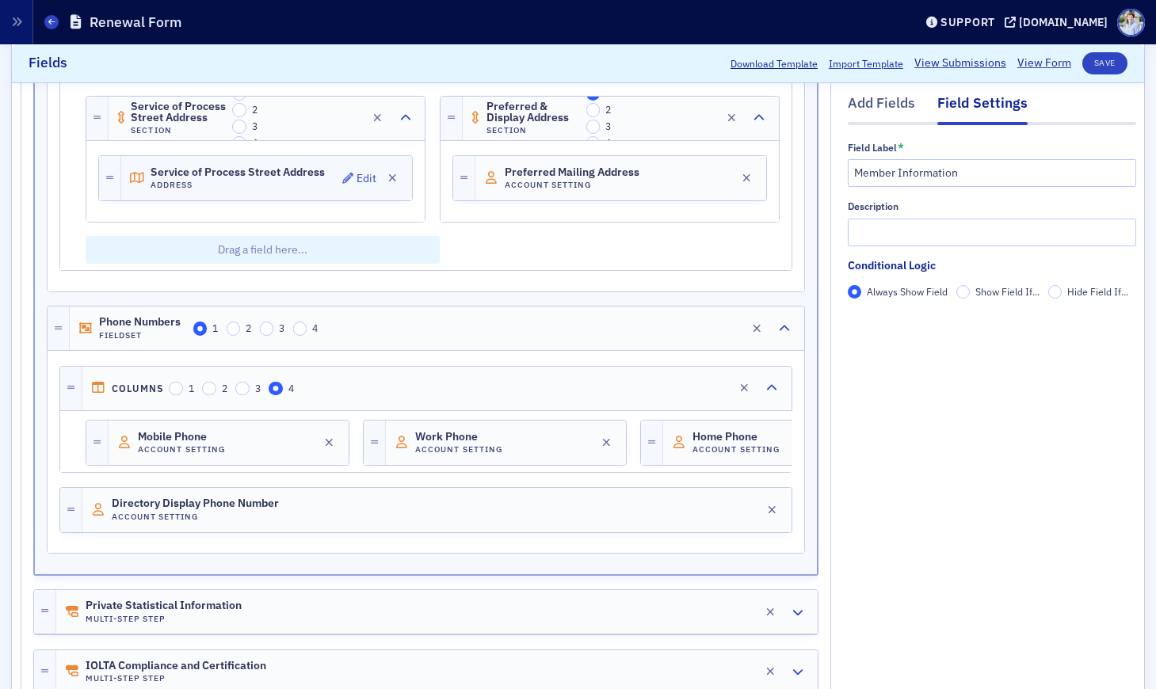
scroll to position [3507, 0]
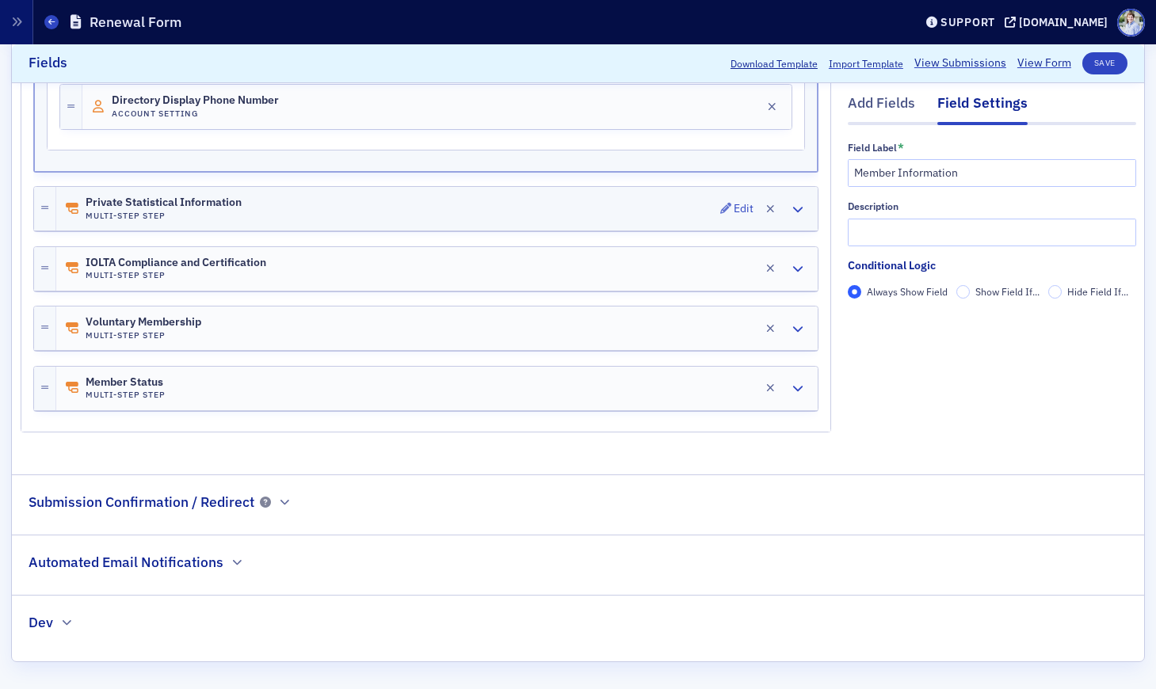
click at [200, 216] on h4 "Multi-Step Step" at bounding box center [164, 216] width 156 height 10
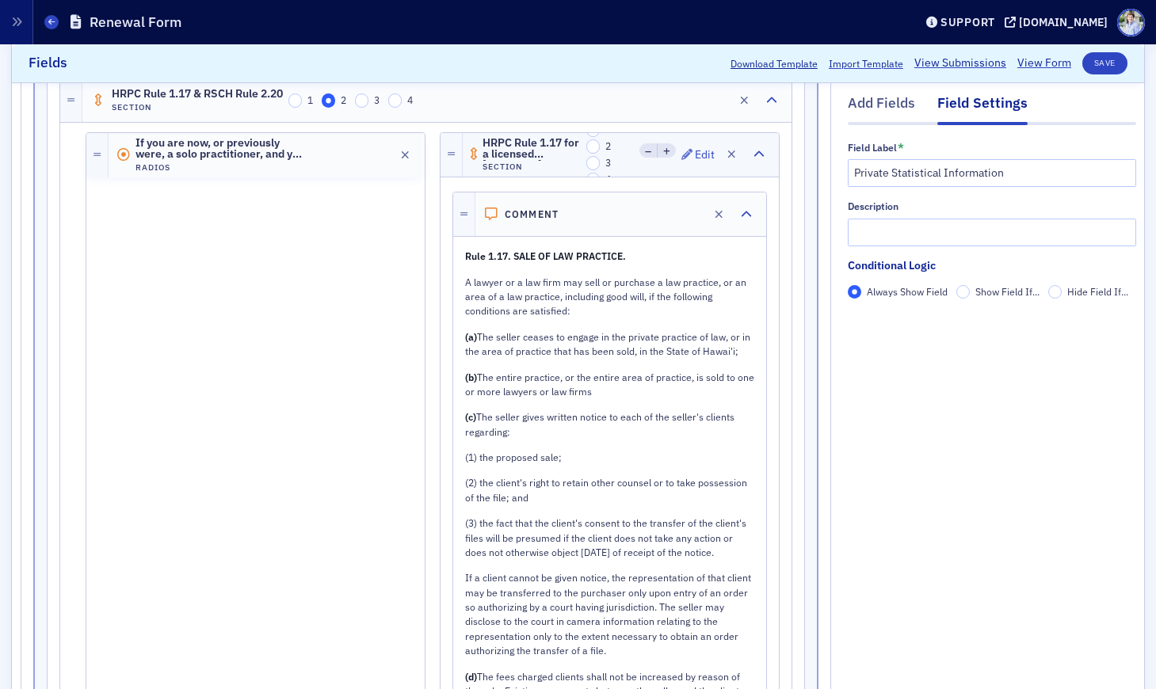
click at [523, 170] on h4 "Section" at bounding box center [532, 167] width 98 height 10
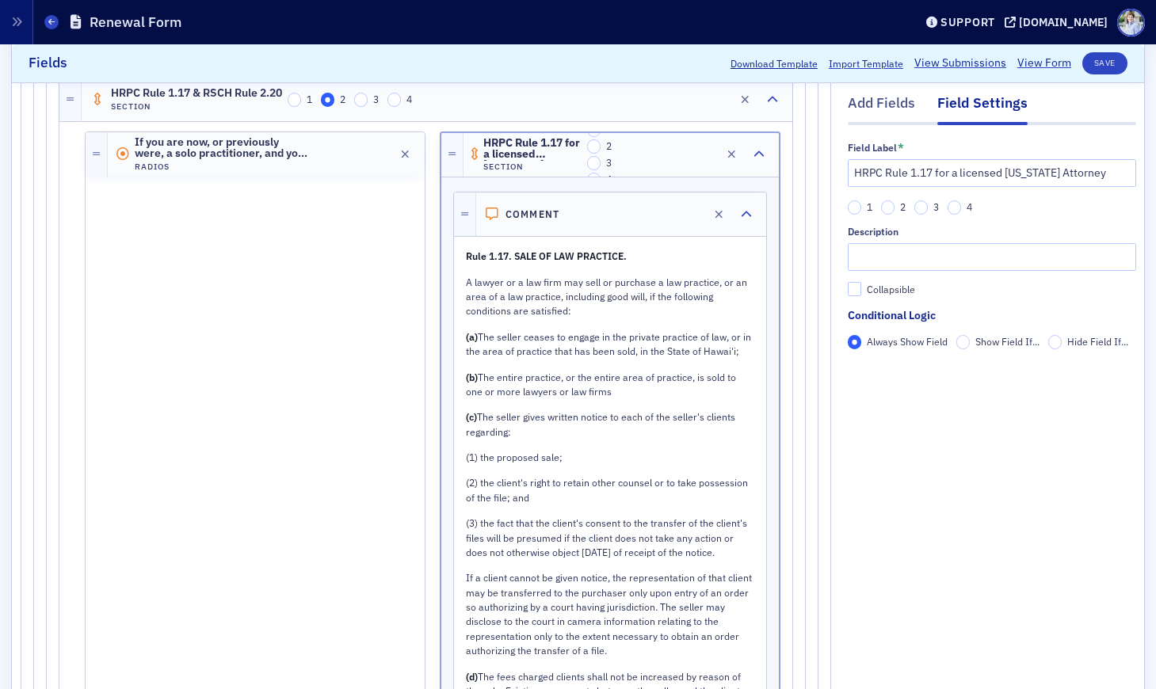
click at [884, 280] on div "1 2 3 4 Description Collapsible" at bounding box center [992, 249] width 288 height 96
drag, startPoint x: 886, startPoint y: 290, endPoint x: 1049, endPoint y: 162, distance: 207.2
click at [886, 290] on div "Collapsible" at bounding box center [891, 289] width 48 height 13
click at [868, 287] on div "Collapsible" at bounding box center [891, 289] width 48 height 13
click at [862, 287] on input "Collapsible" at bounding box center [855, 290] width 14 height 14
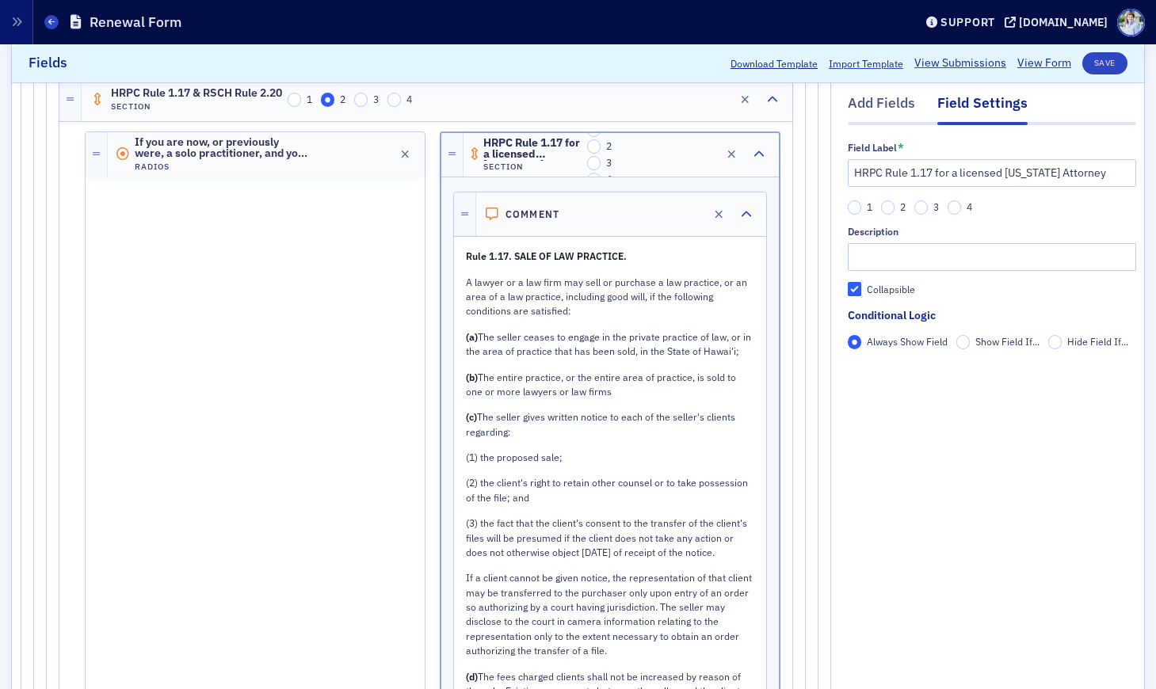
checkbox input "true"
drag, startPoint x: 911, startPoint y: 316, endPoint x: 919, endPoint y: 313, distance: 8.5
click at [911, 316] on div "Initially Collapsed" at bounding box center [906, 314] width 78 height 13
click at [862, 316] on input "Initially Collapsed" at bounding box center [855, 314] width 14 height 14
checkbox input "true"
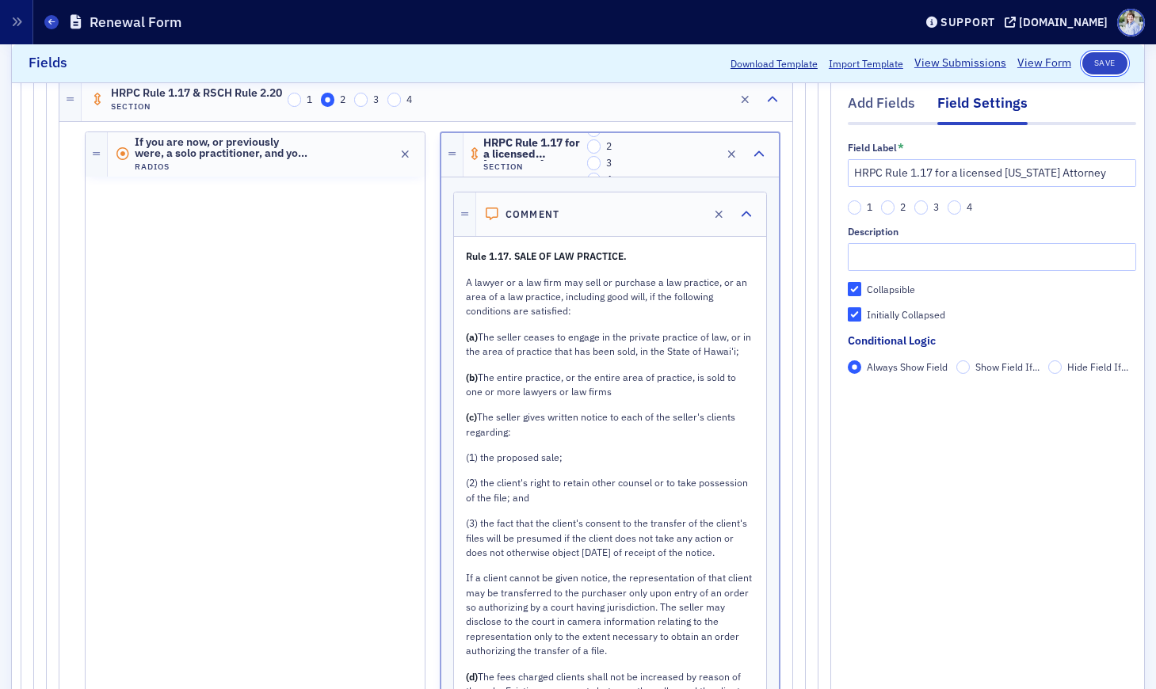
click at [1109, 60] on button "Save" at bounding box center [1104, 63] width 45 height 22
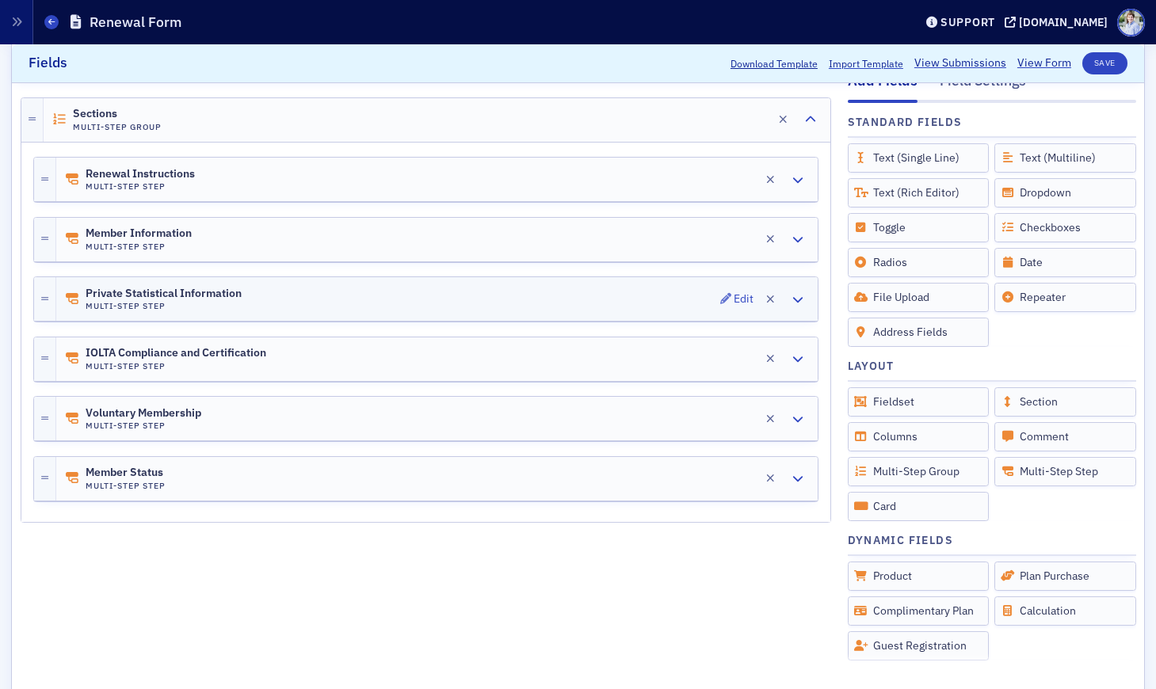
scroll to position [252, 0]
click at [198, 182] on div "Renewal Instructions Multi-Step Step Edit" at bounding box center [436, 180] width 761 height 44
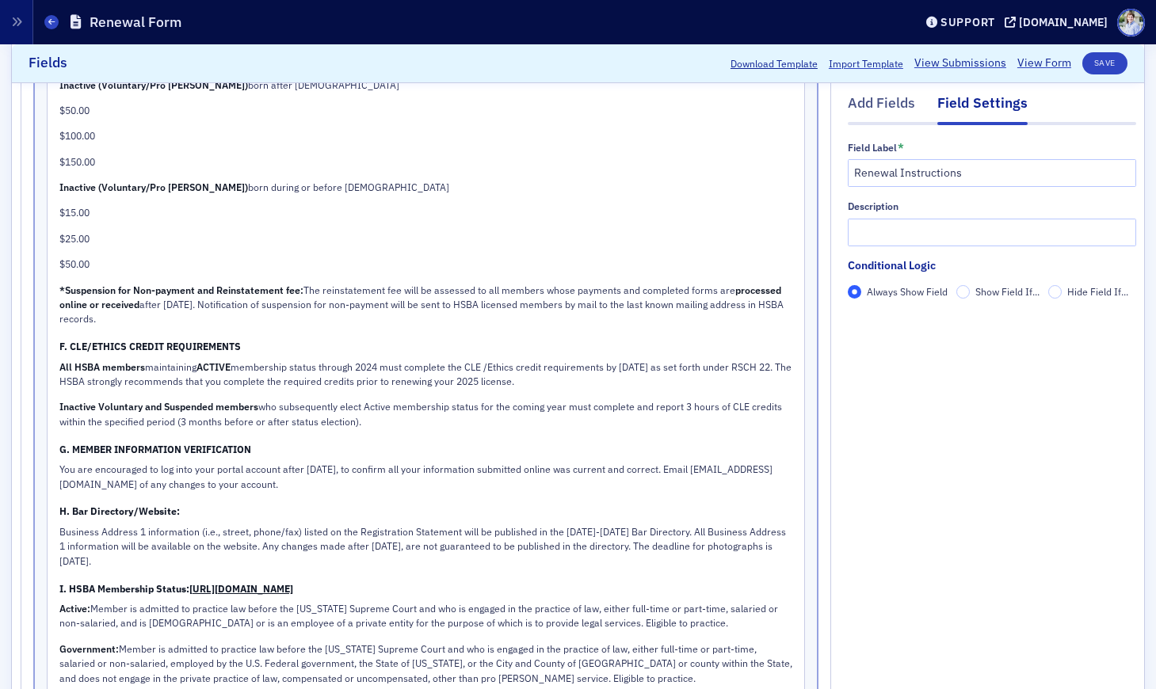
scroll to position [2584, 0]
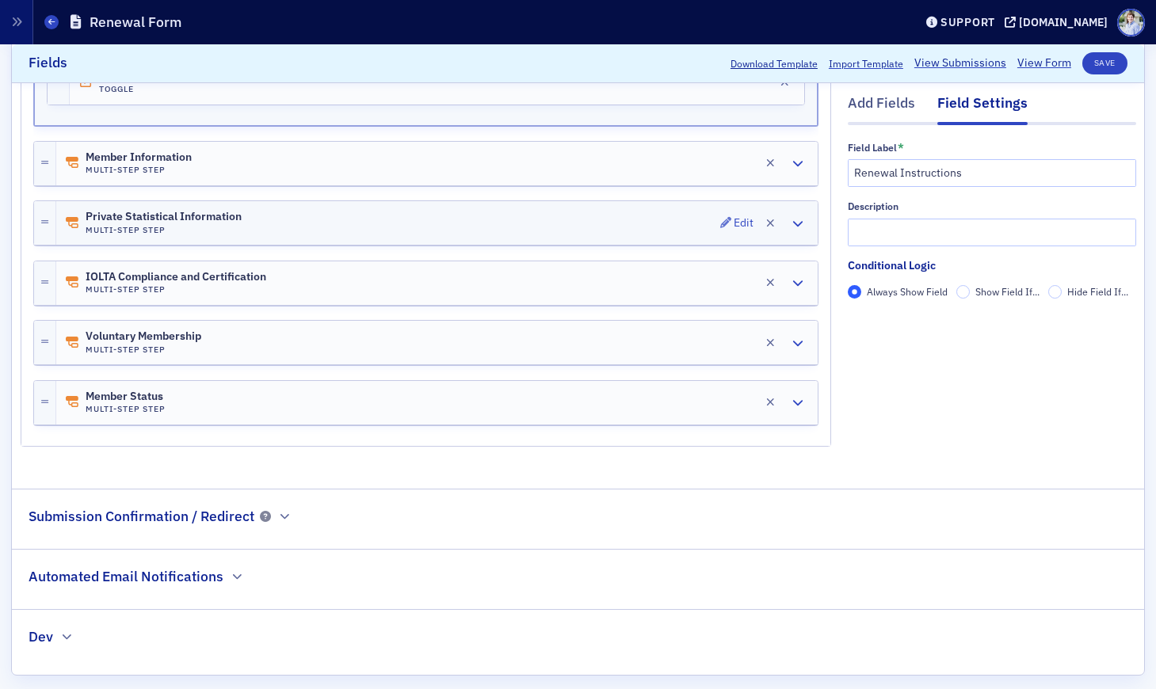
drag, startPoint x: 169, startPoint y: 213, endPoint x: 247, endPoint y: 211, distance: 78.5
click at [169, 225] on h4 "Multi-Step Step" at bounding box center [164, 230] width 156 height 10
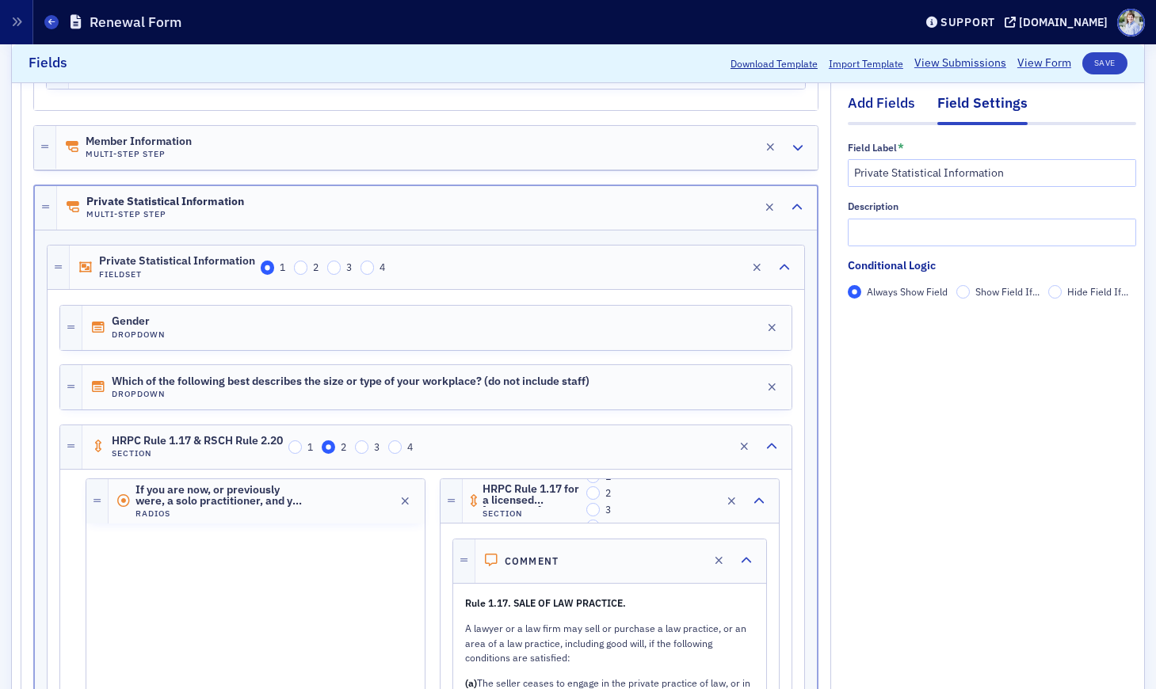
click at [900, 101] on div "Add Fields" at bounding box center [881, 107] width 67 height 29
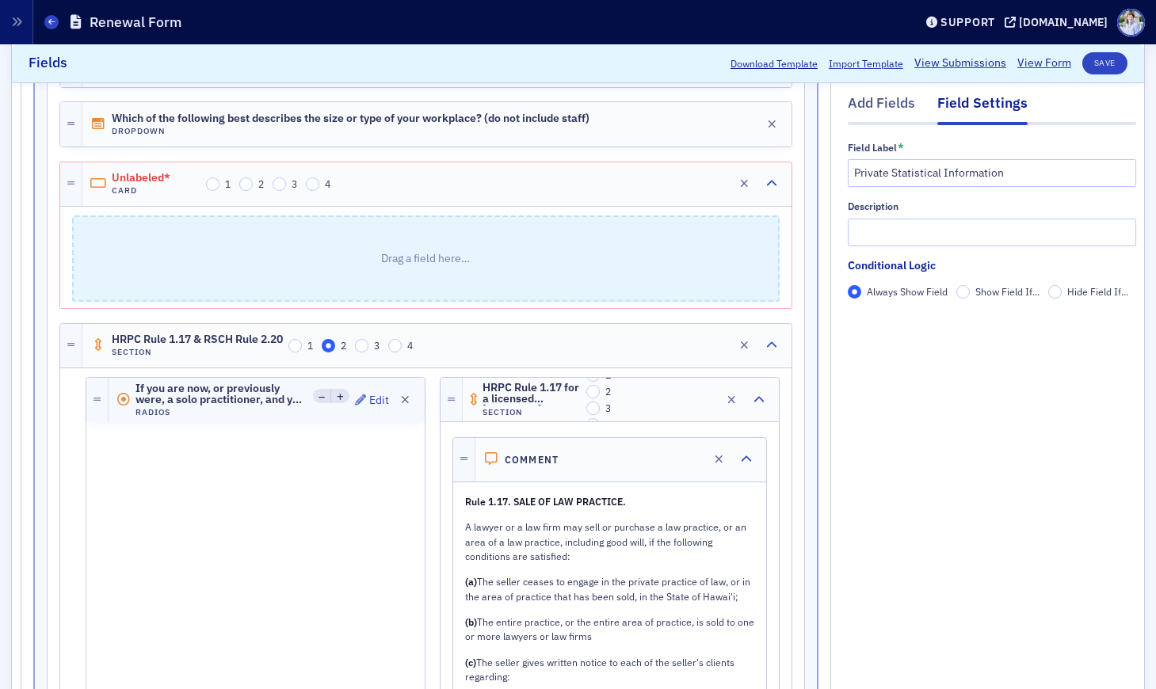
scroll to position [2848, 0]
click at [188, 357] on div "HRPC Rule 1.17 & RSCH Rule 2.20 Section 1 2 3 4 Edit" at bounding box center [436, 345] width 709 height 44
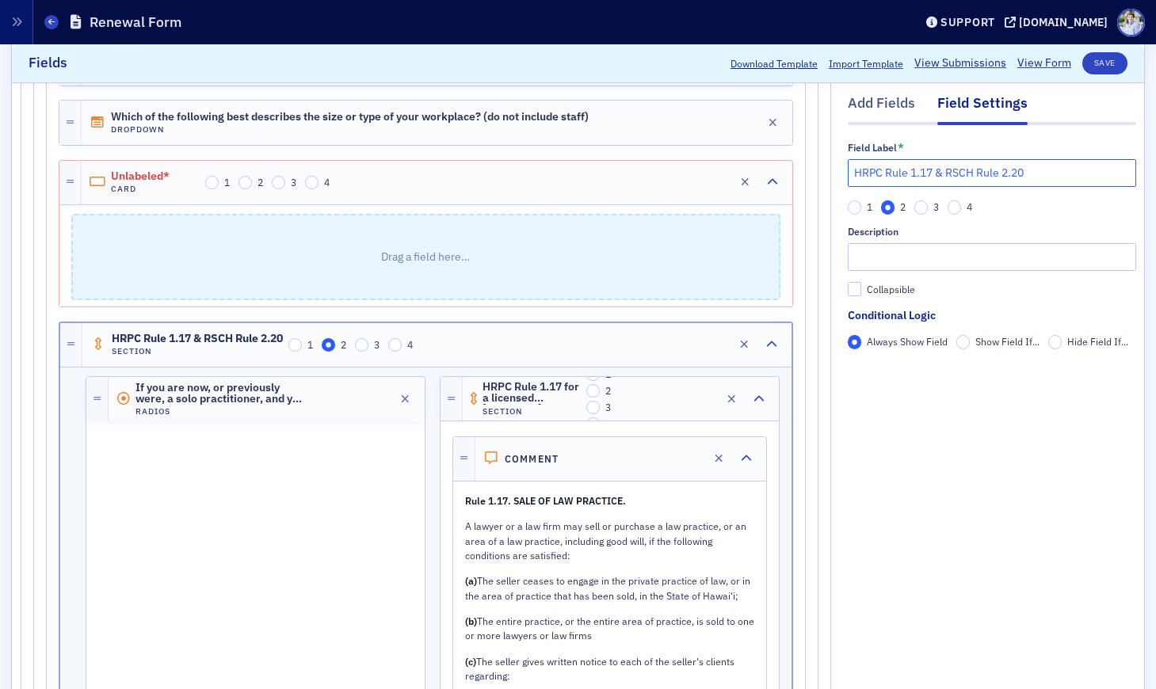
drag, startPoint x: 895, startPoint y: 167, endPoint x: 879, endPoint y: 172, distance: 17.3
click at [895, 167] on input "HRPC Rule 1.17 & RSCH Rule 2.20" at bounding box center [992, 173] width 288 height 28
click at [164, 178] on span "Unlabeled*" at bounding box center [155, 176] width 89 height 13
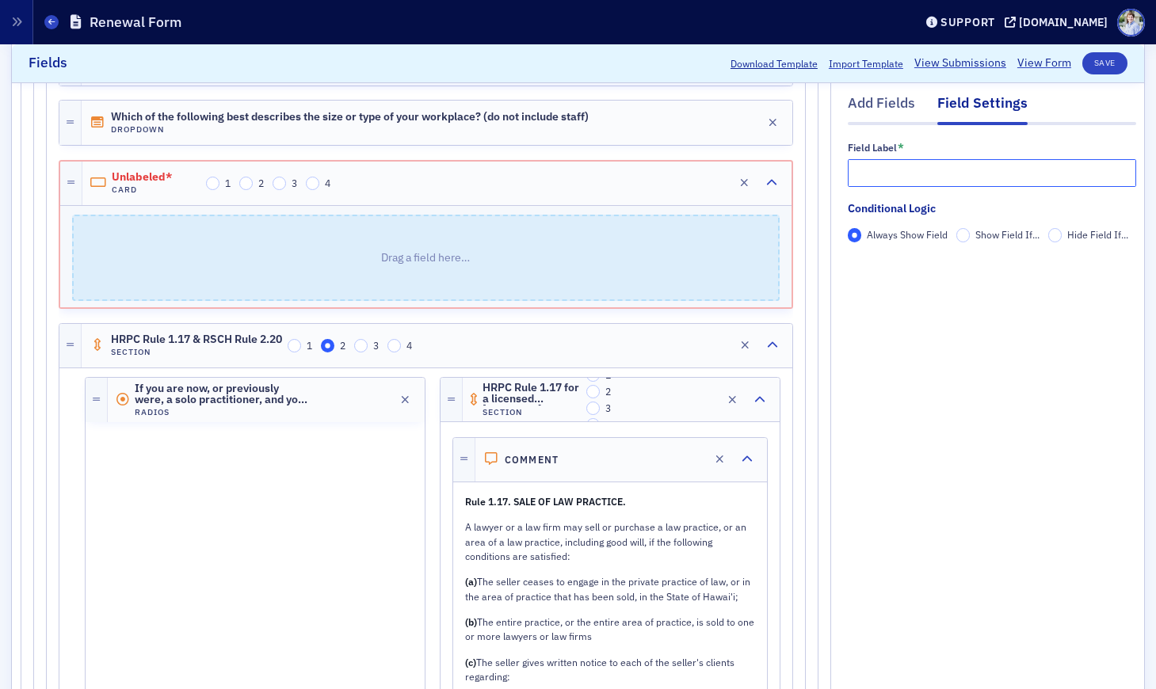
drag, startPoint x: 937, startPoint y: 163, endPoint x: 900, endPoint y: 206, distance: 56.7
click at [937, 164] on input "text" at bounding box center [992, 173] width 288 height 28
paste input "HRPC Rule 1.17 & RSCH Rule 2.20"
type input "HRPC Rule 1.17 & RSCH Rule 2.20"
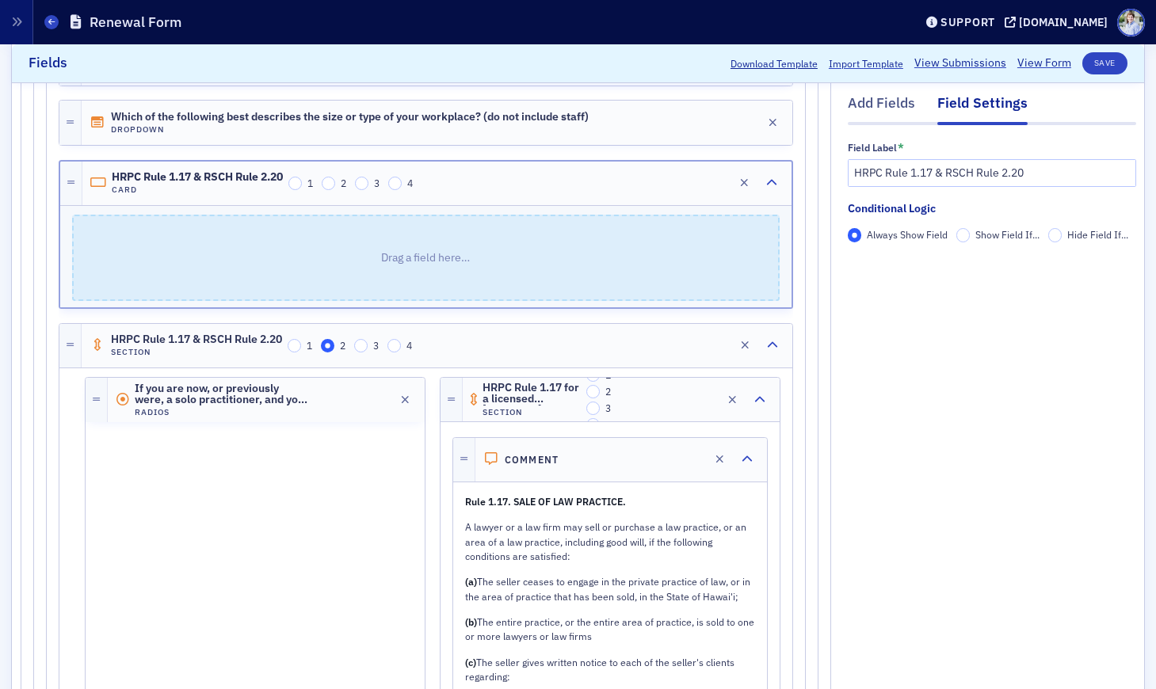
drag, startPoint x: 916, startPoint y: 367, endPoint x: 826, endPoint y: 382, distance: 91.6
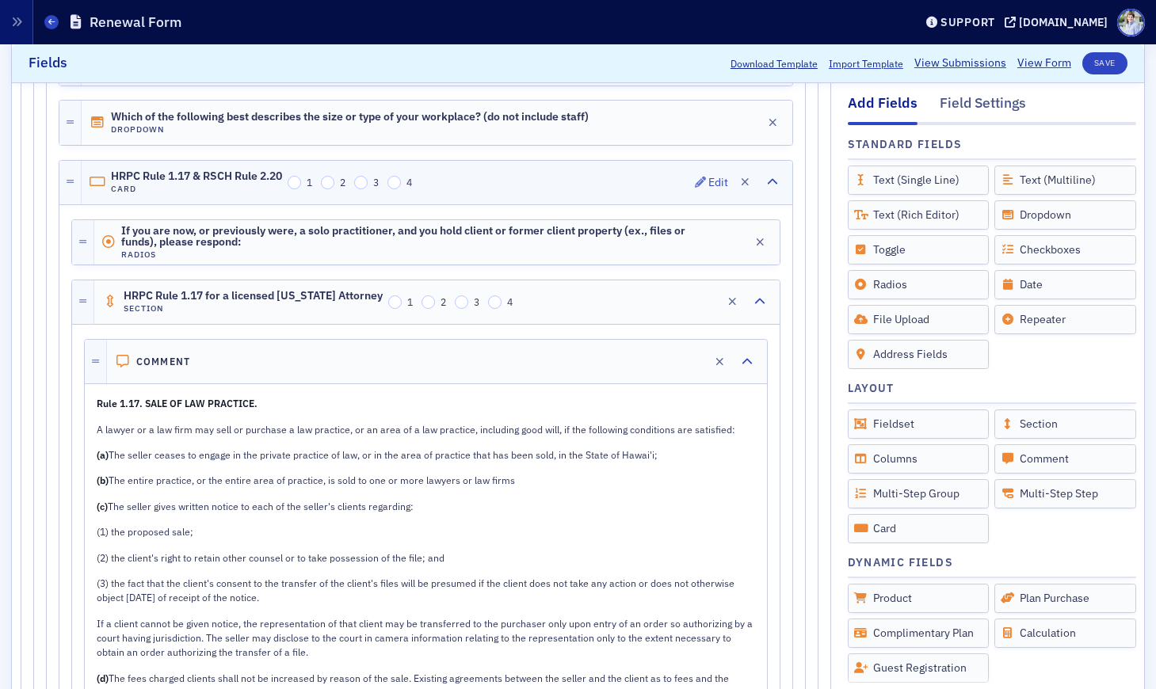
click at [338, 187] on label "2" at bounding box center [333, 183] width 25 height 14
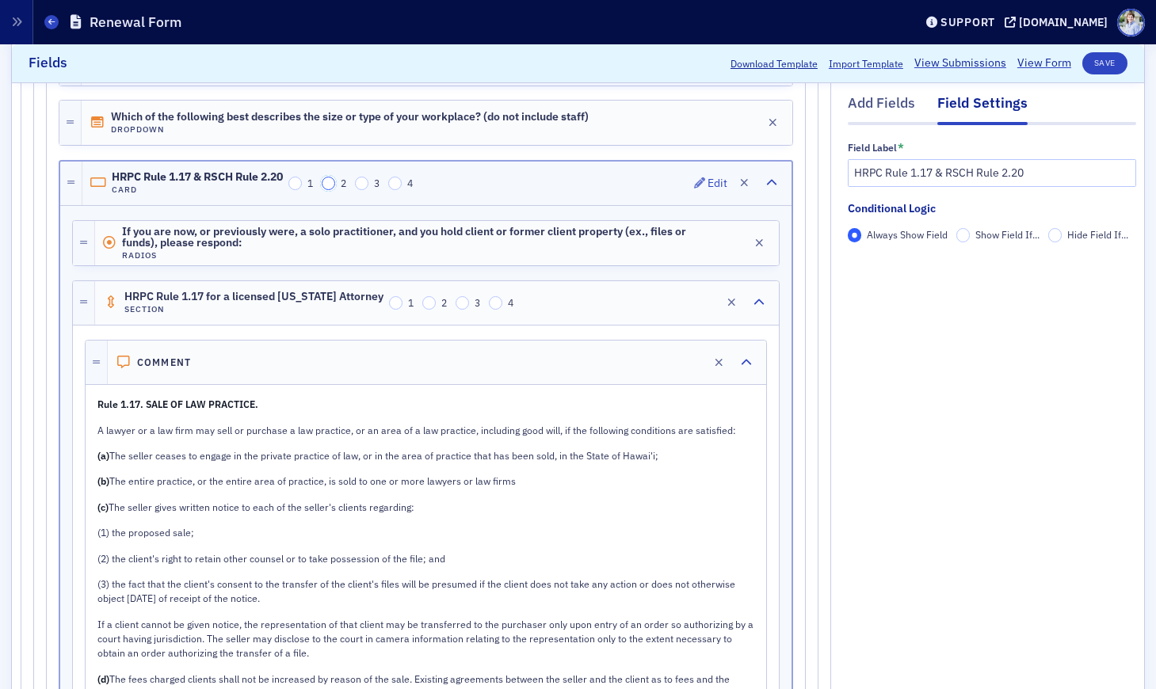
click at [329, 183] on input "2" at bounding box center [329, 184] width 14 height 14
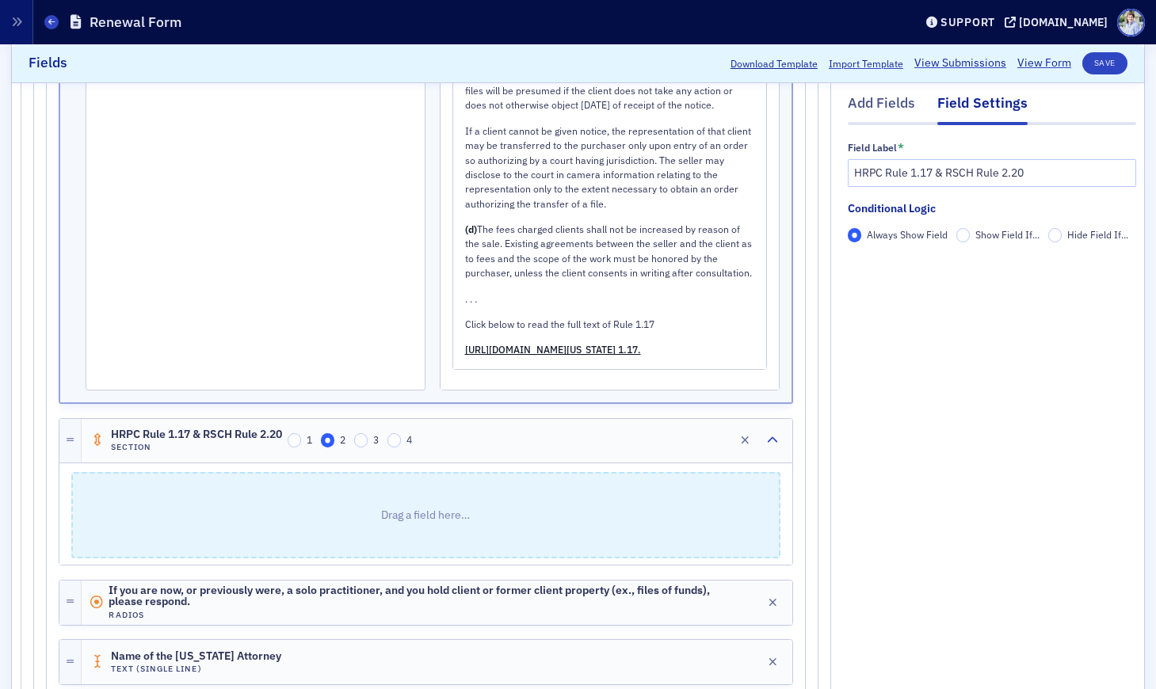
scroll to position [3385, 0]
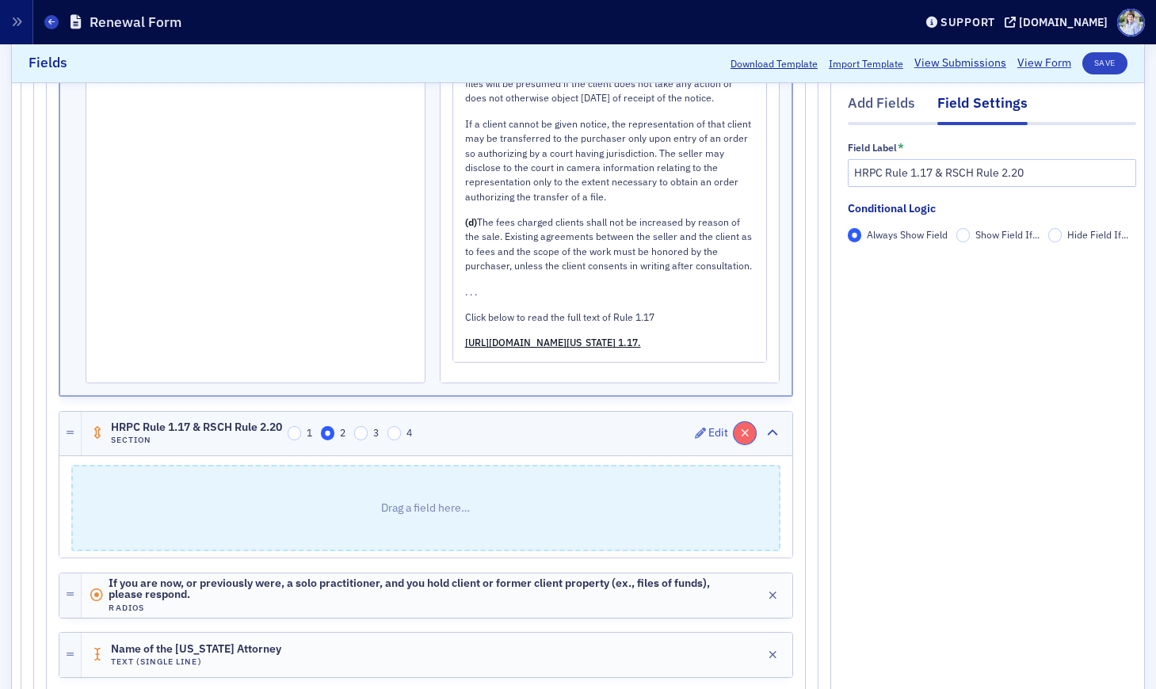
click at [741, 428] on icon "button" at bounding box center [745, 433] width 9 height 11
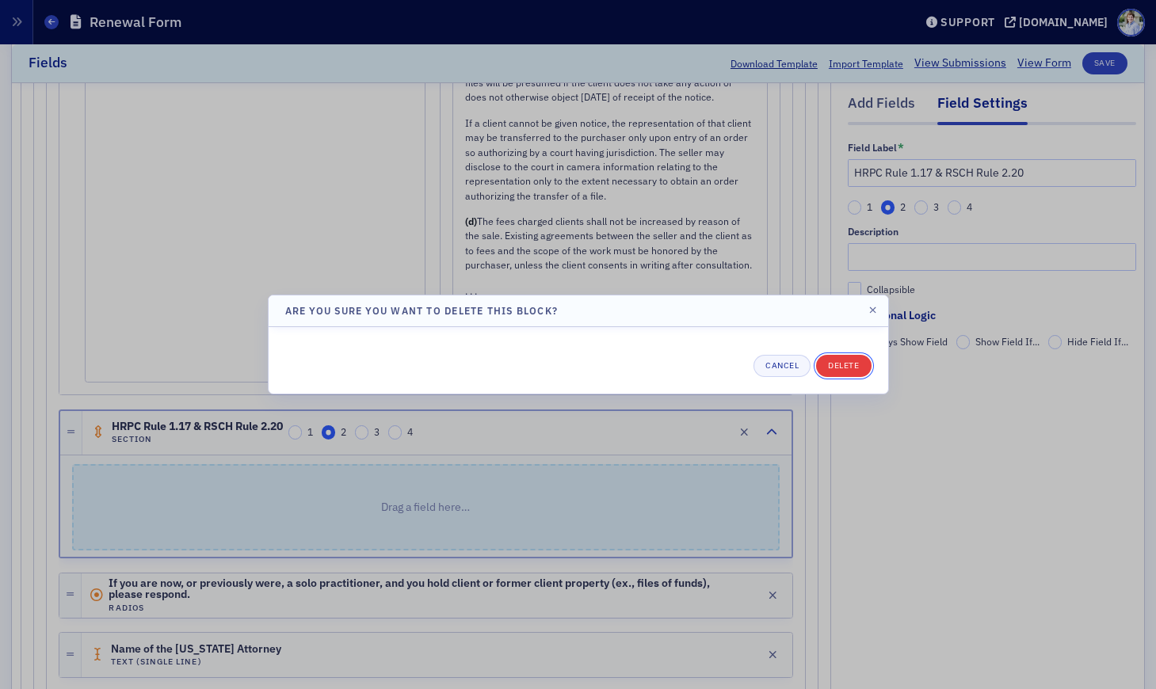
click at [849, 361] on button "Delete" at bounding box center [843, 366] width 55 height 22
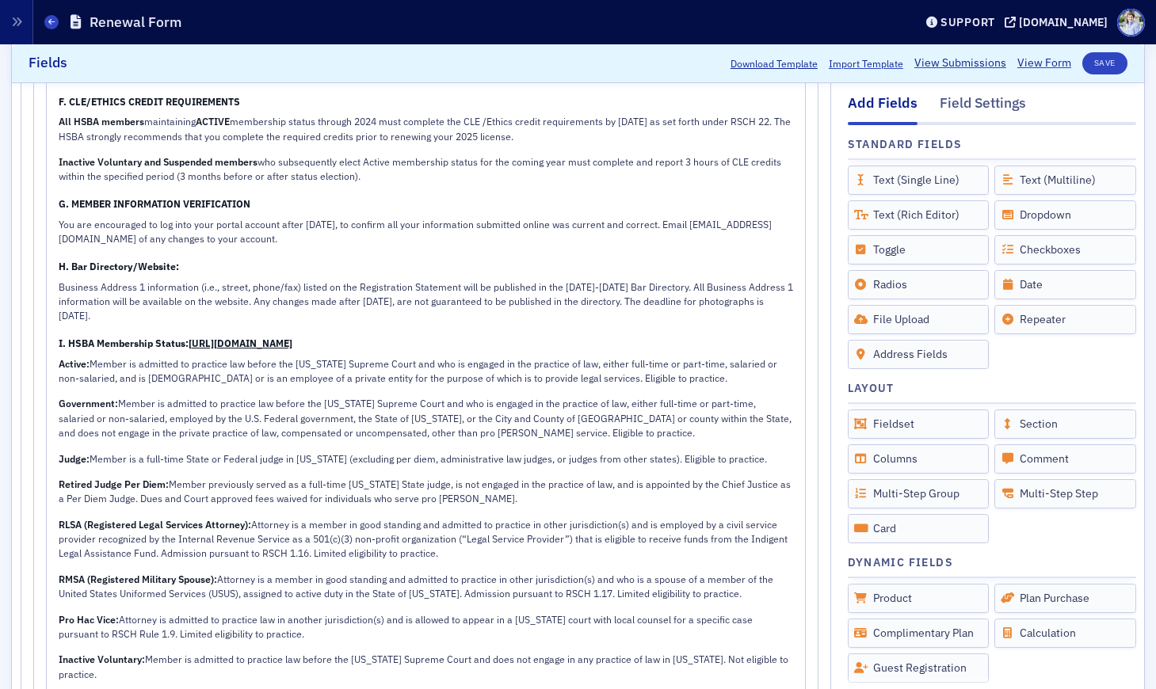
scroll to position [2764, 0]
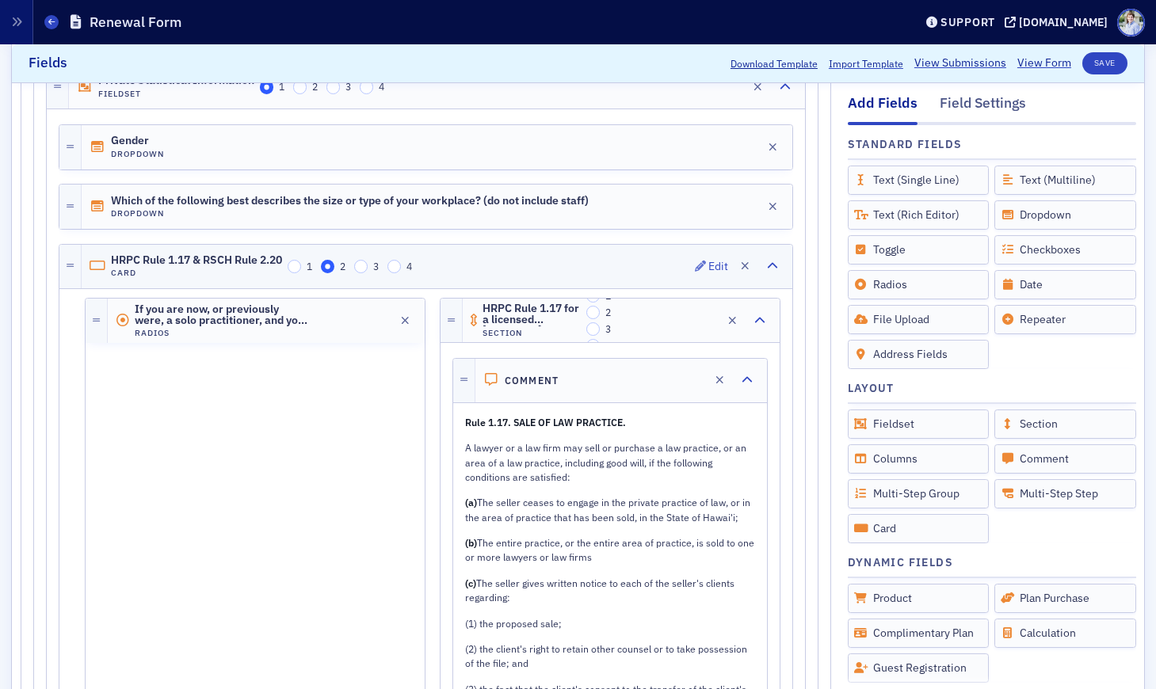
click at [168, 279] on div "HRPC Rule 1.17 & RSCH Rule 2.20 Card 1 2 3 4 Edit" at bounding box center [437, 267] width 711 height 44
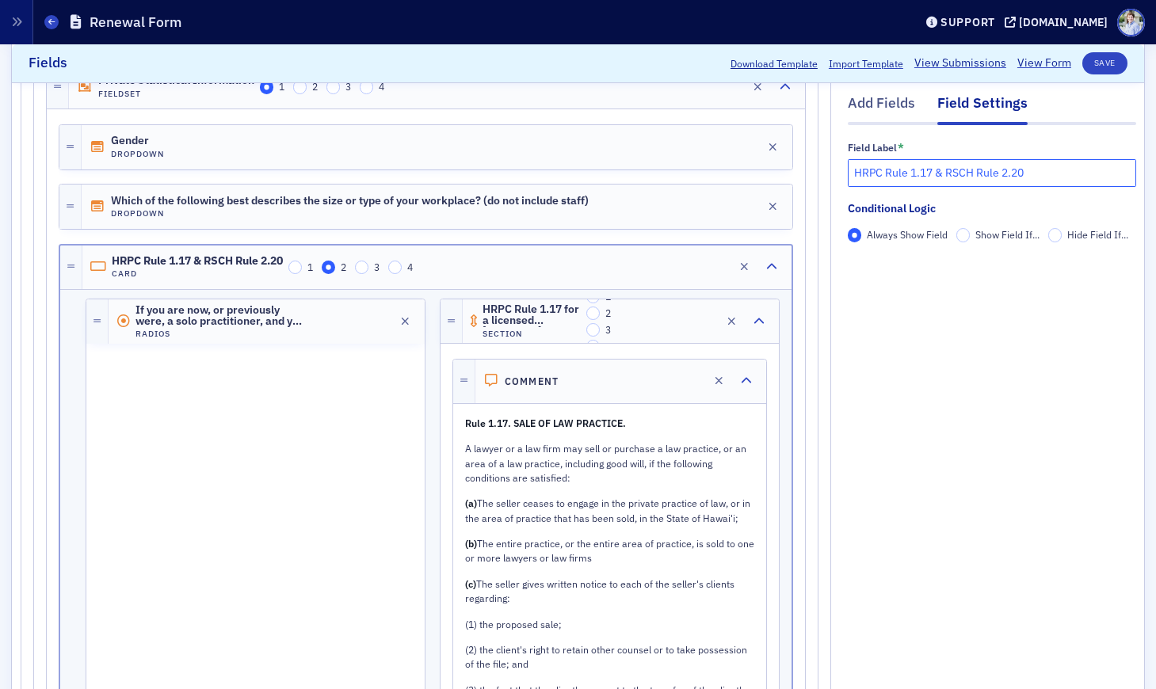
click at [944, 215] on div "Field Label * HRPC Rule 1.17 & RSCH Rule 2.20 Conditional Logic Always Show Fie…" at bounding box center [992, 198] width 288 height 112
type input "HRPC Rule 1.17"
click at [254, 328] on div "If you are now, or previously were, a solo practitioner, and you hold client or…" at bounding box center [221, 322] width 173 height 36
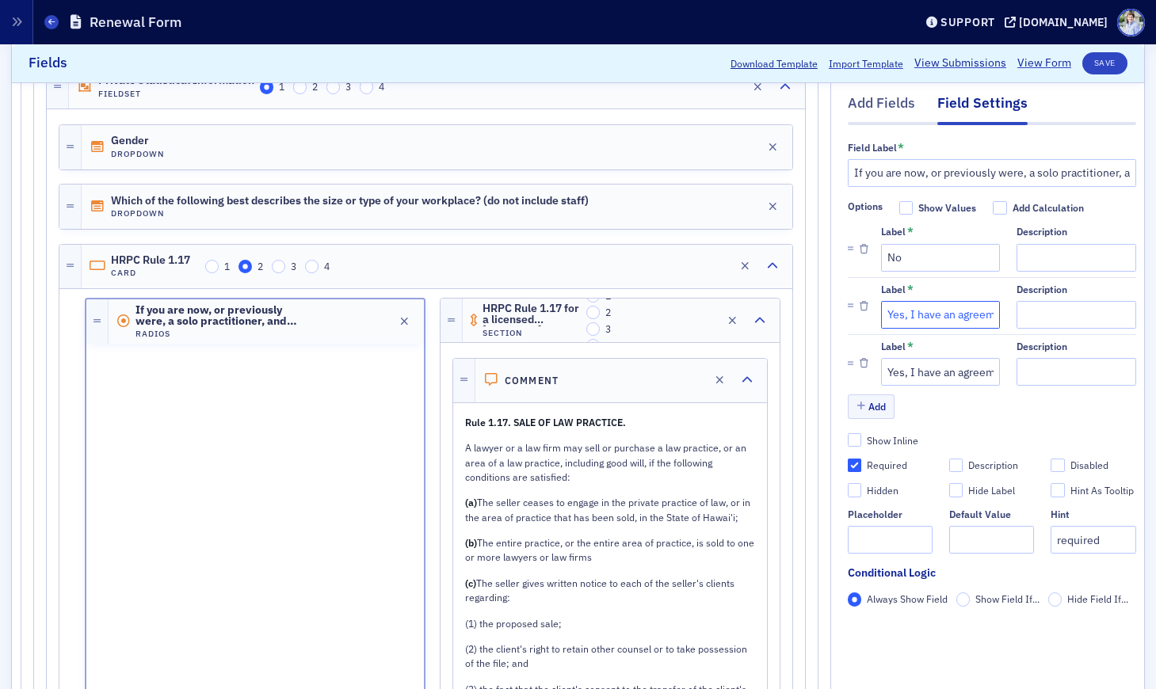
drag, startPoint x: 906, startPoint y: 317, endPoint x: 909, endPoint y: 348, distance: 31.1
click at [909, 348] on div "Label * No Description Label * Yes, I have an agreement with a Hawai'i attorney…" at bounding box center [992, 306] width 288 height 171
type input "Yes"
click at [870, 368] on div at bounding box center [865, 363] width 34 height 45
click at [866, 368] on icon "button" at bounding box center [864, 365] width 9 height 10
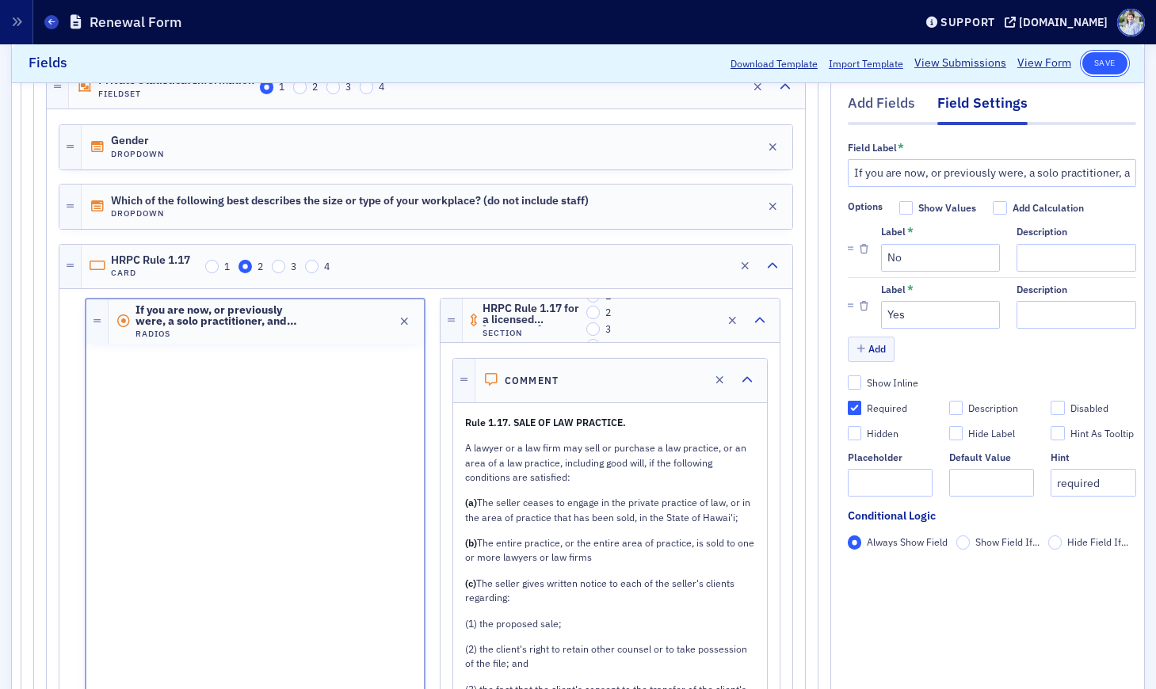
click at [1112, 55] on button "Save" at bounding box center [1104, 63] width 45 height 22
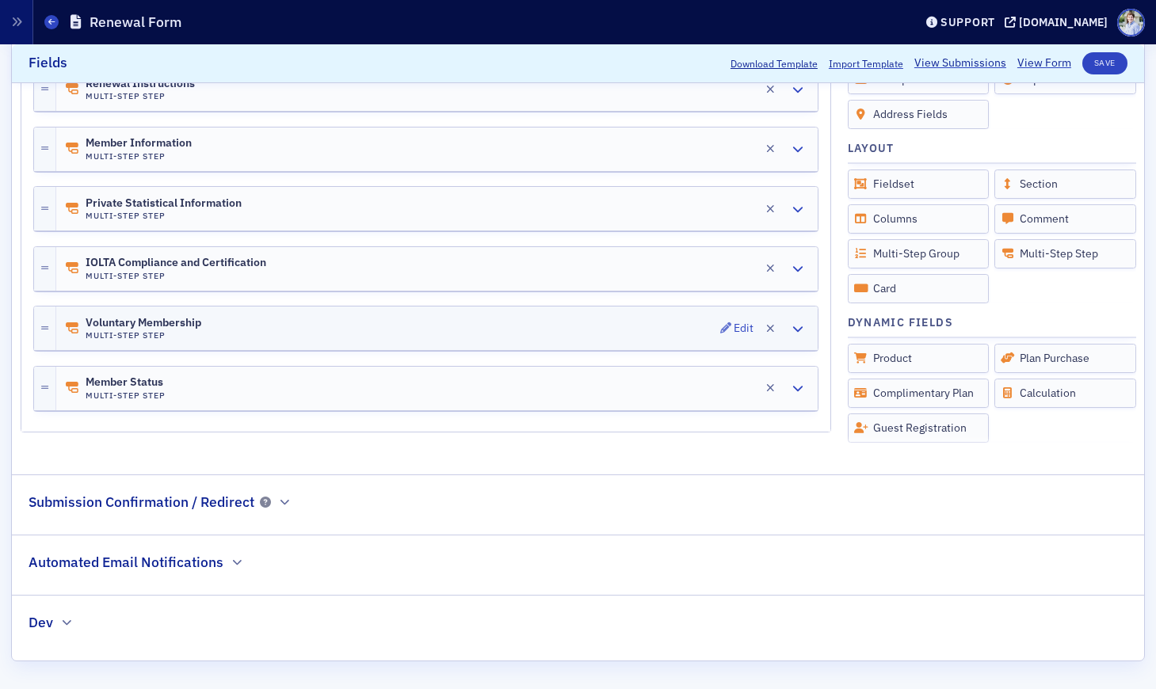
scroll to position [299, 0]
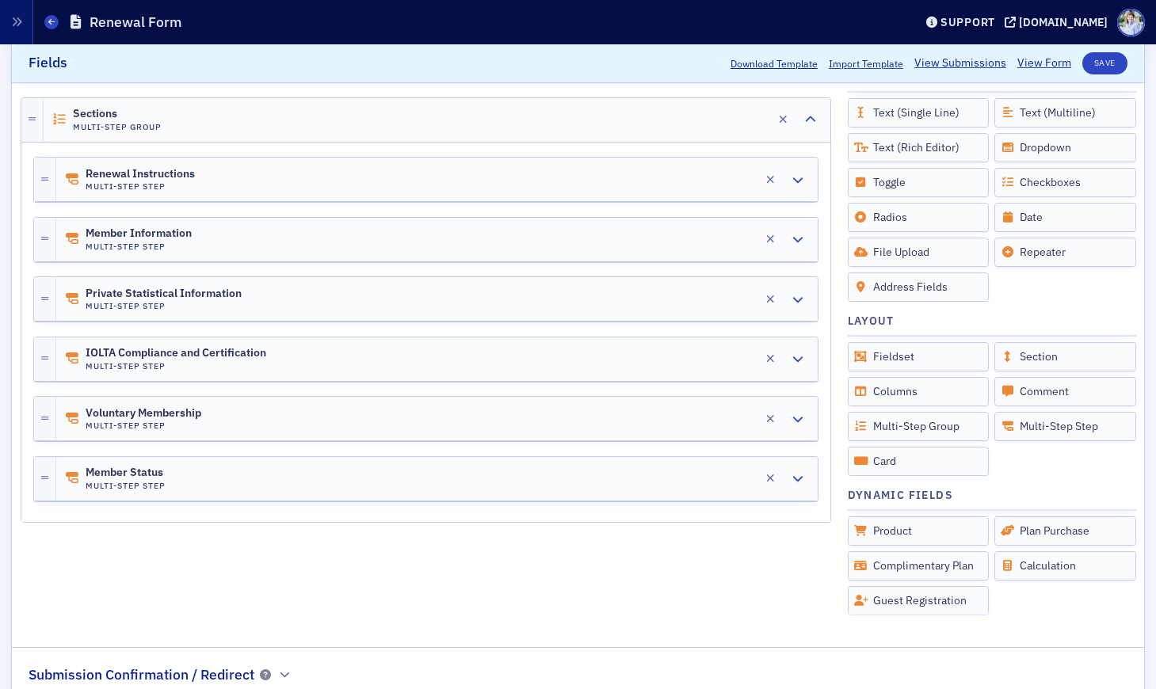
drag, startPoint x: 226, startPoint y: 306, endPoint x: 154, endPoint y: 357, distance: 88.6
click at [226, 306] on h4 "Multi-Step Step" at bounding box center [164, 306] width 156 height 10
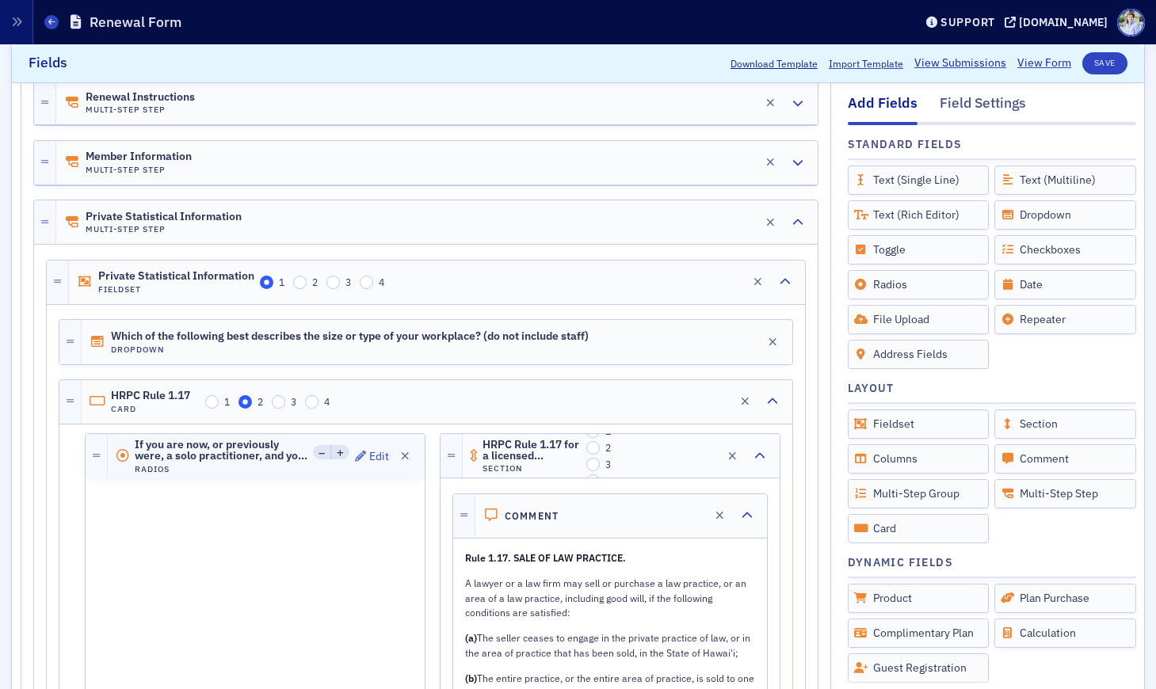
scroll to position [355, 0]
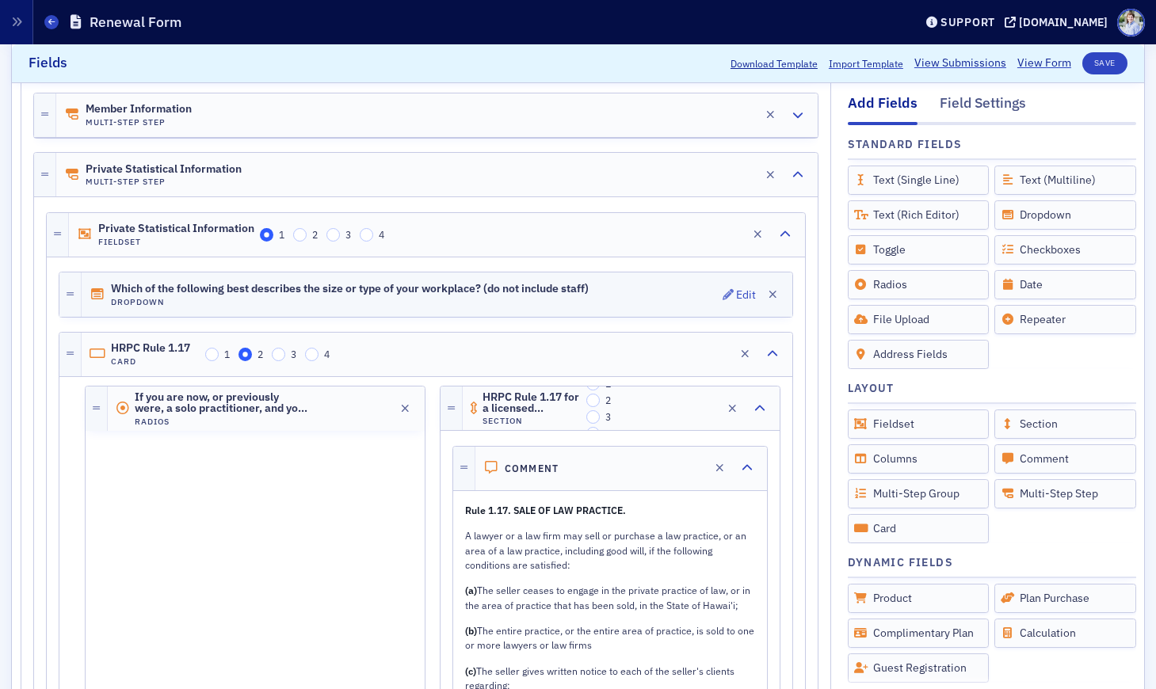
click at [160, 300] on h4 "Dropdown" at bounding box center [350, 302] width 478 height 10
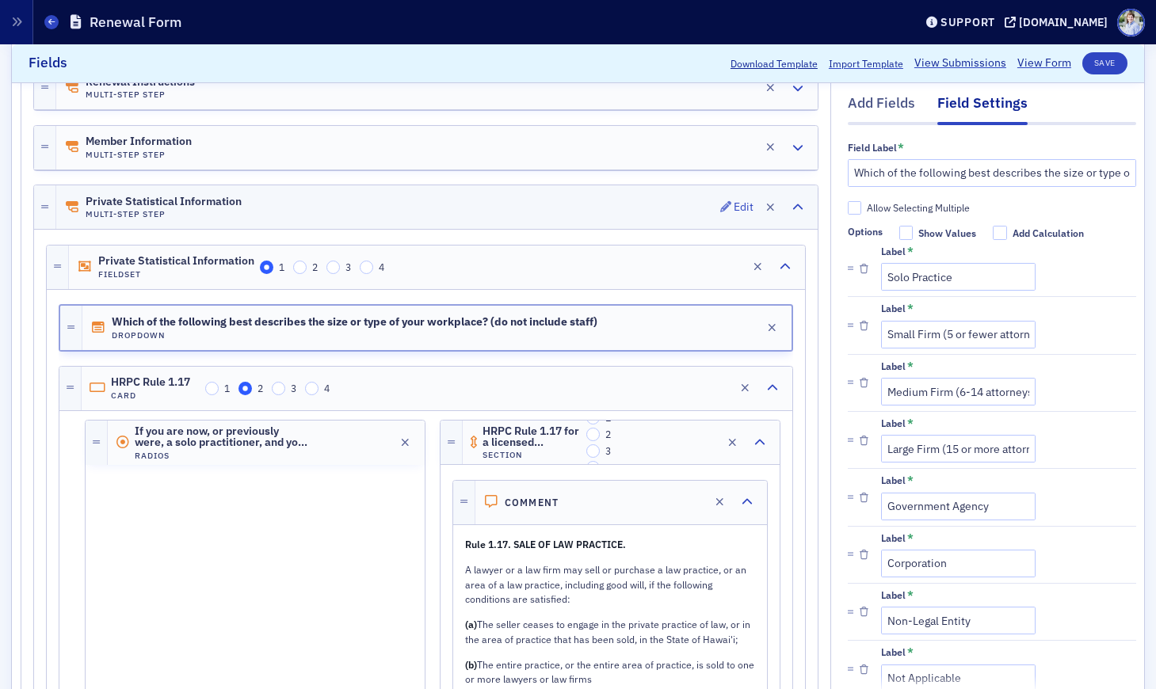
scroll to position [320, 0]
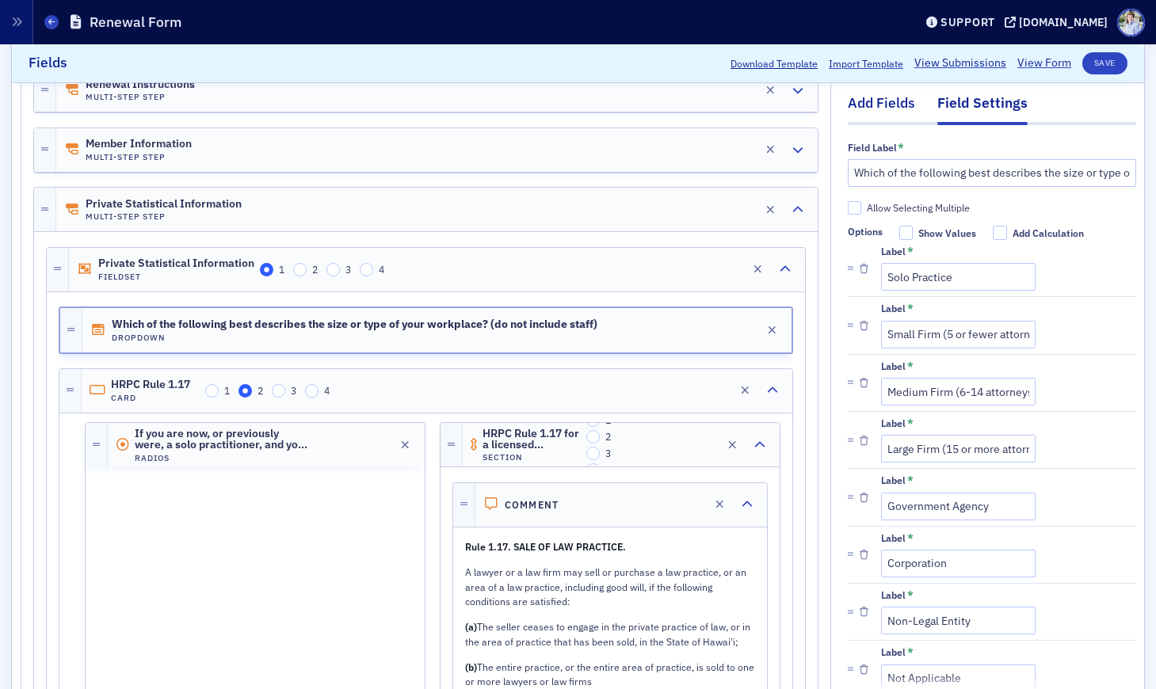
click at [862, 109] on div "Add Fields" at bounding box center [881, 107] width 67 height 29
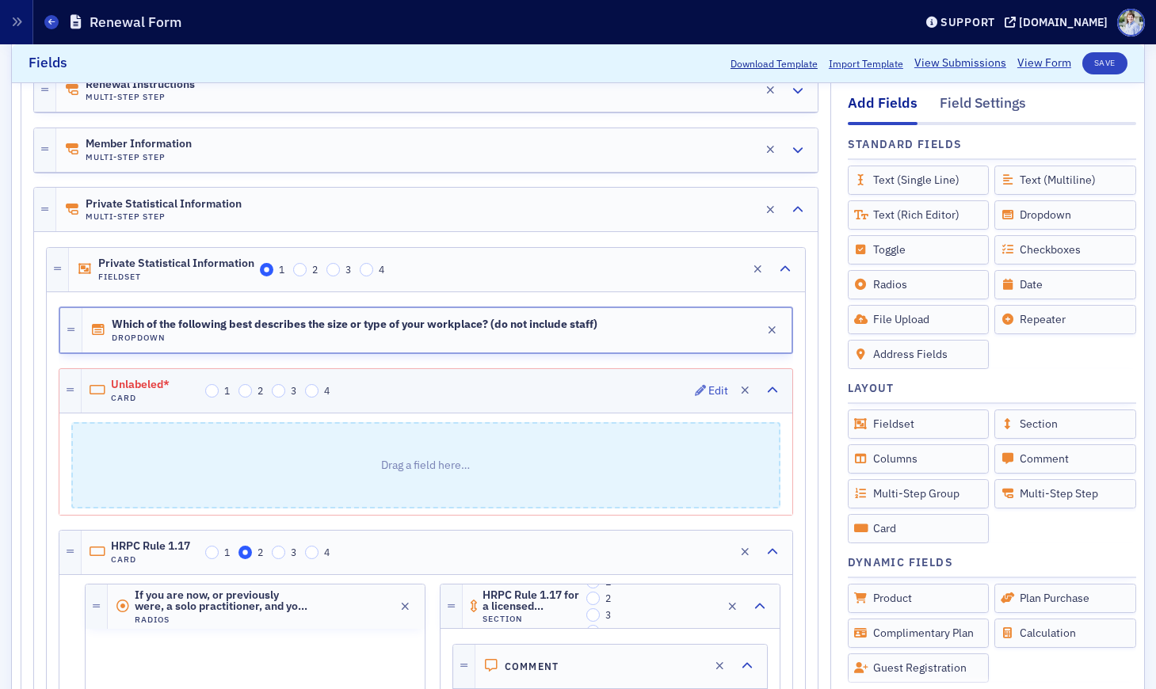
click at [136, 383] on span "Unlabeled*" at bounding box center [155, 385] width 89 height 13
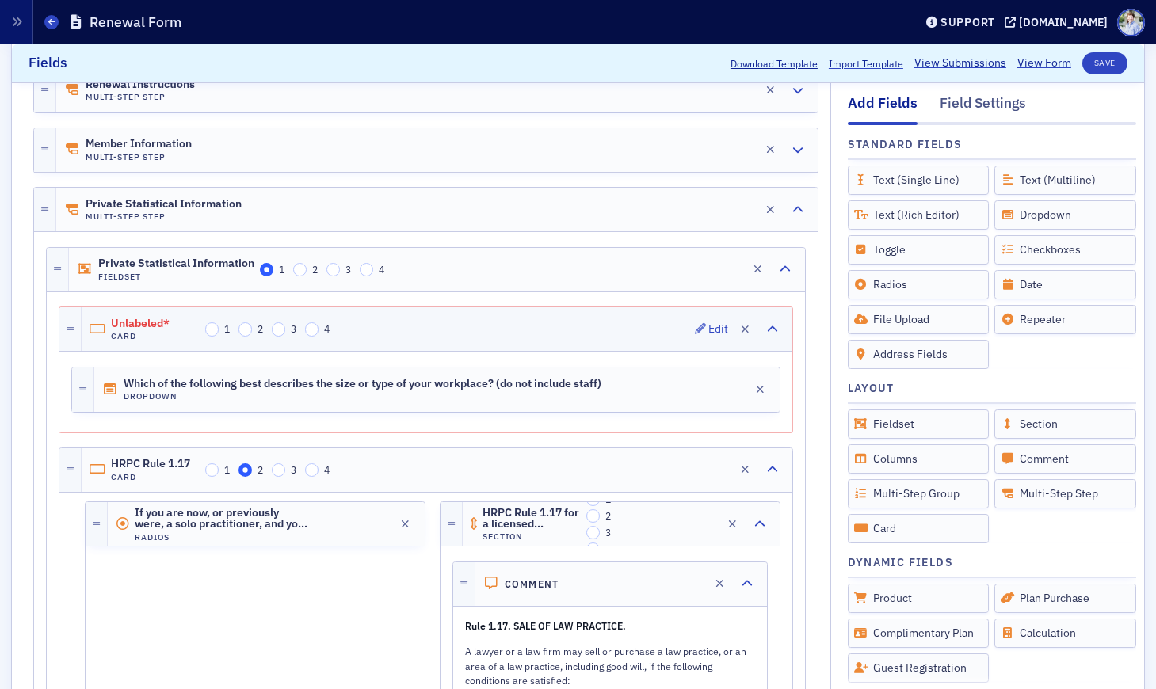
click at [134, 336] on h4 "Card" at bounding box center [155, 336] width 89 height 10
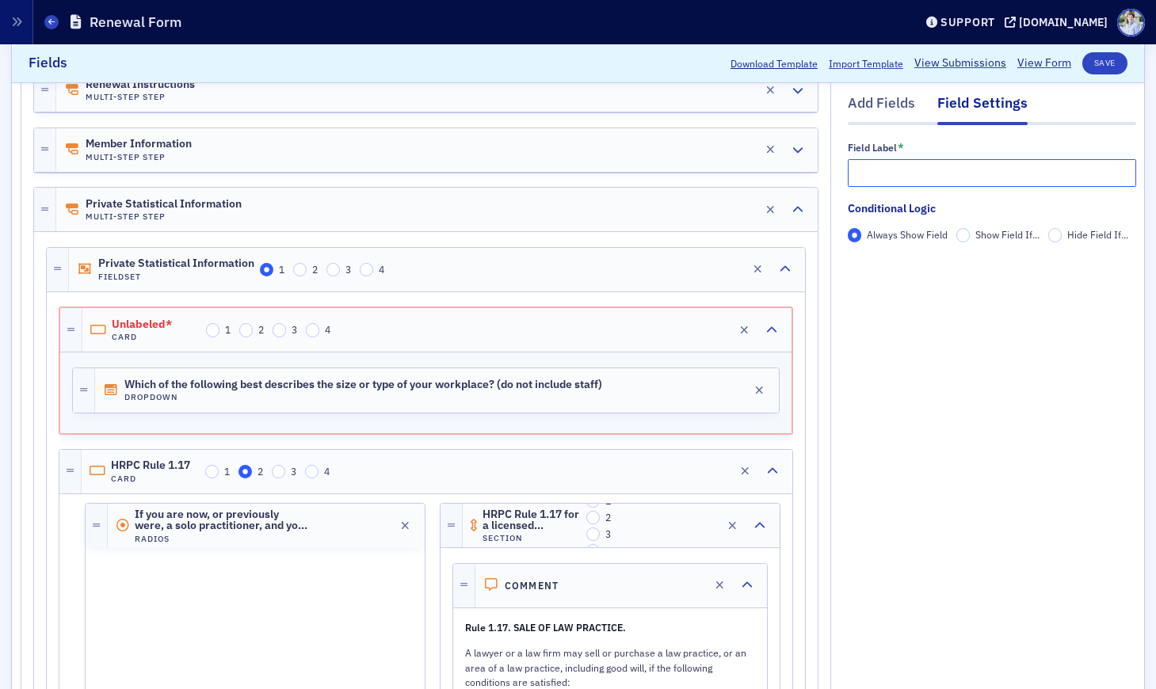
drag, startPoint x: 920, startPoint y: 162, endPoint x: 927, endPoint y: 185, distance: 23.3
click at [920, 163] on input "text" at bounding box center [992, 173] width 288 height 28
paste input "Size or type of your workplace"
type input "Size or type of your workplace"
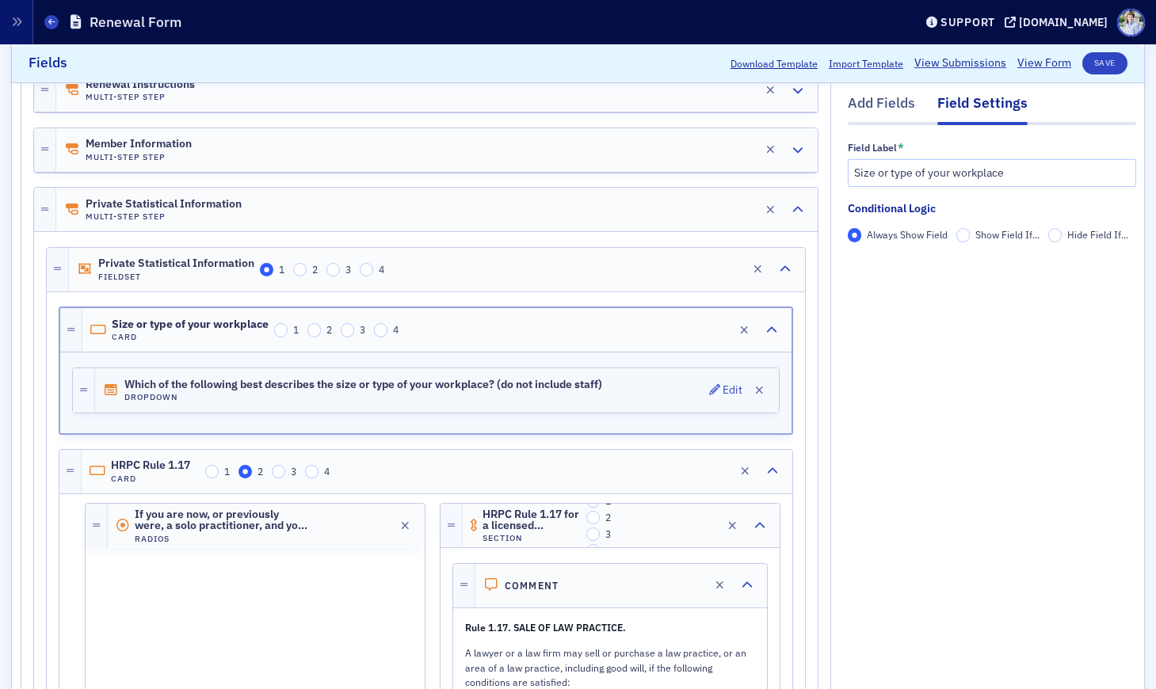
click at [189, 396] on h4 "Dropdown" at bounding box center [363, 397] width 478 height 10
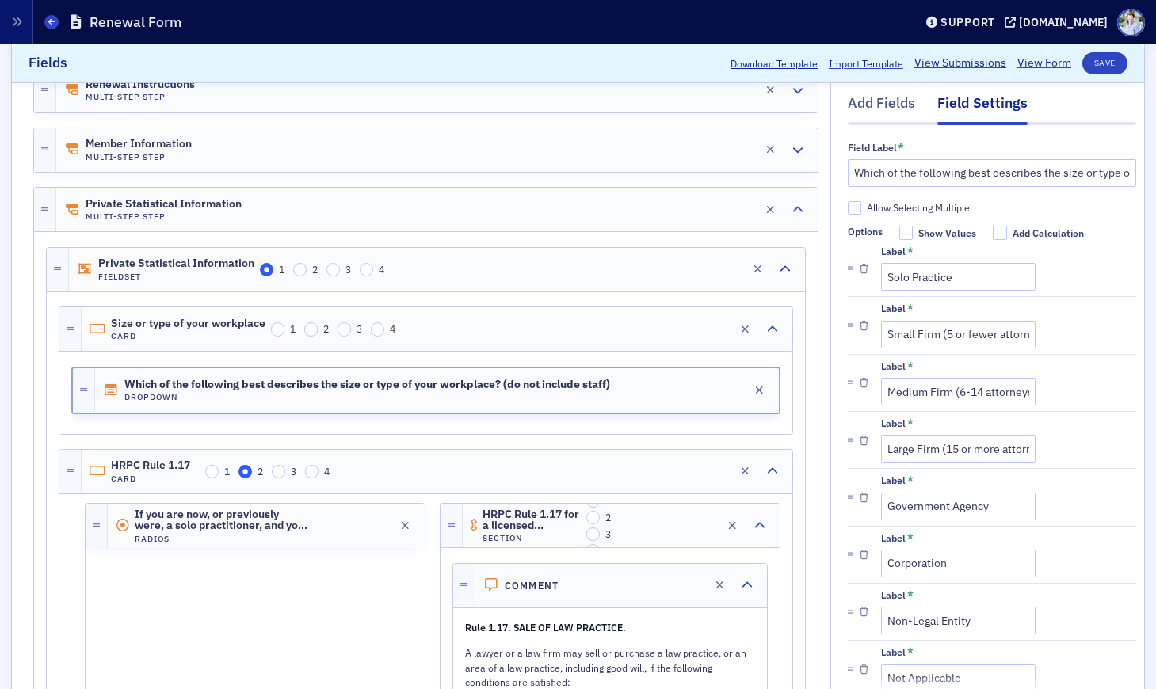
scroll to position [280, 0]
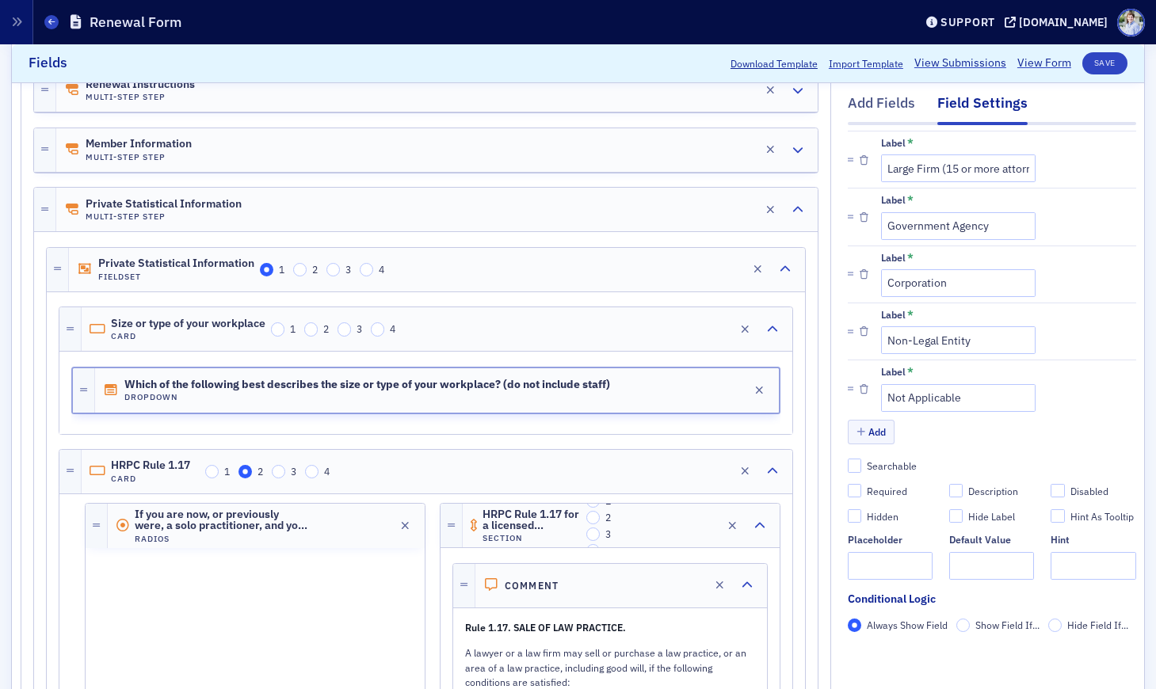
click at [894, 490] on div "Required" at bounding box center [887, 491] width 40 height 13
click at [862, 490] on input "Required" at bounding box center [855, 491] width 14 height 14
checkbox input "true"
type input "required"
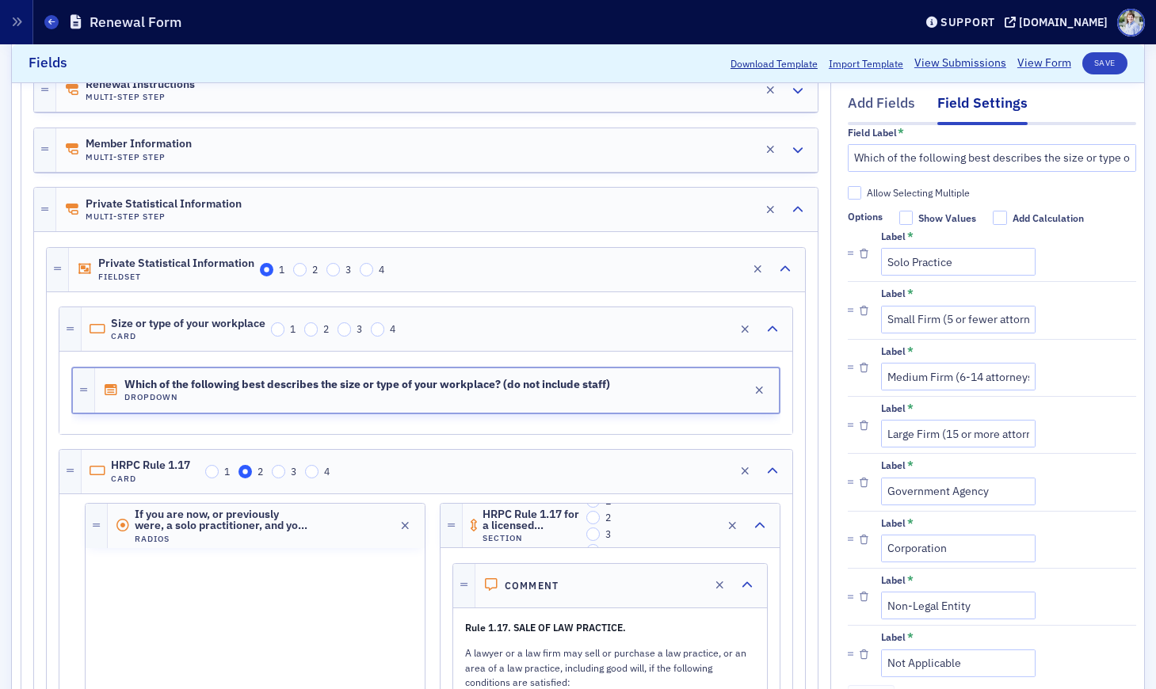
scroll to position [0, 0]
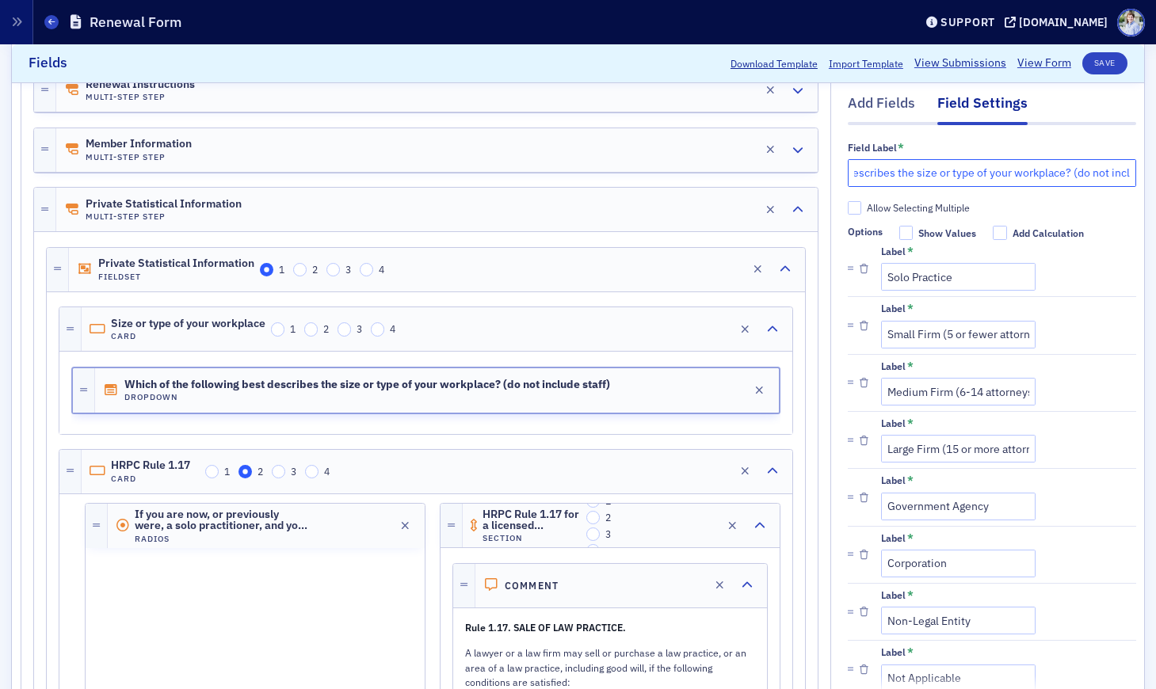
drag, startPoint x: 1142, startPoint y: 169, endPoint x: 1171, endPoint y: 170, distance: 29.3
click at [1155, 170] on html "Prod Users Organizations Events & Products Orders Registrations Subscriptions M…" at bounding box center [578, 344] width 1156 height 689
click at [1063, 172] on input "Which of the following best describes the size or type of your workplace? (do n…" at bounding box center [992, 173] width 288 height 28
drag, startPoint x: 1071, startPoint y: 174, endPoint x: 1124, endPoint y: 174, distance: 53.1
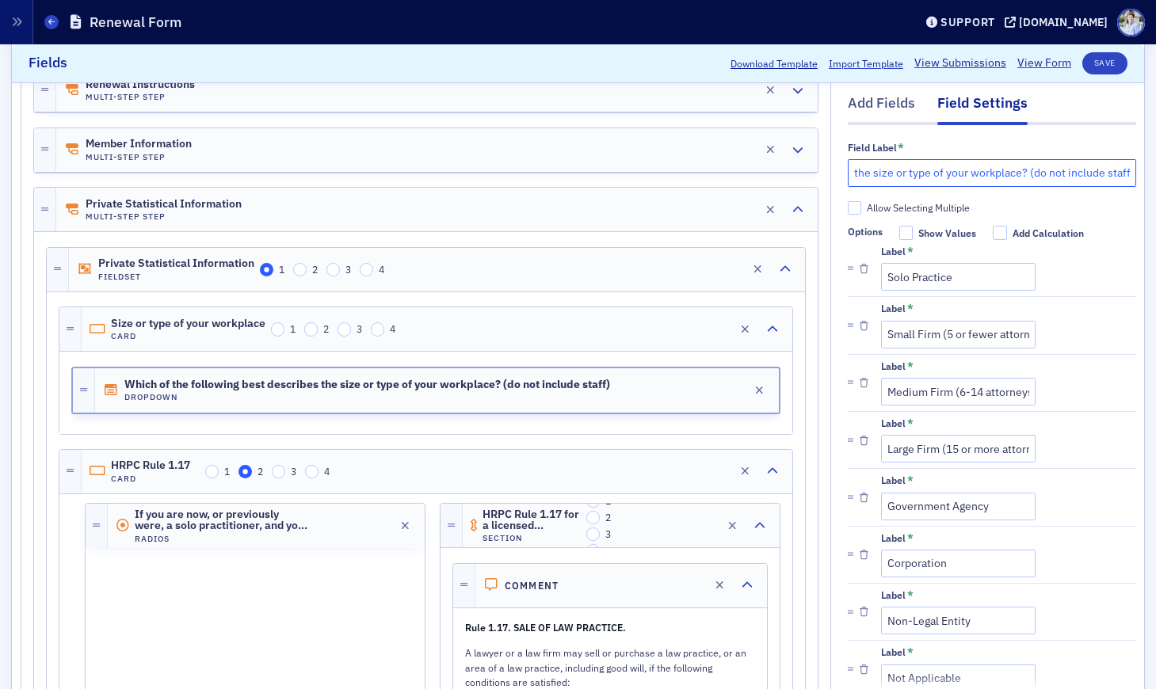
click at [1124, 174] on input "Which of the following best describes the size or type of your workplace? (do n…" at bounding box center [992, 173] width 288 height 28
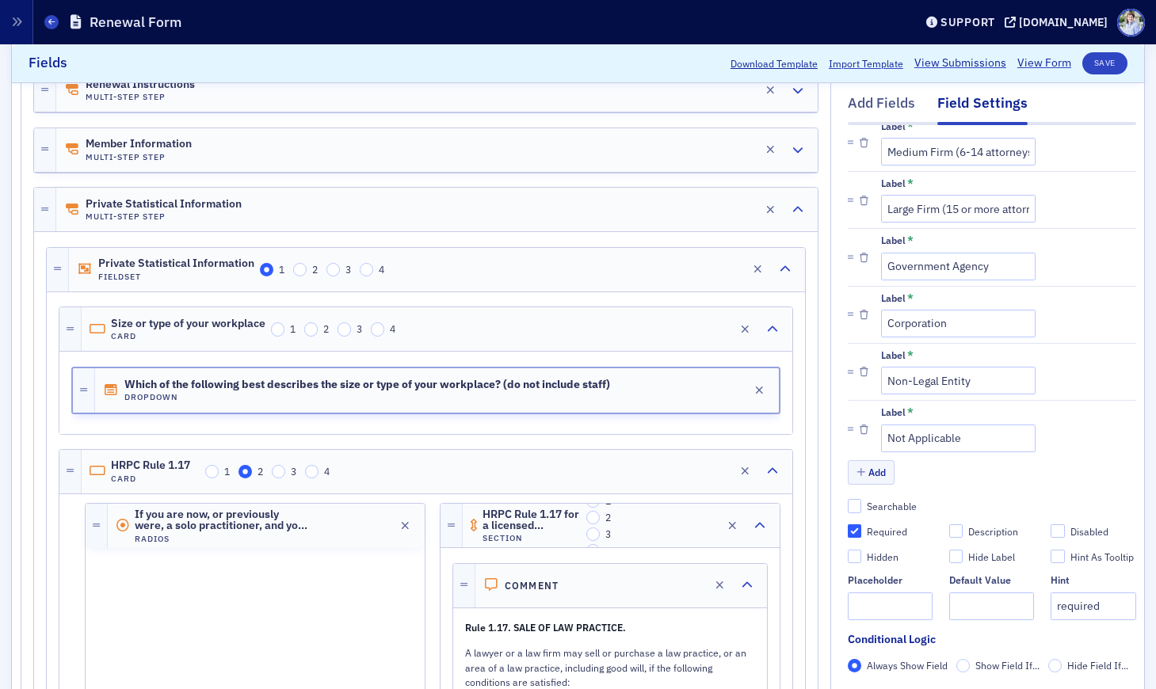
scroll to position [280, 0]
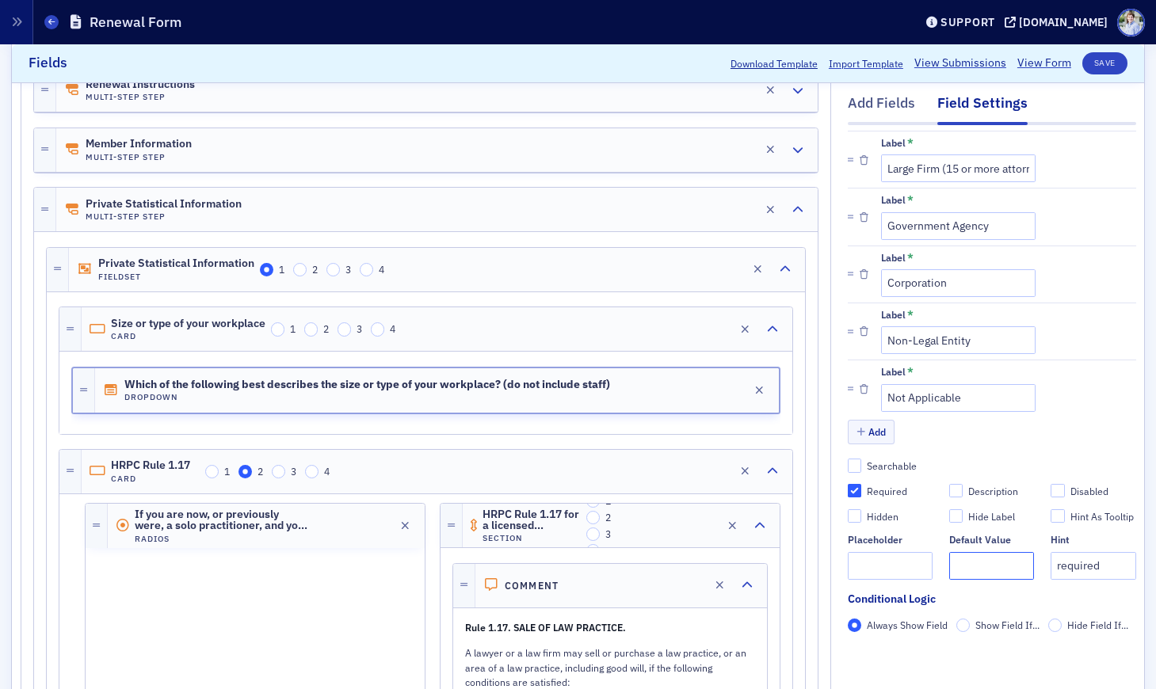
click at [981, 560] on input "text" at bounding box center [991, 566] width 85 height 28
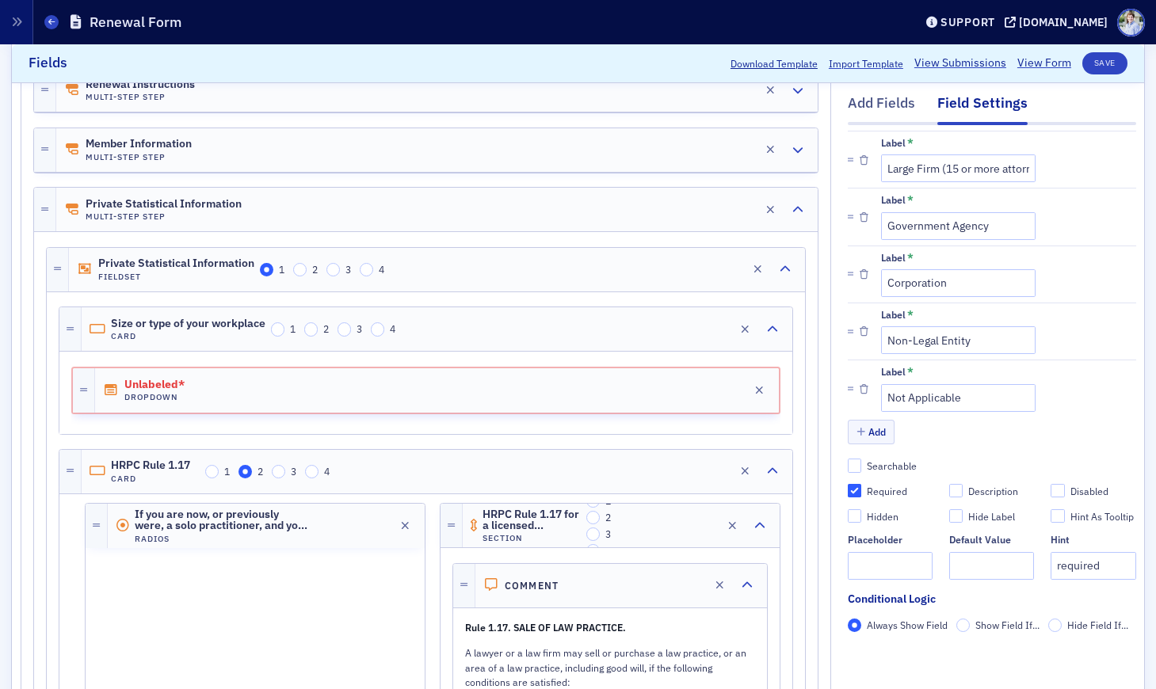
click at [883, 516] on div "Hidden" at bounding box center [883, 516] width 32 height 13
click at [862, 516] on input "Hidden" at bounding box center [855, 516] width 14 height 14
click at [883, 517] on div "Hidden" at bounding box center [883, 516] width 32 height 13
click at [862, 517] on input "Hidden" at bounding box center [855, 516] width 14 height 14
checkbox input "false"
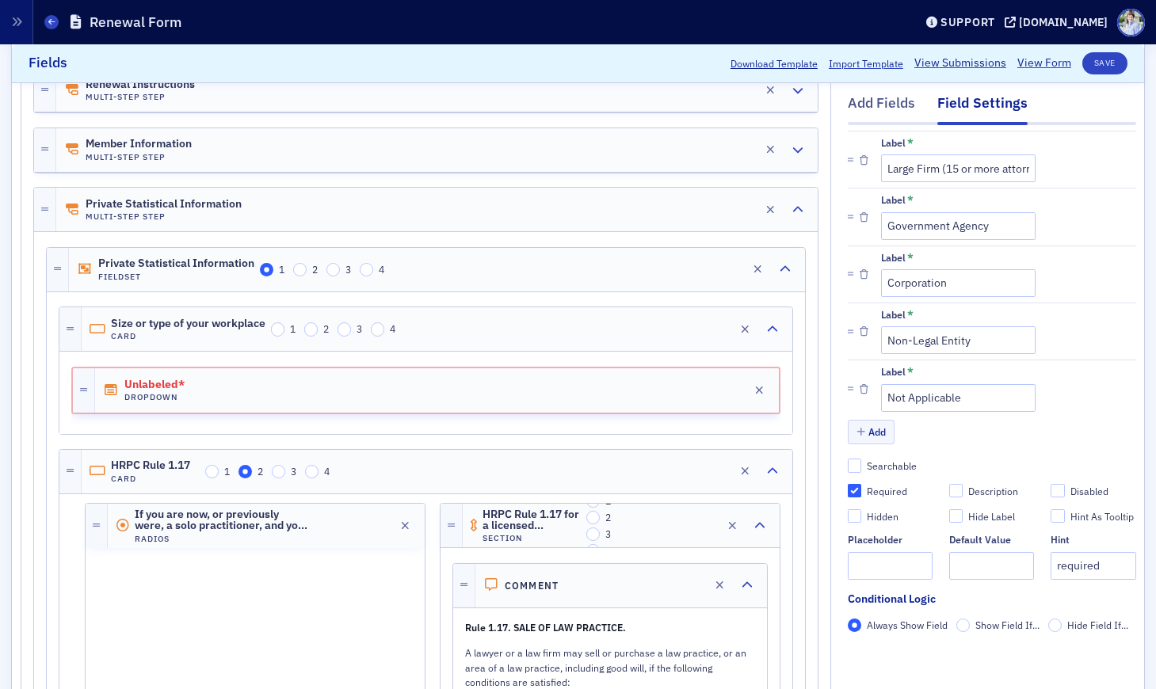
click at [982, 493] on div "Description" at bounding box center [993, 491] width 50 height 13
click at [963, 493] on input "Description" at bounding box center [956, 491] width 14 height 14
checkbox input "true"
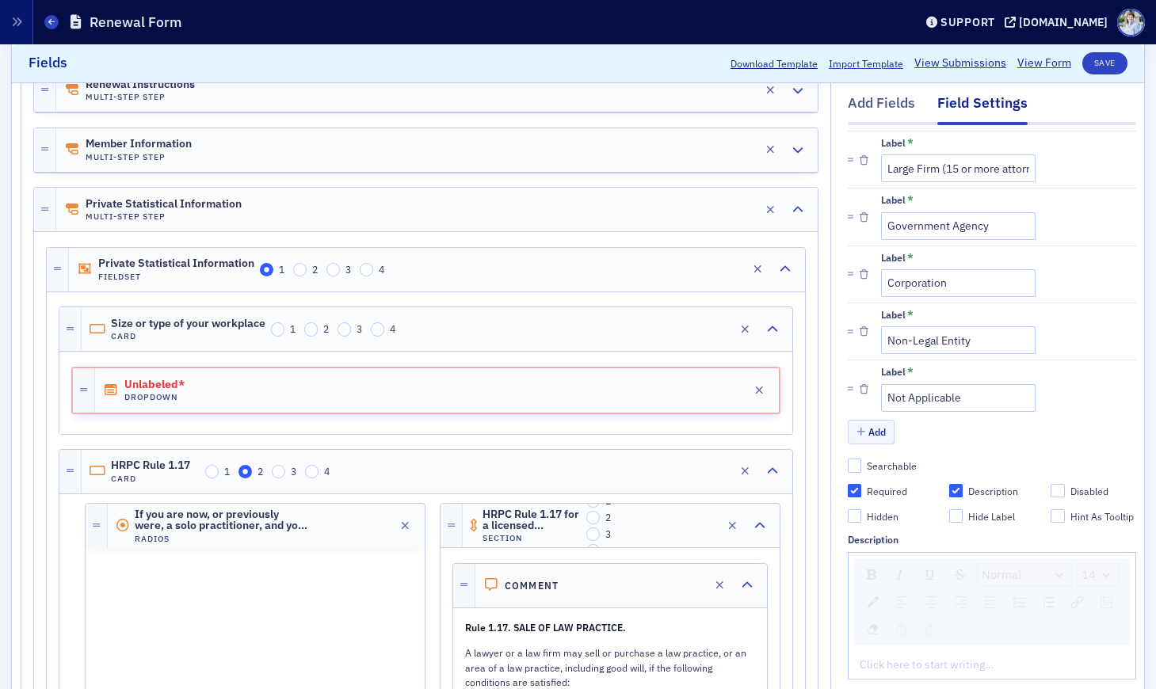
click at [971, 597] on div "rdw-textalign-control" at bounding box center [960, 603] width 23 height 22
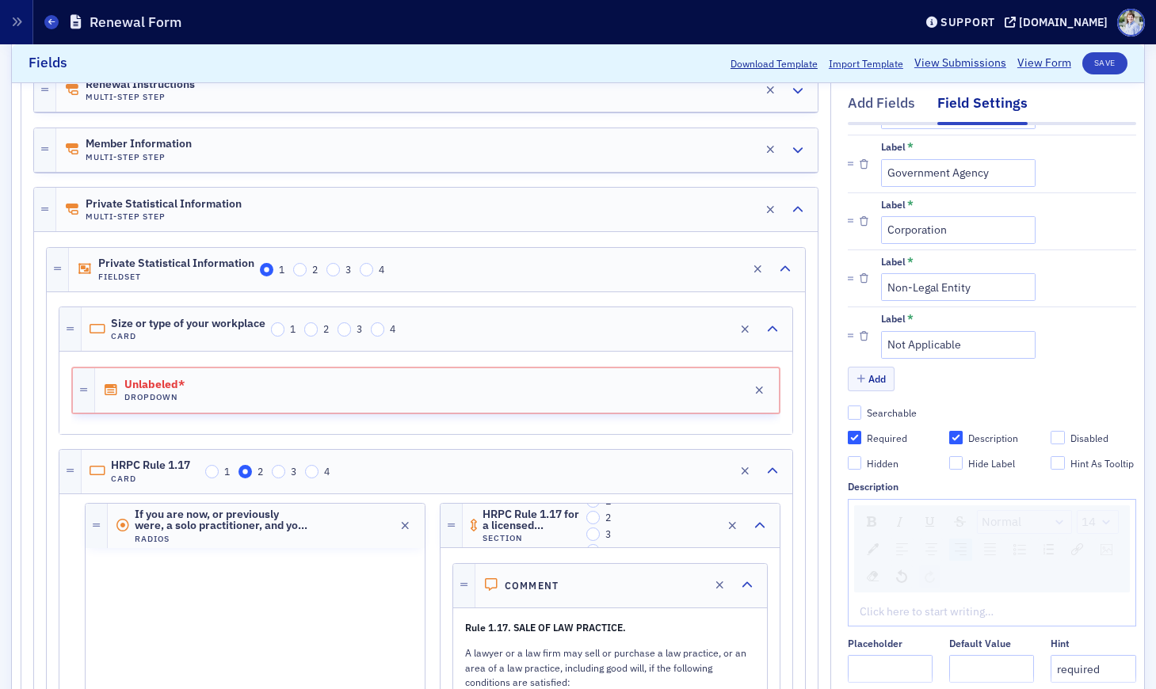
click at [921, 619] on div "Click here to start writing…" at bounding box center [992, 612] width 287 height 28
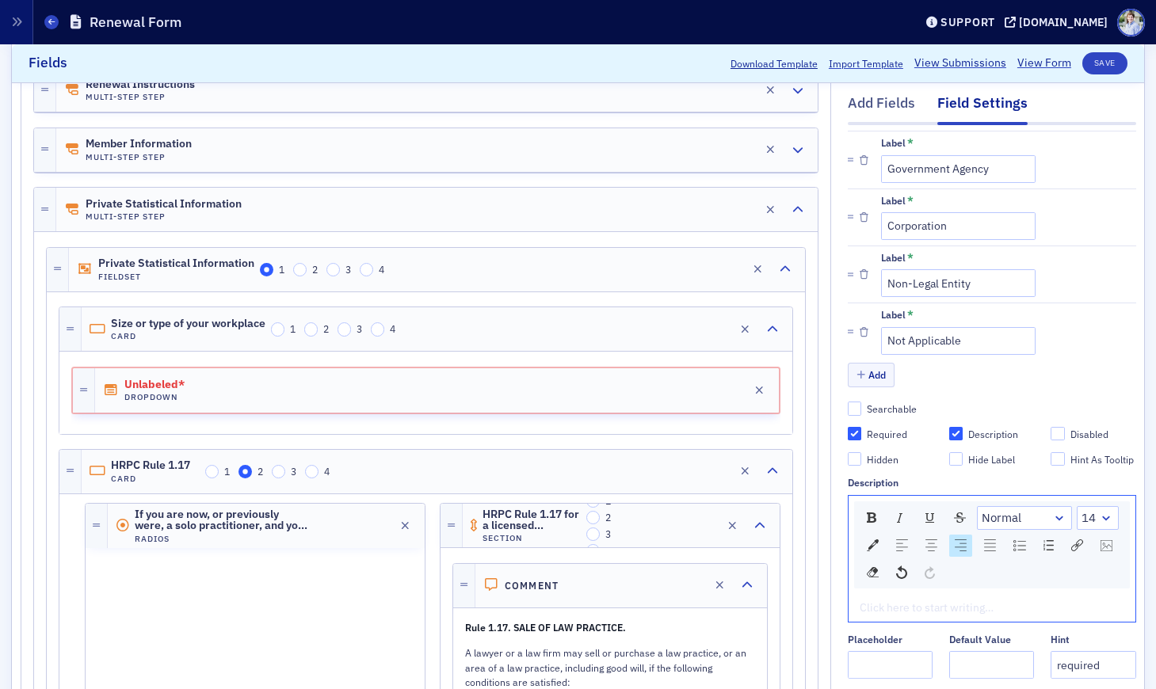
scroll to position [337, 0]
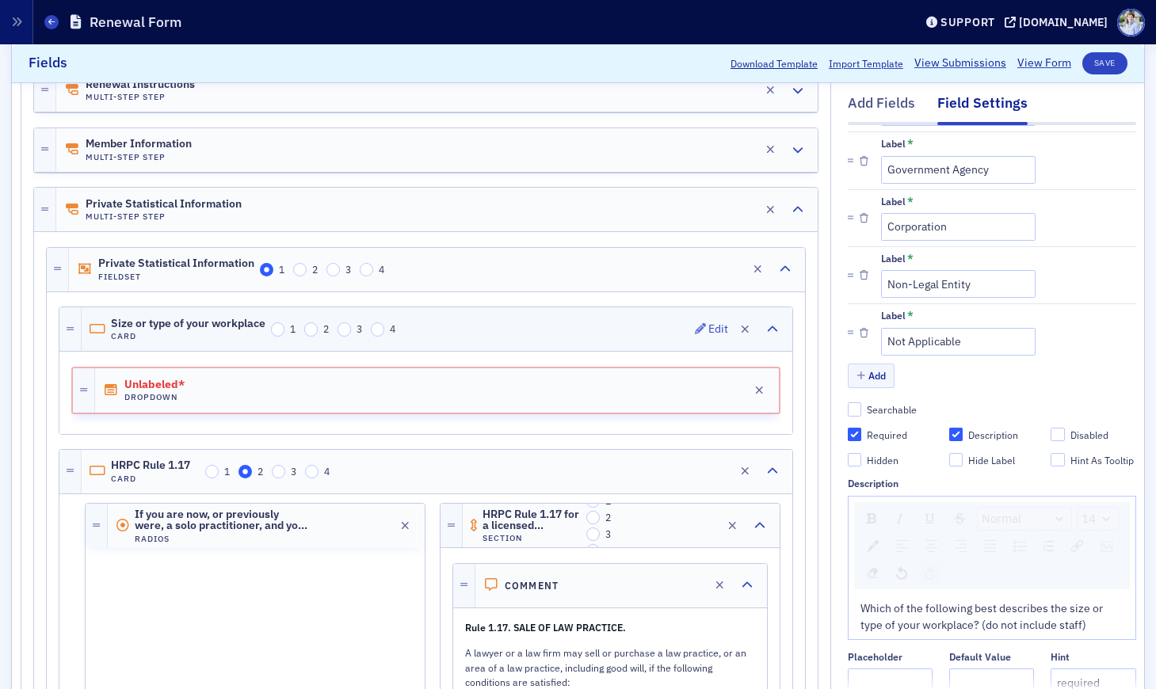
click at [211, 313] on div "Size or type of your workplace Card 1 2 3 4 Edit" at bounding box center [437, 329] width 711 height 44
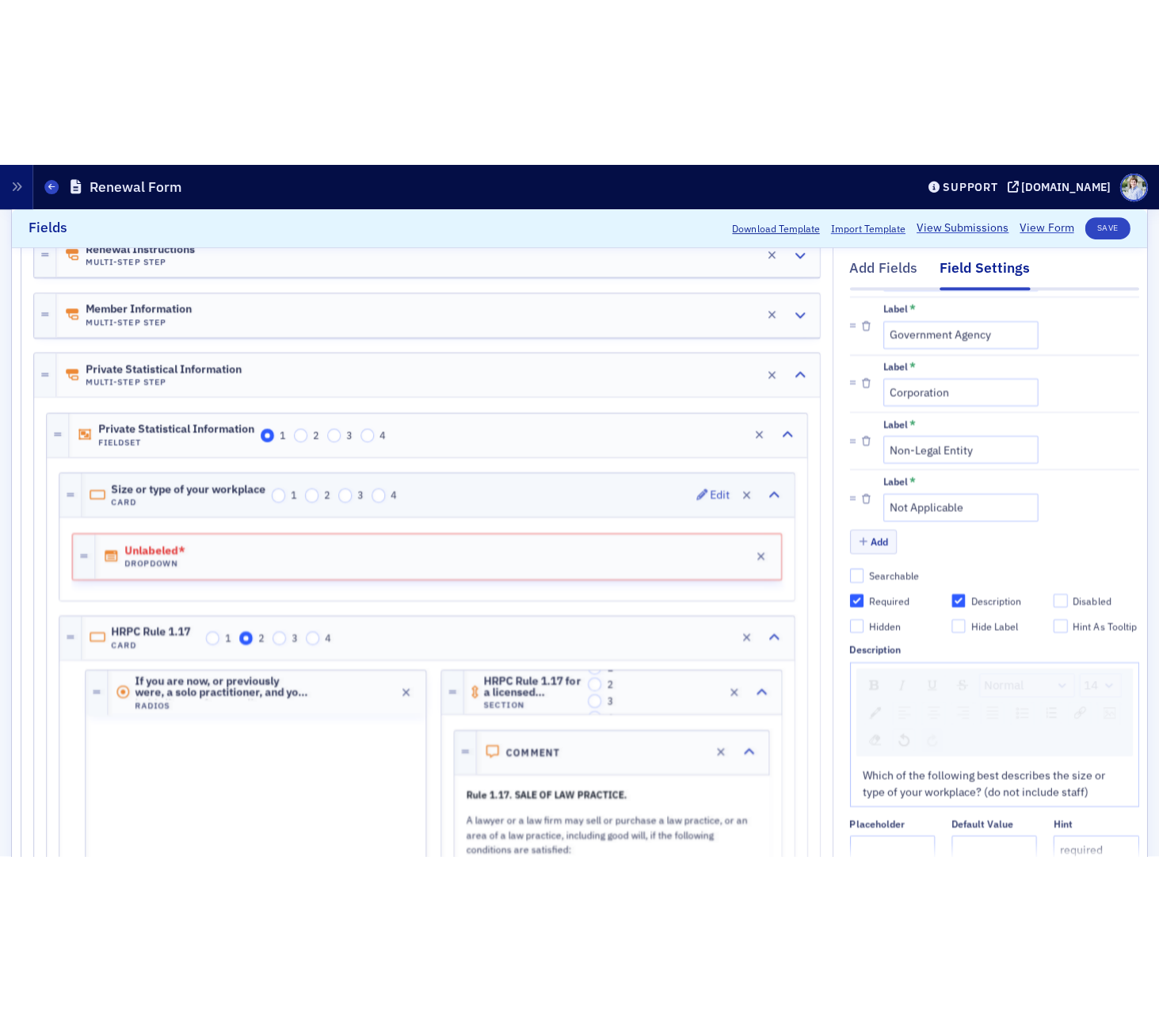
scroll to position [0, 0]
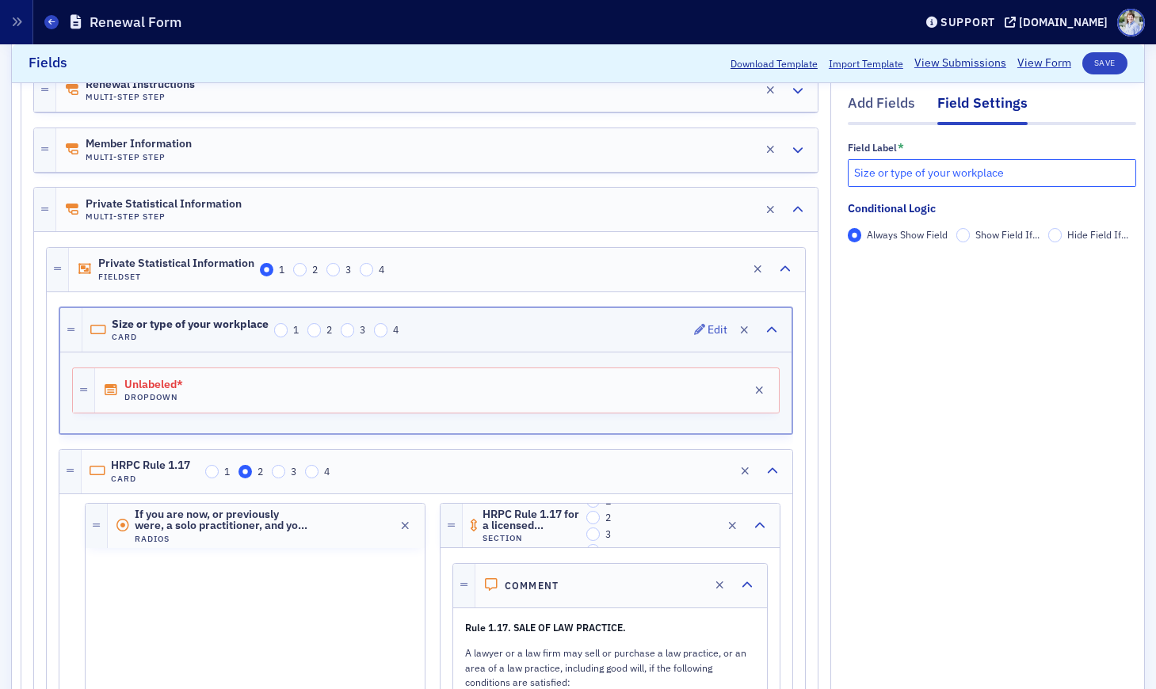
drag, startPoint x: 976, startPoint y: 174, endPoint x: 354, endPoint y: 330, distance: 641.1
click at [975, 174] on input "Size or type of your workplace" at bounding box center [992, 173] width 288 height 28
click at [210, 402] on h4 "Dropdown" at bounding box center [168, 397] width 89 height 10
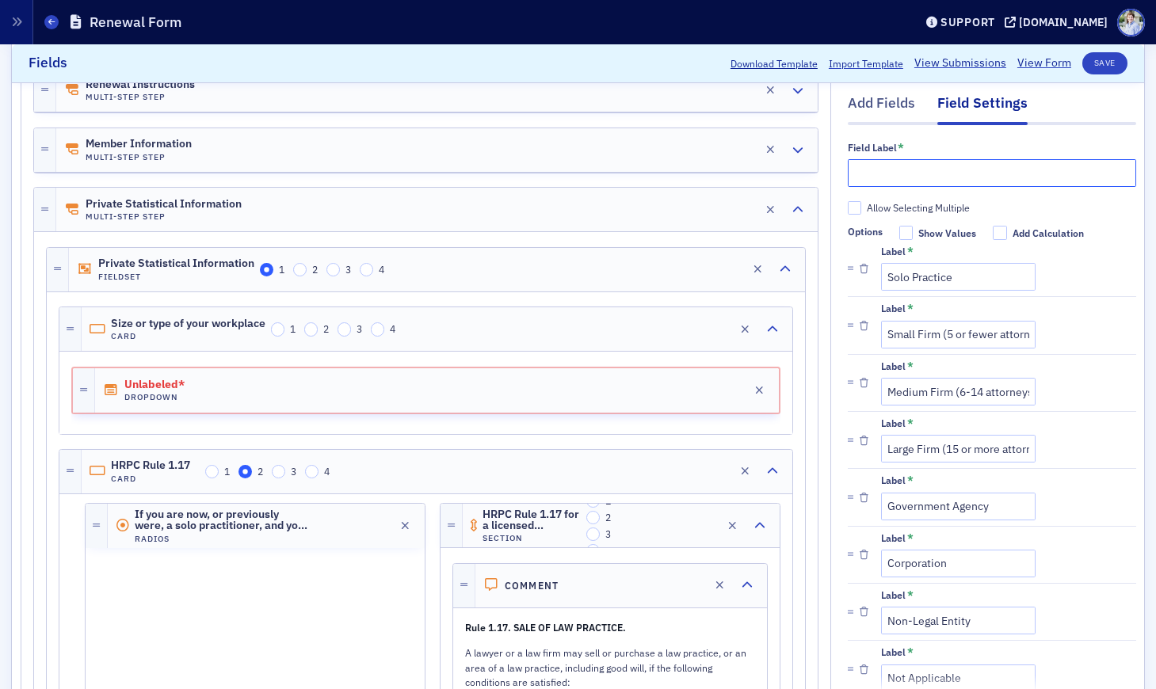
click at [873, 166] on input "text" at bounding box center [992, 173] width 288 height 28
type input "S"
checkbox input "true"
type input "Si"
checkbox input "true"
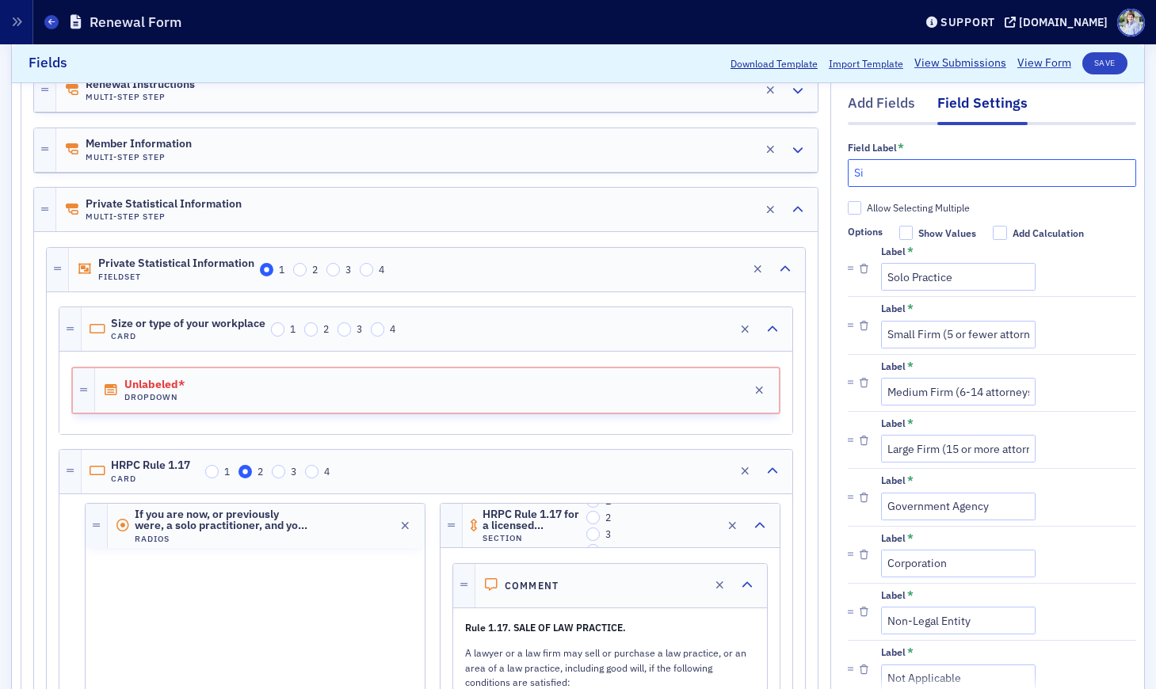
type input "S"
checkbox input "true"
type input "W"
checkbox input "true"
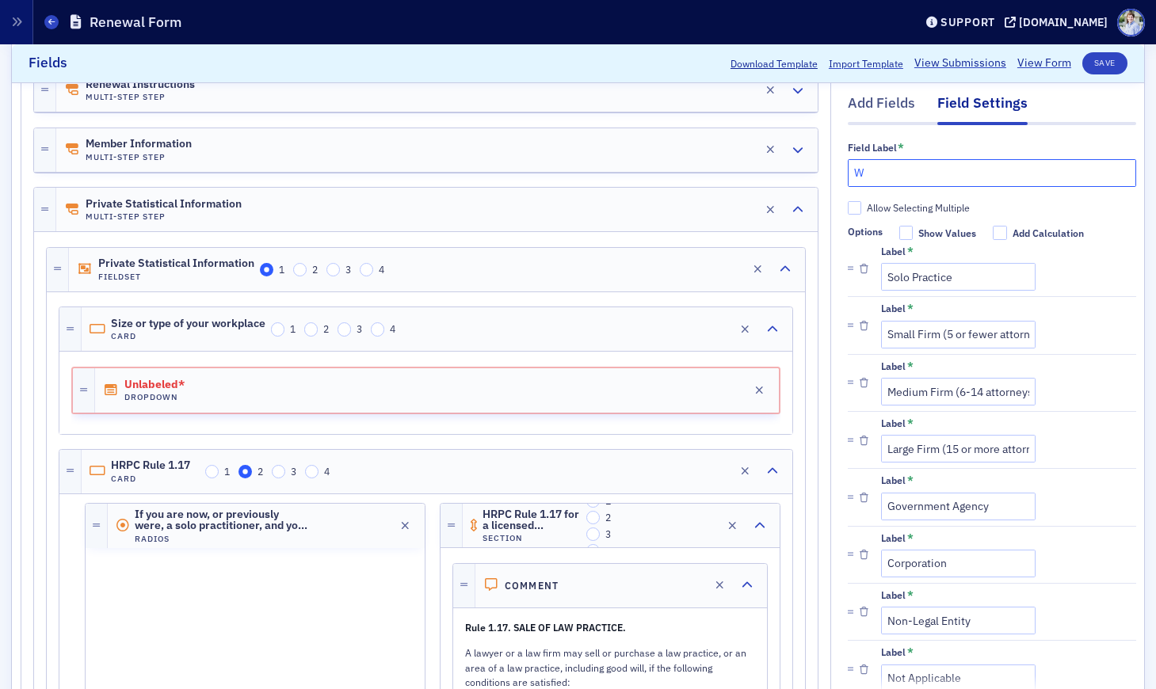
type input "Wo"
checkbox input "true"
type input "Wor"
checkbox input "true"
type input "Work"
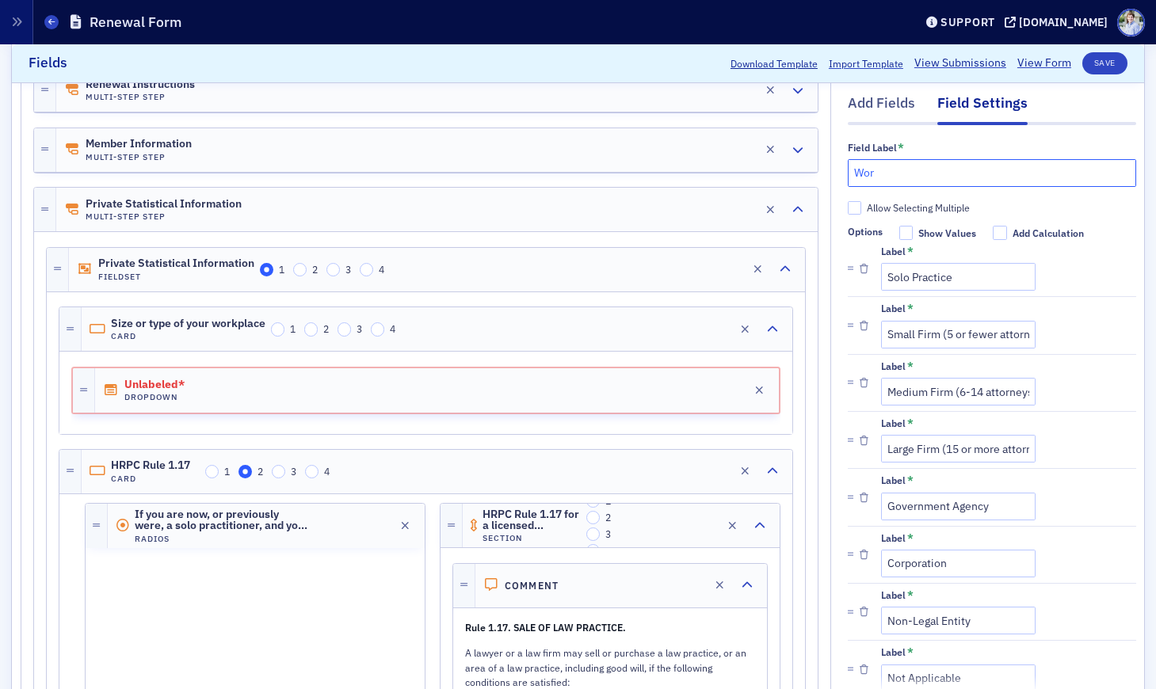
checkbox input "true"
type input "Workp"
checkbox input "true"
type input "Workpl"
checkbox input "true"
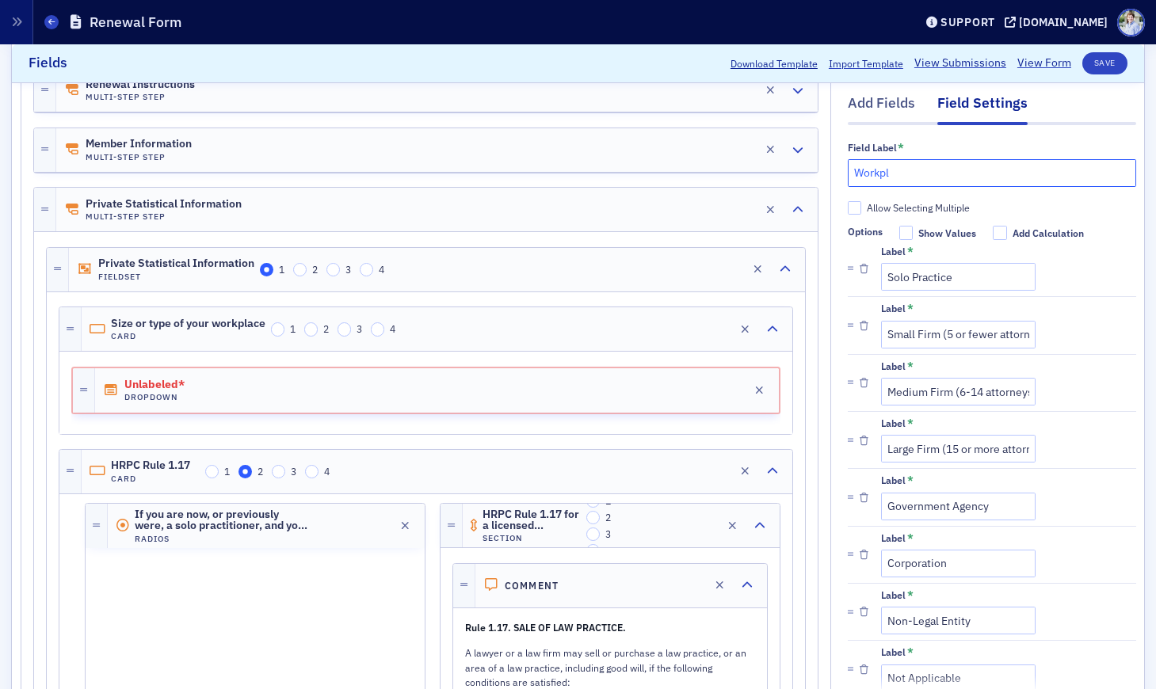
type input "Workpla"
checkbox input "true"
type input "Workplac"
checkbox input "true"
type input "Workplace"
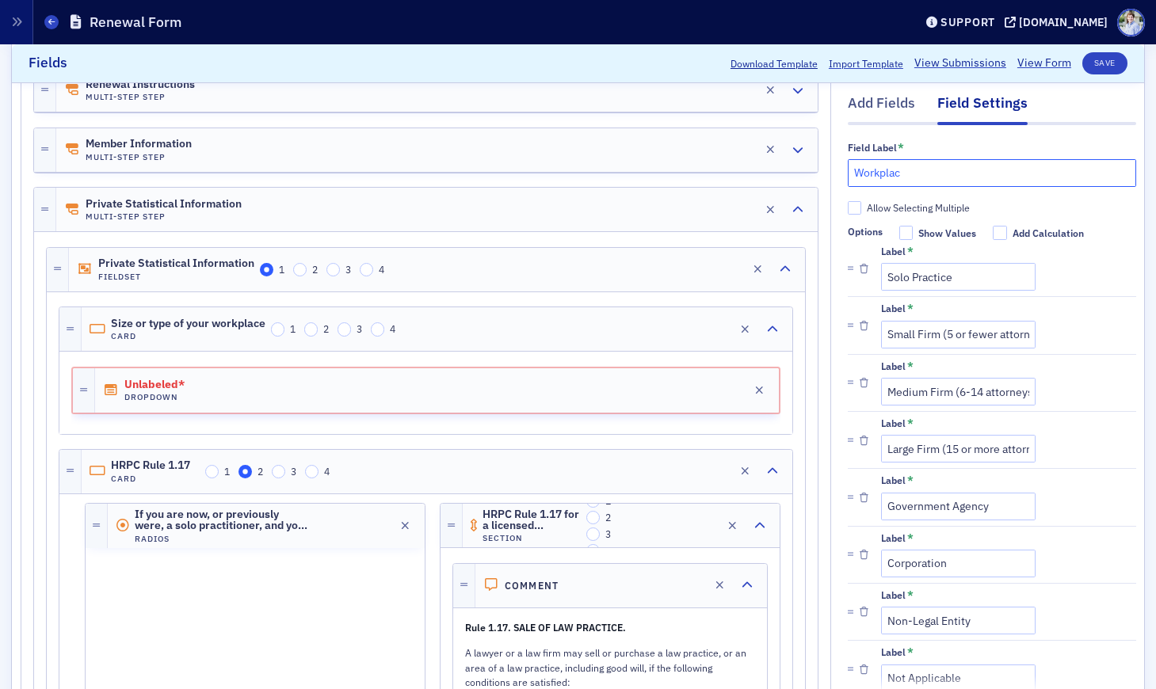
checkbox input "true"
type input "Workplace"
checkbox input "true"
type input "Workplace S"
checkbox input "true"
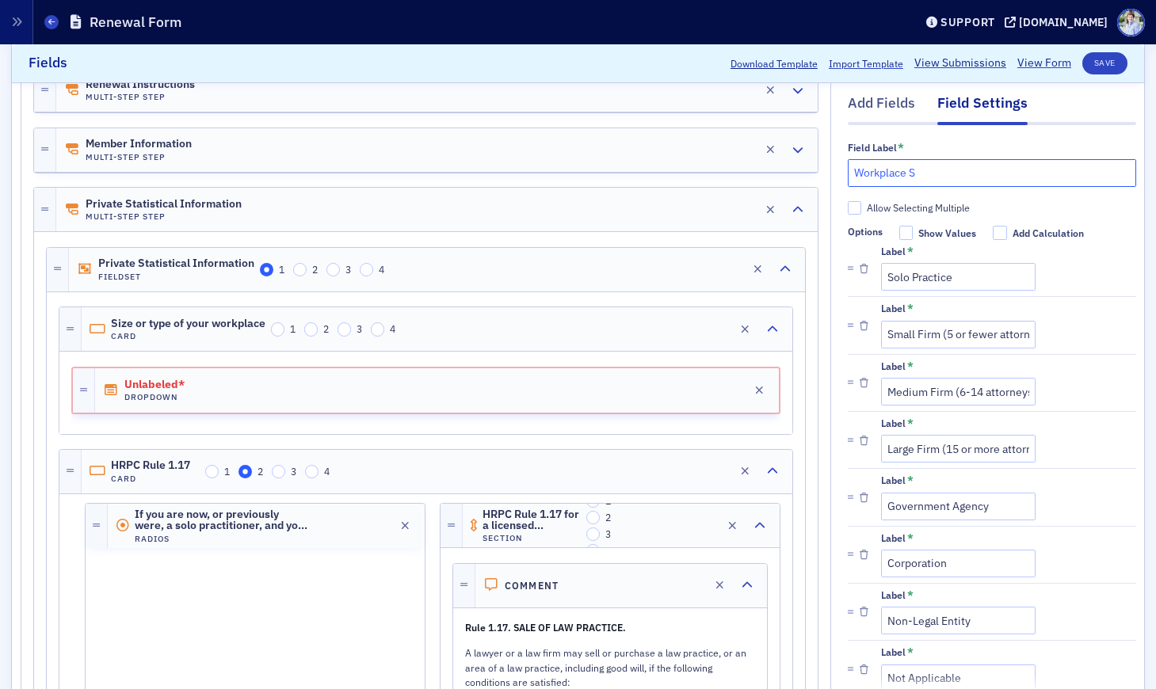
type input "Workplace Si"
checkbox input "true"
type input "Workplace Siz"
checkbox input "true"
type input "Workplace Sizew"
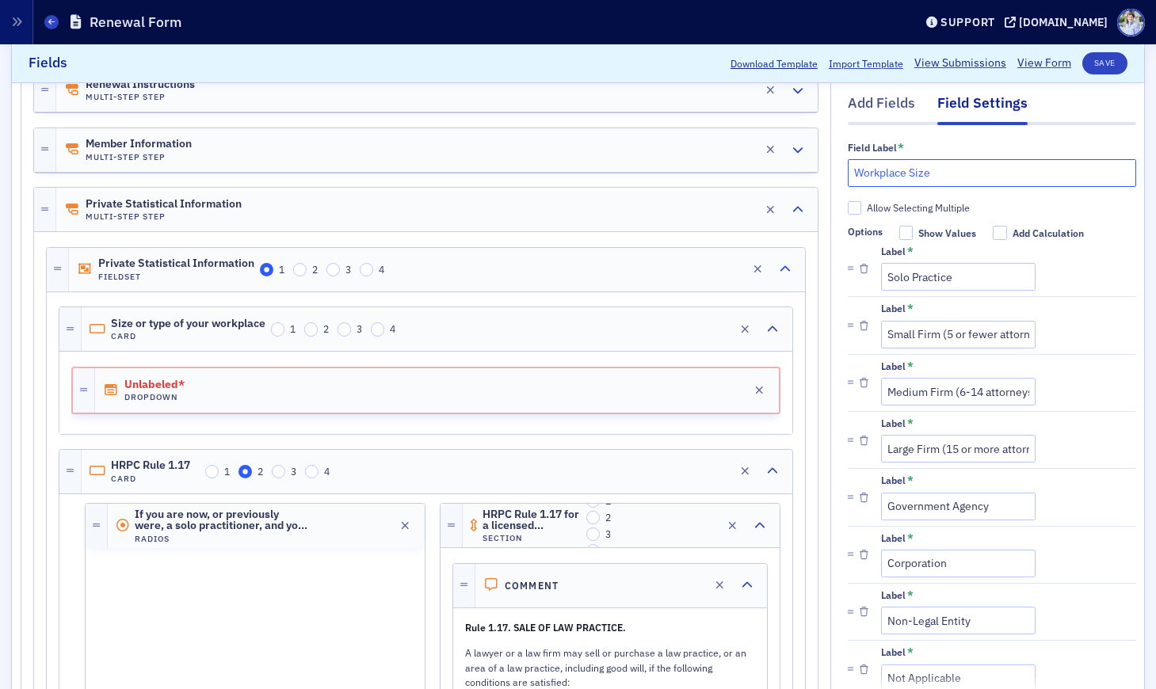
checkbox input "true"
type input "Workplace Size"
checkbox input "true"
type input "Workplace Size/"
checkbox input "true"
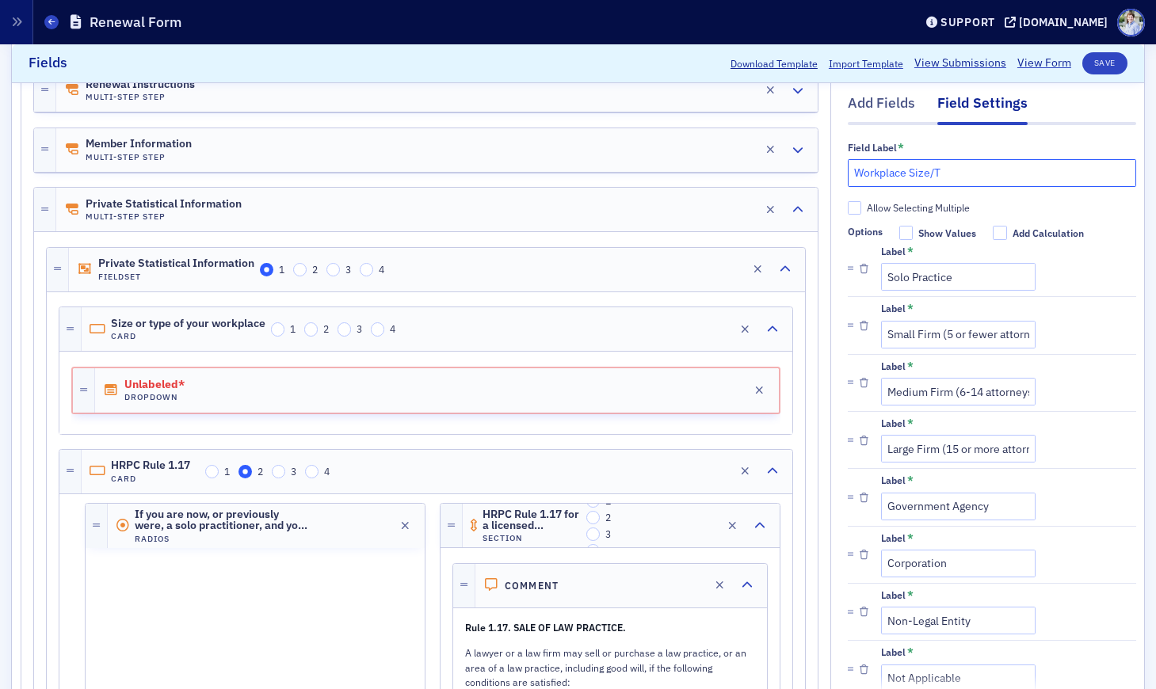
type input "Workplace Size/TY"
checkbox input "true"
type input "Workplace Size/TYy"
checkbox input "true"
type input "Workplace Size/TY"
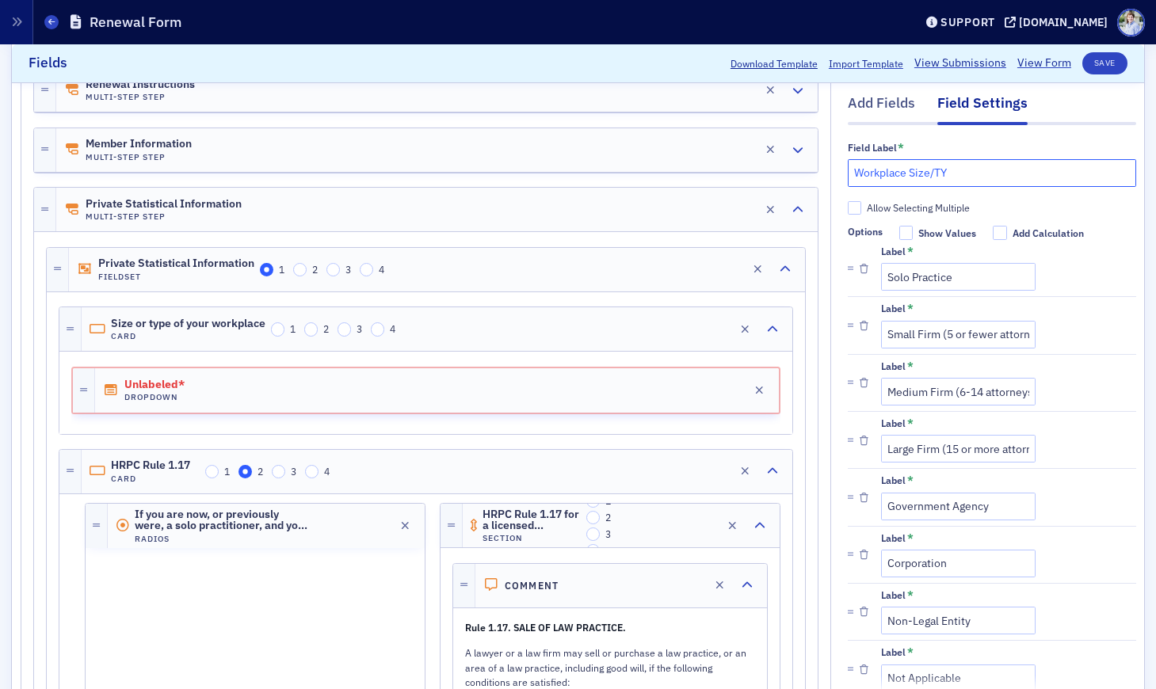
checkbox input "true"
type input "Workplace Size/T"
checkbox input "true"
type input "Workplace Size/Ty"
checkbox input "true"
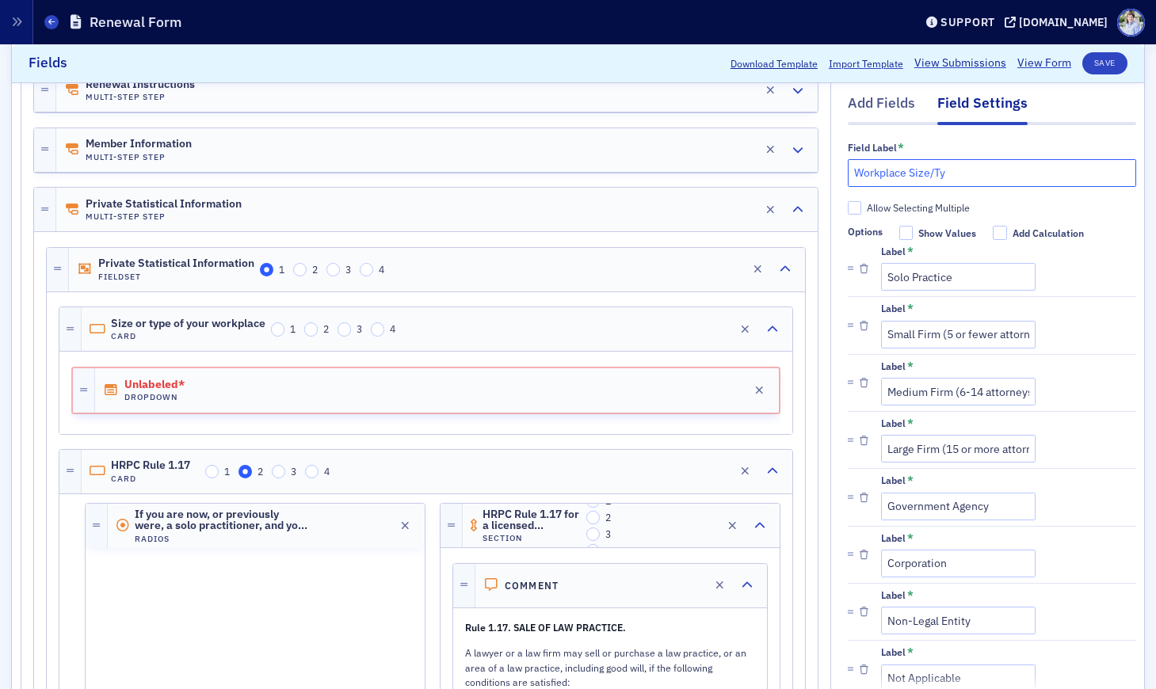
type input "Workplace Size/Typ"
checkbox input "true"
type input "Workplace Size/Type"
checkbox input "true"
type input "Workplace Size/Type"
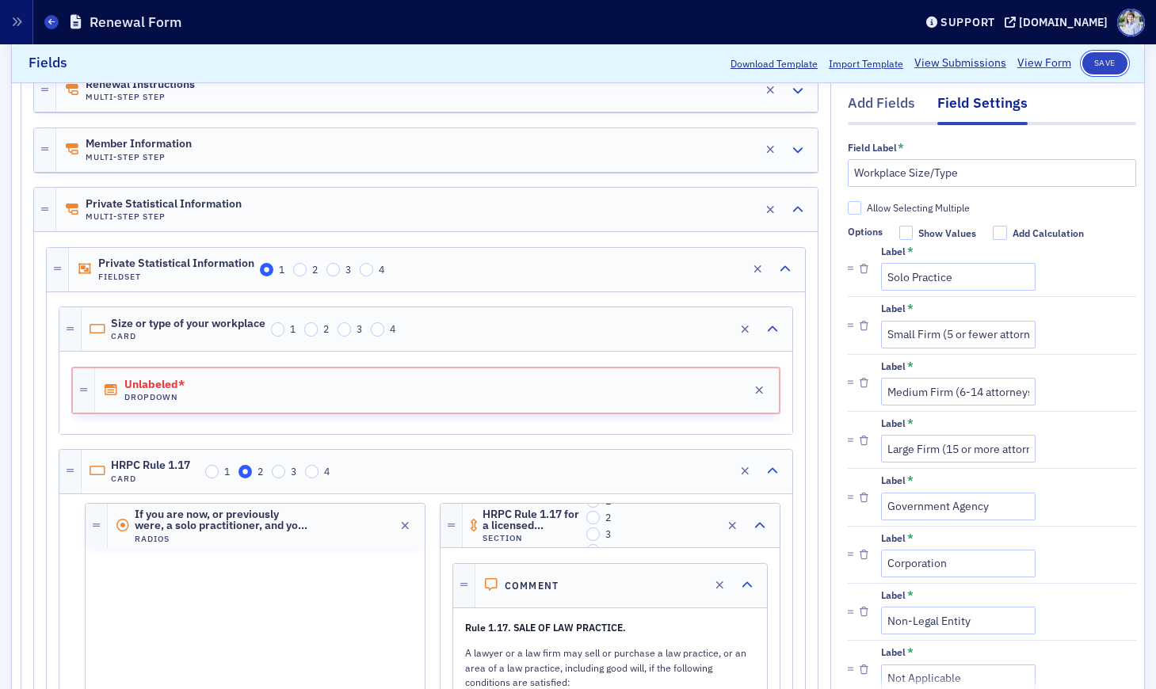
drag, startPoint x: 1112, startPoint y: 57, endPoint x: 1119, endPoint y: 144, distance: 87.4
click at [1112, 57] on button "Save" at bounding box center [1104, 63] width 45 height 22
checkbox input "true"
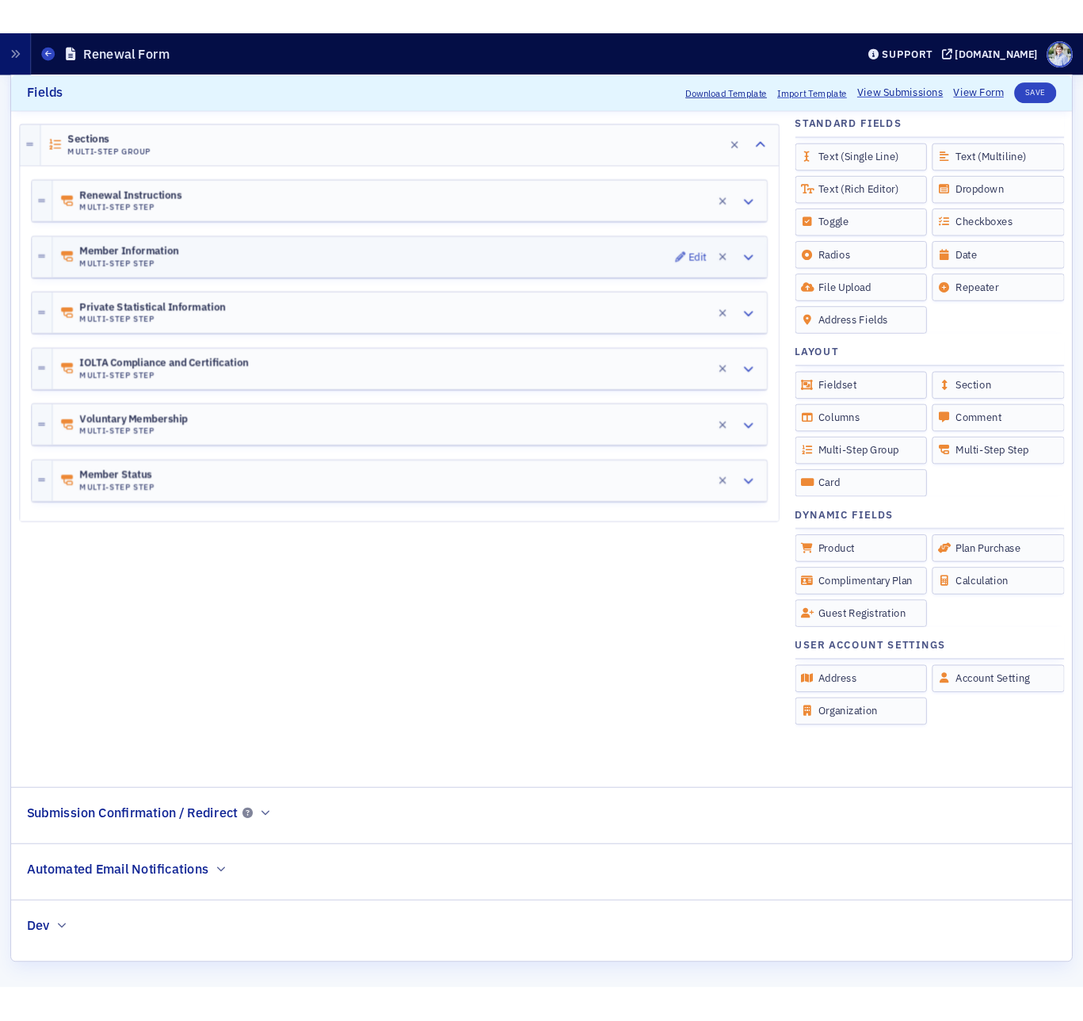
scroll to position [280, 0]
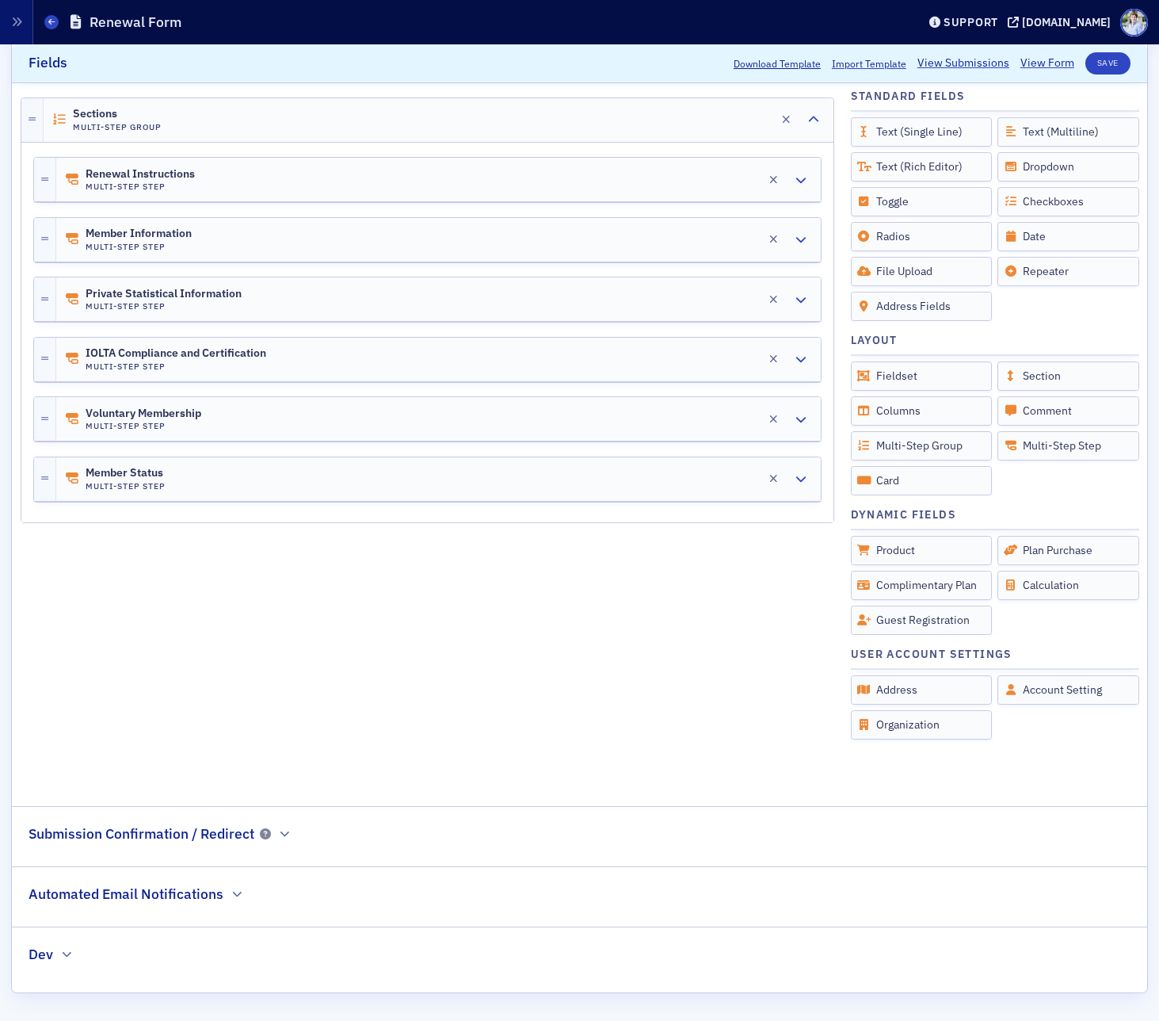
click at [556, 90] on div at bounding box center [428, 90] width 814 height 14
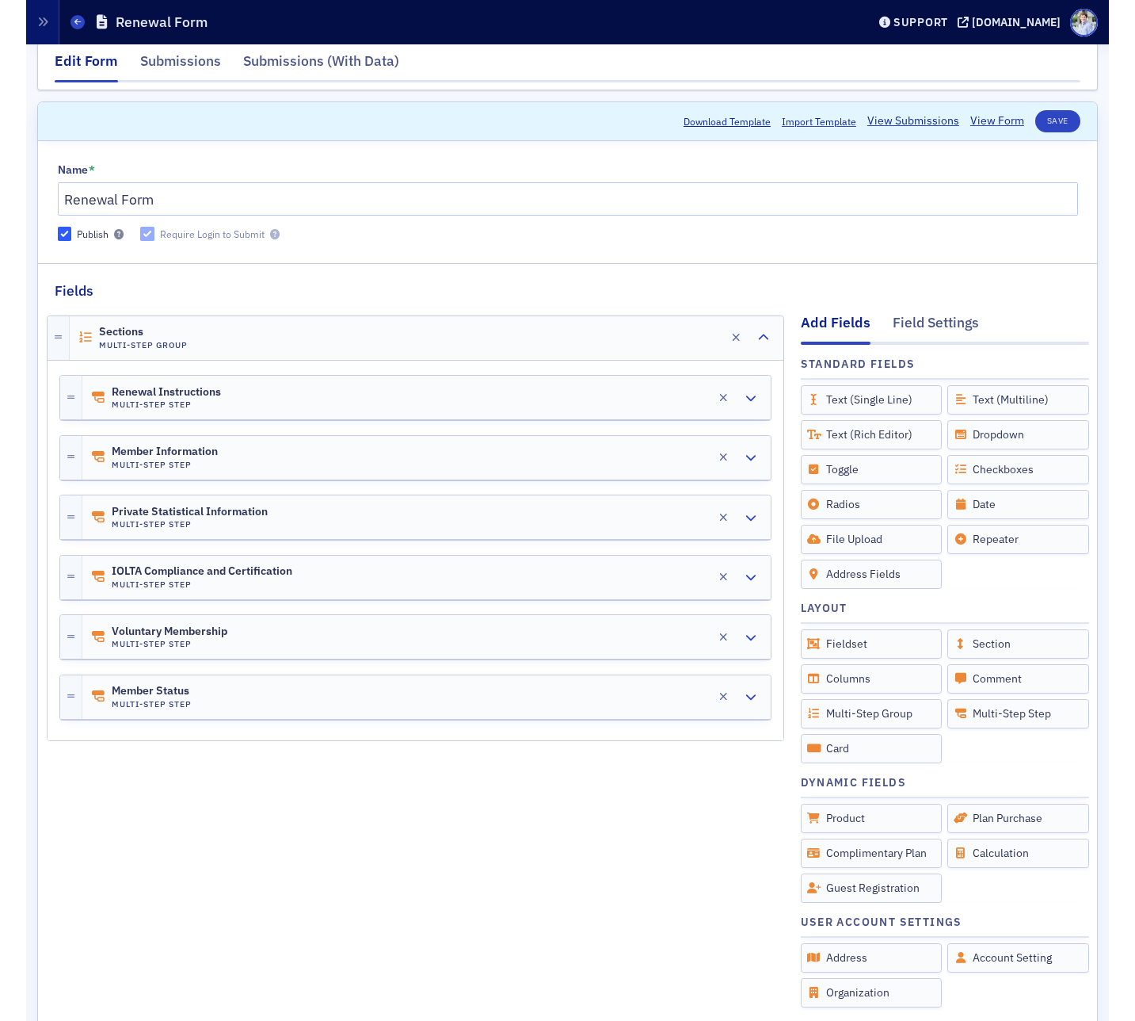
scroll to position [0, 0]
